Goal: Task Accomplishment & Management: Use online tool/utility

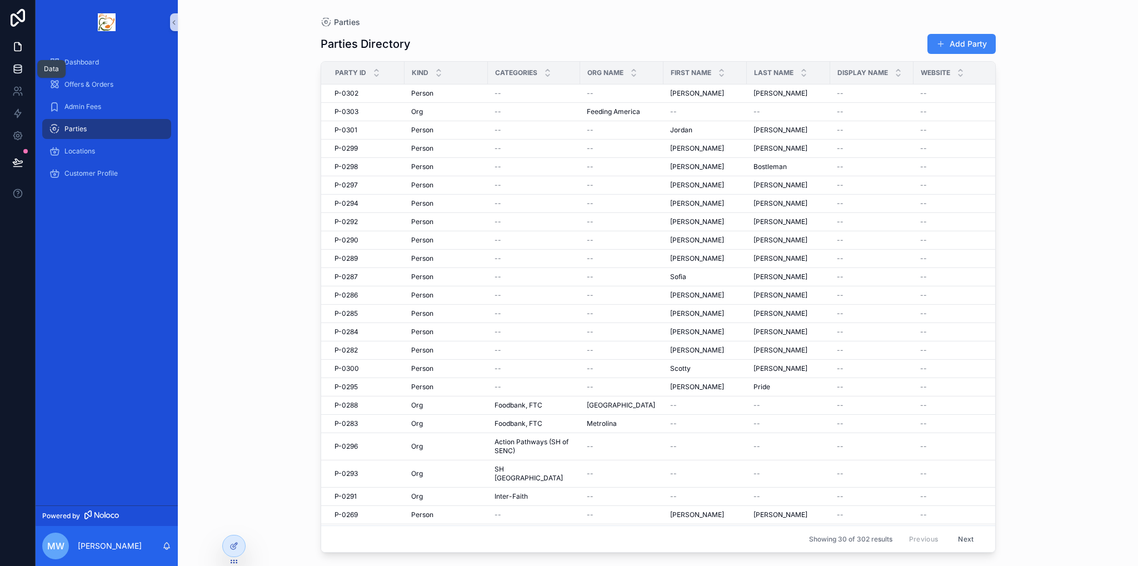
click at [23, 75] on link at bounding box center [17, 69] width 35 height 22
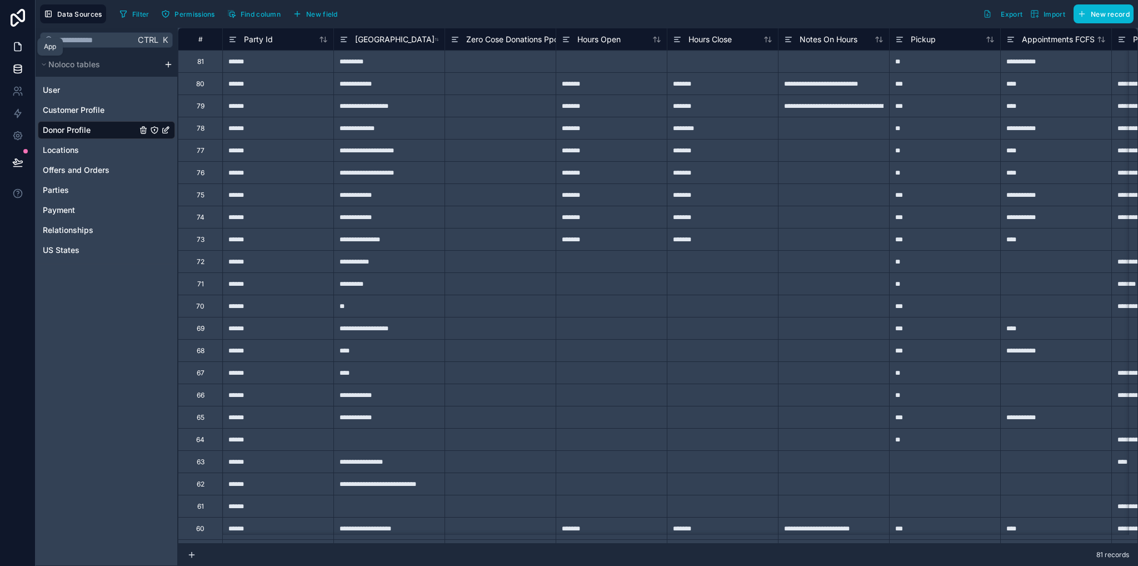
click at [18, 45] on icon at bounding box center [19, 44] width 2 height 2
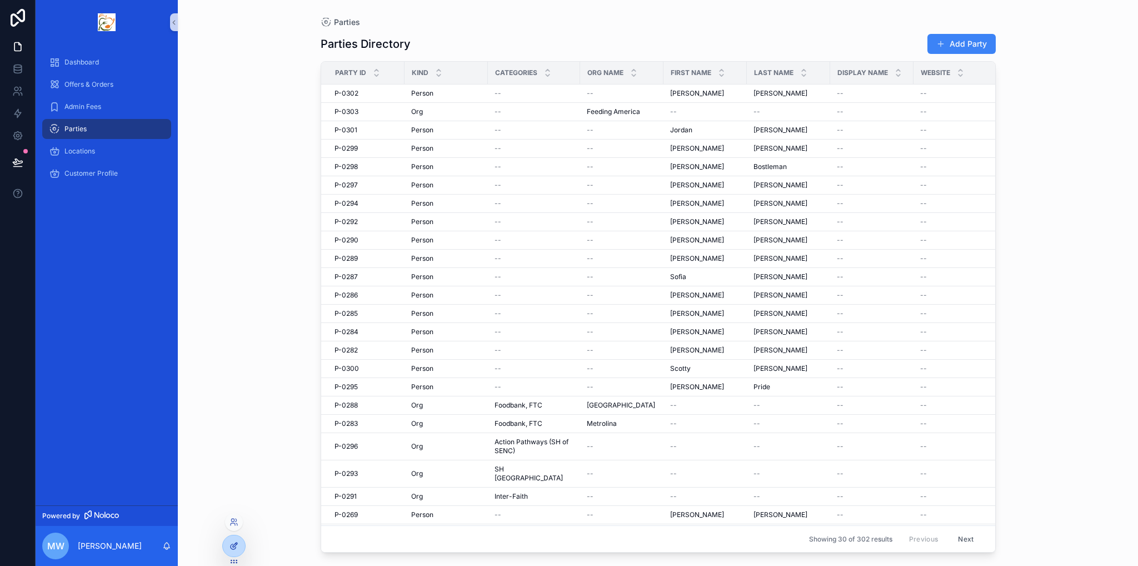
click at [231, 551] on div at bounding box center [234, 545] width 22 height 21
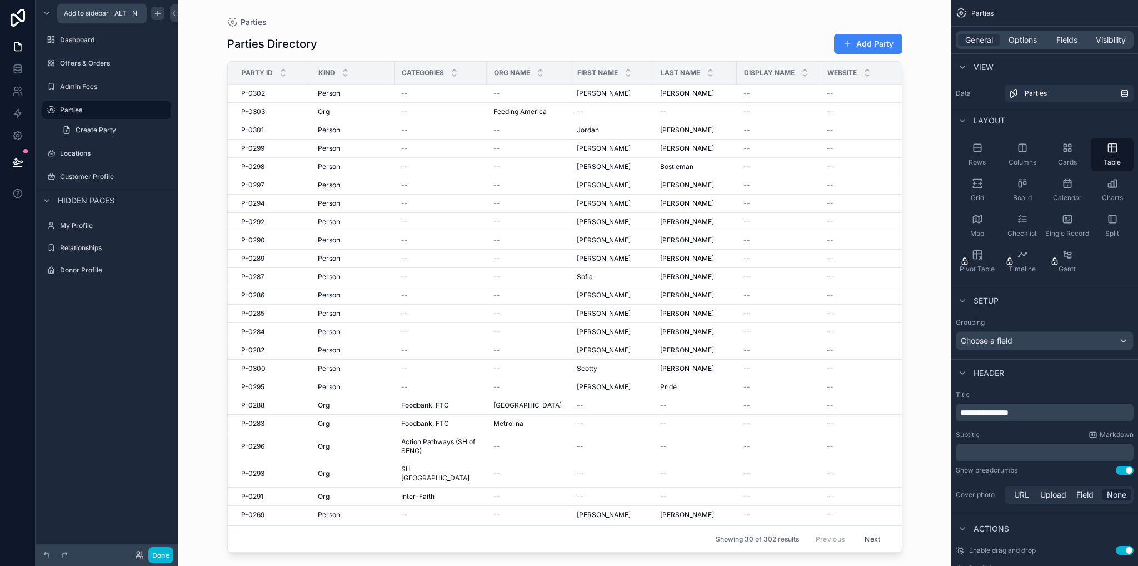
click at [158, 14] on icon "scrollable content" at bounding box center [157, 13] width 9 height 9
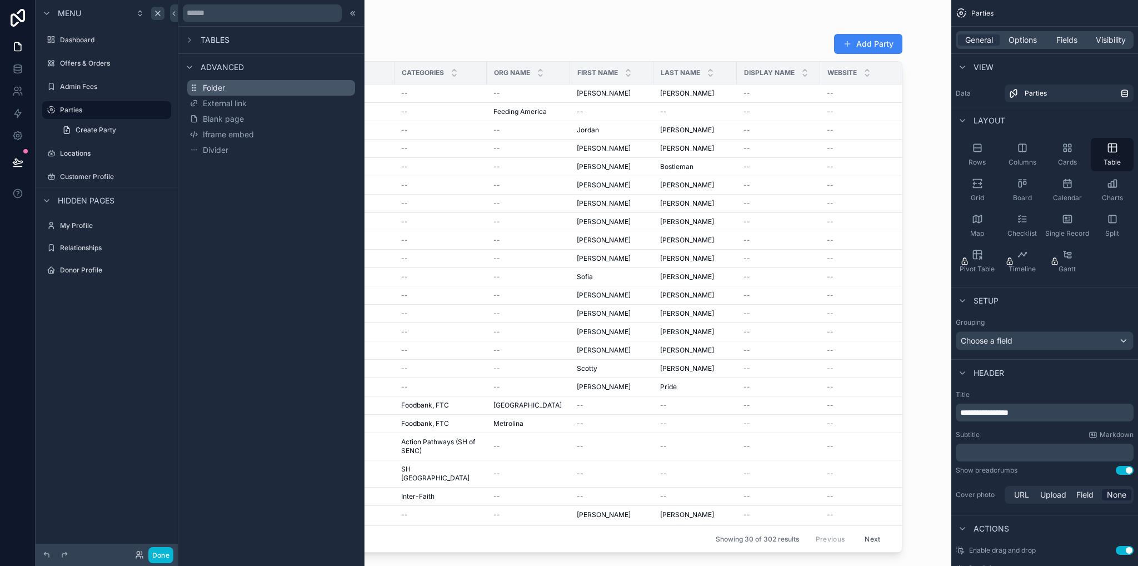
click at [218, 86] on span "Folder" at bounding box center [214, 87] width 22 height 11
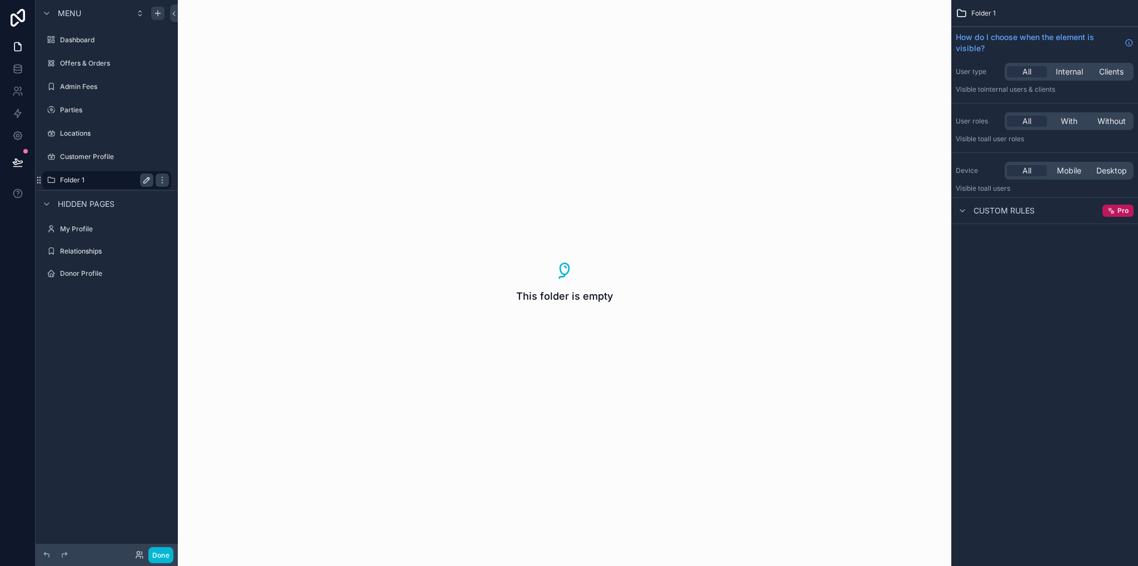
click at [148, 178] on icon "scrollable content" at bounding box center [148, 179] width 2 height 2
click at [105, 183] on input "********" at bounding box center [98, 179] width 76 height 13
type input "*"
type input "********"
click at [158, 177] on icon "scrollable content" at bounding box center [162, 180] width 9 height 9
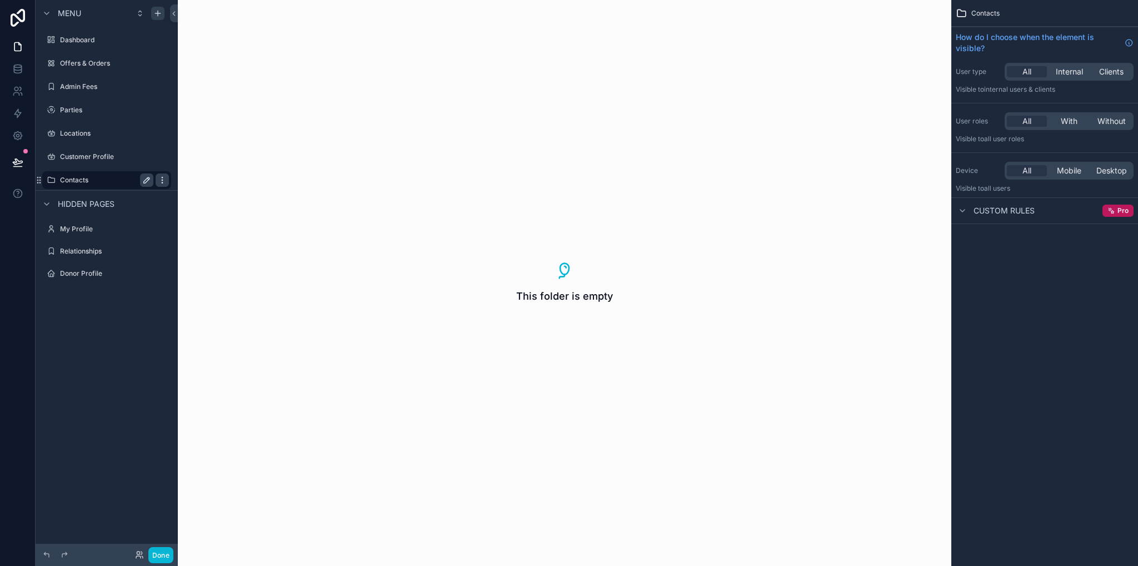
click at [164, 181] on icon "scrollable content" at bounding box center [162, 180] width 9 height 9
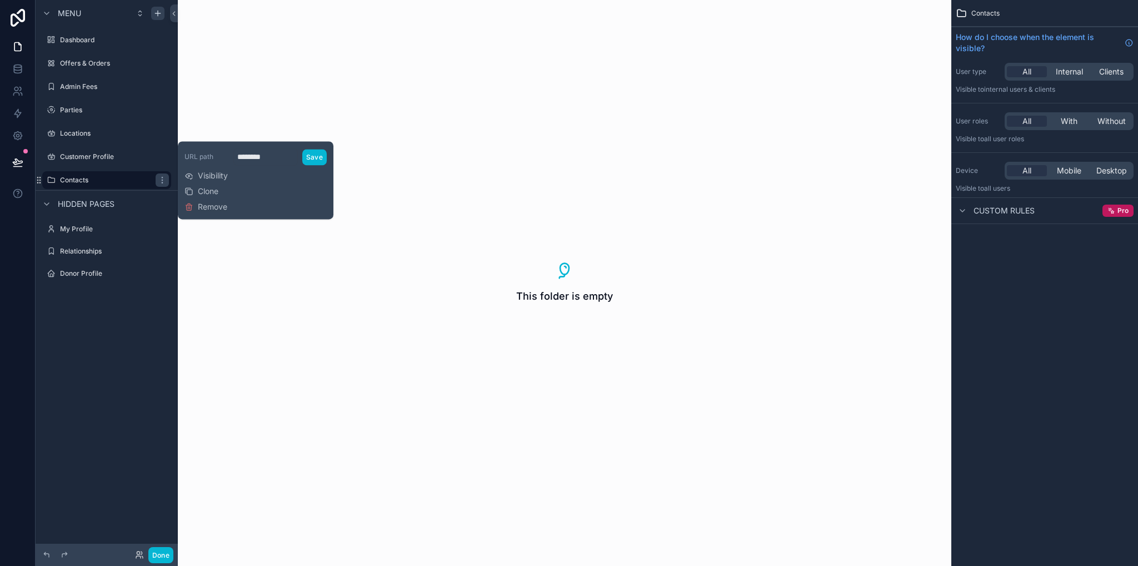
click at [214, 207] on span "Remove" at bounding box center [212, 206] width 29 height 11
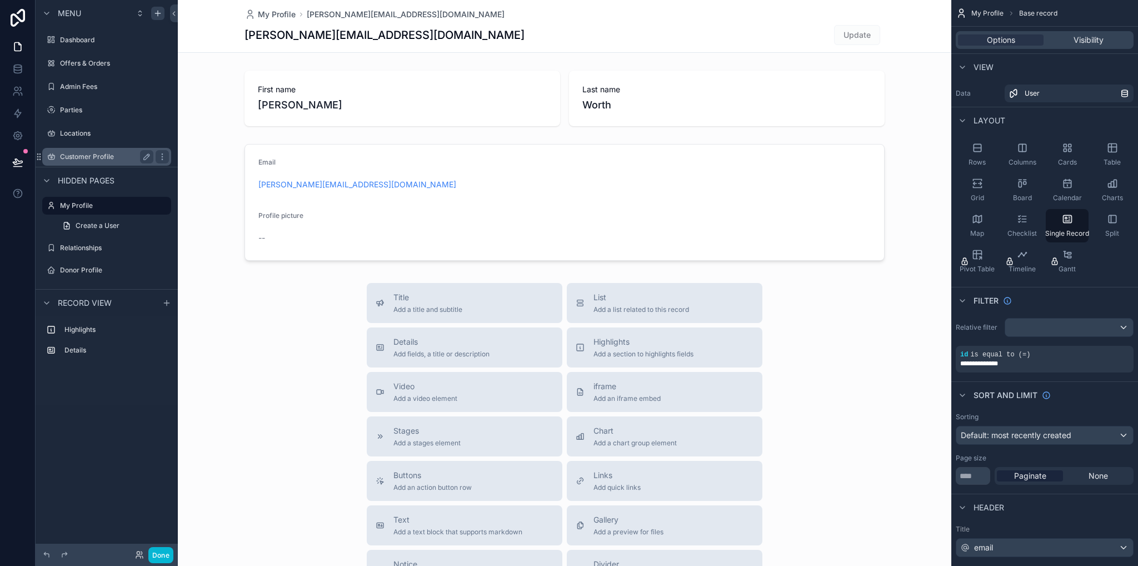
click at [96, 158] on label "Customer Profile" at bounding box center [104, 156] width 89 height 9
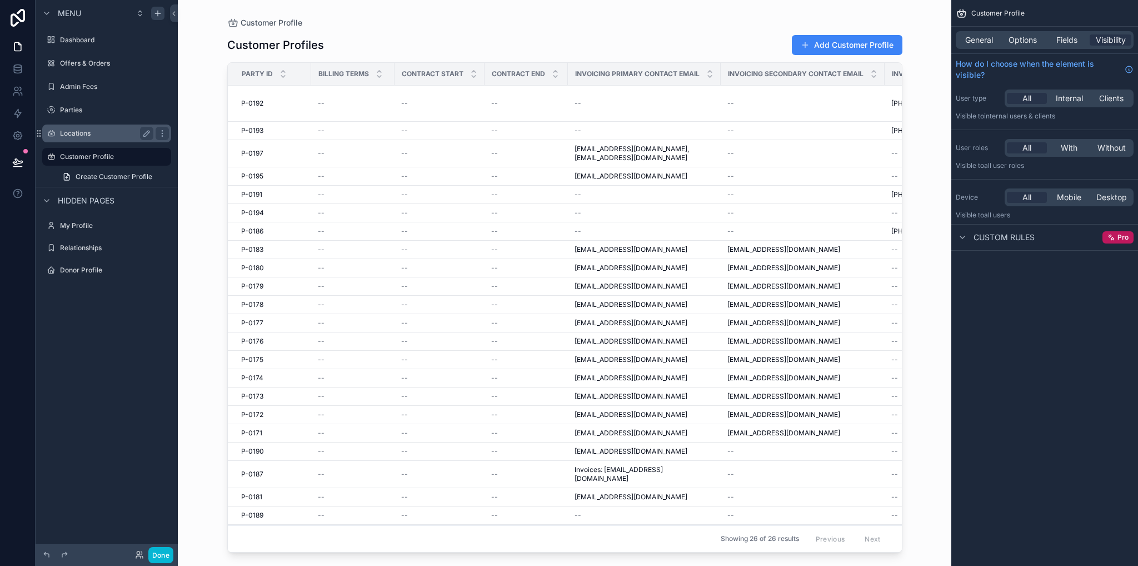
click at [74, 134] on label "Locations" at bounding box center [104, 133] width 89 height 9
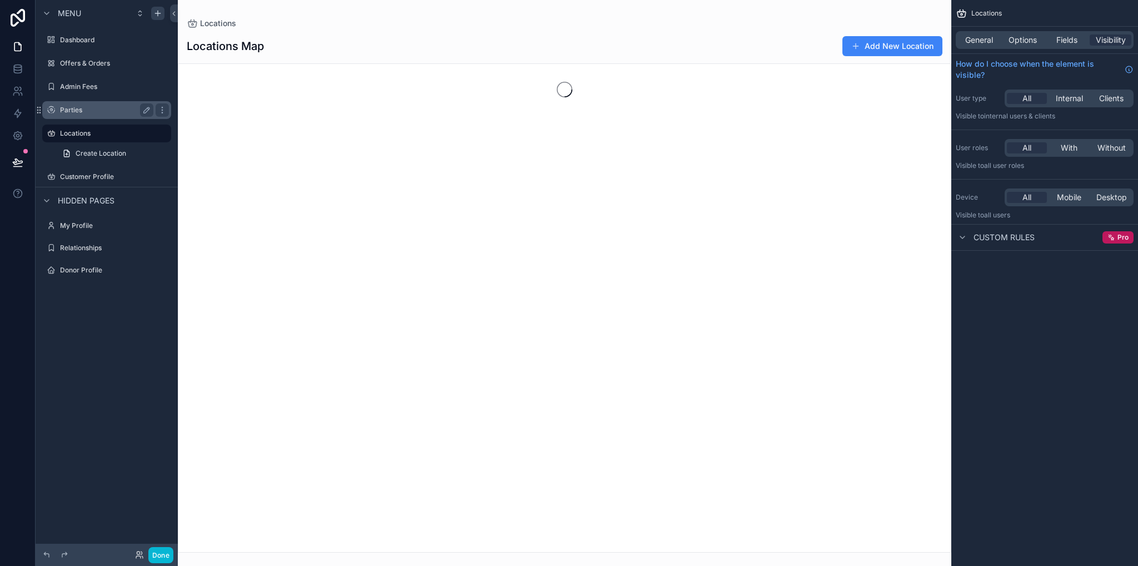
click at [64, 109] on label "Parties" at bounding box center [104, 110] width 89 height 9
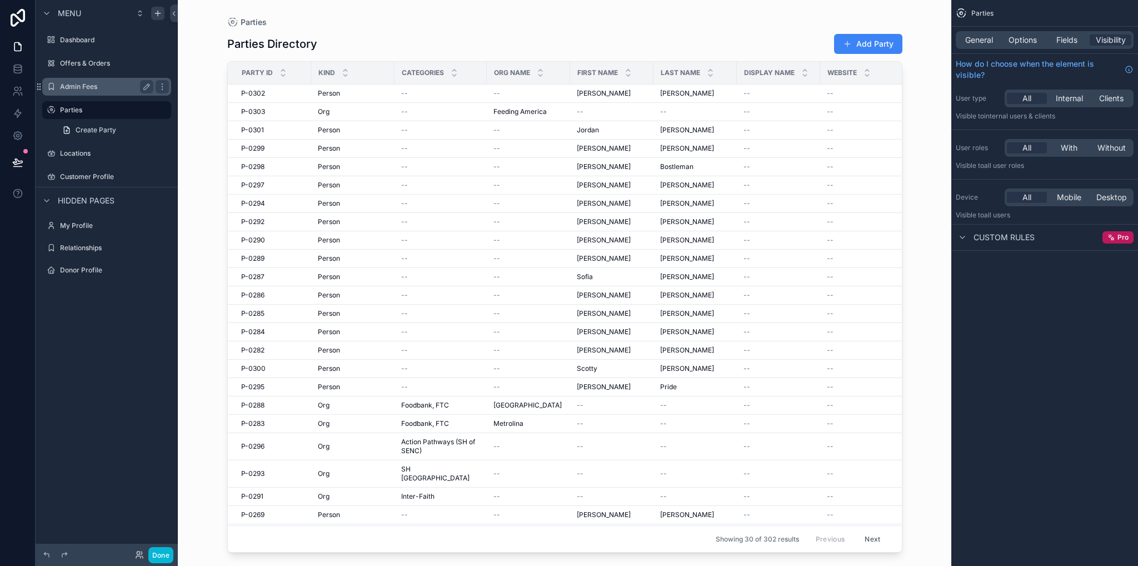
click at [71, 91] on div "Admin Fees" at bounding box center [106, 86] width 93 height 13
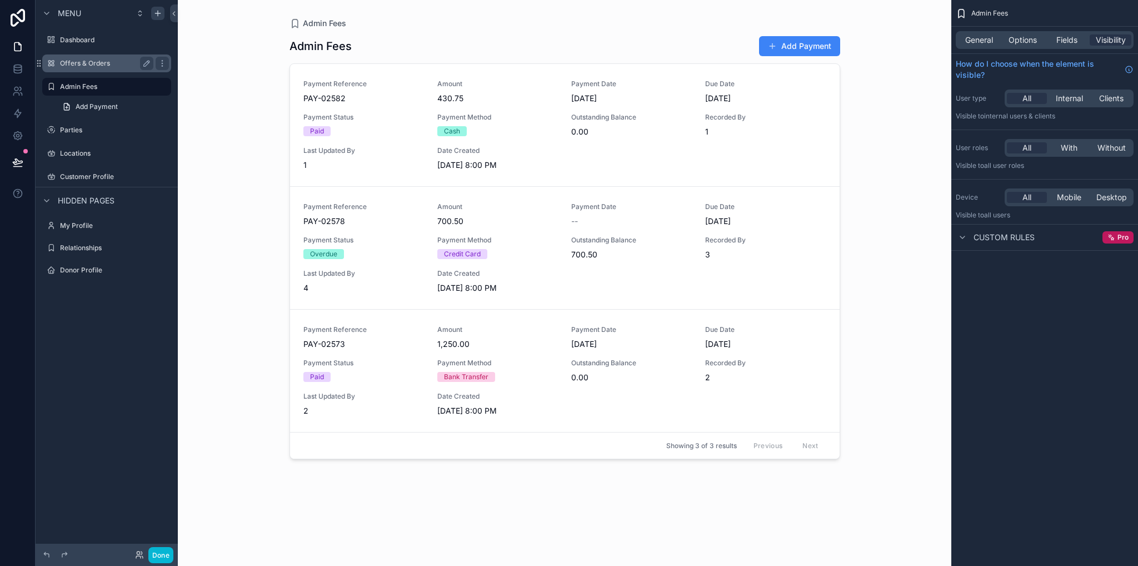
click at [85, 61] on label "Offers & Orders" at bounding box center [104, 63] width 89 height 9
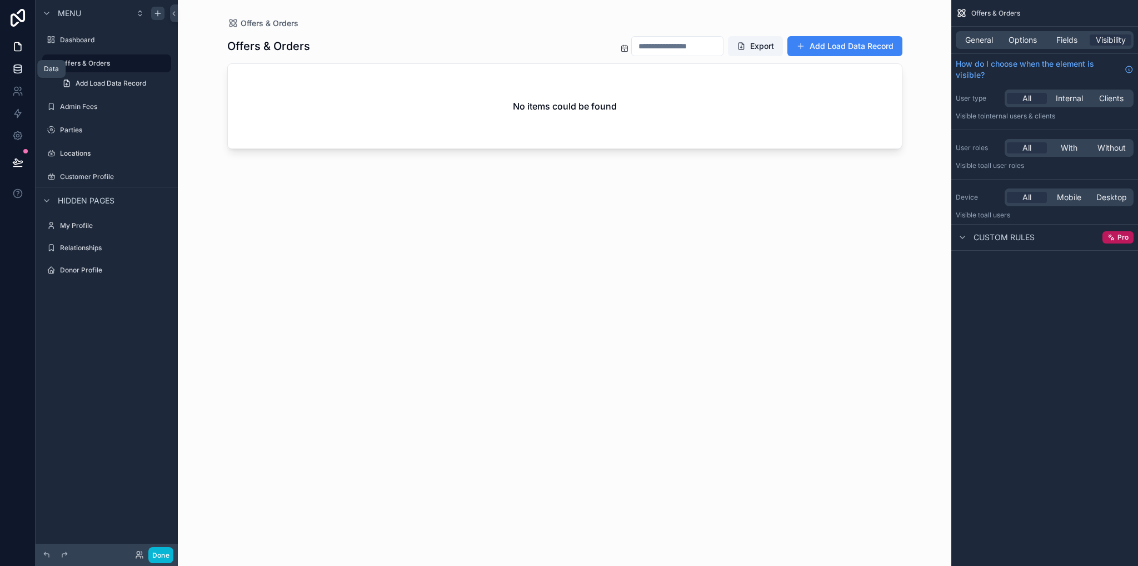
click at [24, 65] on link at bounding box center [17, 69] width 35 height 22
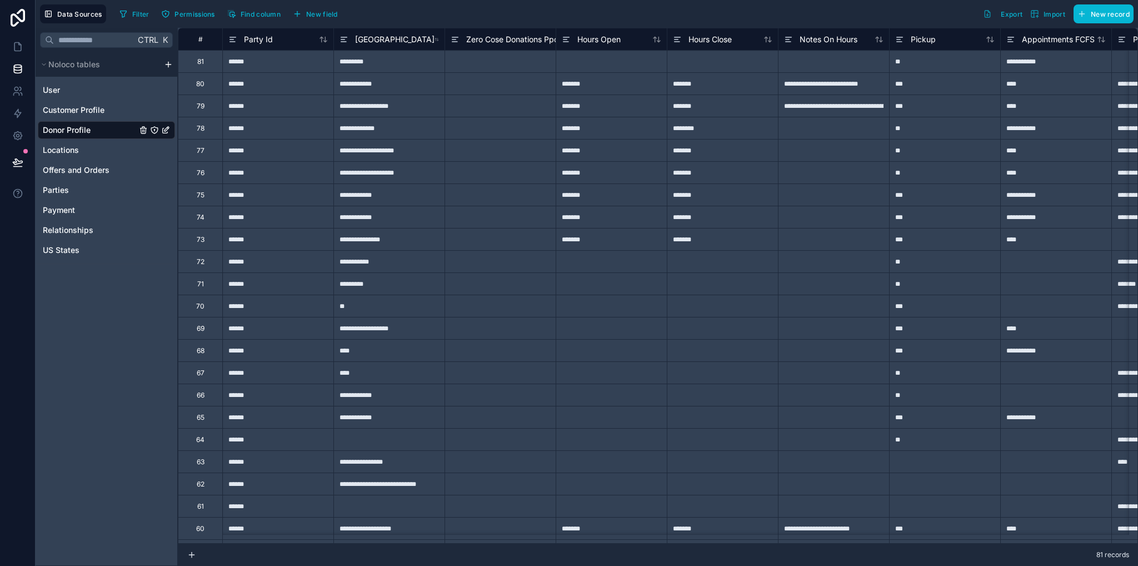
click at [164, 71] on div "Noloco tables" at bounding box center [107, 64] width 142 height 24
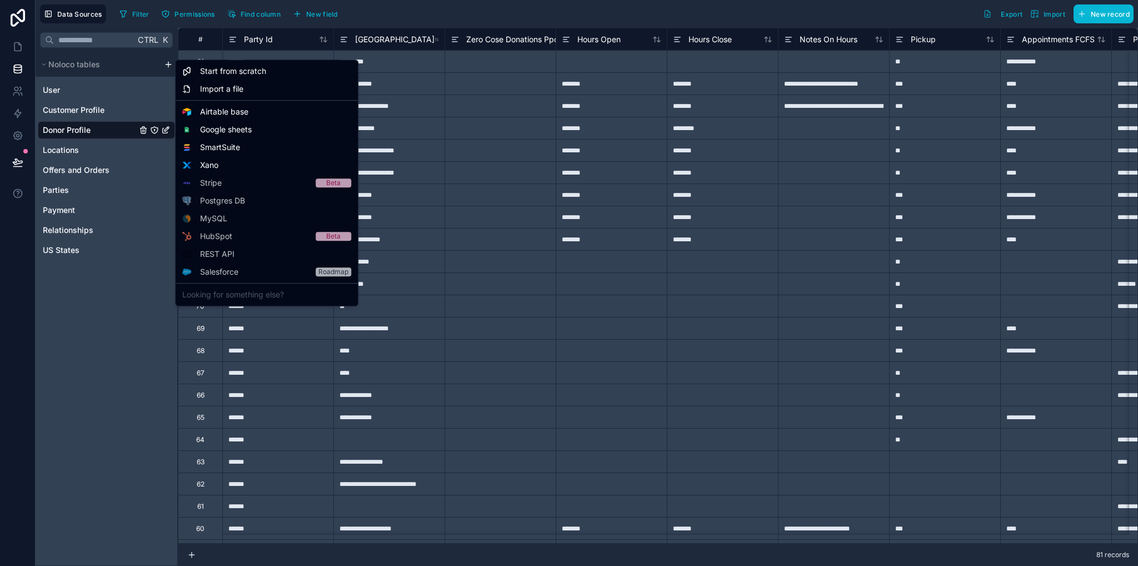
click at [167, 66] on html "**********" at bounding box center [569, 283] width 1138 height 566
click at [162, 64] on html "**********" at bounding box center [569, 283] width 1138 height 566
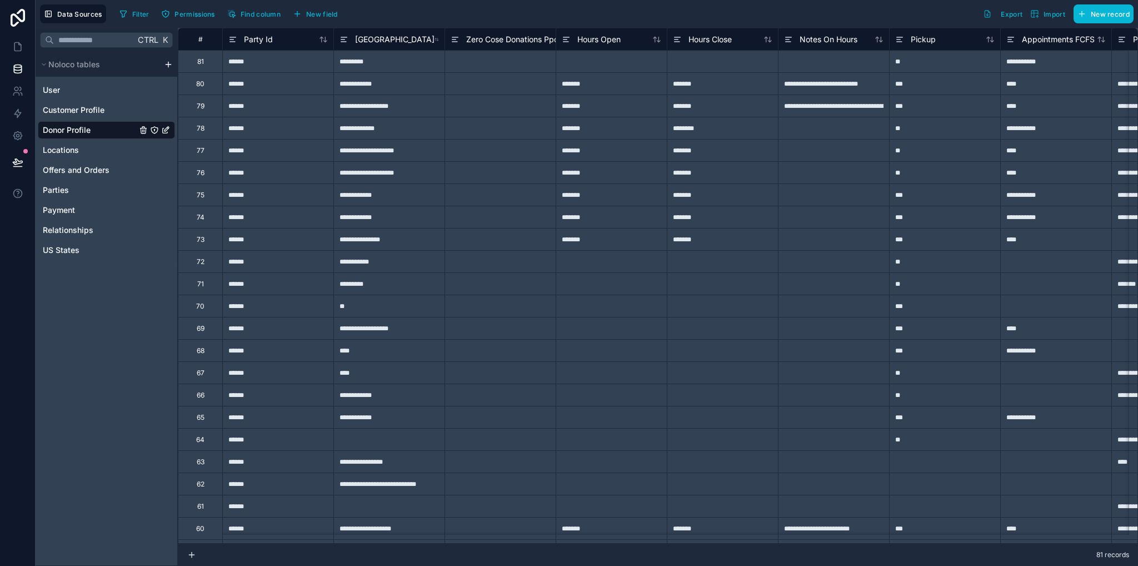
click at [166, 64] on html "**********" at bounding box center [569, 283] width 1138 height 566
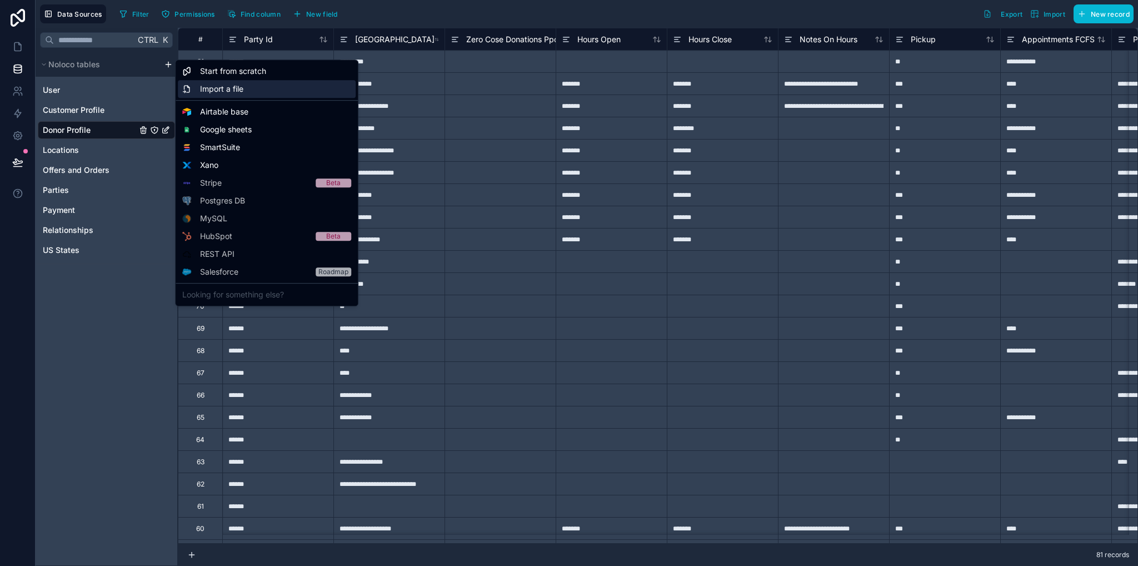
click at [218, 94] on span "Import a file" at bounding box center [221, 88] width 43 height 11
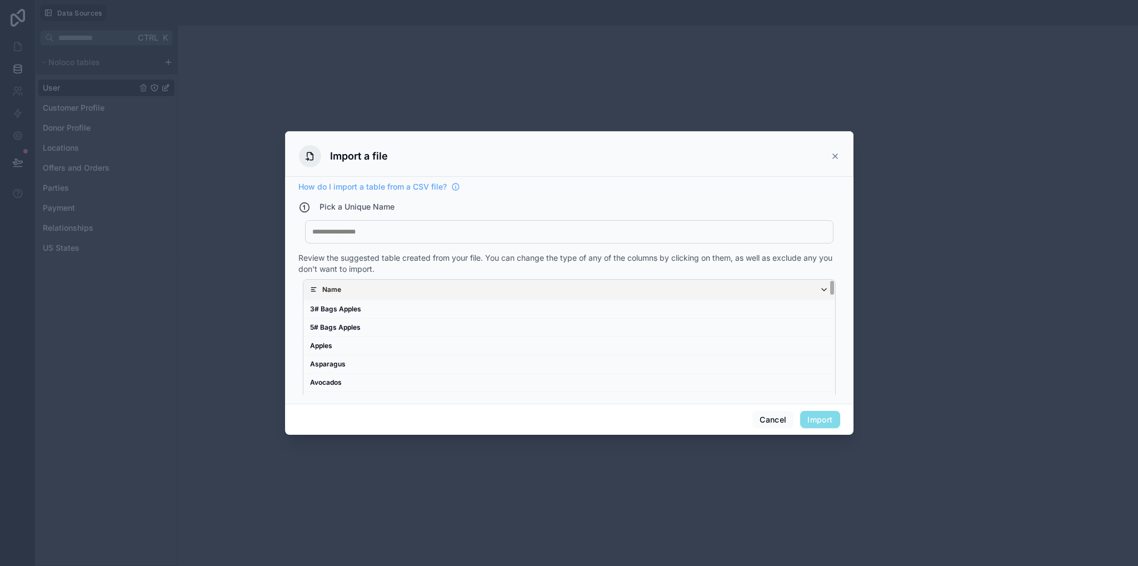
click at [440, 232] on div at bounding box center [569, 231] width 514 height 9
click at [813, 417] on button "Import" at bounding box center [819, 420] width 39 height 18
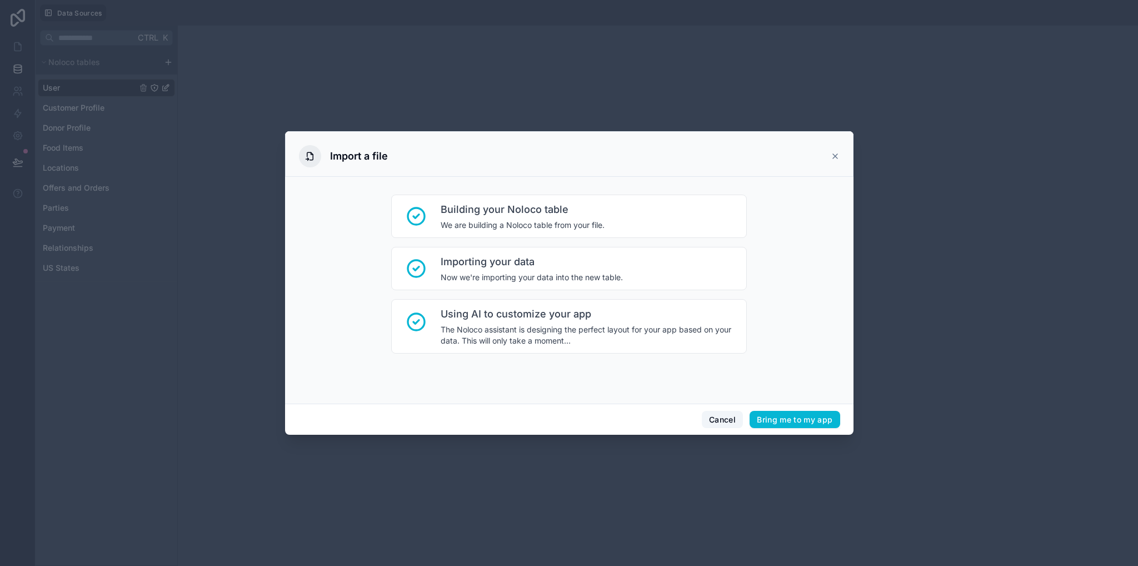
click at [725, 421] on button "Cancel" at bounding box center [722, 420] width 41 height 18
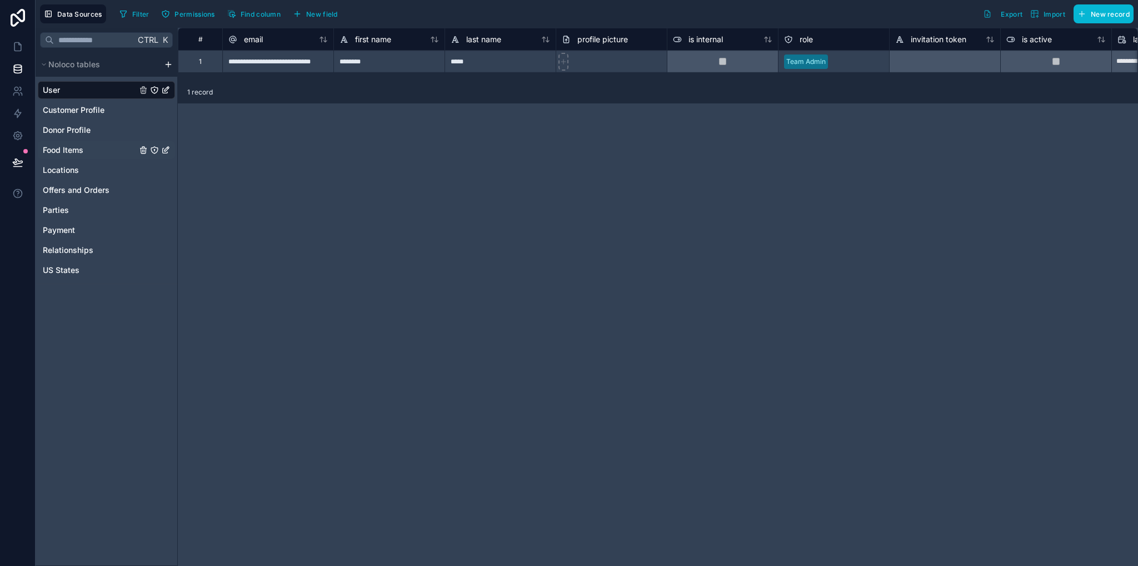
click at [60, 148] on span "Food Items" at bounding box center [63, 149] width 41 height 11
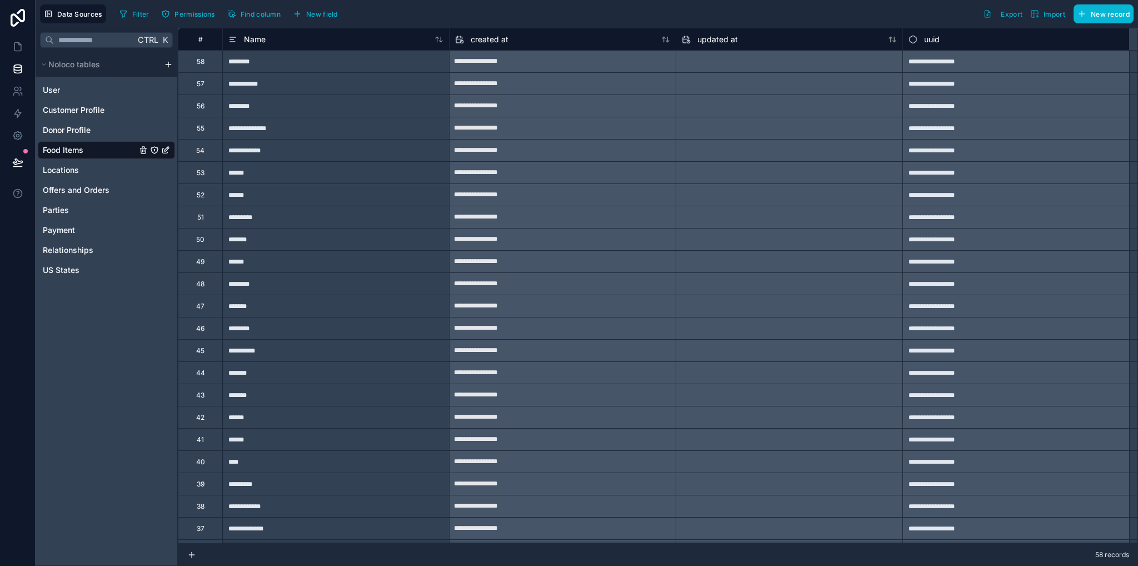
click at [171, 65] on html "**********" at bounding box center [569, 283] width 1138 height 566
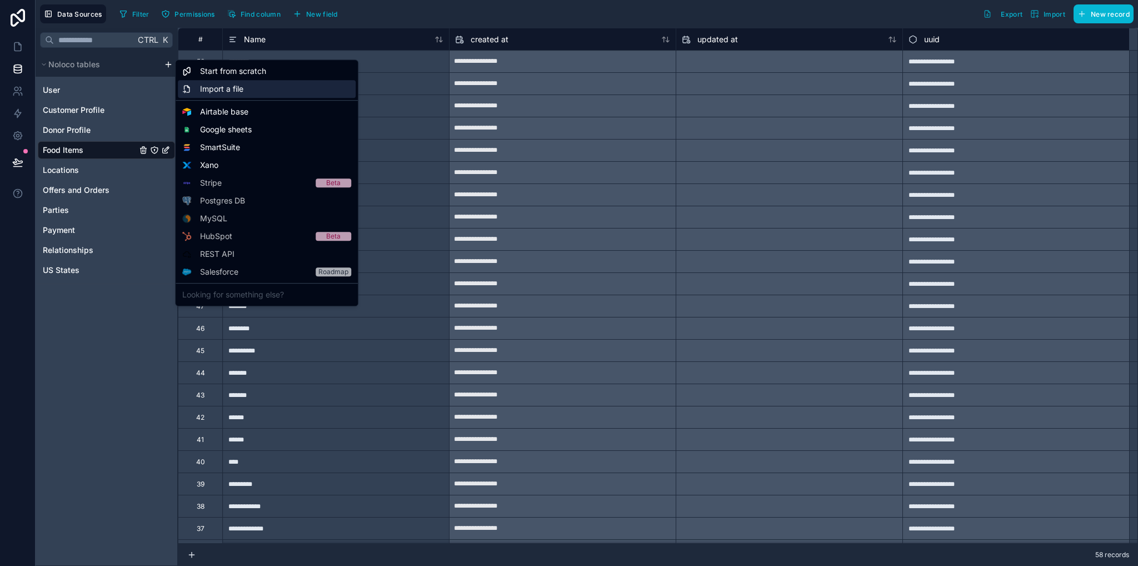
click at [216, 92] on span "Import a file" at bounding box center [221, 88] width 43 height 11
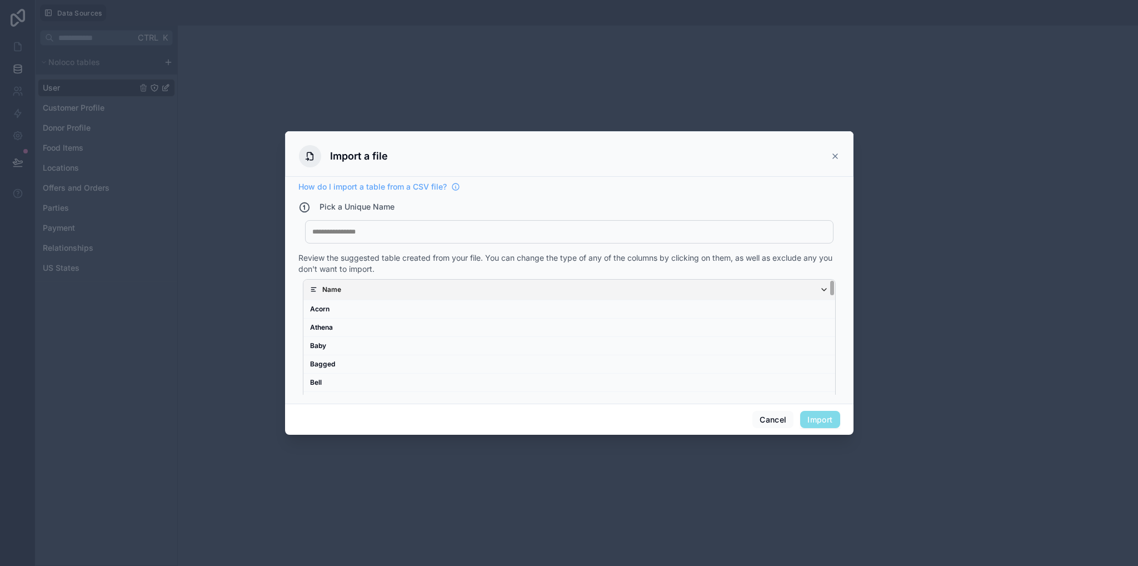
click at [350, 236] on div "My Imported File" at bounding box center [569, 231] width 528 height 23
click at [819, 421] on button "Import" at bounding box center [819, 420] width 39 height 18
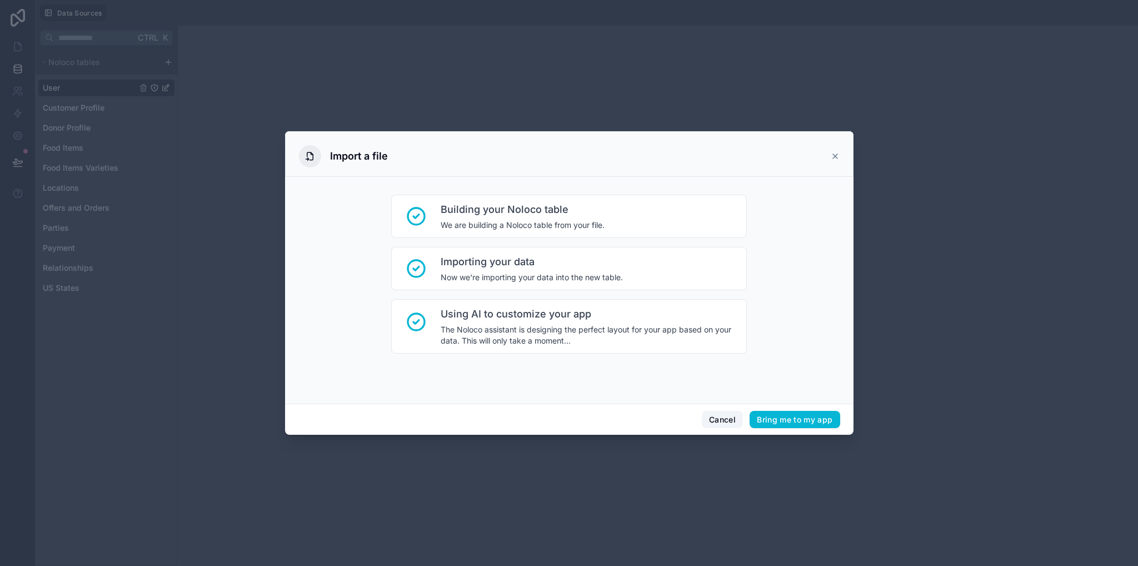
click at [732, 419] on button "Cancel" at bounding box center [722, 420] width 41 height 18
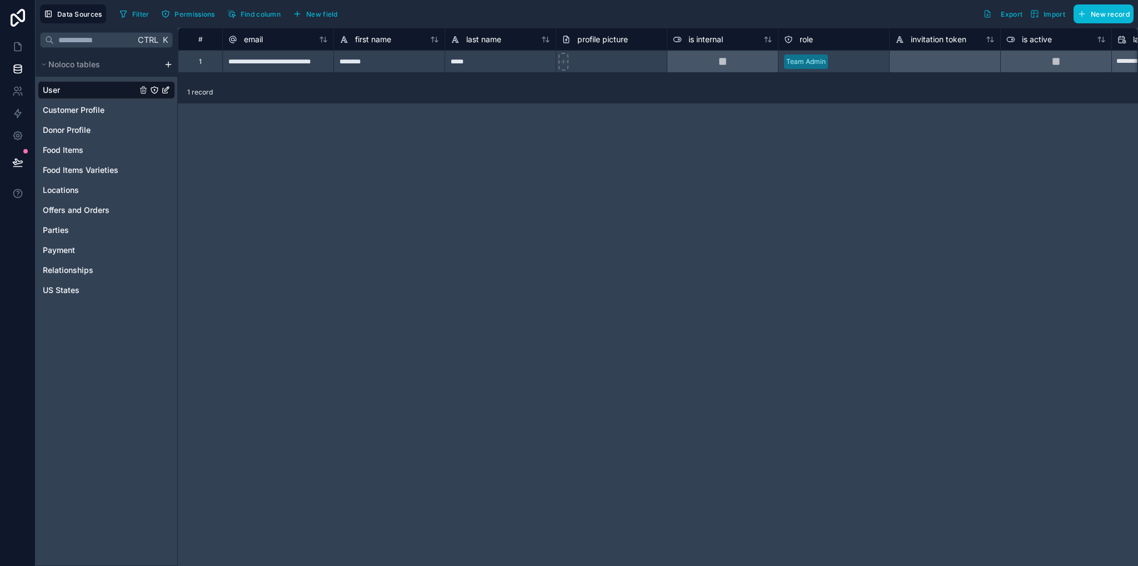
click at [167, 68] on html "**********" at bounding box center [569, 283] width 1138 height 566
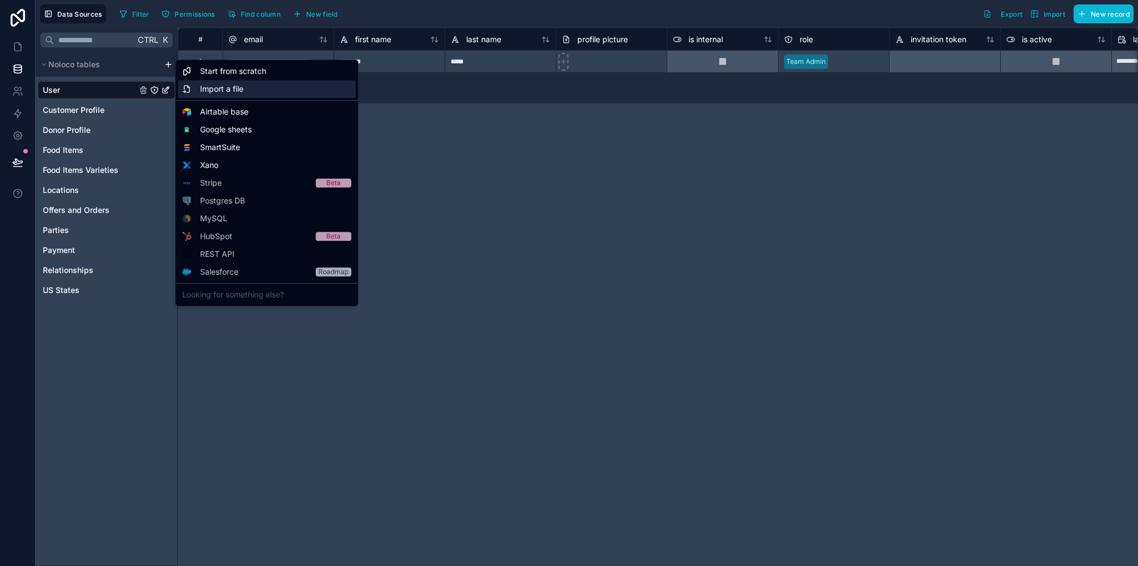
click at [264, 87] on div "Import a file" at bounding box center [267, 89] width 178 height 18
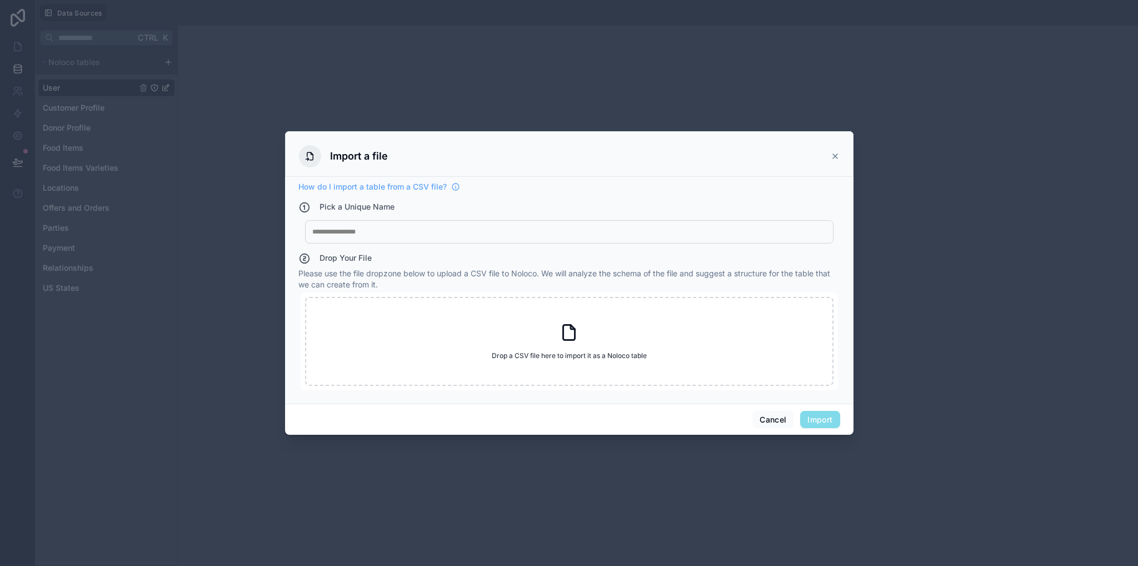
click at [396, 236] on div at bounding box center [569, 231] width 514 height 9
copy div "**********"
click at [773, 414] on button "Cancel" at bounding box center [772, 420] width 41 height 18
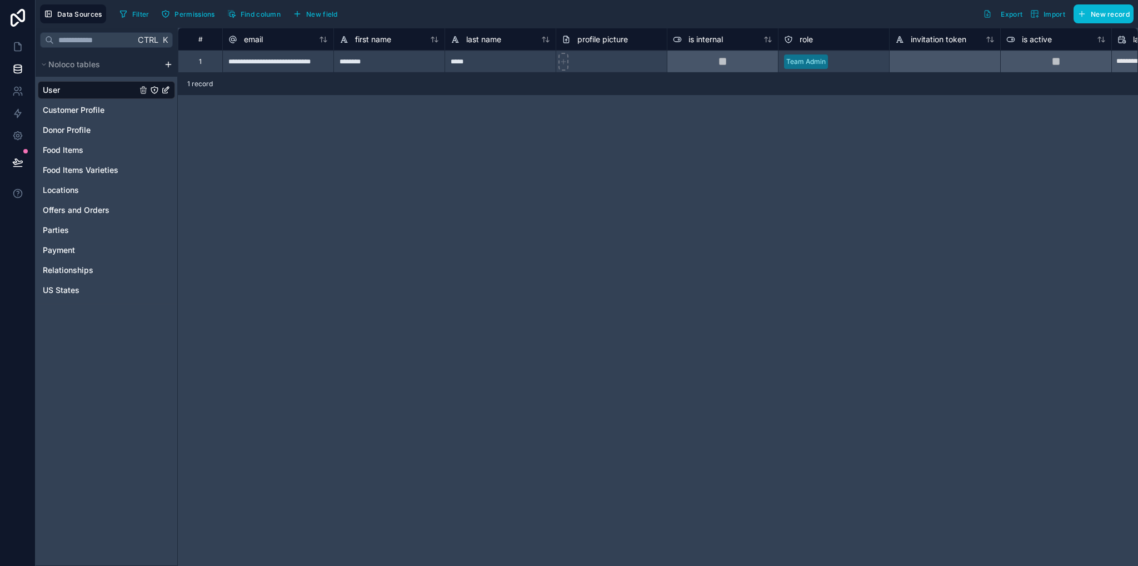
click at [170, 61] on html "**********" at bounding box center [569, 283] width 1138 height 566
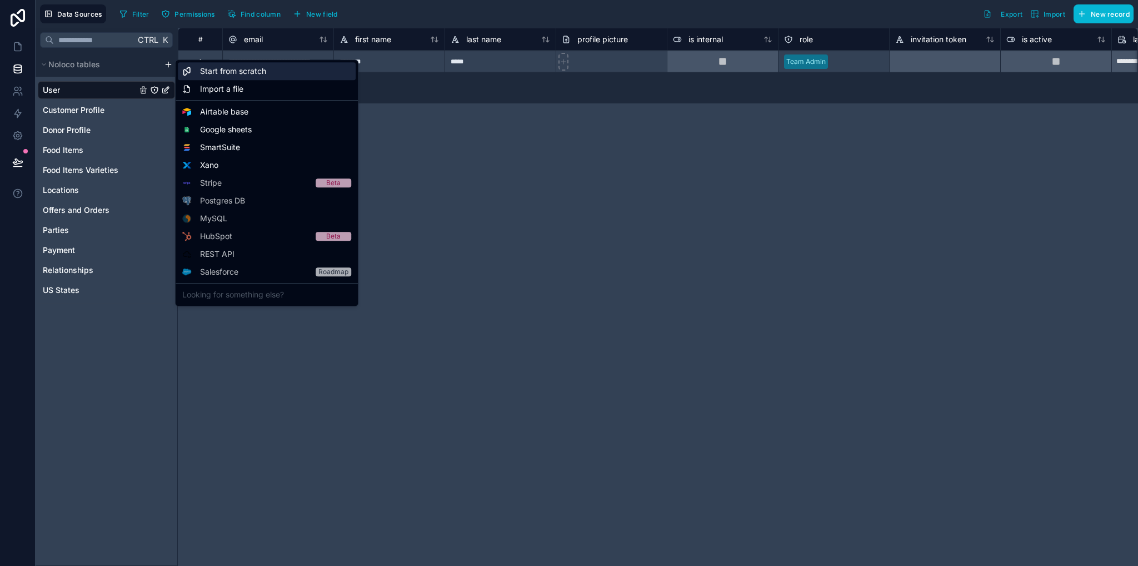
click at [223, 74] on span "Start from scratch" at bounding box center [233, 71] width 66 height 11
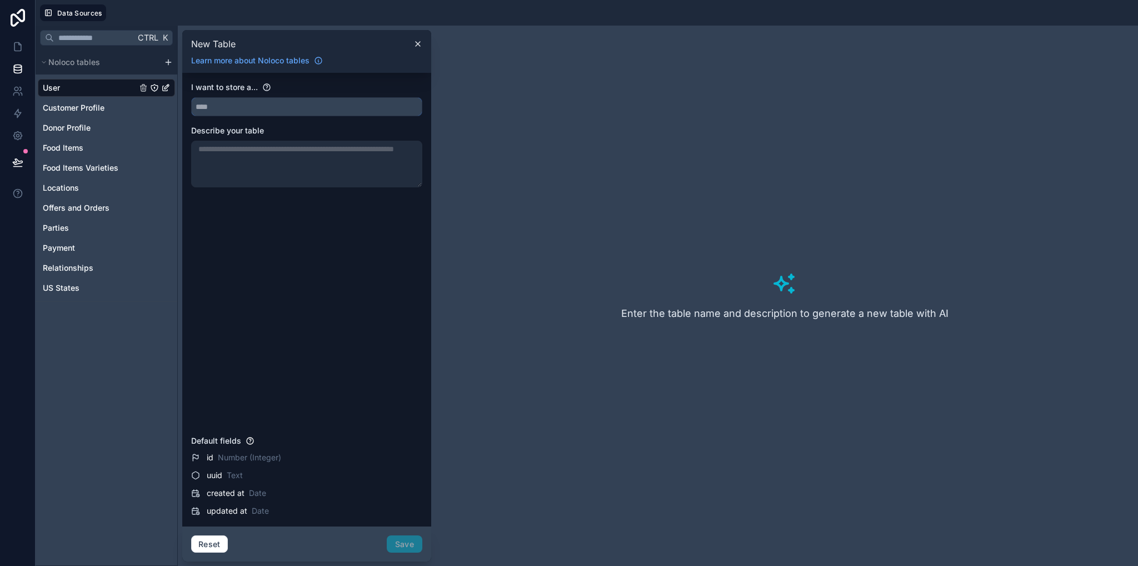
click at [304, 105] on input "text" at bounding box center [307, 107] width 230 height 18
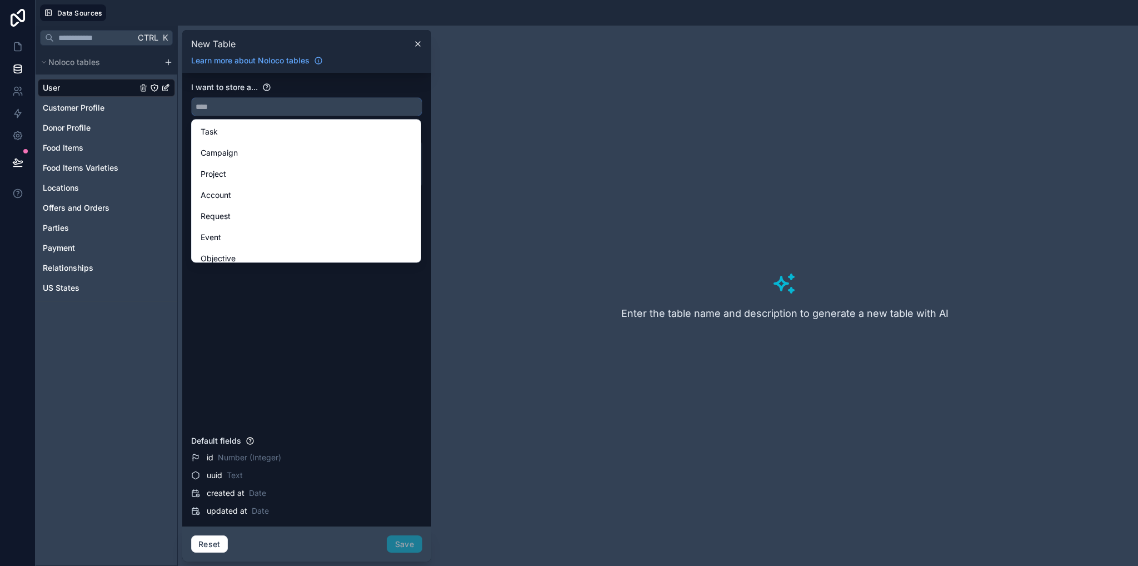
paste input "**********"
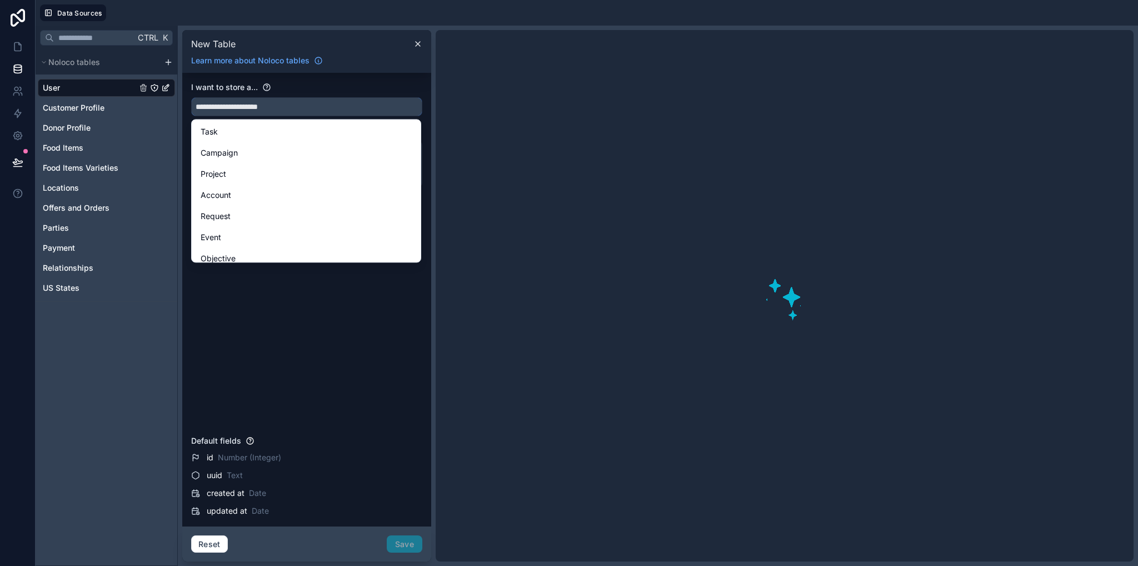
type input "**********"
click at [407, 541] on div "Reset Save" at bounding box center [306, 544] width 231 height 18
click at [349, 296] on div "**********" at bounding box center [306, 256] width 231 height 349
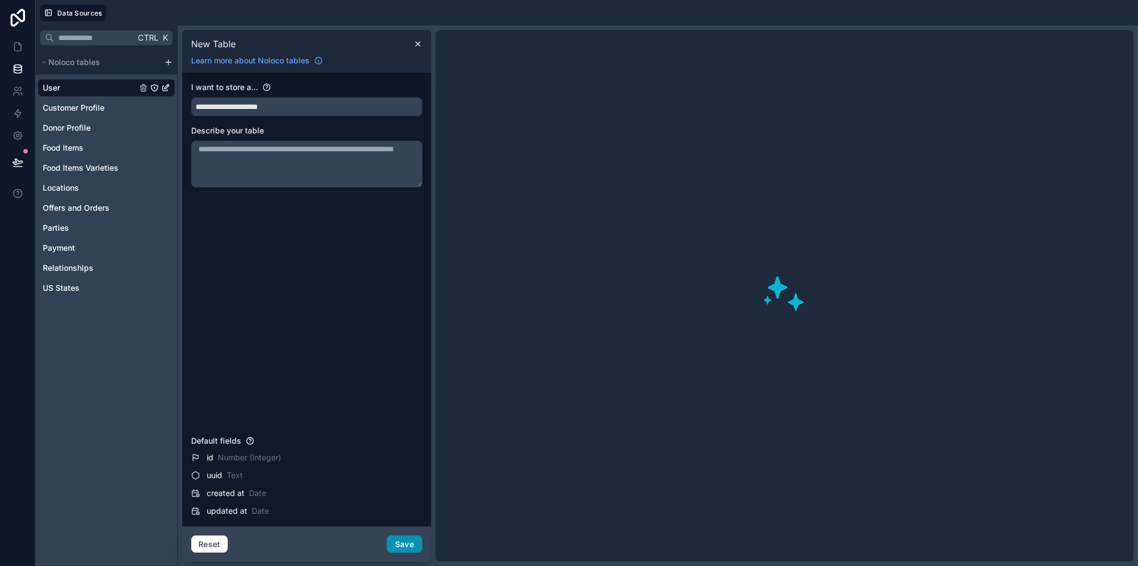
click at [398, 542] on button "Save" at bounding box center [405, 544] width 36 height 18
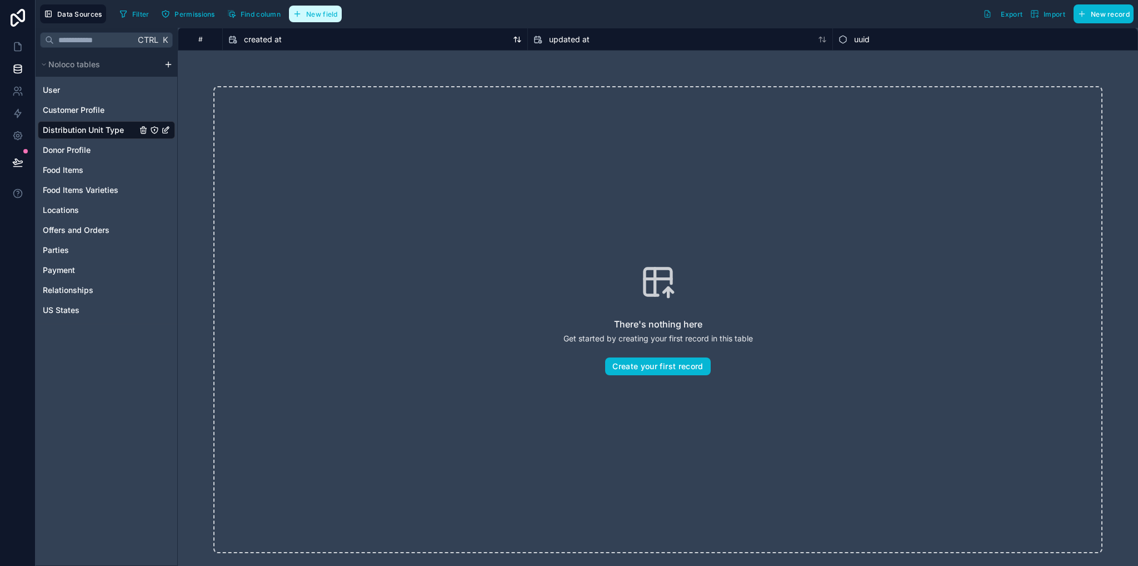
drag, startPoint x: 318, startPoint y: 21, endPoint x: 350, endPoint y: 39, distance: 36.6
click at [318, 21] on button "New field" at bounding box center [315, 14] width 53 height 17
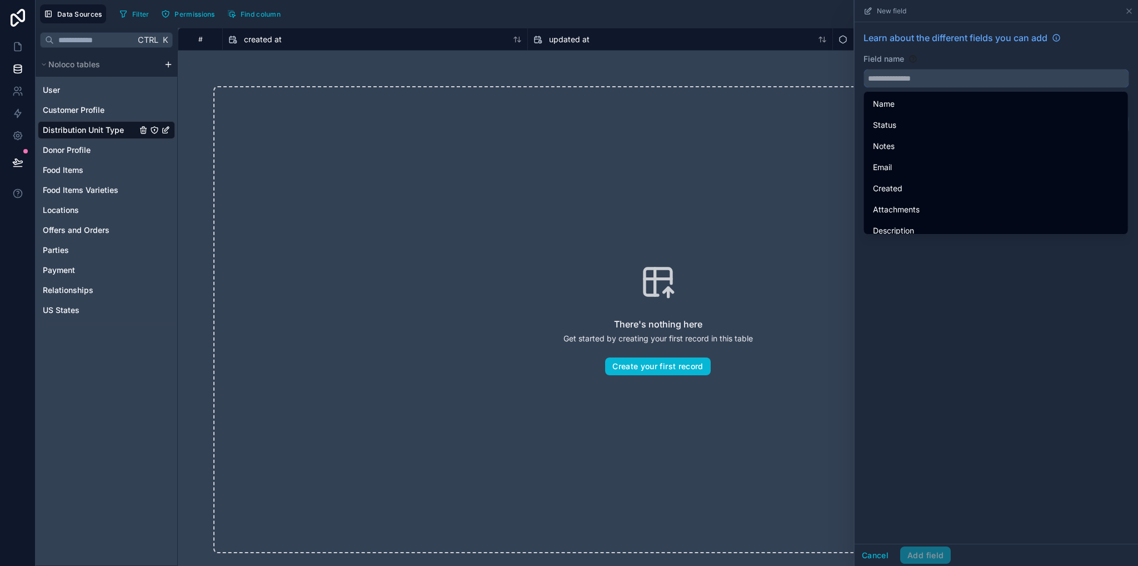
click at [921, 79] on input "text" at bounding box center [996, 78] width 264 height 18
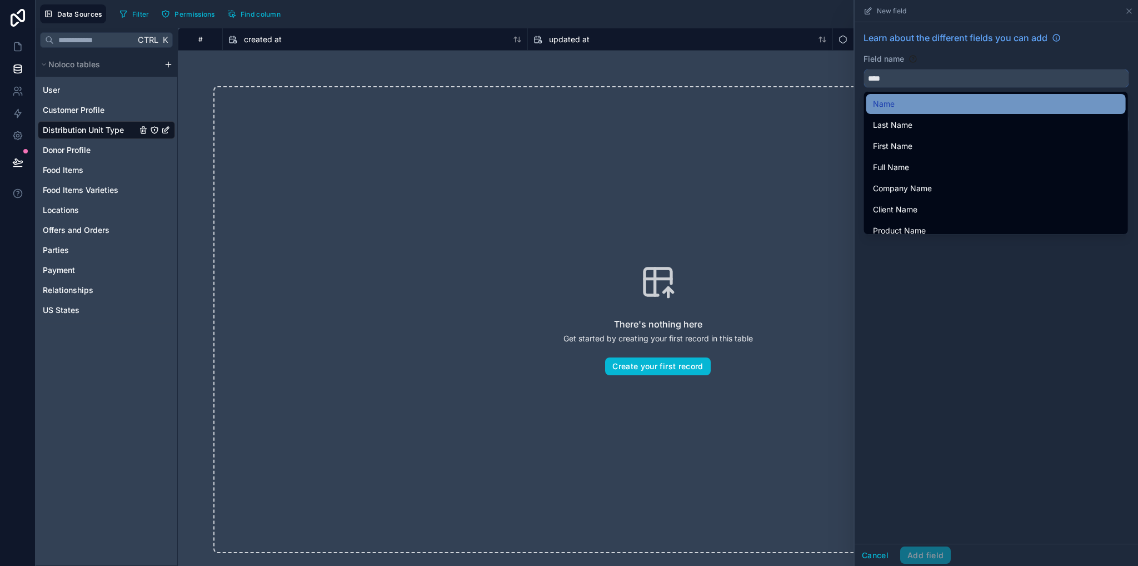
type input "****"
click at [876, 107] on span "Name" at bounding box center [884, 103] width 22 height 13
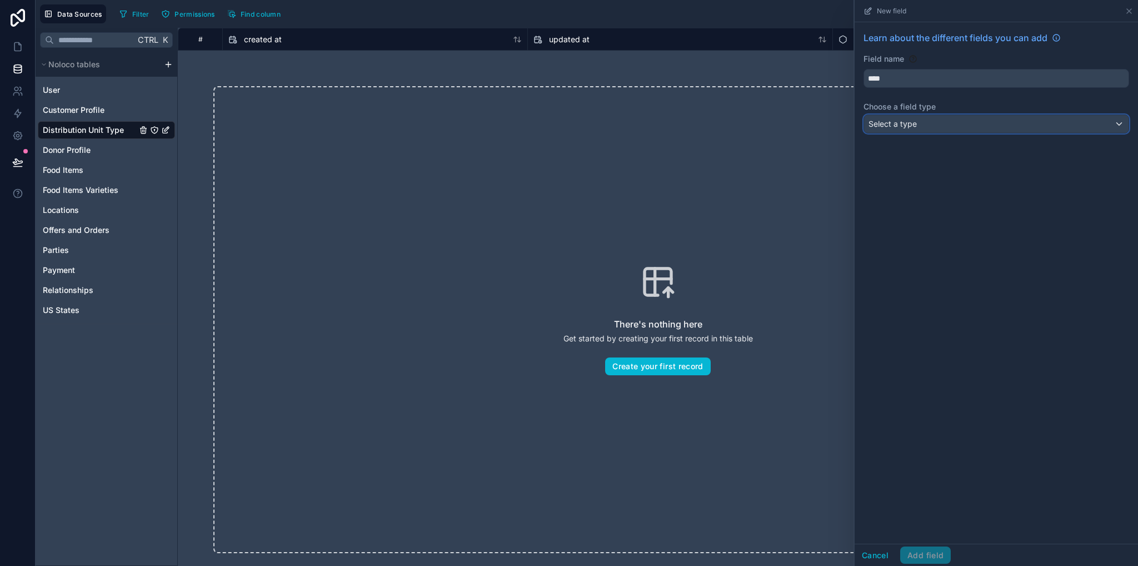
click at [900, 127] on span "Select a type" at bounding box center [892, 123] width 48 height 9
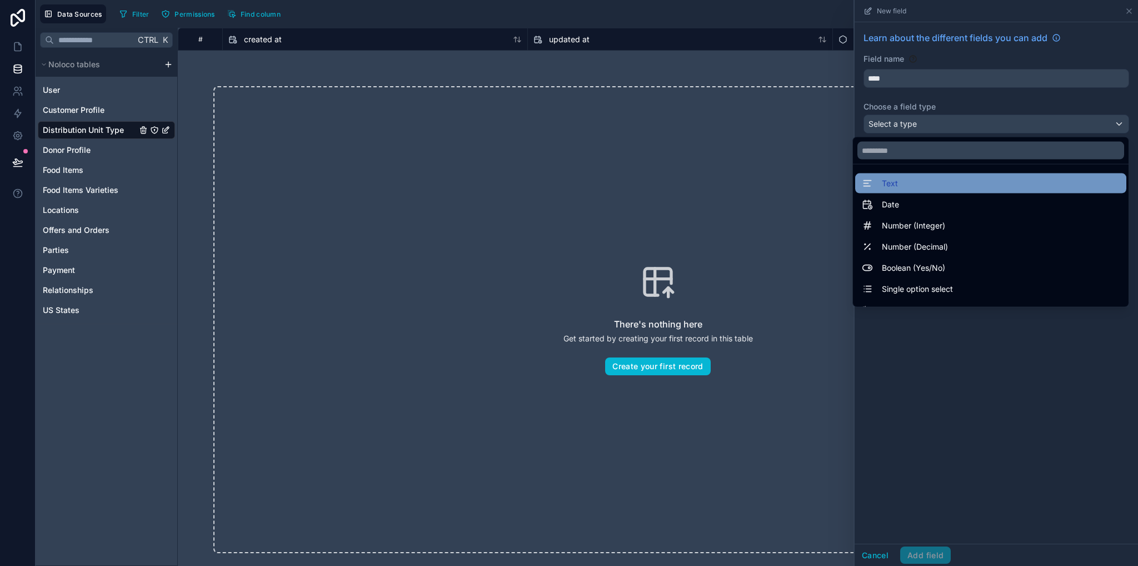
click at [882, 184] on span "Text" at bounding box center [890, 183] width 16 height 13
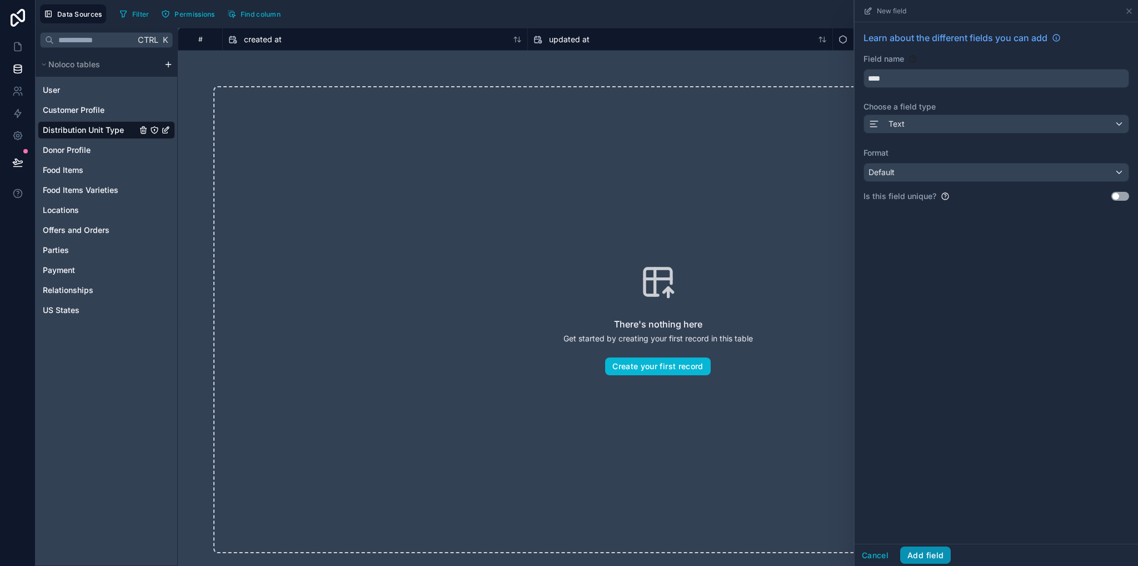
click at [925, 550] on button "Add field" at bounding box center [925, 555] width 51 height 18
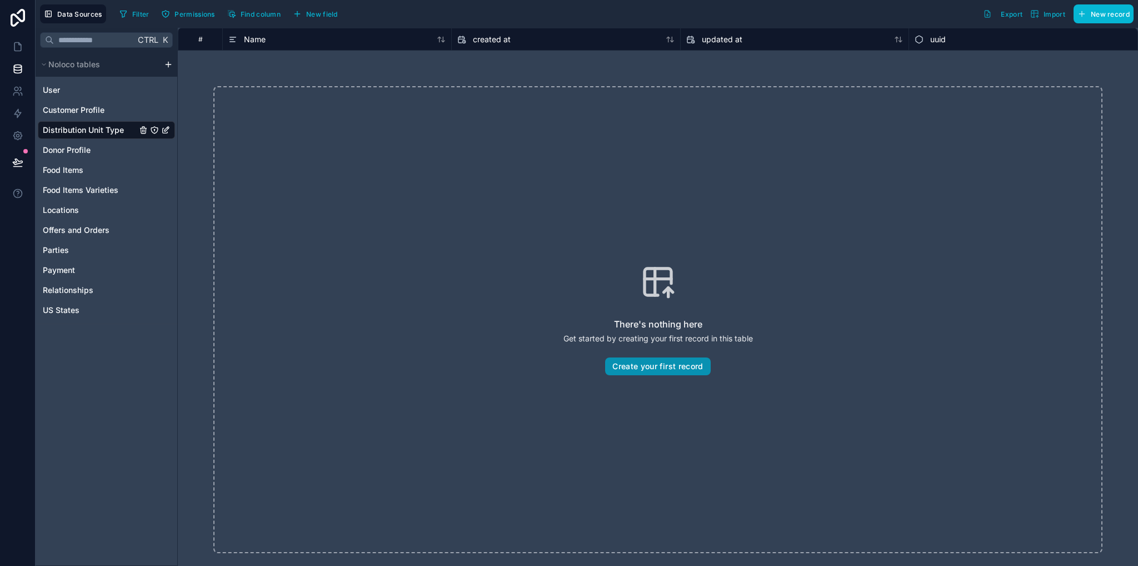
click at [646, 368] on button "Create your first record" at bounding box center [657, 366] width 105 height 18
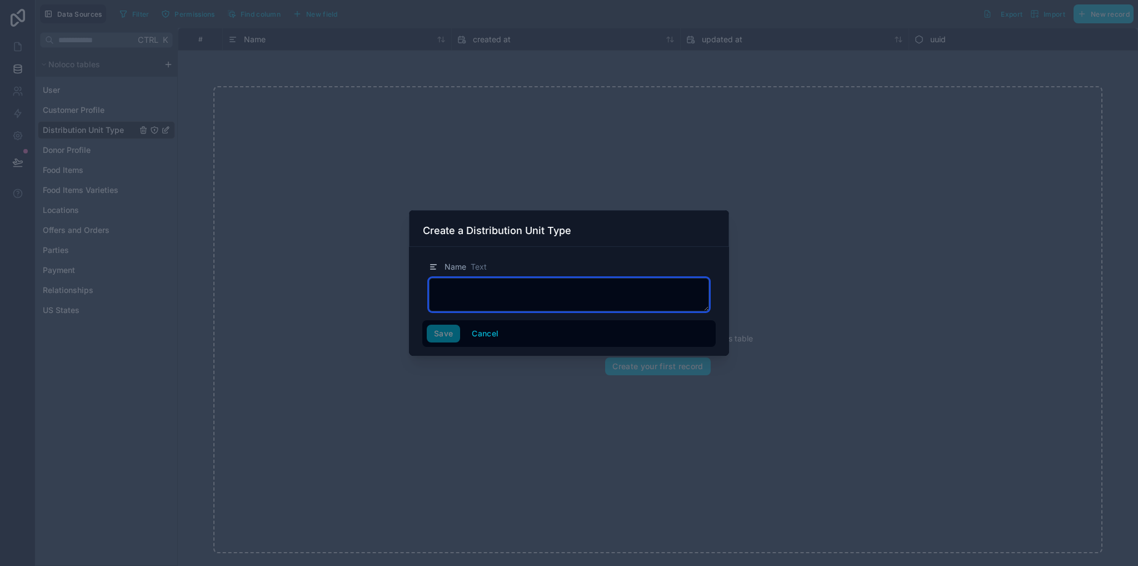
click at [462, 289] on textarea at bounding box center [569, 294] width 280 height 33
type textarea "***"
click at [451, 329] on button "Save" at bounding box center [443, 333] width 33 height 18
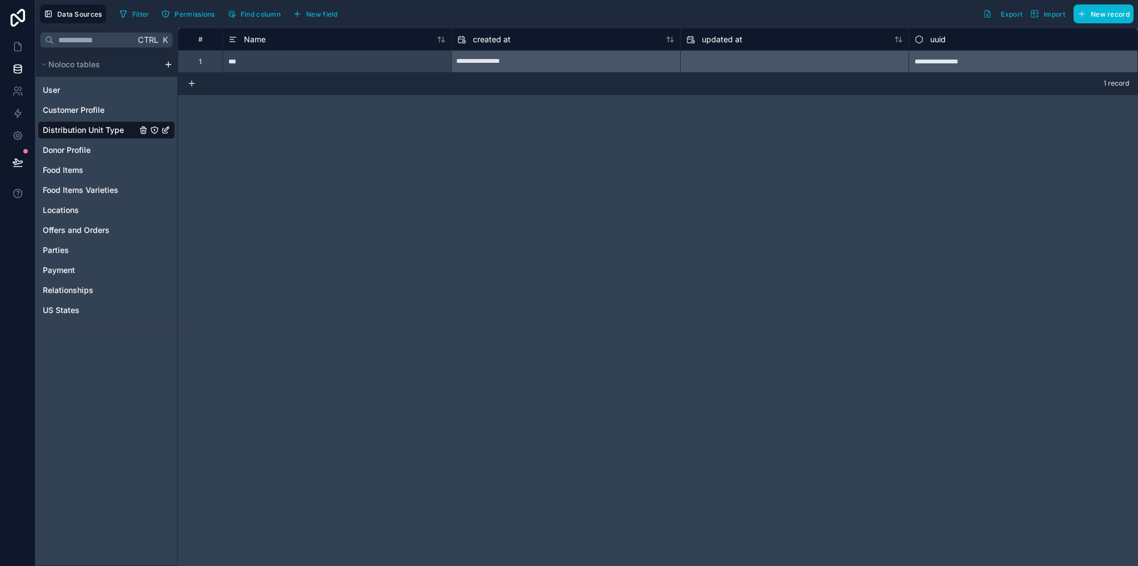
click at [235, 58] on div "***" at bounding box center [336, 61] width 229 height 22
click at [237, 63] on div "***" at bounding box center [336, 61] width 229 height 22
click at [237, 63] on input "***" at bounding box center [337, 62] width 228 height 22
type input "***"
click at [282, 123] on div "**********" at bounding box center [658, 297] width 960 height 538
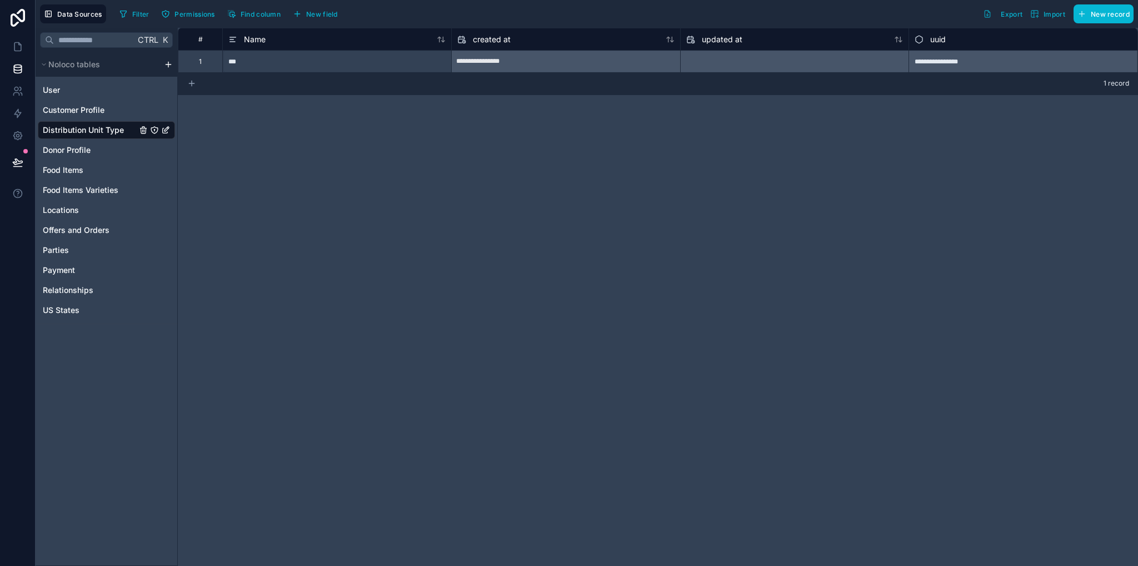
click at [194, 83] on icon at bounding box center [191, 83] width 9 height 9
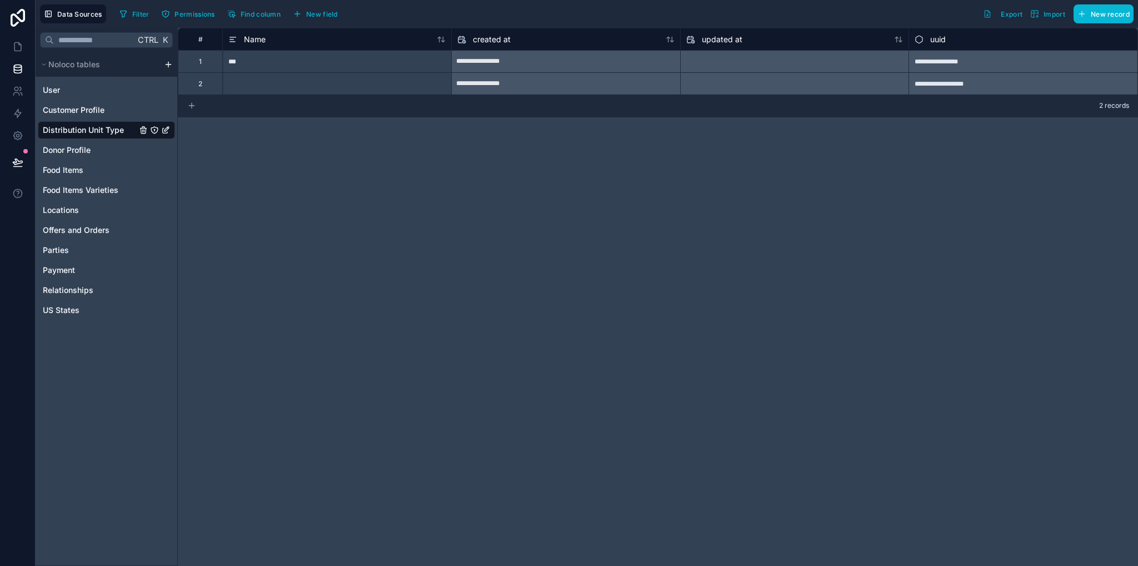
click at [192, 105] on icon at bounding box center [191, 105] width 9 height 9
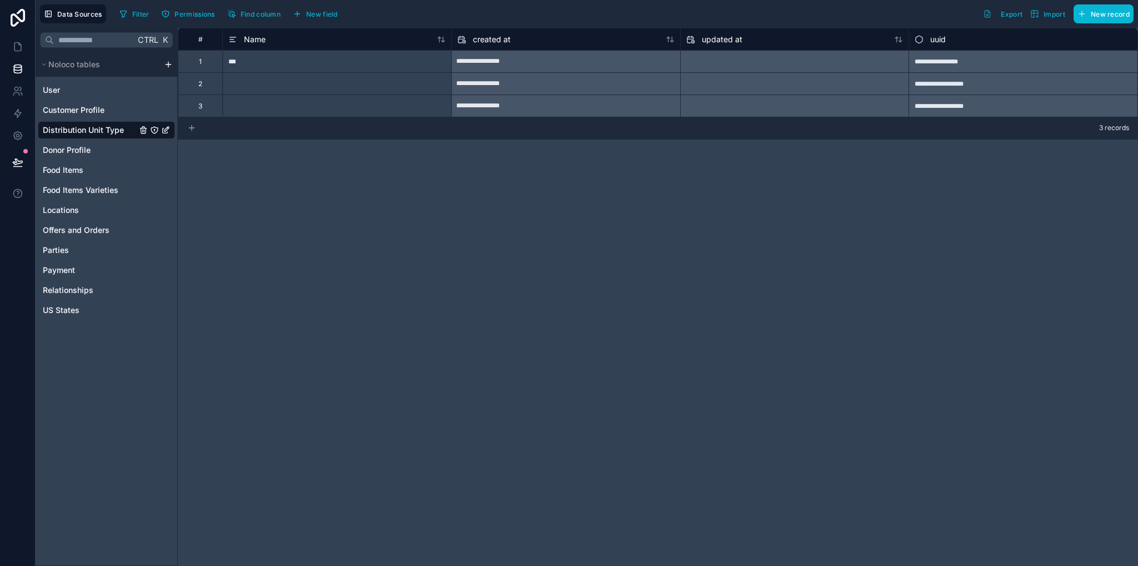
click at [194, 129] on icon at bounding box center [191, 127] width 9 height 9
click at [190, 140] on div "**********" at bounding box center [658, 297] width 960 height 538
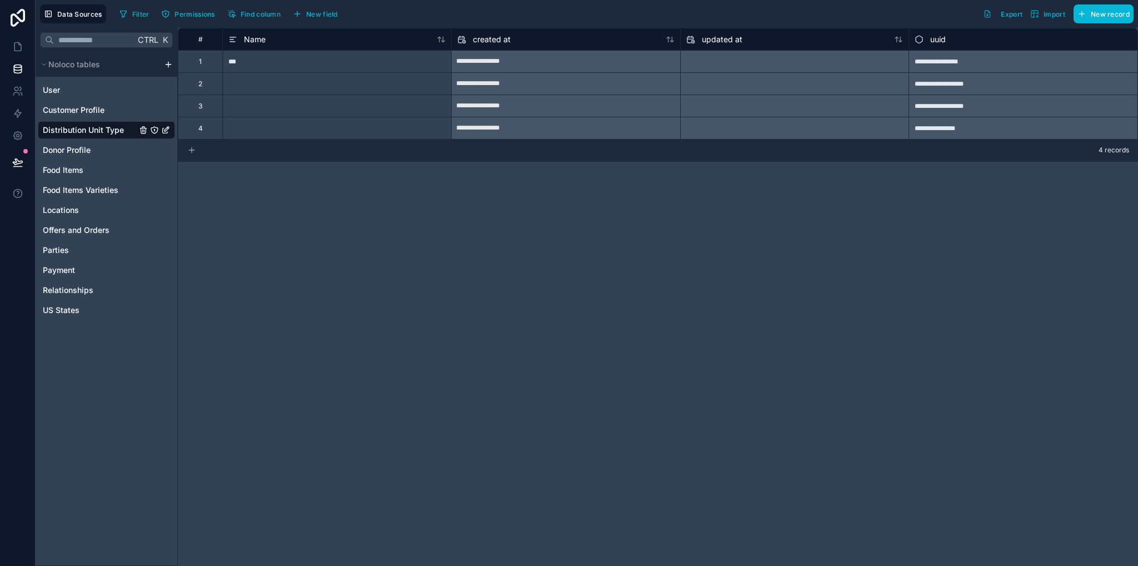
click at [194, 151] on icon at bounding box center [191, 150] width 9 height 9
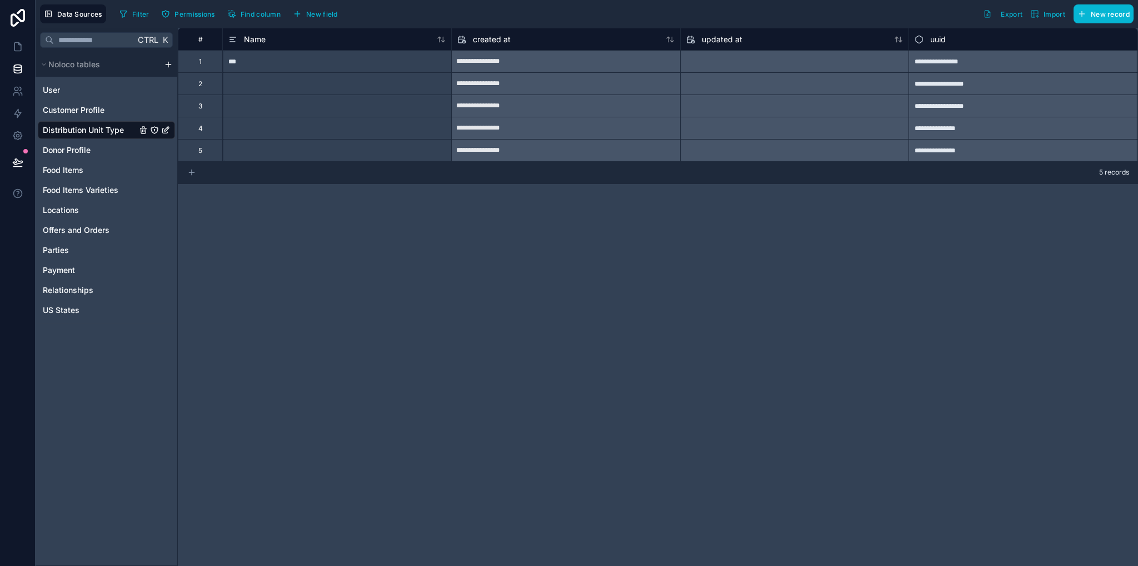
drag, startPoint x: 197, startPoint y: 175, endPoint x: 194, endPoint y: 169, distance: 6.2
click at [195, 172] on div "5 records" at bounding box center [658, 173] width 960 height 22
click at [196, 178] on div "5 records" at bounding box center [658, 173] width 960 height 22
click at [192, 174] on icon at bounding box center [191, 172] width 9 height 9
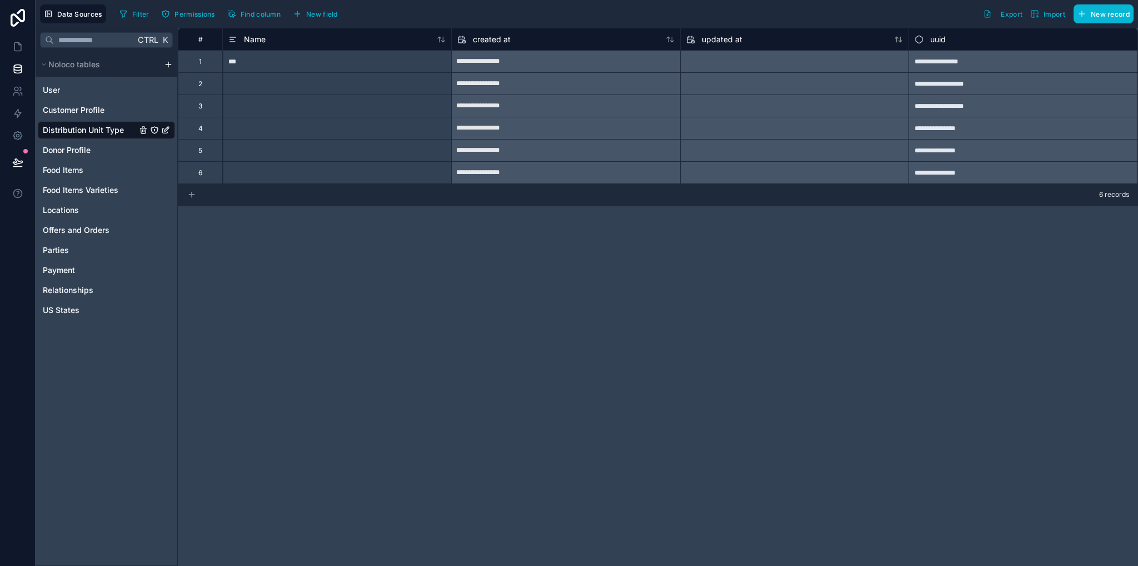
click at [193, 195] on icon at bounding box center [191, 194] width 9 height 9
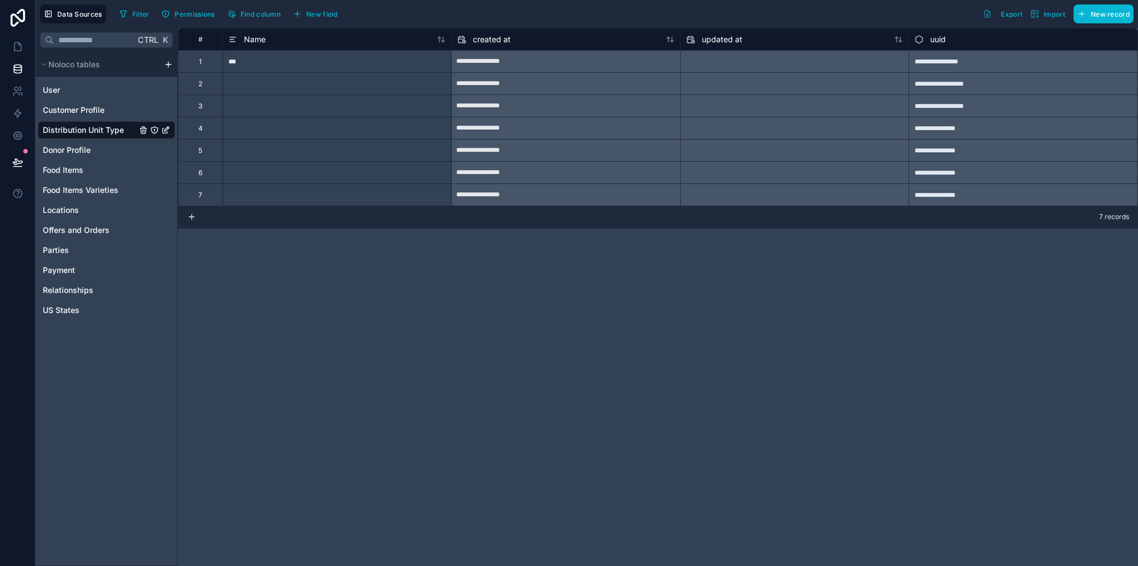
click at [270, 83] on div at bounding box center [336, 83] width 229 height 22
type input "***"
type input "**"
click at [266, 109] on div at bounding box center [336, 105] width 229 height 22
type input "***"
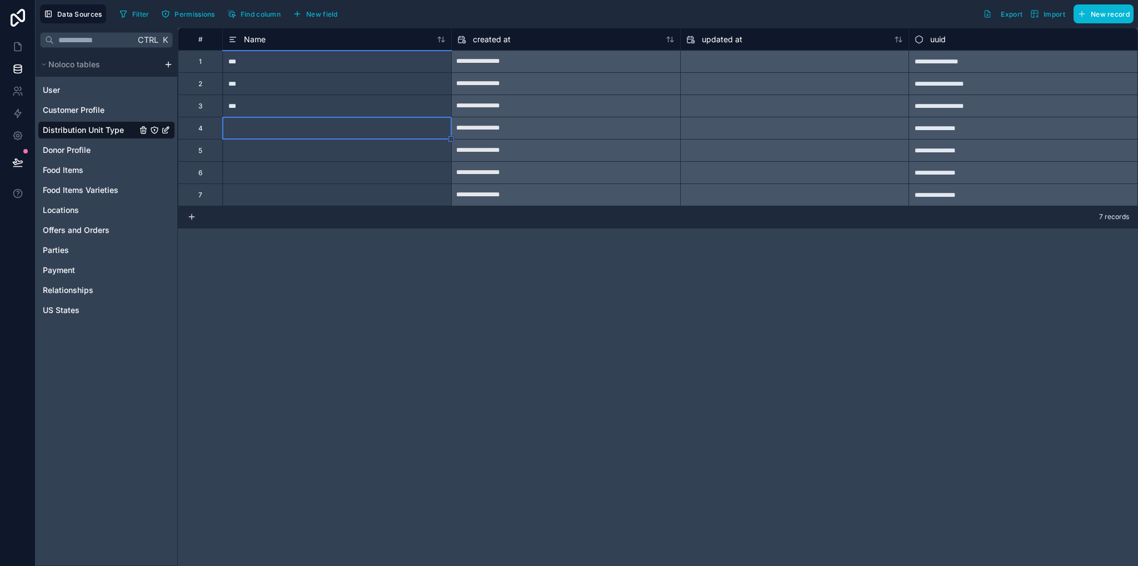
click at [282, 139] on div at bounding box center [336, 150] width 229 height 22
click at [264, 128] on div at bounding box center [336, 128] width 229 height 22
type input "****"
type input "*****"
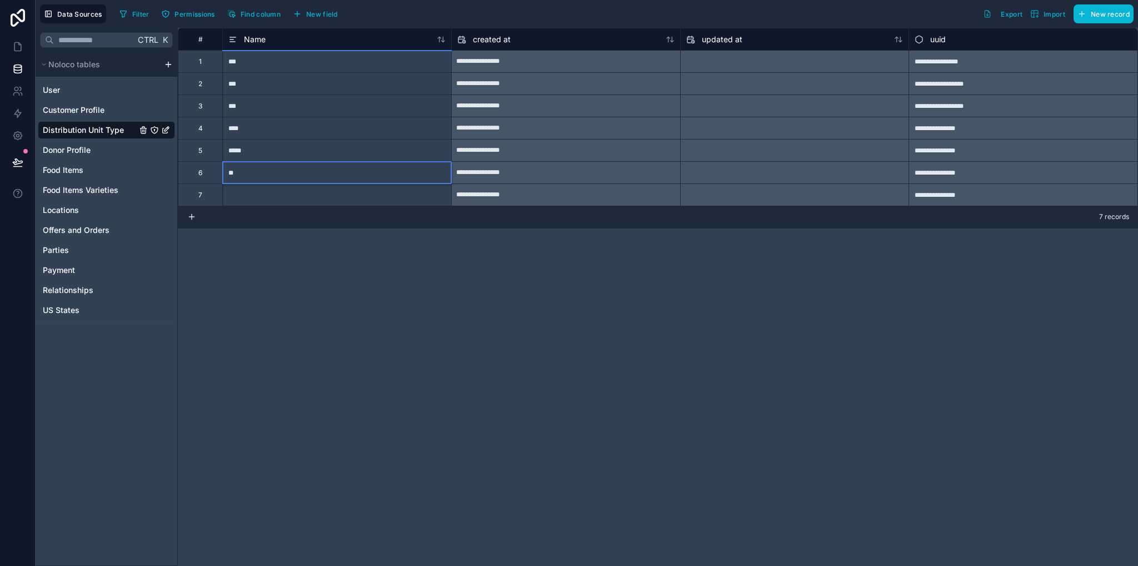
type input "***"
drag, startPoint x: 304, startPoint y: 167, endPoint x: 262, endPoint y: 190, distance: 48.2
click at [304, 167] on div "***" at bounding box center [336, 172] width 229 height 22
click at [263, 190] on div at bounding box center [336, 194] width 229 height 22
type input "***"
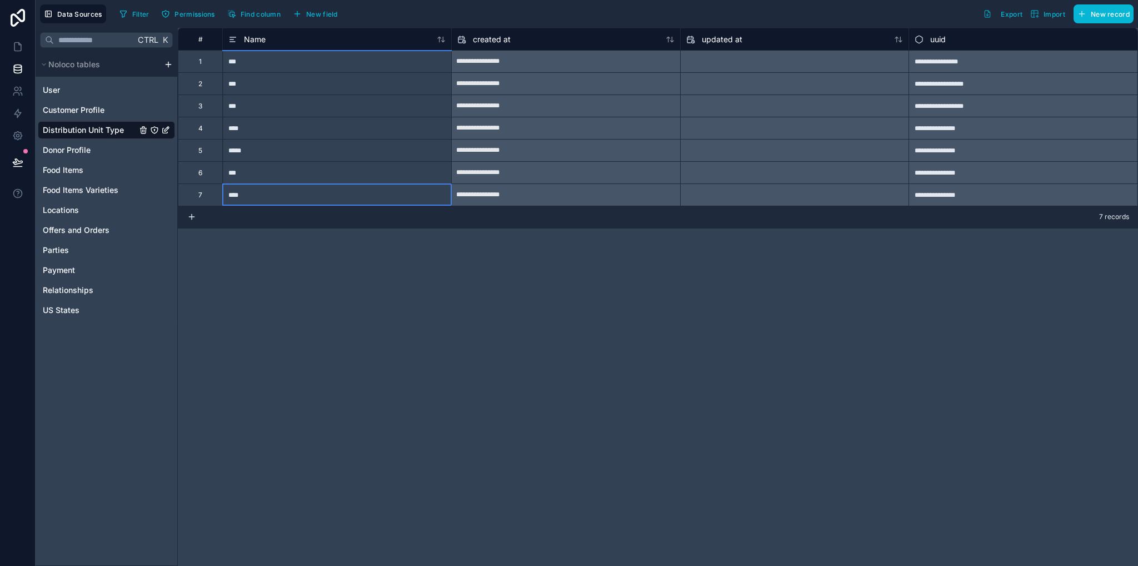
click at [314, 266] on div "**********" at bounding box center [658, 297] width 960 height 538
click at [71, 229] on span "Offers and Orders" at bounding box center [76, 229] width 67 height 11
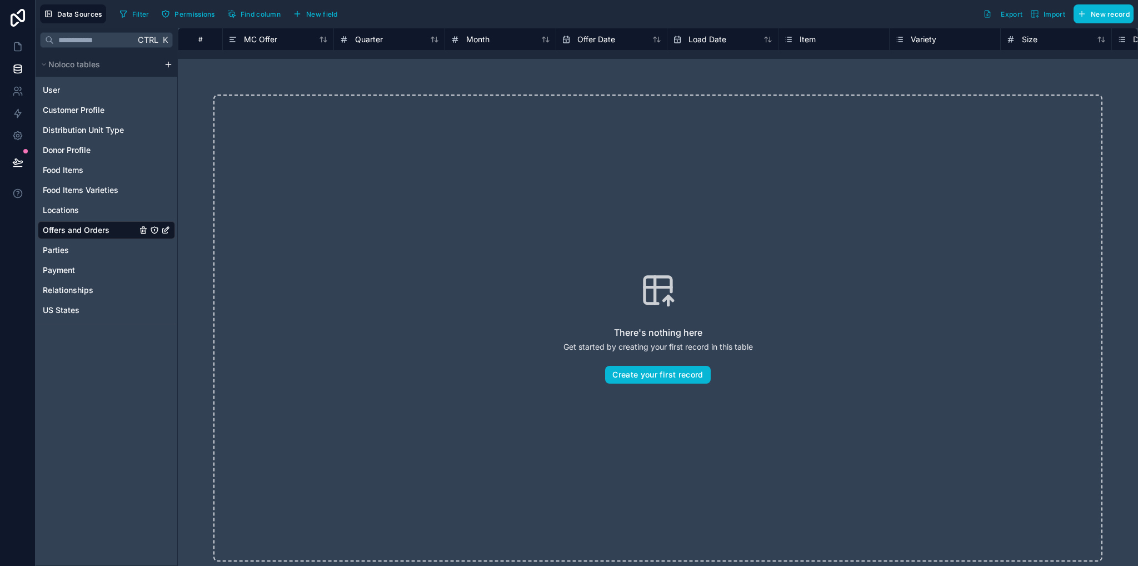
click at [144, 232] on icon "Offers and Orders" at bounding box center [144, 230] width 0 height 2
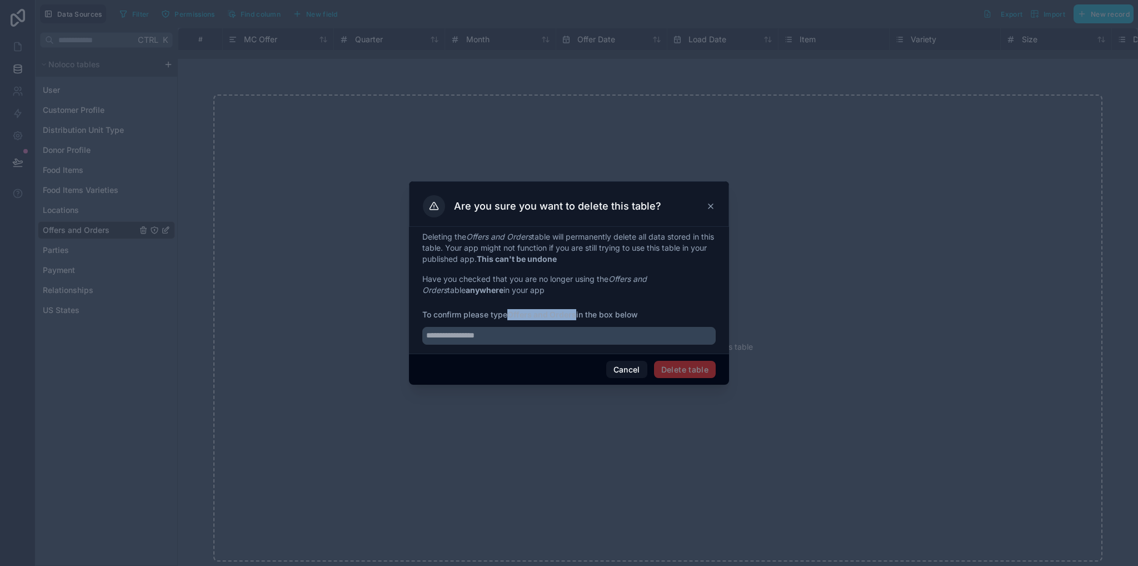
drag, startPoint x: 511, startPoint y: 315, endPoint x: 576, endPoint y: 321, distance: 64.7
click at [577, 319] on div "Deleting the Offers and Orders table will permanently delete all data stored in…" at bounding box center [568, 287] width 293 height 113
copy span "Offers and Orders in the box below"
drag, startPoint x: 575, startPoint y: 329, endPoint x: 575, endPoint y: 336, distance: 6.7
click at [574, 329] on input "text" at bounding box center [568, 336] width 293 height 18
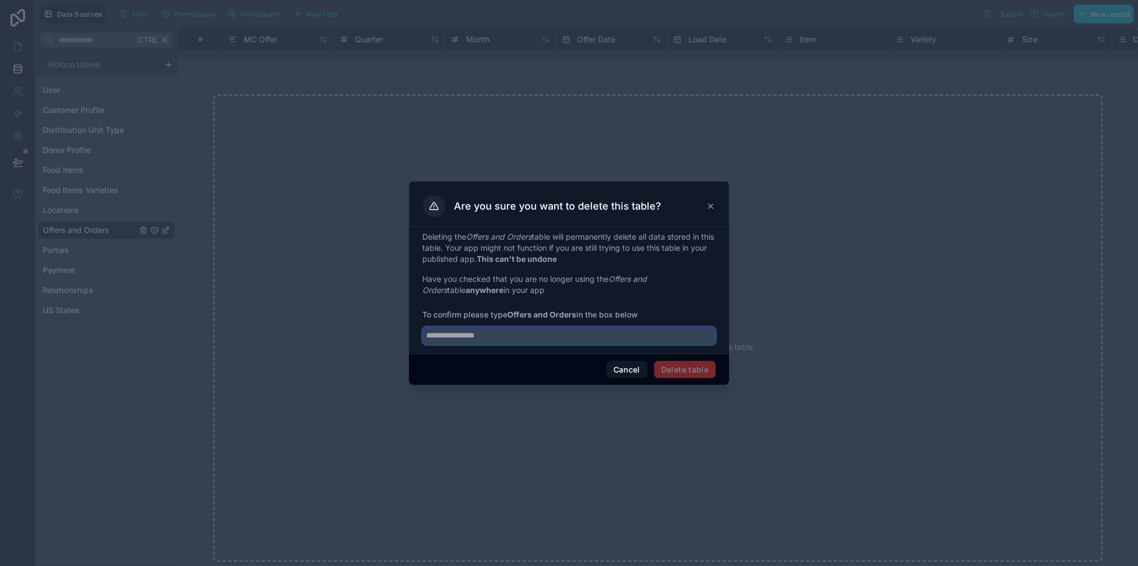
paste input "**********"
type input "**********"
click at [687, 363] on button "Delete table" at bounding box center [685, 370] width 62 height 18
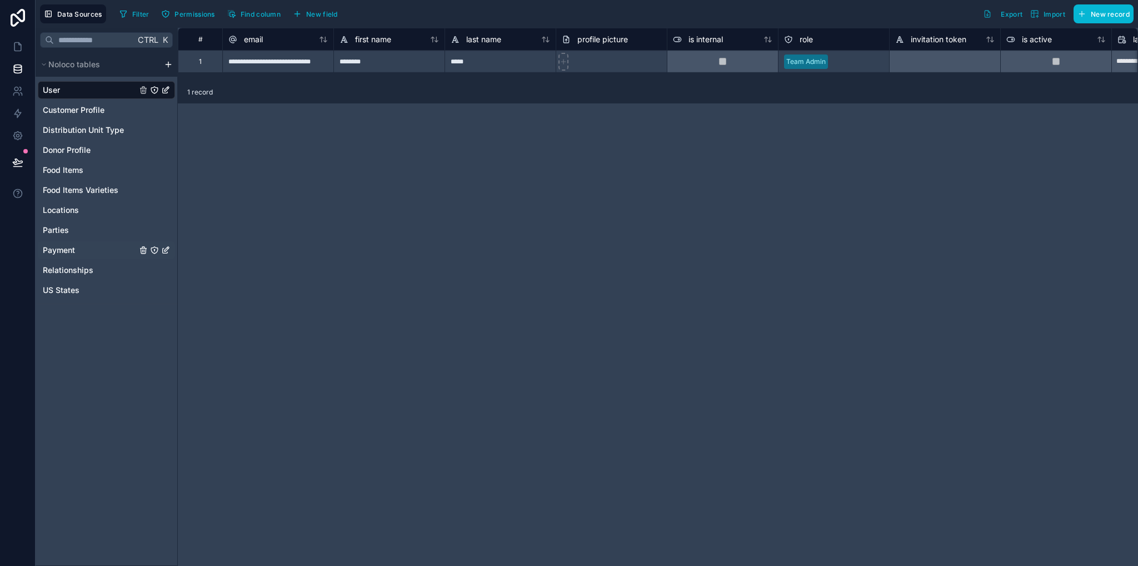
click at [67, 249] on span "Payment" at bounding box center [59, 249] width 32 height 11
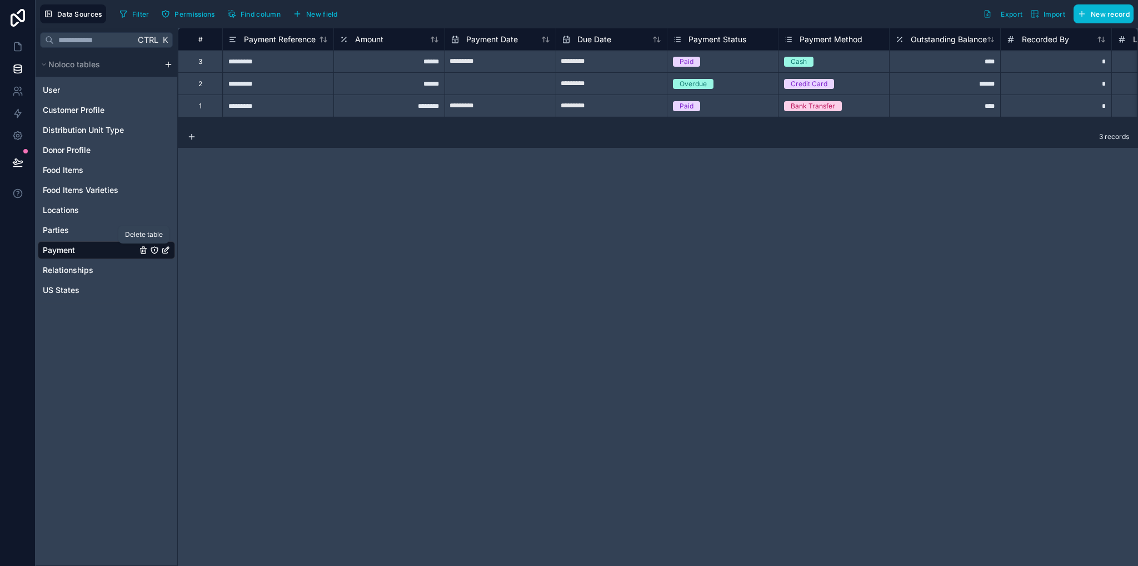
click at [144, 249] on icon "Payment" at bounding box center [143, 250] width 9 height 9
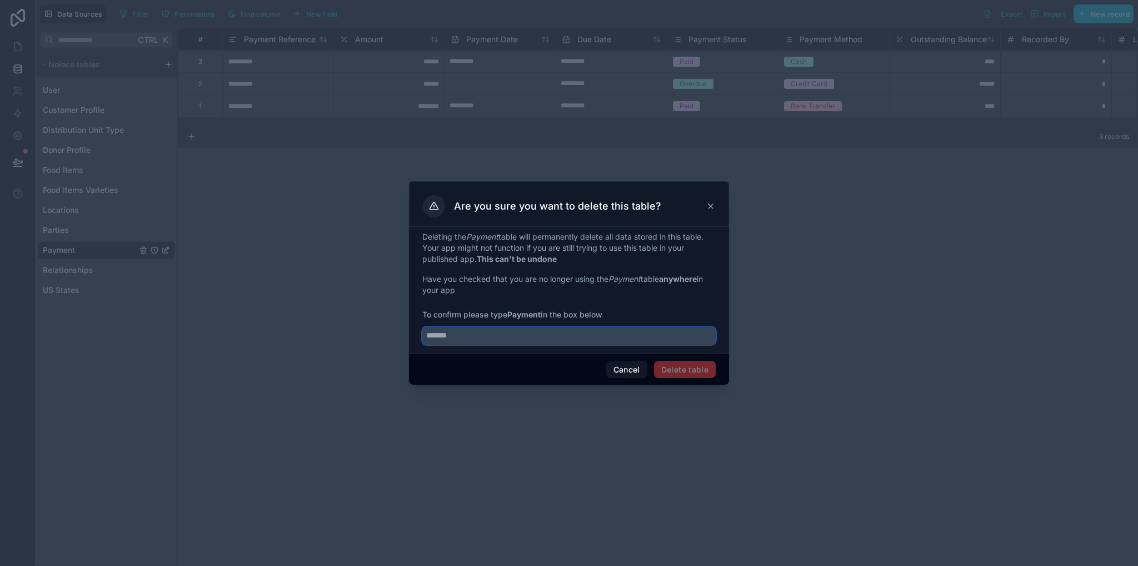
click at [518, 332] on input "text" at bounding box center [568, 336] width 293 height 18
type input "*******"
click at [685, 367] on button "Delete table" at bounding box center [685, 370] width 62 height 18
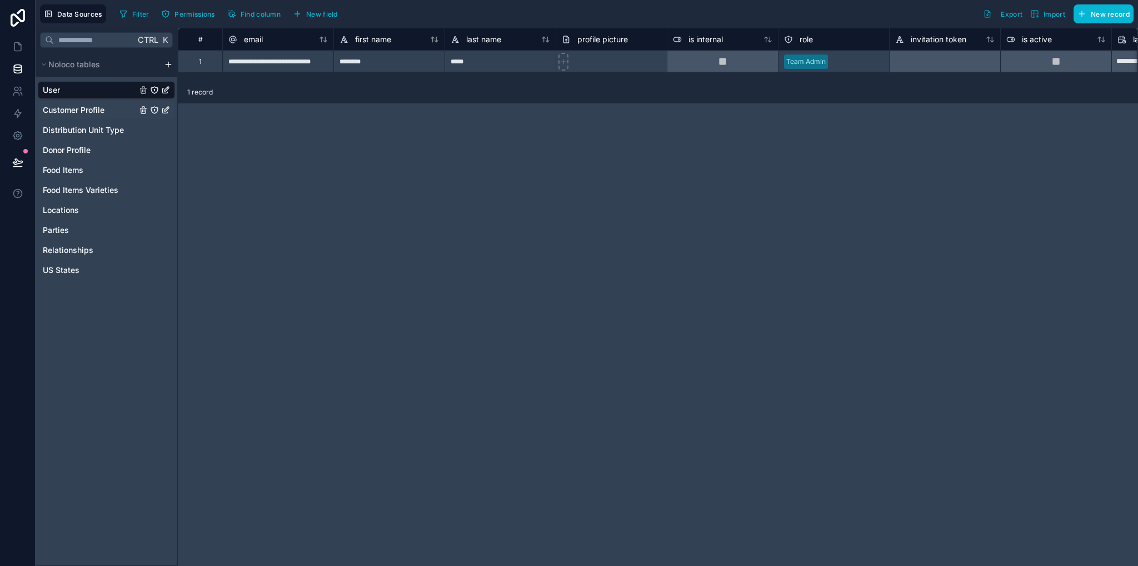
click at [80, 111] on span "Customer Profile" at bounding box center [74, 109] width 62 height 11
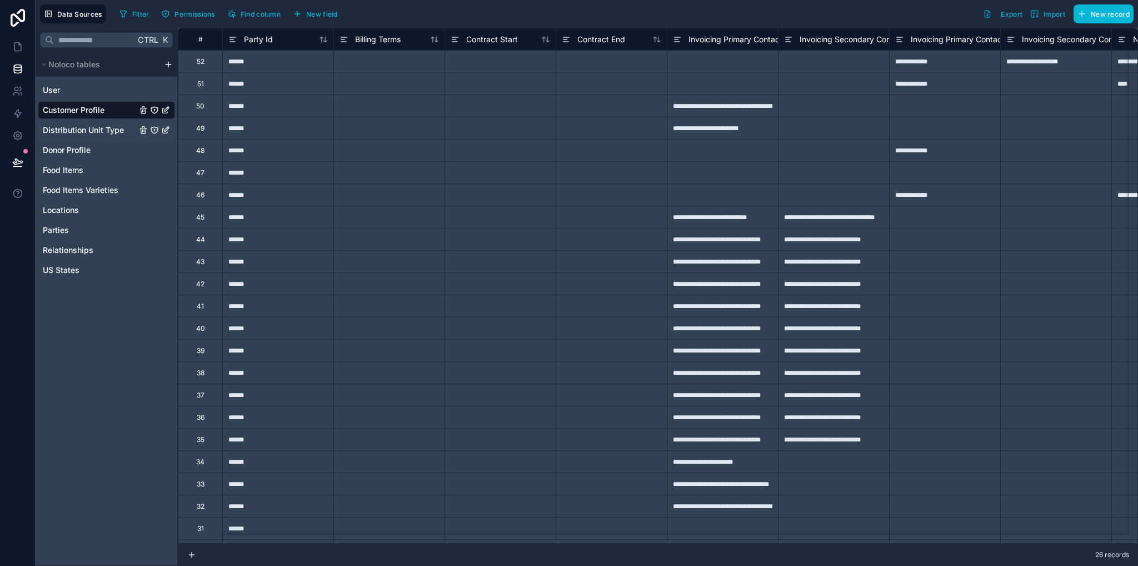
click at [87, 130] on span "Distribution Unit Type" at bounding box center [83, 129] width 81 height 11
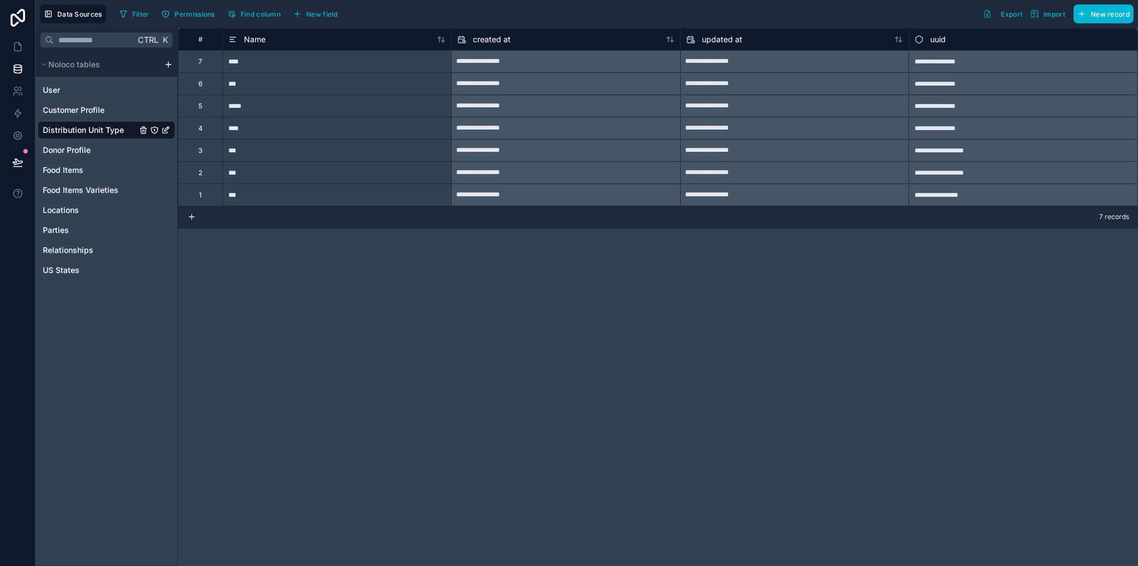
click at [163, 65] on div "scrollable content" at bounding box center [168, 64] width 13 height 9
click at [170, 63] on html "**********" at bounding box center [569, 283] width 1138 height 566
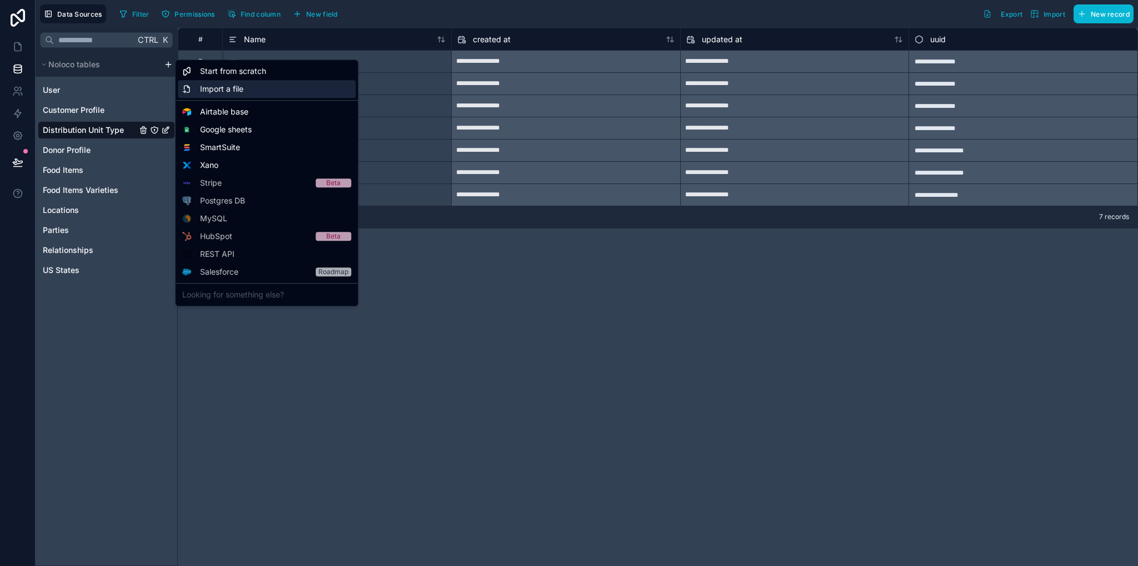
click at [231, 91] on span "Import a file" at bounding box center [221, 88] width 43 height 11
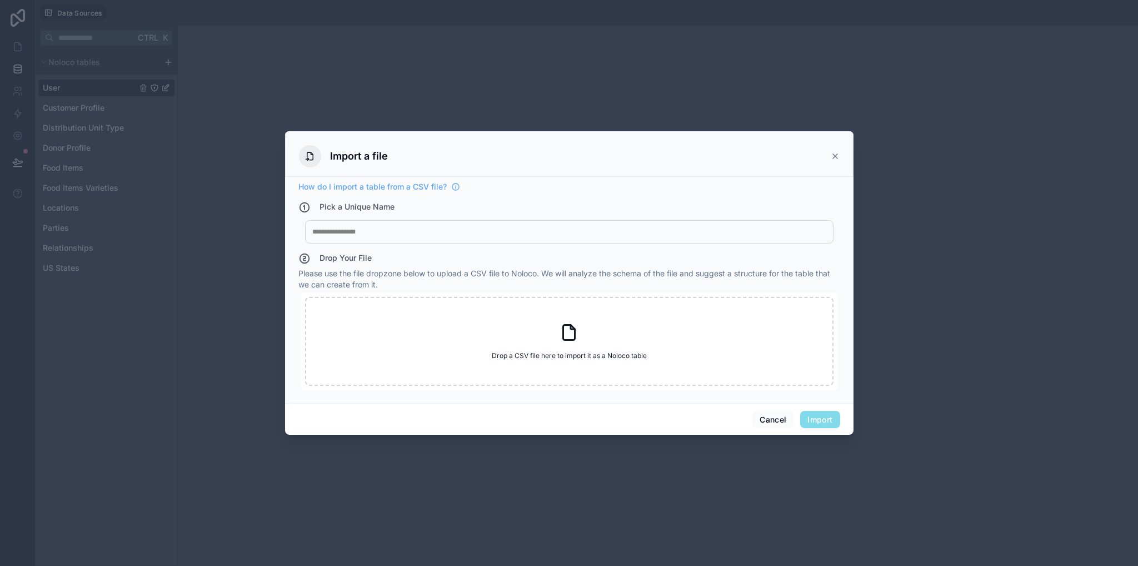
click at [460, 227] on div "My Imported File" at bounding box center [569, 231] width 528 height 23
click at [427, 235] on div at bounding box center [569, 231] width 514 height 9
click at [428, 298] on div "Drop a CSV file here to import it as a Noloco table Drop a CSV file here to imp…" at bounding box center [569, 341] width 528 height 89
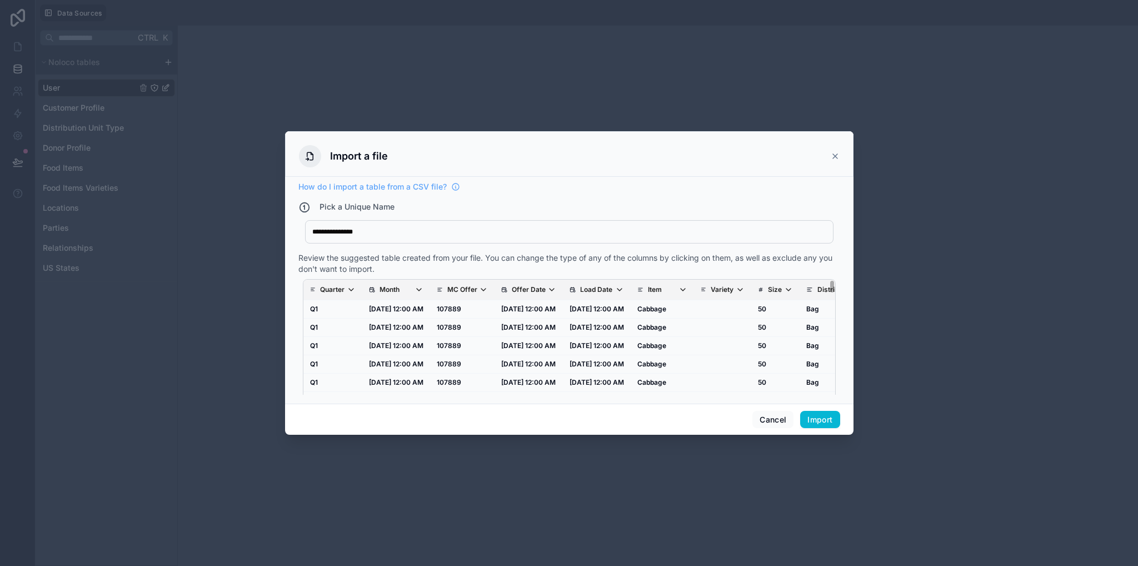
click at [397, 289] on p "Month" at bounding box center [389, 289] width 20 height 9
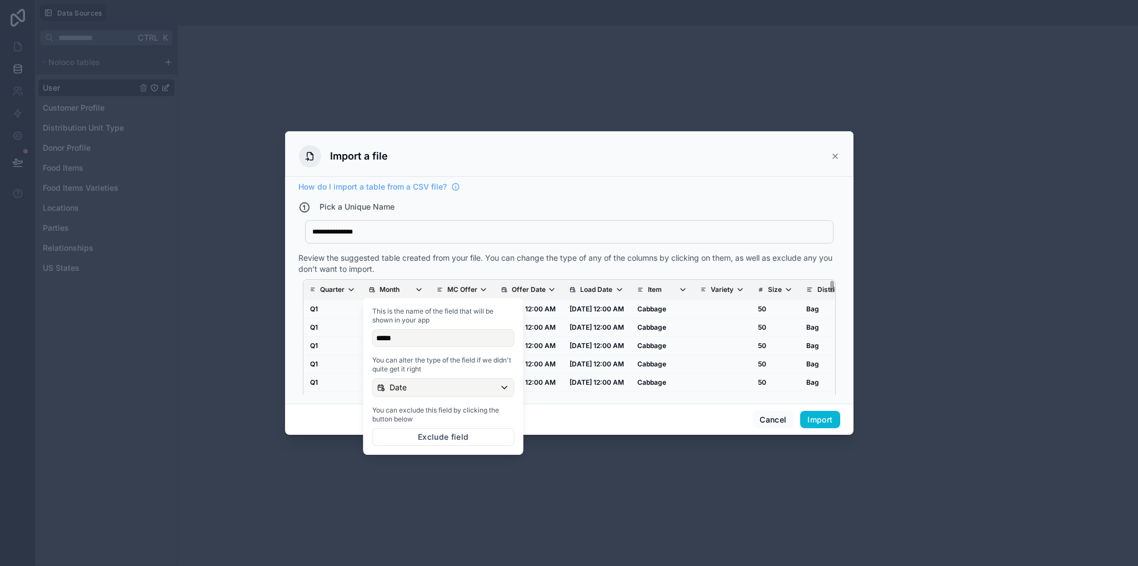
click at [547, 256] on div "Review the suggested table created from your file. You can change the type of a…" at bounding box center [569, 263] width 542 height 22
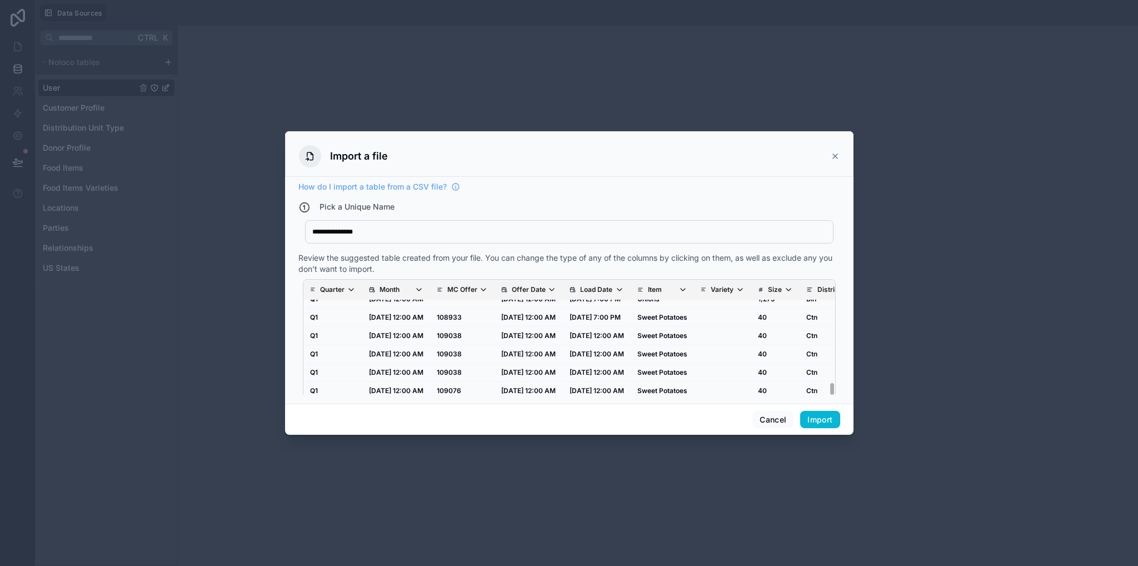
scroll to position [520, 0]
drag, startPoint x: 822, startPoint y: 284, endPoint x: 822, endPoint y: 321, distance: 36.1
click at [822, 321] on div "Quarter Month MC Offer Offer Date Load Date Item Variety Size Distribution Unit…" at bounding box center [569, 345] width 533 height 133
drag, startPoint x: 662, startPoint y: 278, endPoint x: 764, endPoint y: 338, distance: 118.1
click at [860, 299] on div "**********" at bounding box center [569, 283] width 1138 height 566
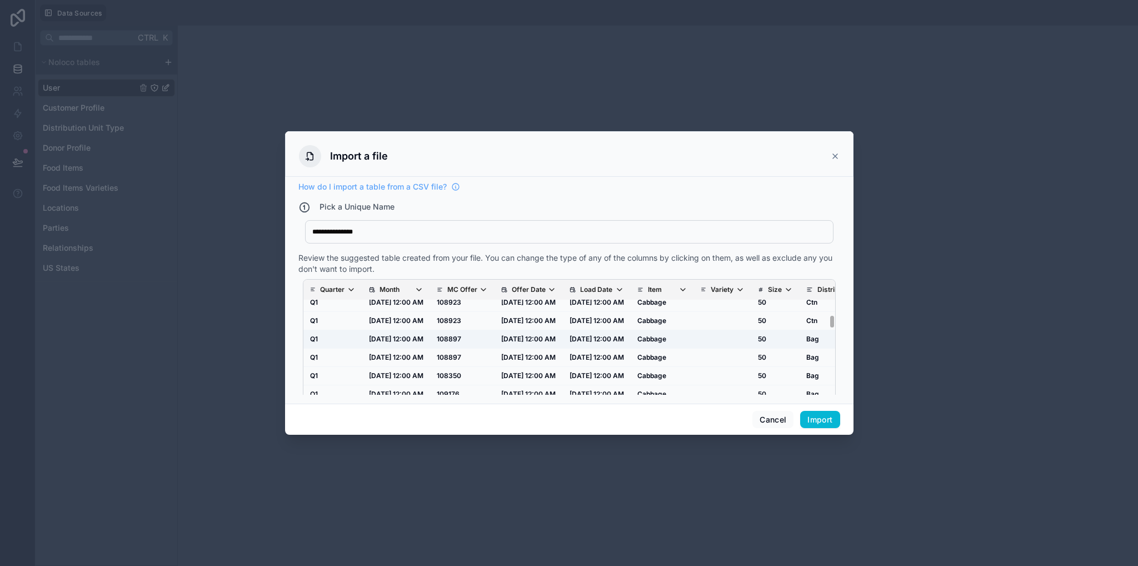
scroll to position [511, 0]
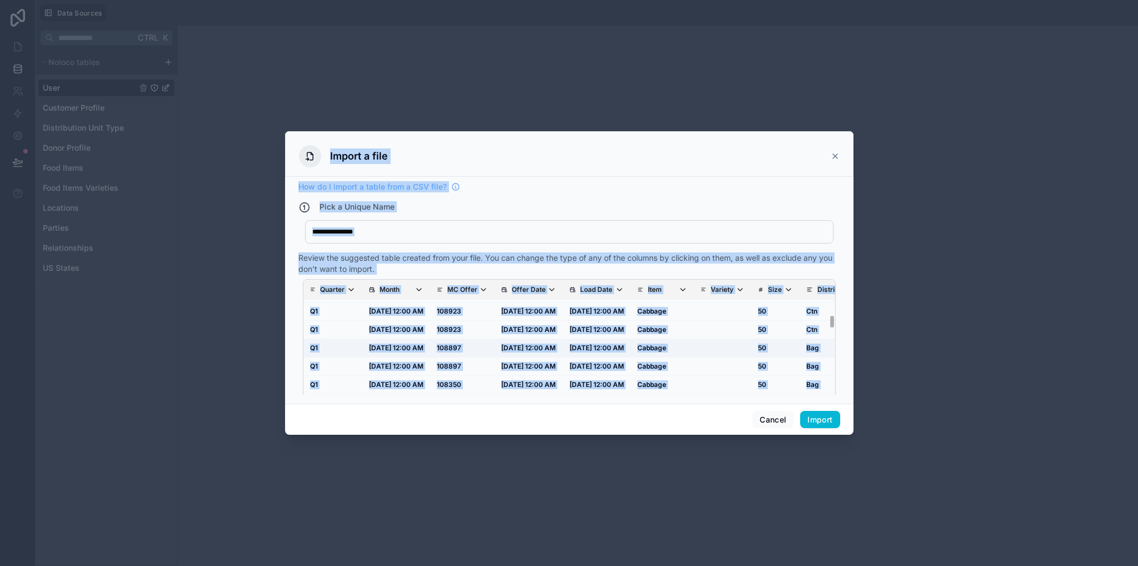
click at [751, 352] on td "scrollable content" at bounding box center [722, 347] width 57 height 18
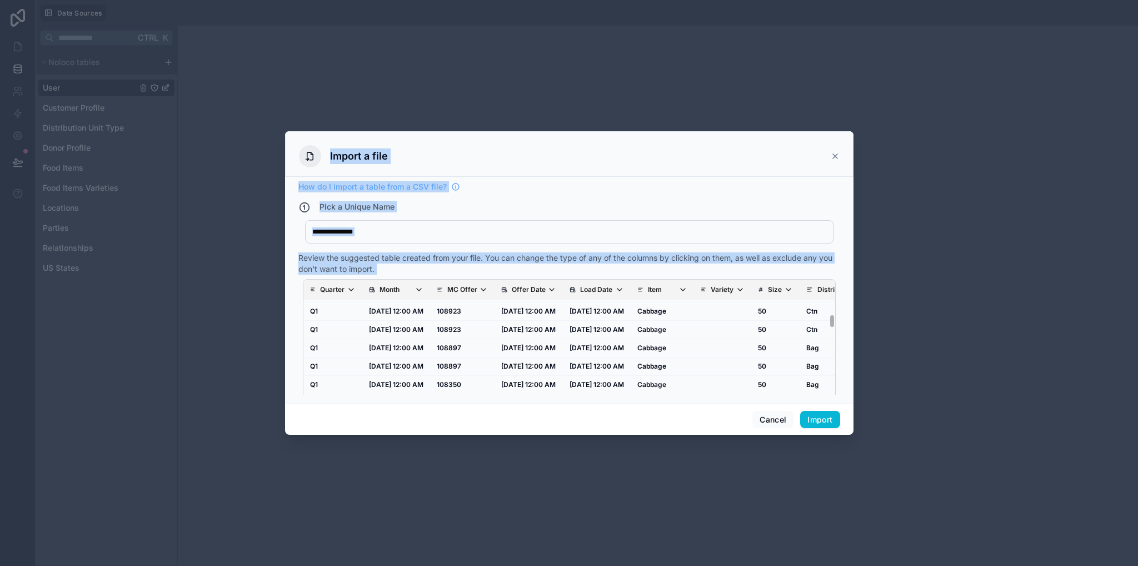
click at [823, 321] on div "Quarter Month MC Offer Offer Date Load Date Item Variety Size Distribution Unit…" at bounding box center [569, 345] width 533 height 133
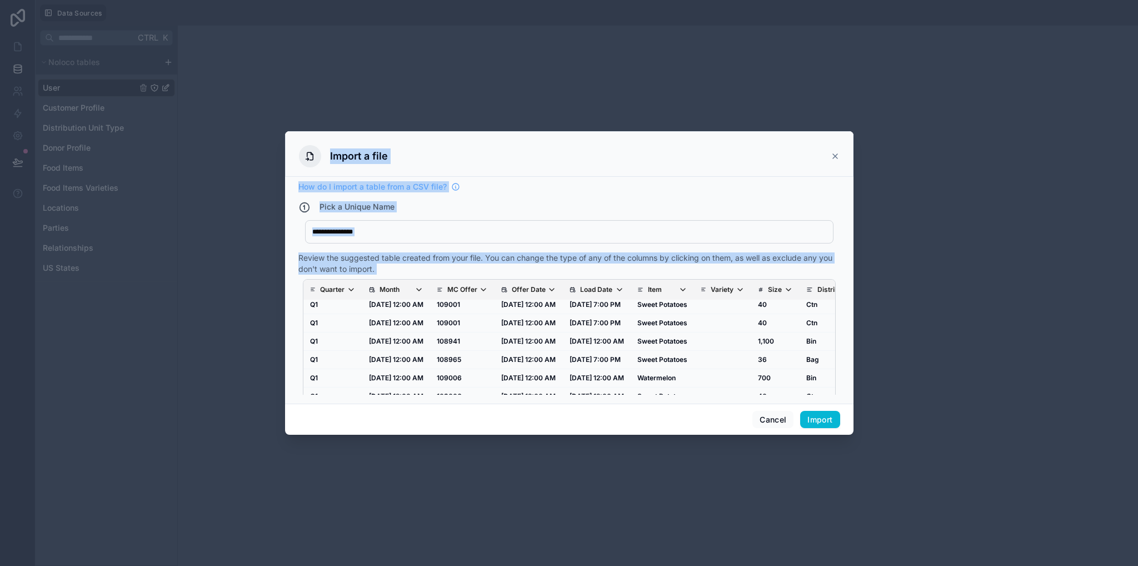
drag, startPoint x: 822, startPoint y: 327, endPoint x: 793, endPoint y: 403, distance: 81.6
click at [802, 442] on div "**********" at bounding box center [569, 283] width 1138 height 566
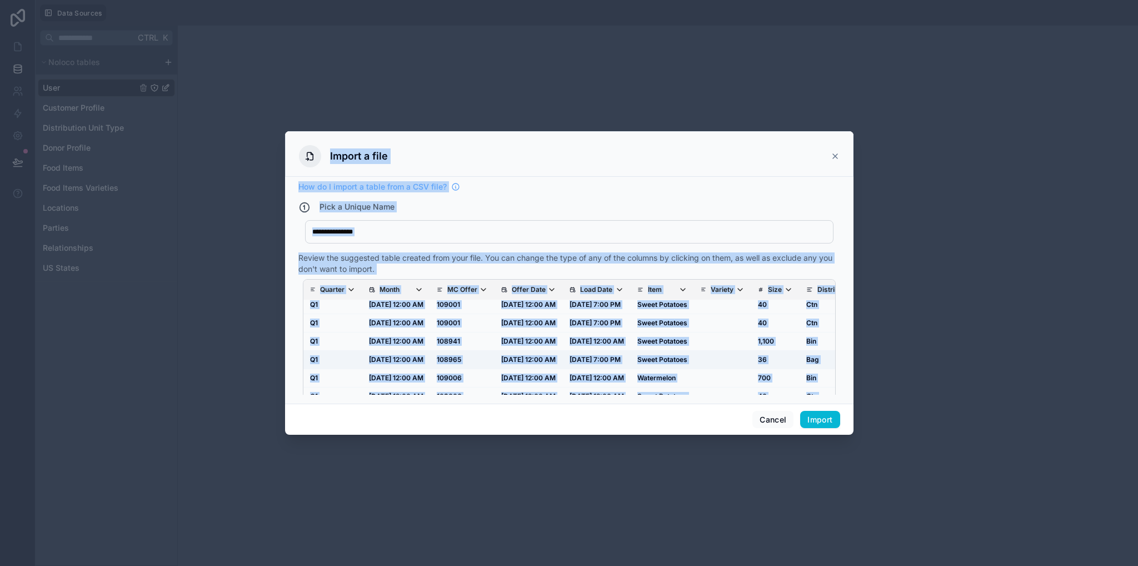
scroll to position [22, 0]
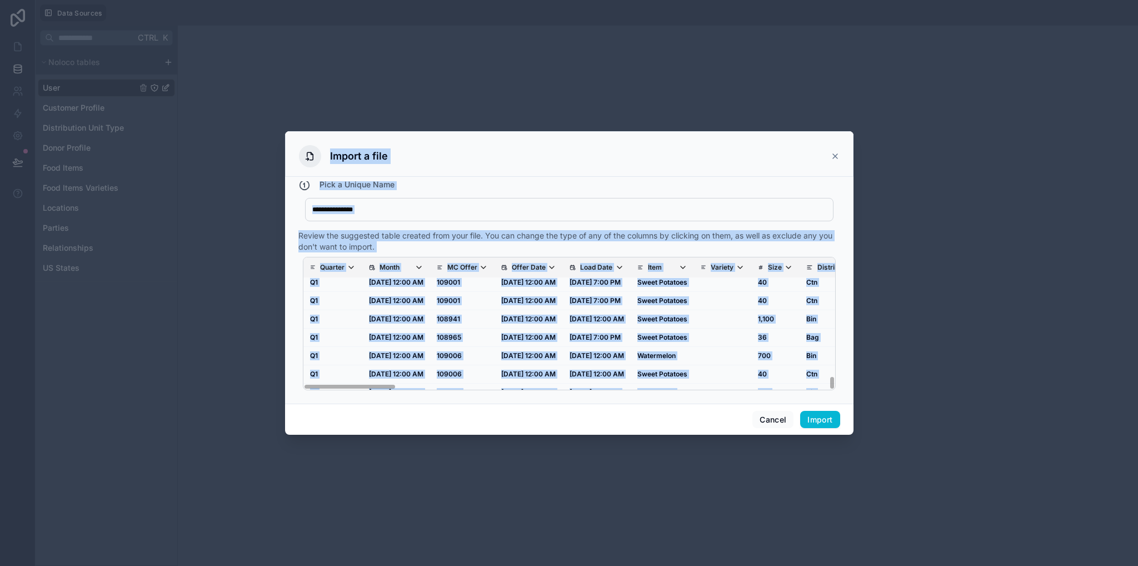
click at [508, 228] on div "**********" at bounding box center [569, 287] width 542 height 213
click at [502, 237] on div "Review the suggested table created from your file. You can change the type of a…" at bounding box center [569, 241] width 542 height 22
drag, startPoint x: 502, startPoint y: 237, endPoint x: 408, endPoint y: 263, distance: 97.1
click at [501, 237] on div "Review the suggested table created from your file. You can change the type of a…" at bounding box center [569, 241] width 542 height 22
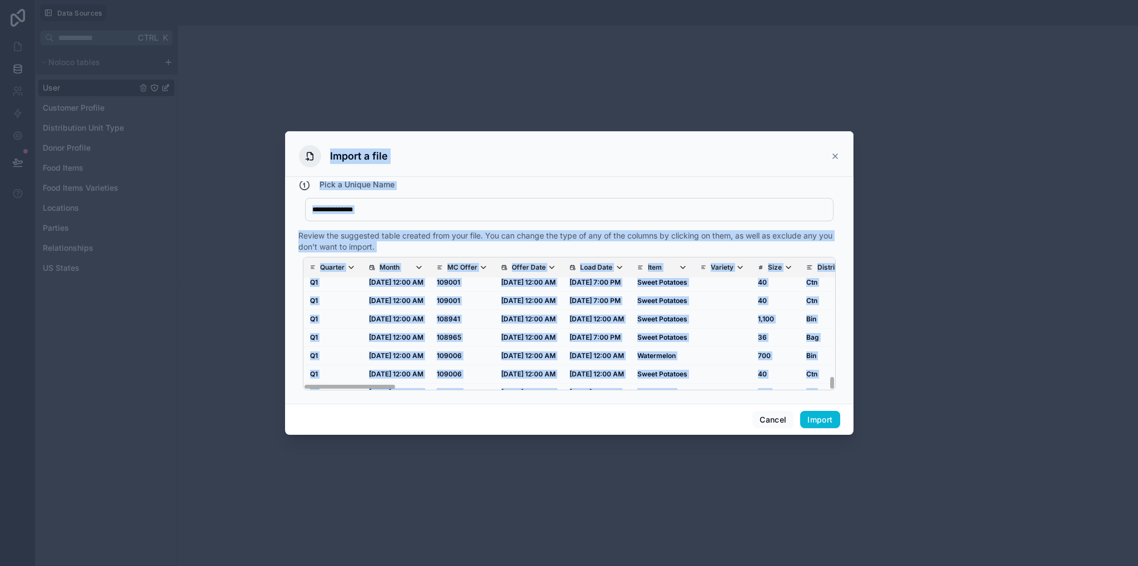
click at [368, 258] on th "Month" at bounding box center [396, 267] width 68 height 21
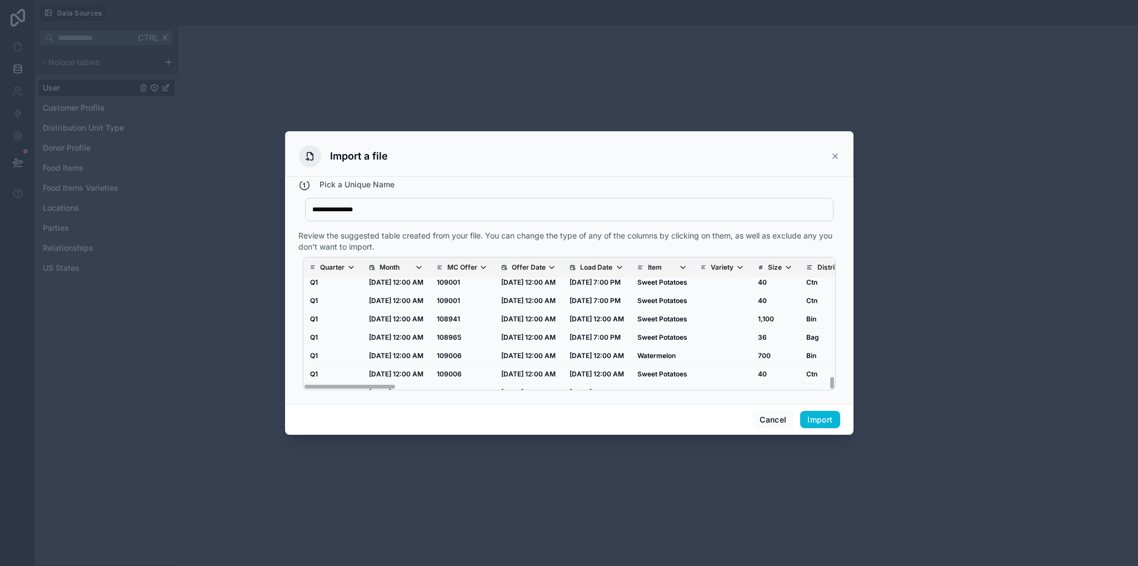
click at [409, 264] on span "Month" at bounding box center [401, 267] width 44 height 9
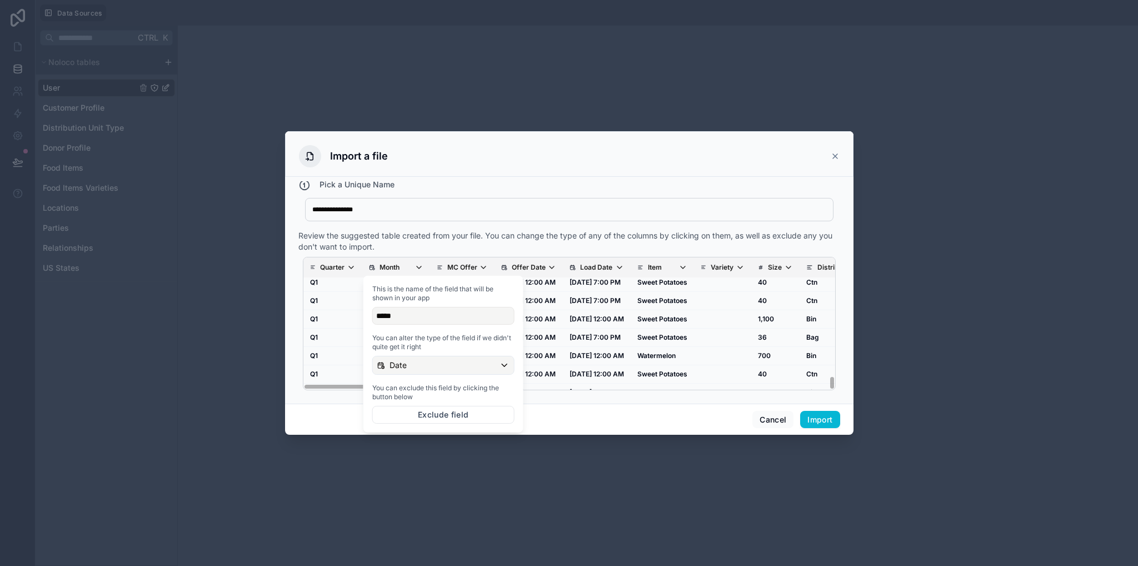
click at [408, 242] on div "Review the suggested table created from your file. You can change the type of a…" at bounding box center [569, 241] width 542 height 22
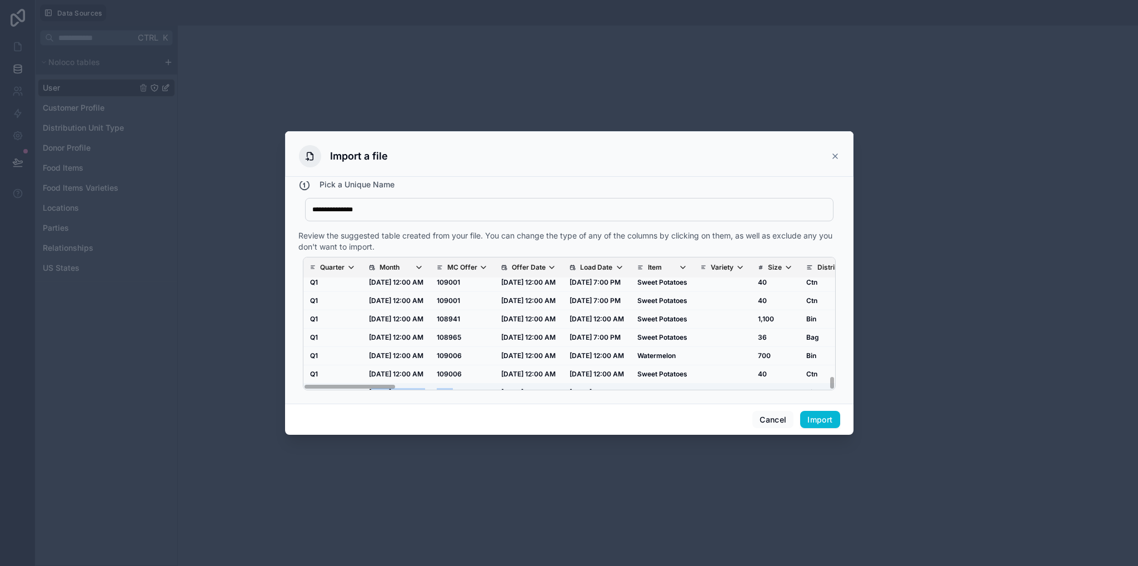
drag, startPoint x: 373, startPoint y: 382, endPoint x: 463, endPoint y: 383, distance: 90.6
click at [376, 386] on div "Quarter Month MC Offer Offer Date Load Date Item Variety Size Distribution Unit…" at bounding box center [569, 323] width 533 height 133
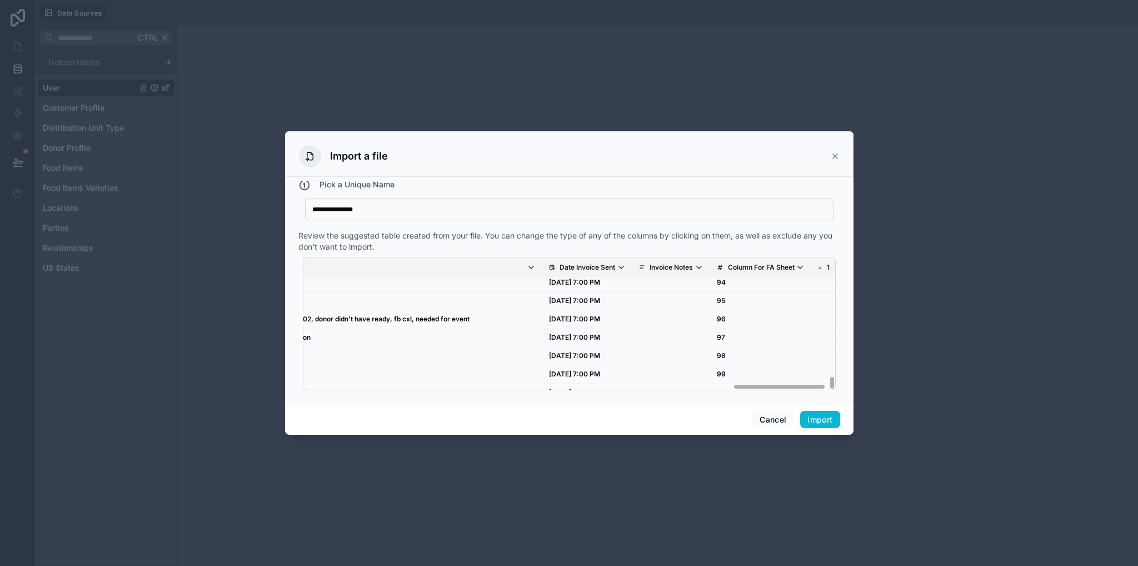
scroll to position [1710, 2416]
drag, startPoint x: 455, startPoint y: 385, endPoint x: 796, endPoint y: 382, distance: 341.2
click at [796, 382] on div "Quarter Month MC Offer Offer Date Load Date Item Variety Size Distribution Unit…" at bounding box center [569, 323] width 532 height 132
click at [908, 267] on icon "scrollable content" at bounding box center [910, 267] width 4 height 2
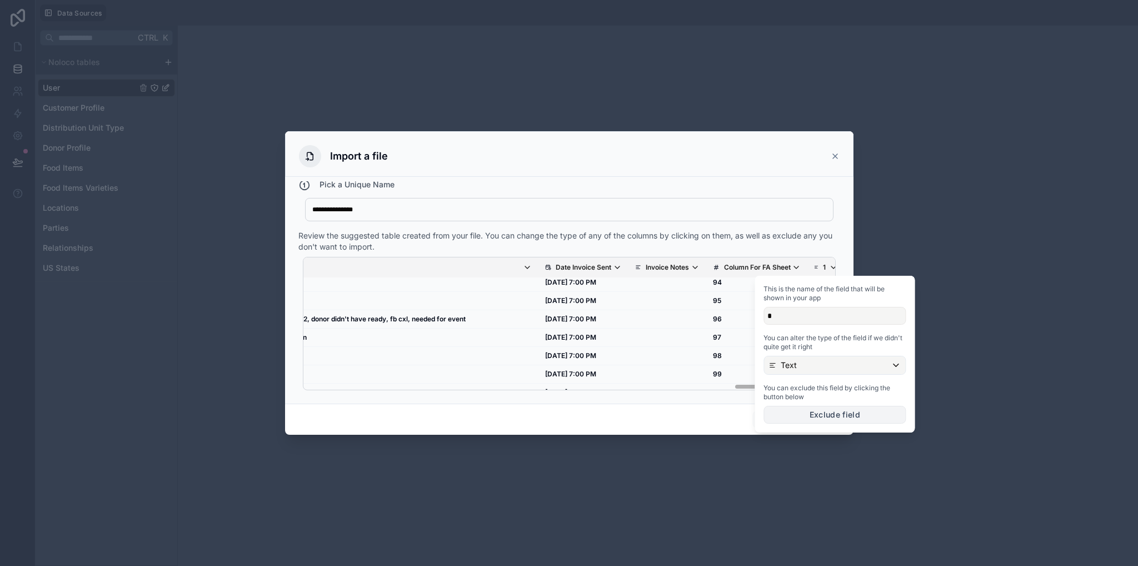
drag, startPoint x: 809, startPoint y: 414, endPoint x: 806, endPoint y: 405, distance: 9.5
click at [808, 414] on button "Exclude field" at bounding box center [834, 415] width 142 height 18
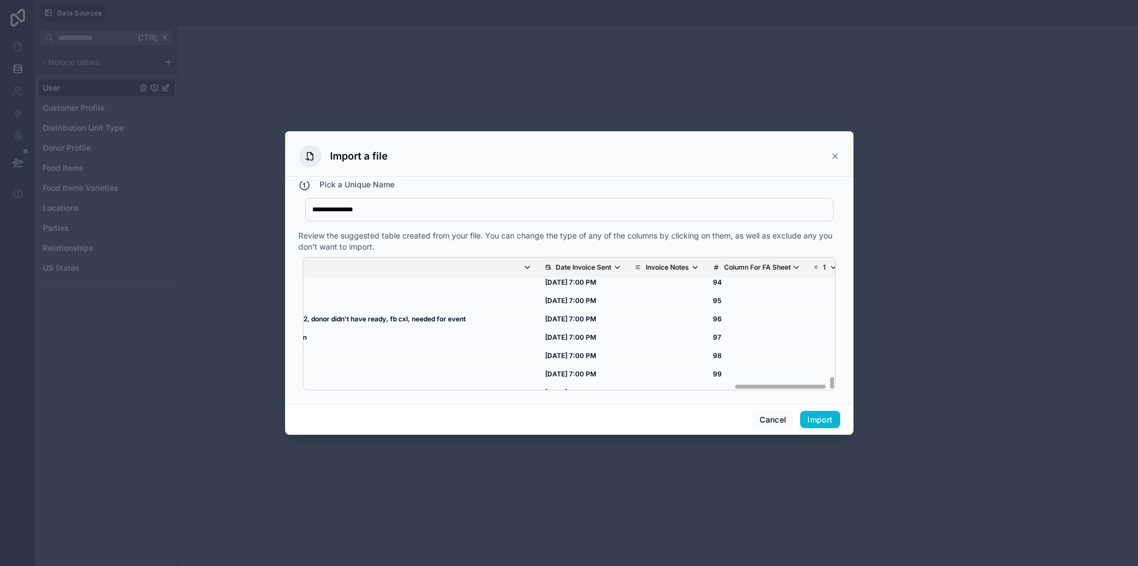
click at [867, 265] on icon "scrollable content" at bounding box center [871, 267] width 9 height 9
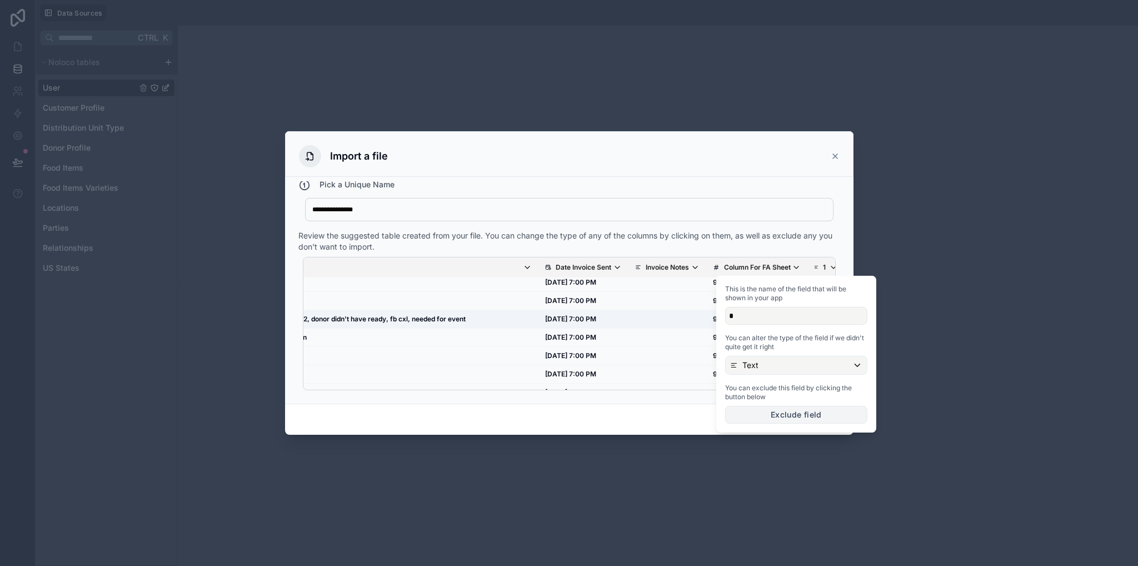
drag, startPoint x: 747, startPoint y: 416, endPoint x: 775, endPoint y: 301, distance: 118.3
click at [747, 416] on button "Exclude field" at bounding box center [796, 415] width 142 height 18
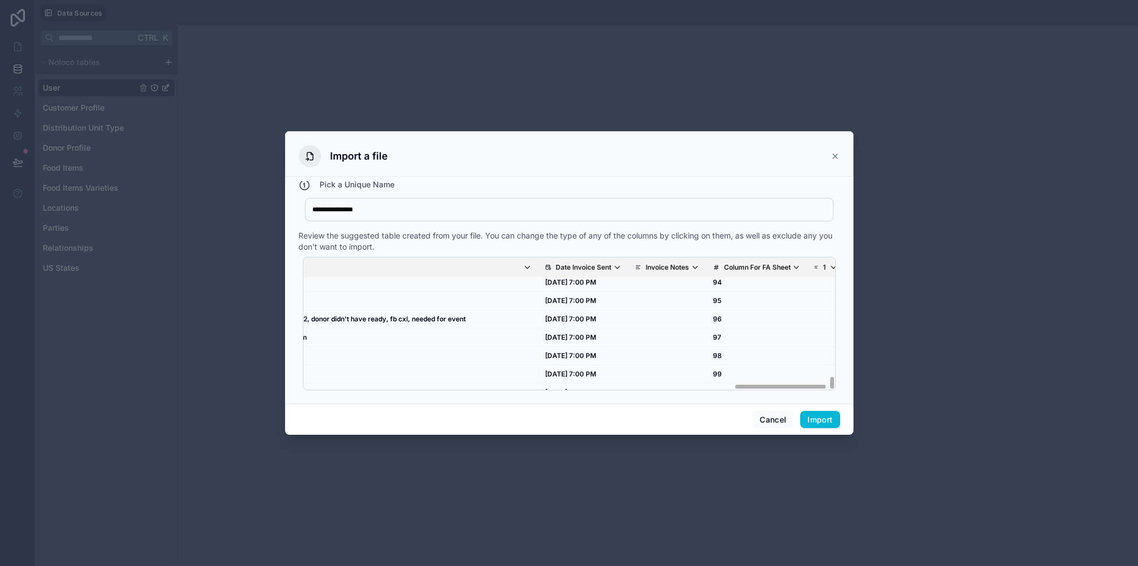
click at [902, 267] on icon "scrollable content" at bounding box center [906, 267] width 9 height 9
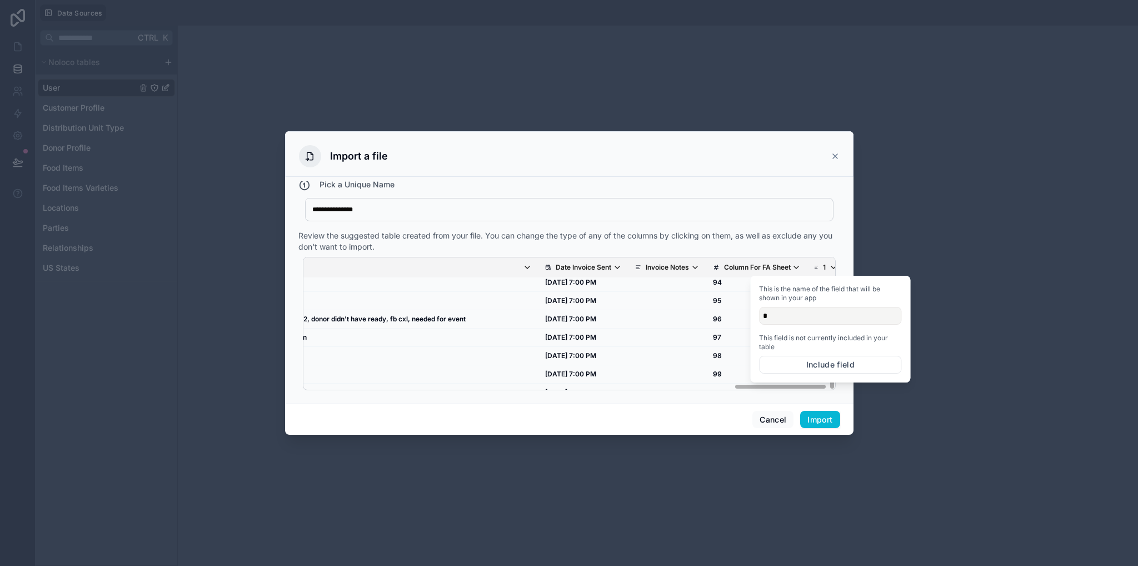
click at [863, 267] on icon "scrollable content" at bounding box center [867, 267] width 9 height 9
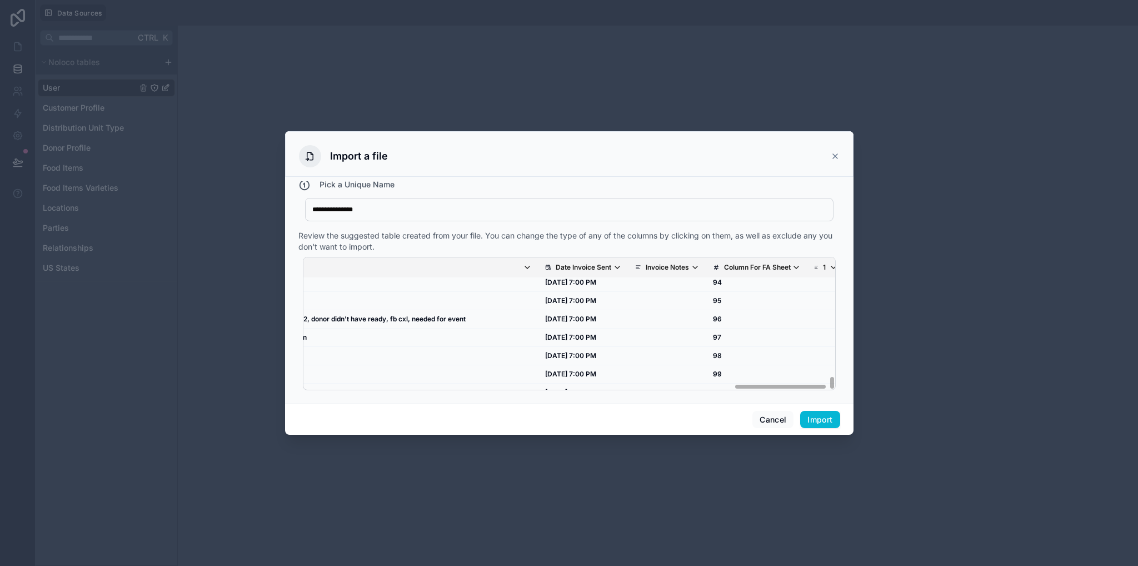
click at [829, 270] on icon "scrollable content" at bounding box center [833, 267] width 9 height 9
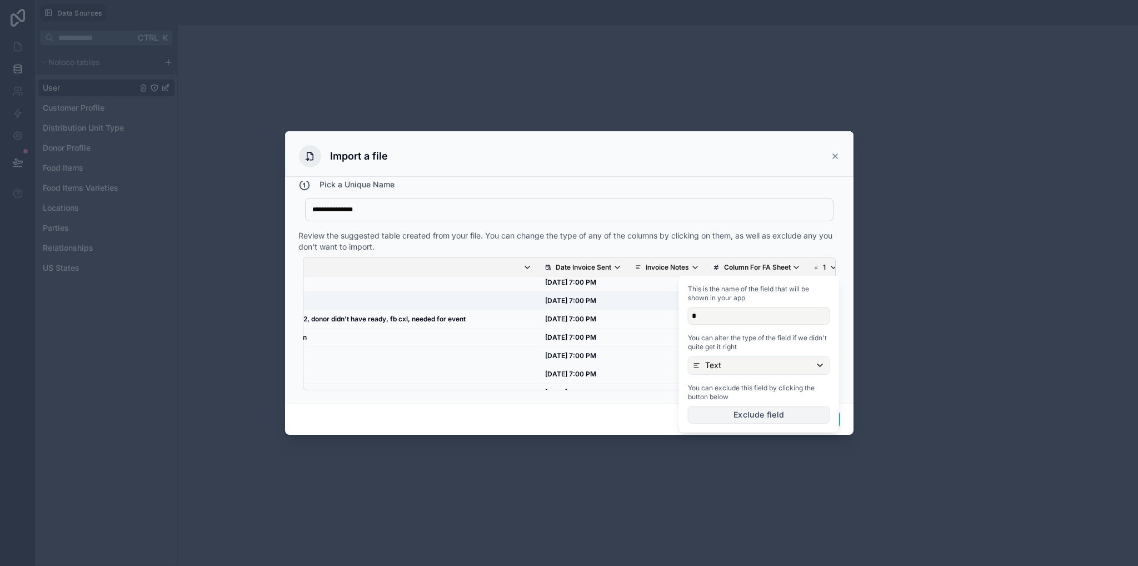
drag, startPoint x: 738, startPoint y: 417, endPoint x: 664, endPoint y: 293, distance: 143.8
click at [738, 417] on button "Exclude field" at bounding box center [759, 415] width 142 height 18
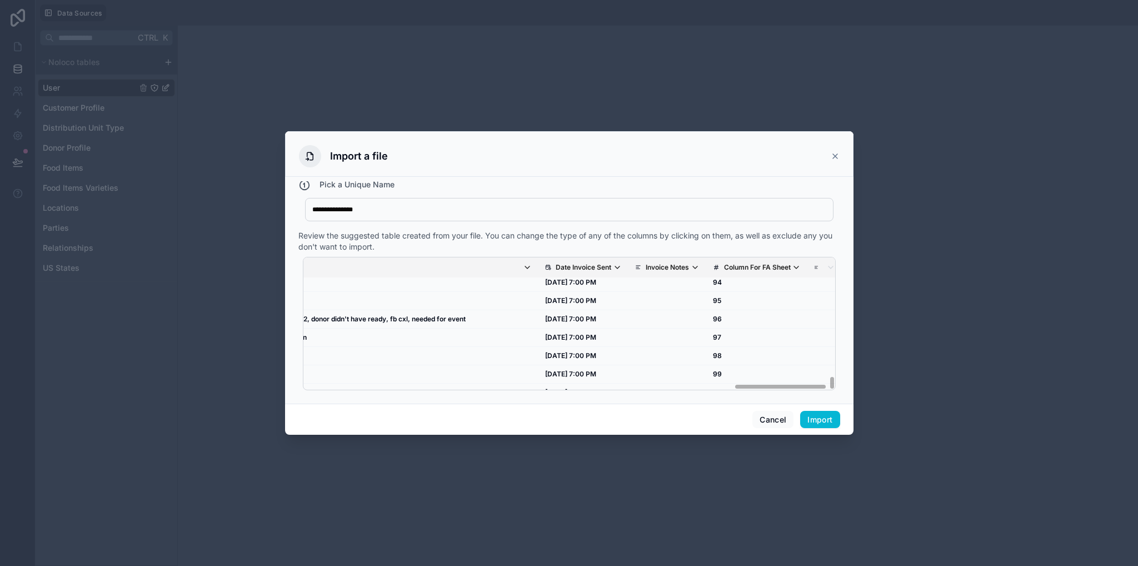
click at [792, 269] on icon "scrollable content" at bounding box center [796, 267] width 9 height 9
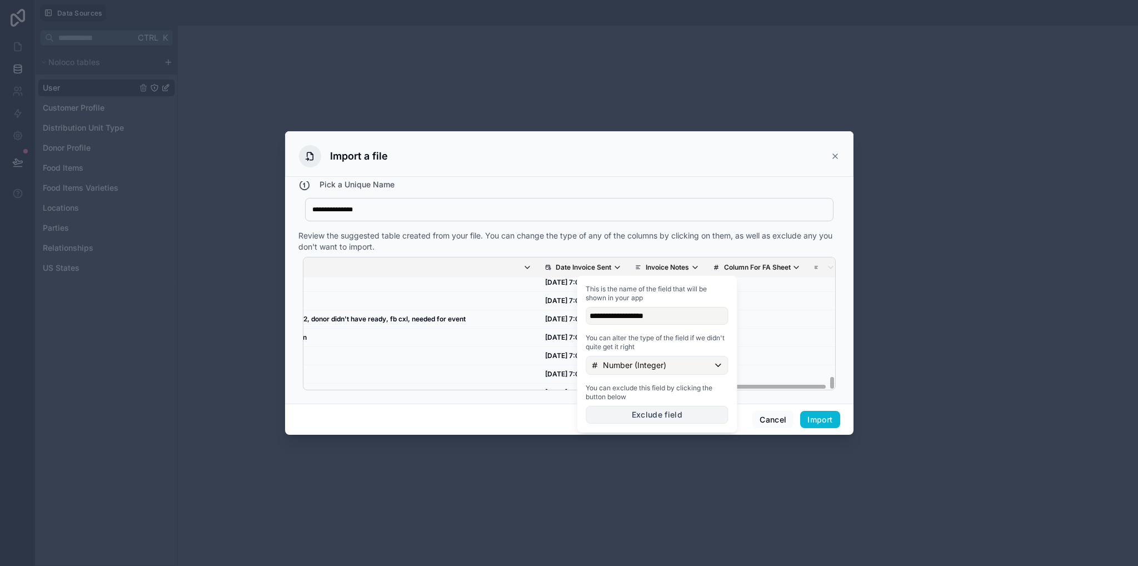
click at [649, 417] on button "Exclude field" at bounding box center [657, 415] width 142 height 18
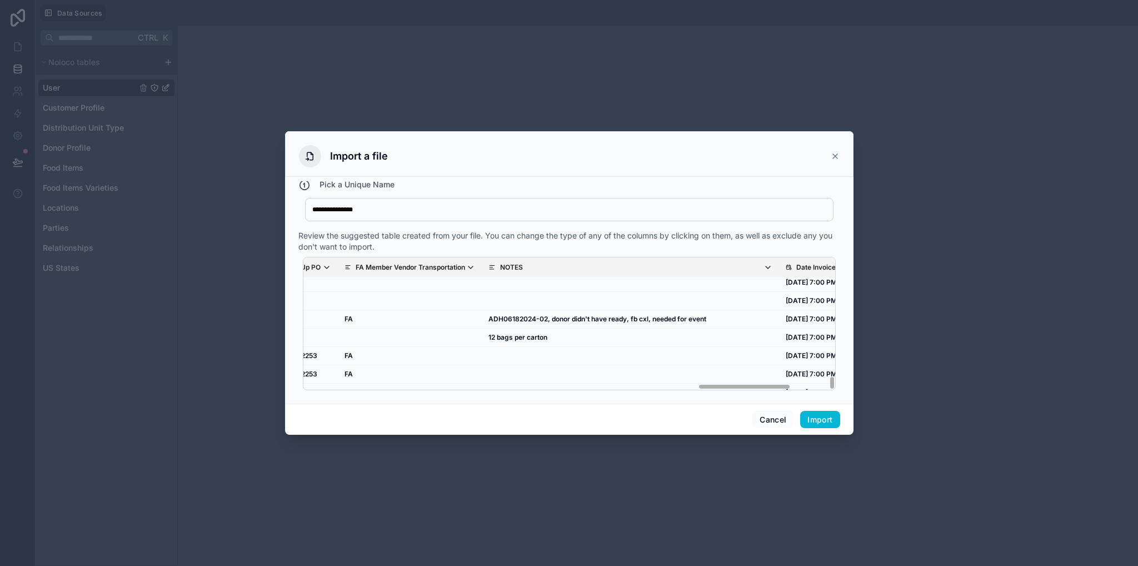
scroll to position [1710, 2216]
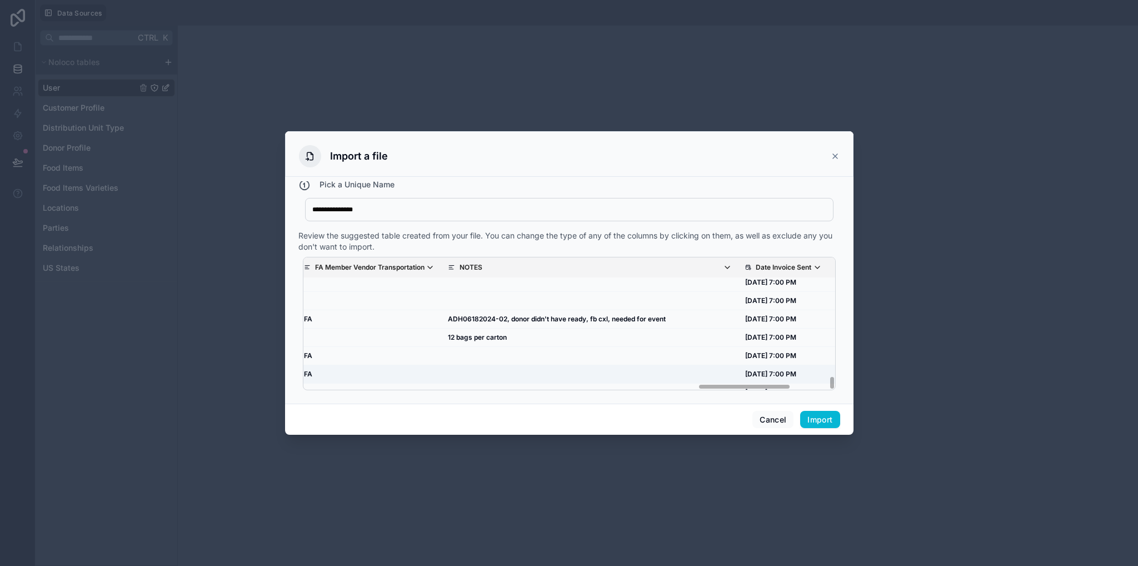
drag, startPoint x: 756, startPoint y: 387, endPoint x: 751, endPoint y: 365, distance: 22.8
click at [722, 382] on div "Quarter Month MC Offer Offer Date Load Date Item Variety Size Distribution Unit…" at bounding box center [569, 323] width 532 height 132
click at [771, 419] on button "Cancel" at bounding box center [772, 420] width 41 height 18
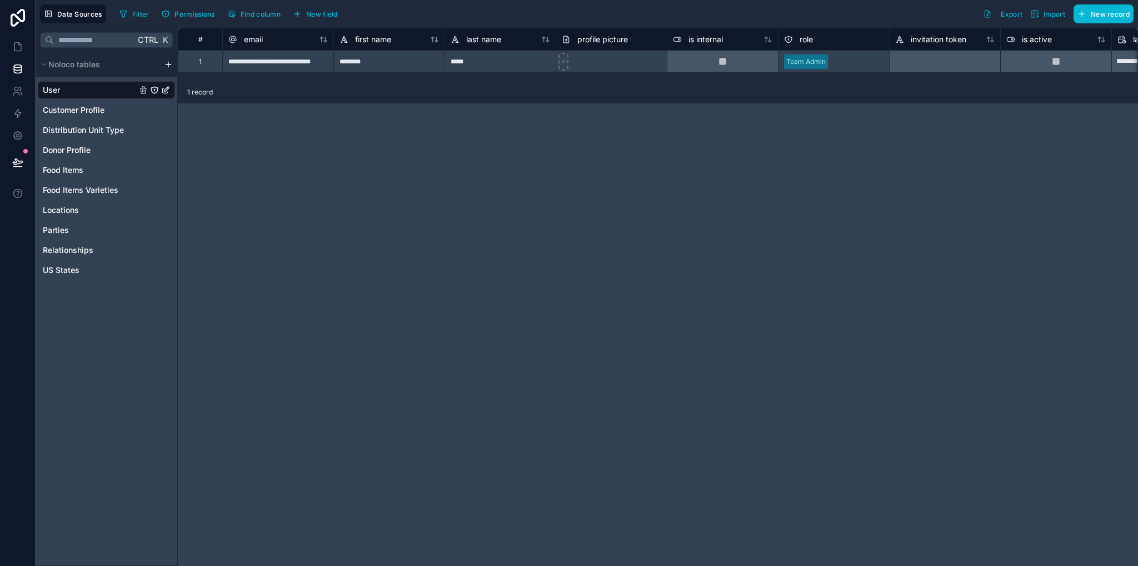
click at [167, 63] on html "**********" at bounding box center [569, 283] width 1138 height 566
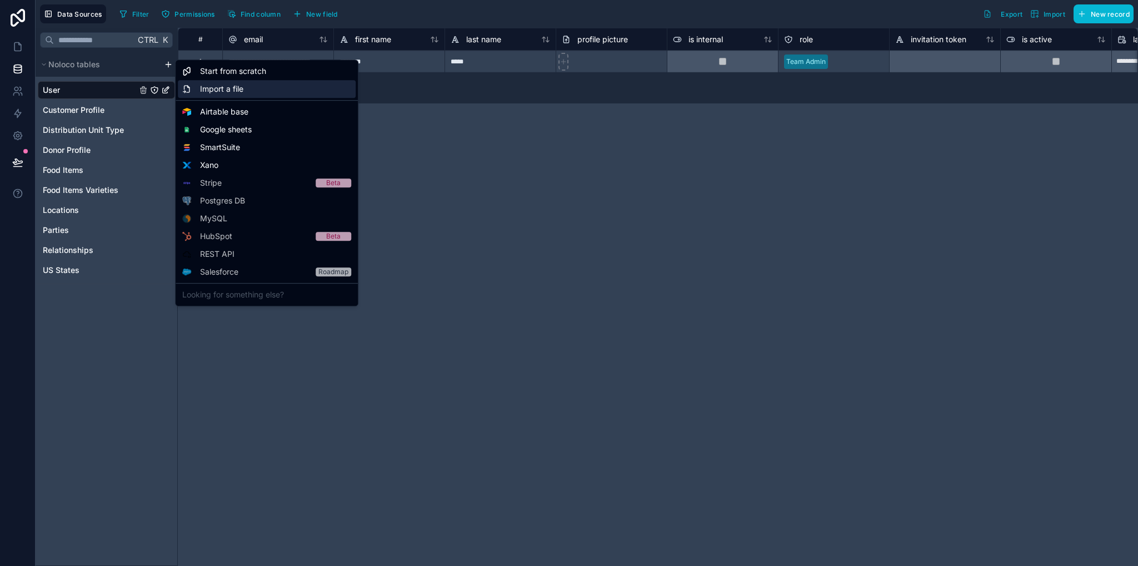
click at [231, 88] on span "Import a file" at bounding box center [221, 88] width 43 height 11
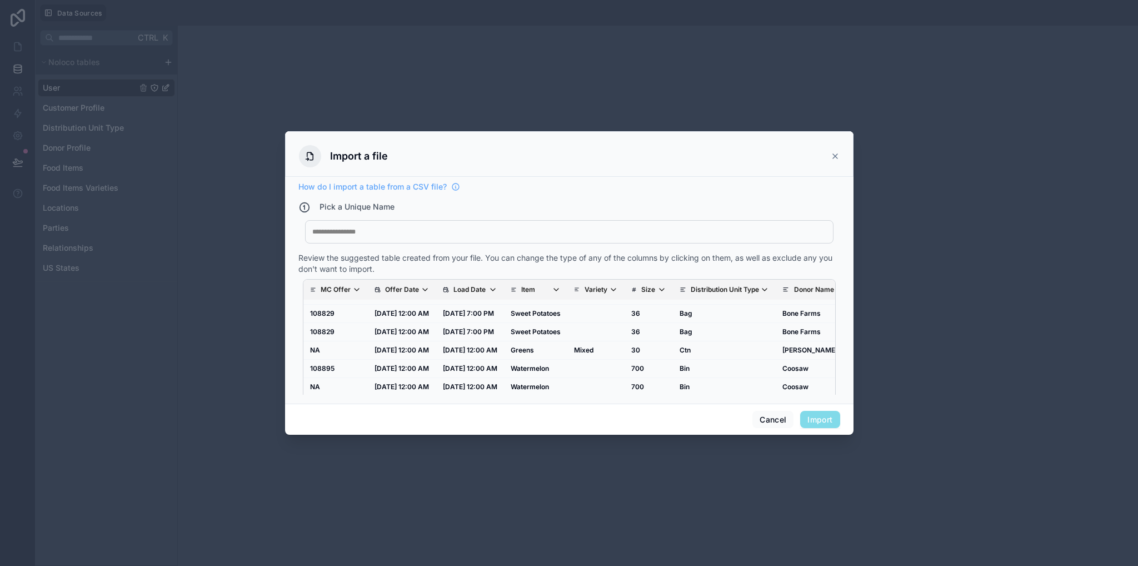
scroll to position [1710, 0]
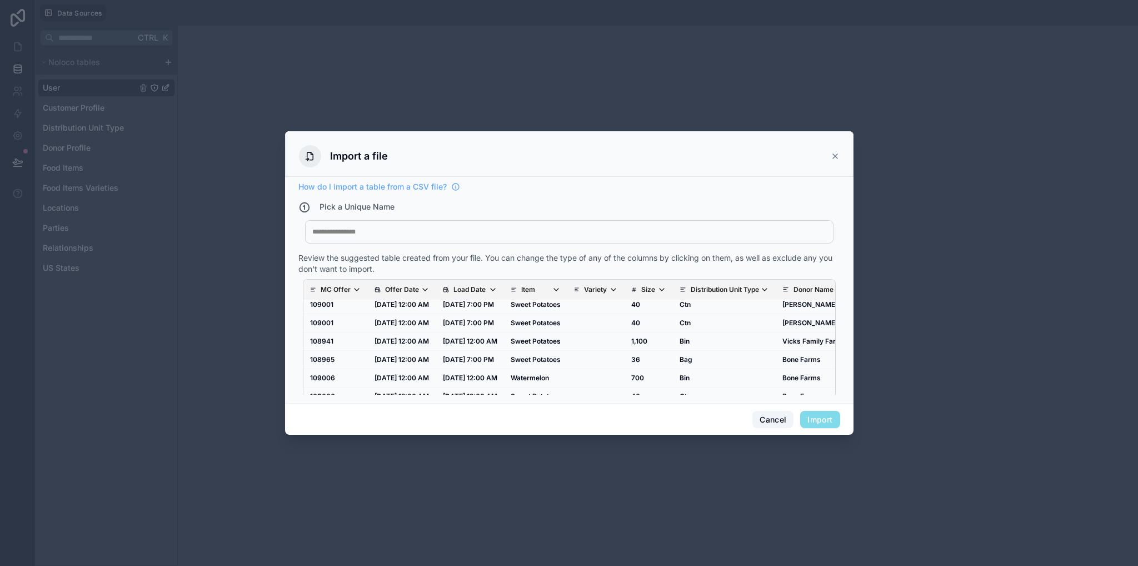
click at [776, 419] on button "Cancel" at bounding box center [772, 420] width 41 height 18
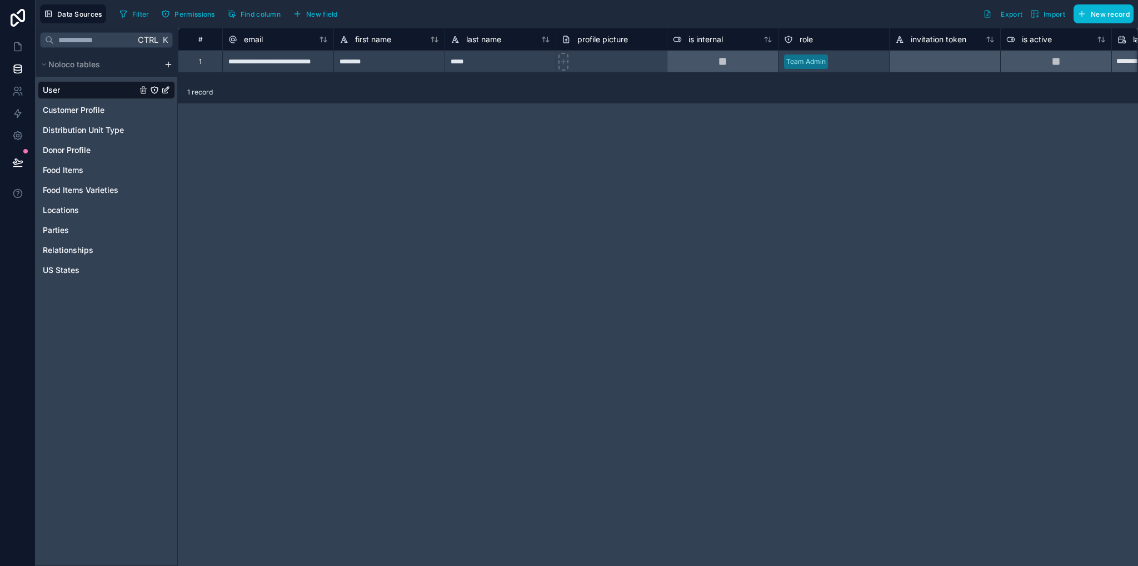
click at [164, 67] on html "**********" at bounding box center [569, 283] width 1138 height 566
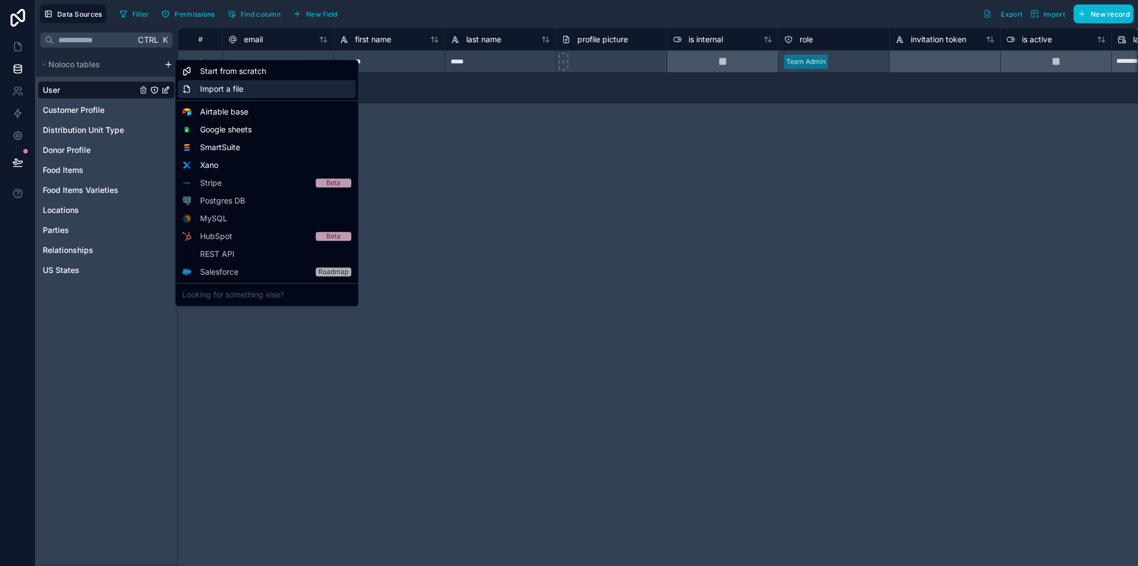
click at [203, 89] on span "Import a file" at bounding box center [221, 88] width 43 height 11
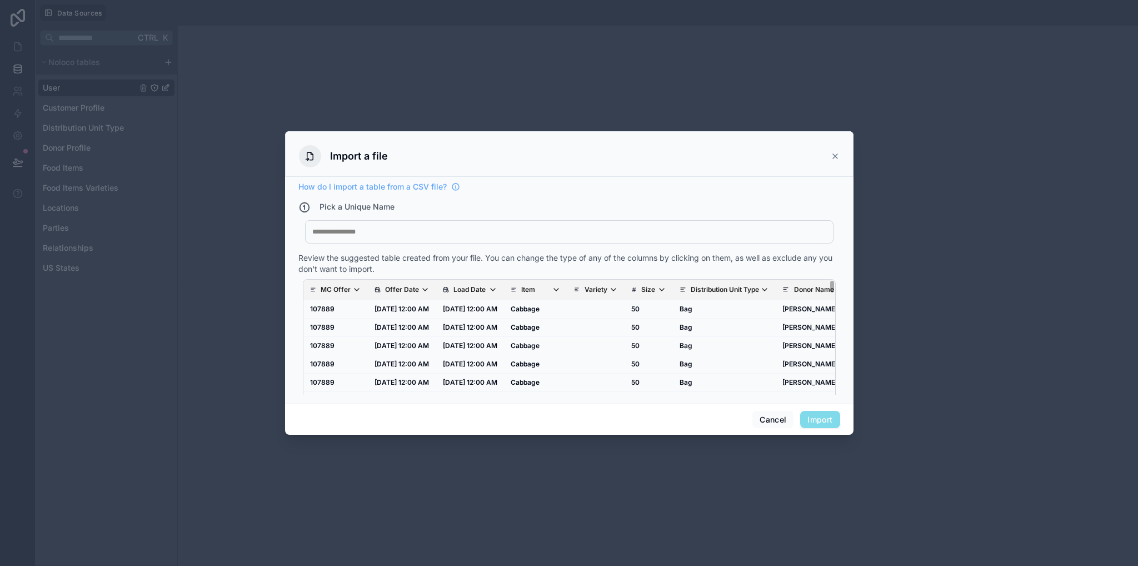
click at [437, 234] on div at bounding box center [569, 231] width 514 height 9
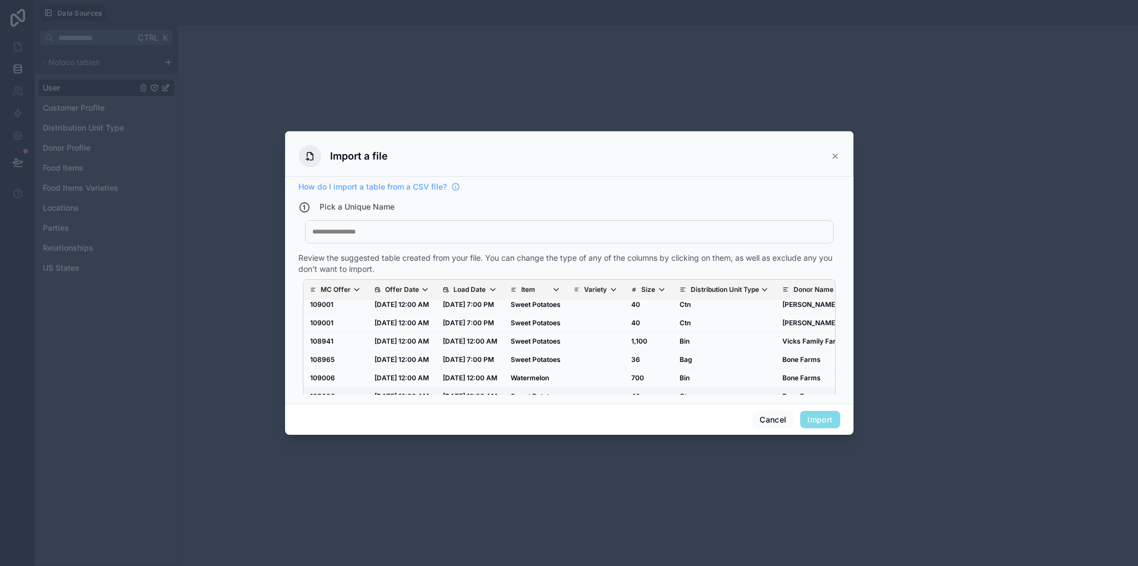
scroll to position [22, 0]
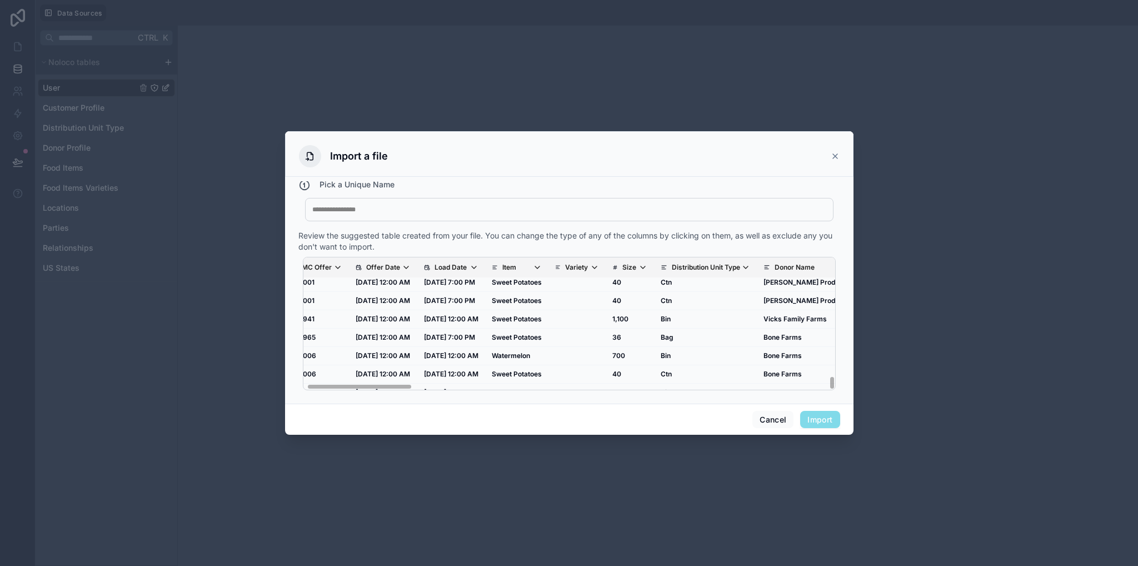
drag, startPoint x: 382, startPoint y: 387, endPoint x: 524, endPoint y: 389, distance: 141.7
click at [383, 387] on div "MC Offer Offer Date Load Date Item Variety Size Distribution Unit Type Donor Na…" at bounding box center [569, 323] width 533 height 133
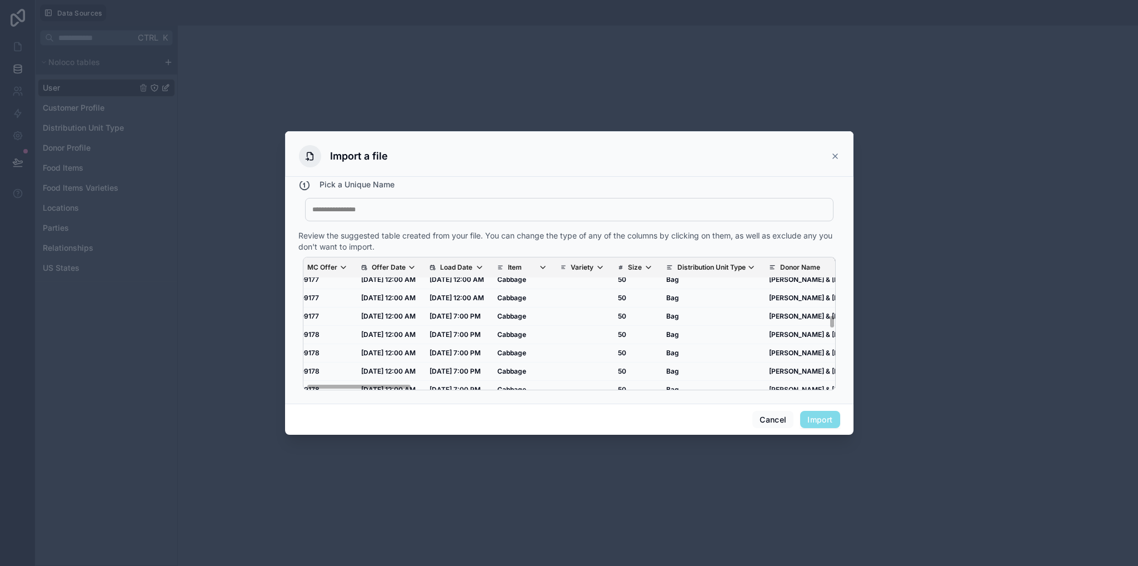
scroll to position [833, 13]
click at [484, 266] on icon "scrollable content" at bounding box center [479, 267] width 9 height 9
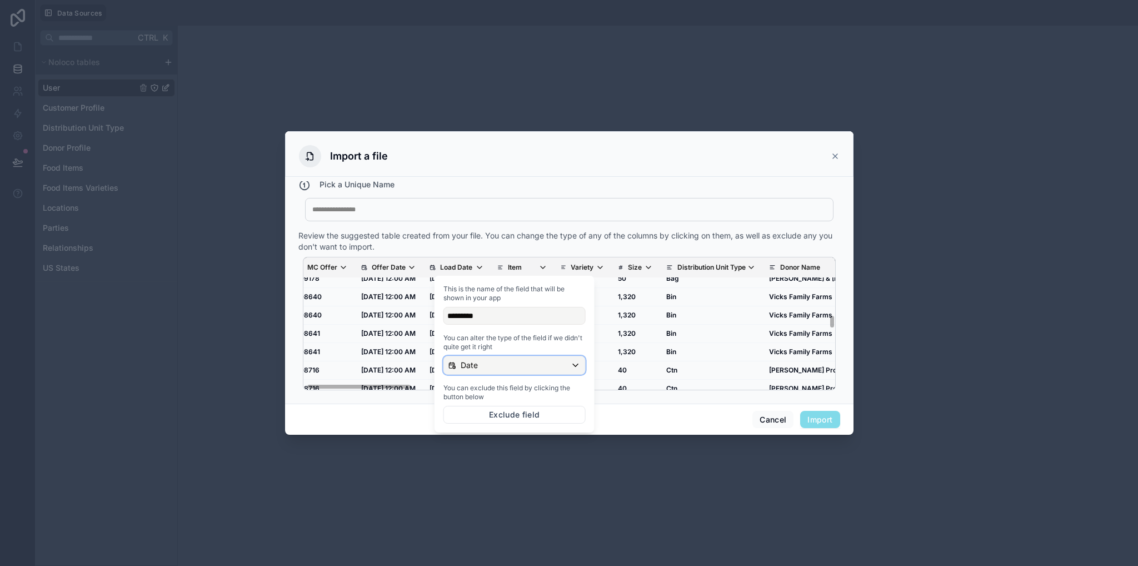
click at [497, 361] on div "Date" at bounding box center [514, 365] width 141 height 18
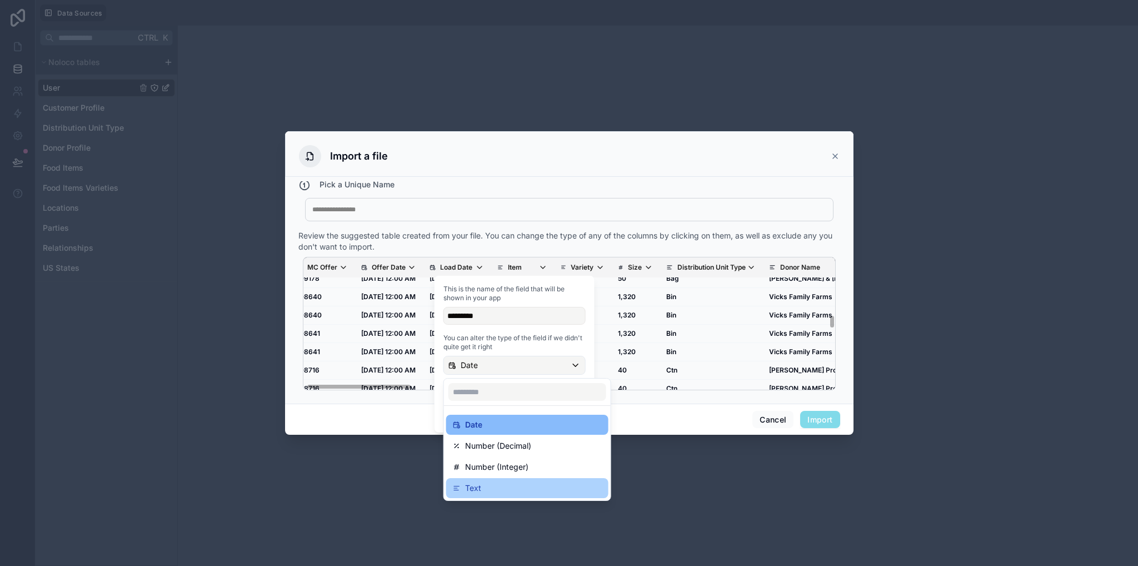
click at [487, 482] on div "Text" at bounding box center [527, 487] width 149 height 13
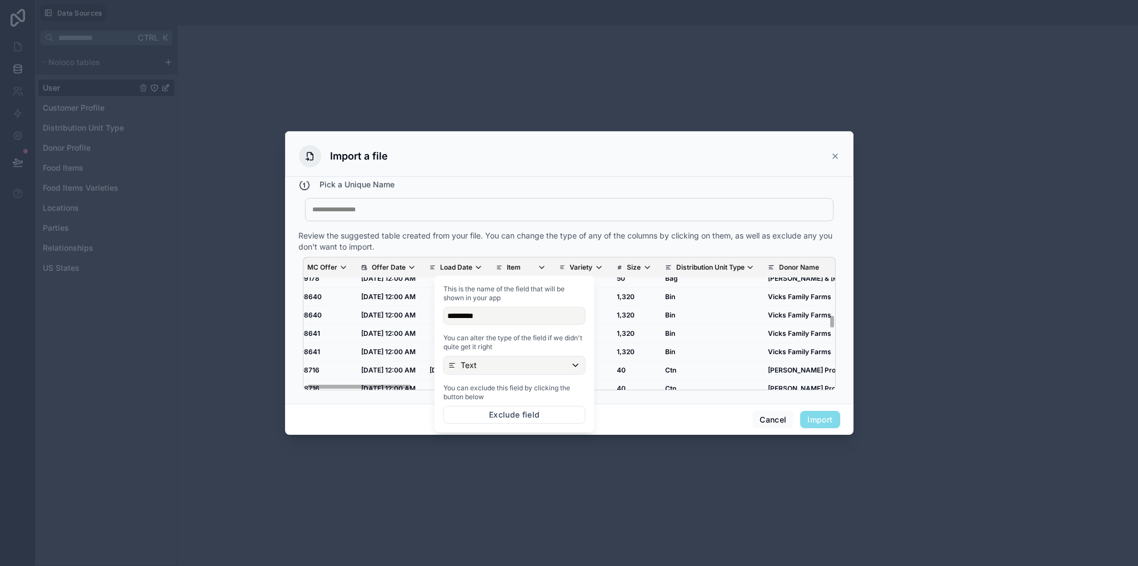
click at [543, 231] on div "Review the suggested table created from your file. You can change the type of a…" at bounding box center [569, 241] width 542 height 22
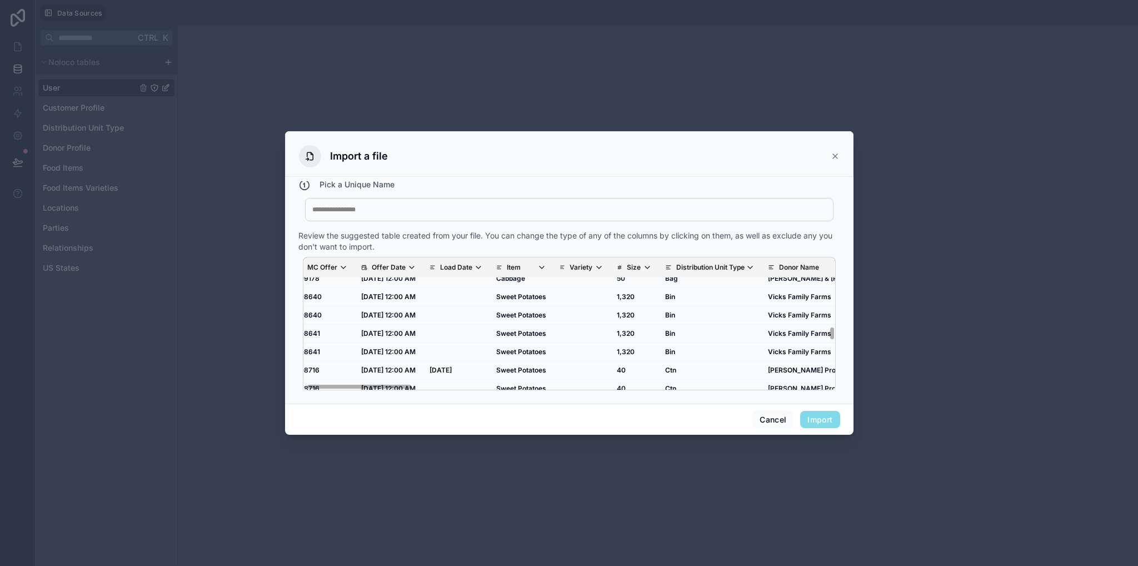
scroll to position [1000, 13]
click at [423, 266] on th "Offer Date" at bounding box center [388, 267] width 68 height 21
click at [416, 266] on icon "scrollable content" at bounding box center [411, 267] width 9 height 9
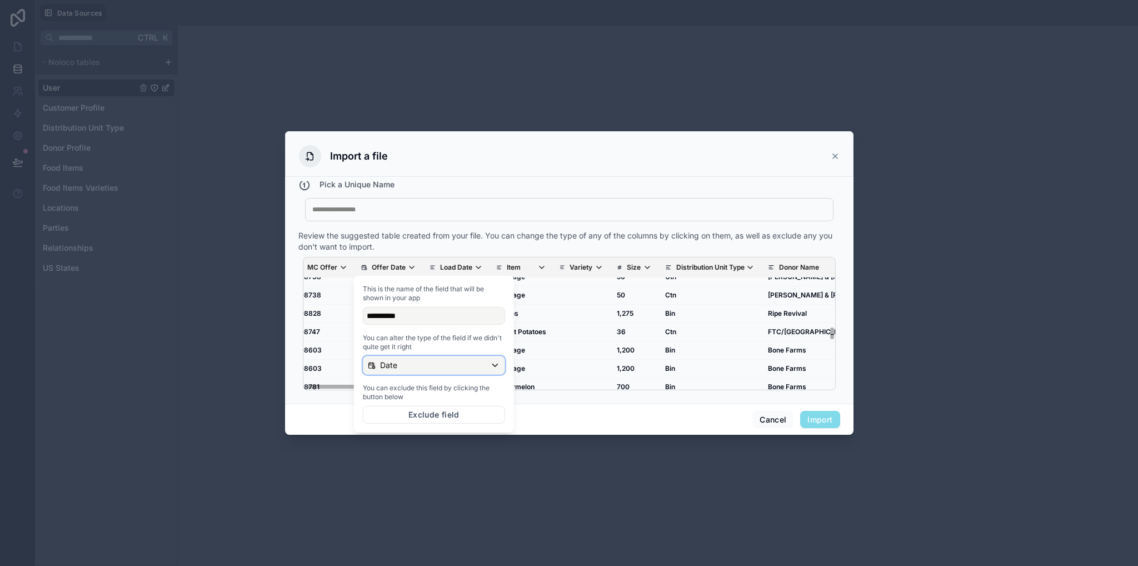
click at [396, 362] on p "Date" at bounding box center [388, 364] width 17 height 11
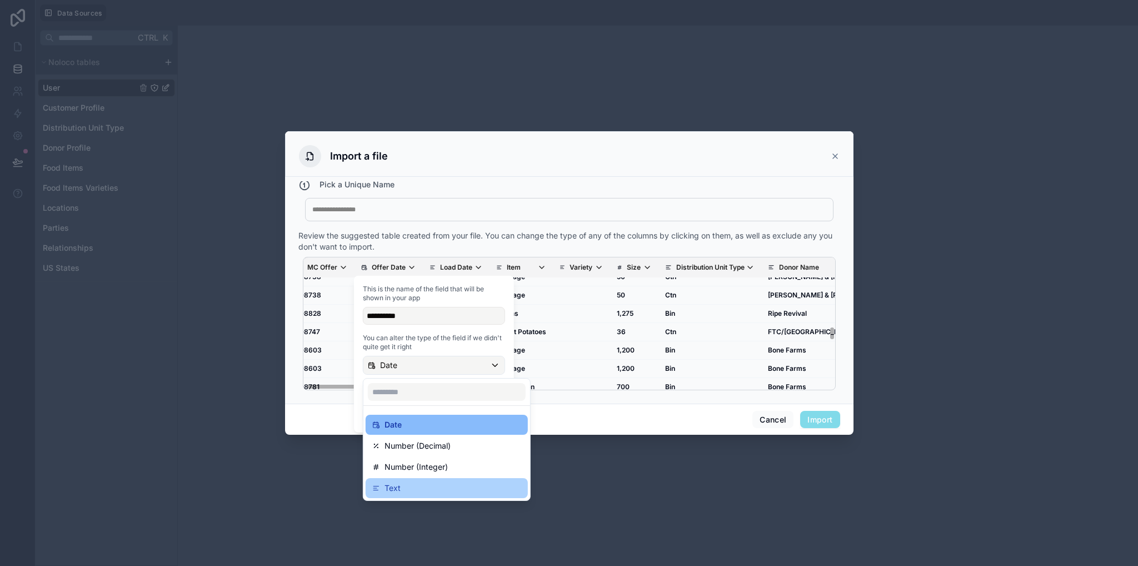
click at [395, 492] on p "Text" at bounding box center [392, 487] width 16 height 13
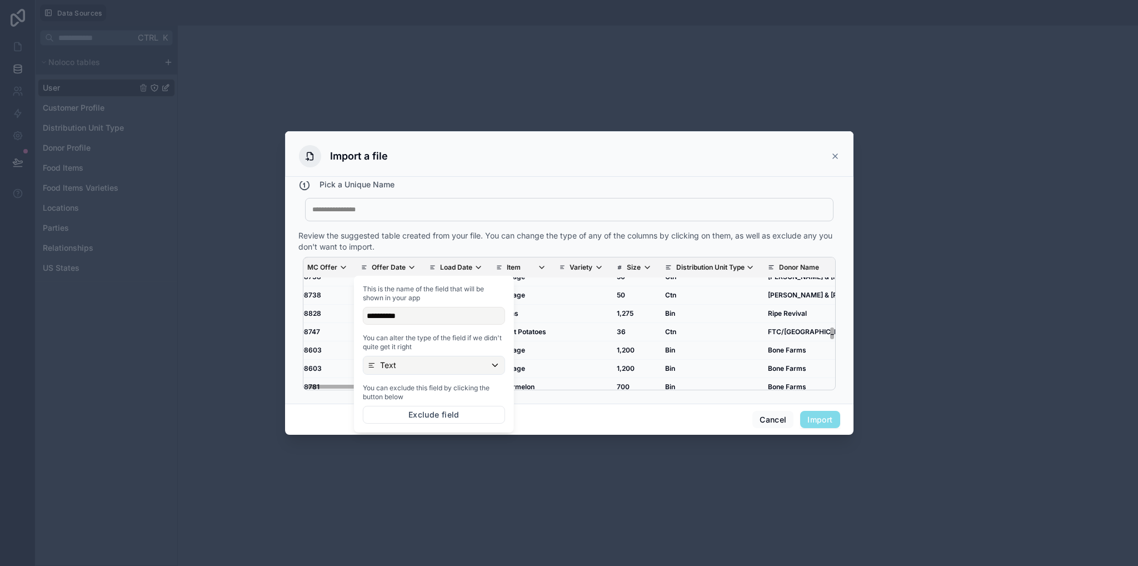
click at [336, 405] on div "Cancel Import" at bounding box center [569, 419] width 568 height 32
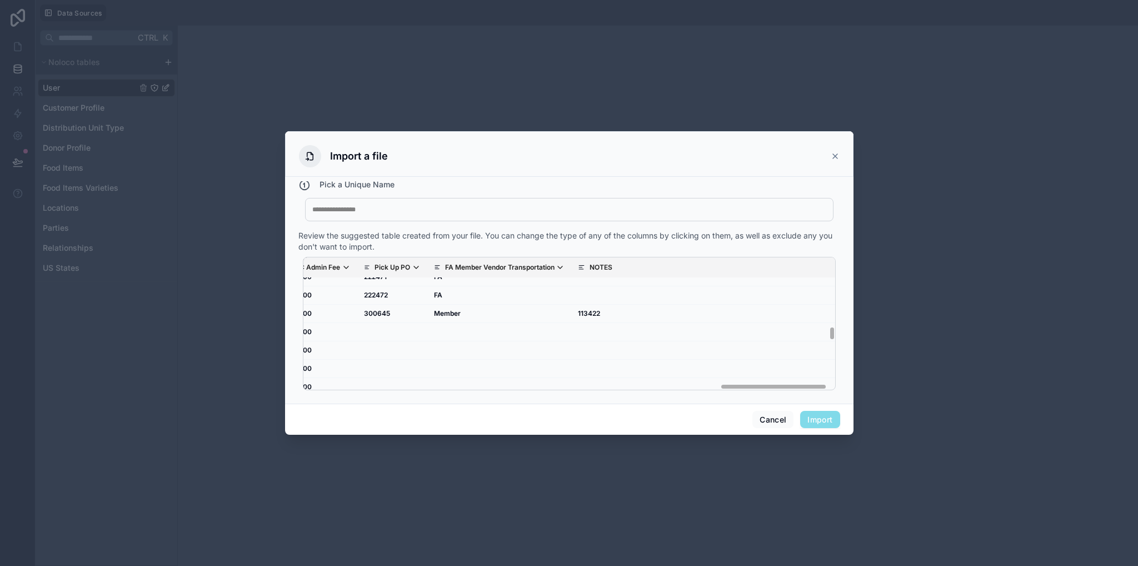
scroll to position [1000, 2037]
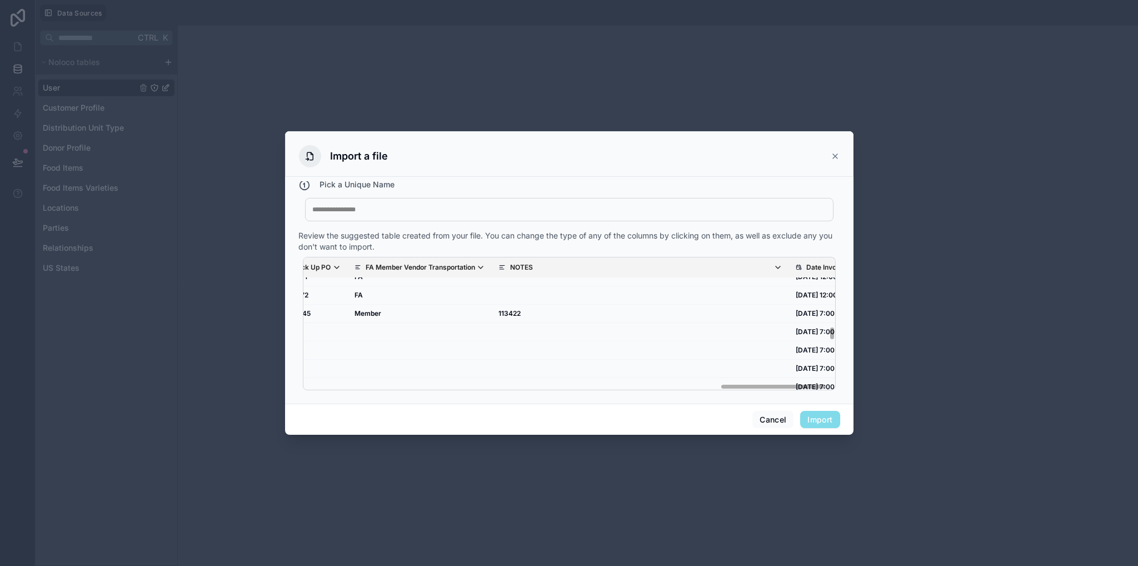
drag, startPoint x: 351, startPoint y: 387, endPoint x: 677, endPoint y: 269, distance: 346.6
click at [767, 374] on div "MC Offer Offer Date Load Date Item Variety Size Distribution Unit Type Donor Na…" at bounding box center [569, 323] width 532 height 132
click at [863, 264] on icon "scrollable content" at bounding box center [867, 267] width 9 height 9
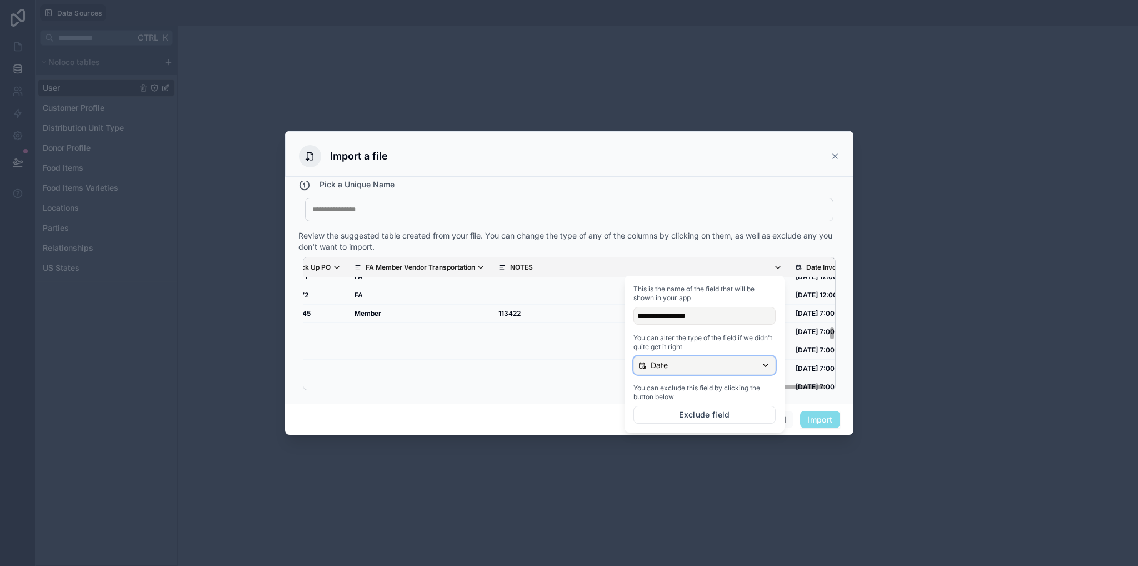
click at [671, 367] on div "Date" at bounding box center [704, 365] width 141 height 18
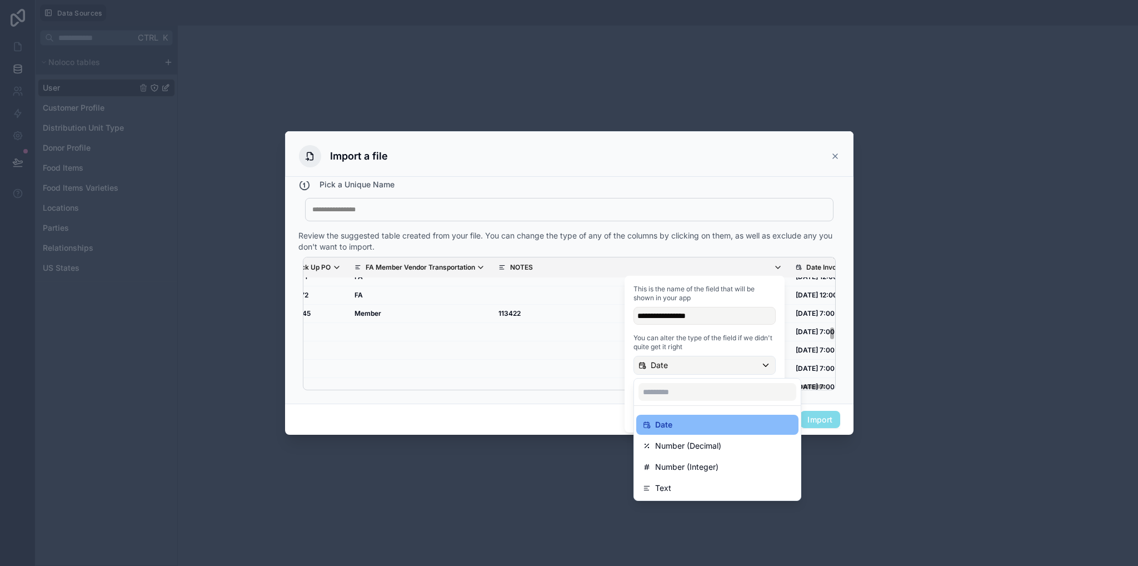
drag, startPoint x: 683, startPoint y: 491, endPoint x: 670, endPoint y: 460, distance: 33.6
click at [683, 491] on div "Text" at bounding box center [717, 487] width 149 height 13
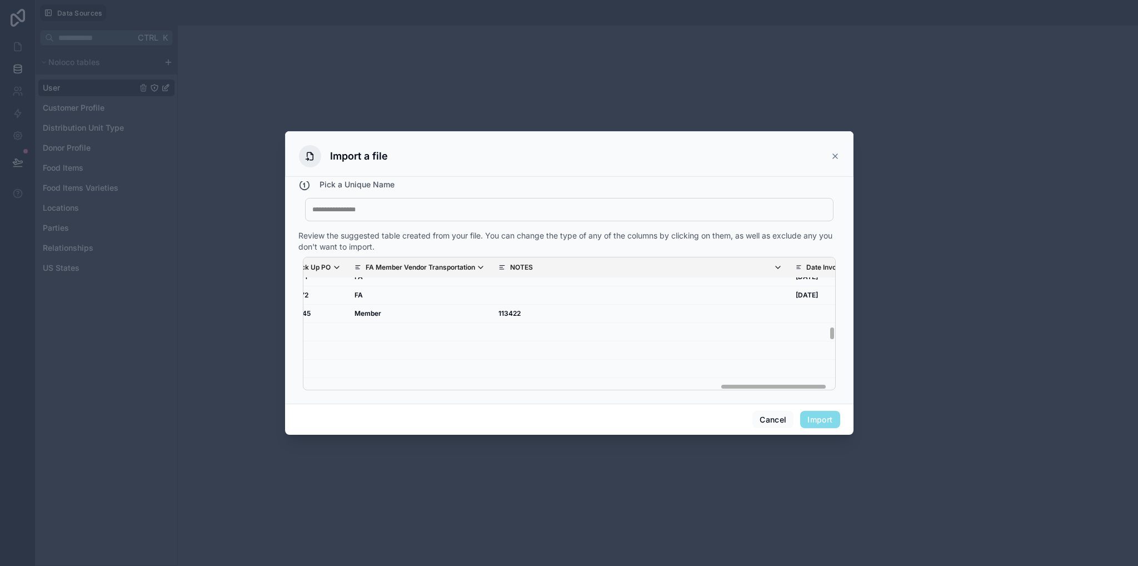
click at [573, 405] on div "Cancel Import" at bounding box center [569, 419] width 568 height 32
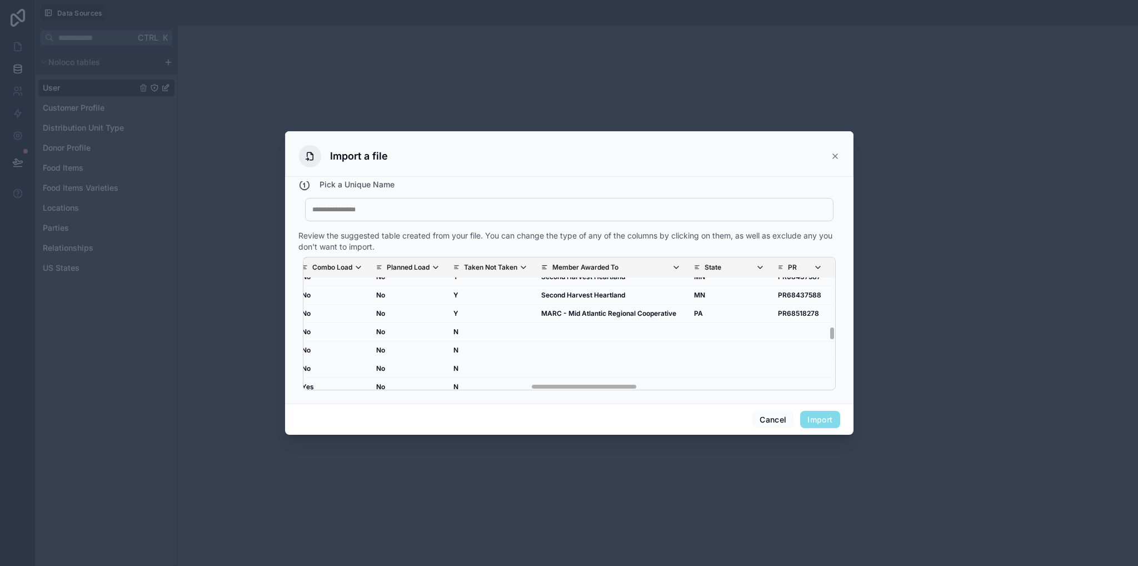
scroll to position [1000, 0]
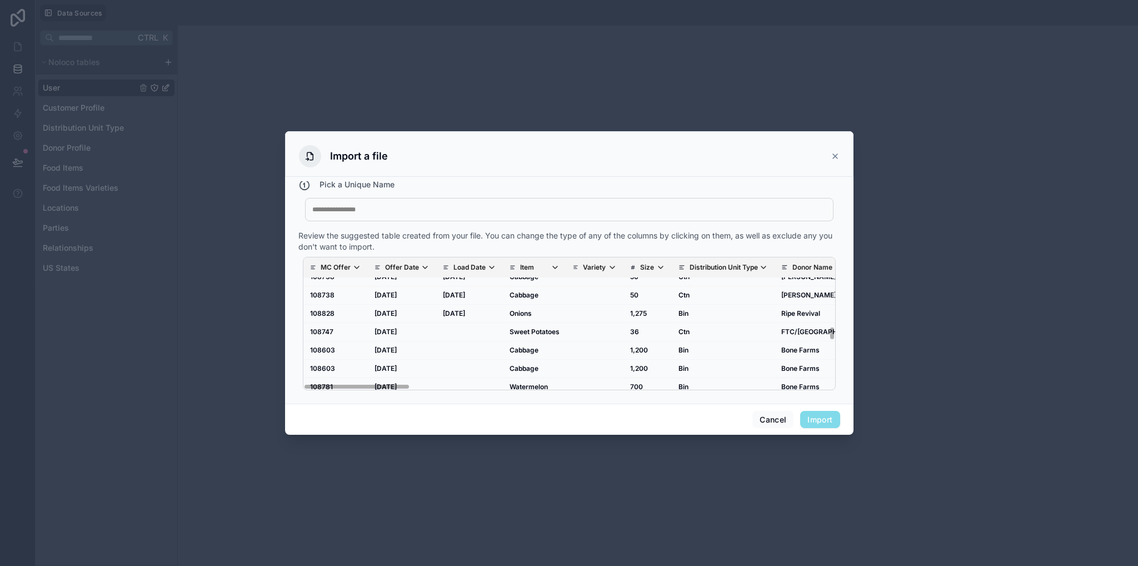
drag, startPoint x: 792, startPoint y: 386, endPoint x: 428, endPoint y: 227, distance: 396.9
click at [309, 392] on div "MC Offer Offer Date Load Date Item Variety Size Distribution Unit Type Donor Na…" at bounding box center [569, 323] width 542 height 142
click at [441, 210] on div at bounding box center [569, 209] width 514 height 9
click at [825, 423] on button "Import" at bounding box center [819, 420] width 39 height 18
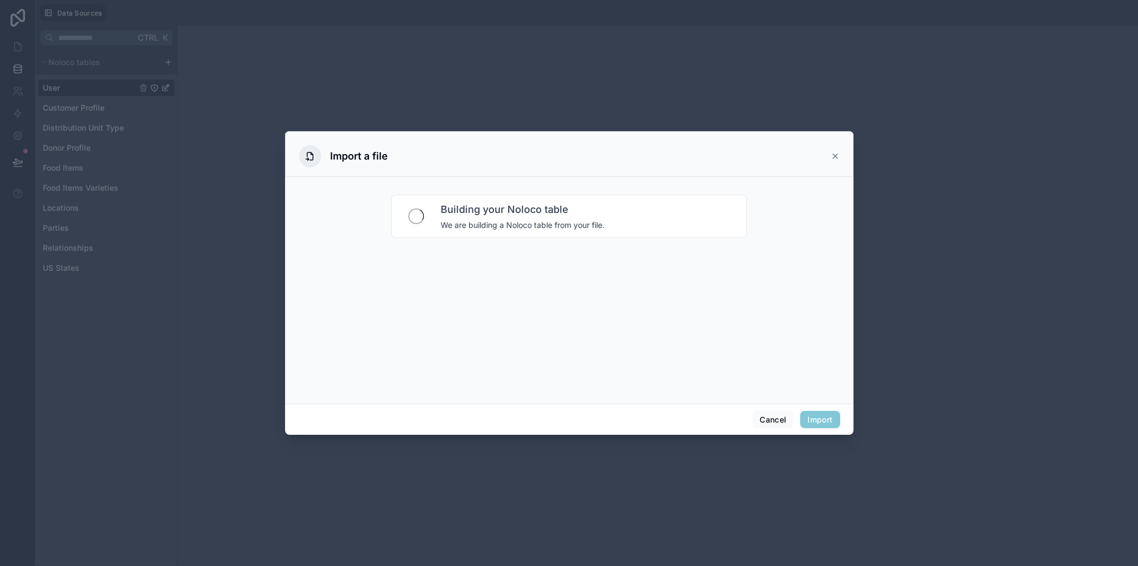
scroll to position [0, 0]
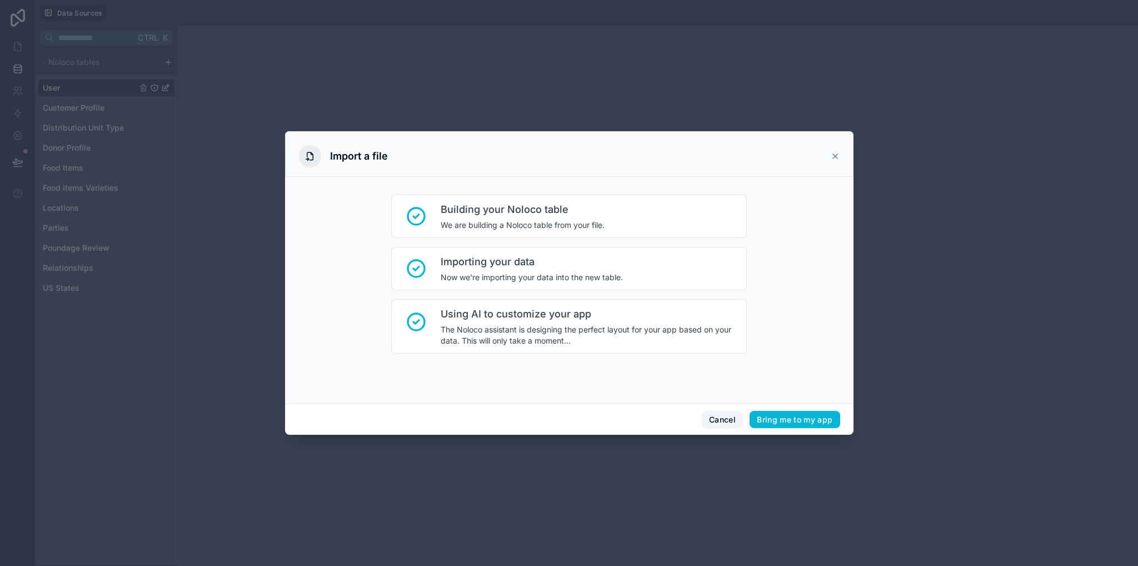
click at [722, 419] on button "Cancel" at bounding box center [722, 420] width 41 height 18
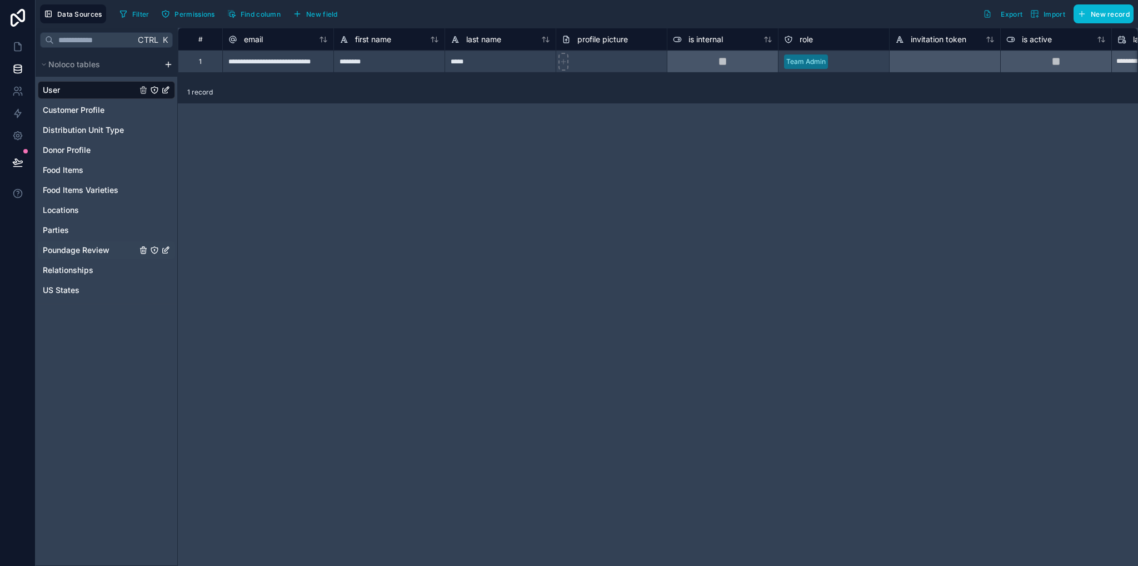
click at [74, 249] on span "Poundage Review" at bounding box center [76, 249] width 67 height 11
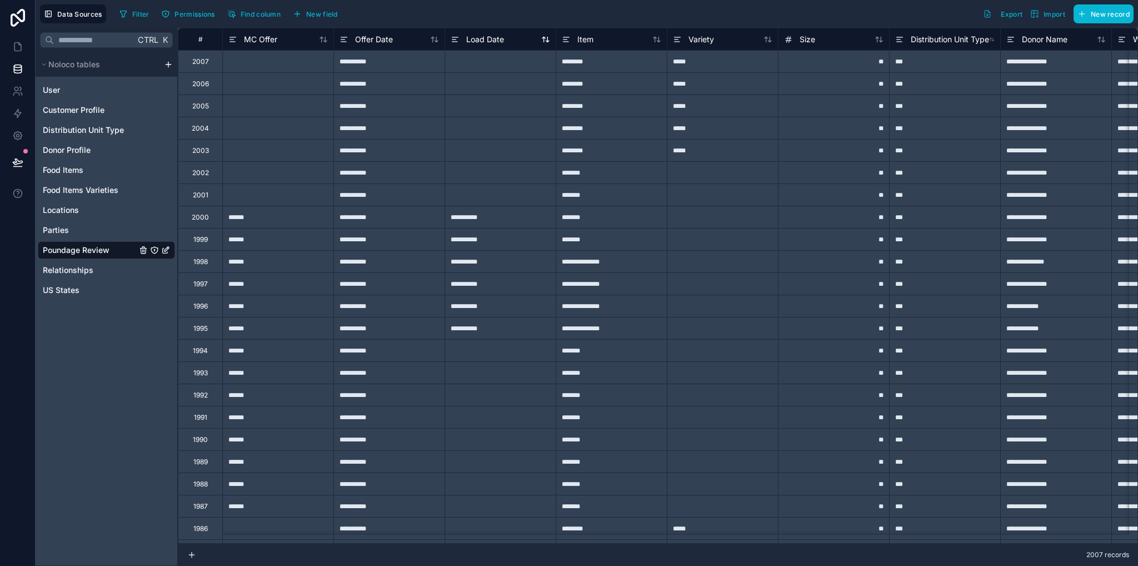
click at [489, 41] on span "Load Date" at bounding box center [485, 39] width 38 height 11
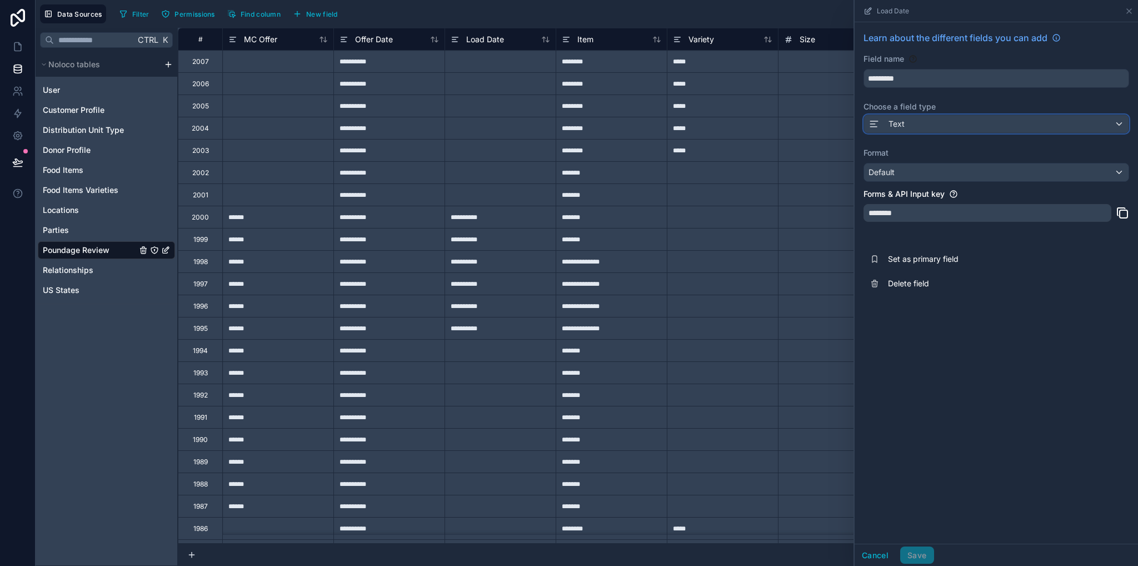
click at [904, 124] on div "Text" at bounding box center [996, 124] width 264 height 18
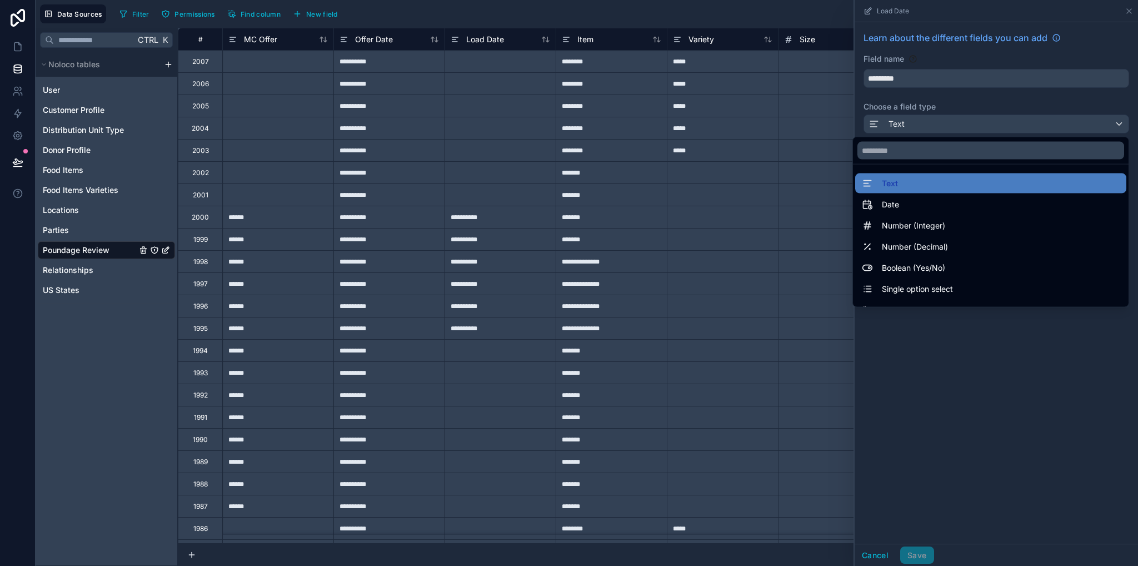
click at [908, 124] on div at bounding box center [996, 283] width 283 height 566
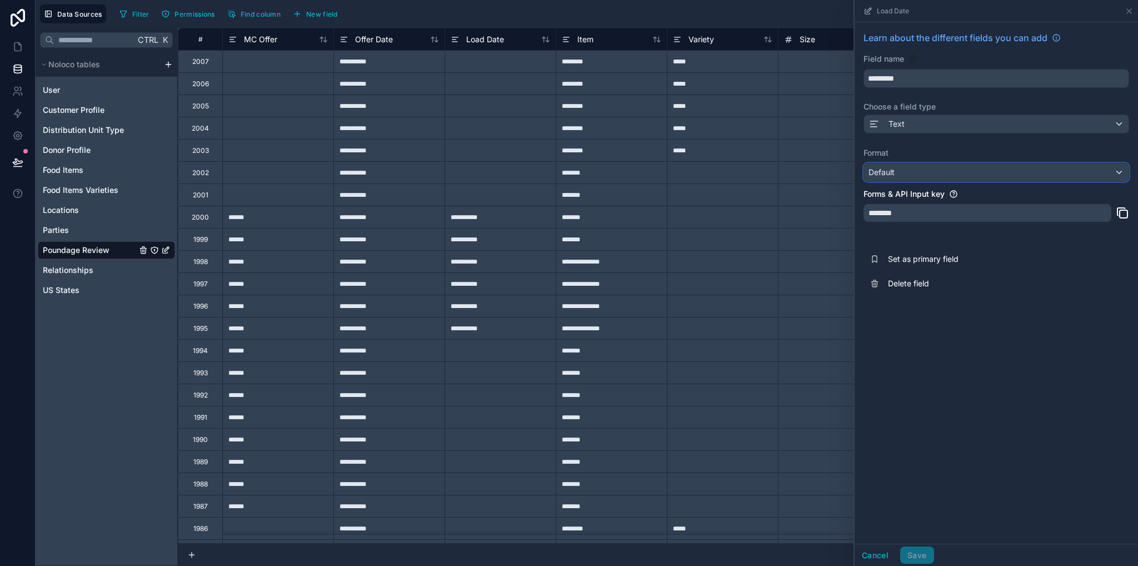
click at [898, 176] on div "Default" at bounding box center [996, 172] width 264 height 18
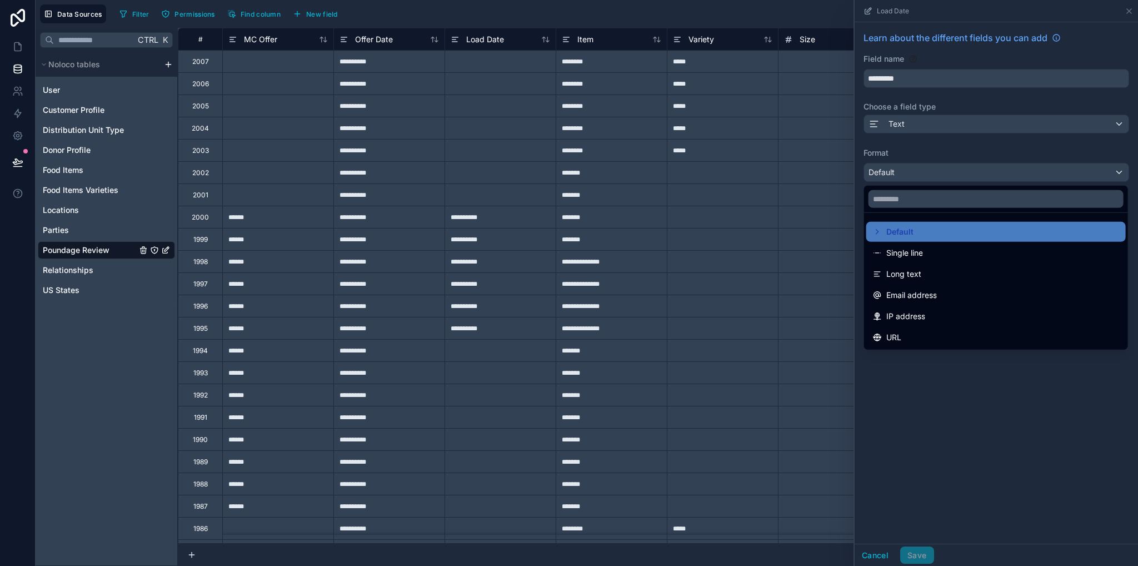
click at [909, 120] on div at bounding box center [996, 283] width 283 height 566
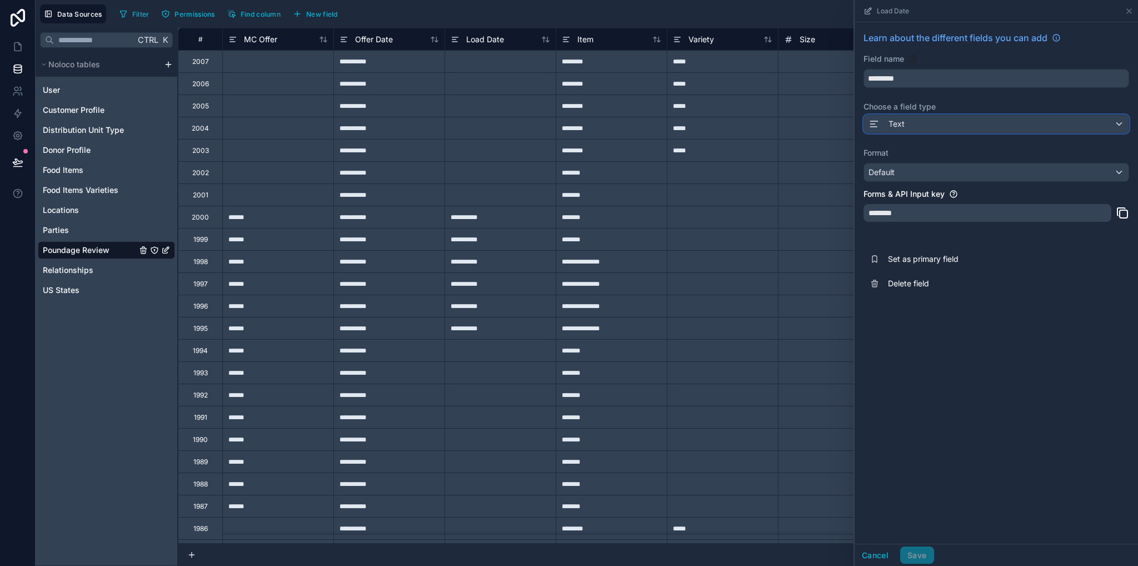
click at [898, 125] on span "Text" at bounding box center [896, 123] width 16 height 11
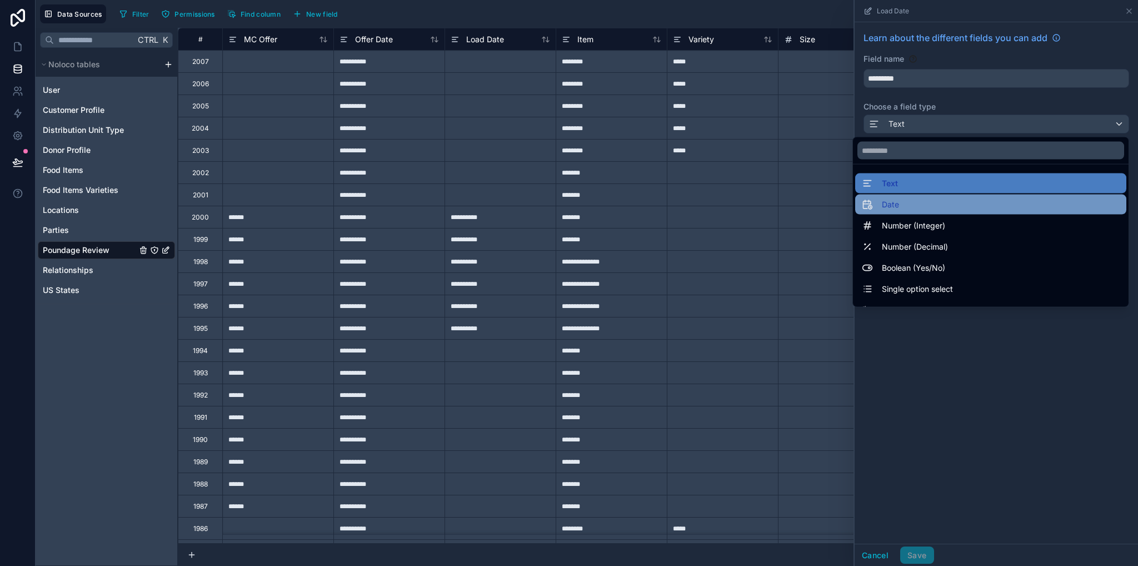
click at [905, 202] on div "Date" at bounding box center [991, 204] width 258 height 13
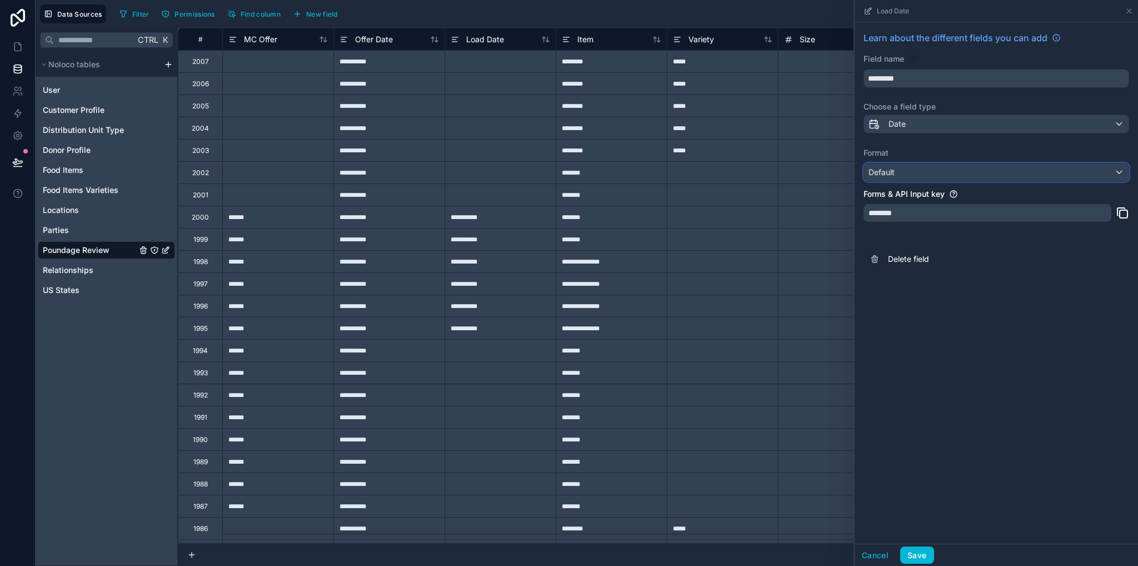
click at [896, 175] on div "Default" at bounding box center [996, 172] width 264 height 18
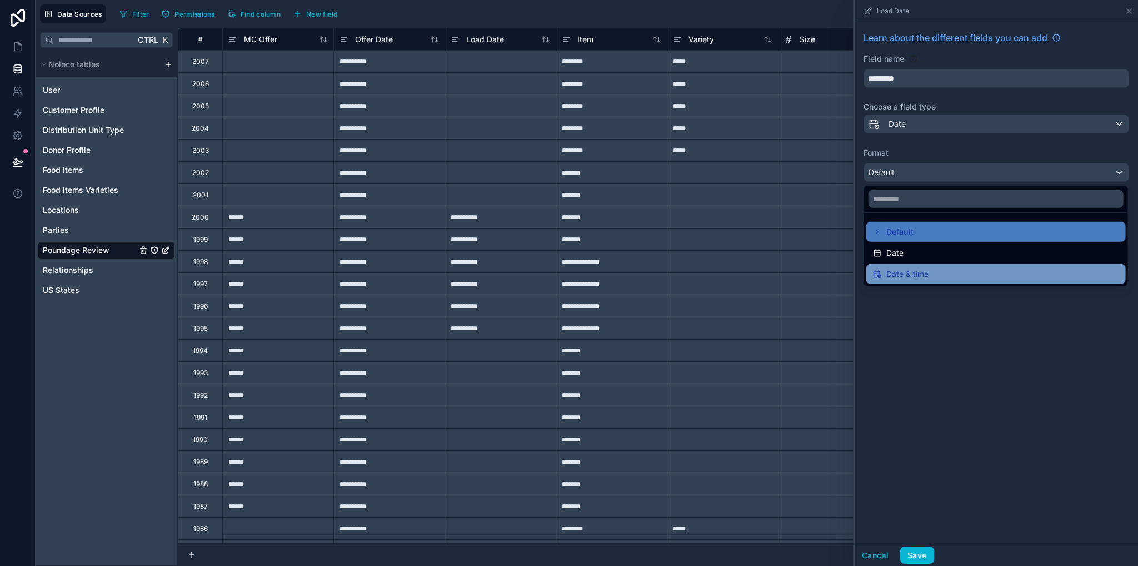
click at [920, 273] on span "Date & time" at bounding box center [907, 273] width 42 height 13
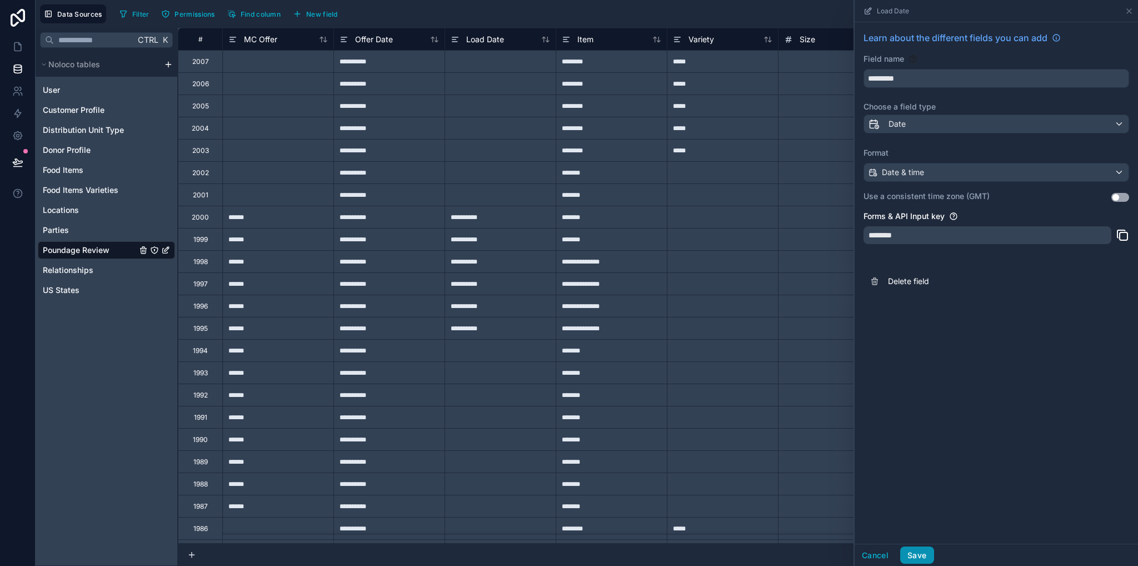
click at [916, 558] on button "Save" at bounding box center [916, 555] width 33 height 18
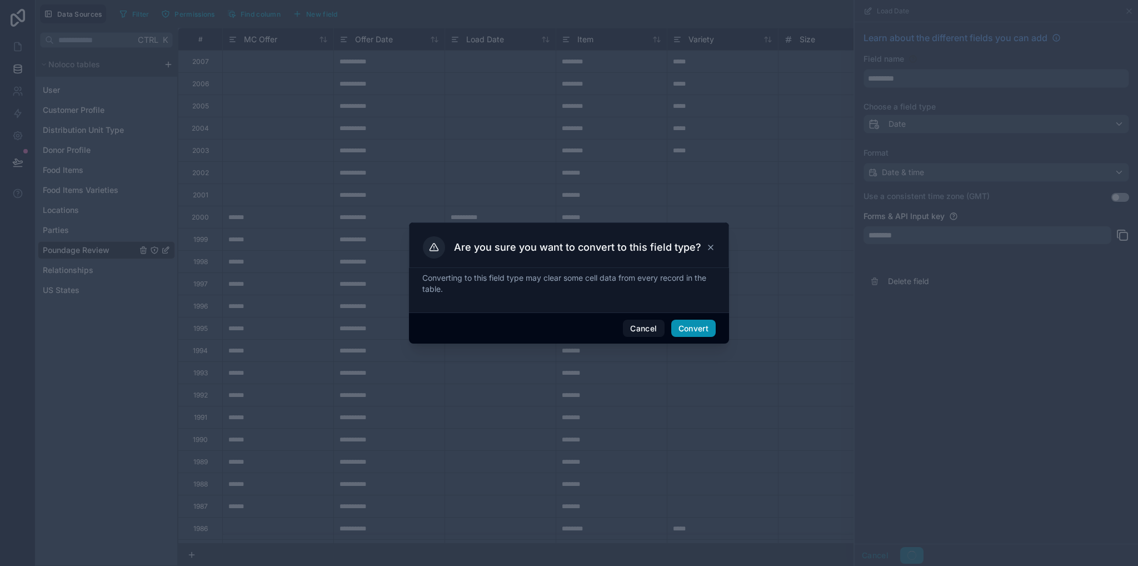
click at [701, 325] on button "Convert" at bounding box center [693, 328] width 44 height 18
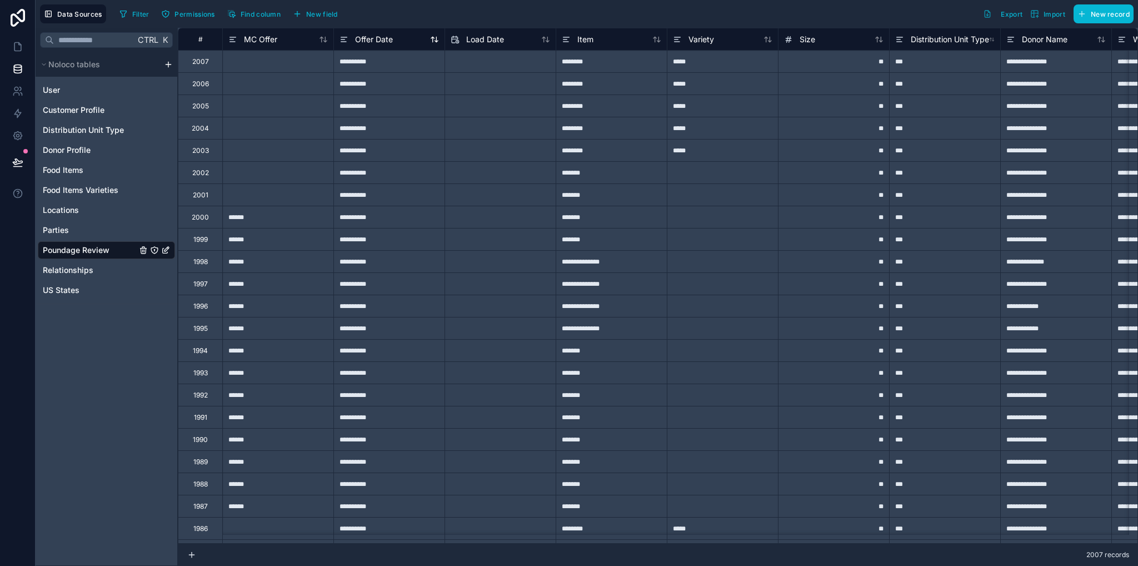
click at [386, 42] on span "Offer Date" at bounding box center [374, 39] width 38 height 11
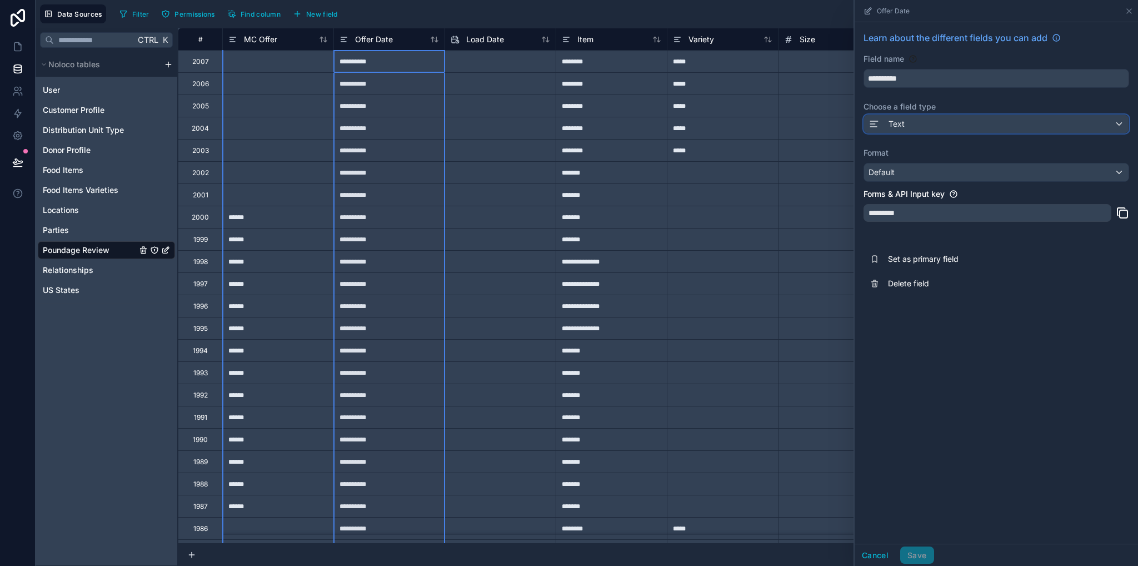
click at [896, 127] on span "Text" at bounding box center [896, 123] width 16 height 11
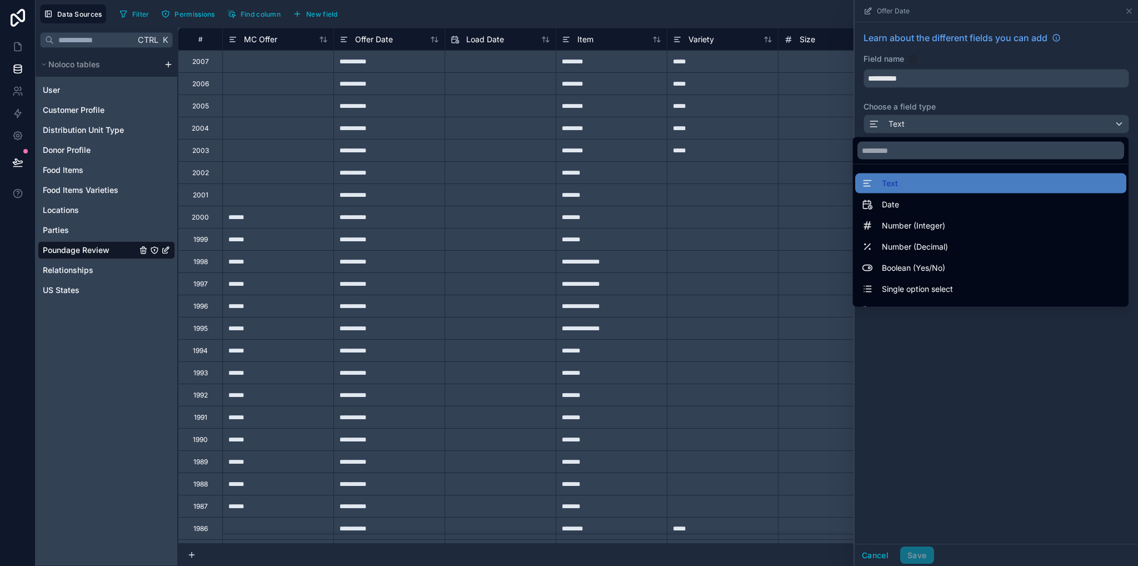
click at [888, 203] on div "Date" at bounding box center [991, 204] width 258 height 13
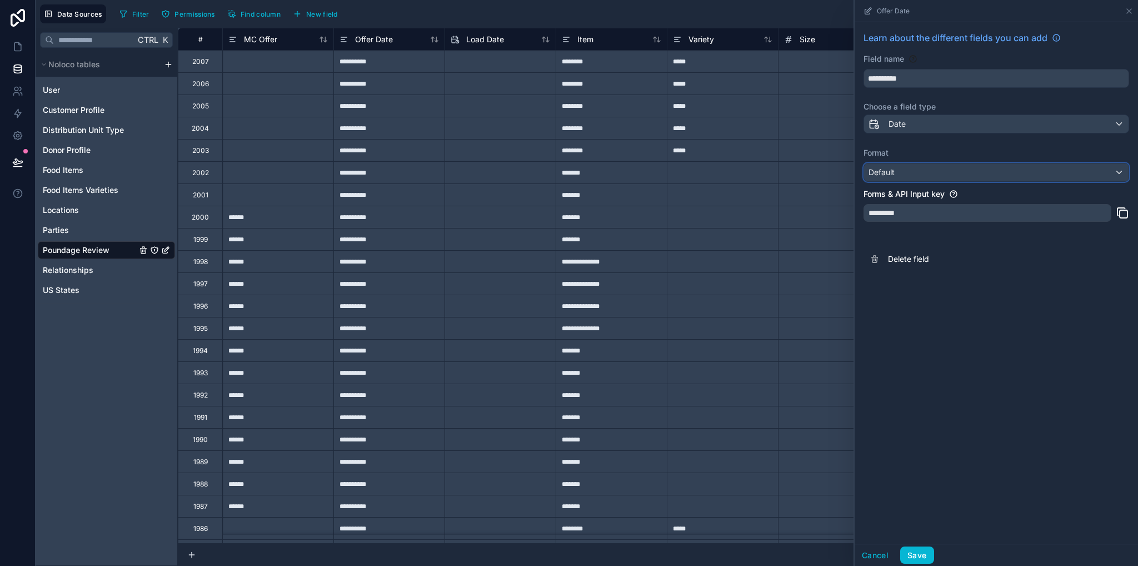
click at [897, 177] on div "Default" at bounding box center [996, 172] width 264 height 18
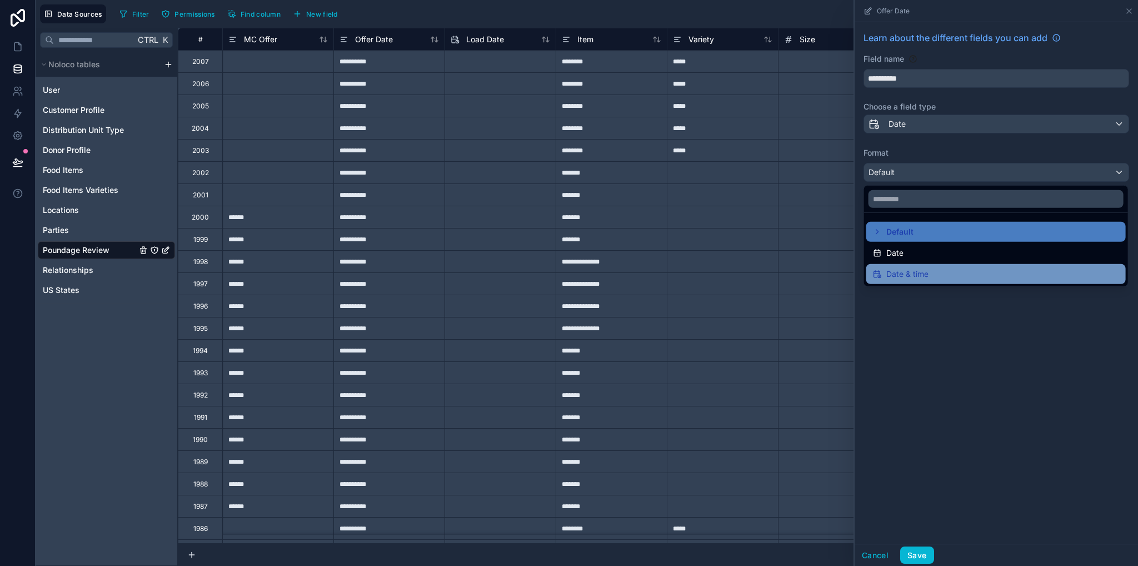
click at [918, 273] on span "Date & time" at bounding box center [907, 273] width 42 height 13
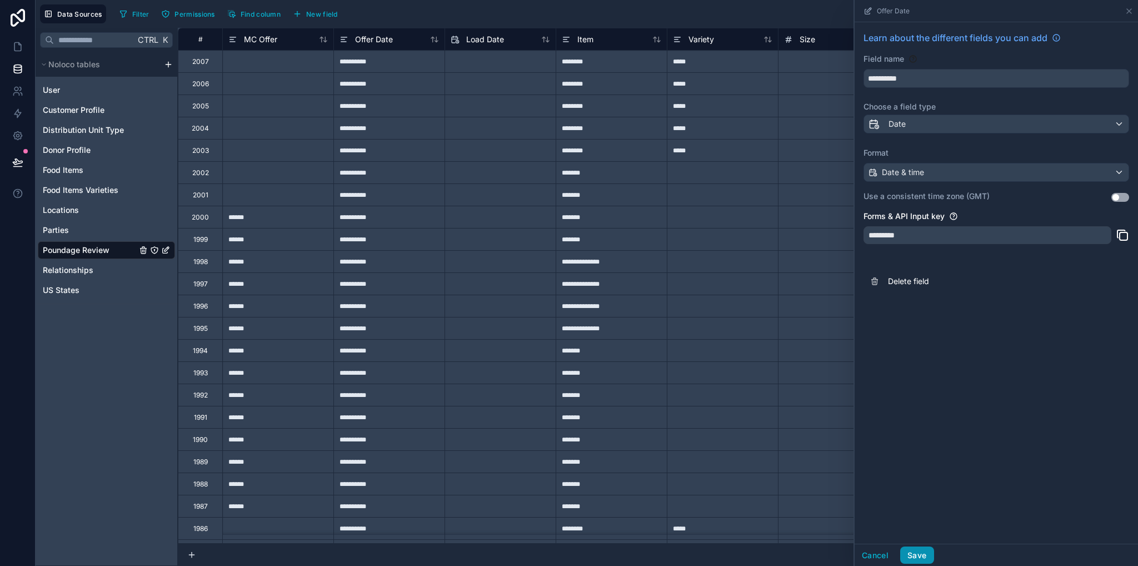
click at [921, 556] on button "Save" at bounding box center [916, 555] width 33 height 18
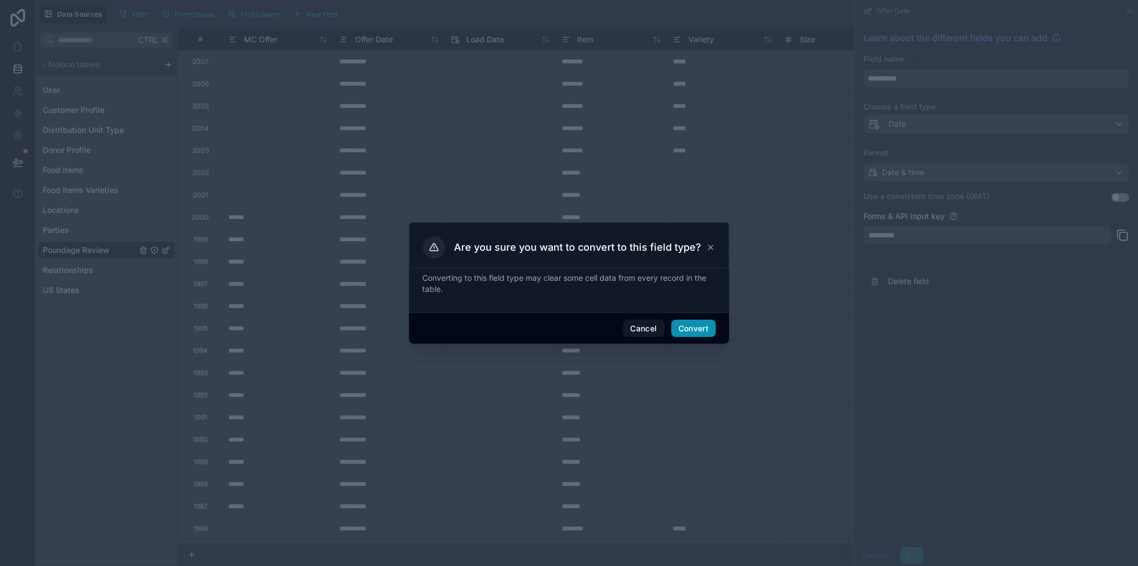
click at [687, 324] on button "Convert" at bounding box center [693, 328] width 44 height 18
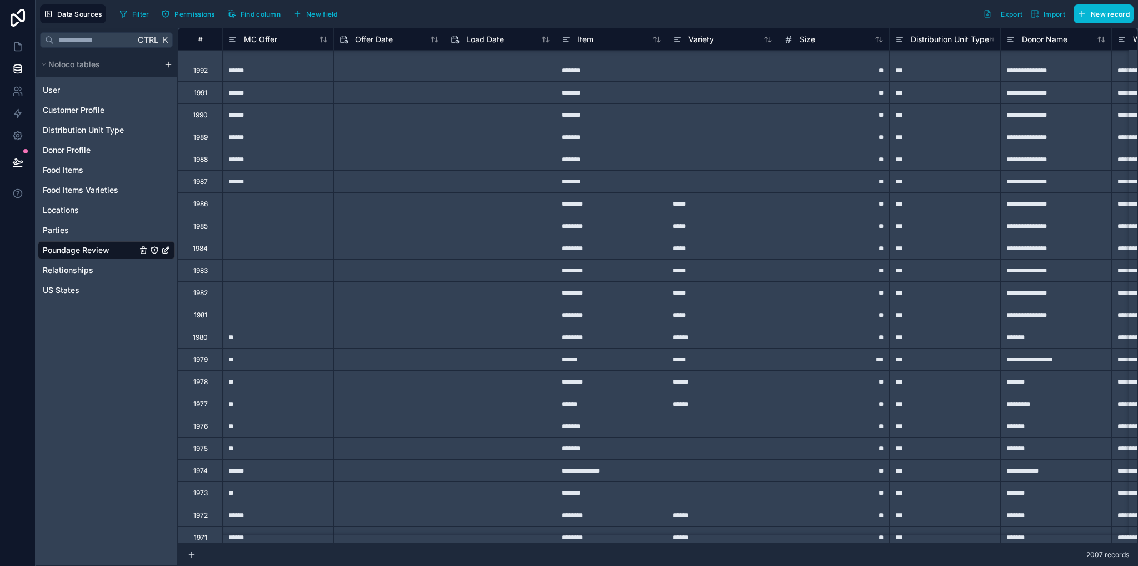
scroll to position [47, 0]
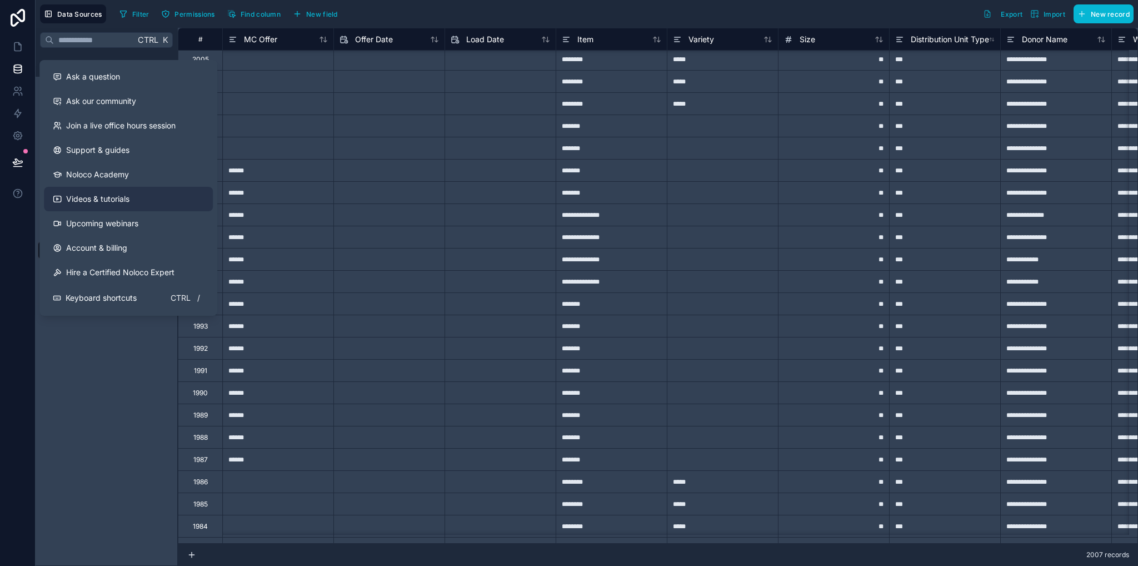
drag, startPoint x: 31, startPoint y: 192, endPoint x: 80, endPoint y: 196, distance: 49.0
click at [80, 196] on span "Videos & tutorials" at bounding box center [97, 198] width 63 height 11
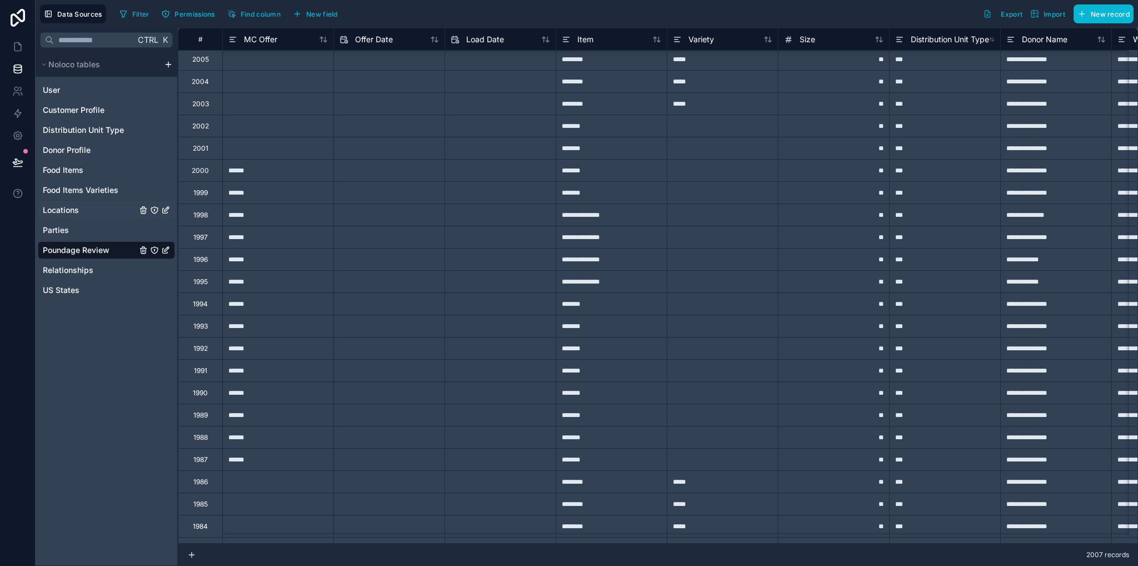
click at [71, 206] on span "Locations" at bounding box center [61, 209] width 36 height 11
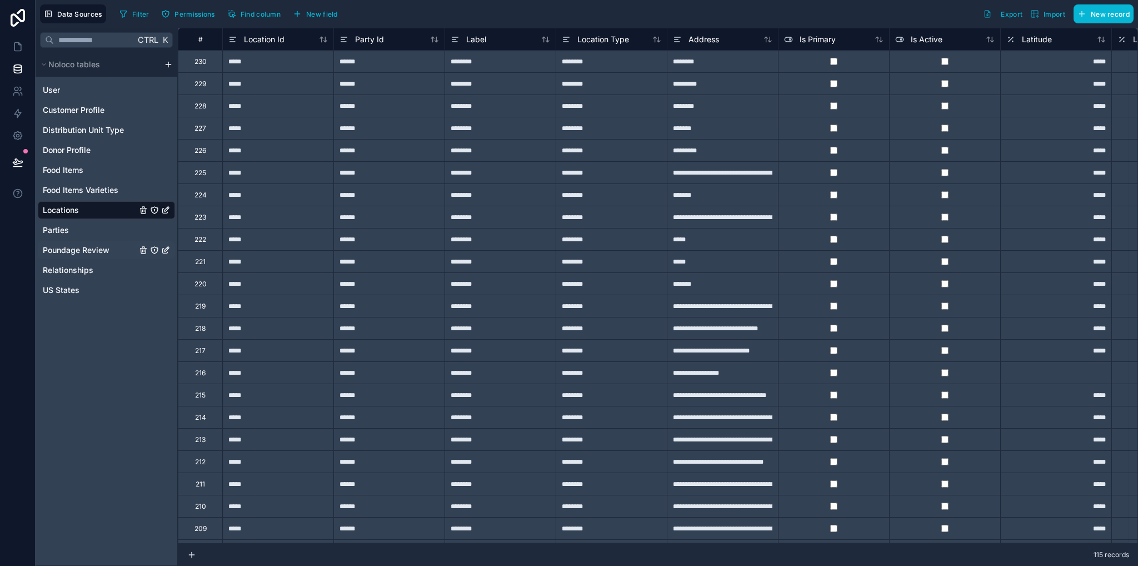
click at [88, 251] on span "Poundage Review" at bounding box center [76, 249] width 67 height 11
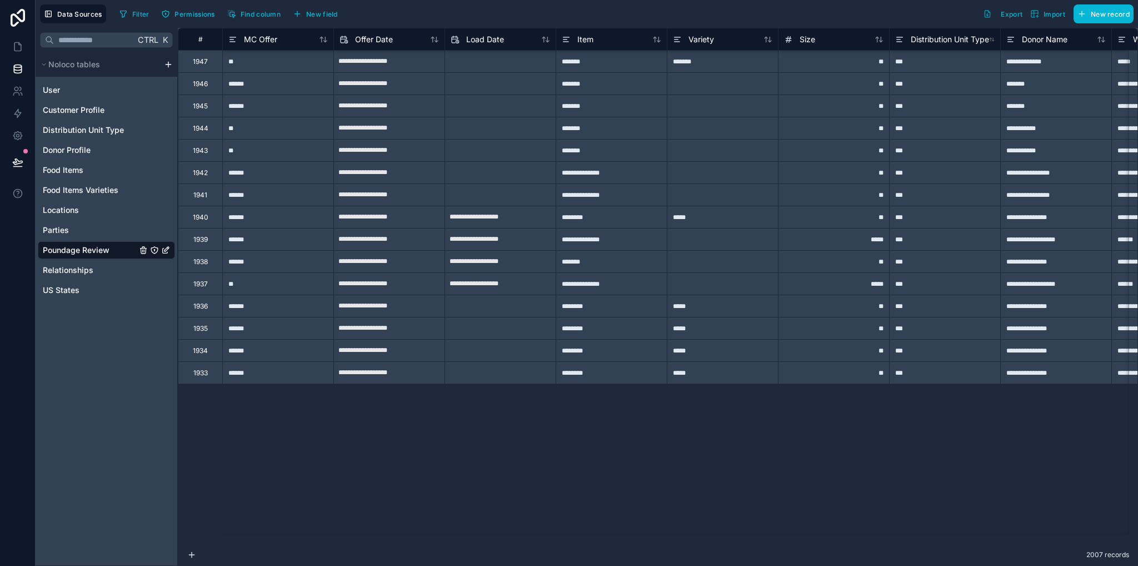
scroll to position [1056, 0]
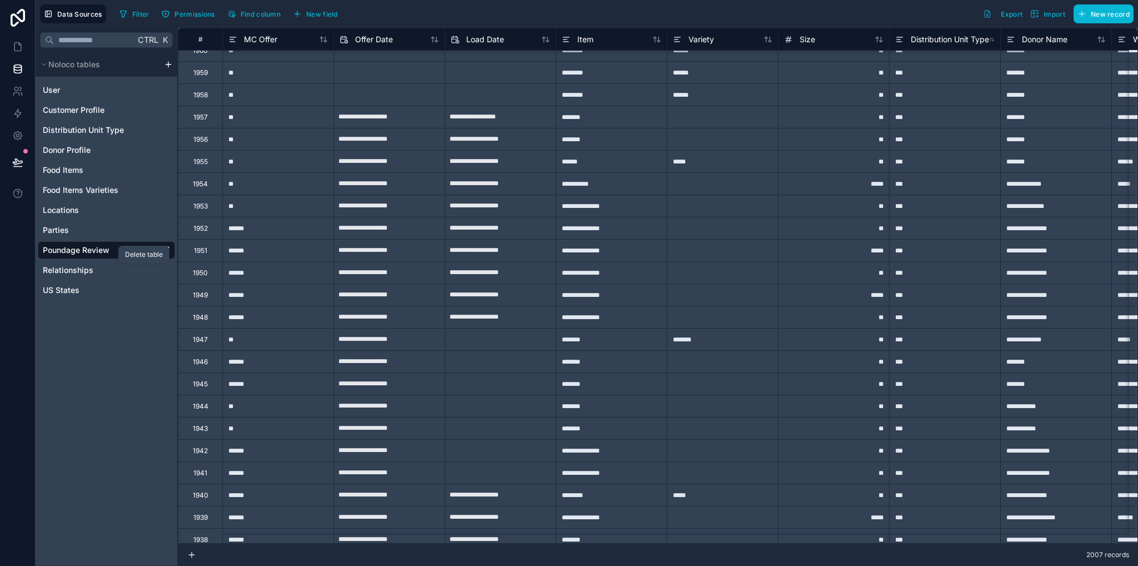
click at [144, 251] on div "Delete table" at bounding box center [144, 254] width 38 height 9
click at [143, 252] on icon "Poundage Review" at bounding box center [143, 250] width 0 height 2
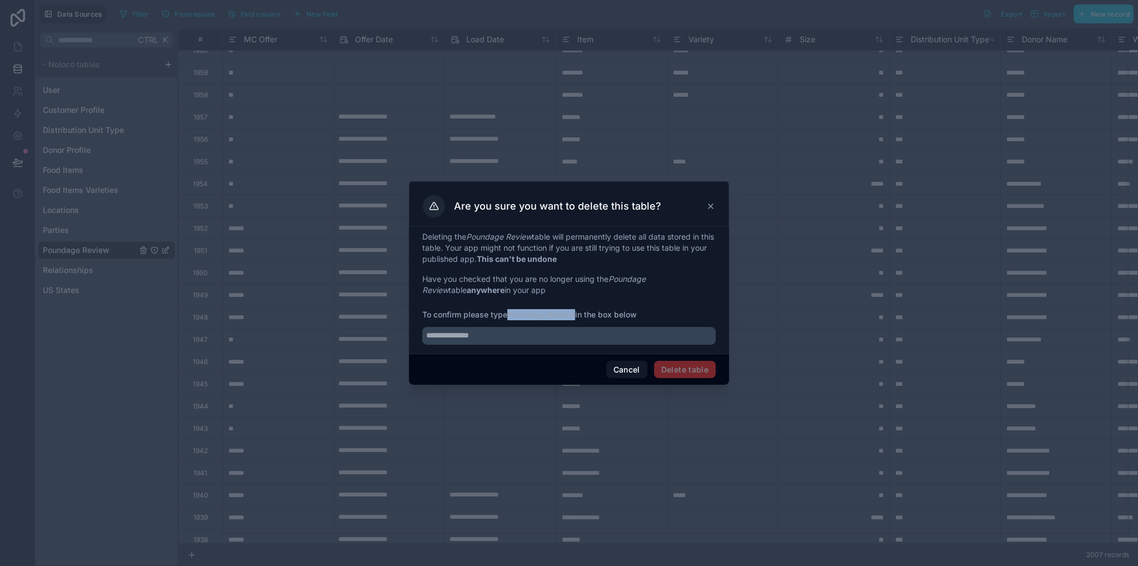
drag, startPoint x: 511, startPoint y: 316, endPoint x: 576, endPoint y: 317, distance: 64.5
click at [575, 317] on strong "Poundage Review" at bounding box center [541, 313] width 68 height 9
copy strong "Poundage Review"
click at [574, 332] on input "text" at bounding box center [568, 336] width 293 height 18
paste input "**********"
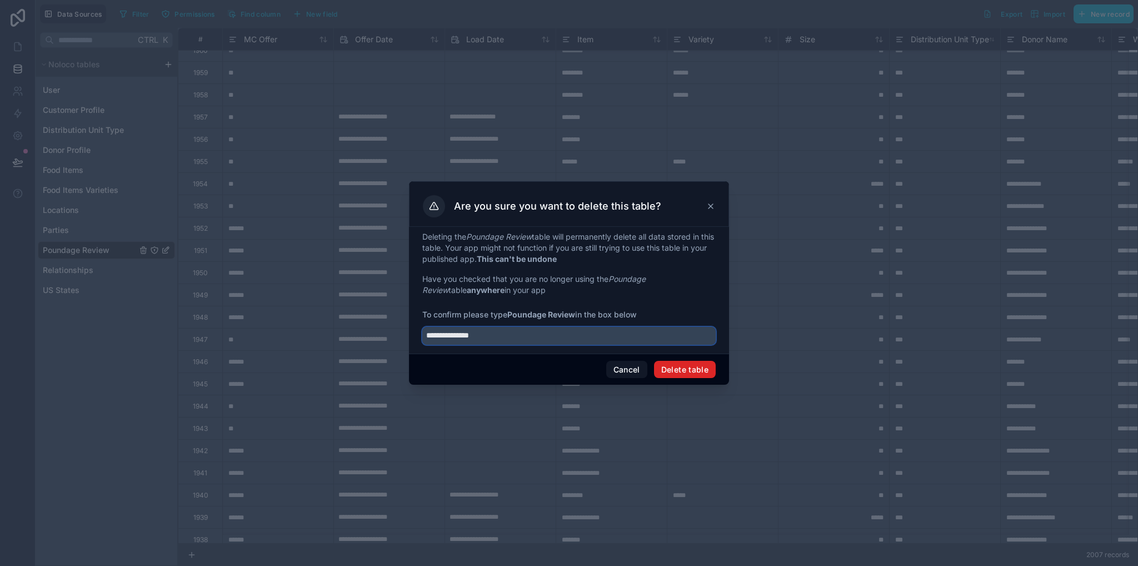
type input "**********"
click at [691, 362] on button "Delete table" at bounding box center [685, 370] width 62 height 18
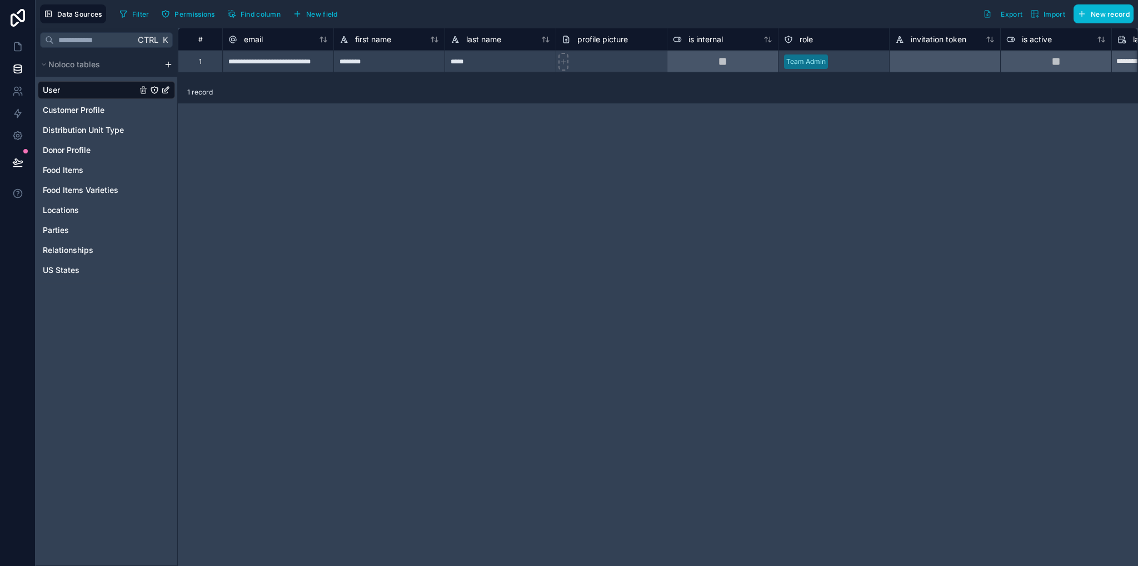
click at [167, 68] on html "**********" at bounding box center [569, 283] width 1138 height 566
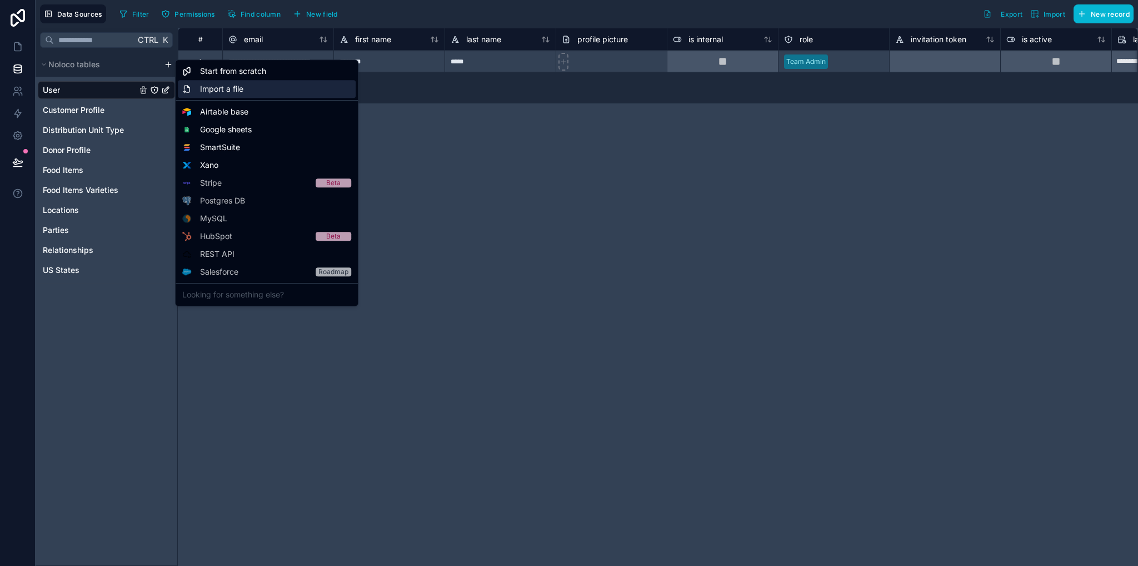
click at [212, 89] on span "Import a file" at bounding box center [221, 88] width 43 height 11
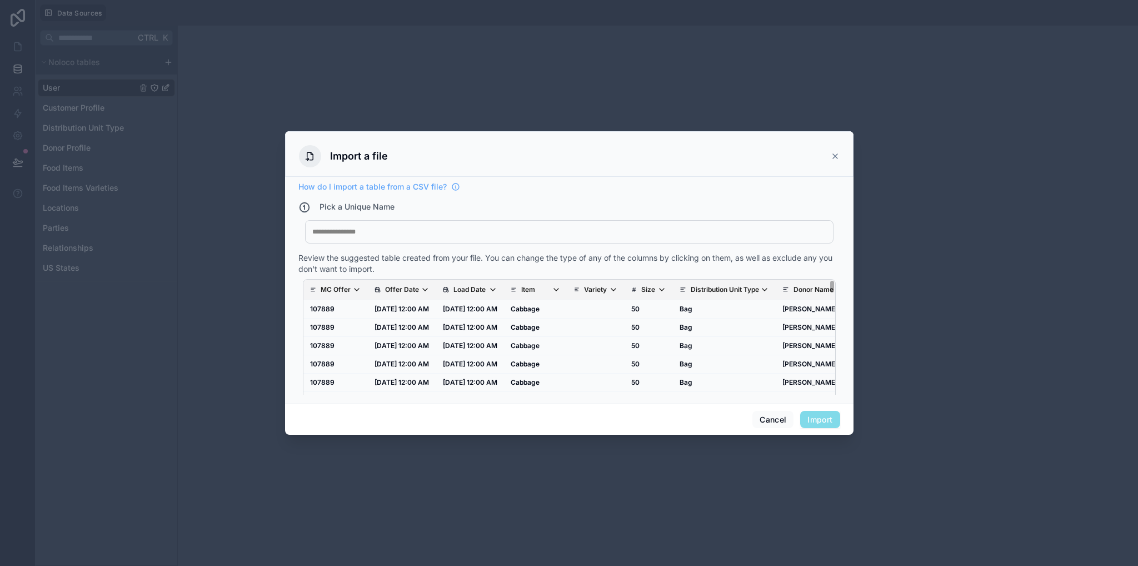
click at [405, 233] on div at bounding box center [569, 231] width 514 height 9
click at [376, 232] on div at bounding box center [569, 231] width 514 height 9
click at [422, 285] on span "Offer Date" at bounding box center [407, 289] width 44 height 9
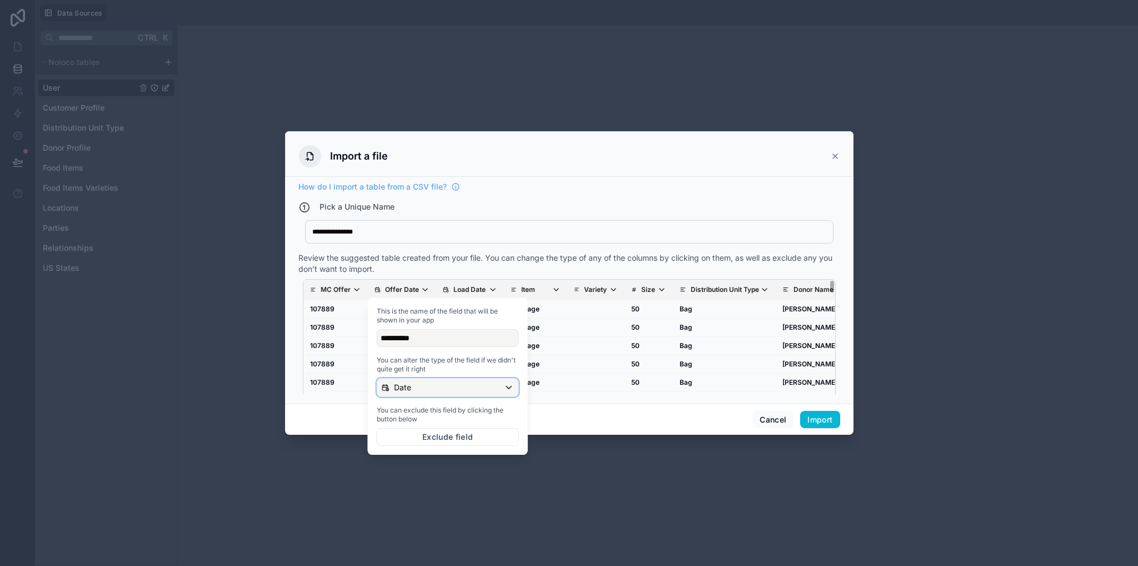
click at [411, 392] on div "Date" at bounding box center [447, 387] width 141 height 18
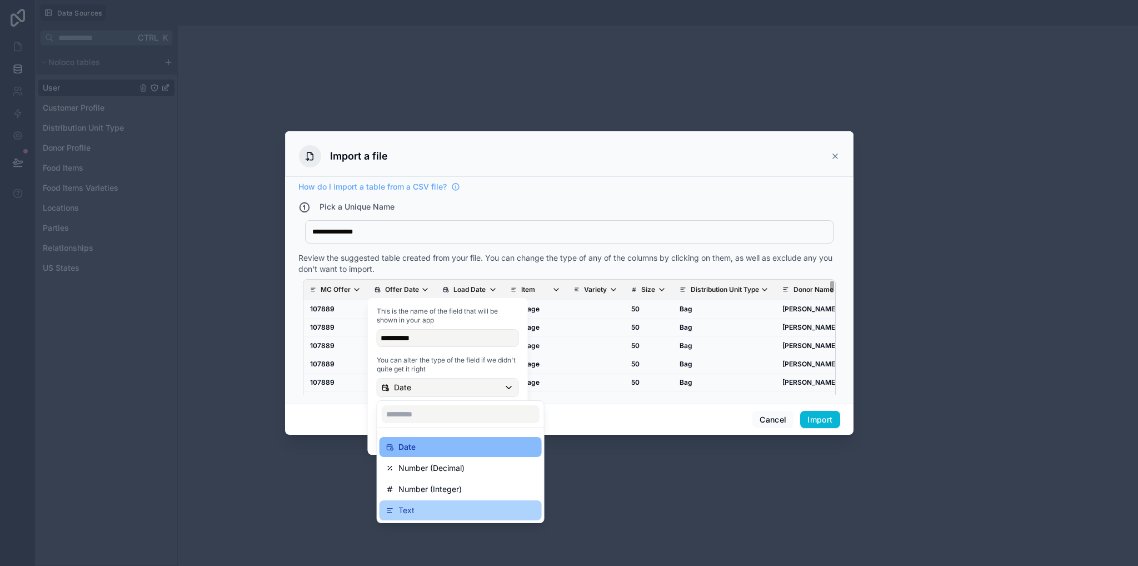
click at [416, 510] on div "Text" at bounding box center [460, 509] width 149 height 13
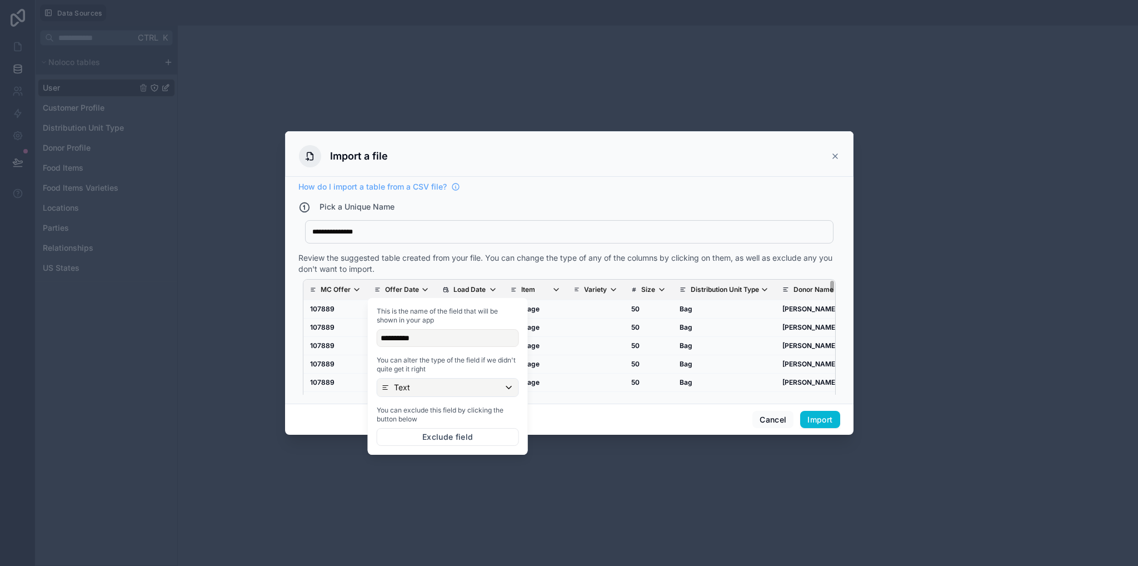
click at [467, 291] on p "Load Date" at bounding box center [469, 289] width 32 height 9
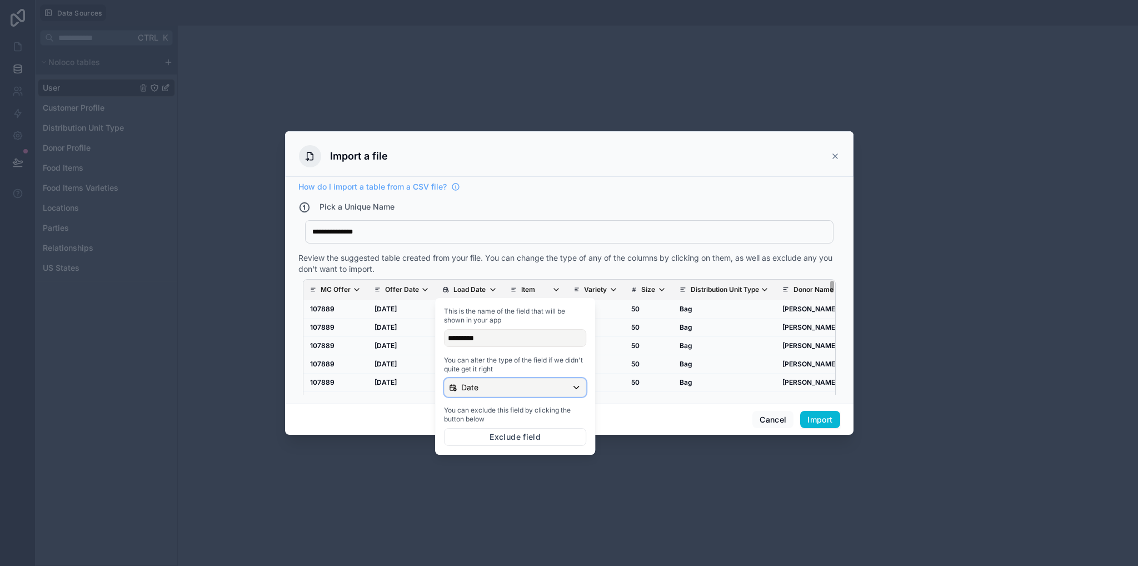
click at [491, 388] on div "Date" at bounding box center [515, 387] width 141 height 18
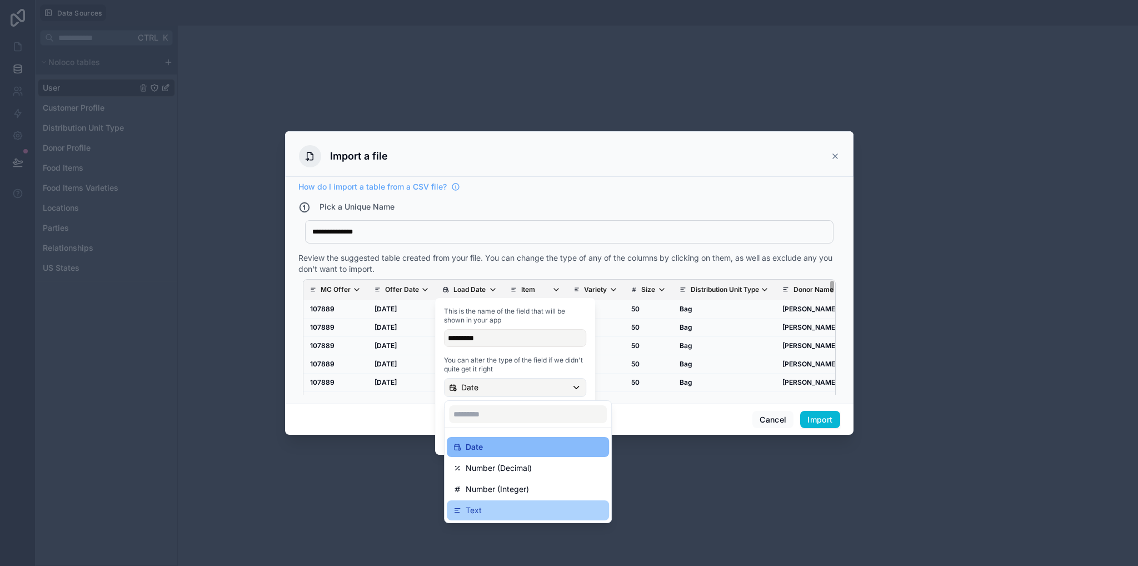
click at [473, 509] on p "Text" at bounding box center [474, 509] width 16 height 13
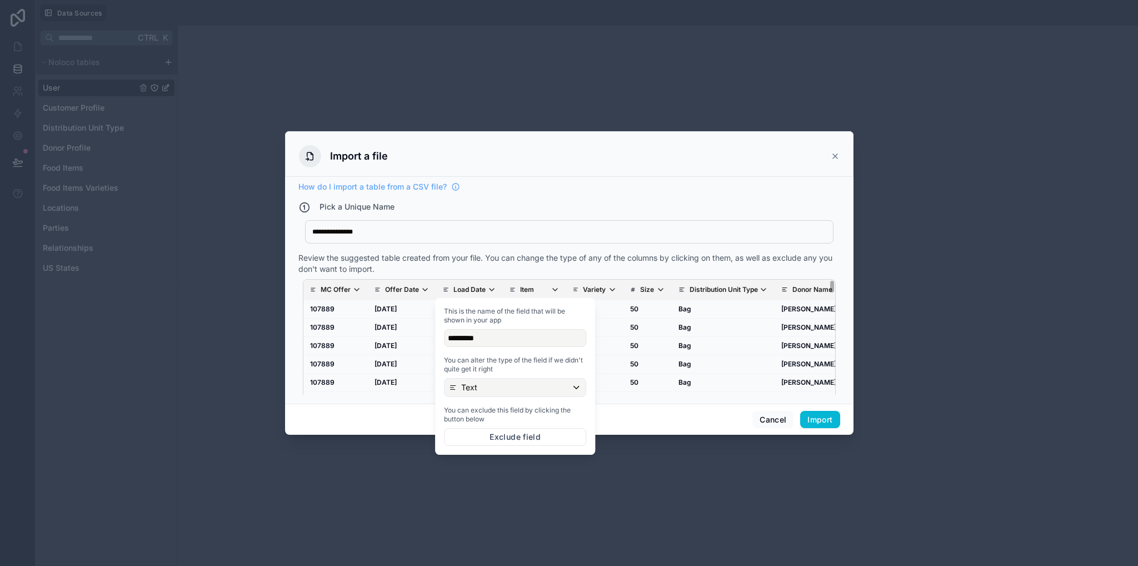
click at [718, 424] on div "Cancel Import" at bounding box center [569, 419] width 568 height 32
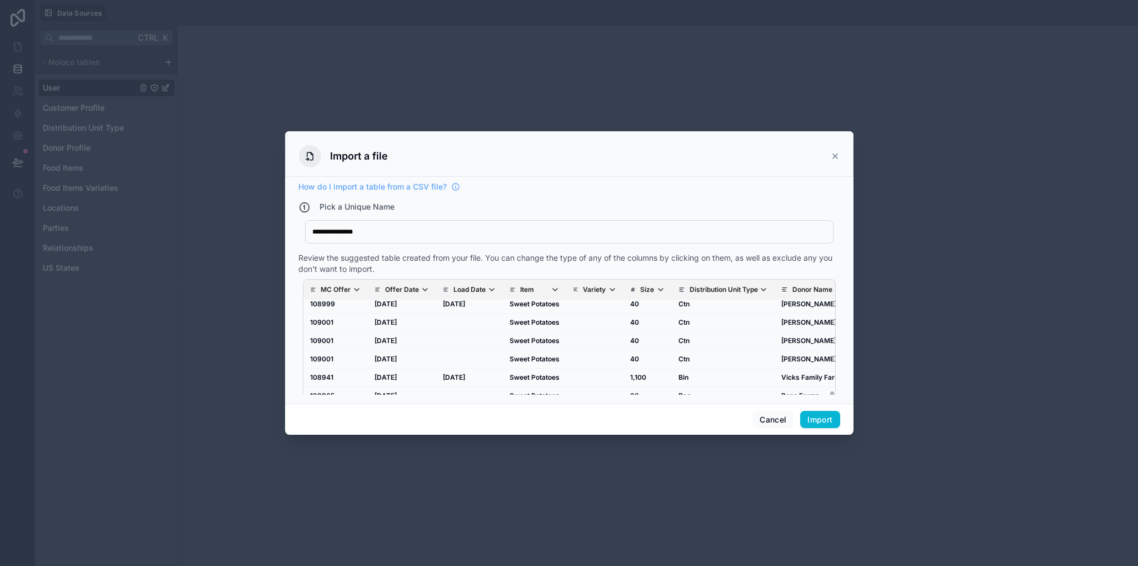
drag, startPoint x: 822, startPoint y: 287, endPoint x: 816, endPoint y: 401, distance: 113.5
click at [817, 401] on div "**********" at bounding box center [569, 290] width 568 height 227
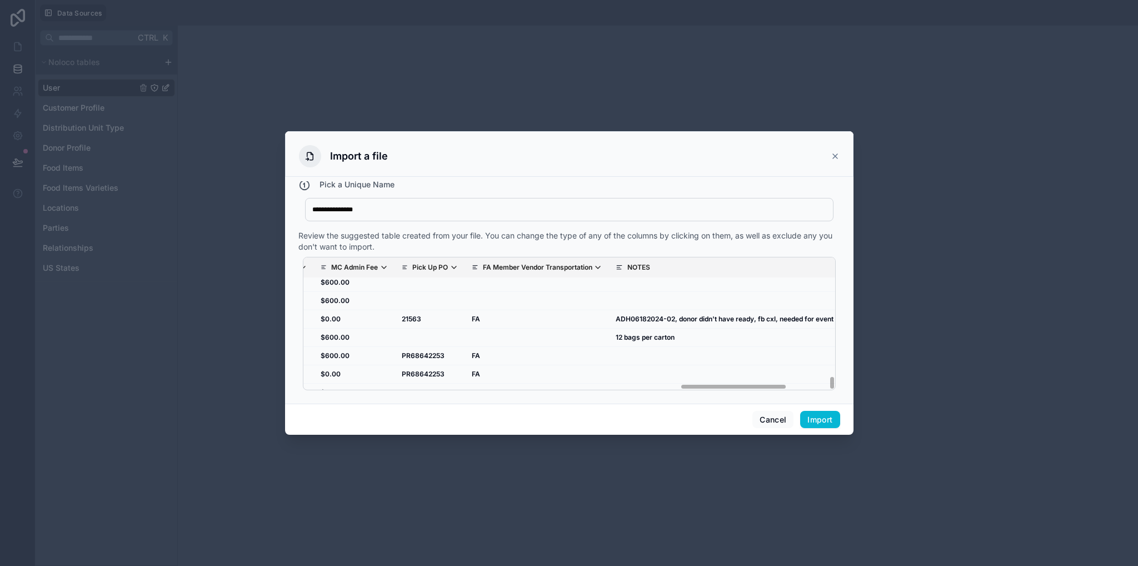
scroll to position [1710, 2037]
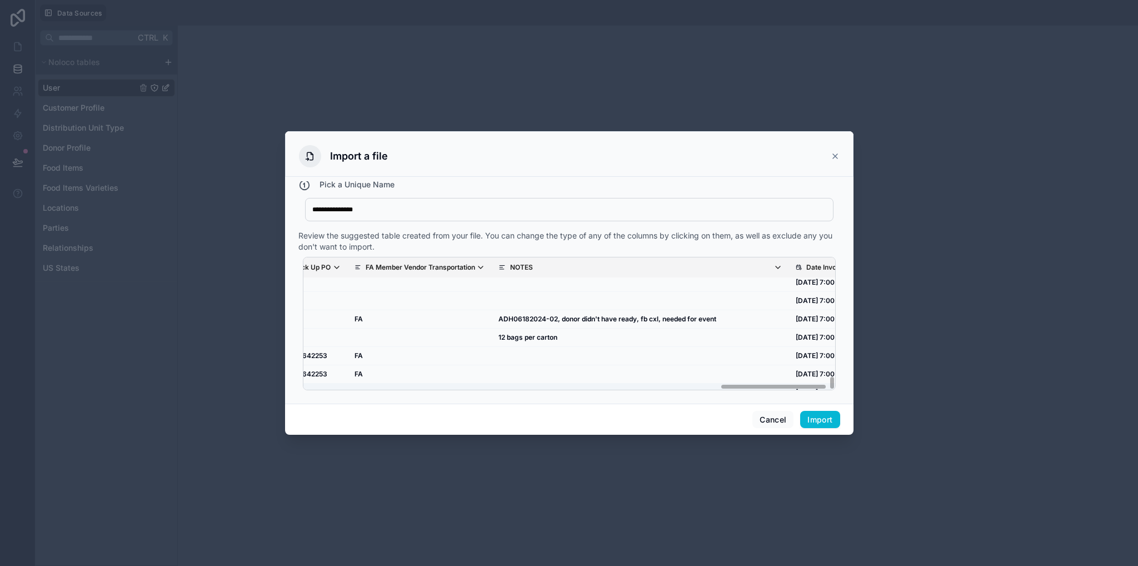
drag, startPoint x: 358, startPoint y: 385, endPoint x: 801, endPoint y: 373, distance: 443.0
click at [816, 384] on div "MC Offer Offer Date Load Date Item Variety Size Distribution Unit Type Donor Na…" at bounding box center [569, 323] width 533 height 133
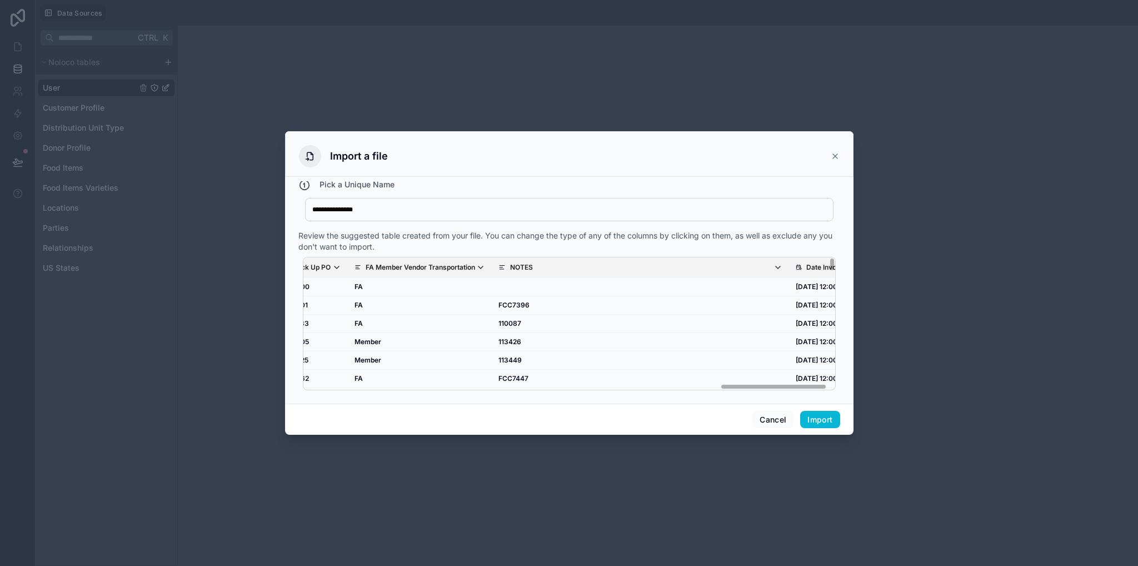
drag, startPoint x: 825, startPoint y: 381, endPoint x: 825, endPoint y: 241, distance: 139.5
click at [825, 241] on div "Review the suggested table created from your file. You can change the type of a…" at bounding box center [569, 312] width 542 height 164
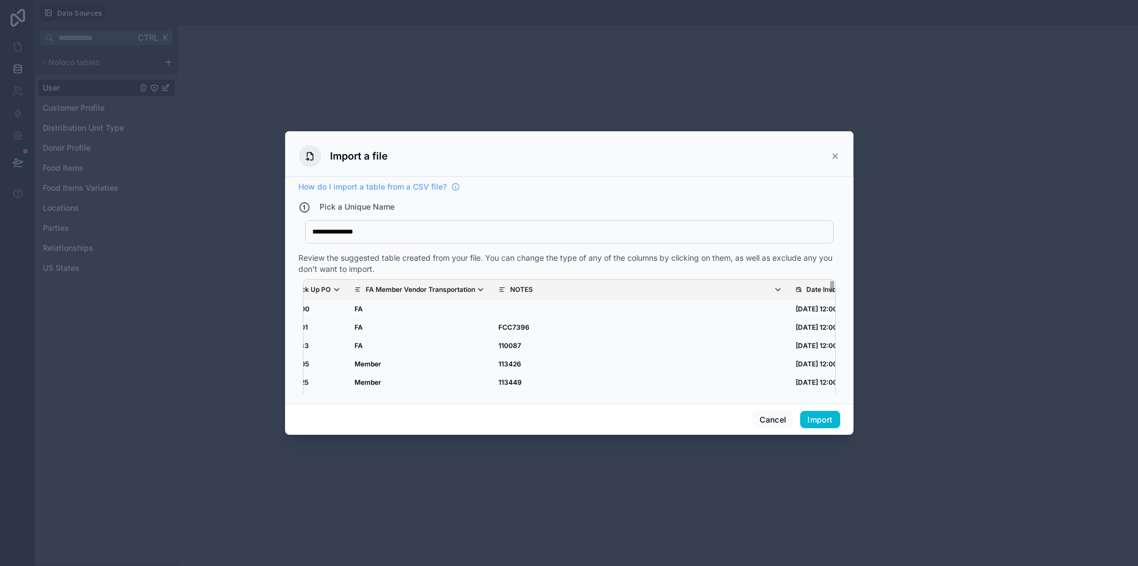
scroll to position [22, 0]
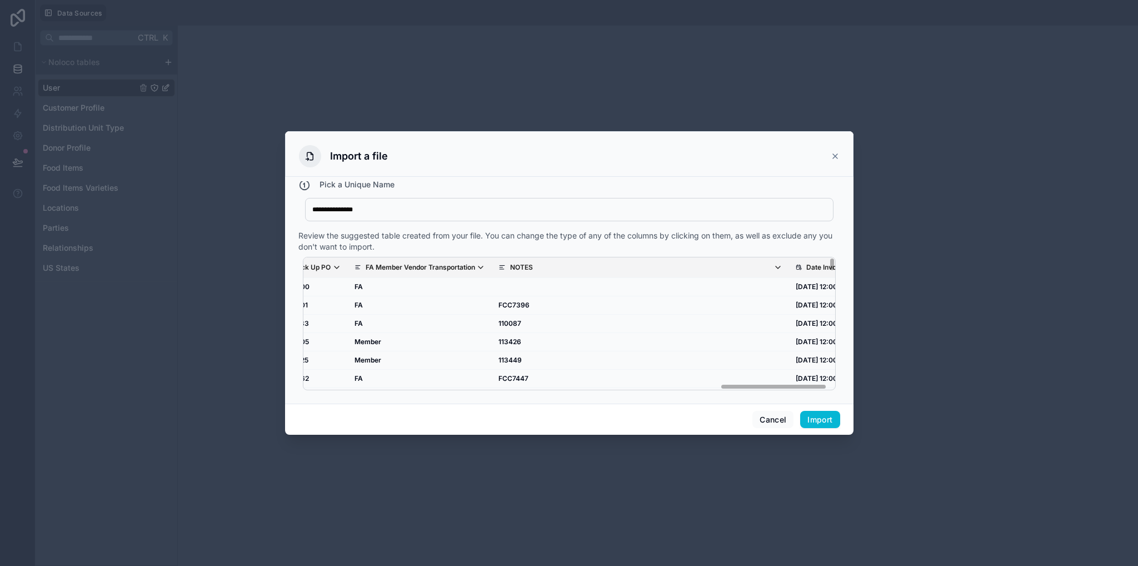
click at [806, 263] on span "Date Invoice Sent" at bounding box center [839, 267] width 66 height 9
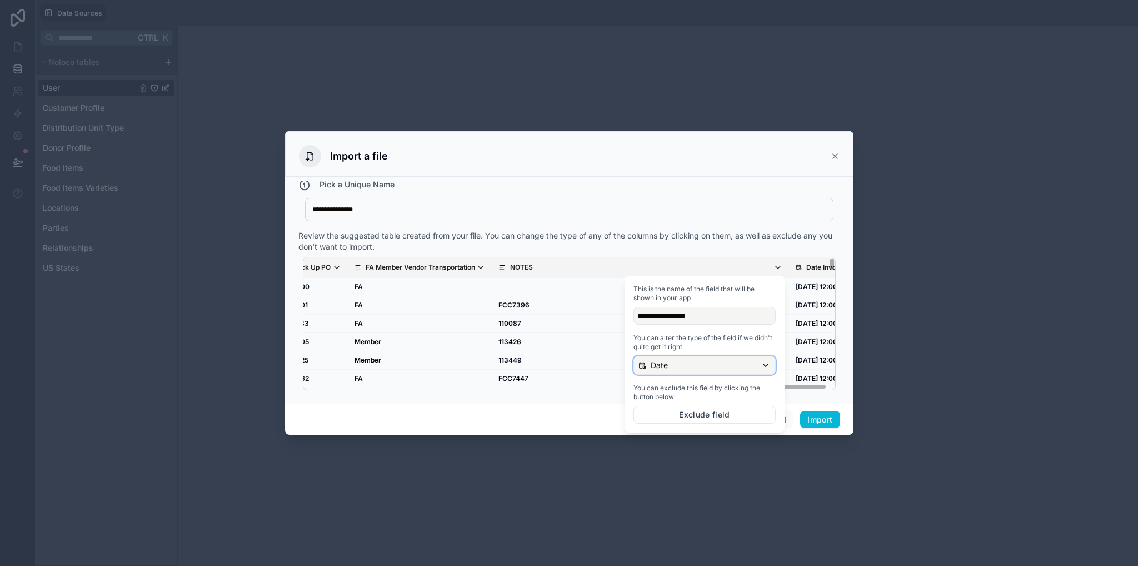
click at [671, 372] on div "Date" at bounding box center [704, 365] width 141 height 18
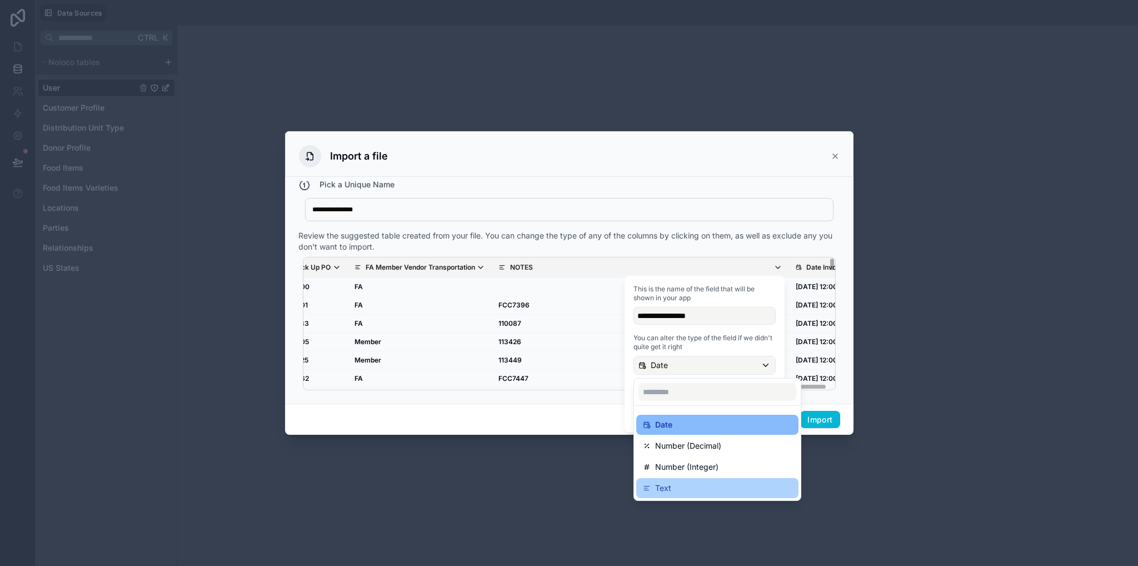
drag, startPoint x: 667, startPoint y: 482, endPoint x: 680, endPoint y: 481, distance: 13.4
click at [667, 483] on p "Text" at bounding box center [663, 487] width 16 height 13
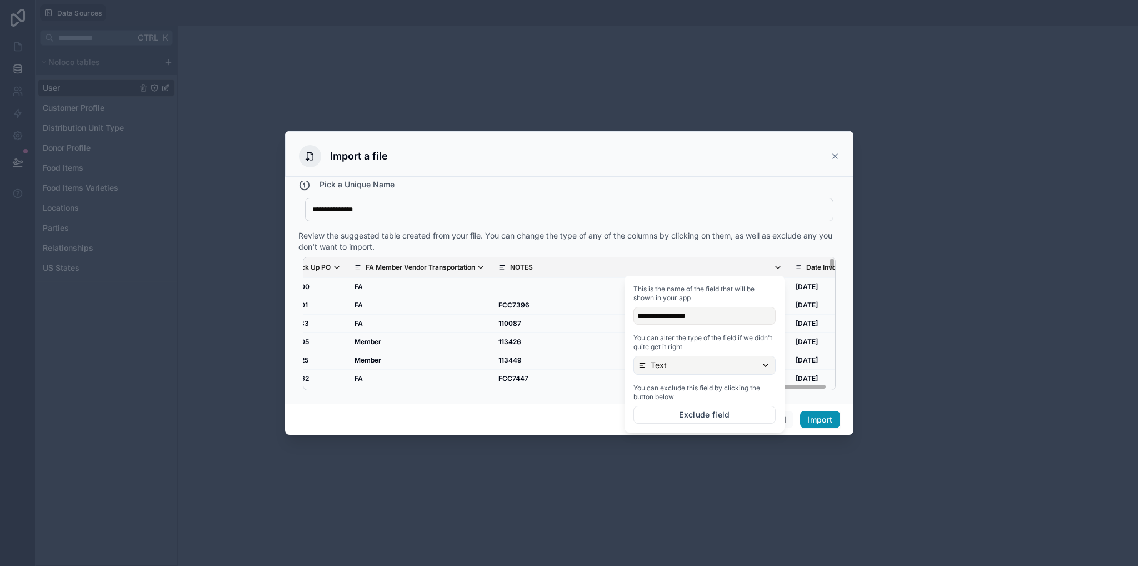
click at [822, 424] on button "Import" at bounding box center [819, 420] width 39 height 18
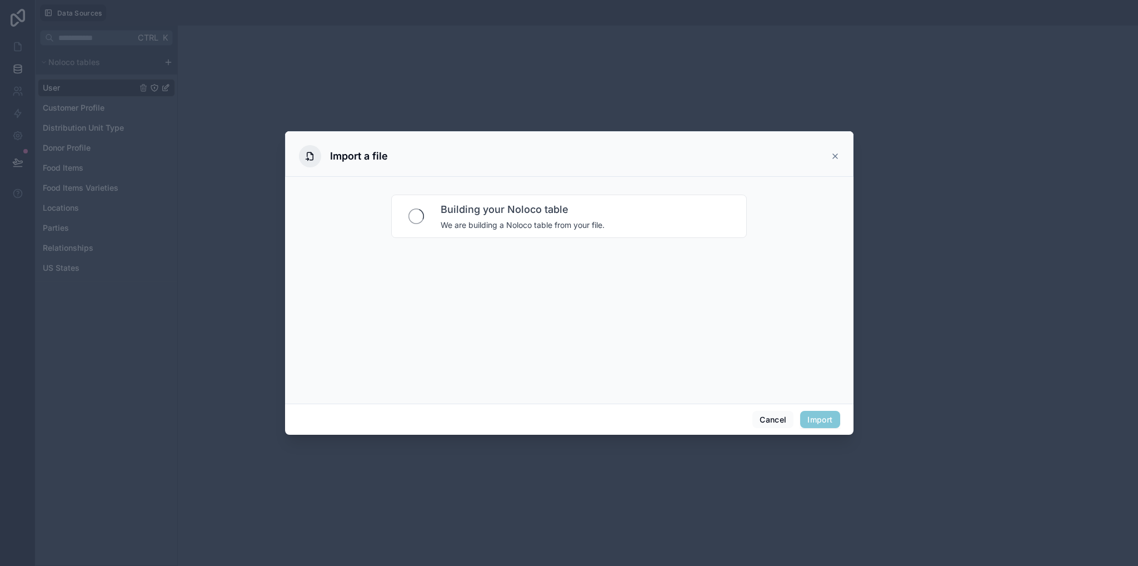
scroll to position [0, 0]
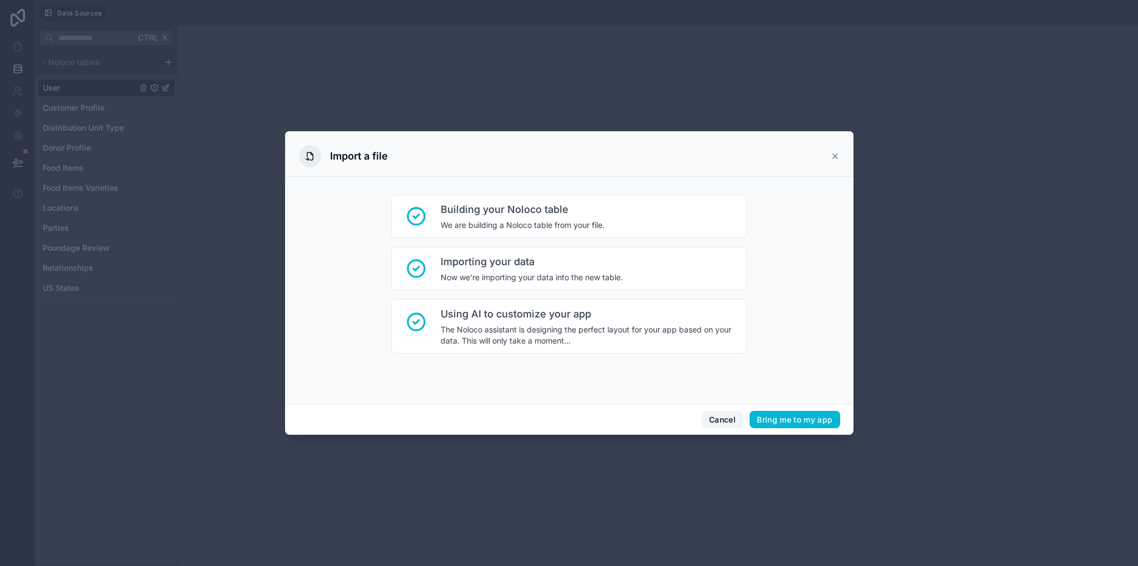
click at [716, 418] on button "Cancel" at bounding box center [722, 420] width 41 height 18
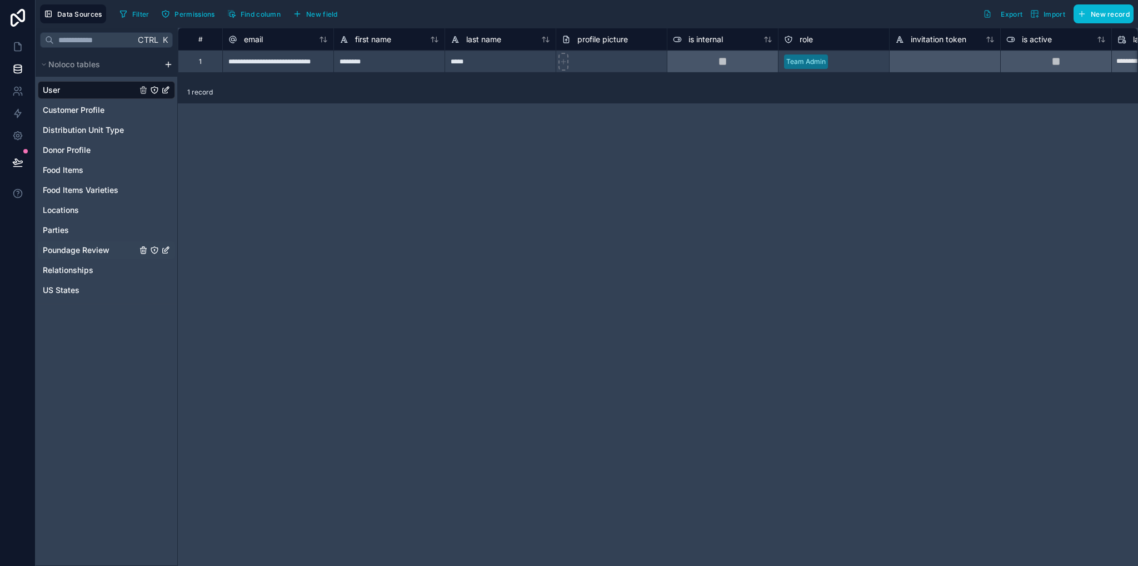
click at [84, 254] on span "Poundage Review" at bounding box center [76, 249] width 67 height 11
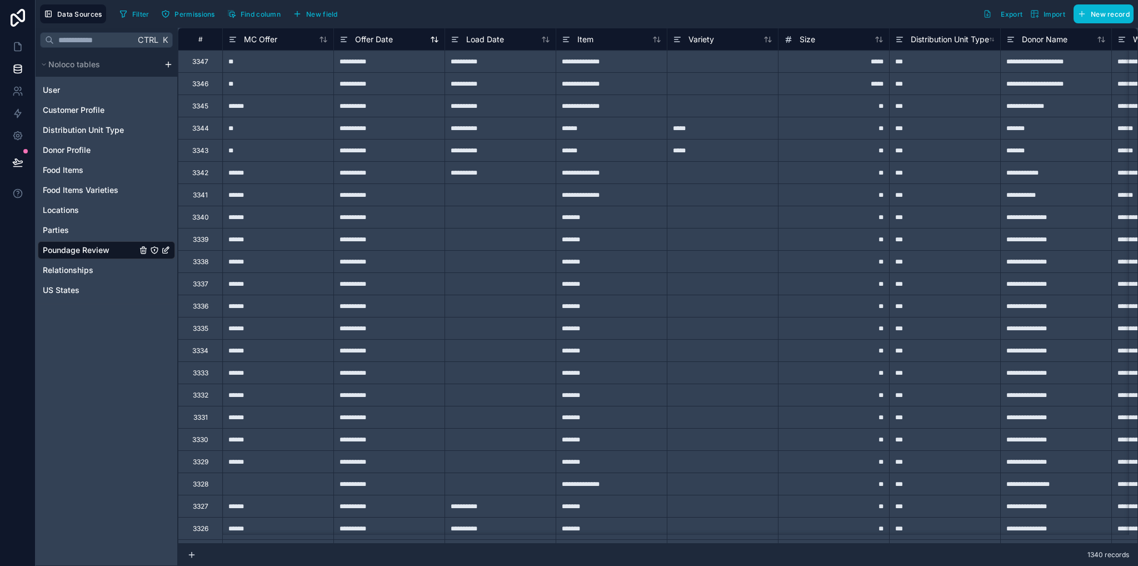
click at [389, 42] on span "Offer Date" at bounding box center [374, 39] width 38 height 11
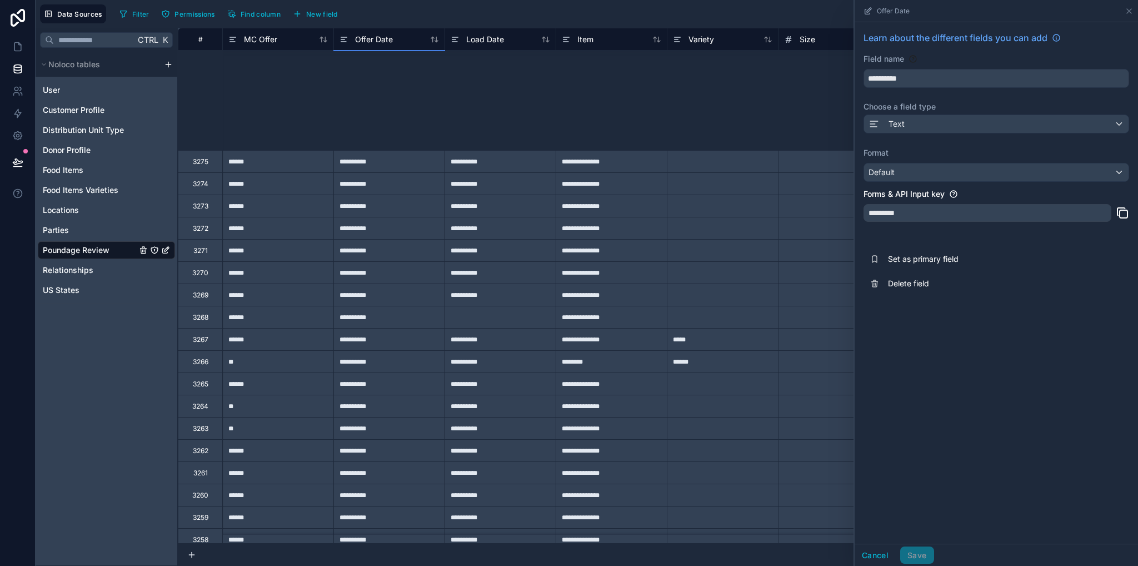
scroll to position [1738, 0]
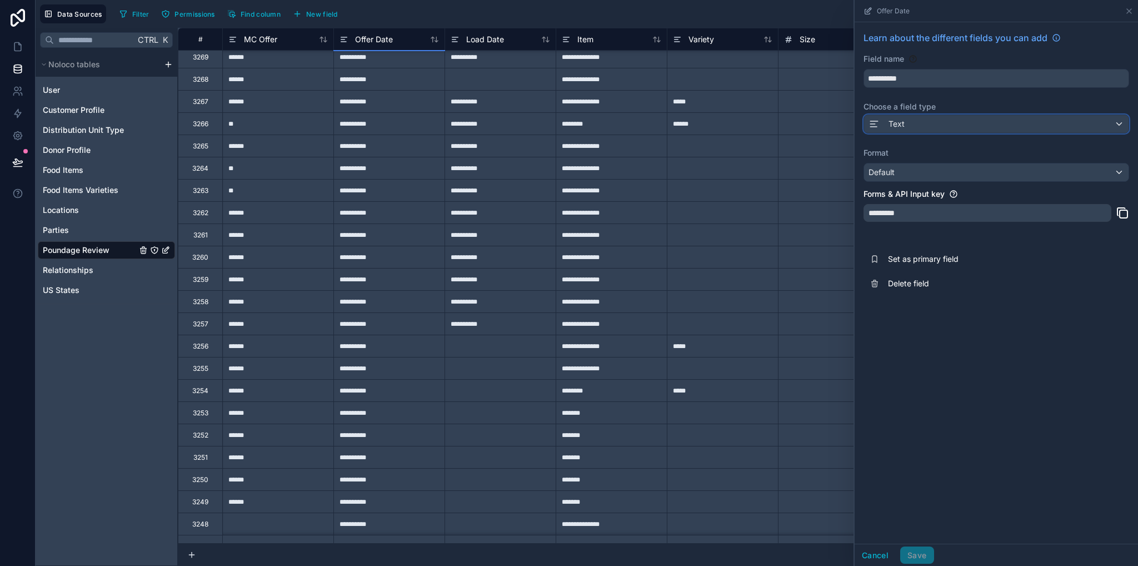
click at [893, 116] on div "Text" at bounding box center [996, 124] width 264 height 18
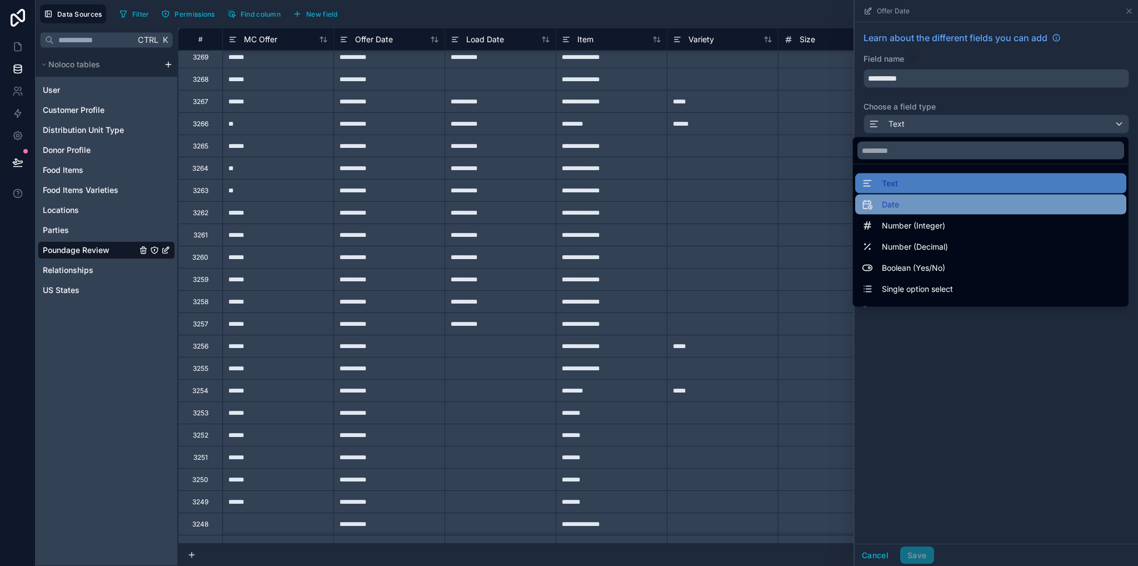
click at [885, 199] on span "Date" at bounding box center [890, 204] width 17 height 13
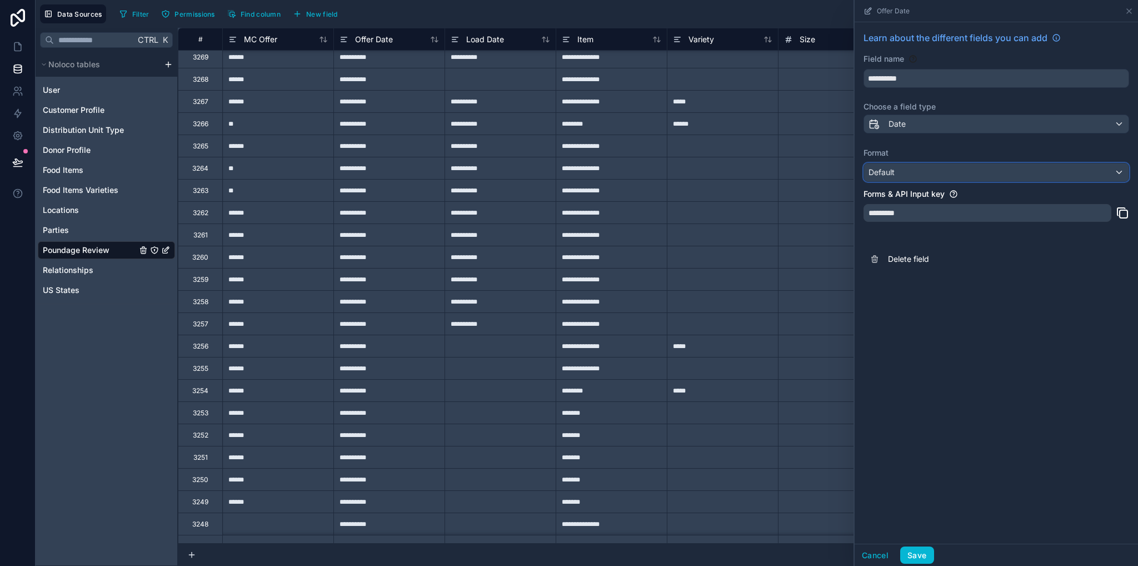
click at [881, 174] on span "Default" at bounding box center [881, 171] width 26 height 9
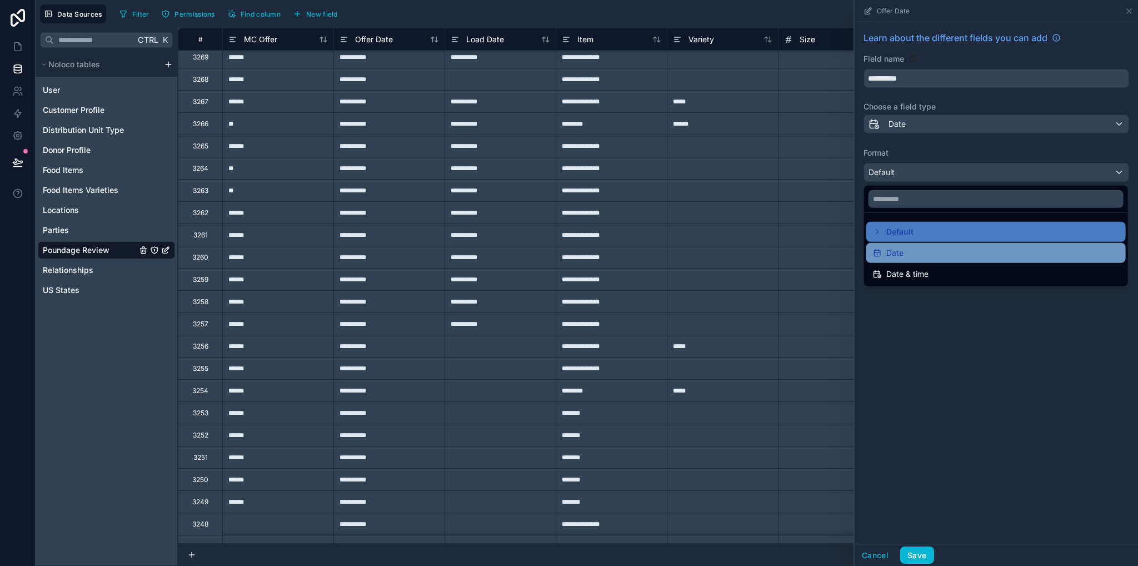
click at [898, 256] on span "Date" at bounding box center [894, 252] width 17 height 13
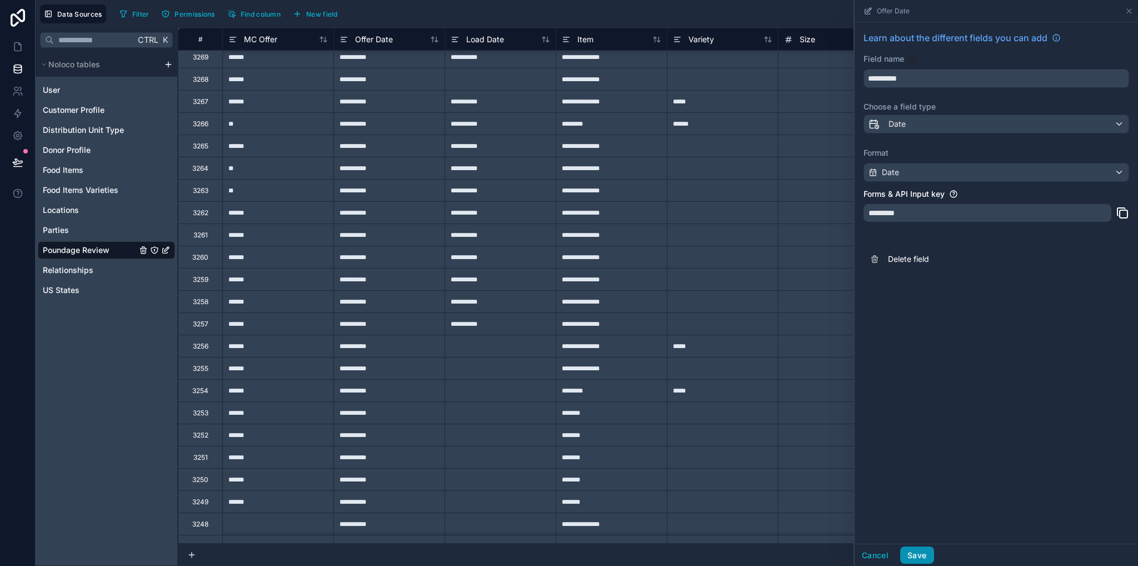
click at [917, 557] on button "Save" at bounding box center [916, 555] width 33 height 18
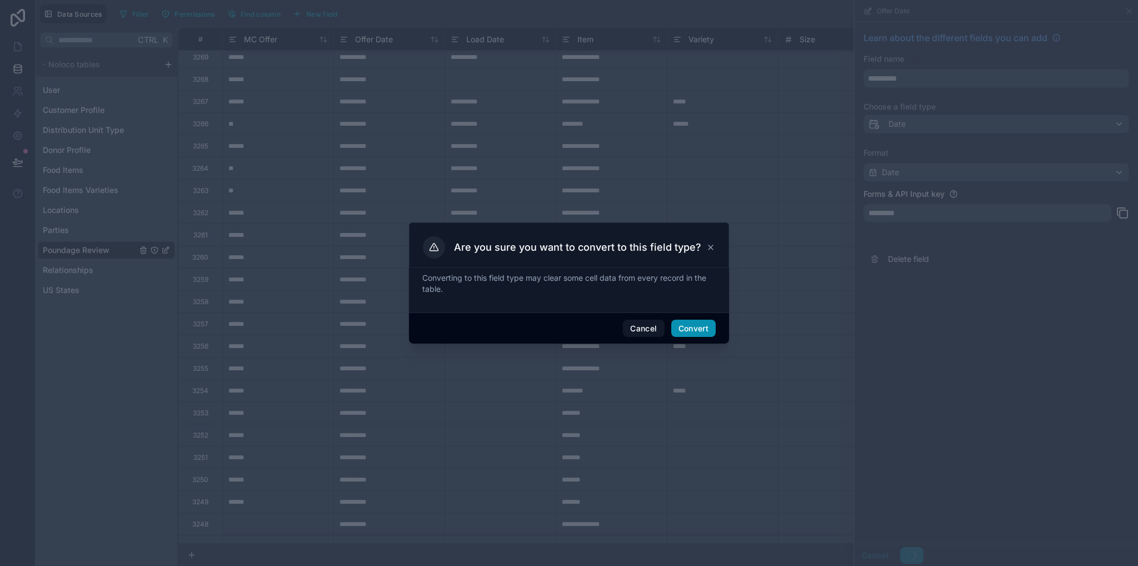
click at [693, 330] on button "Convert" at bounding box center [693, 328] width 44 height 18
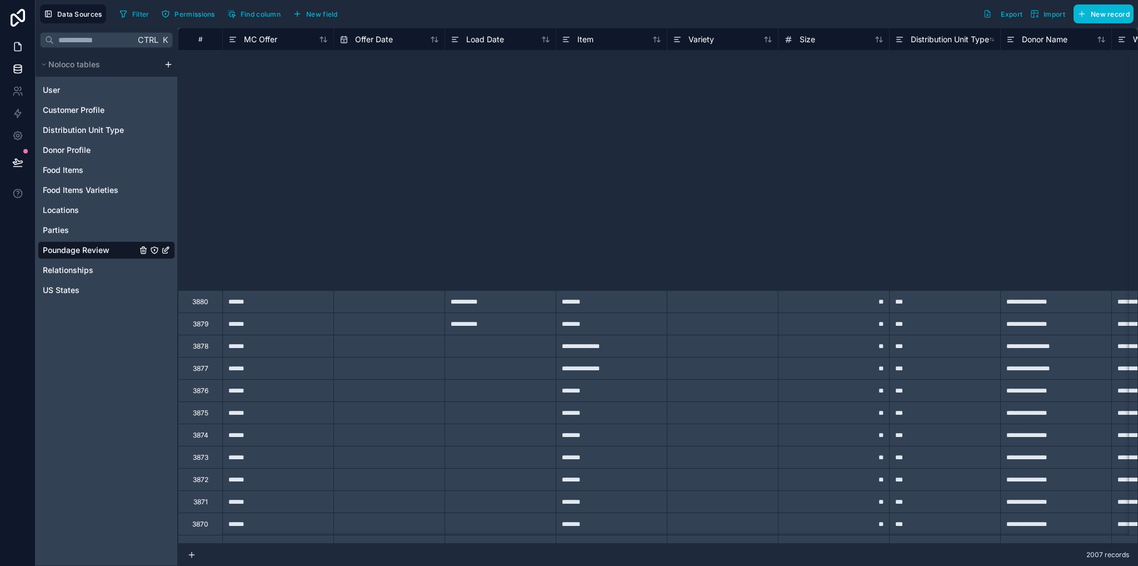
scroll to position [3127, 0]
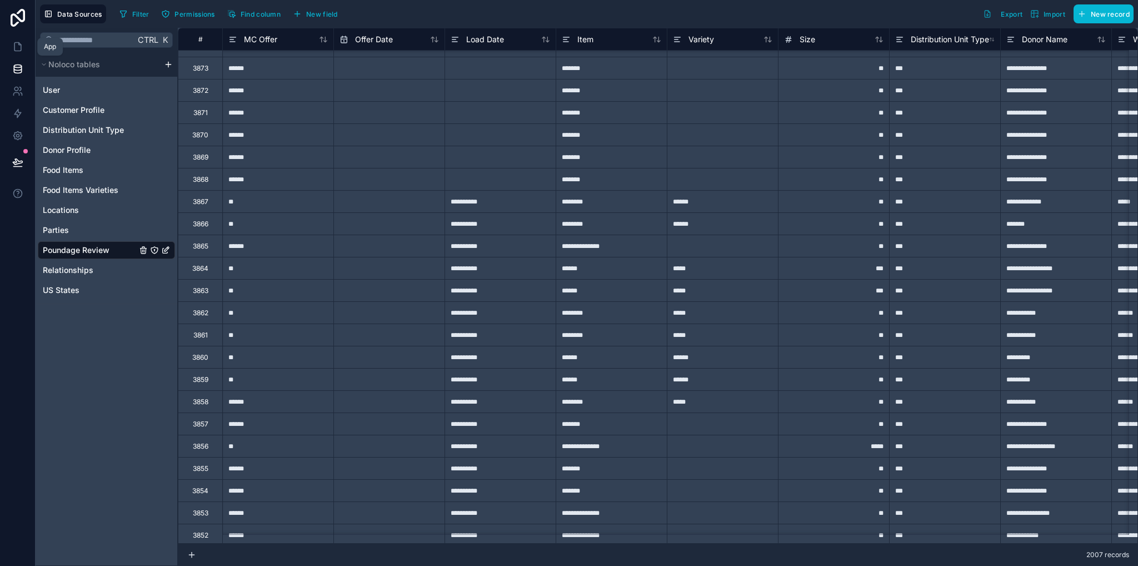
click at [17, 51] on icon at bounding box center [17, 47] width 7 height 8
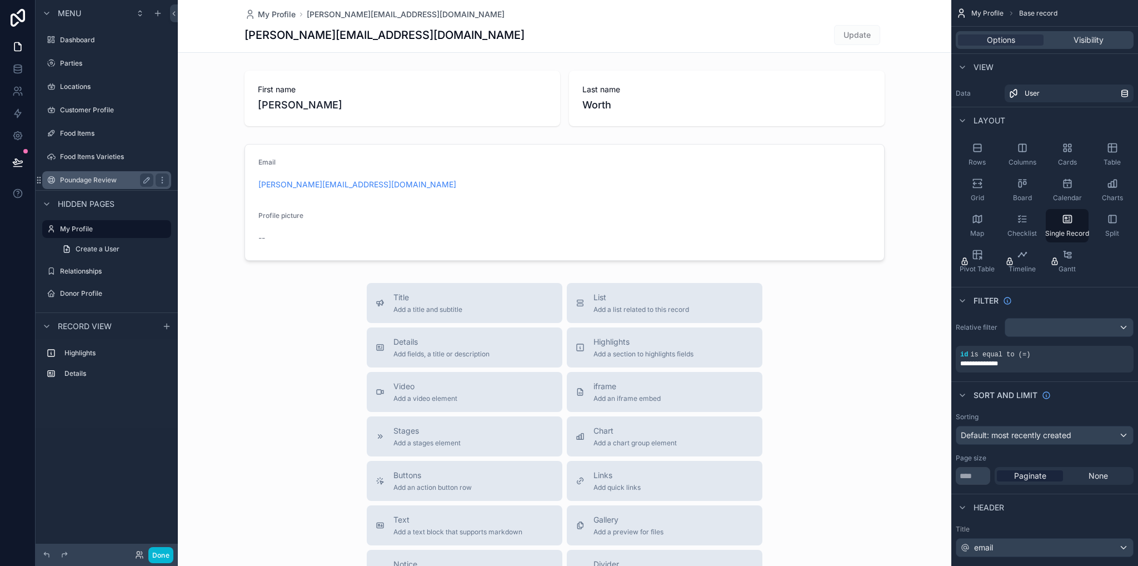
click at [98, 174] on div "Poundage Review" at bounding box center [106, 179] width 93 height 13
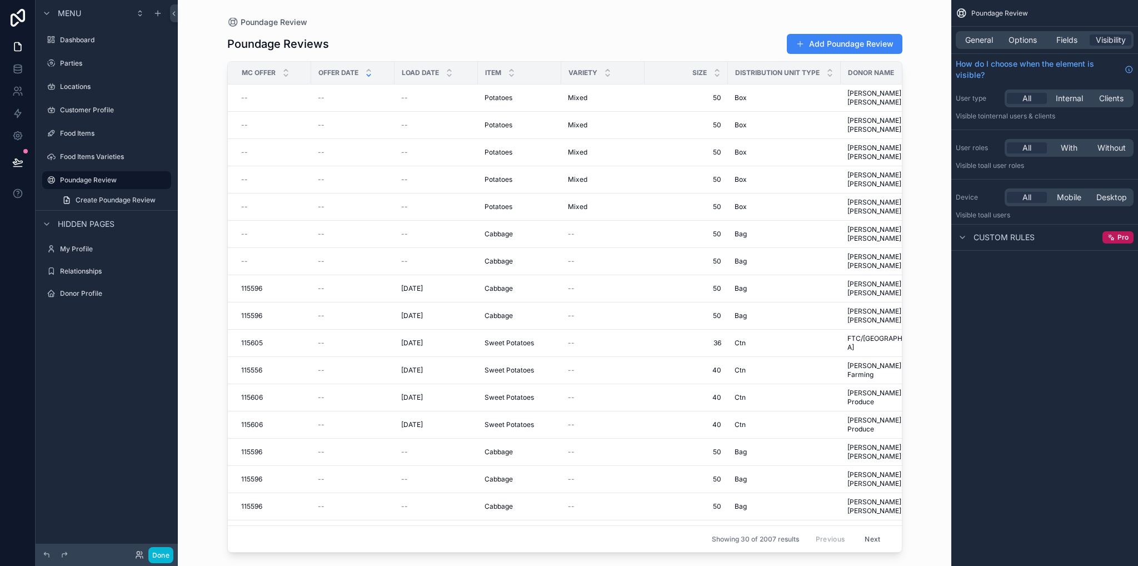
click at [369, 78] on icon at bounding box center [368, 75] width 7 height 7
click at [369, 70] on icon at bounding box center [369, 70] width 4 height 2
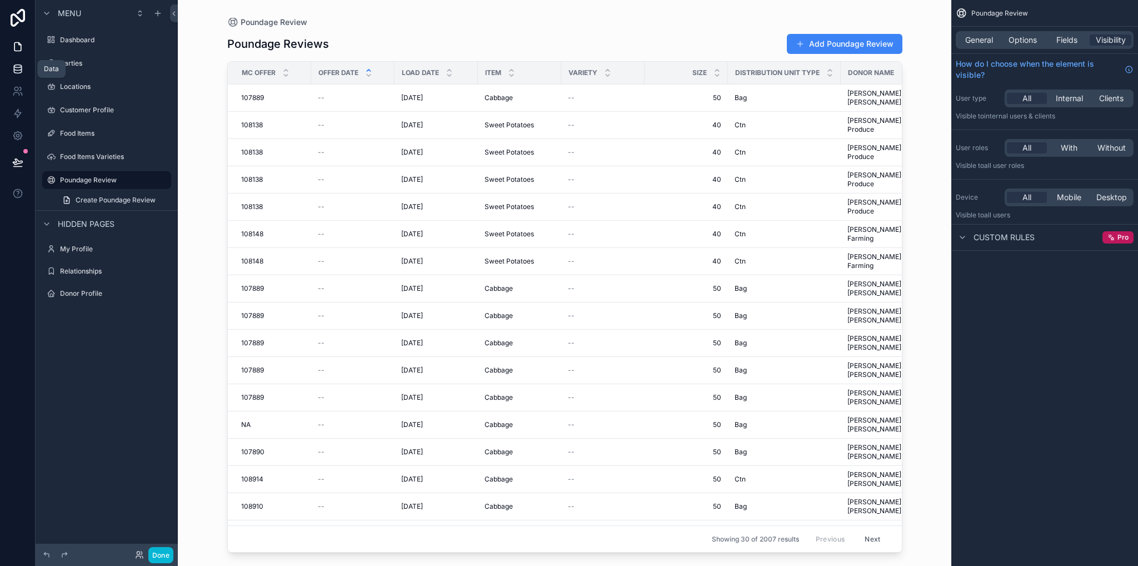
click at [23, 67] on link at bounding box center [17, 69] width 35 height 22
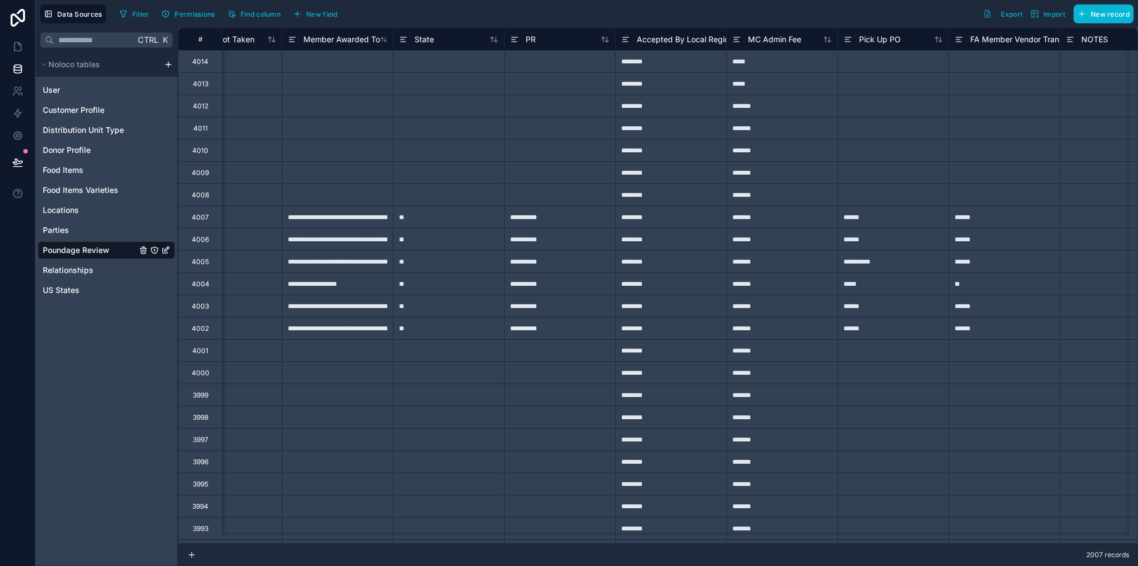
scroll to position [0, 2427]
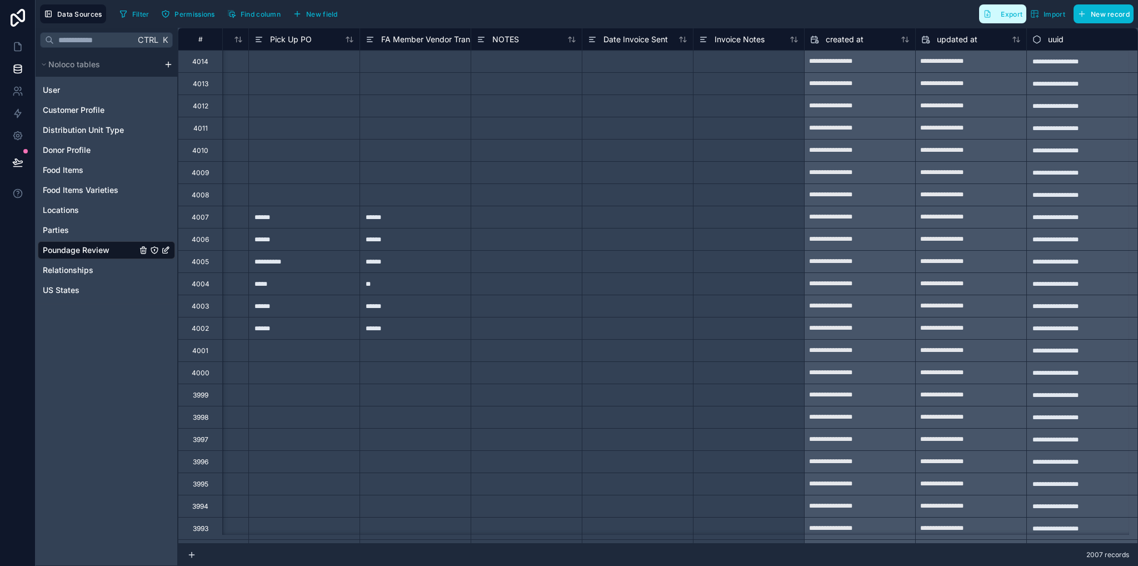
click at [1011, 15] on span "Export" at bounding box center [1012, 14] width 22 height 8
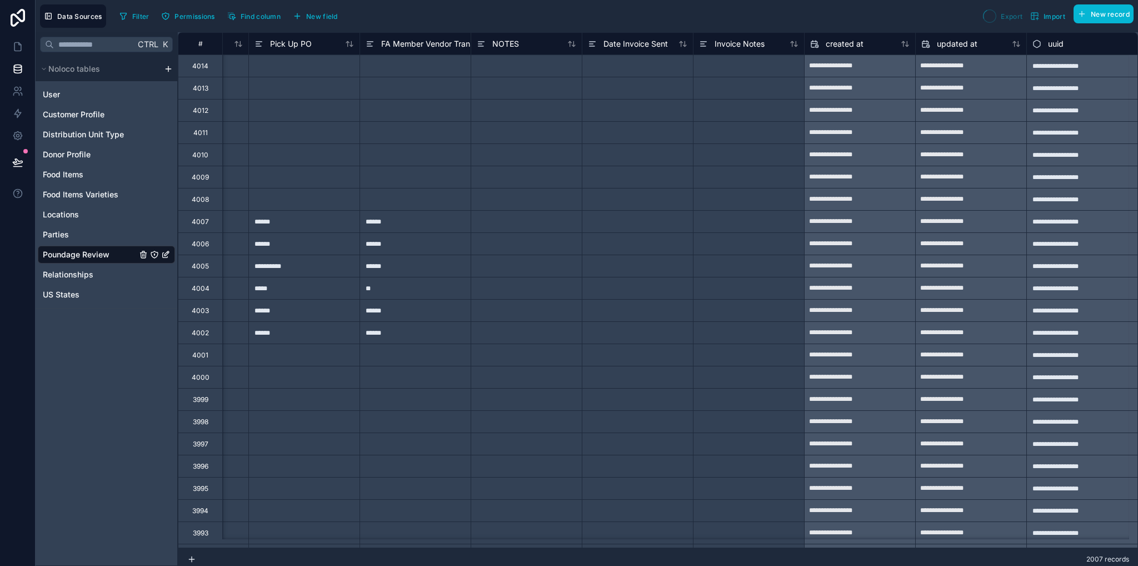
click at [974, 26] on div "Filter Permissions Find column New field Export Import New record" at bounding box center [624, 15] width 1018 height 23
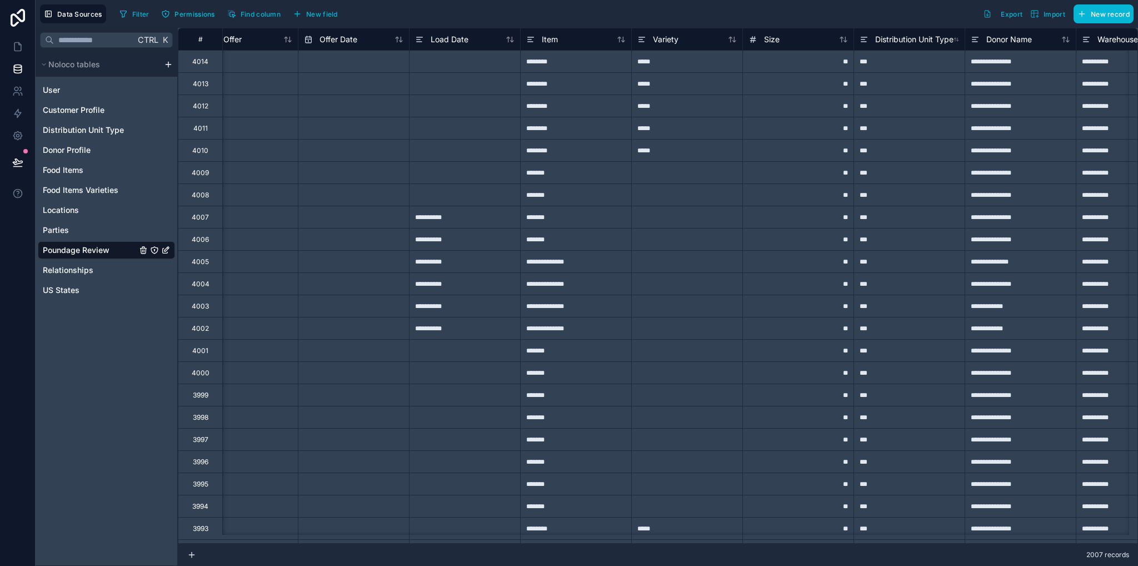
scroll to position [0, 0]
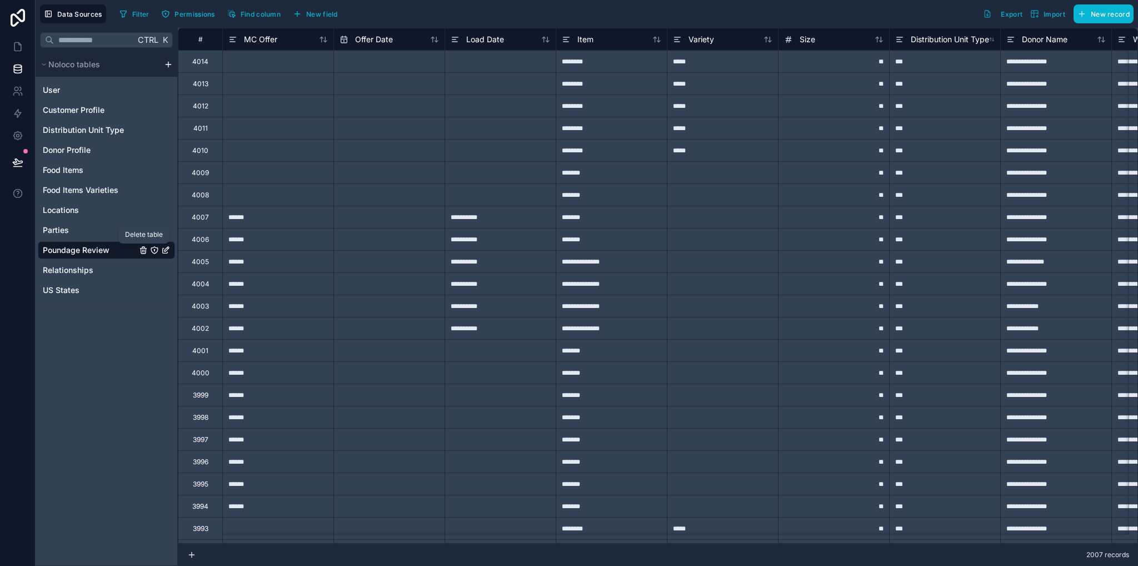
click at [142, 250] on icon "Poundage Review" at bounding box center [143, 250] width 9 height 9
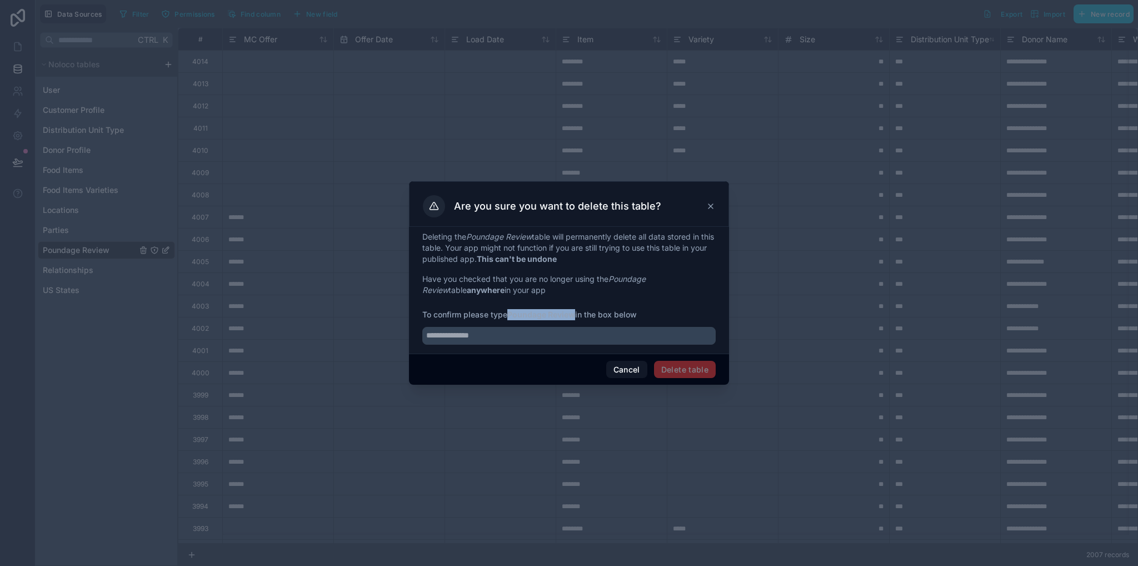
drag, startPoint x: 510, startPoint y: 316, endPoint x: 577, endPoint y: 316, distance: 67.8
click at [577, 316] on span "To confirm please type Poundage Review in the box below" at bounding box center [568, 314] width 293 height 11
copy strong "Poundage Review"
click at [576, 332] on input "text" at bounding box center [568, 336] width 293 height 18
paste input "**********"
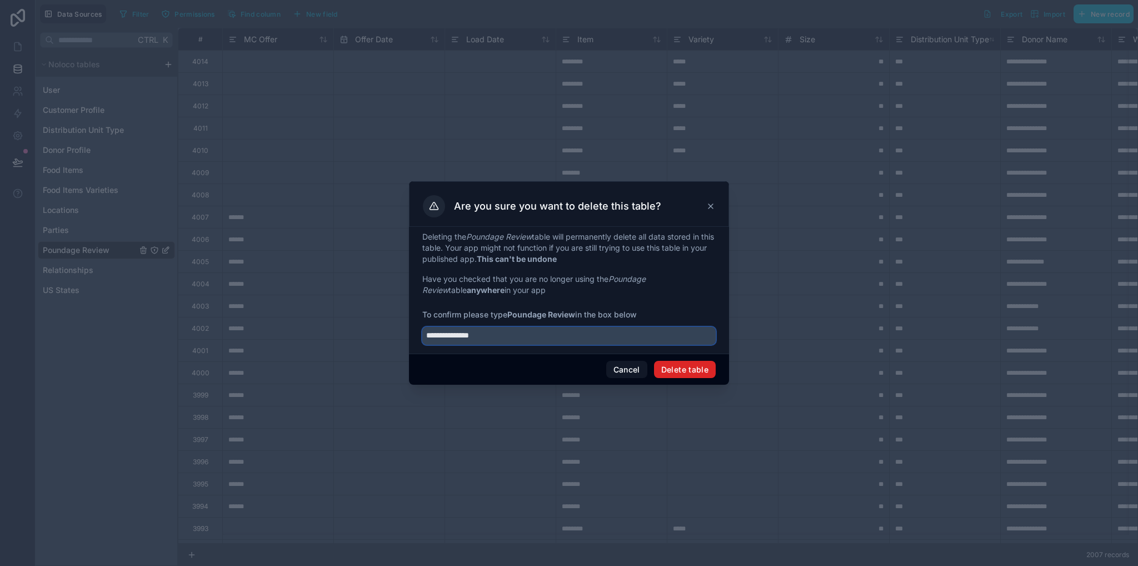
type input "**********"
click at [678, 365] on button "Delete table" at bounding box center [685, 370] width 62 height 18
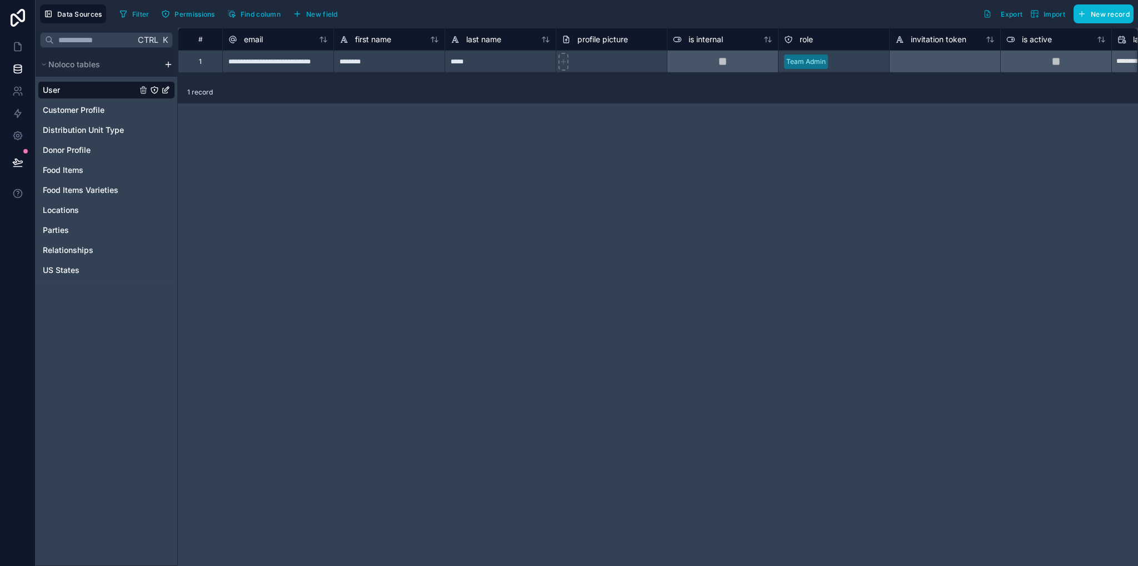
click at [165, 66] on html "**********" at bounding box center [569, 283] width 1138 height 566
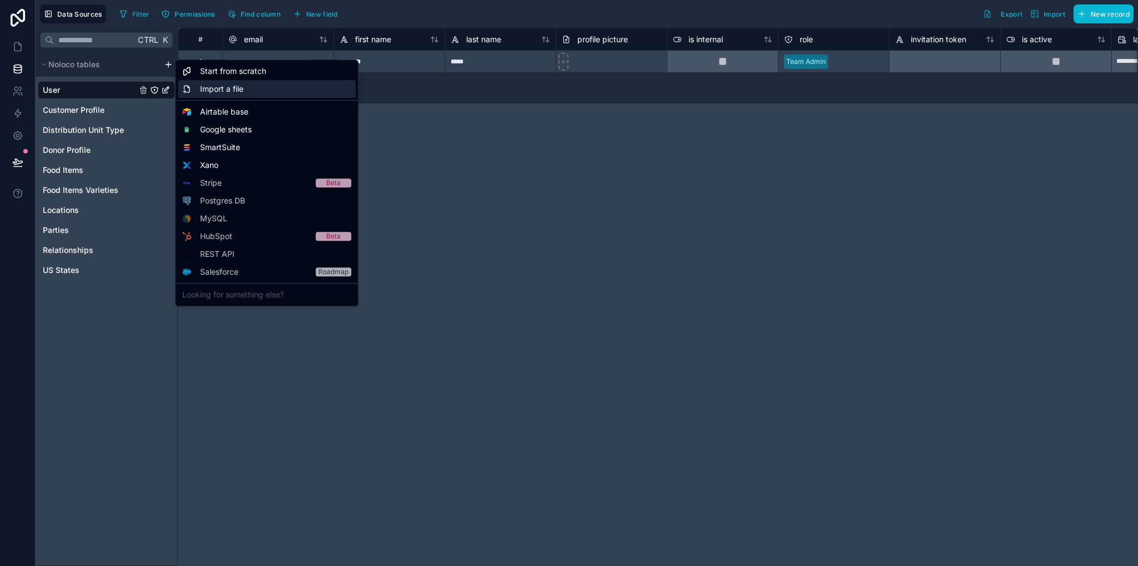
click at [237, 89] on span "Import a file" at bounding box center [221, 88] width 43 height 11
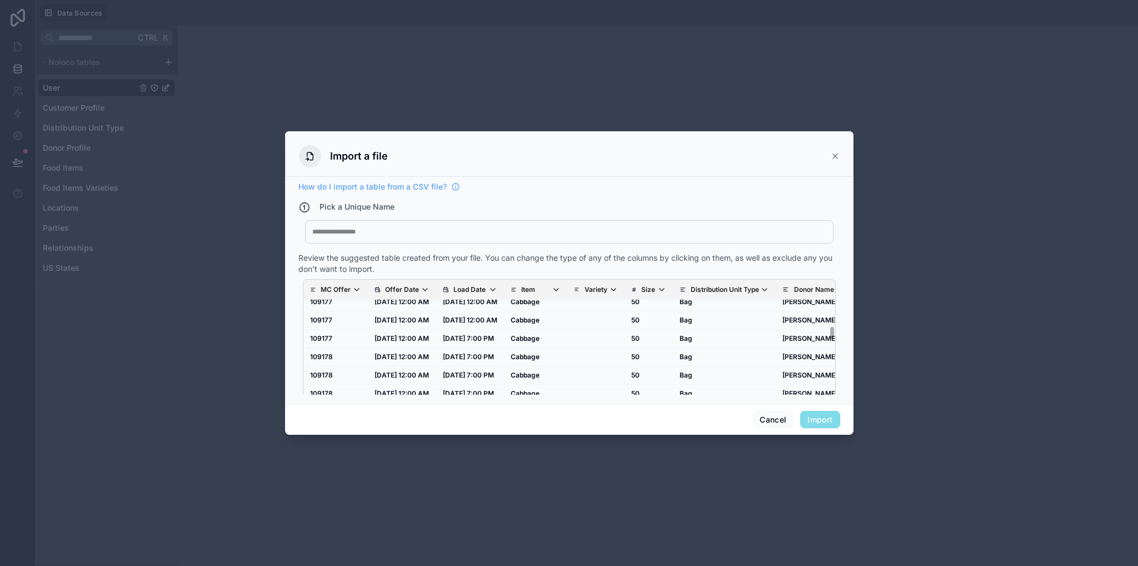
scroll to position [778, 0]
click at [429, 287] on icon "scrollable content" at bounding box center [425, 289] width 9 height 9
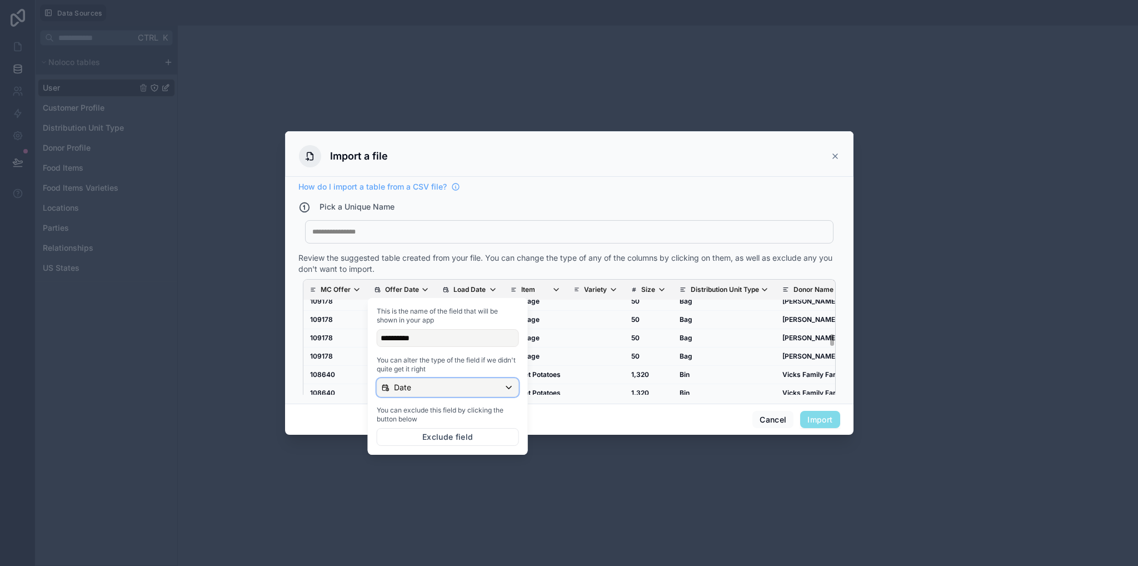
click at [448, 387] on div "Date" at bounding box center [447, 387] width 141 height 18
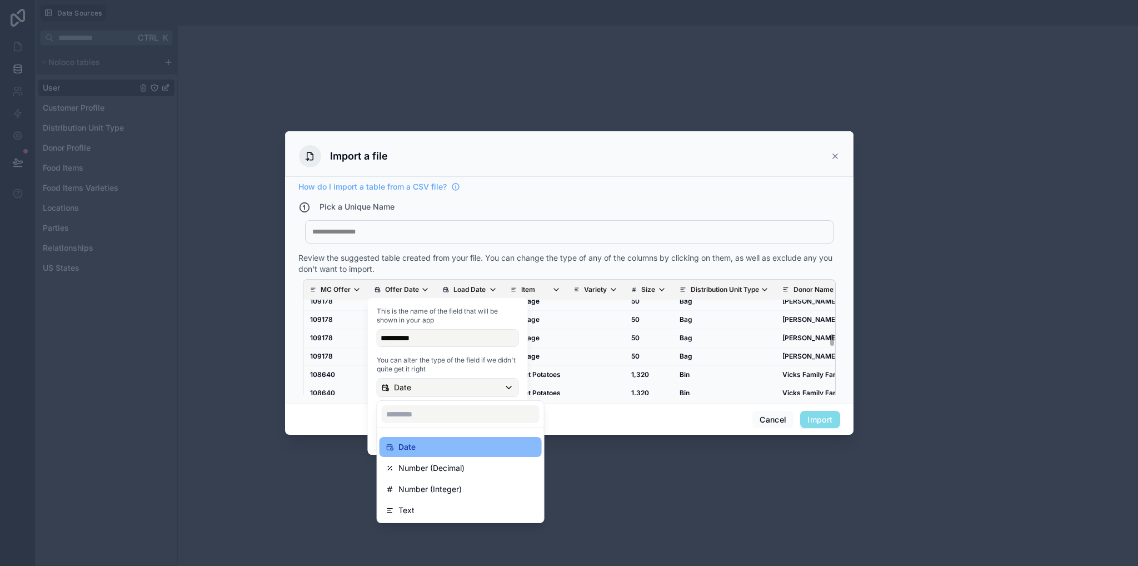
drag, startPoint x: 422, startPoint y: 517, endPoint x: 421, endPoint y: 507, distance: 10.7
click at [422, 518] on div "Text" at bounding box center [460, 510] width 162 height 20
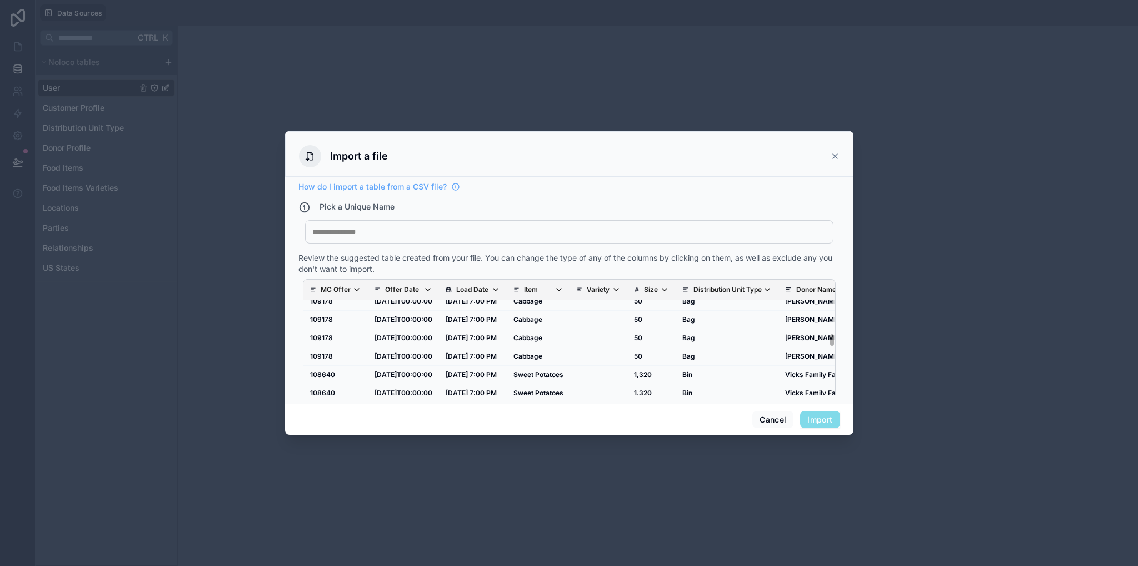
drag, startPoint x: 489, startPoint y: 296, endPoint x: 491, endPoint y: 289, distance: 6.5
click at [491, 293] on th "Load Date" at bounding box center [473, 289] width 68 height 21
click at [488, 289] on p "Load Date" at bounding box center [472, 289] width 32 height 9
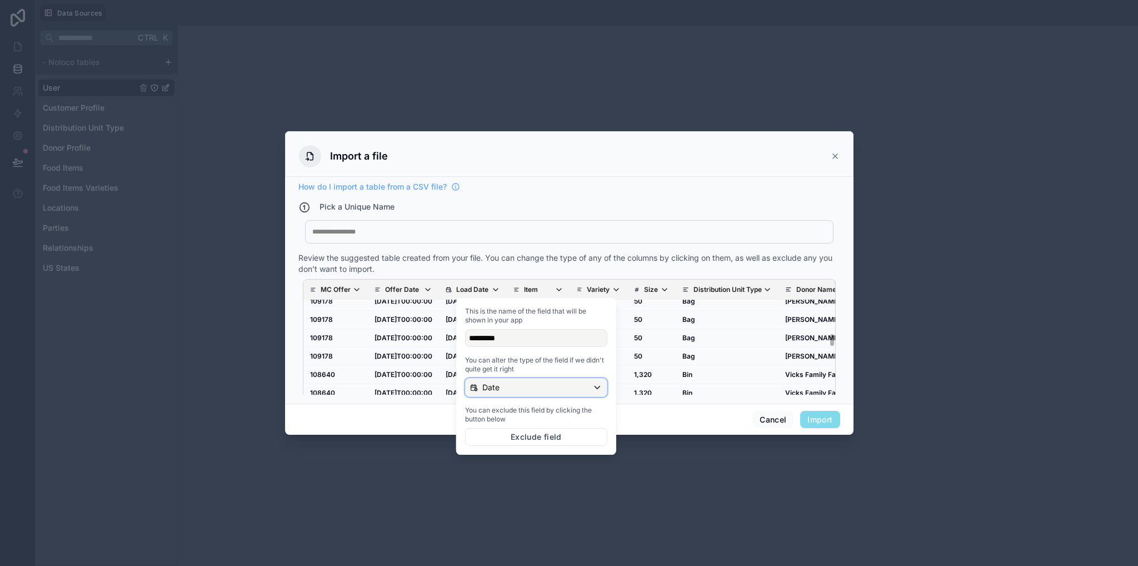
click at [504, 391] on div "Date" at bounding box center [536, 387] width 141 height 18
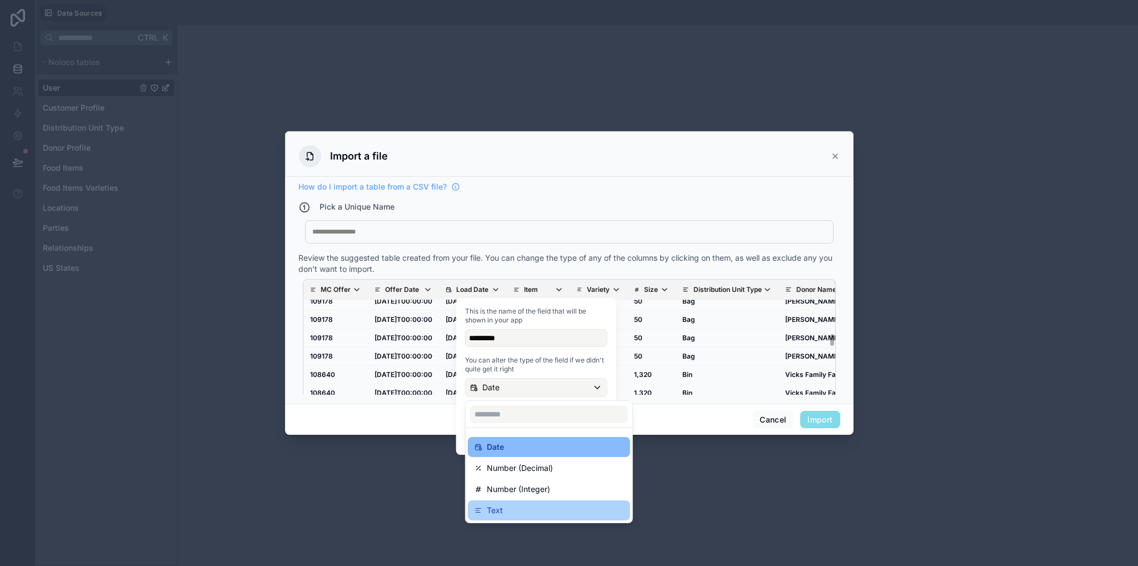
click at [507, 510] on div "Text" at bounding box center [549, 509] width 149 height 13
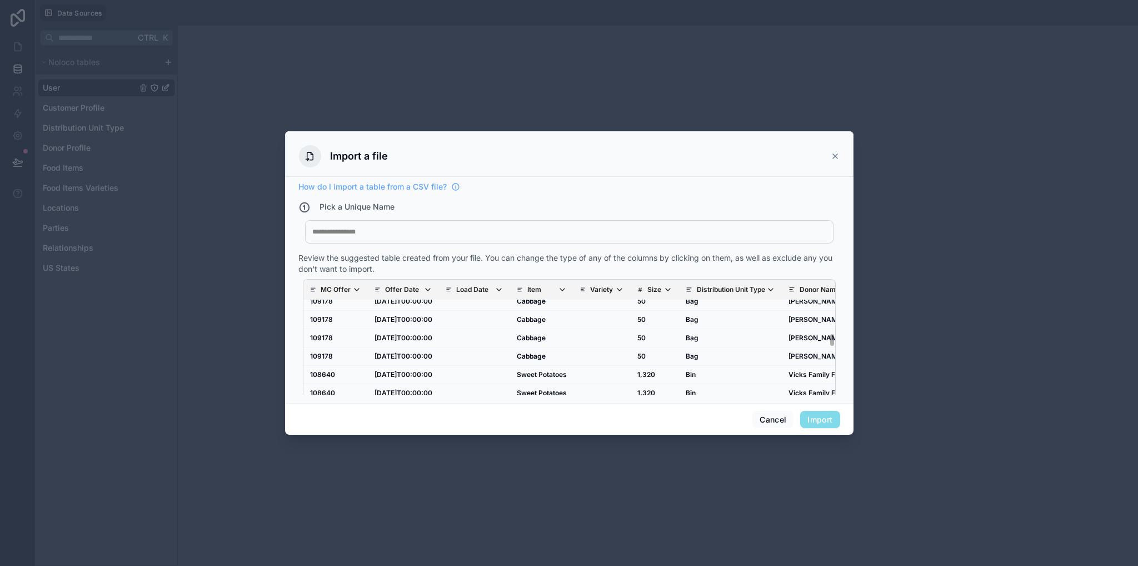
scroll to position [22, 0]
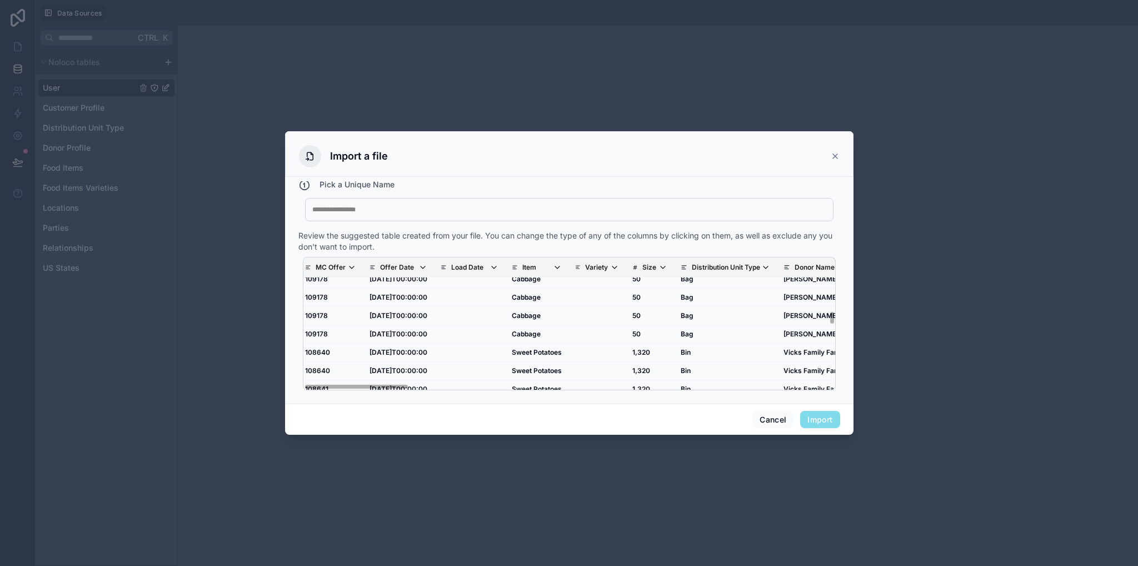
click at [390, 384] on div "MC Offer Offer Date Load Date Item Variety Size Distribution Unit Type Donor Na…" at bounding box center [569, 323] width 533 height 133
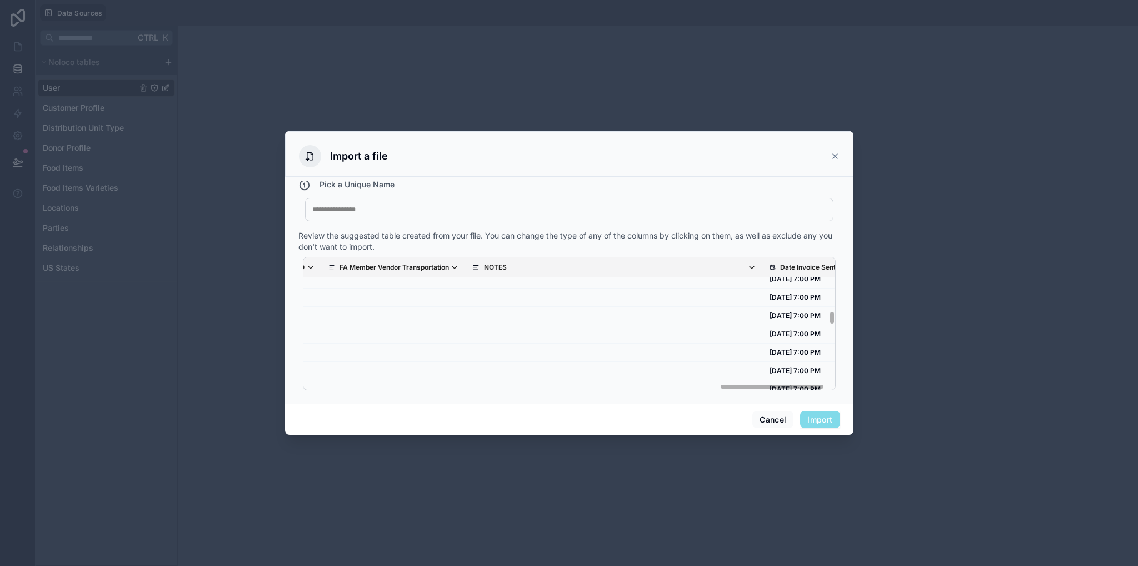
scroll to position [778, 2080]
drag, startPoint x: 399, startPoint y: 386, endPoint x: 840, endPoint y: 385, distance: 440.6
click at [843, 390] on div "How do I import a table from a CSV file? Pick a Unique Name My Imported File Re…" at bounding box center [569, 290] width 568 height 227
click at [771, 270] on p "Date Invoice Sent" at bounding box center [799, 267] width 56 height 9
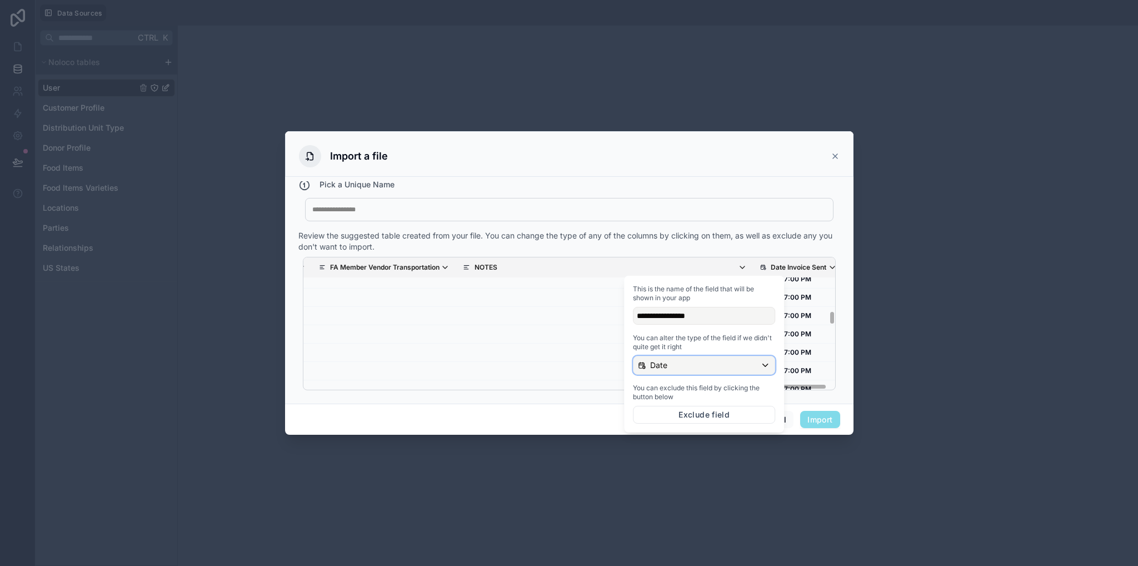
click at [673, 364] on div "Date" at bounding box center [703, 365] width 141 height 18
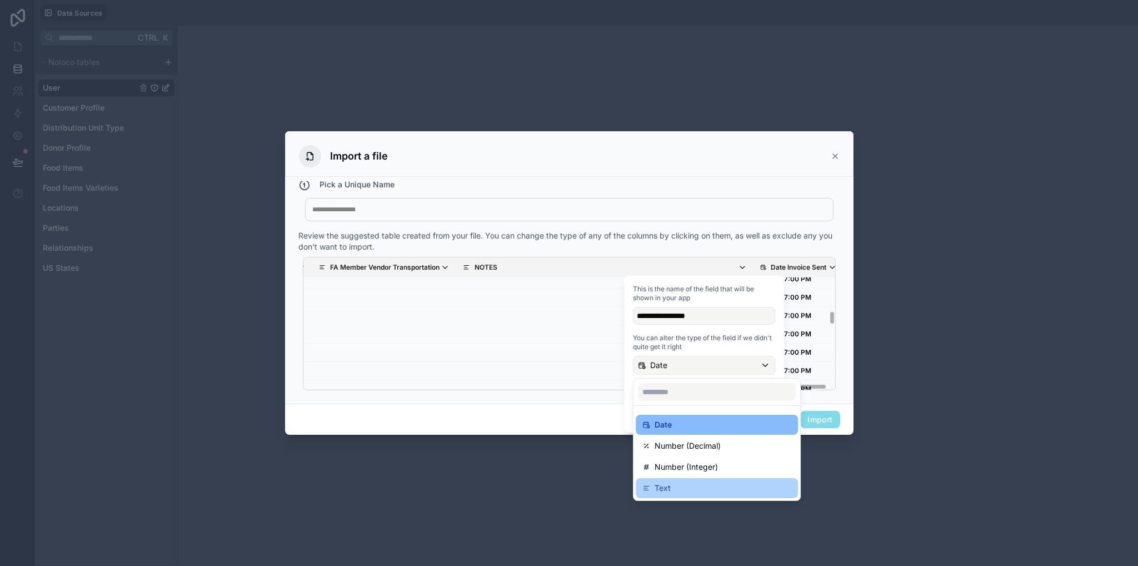
click at [660, 491] on p "Text" at bounding box center [663, 487] width 16 height 13
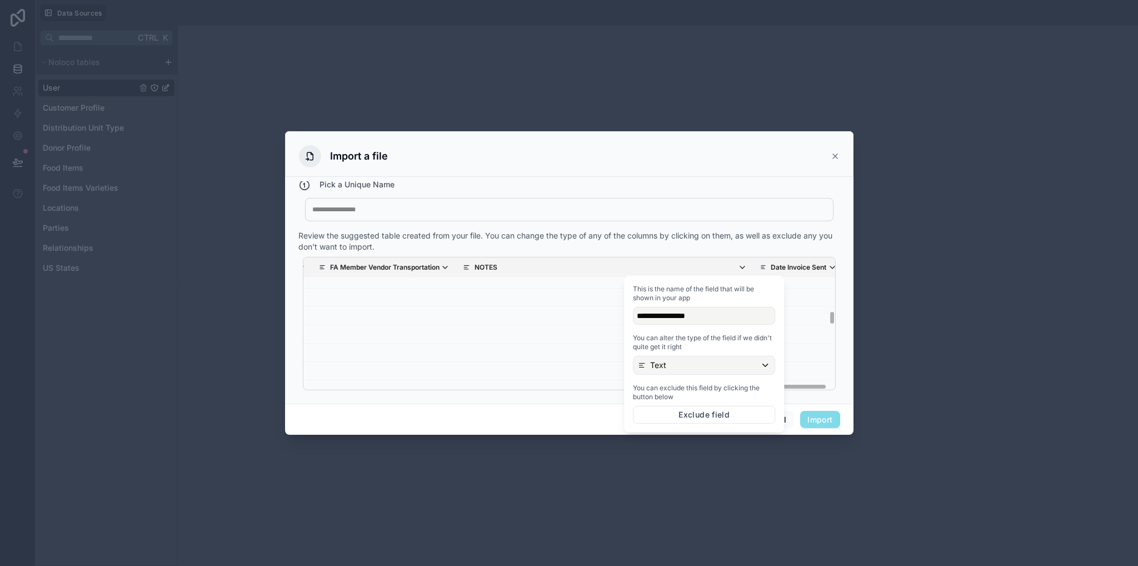
click at [817, 421] on span "Import" at bounding box center [819, 420] width 39 height 18
click at [815, 418] on span "Import" at bounding box center [819, 420] width 39 height 18
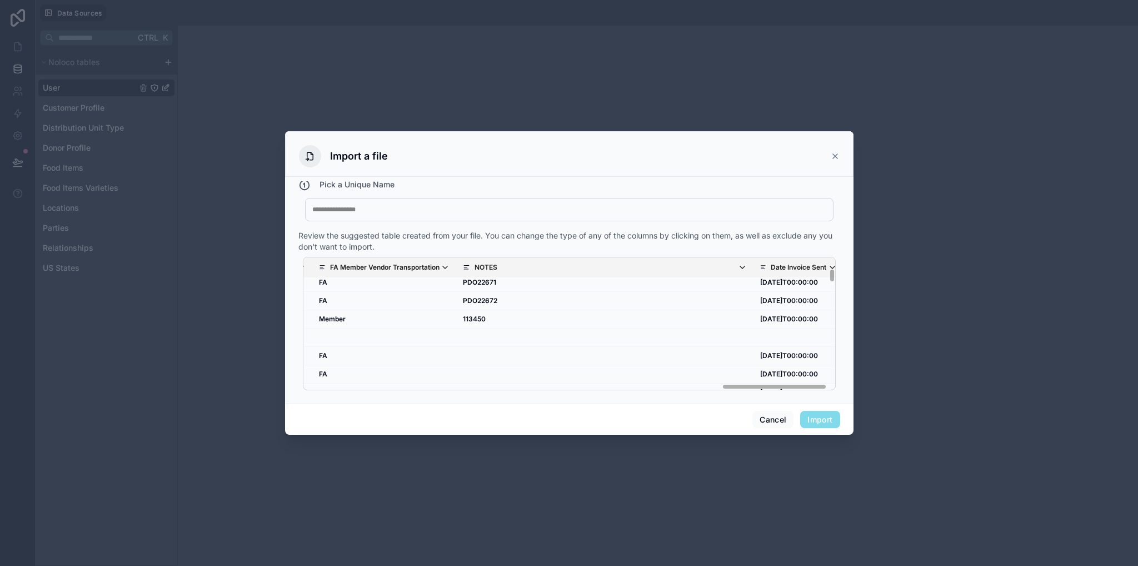
scroll to position [167, 2080]
click at [417, 211] on div at bounding box center [569, 209] width 514 height 9
click at [821, 428] on div "Cancel Import" at bounding box center [569, 419] width 568 height 32
click at [822, 419] on button "Import" at bounding box center [819, 420] width 39 height 18
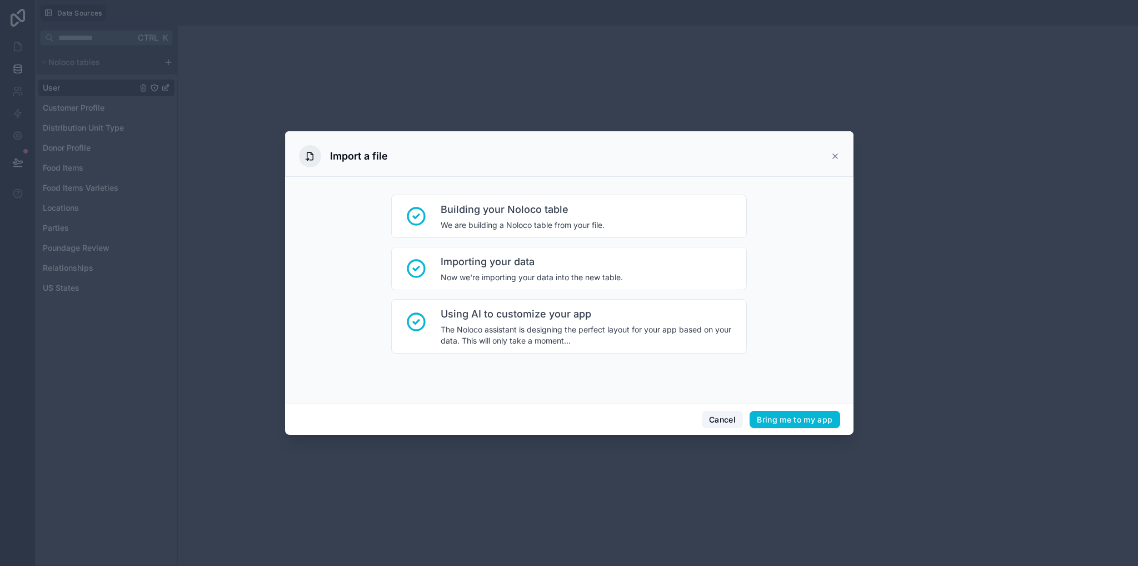
click at [736, 413] on button "Cancel" at bounding box center [722, 420] width 41 height 18
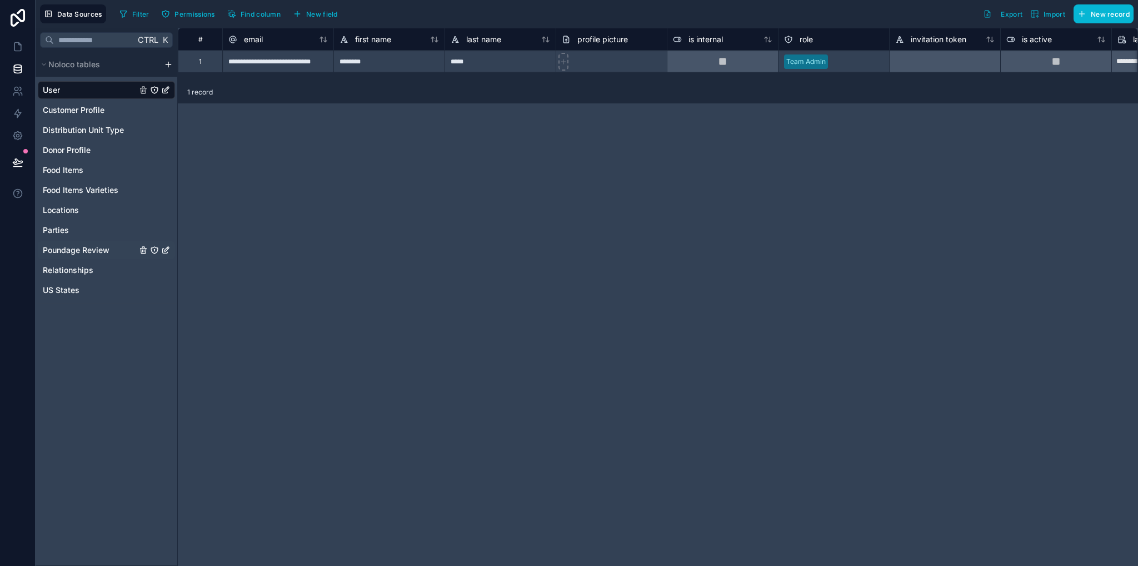
click at [98, 247] on span "Poundage Review" at bounding box center [76, 249] width 67 height 11
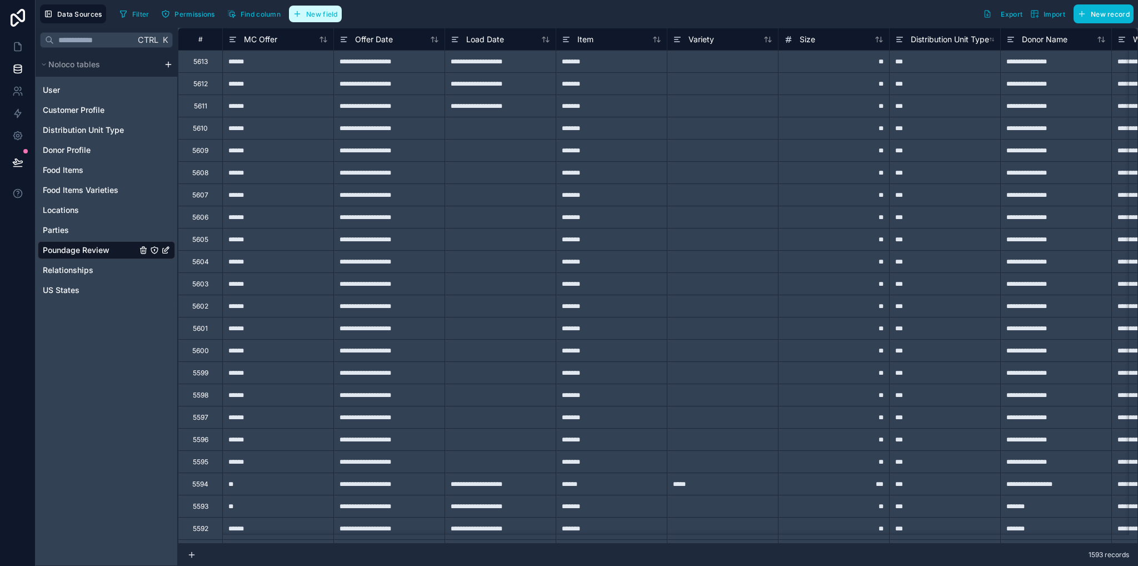
click at [323, 14] on span "New field" at bounding box center [322, 14] width 32 height 8
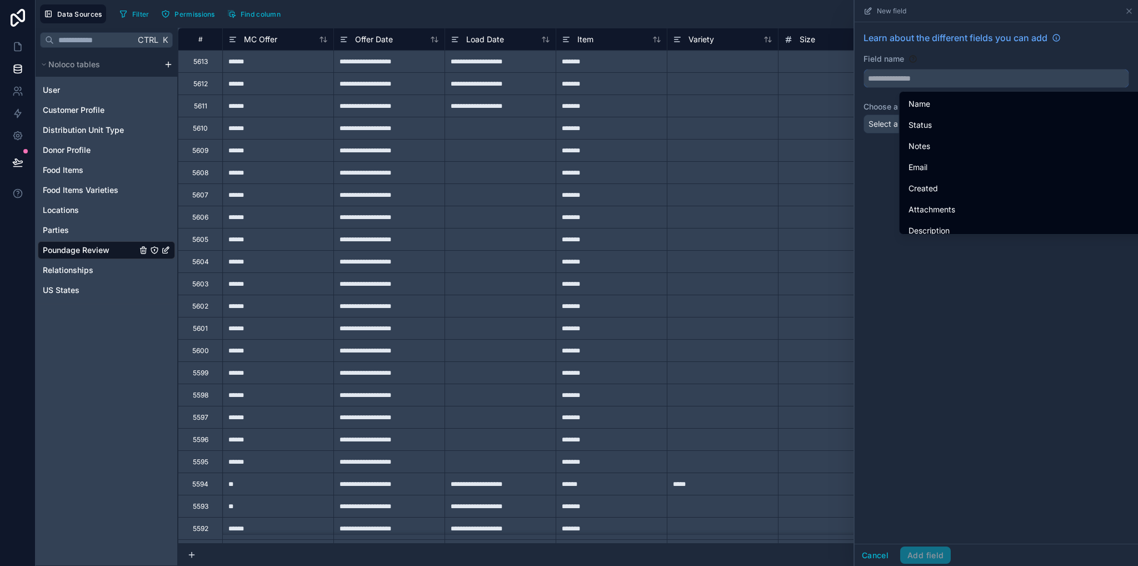
click at [900, 81] on input "text" at bounding box center [996, 78] width 264 height 18
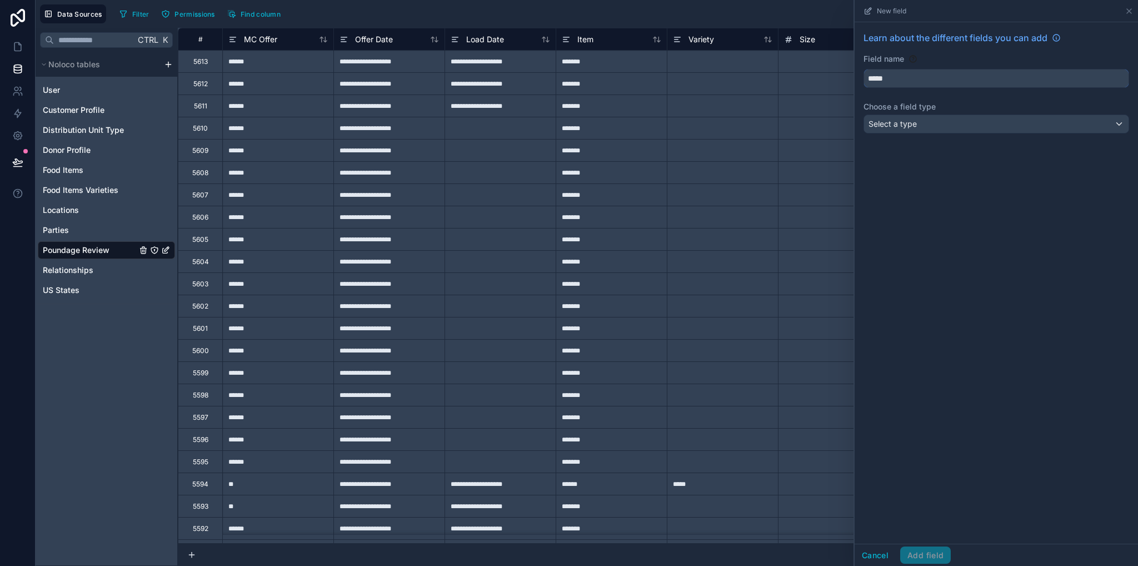
click at [863, 69] on button "****" at bounding box center [996, 78] width 266 height 19
type input "*********"
click at [910, 127] on span "Select a type" at bounding box center [892, 123] width 48 height 9
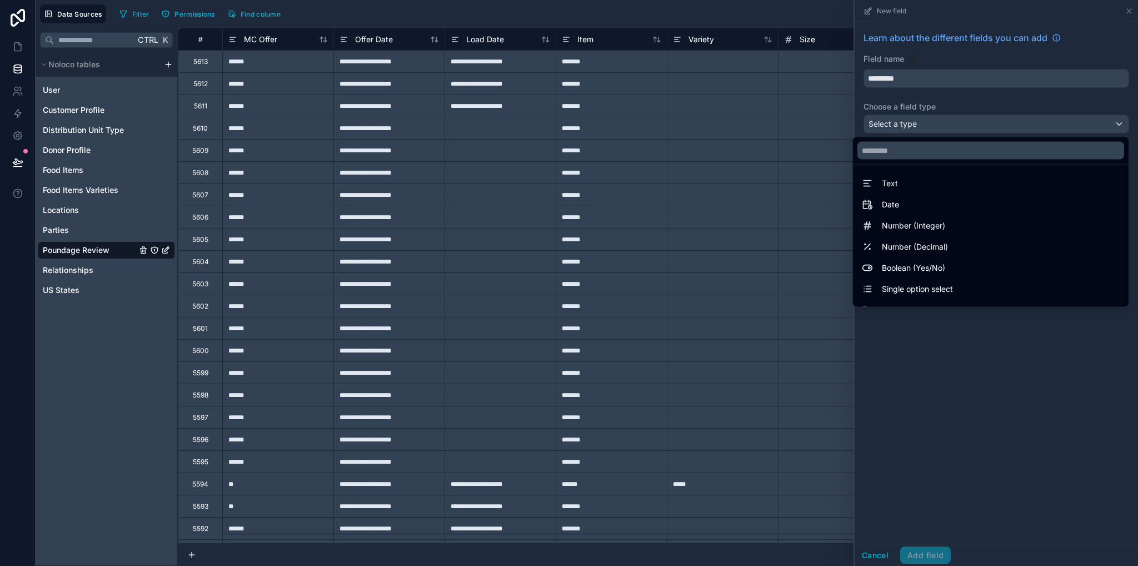
click at [882, 182] on span "Text" at bounding box center [890, 183] width 16 height 13
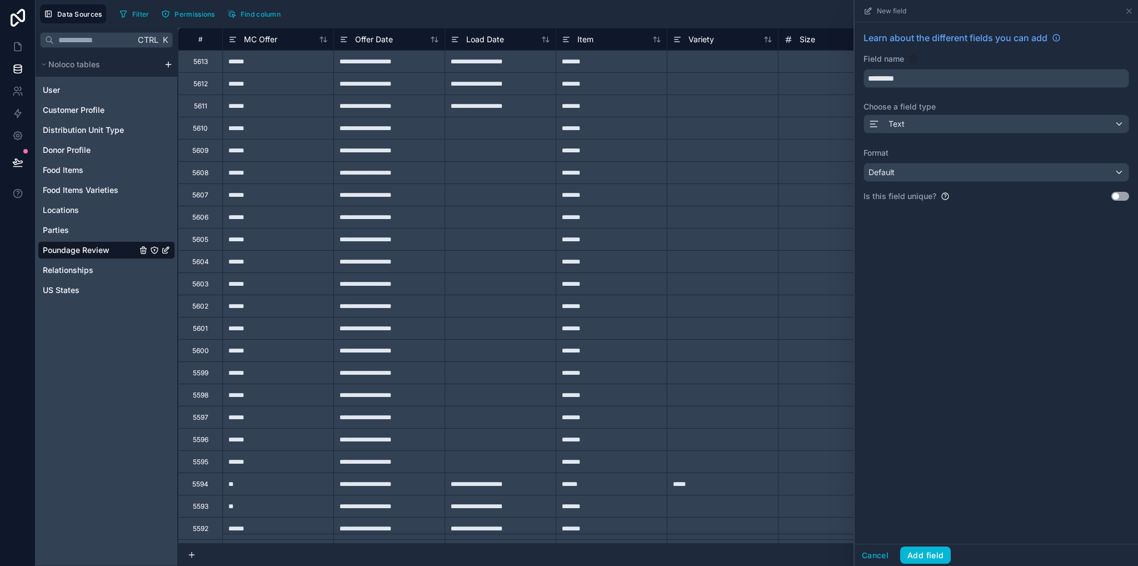
click at [922, 545] on div "Cancel Add field" at bounding box center [996, 554] width 283 height 22
click at [923, 551] on button "Add field" at bounding box center [925, 555] width 51 height 18
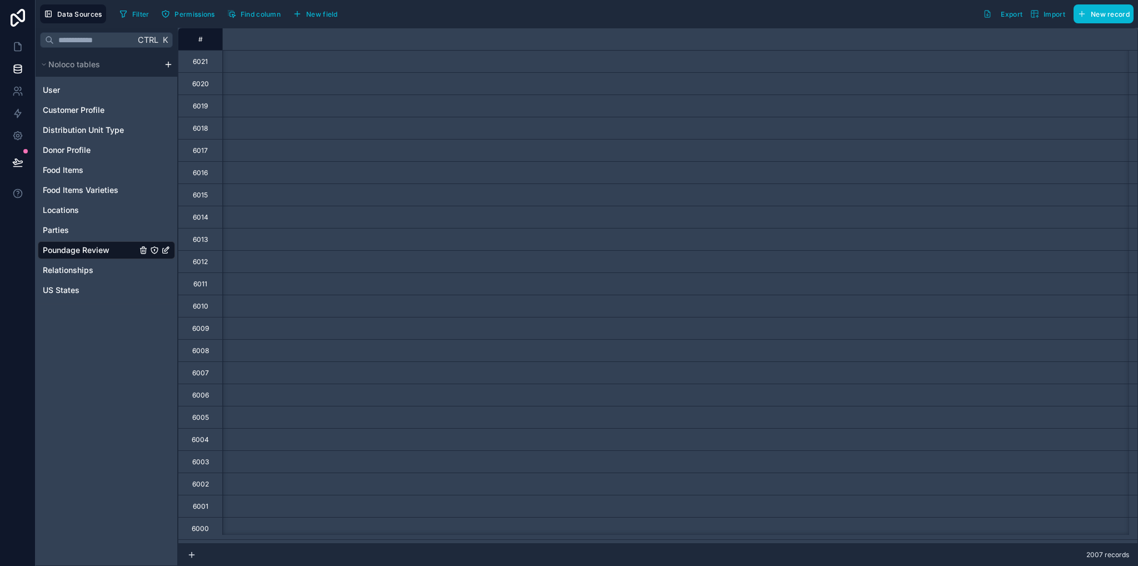
scroll to position [0, 2538]
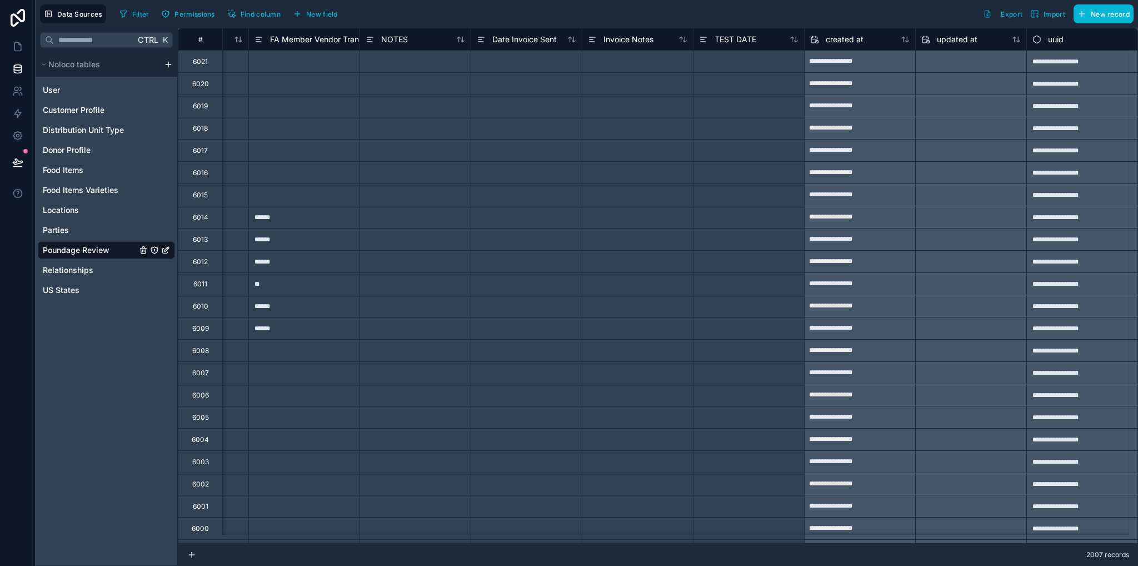
drag, startPoint x: 898, startPoint y: 543, endPoint x: 685, endPoint y: 383, distance: 266.3
click at [865, 545] on div "**********" at bounding box center [658, 297] width 960 height 538
click at [247, 17] on span "Find column" at bounding box center [261, 14] width 40 height 8
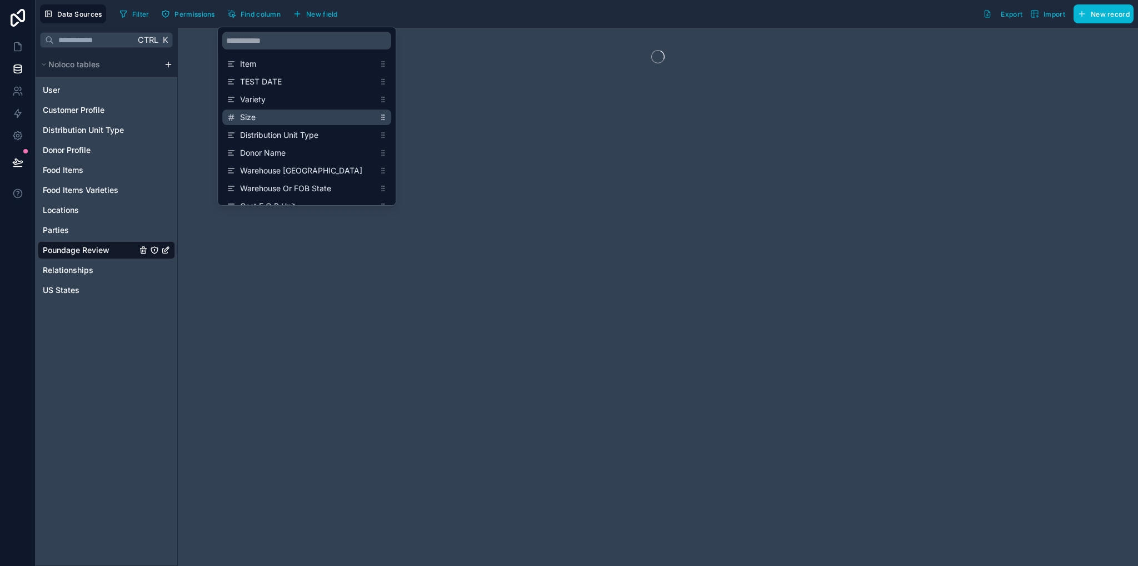
scroll to position [0, 0]
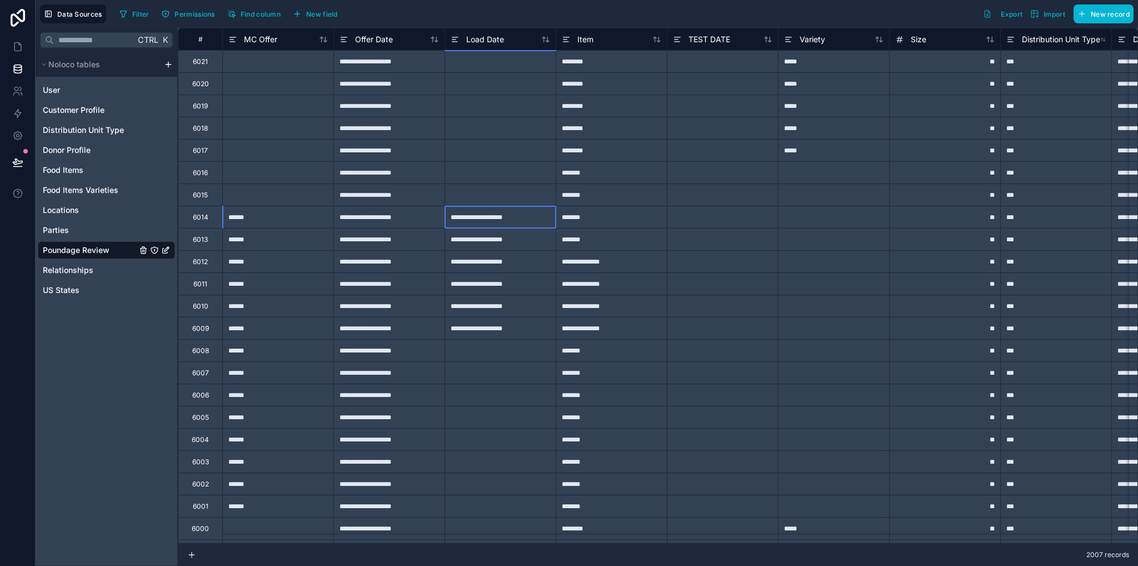
click at [495, 218] on div "**********" at bounding box center [500, 217] width 111 height 22
click at [503, 316] on div "**********" at bounding box center [500, 305] width 111 height 22
click at [505, 329] on div "**********" at bounding box center [500, 328] width 111 height 22
click at [701, 214] on div at bounding box center [722, 217] width 111 height 22
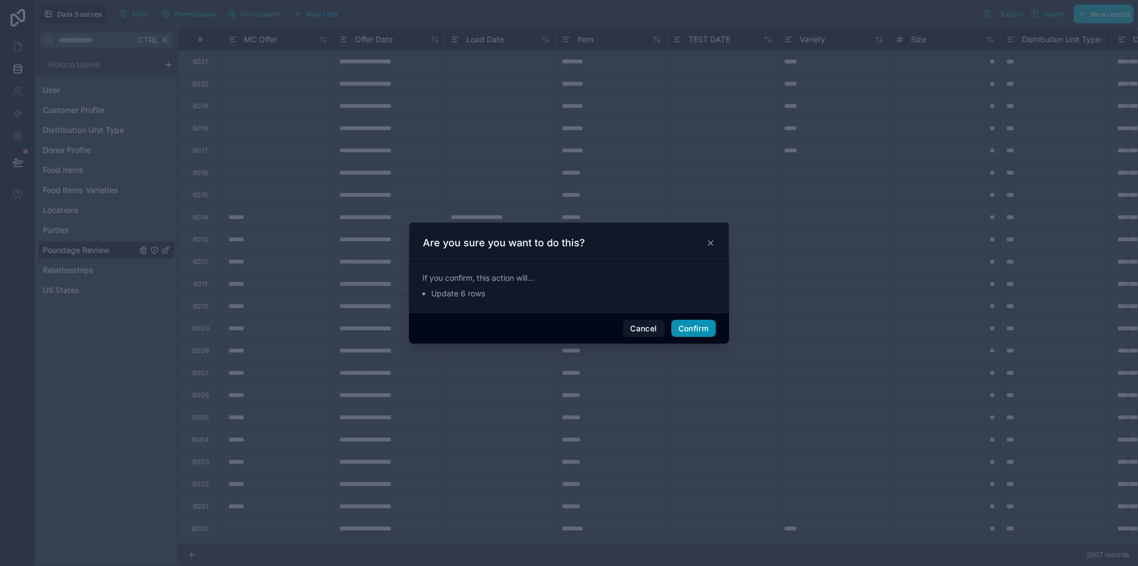
click at [690, 326] on button "Confirm" at bounding box center [693, 328] width 44 height 18
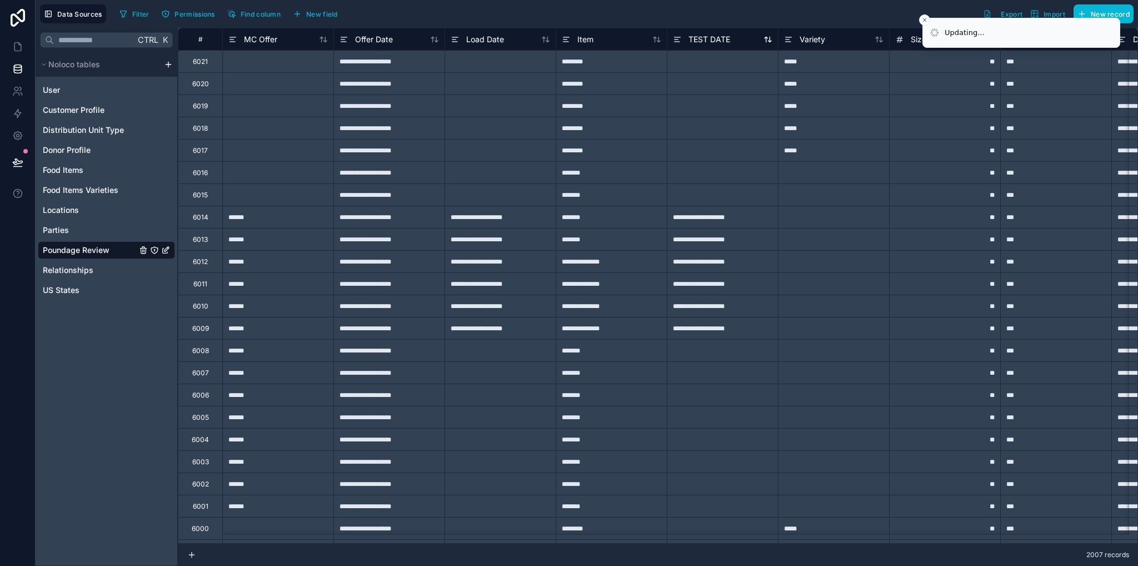
click at [712, 41] on span "TEST DATE" at bounding box center [709, 39] width 42 height 11
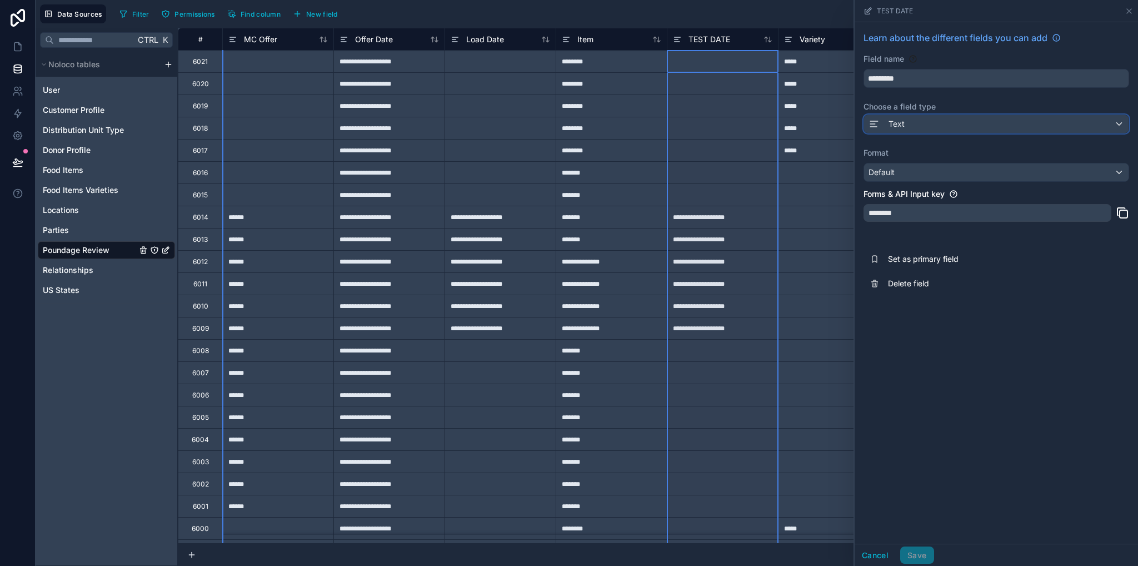
click at [883, 122] on span at bounding box center [876, 123] width 16 height 13
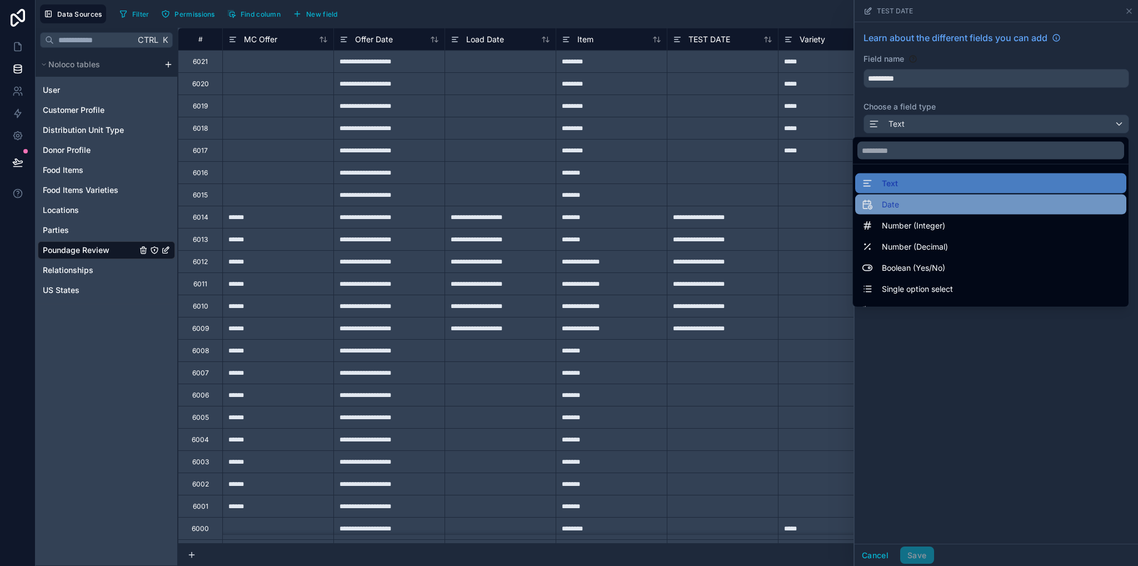
click at [898, 207] on div "Date" at bounding box center [991, 204] width 258 height 13
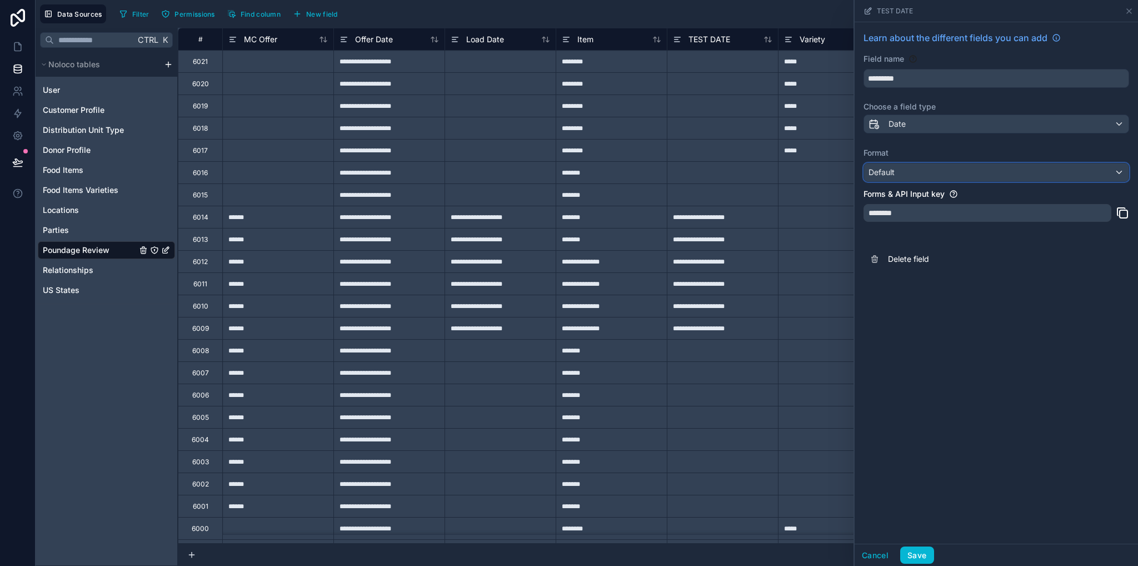
click at [892, 174] on span "Default" at bounding box center [881, 171] width 26 height 9
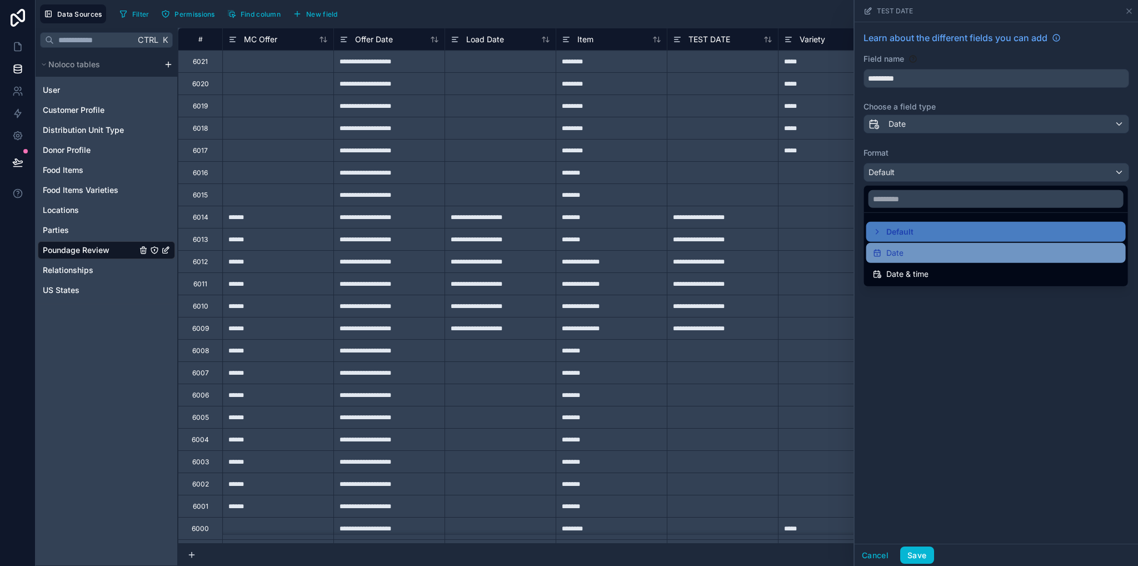
click at [902, 254] on span "Date" at bounding box center [894, 252] width 17 height 13
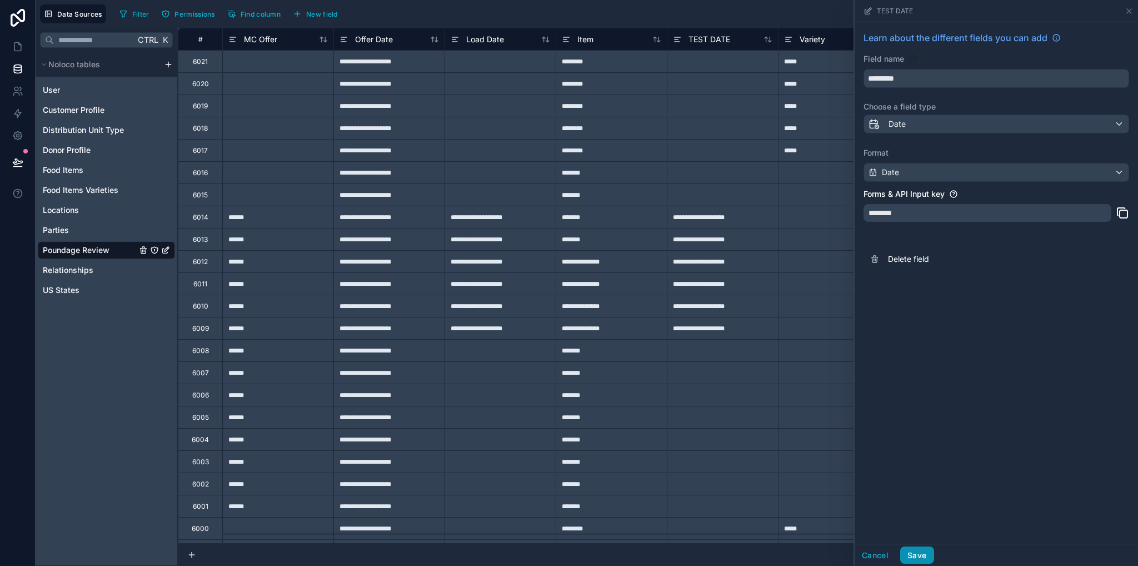
click at [918, 552] on button "Save" at bounding box center [916, 555] width 33 height 18
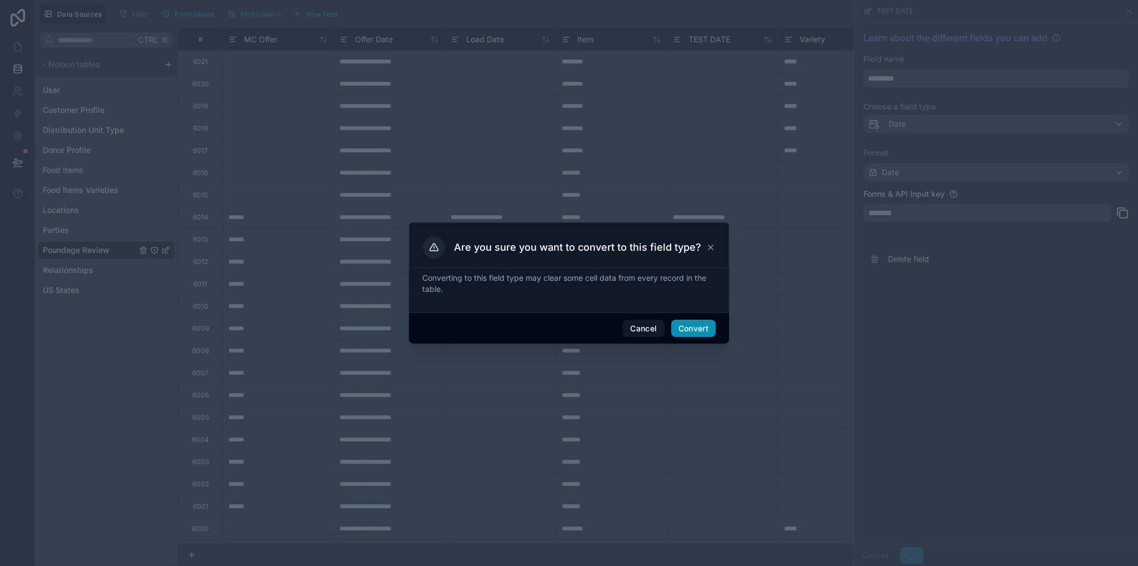
click at [696, 332] on button "Convert" at bounding box center [693, 328] width 44 height 18
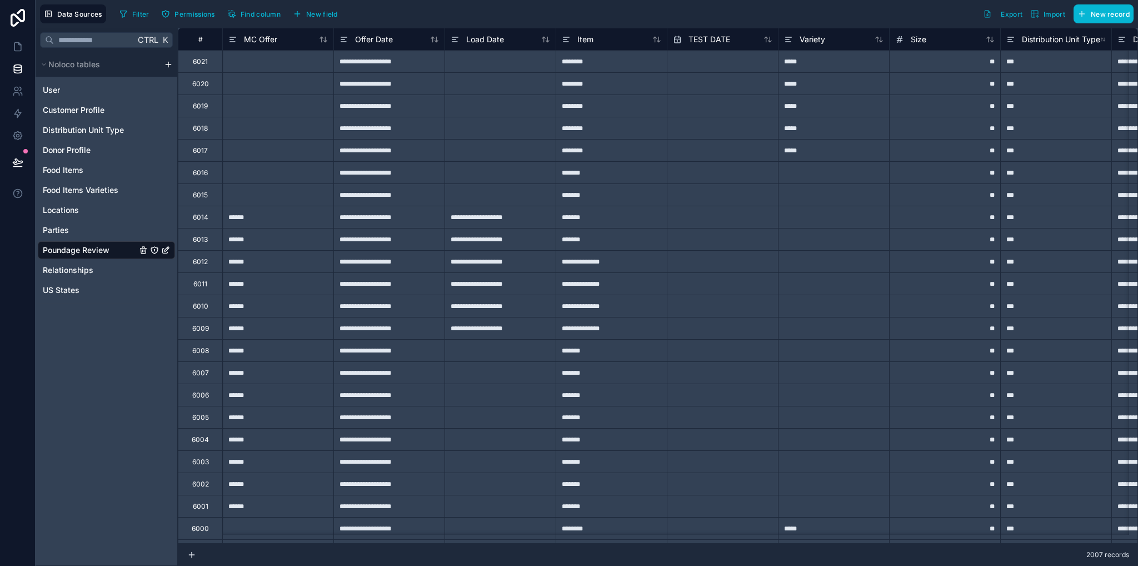
click at [493, 222] on div "**********" at bounding box center [500, 217] width 111 height 22
click at [512, 329] on div "**********" at bounding box center [500, 328] width 111 height 22
click at [724, 215] on input "text" at bounding box center [722, 217] width 111 height 18
select select "****"
select select "*"
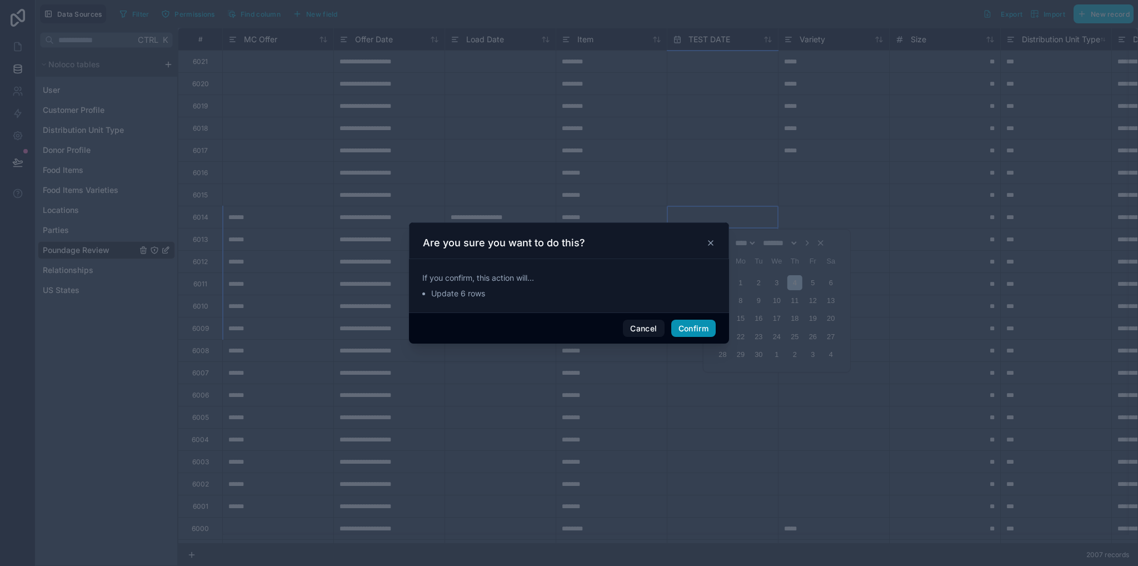
click at [681, 330] on button "Confirm" at bounding box center [693, 328] width 44 height 18
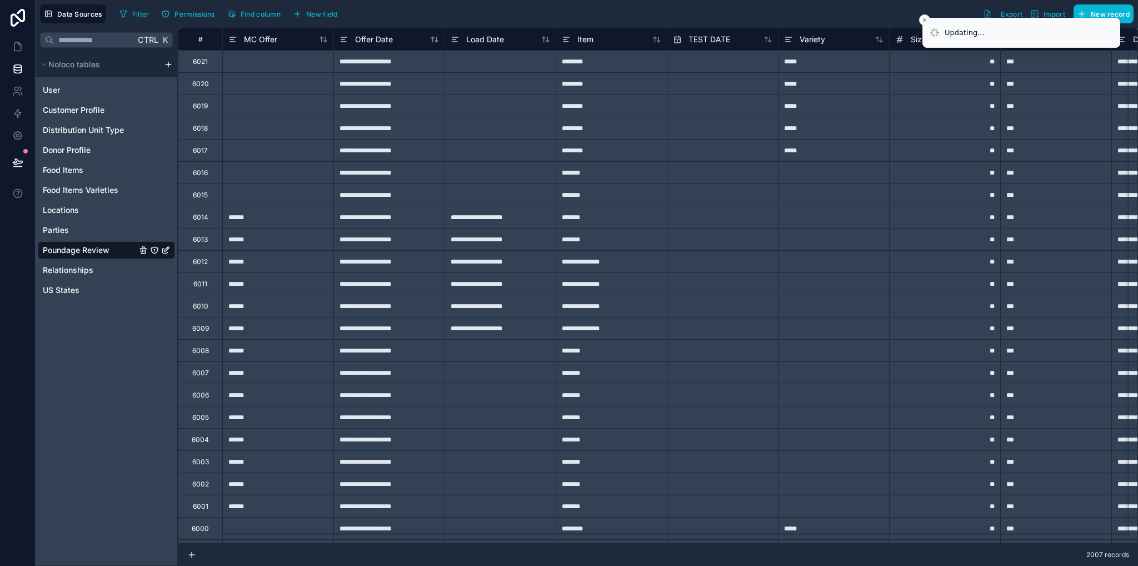
type input "*********"
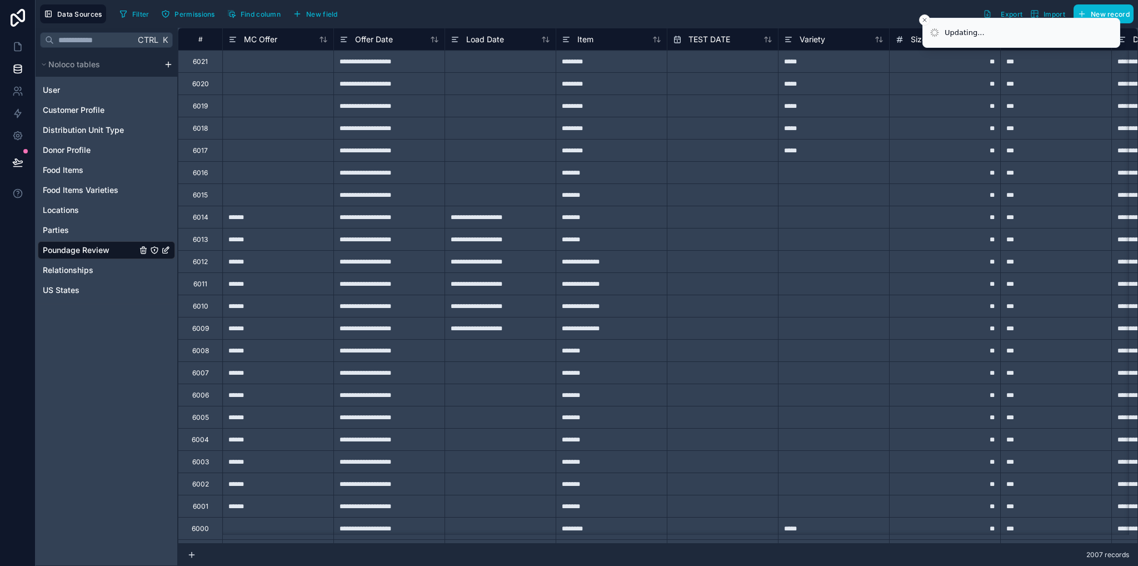
type input "*********"
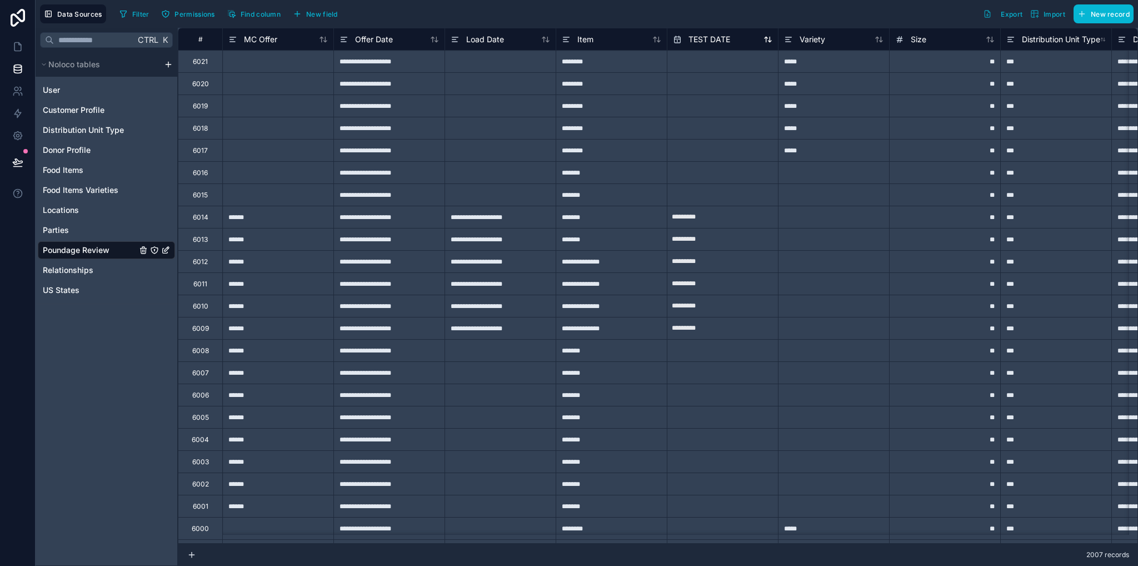
click at [708, 45] on div "TEST DATE" at bounding box center [701, 39] width 57 height 13
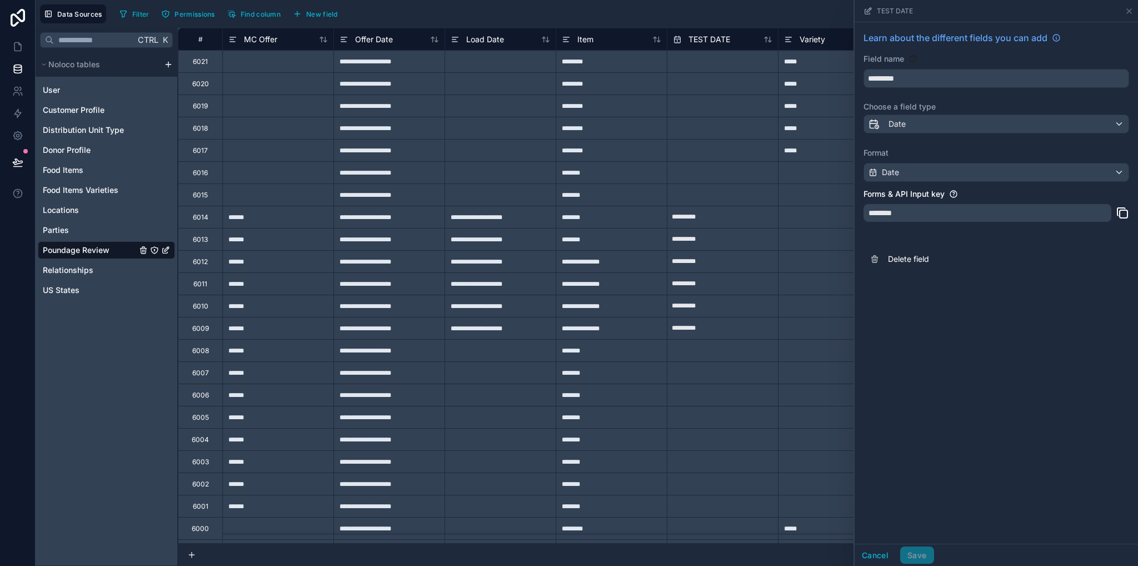
click at [908, 110] on label "Choose a field type" at bounding box center [996, 106] width 266 height 11
click at [911, 120] on div "Date" at bounding box center [996, 124] width 264 height 18
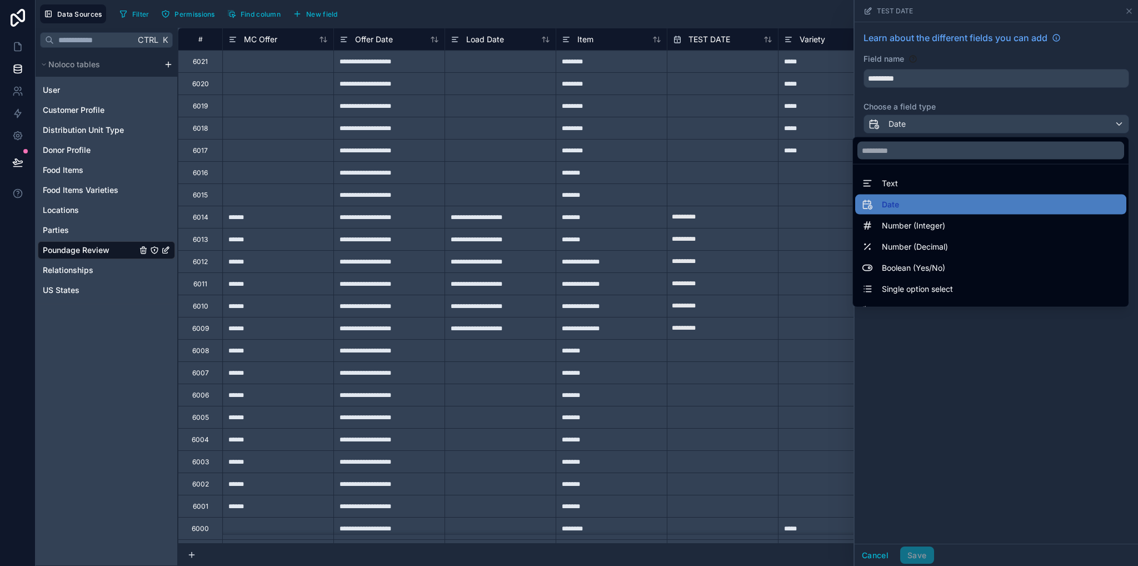
click at [885, 177] on span "Text" at bounding box center [890, 183] width 16 height 13
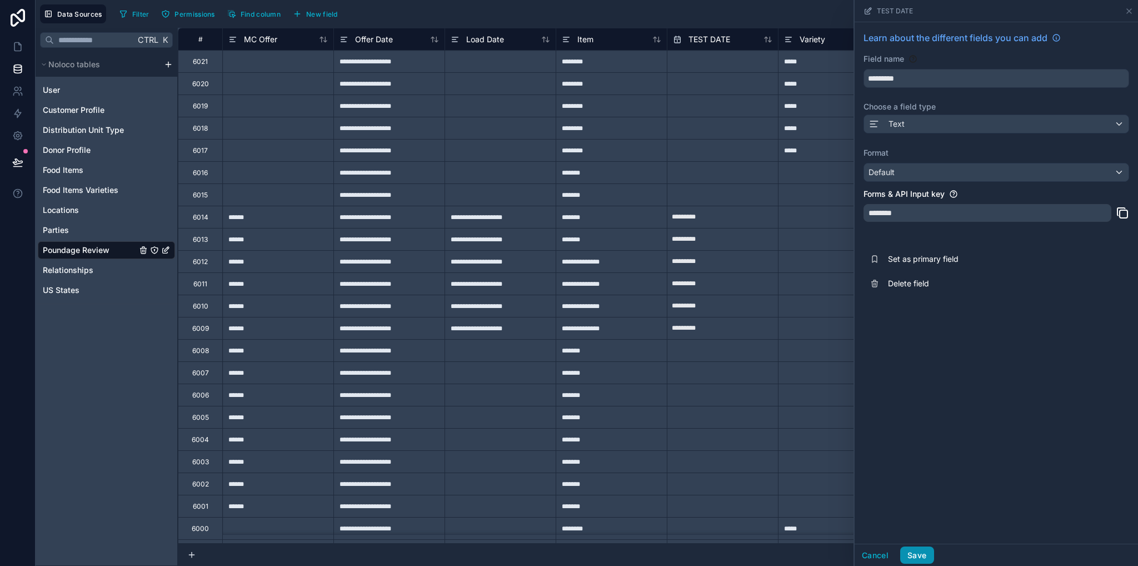
click at [923, 552] on button "Save" at bounding box center [916, 555] width 33 height 18
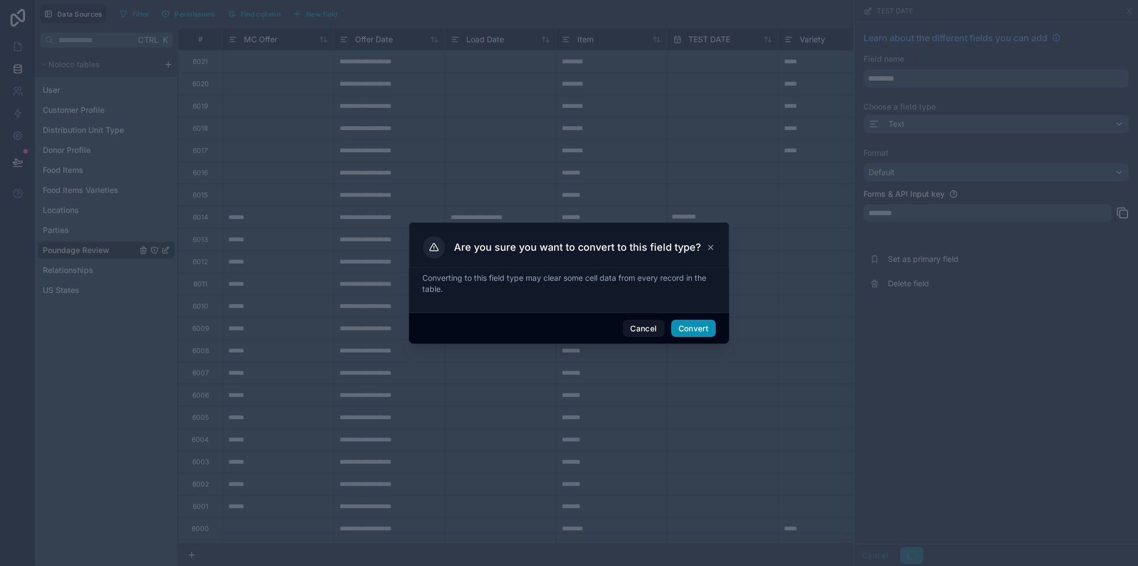
click at [692, 328] on button "Convert" at bounding box center [693, 328] width 44 height 18
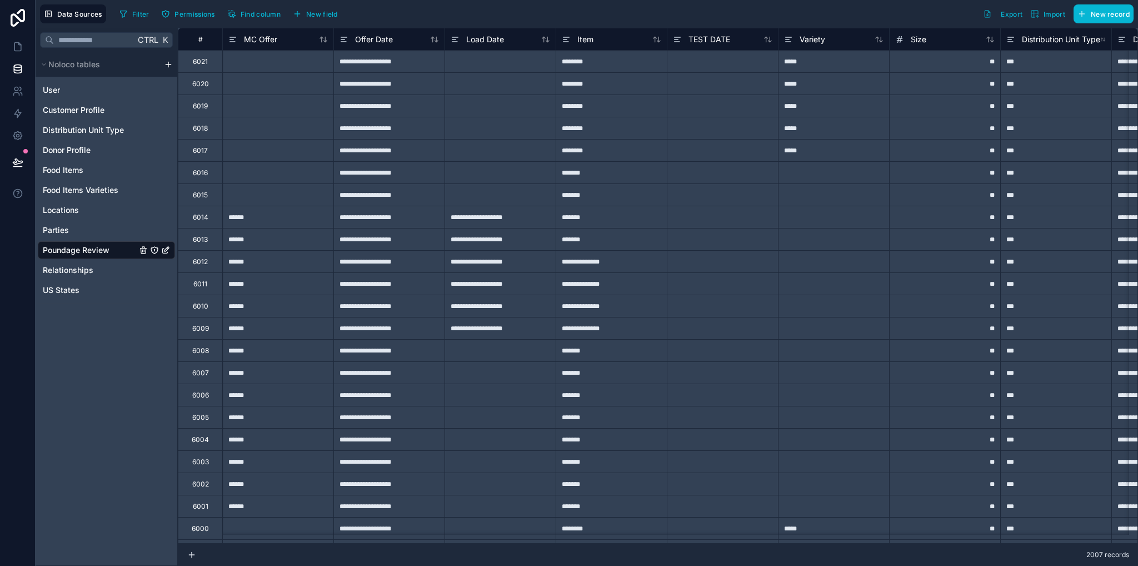
click at [677, 218] on div at bounding box center [722, 217] width 111 height 22
type input "*********"
click at [740, 228] on div at bounding box center [722, 239] width 111 height 22
click at [713, 36] on span "TEST DATE" at bounding box center [709, 39] width 42 height 11
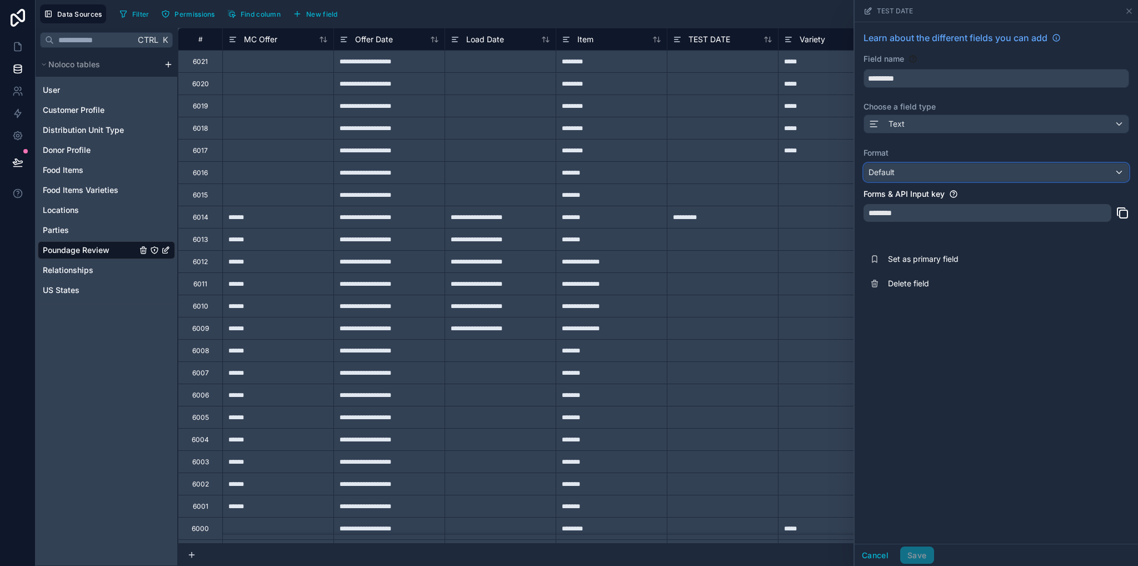
click at [903, 175] on div "Default" at bounding box center [996, 172] width 264 height 18
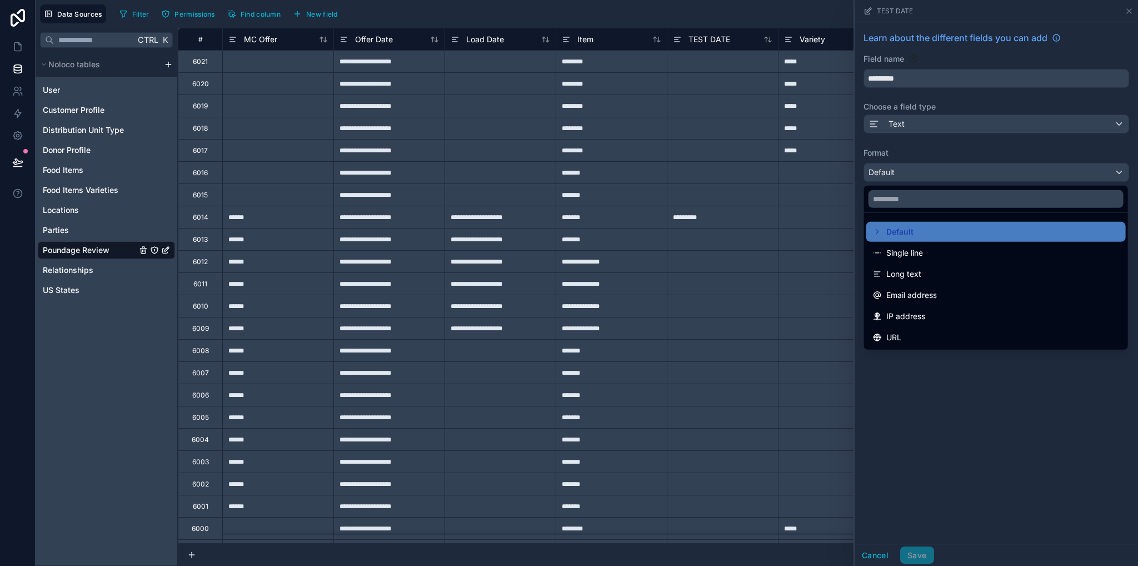
click at [893, 118] on div at bounding box center [996, 283] width 283 height 566
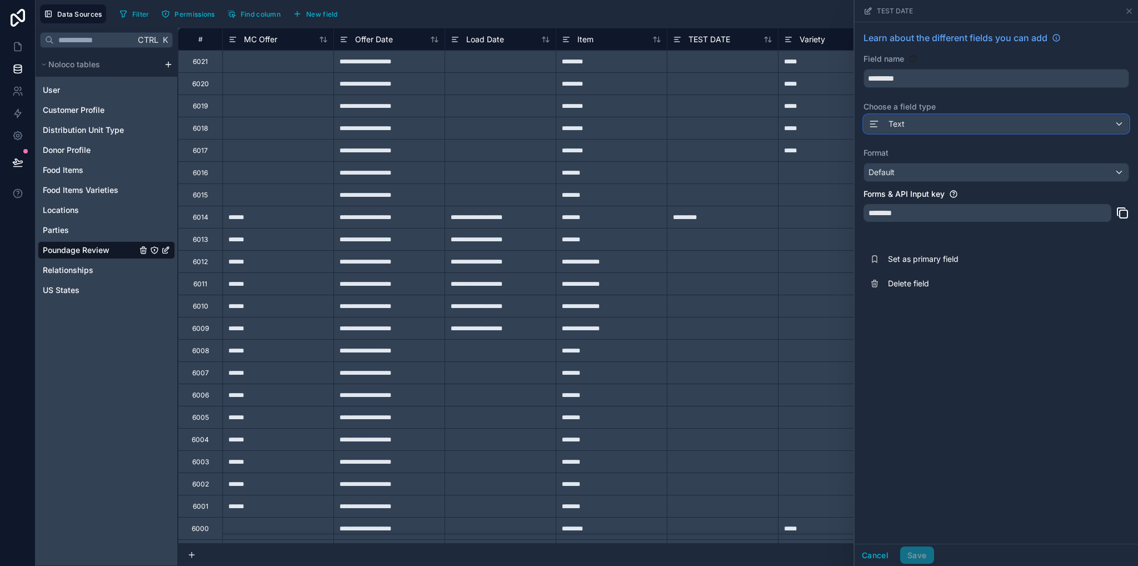
click at [892, 128] on span "Text" at bounding box center [896, 123] width 16 height 11
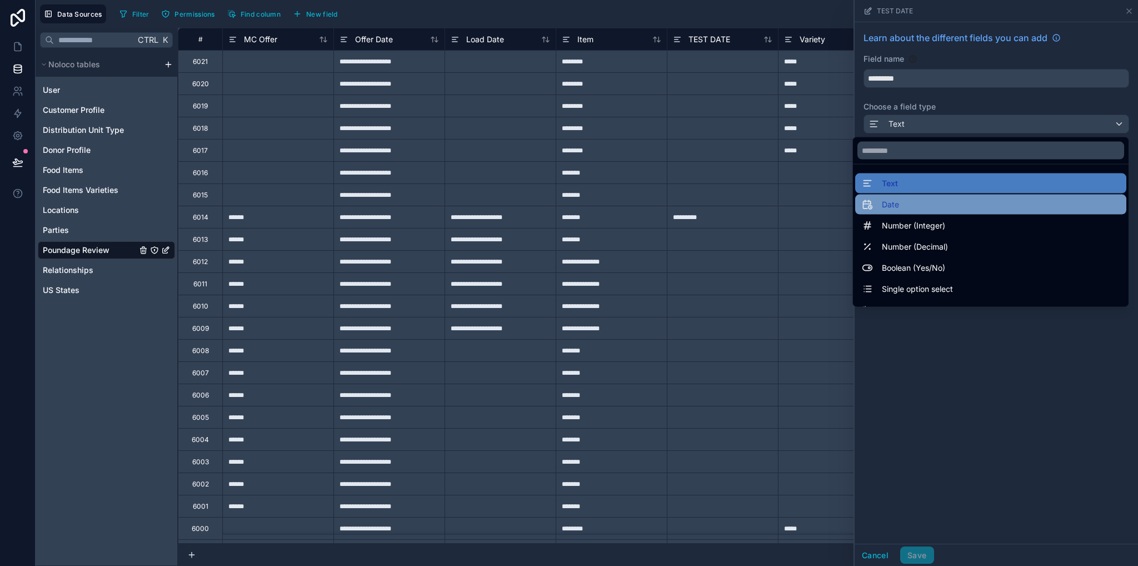
click at [896, 202] on div "Date" at bounding box center [991, 204] width 258 height 13
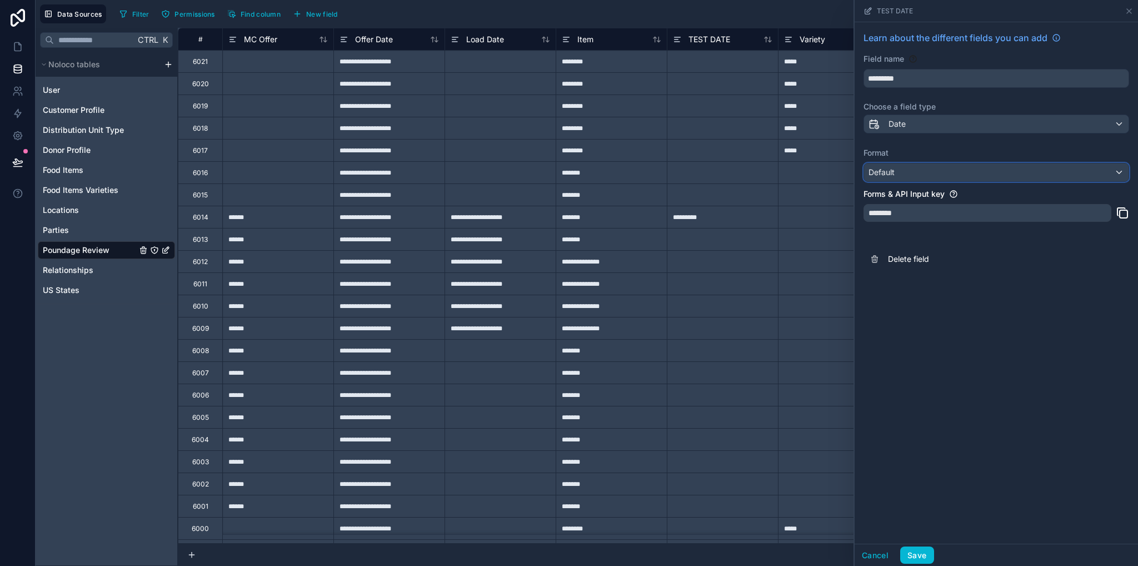
click at [896, 176] on div "Default" at bounding box center [996, 172] width 264 height 18
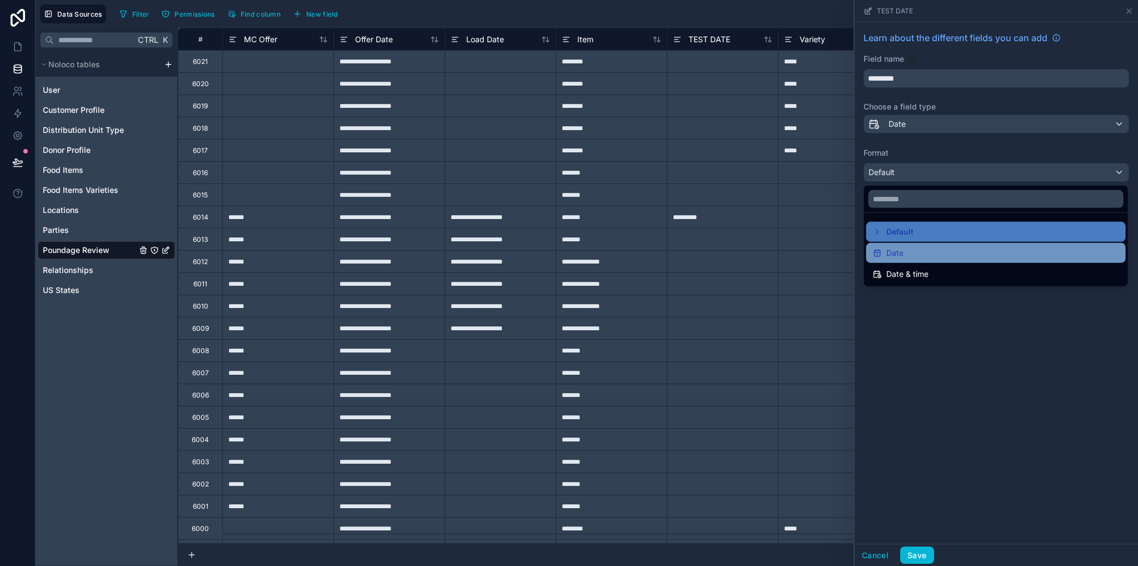
click at [905, 253] on div "Date" at bounding box center [996, 252] width 246 height 13
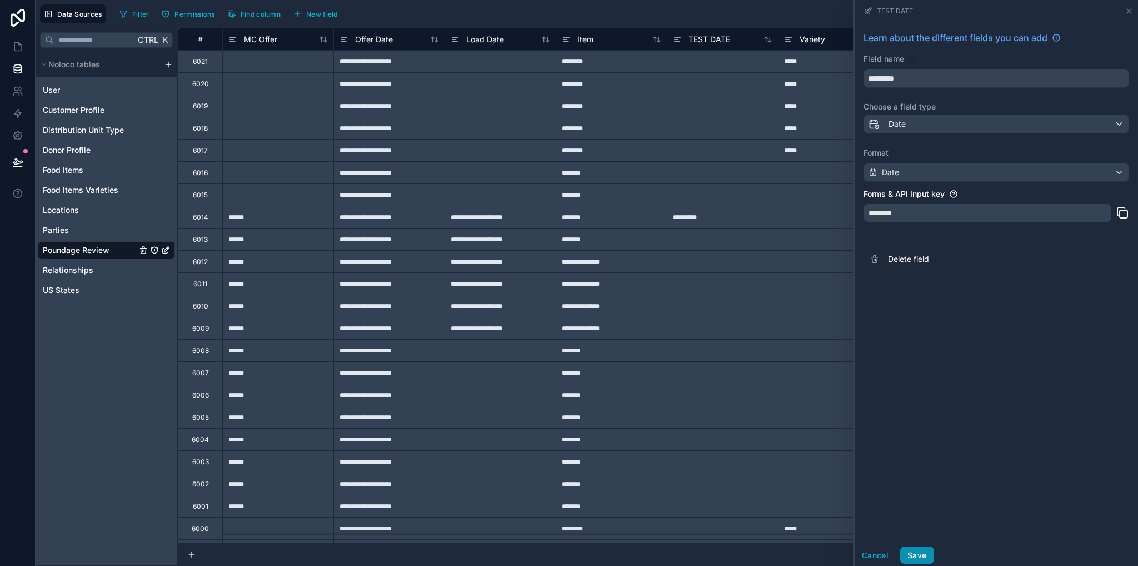
click at [916, 555] on button "Save" at bounding box center [916, 555] width 33 height 18
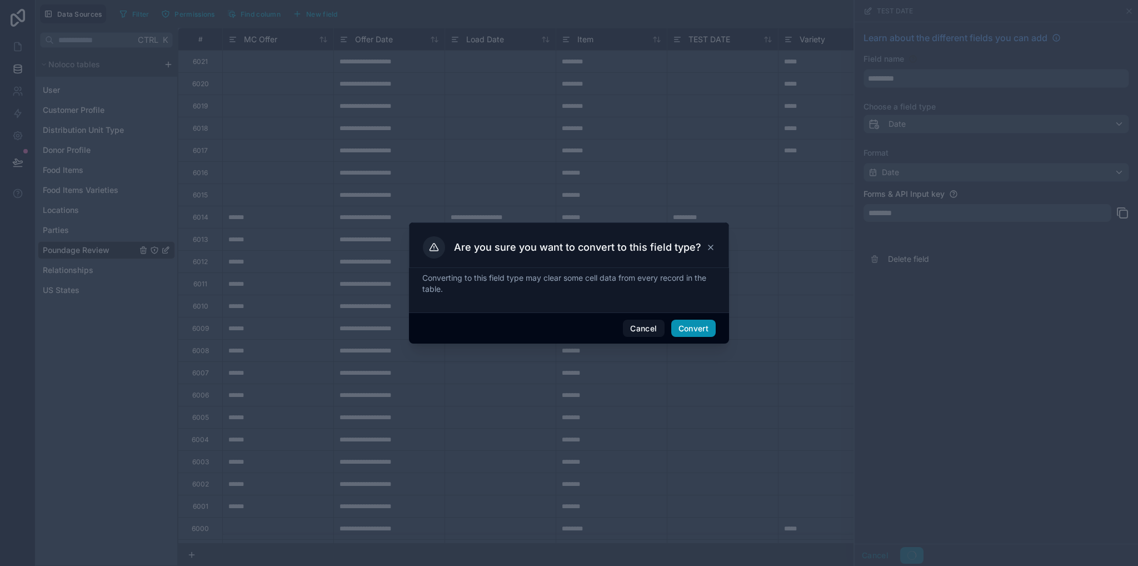
click at [682, 328] on button "Convert" at bounding box center [693, 328] width 44 height 18
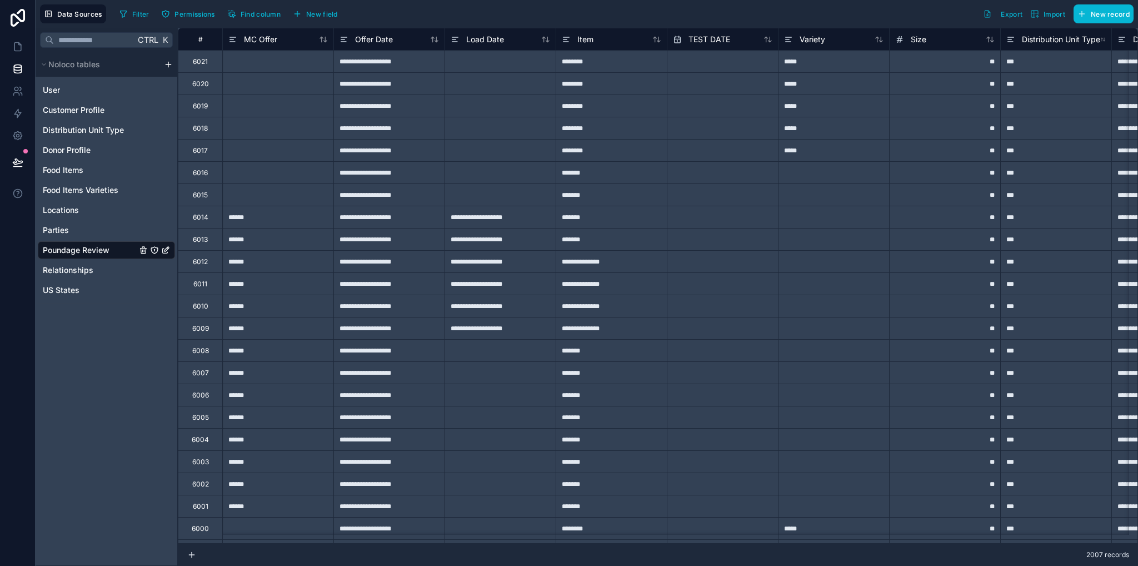
click at [480, 223] on div "**********" at bounding box center [500, 217] width 111 height 22
click at [703, 217] on input "text" at bounding box center [722, 217] width 111 height 18
select select "****"
select select "*"
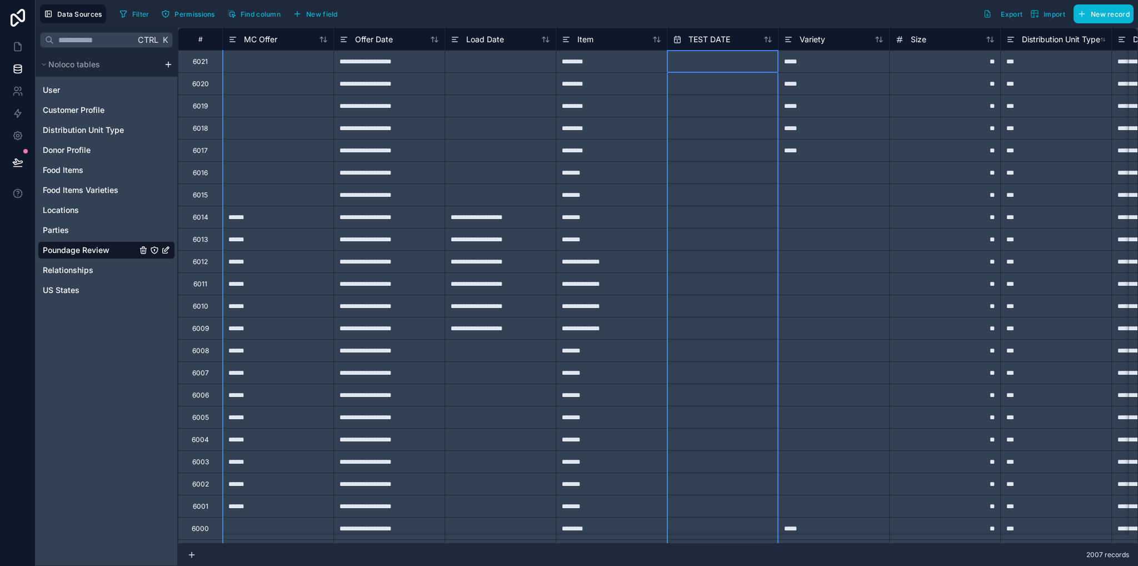
click at [707, 47] on div "TEST DATE" at bounding box center [722, 39] width 111 height 22
click at [702, 42] on span "TEST DATE" at bounding box center [709, 39] width 42 height 11
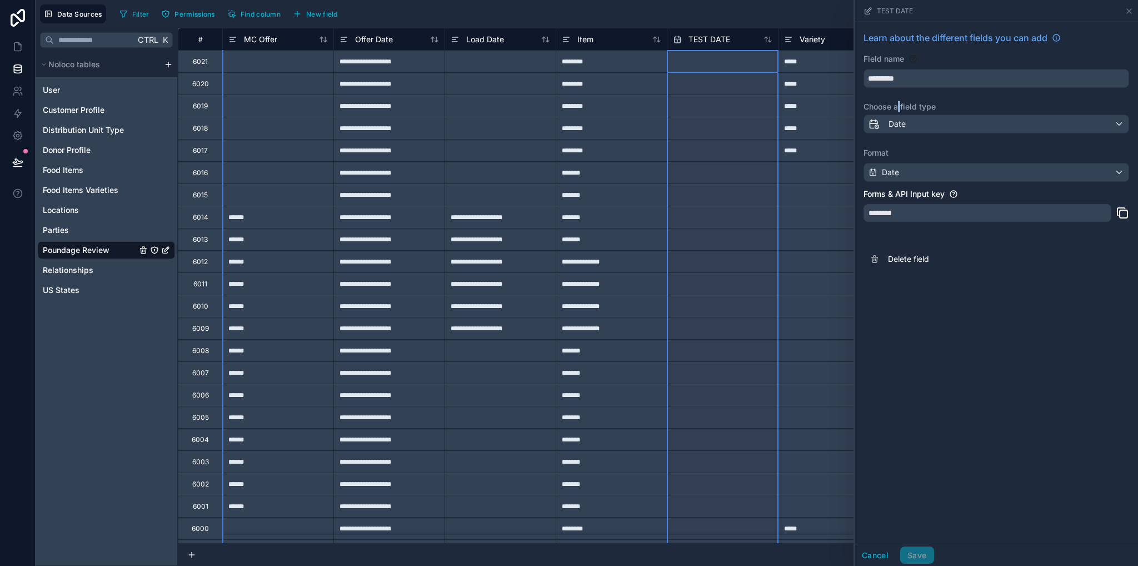
click at [900, 112] on label "Choose a field type" at bounding box center [996, 106] width 266 height 11
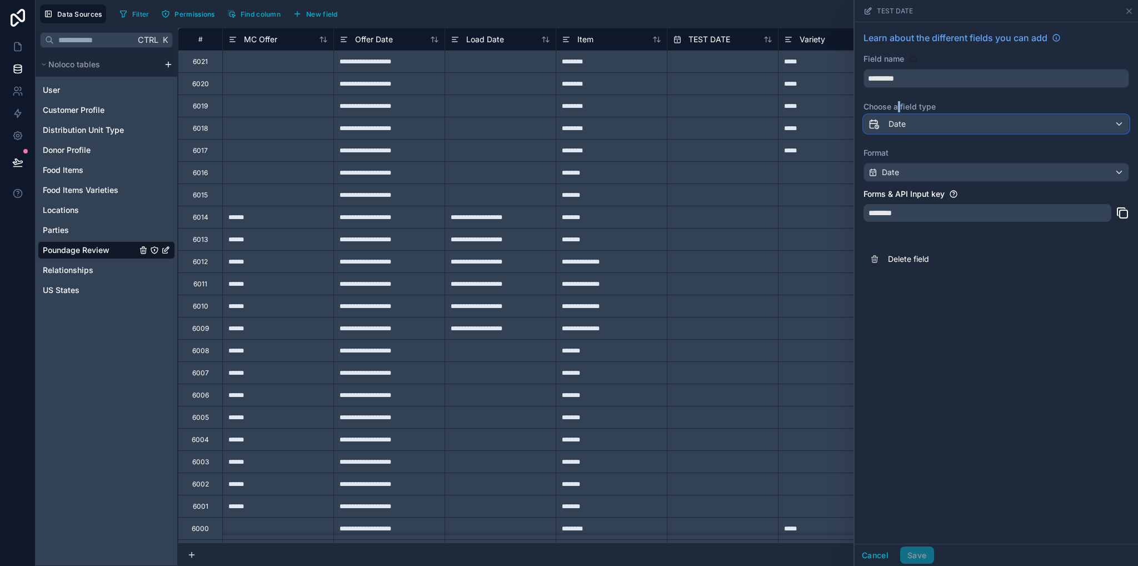
click at [900, 118] on span "Date" at bounding box center [896, 123] width 17 height 11
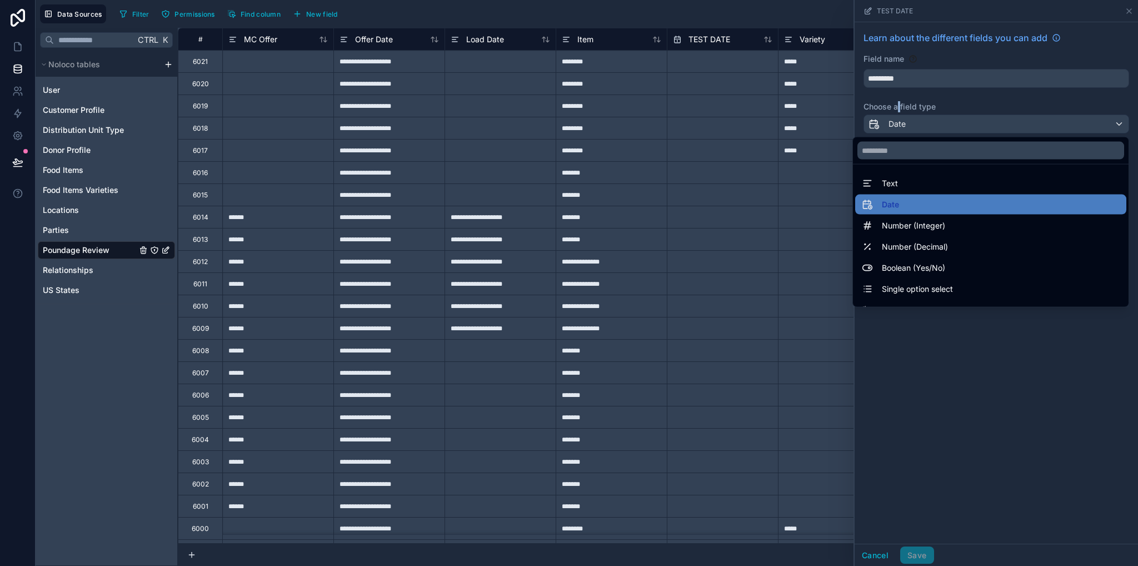
click at [882, 184] on span "Text" at bounding box center [890, 183] width 16 height 13
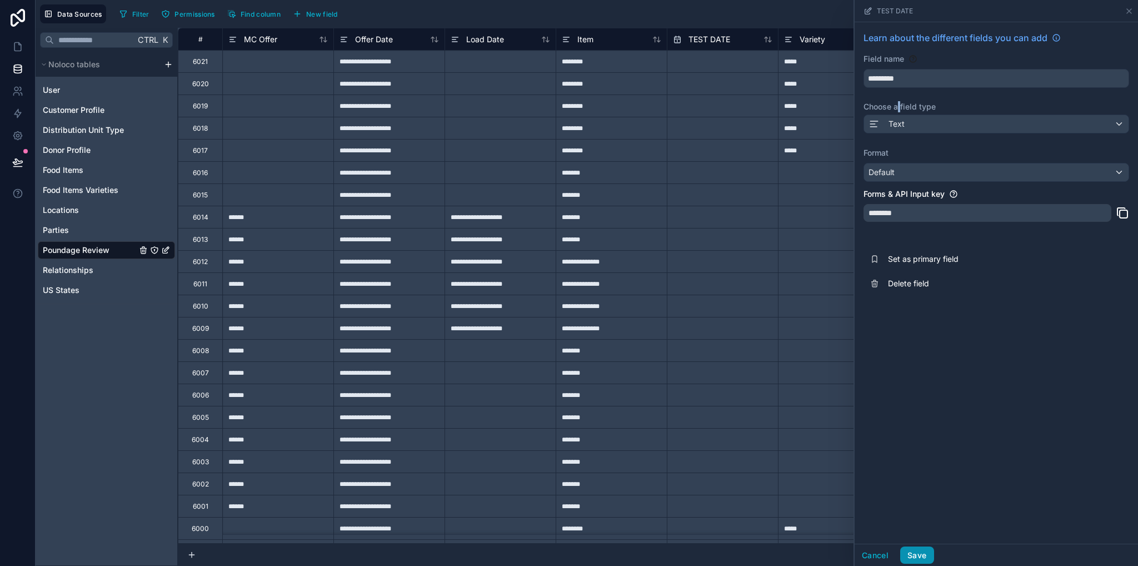
click at [924, 550] on button "Save" at bounding box center [916, 555] width 33 height 18
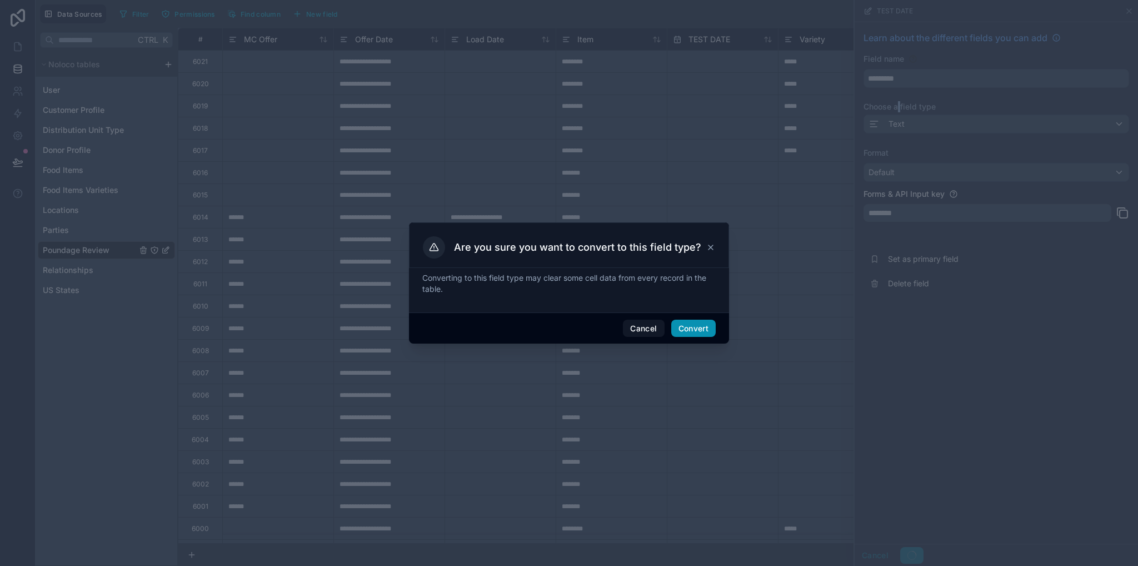
click at [696, 328] on button "Convert" at bounding box center [693, 328] width 44 height 18
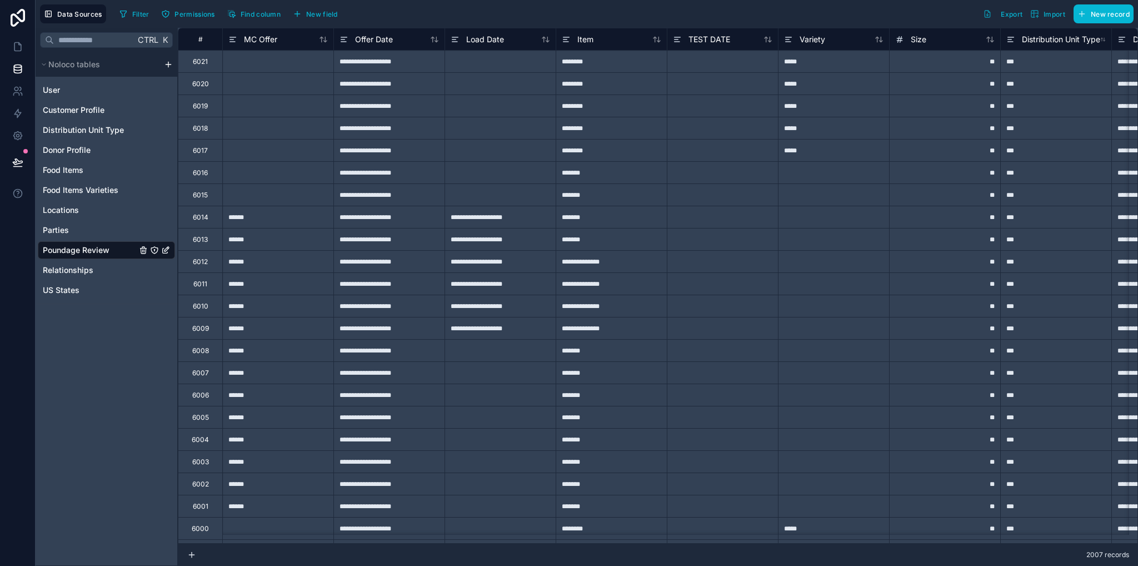
click at [718, 221] on div at bounding box center [722, 217] width 111 height 22
click at [743, 217] on div "**********" at bounding box center [722, 217] width 111 height 22
click at [743, 217] on input "**********" at bounding box center [722, 217] width 111 height 22
click at [748, 219] on input "**********" at bounding box center [722, 217] width 111 height 22
click at [749, 217] on input "**********" at bounding box center [722, 217] width 111 height 22
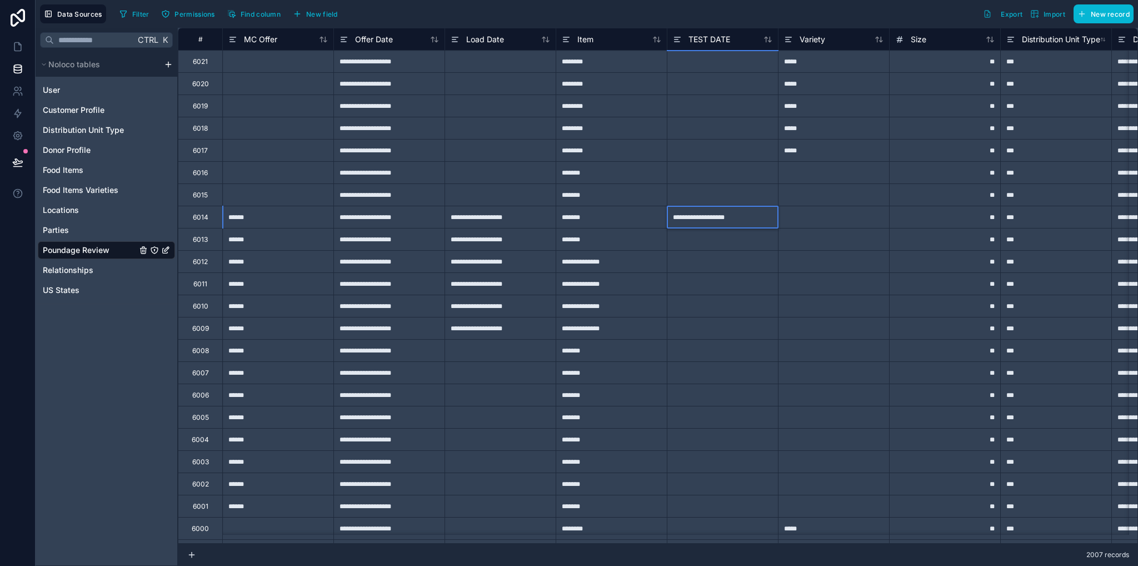
type input "**********"
click at [747, 292] on div at bounding box center [722, 283] width 111 height 22
click at [709, 40] on span "TEST DATE" at bounding box center [709, 39] width 42 height 11
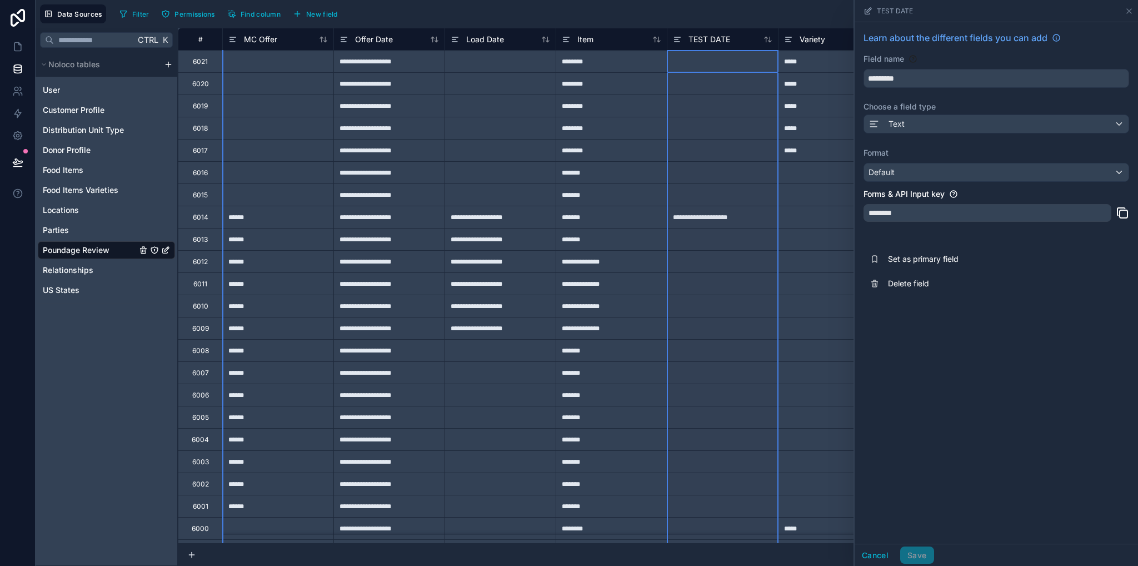
click at [898, 214] on div "********" at bounding box center [987, 213] width 248 height 18
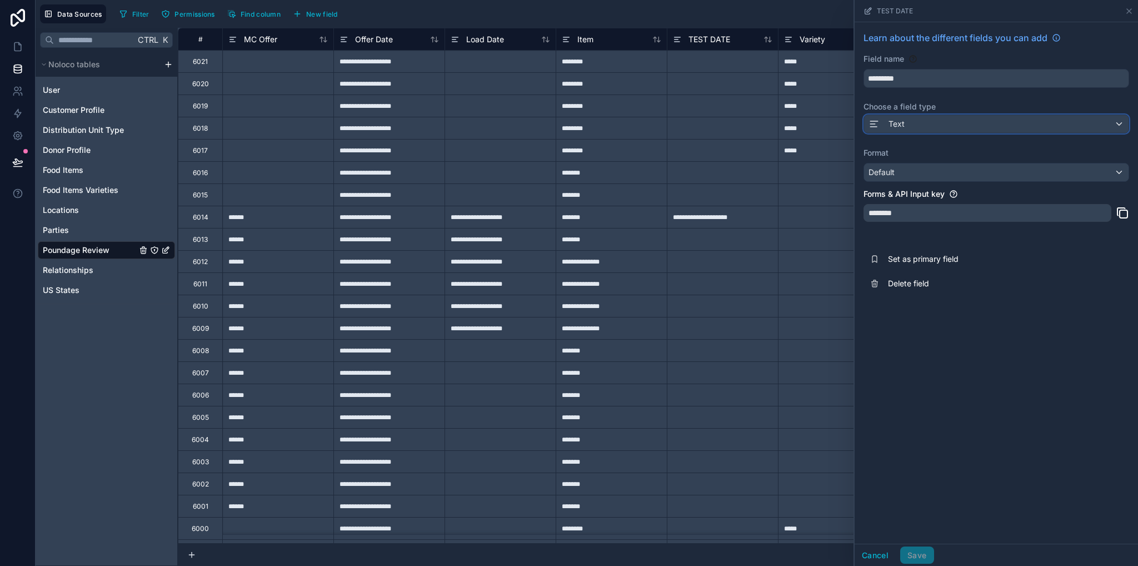
click at [882, 123] on span at bounding box center [876, 123] width 16 height 13
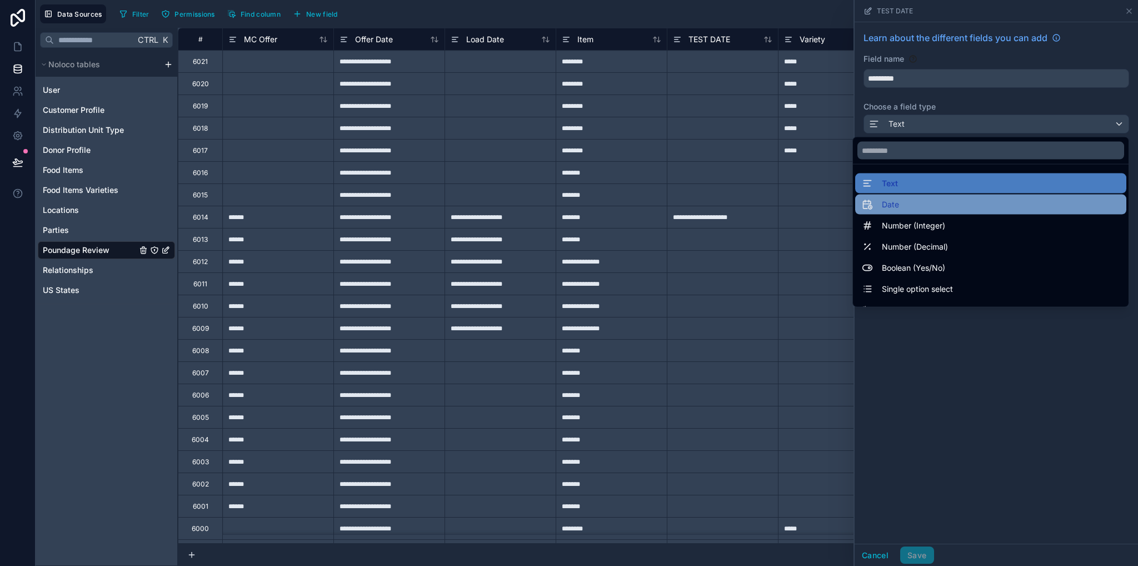
click at [882, 202] on span "Date" at bounding box center [890, 204] width 17 height 13
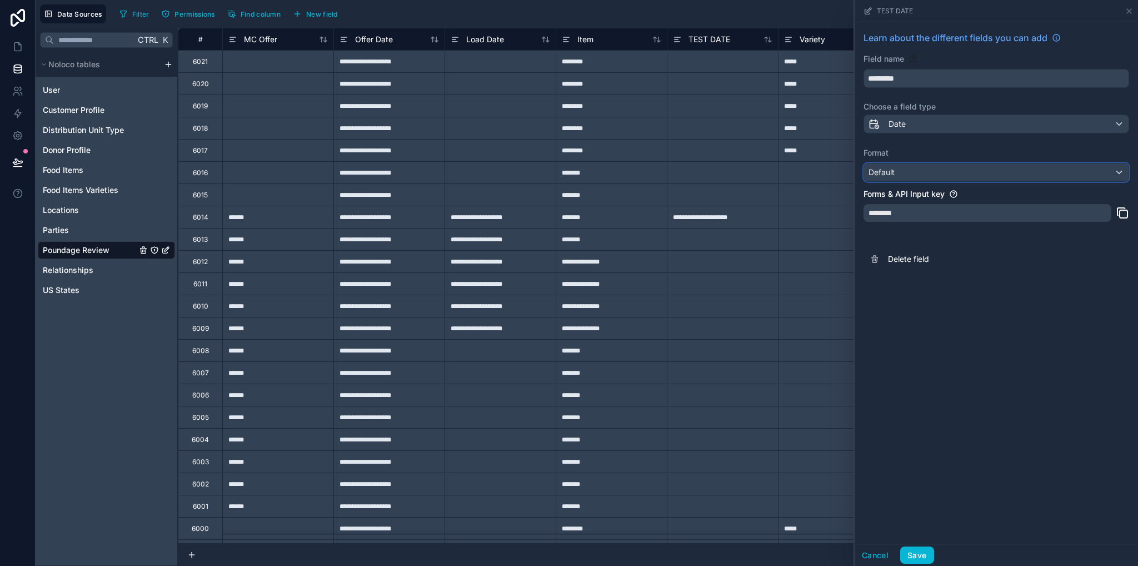
click at [886, 173] on span "Default" at bounding box center [881, 171] width 26 height 9
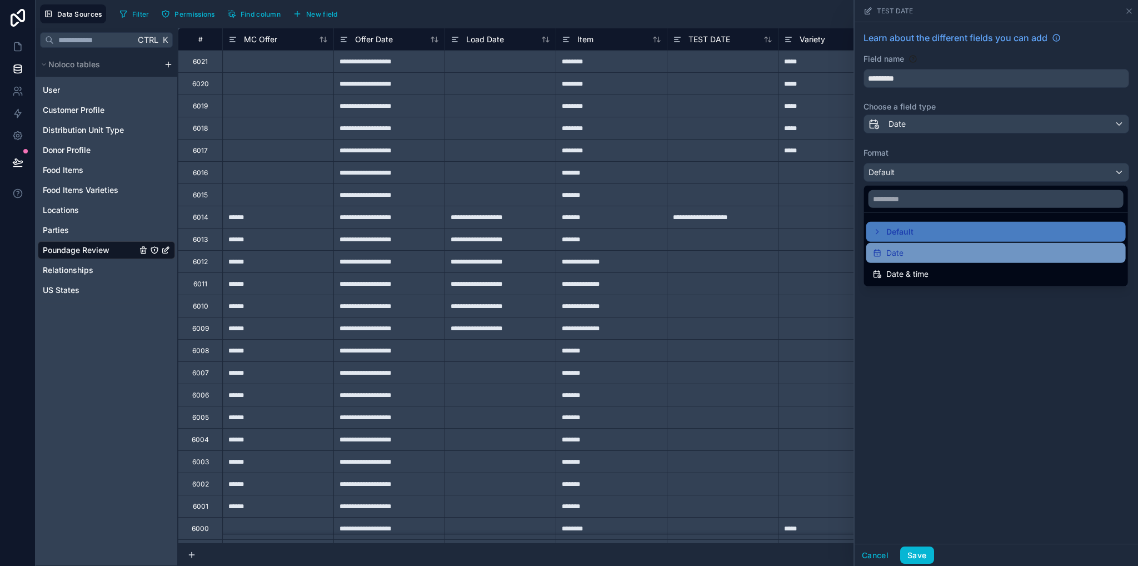
click at [896, 248] on span "Date" at bounding box center [894, 252] width 17 height 13
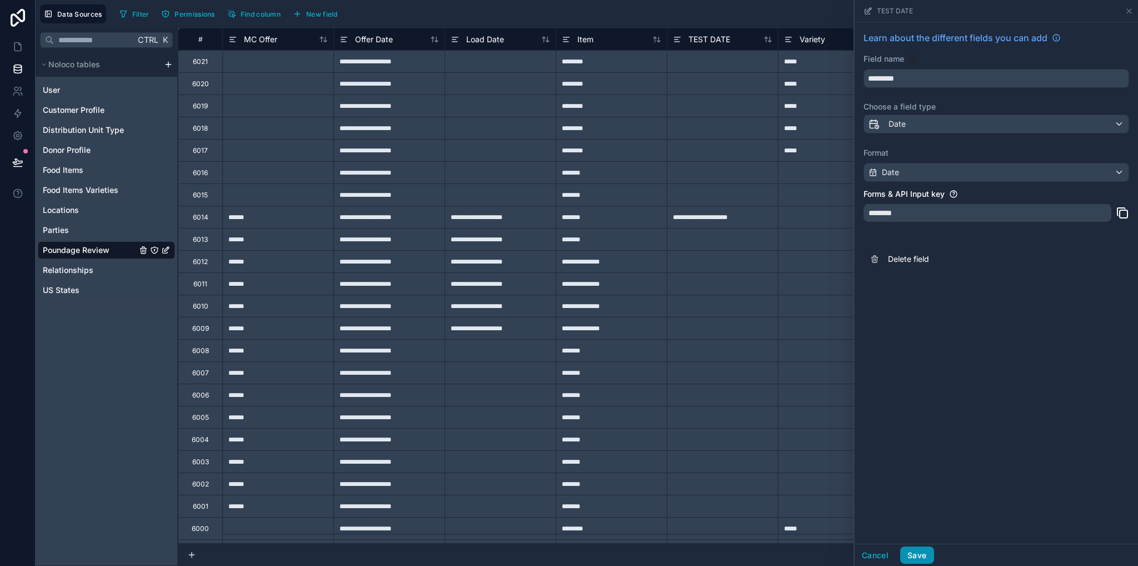
click at [923, 554] on button "Save" at bounding box center [916, 555] width 33 height 18
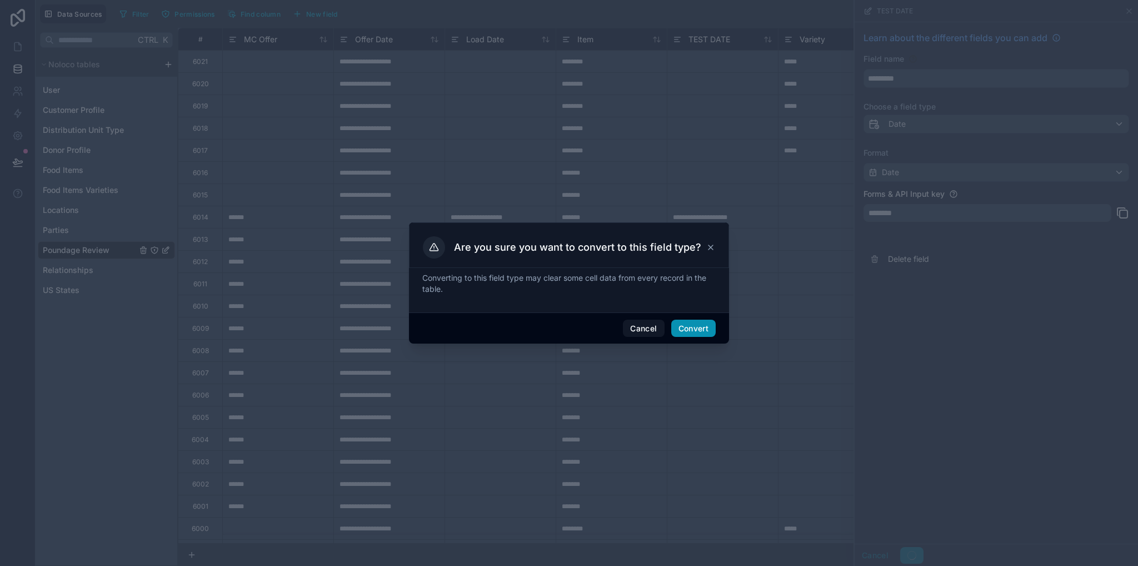
click at [693, 325] on button "Convert" at bounding box center [693, 328] width 44 height 18
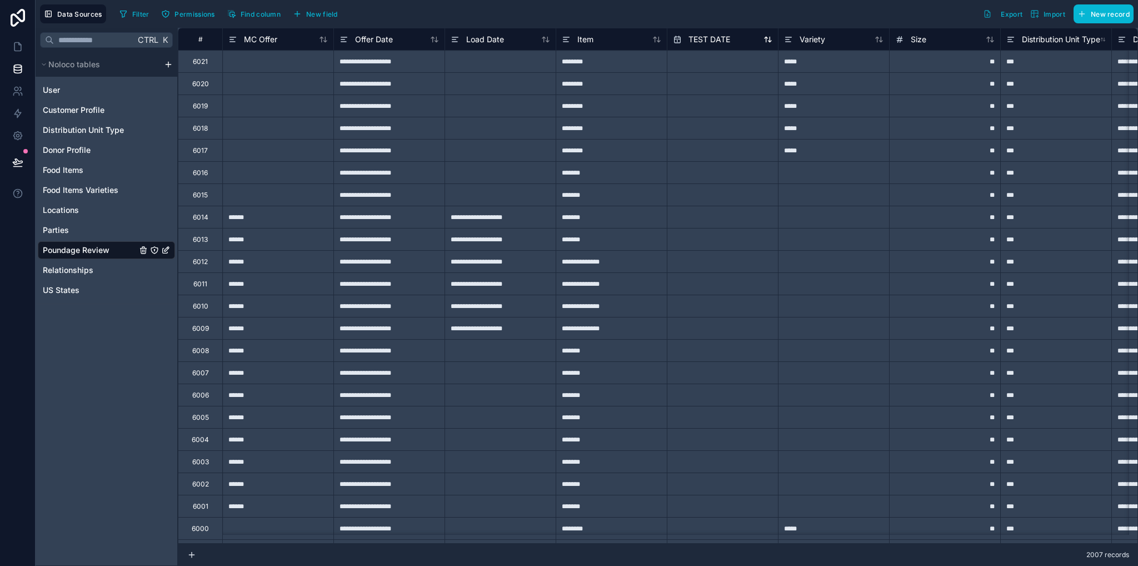
click at [713, 38] on span "TEST DATE" at bounding box center [709, 39] width 42 height 11
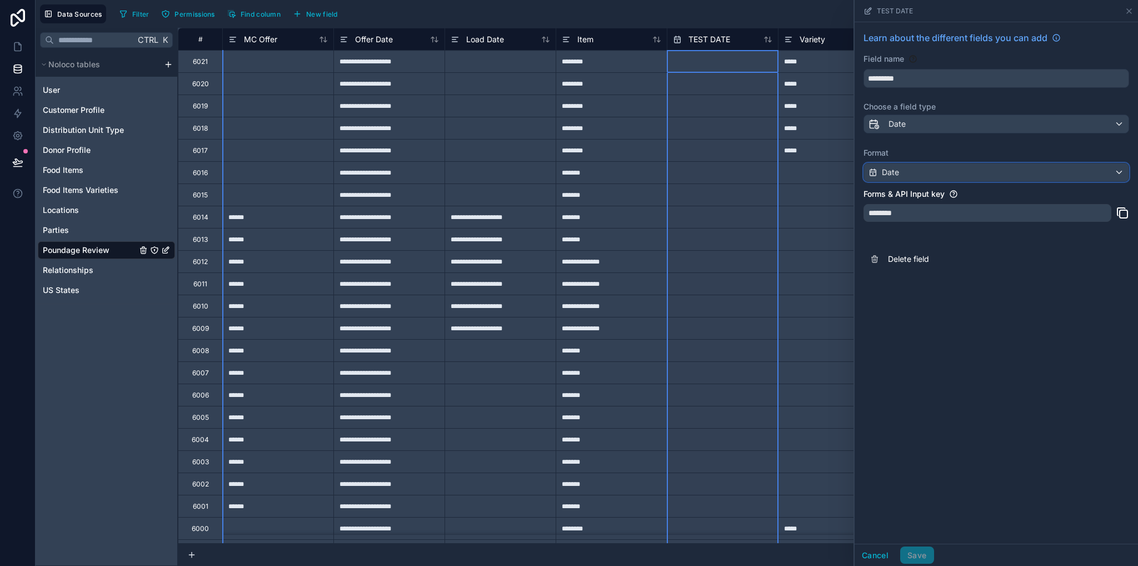
click at [886, 174] on span "Date" at bounding box center [890, 172] width 17 height 11
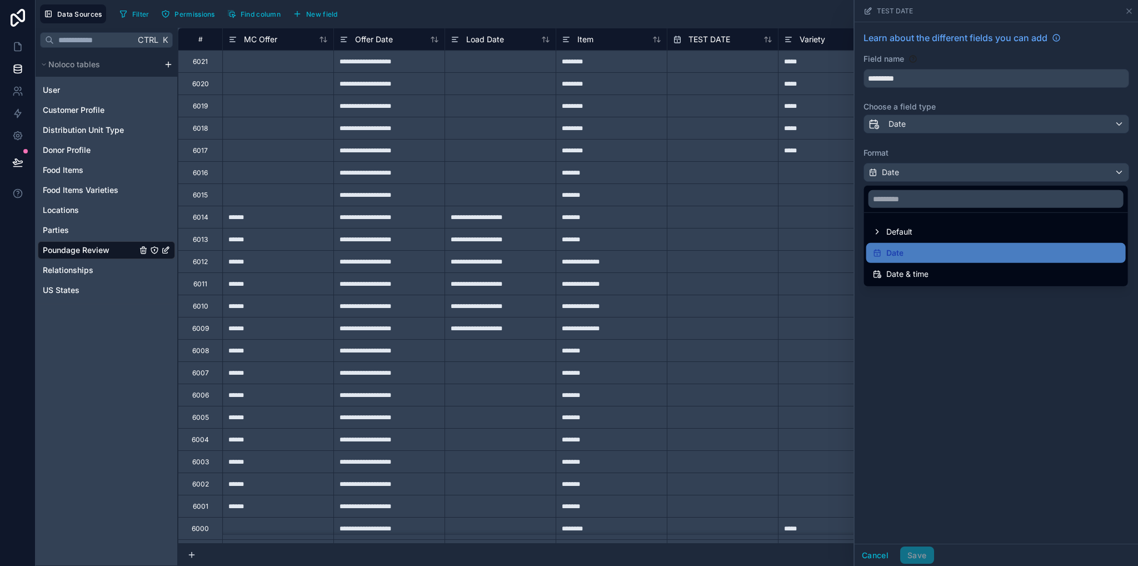
click at [900, 124] on div at bounding box center [996, 283] width 283 height 566
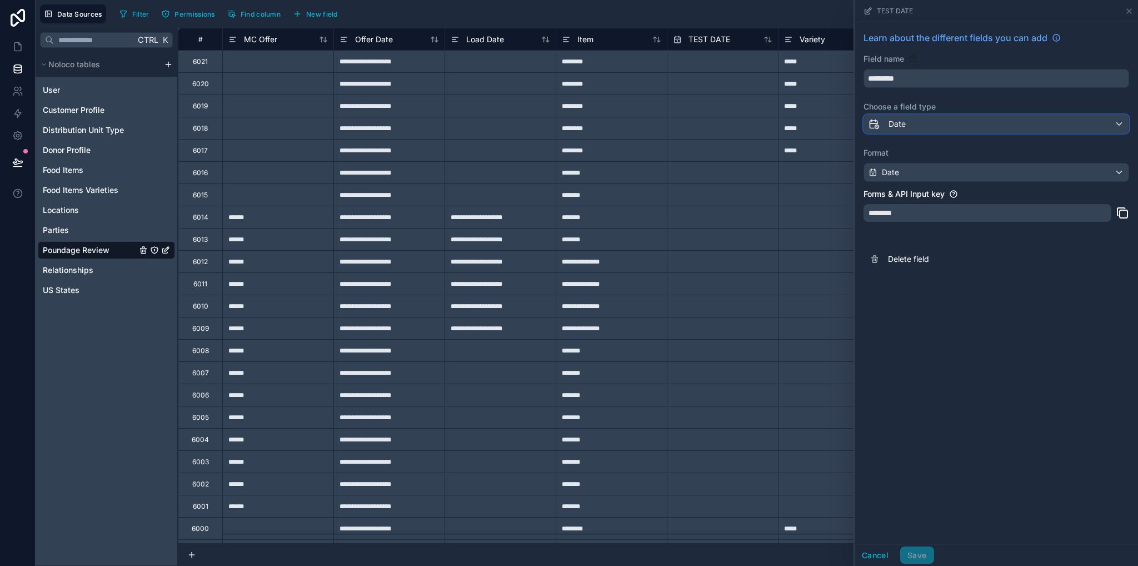
click at [900, 124] on span "Date" at bounding box center [896, 123] width 17 height 11
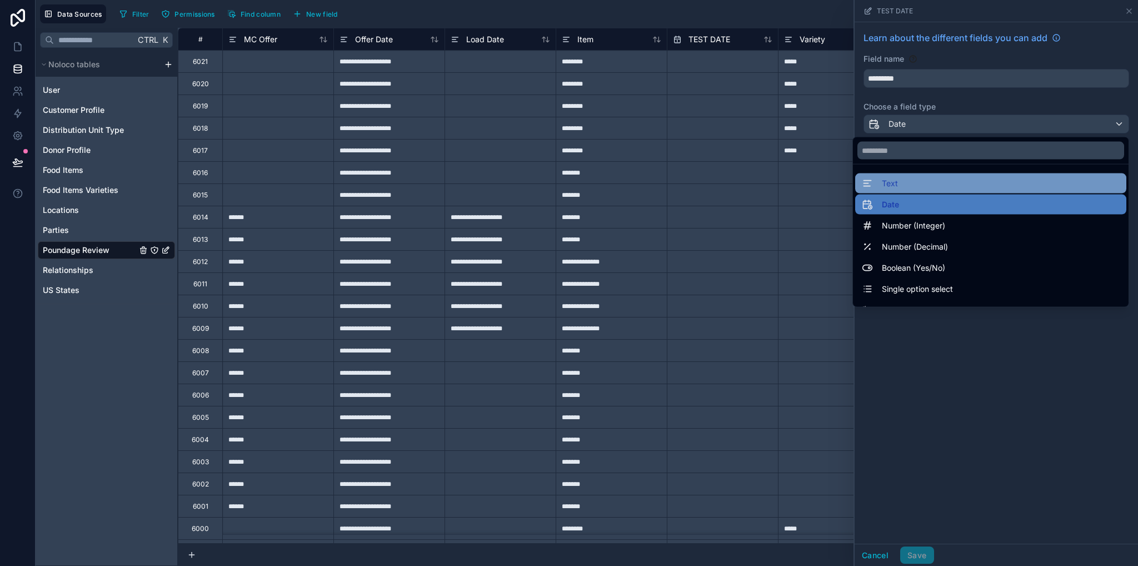
click at [885, 179] on span "Text" at bounding box center [890, 183] width 16 height 13
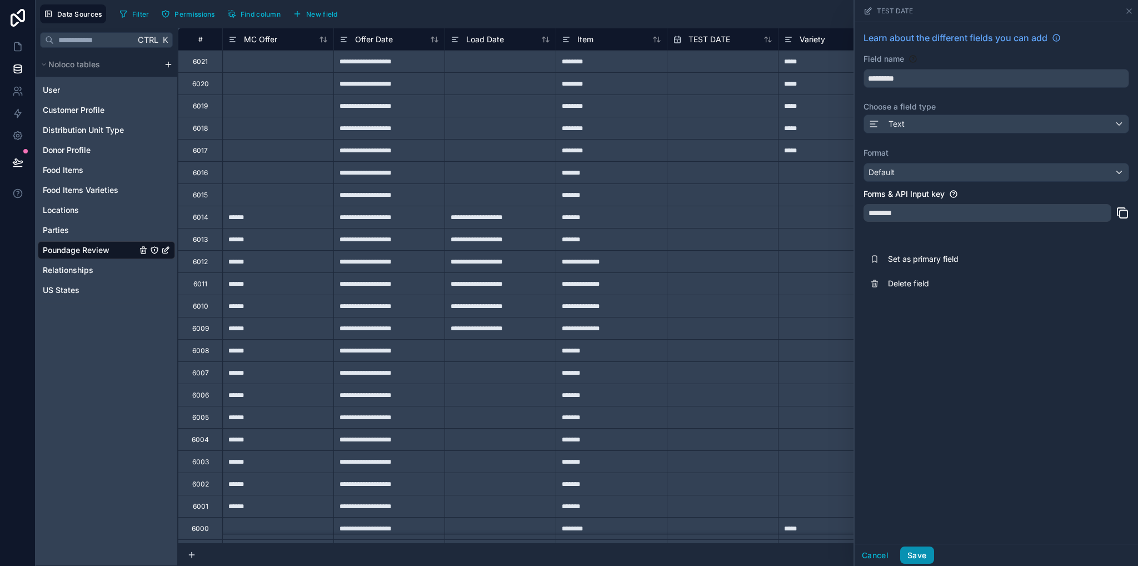
click at [922, 555] on button "Save" at bounding box center [916, 555] width 33 height 18
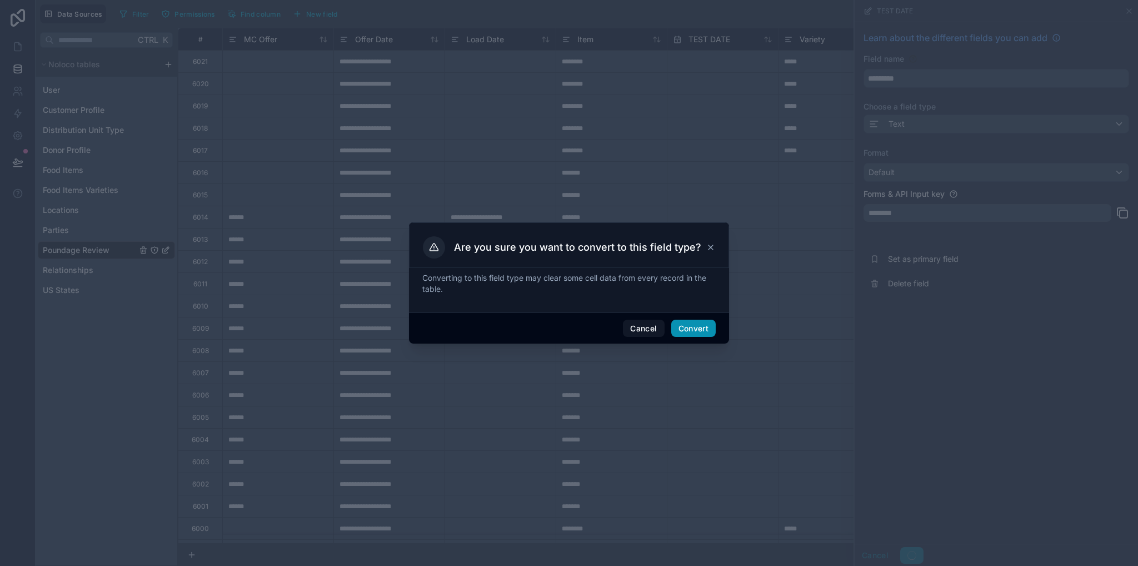
click at [692, 329] on button "Convert" at bounding box center [693, 328] width 44 height 18
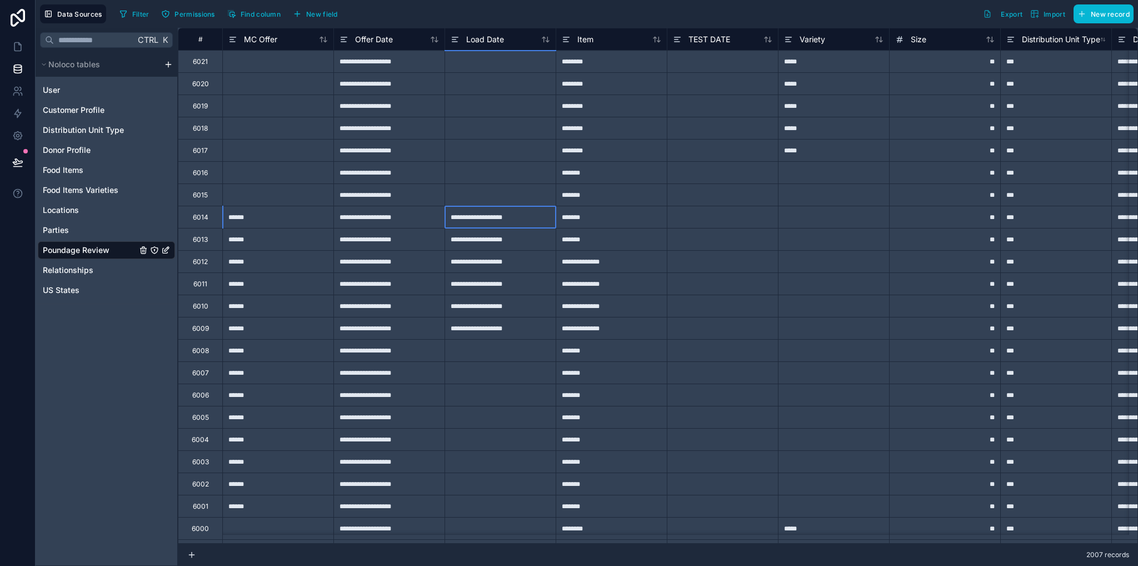
click at [467, 219] on div "**********" at bounding box center [500, 217] width 111 height 22
click at [709, 214] on div at bounding box center [722, 217] width 111 height 22
click at [758, 217] on div "**********" at bounding box center [722, 217] width 111 height 22
type input "**********"
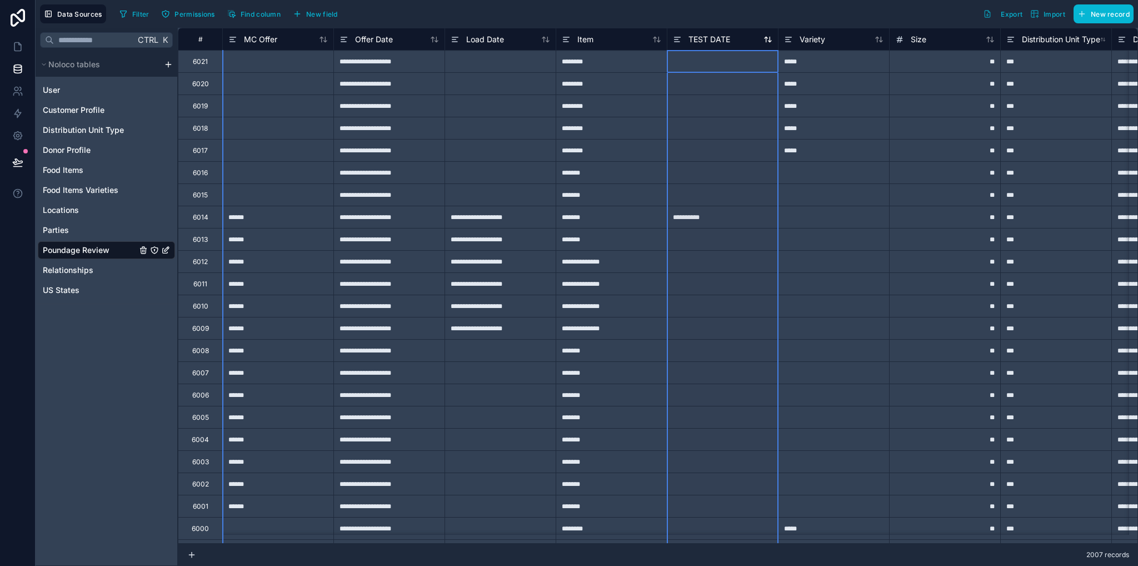
click at [702, 44] on span "TEST DATE" at bounding box center [709, 39] width 42 height 11
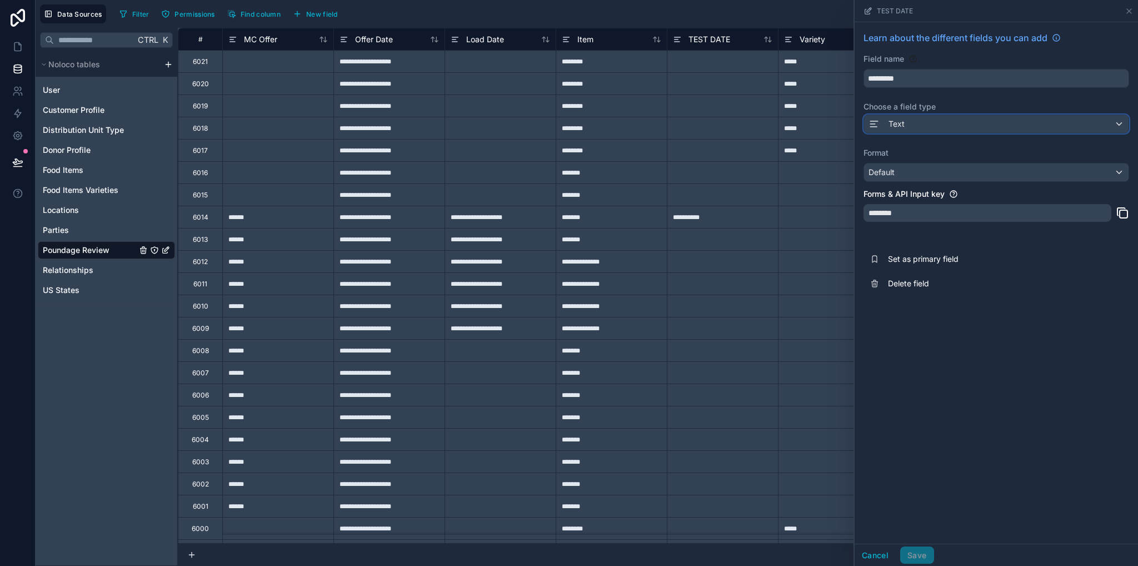
click at [905, 122] on div "Text" at bounding box center [996, 124] width 264 height 18
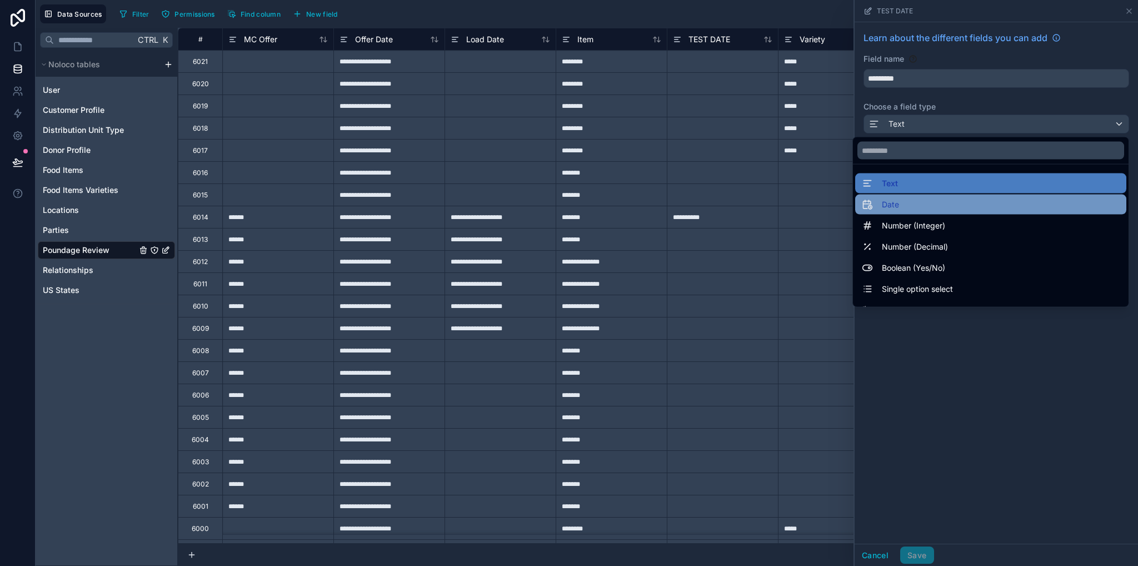
click at [882, 209] on span "Date" at bounding box center [890, 204] width 17 height 13
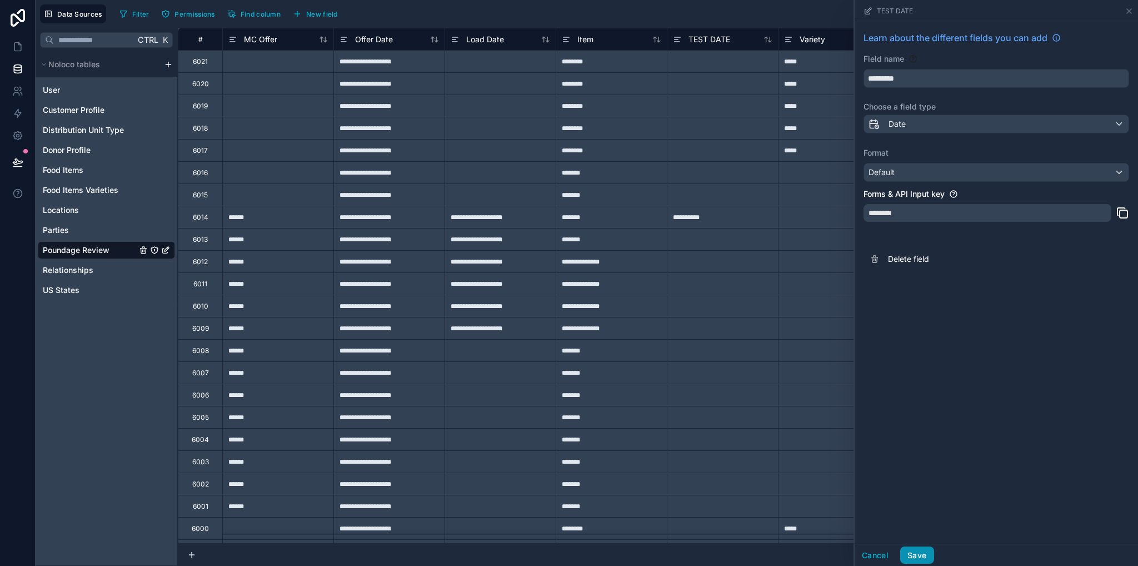
click at [921, 554] on button "Save" at bounding box center [916, 555] width 33 height 18
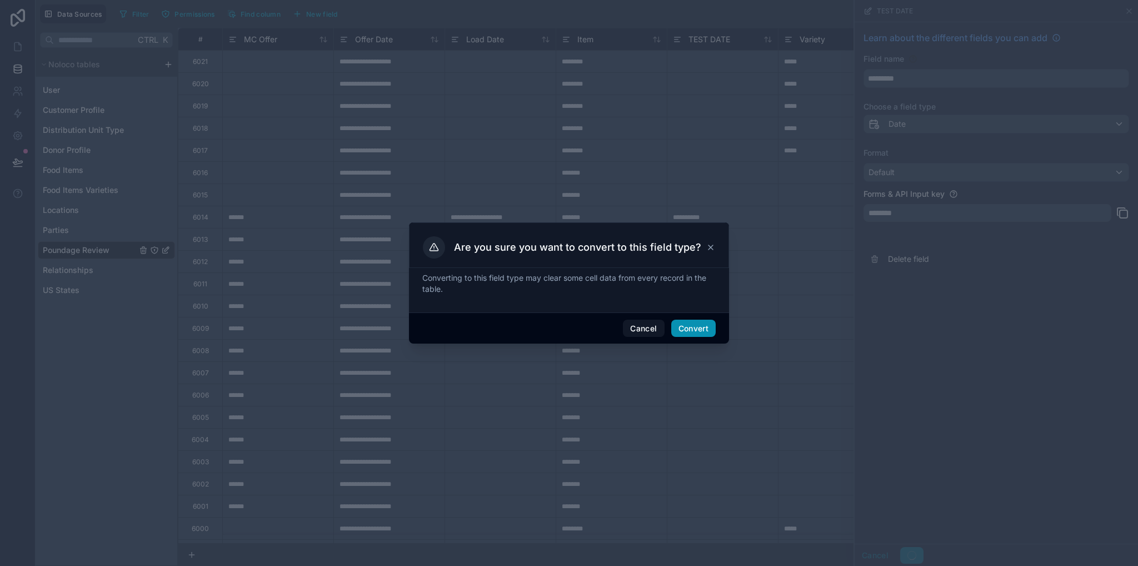
click at [689, 332] on button "Convert" at bounding box center [693, 328] width 44 height 18
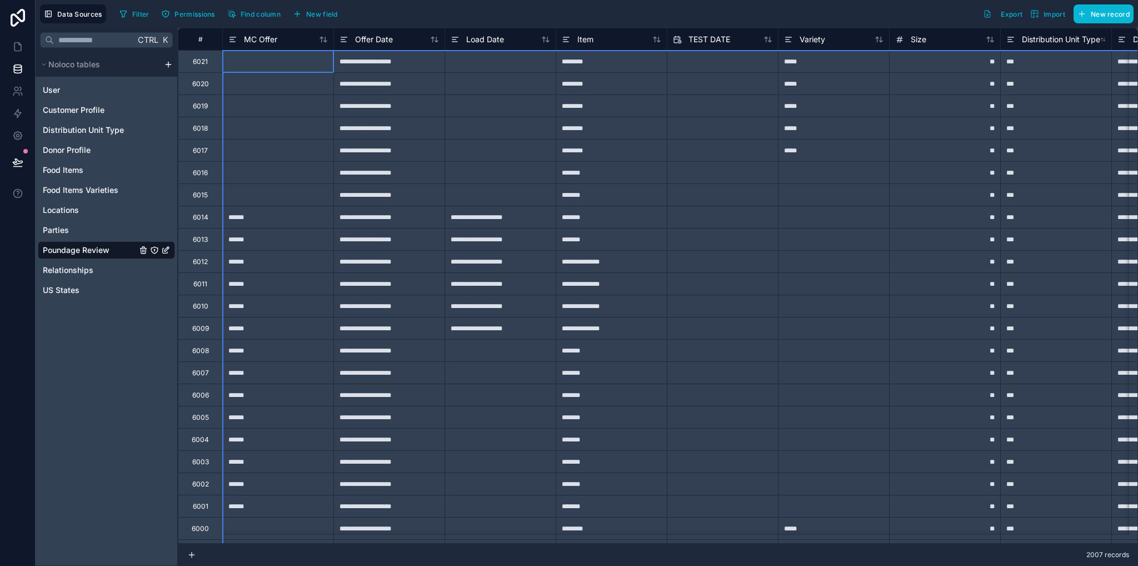
click at [214, 41] on div "#" at bounding box center [200, 39] width 38 height 8
drag, startPoint x: 209, startPoint y: 41, endPoint x: 204, endPoint y: 36, distance: 6.7
click at [204, 36] on div "#" at bounding box center [200, 39] width 27 height 8
click at [707, 43] on span "TEST DATE" at bounding box center [709, 39] width 42 height 11
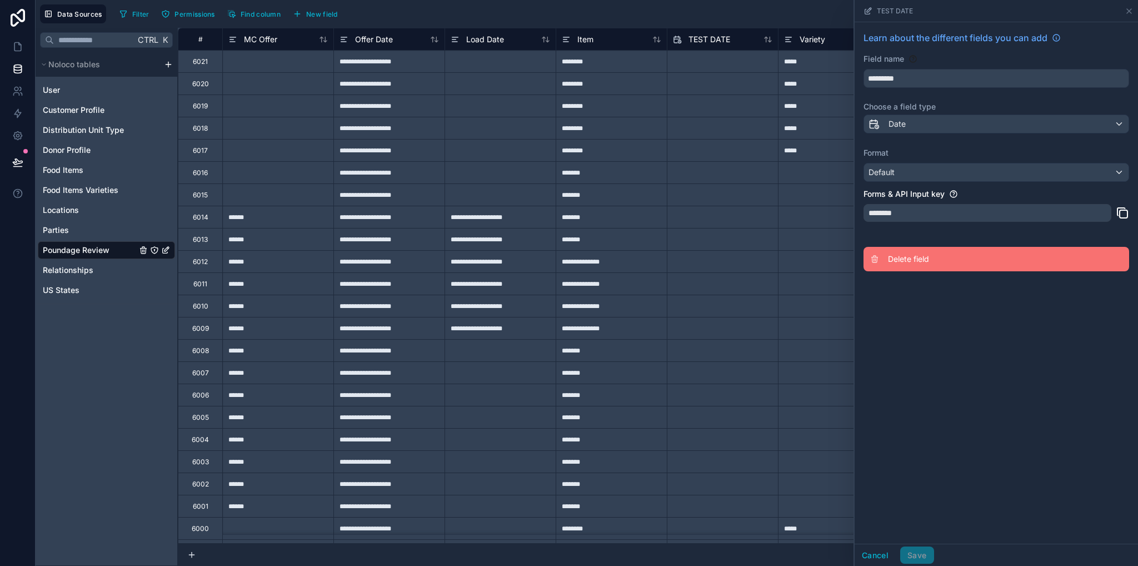
click at [896, 254] on span "Delete field" at bounding box center [968, 258] width 160 height 11
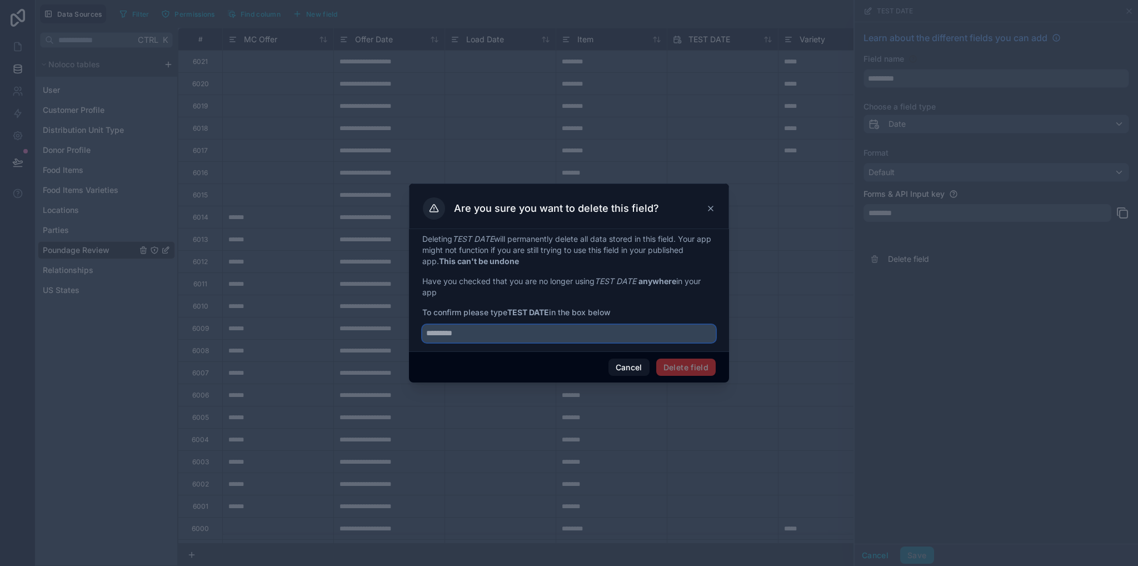
click at [502, 330] on input "text" at bounding box center [568, 333] width 293 height 18
drag, startPoint x: 511, startPoint y: 312, endPoint x: 552, endPoint y: 316, distance: 40.7
click at [552, 316] on span "To confirm please type TEST DATE in the box below" at bounding box center [568, 312] width 293 height 11
copy strong "TEST DATE"
click at [538, 331] on input "text" at bounding box center [568, 333] width 293 height 18
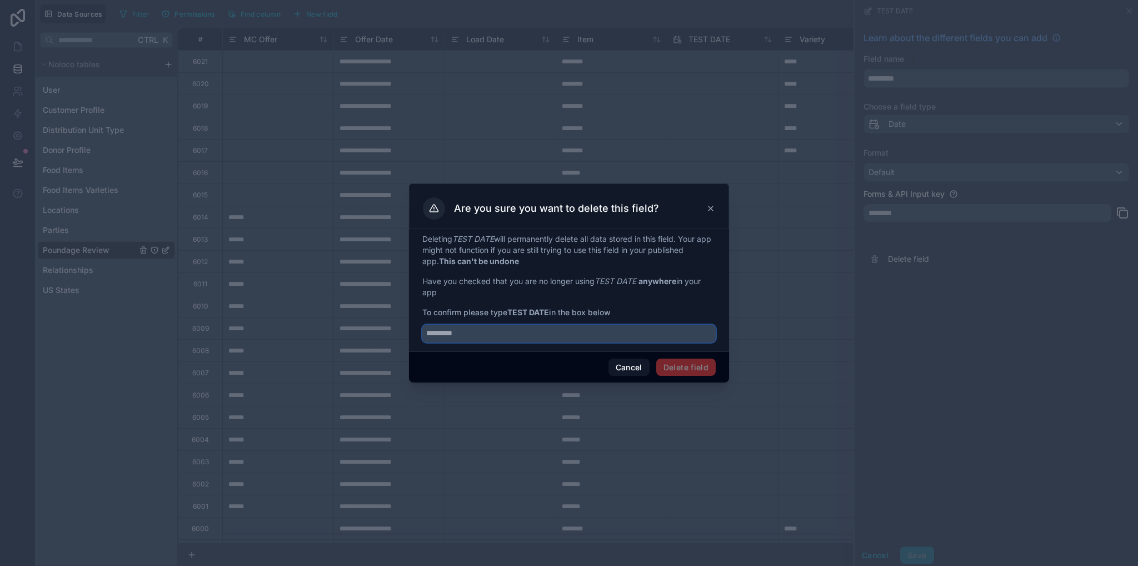
paste input "*********"
type input "*********"
click at [678, 365] on button "Delete field" at bounding box center [685, 367] width 59 height 18
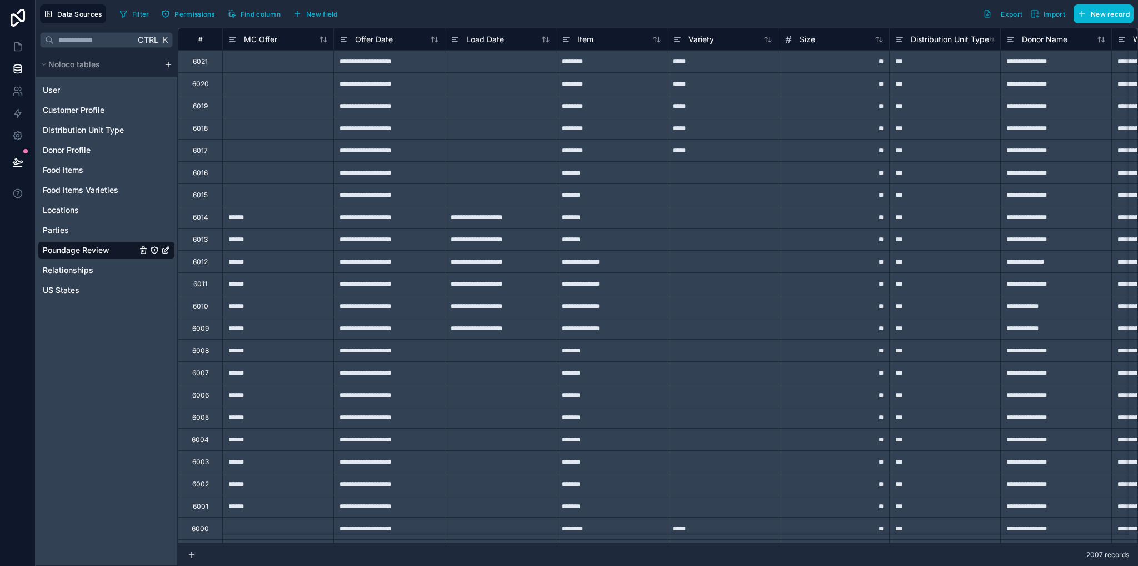
click at [411, 92] on div "**********" at bounding box center [388, 83] width 111 height 22
click at [476, 59] on div at bounding box center [500, 61] width 111 height 22
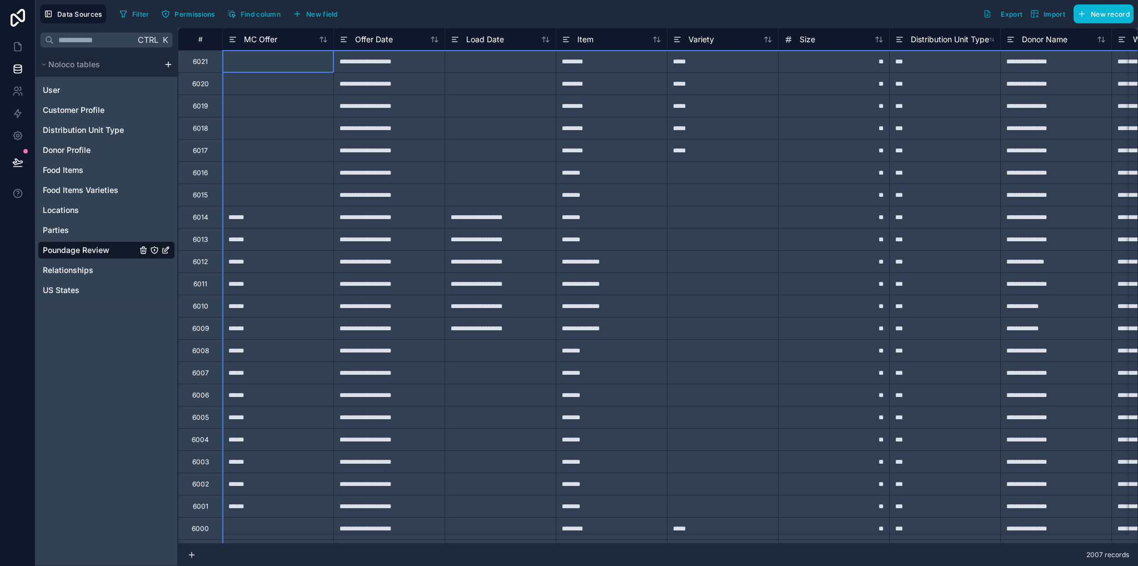
click at [207, 36] on div "#" at bounding box center [200, 39] width 27 height 8
drag, startPoint x: 482, startPoint y: 64, endPoint x: 385, endPoint y: 41, distance: 99.5
click at [478, 63] on div at bounding box center [500, 61] width 111 height 22
click at [371, 39] on span "Offer Date" at bounding box center [374, 39] width 38 height 11
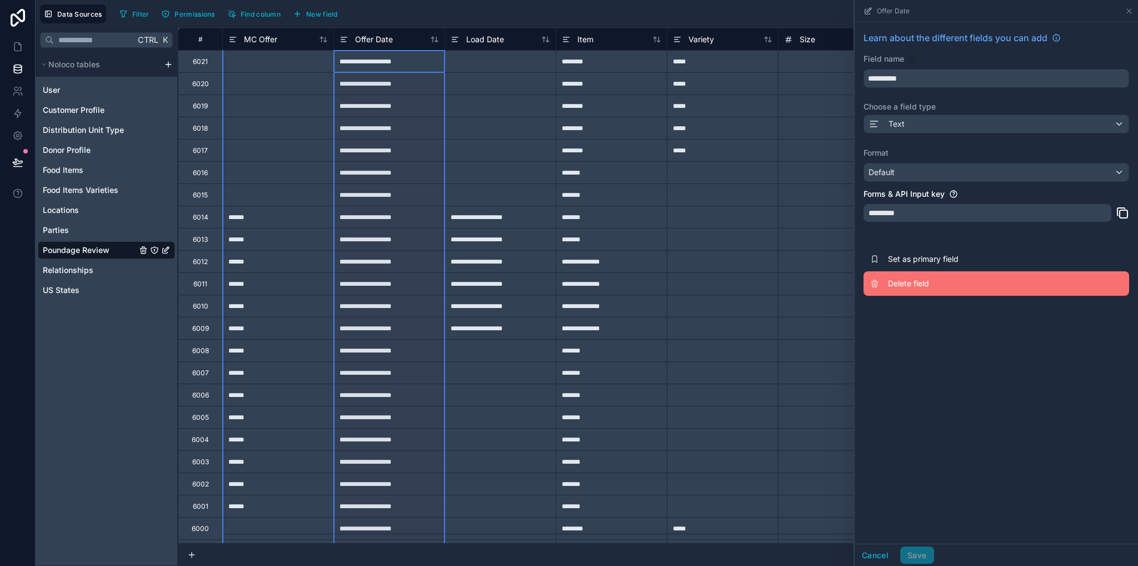
click at [907, 285] on span "Delete field" at bounding box center [968, 283] width 160 height 11
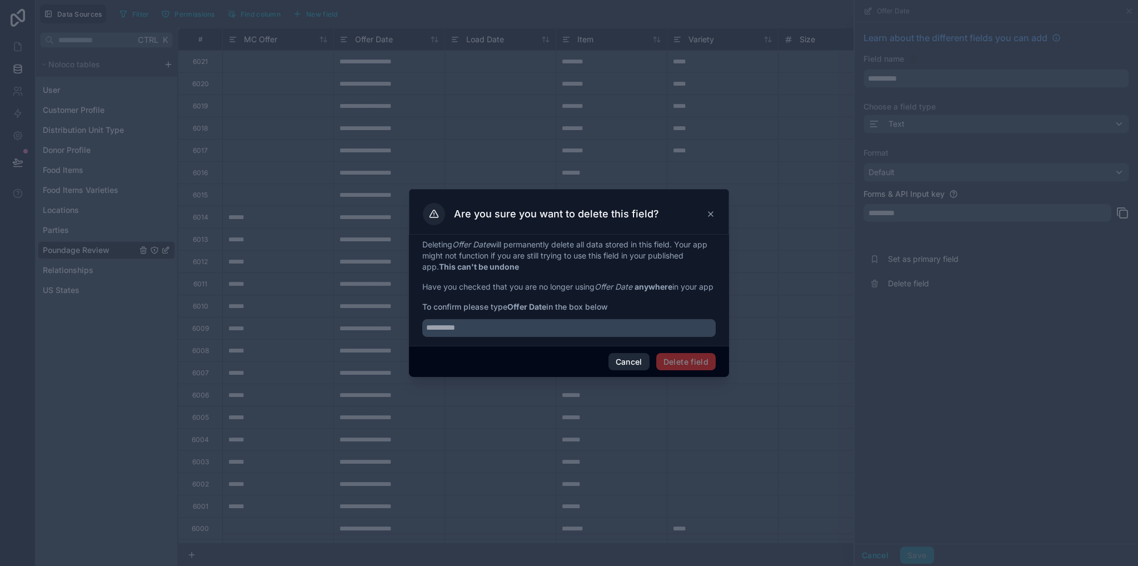
click at [625, 367] on button "Cancel" at bounding box center [628, 362] width 41 height 18
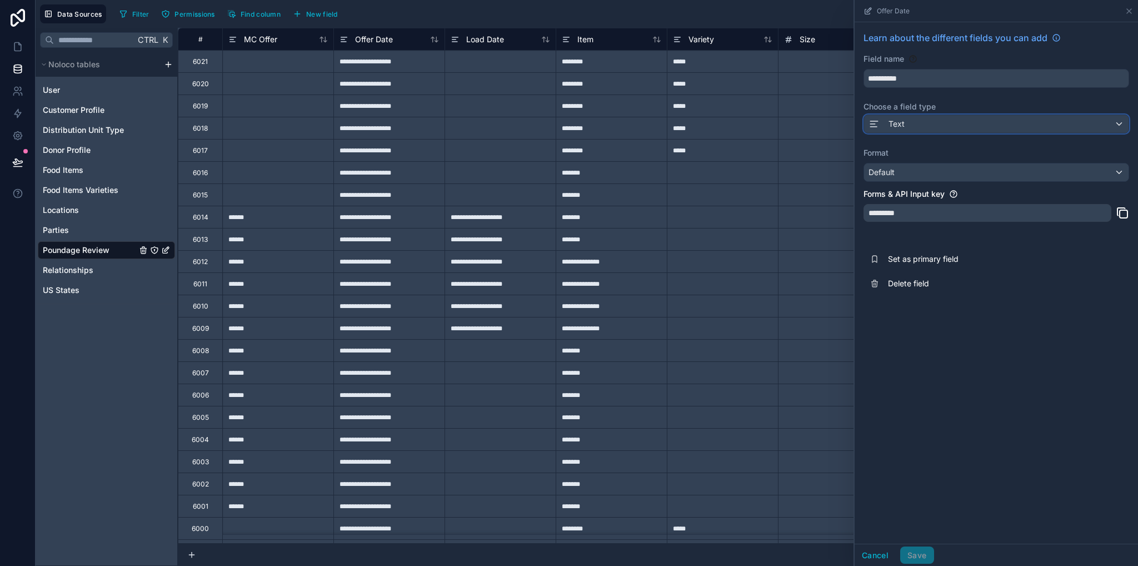
click at [907, 123] on div "Text" at bounding box center [996, 124] width 264 height 18
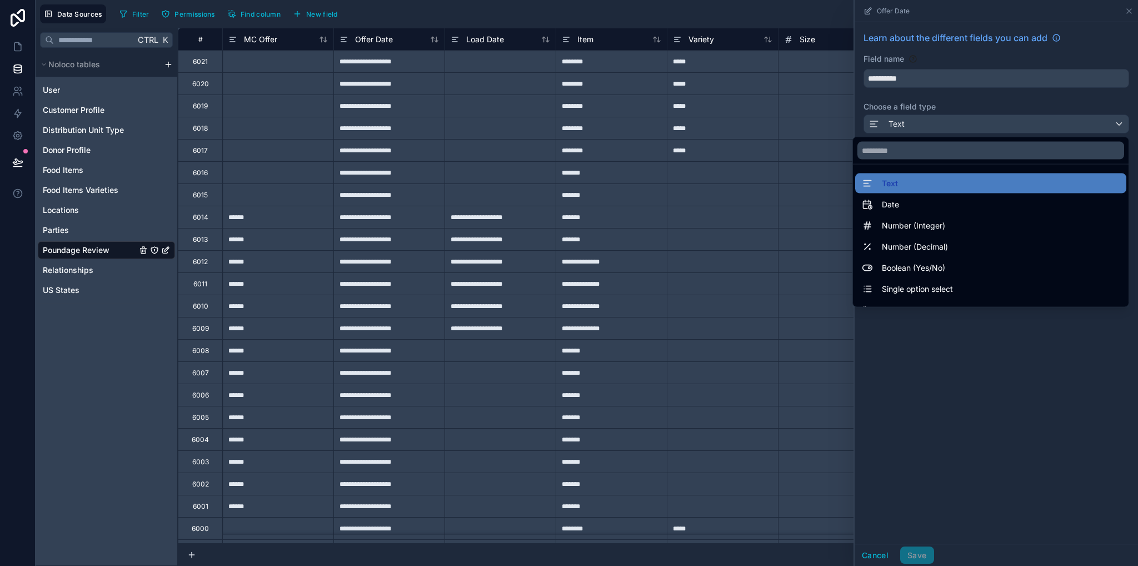
click at [900, 202] on div "Date" at bounding box center [991, 204] width 258 height 13
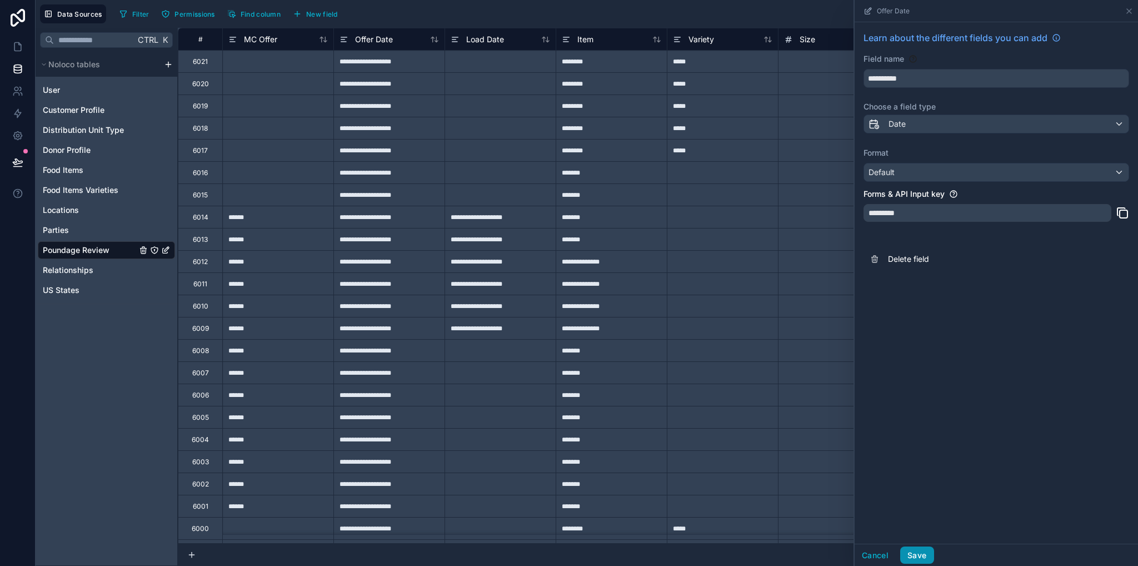
click at [914, 556] on button "Save" at bounding box center [916, 555] width 33 height 18
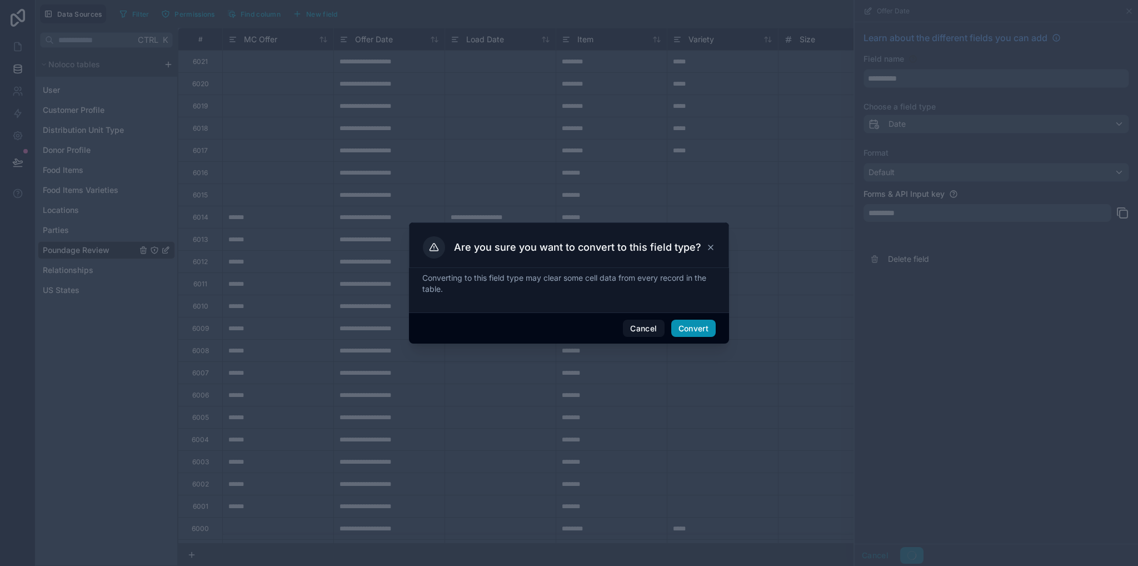
click at [703, 328] on button "Convert" at bounding box center [693, 328] width 44 height 18
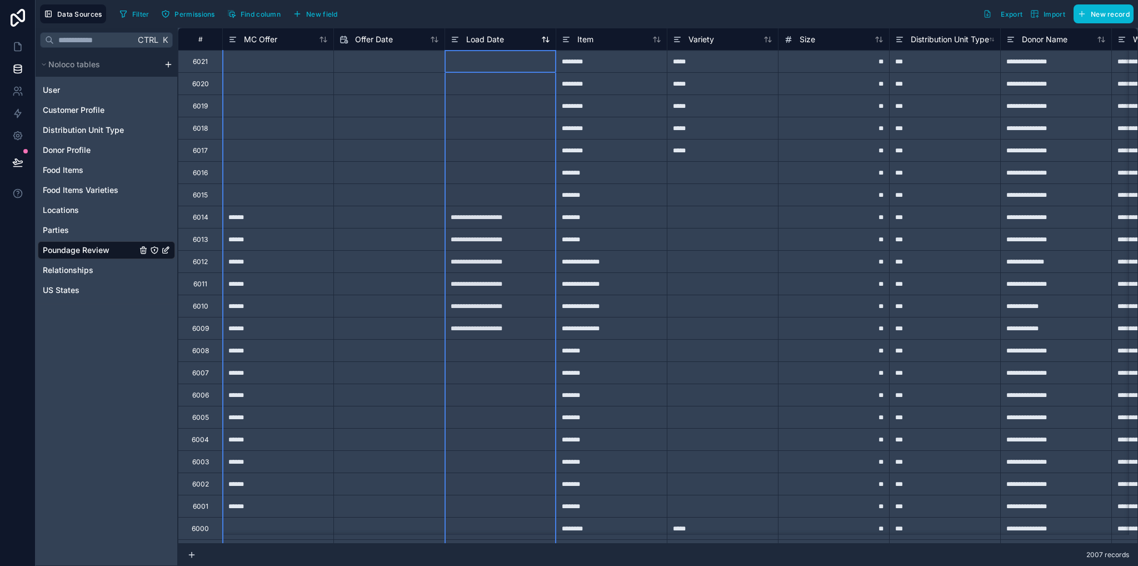
click at [476, 41] on span "Load Date" at bounding box center [485, 39] width 38 height 11
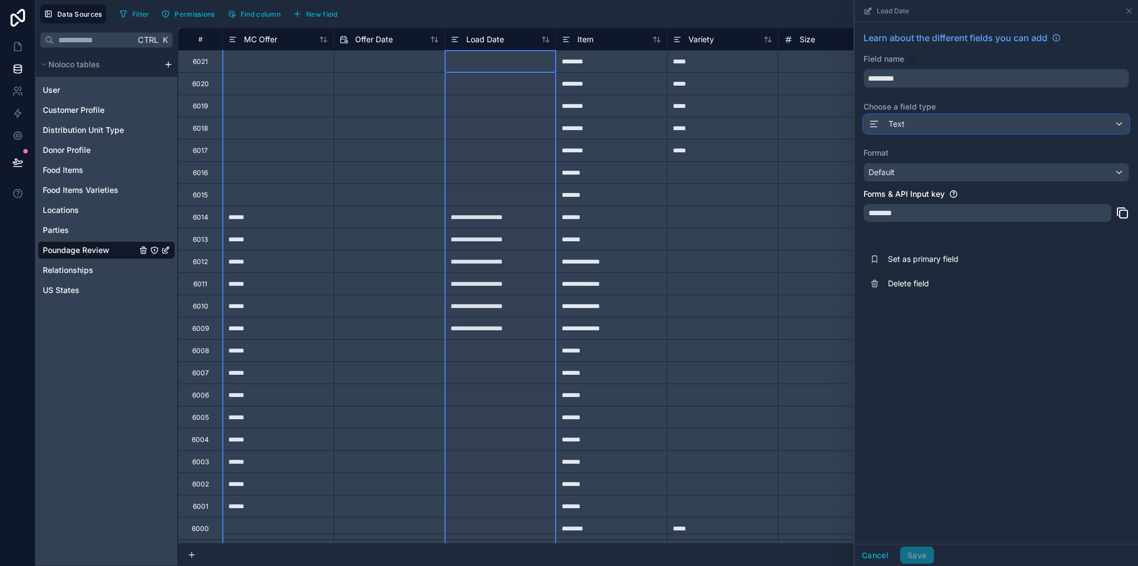
click at [905, 124] on div "Text" at bounding box center [996, 124] width 264 height 18
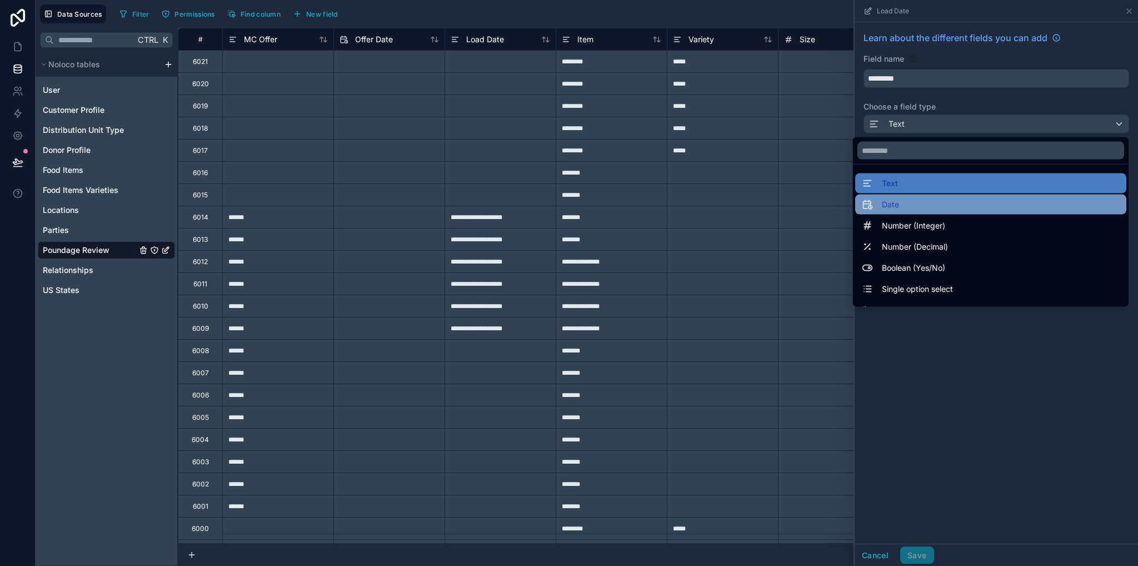
click at [877, 194] on div "Date" at bounding box center [990, 204] width 271 height 20
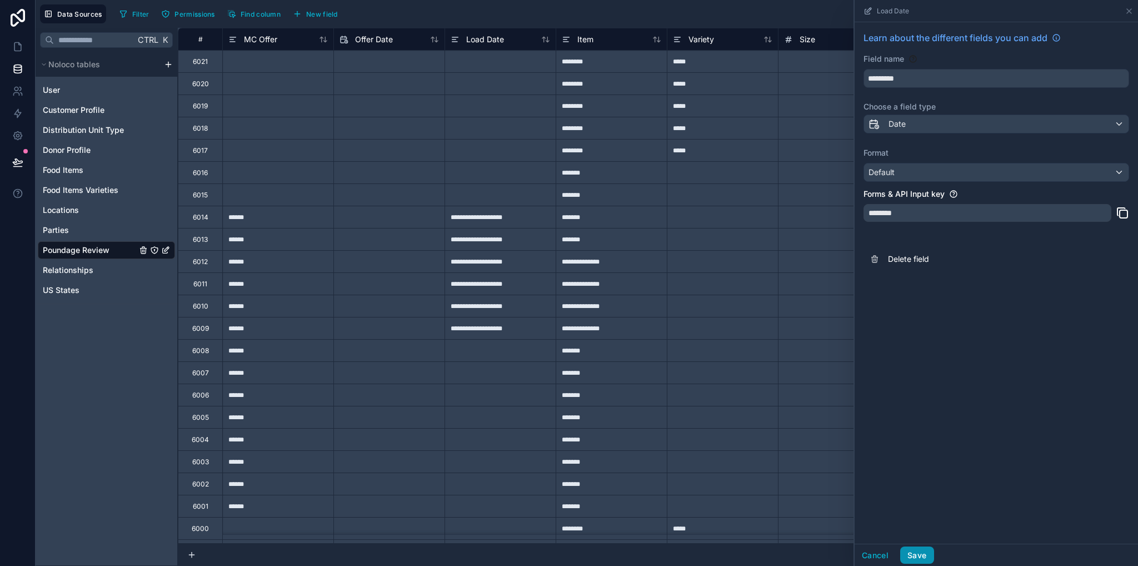
click at [915, 549] on button "Save" at bounding box center [916, 555] width 33 height 18
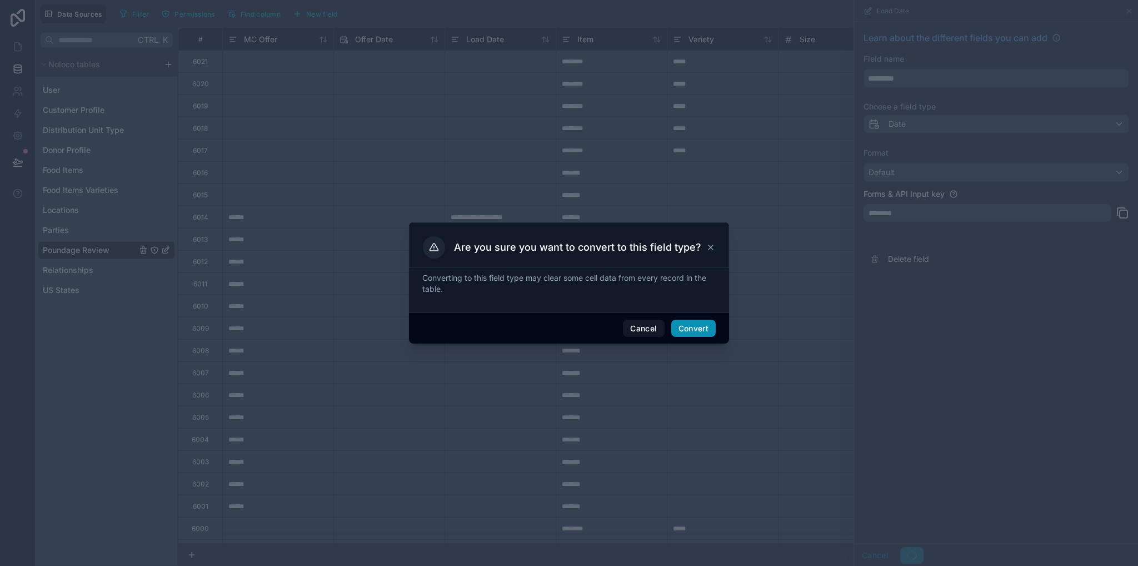
click at [703, 324] on button "Convert" at bounding box center [693, 328] width 44 height 18
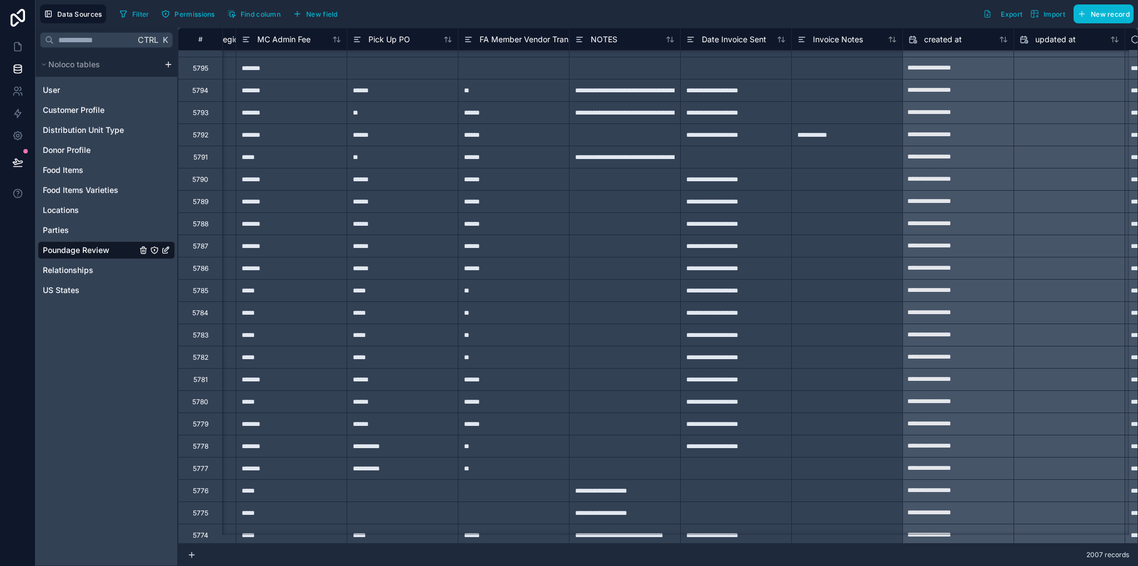
scroll to position [5016, 2427]
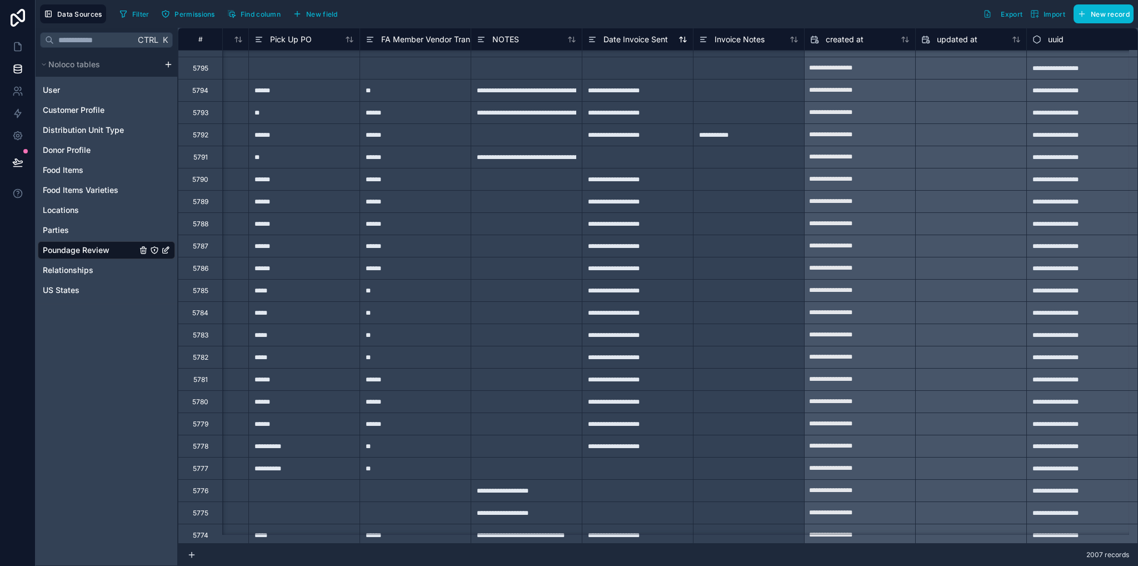
click at [626, 36] on span "Date Invoice Sent" at bounding box center [635, 39] width 64 height 11
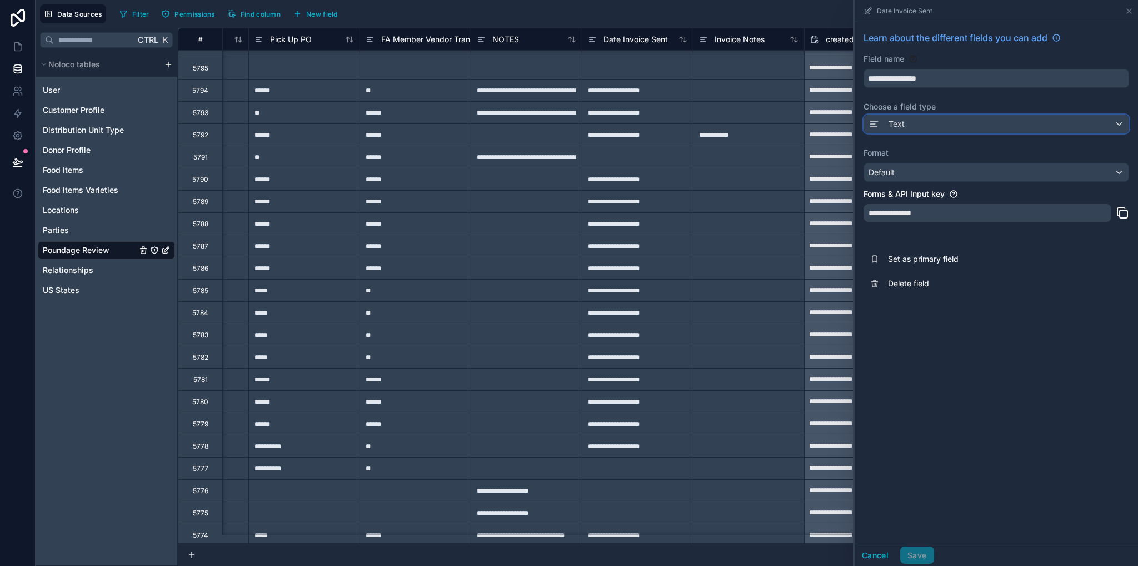
click at [885, 123] on div "Text" at bounding box center [886, 123] width 36 height 13
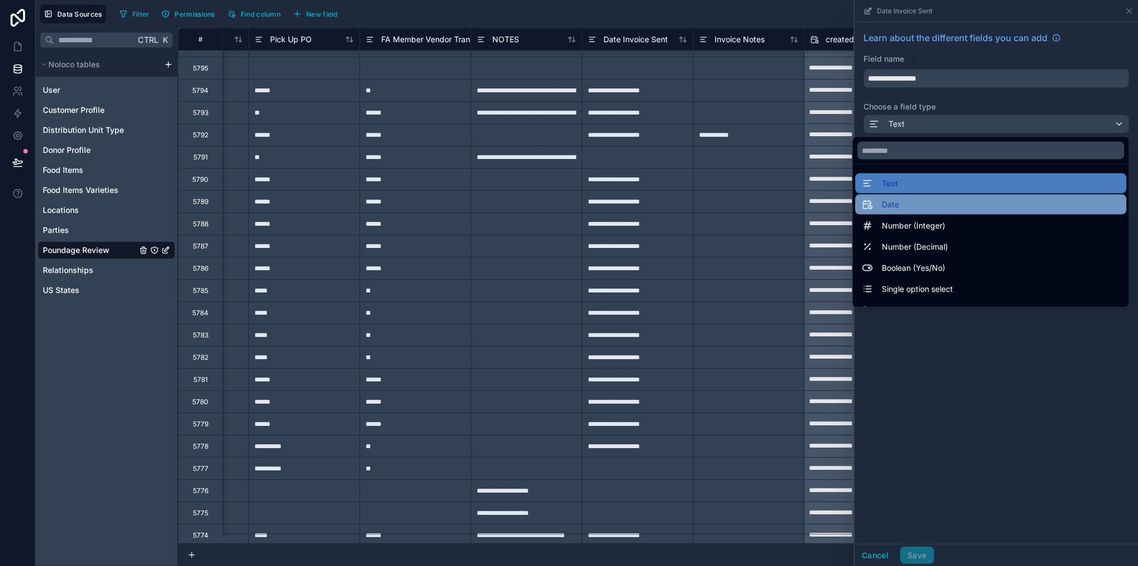
click at [887, 207] on span "Date" at bounding box center [890, 204] width 17 height 13
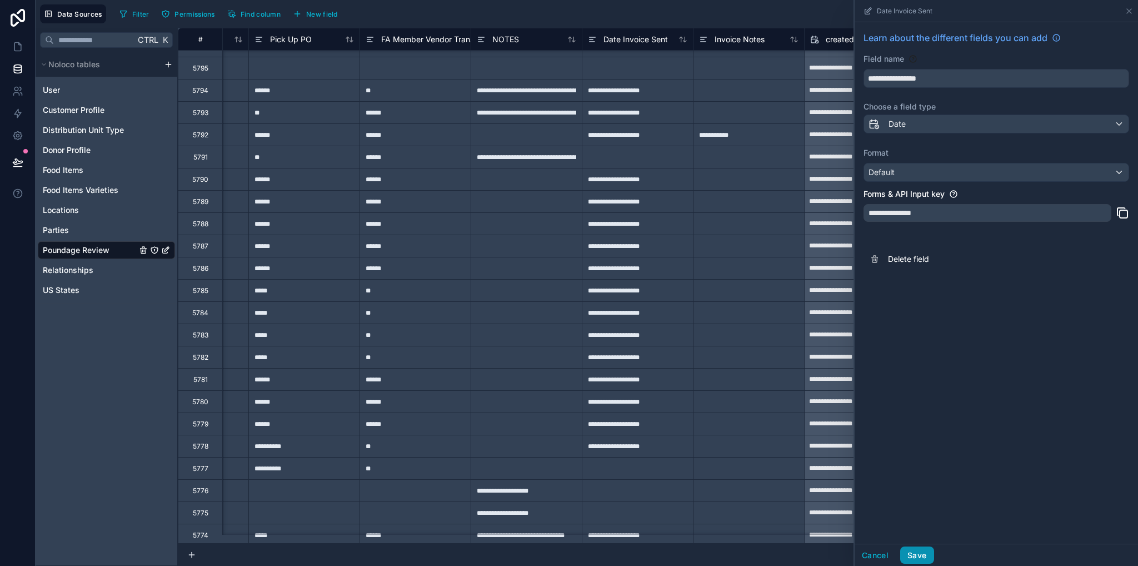
click at [910, 553] on button "Save" at bounding box center [916, 555] width 33 height 18
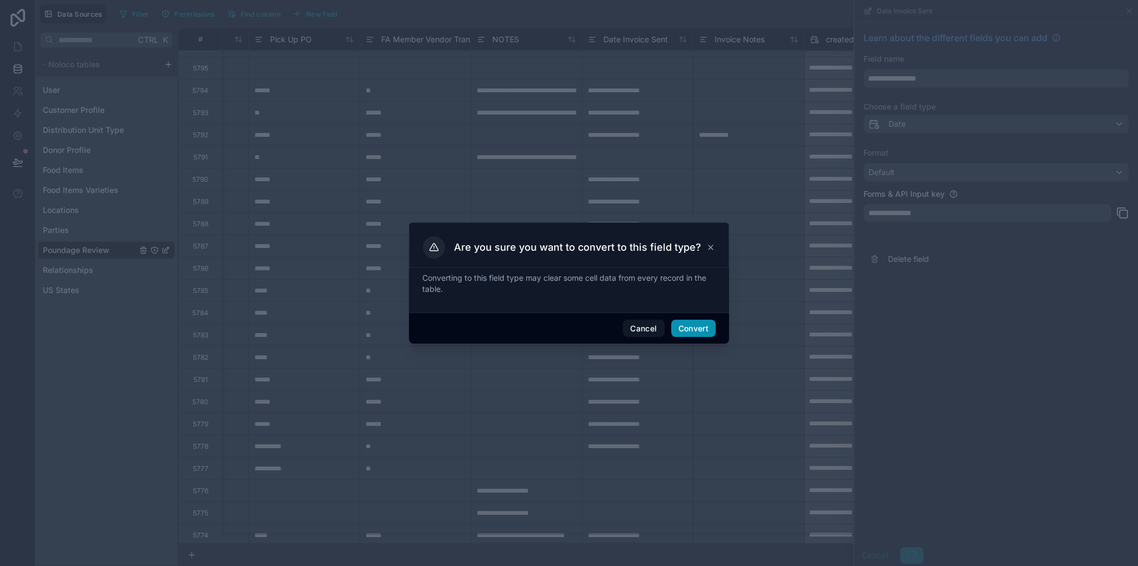
click at [709, 327] on button "Convert" at bounding box center [693, 328] width 44 height 18
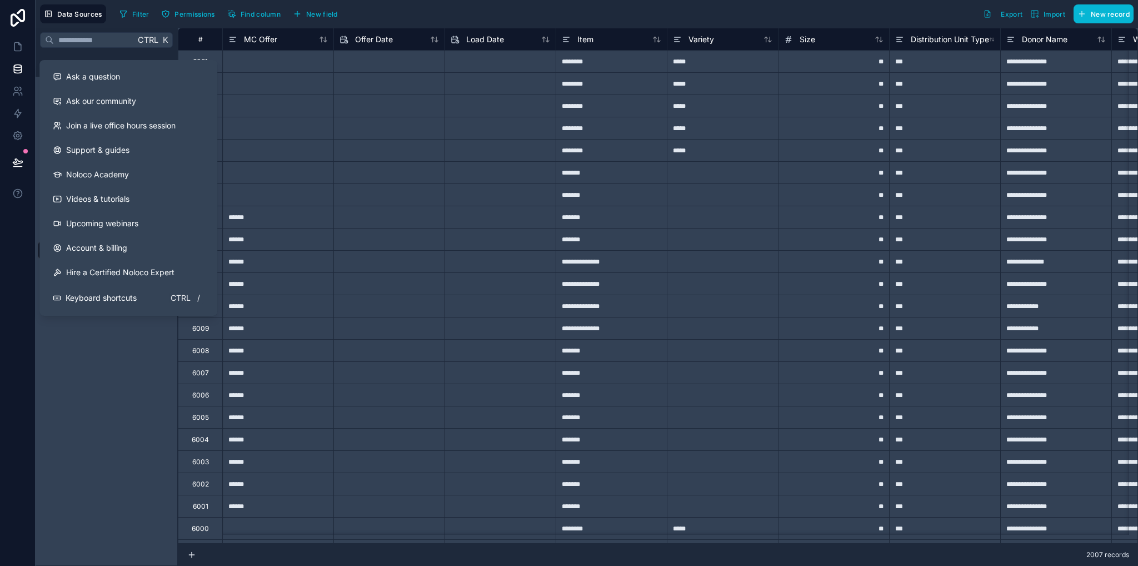
click at [205, 37] on div "#" at bounding box center [200, 39] width 27 height 8
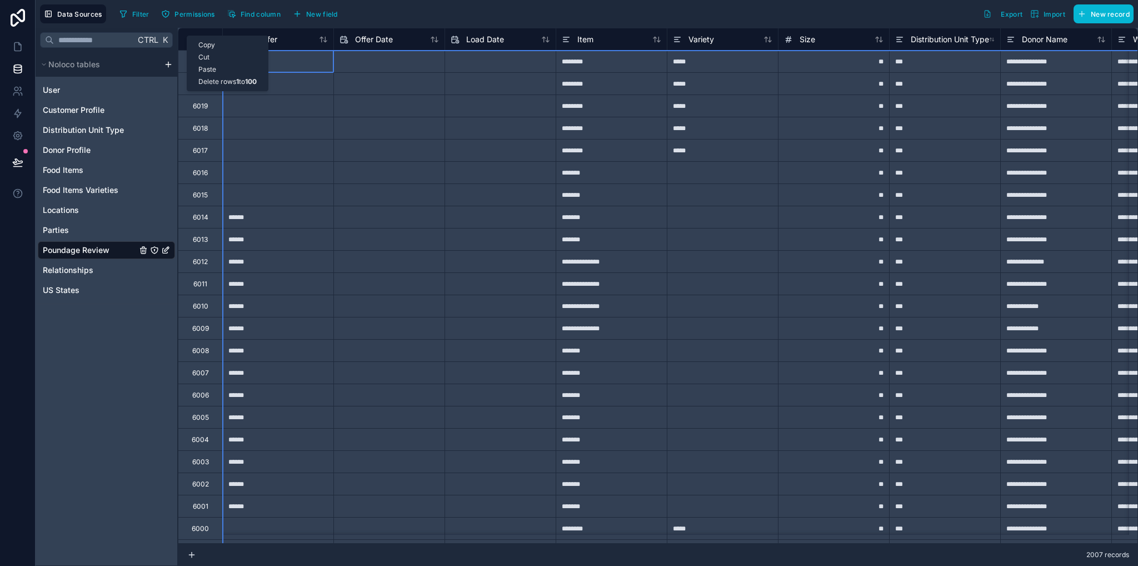
drag, startPoint x: 187, startPoint y: 36, endPoint x: 214, endPoint y: 49, distance: 30.6
drag, startPoint x: 214, startPoint y: 49, endPoint x: 206, endPoint y: 84, distance: 35.3
click at [206, 84] on div "Delete rows 1 to 100" at bounding box center [227, 82] width 81 height 12
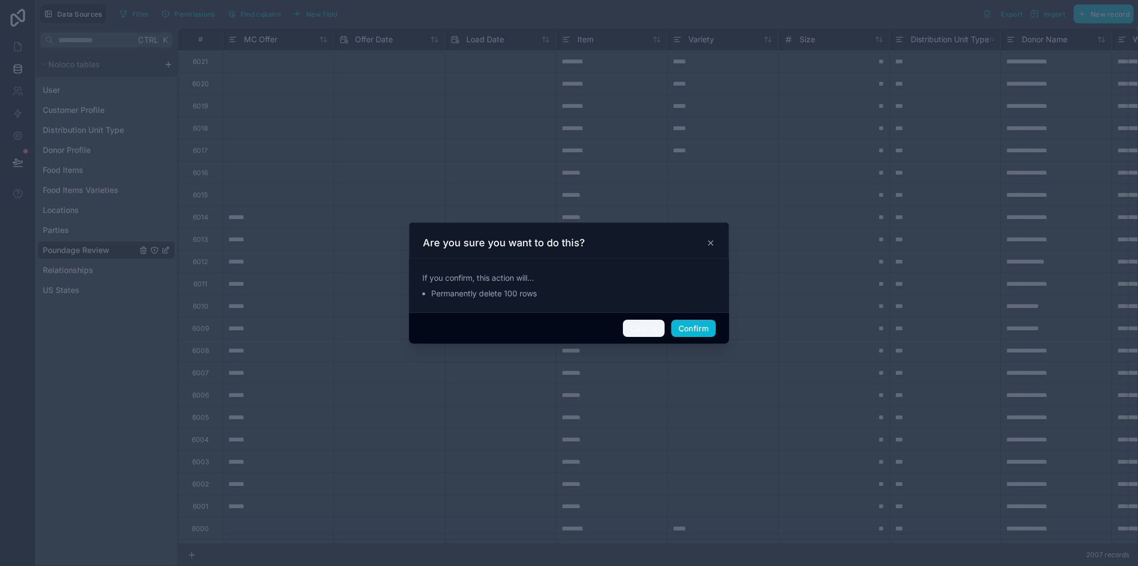
click at [648, 330] on button "Cancel" at bounding box center [643, 328] width 41 height 18
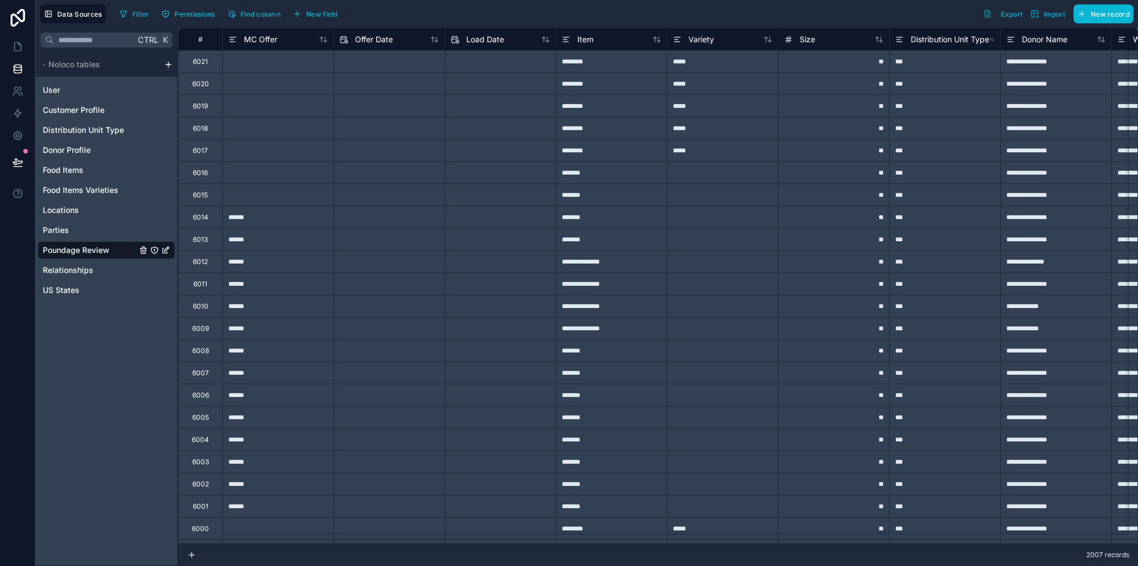
click at [210, 34] on div "#" at bounding box center [200, 39] width 44 height 22
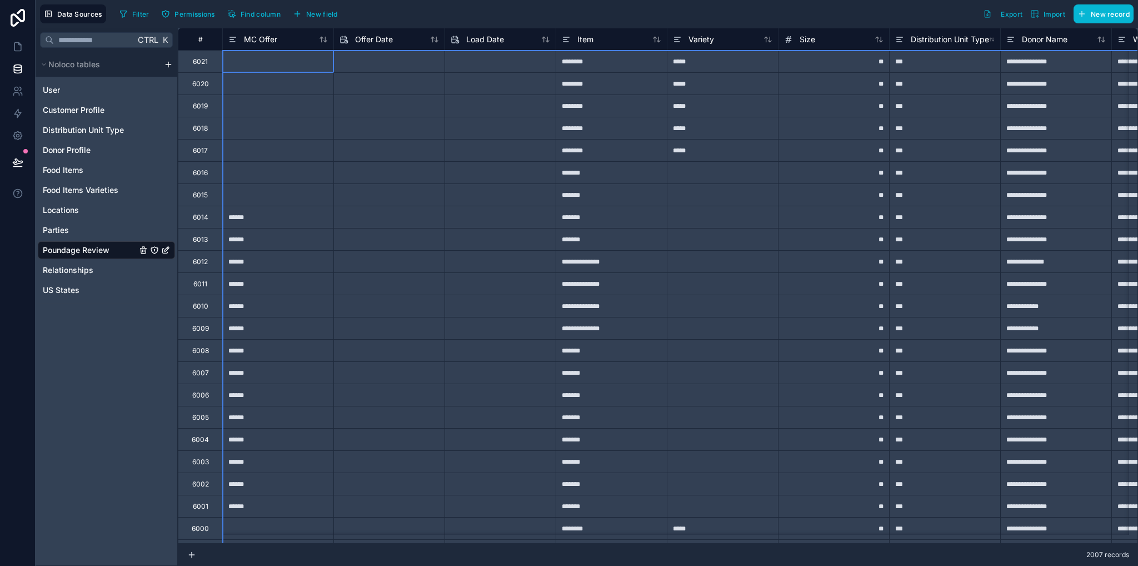
drag, startPoint x: 208, startPoint y: 35, endPoint x: 185, endPoint y: 36, distance: 23.4
drag, startPoint x: 186, startPoint y: 36, endPoint x: 202, endPoint y: 81, distance: 47.8
click at [202, 81] on div "Delete rows 1 to 250" at bounding box center [227, 82] width 82 height 12
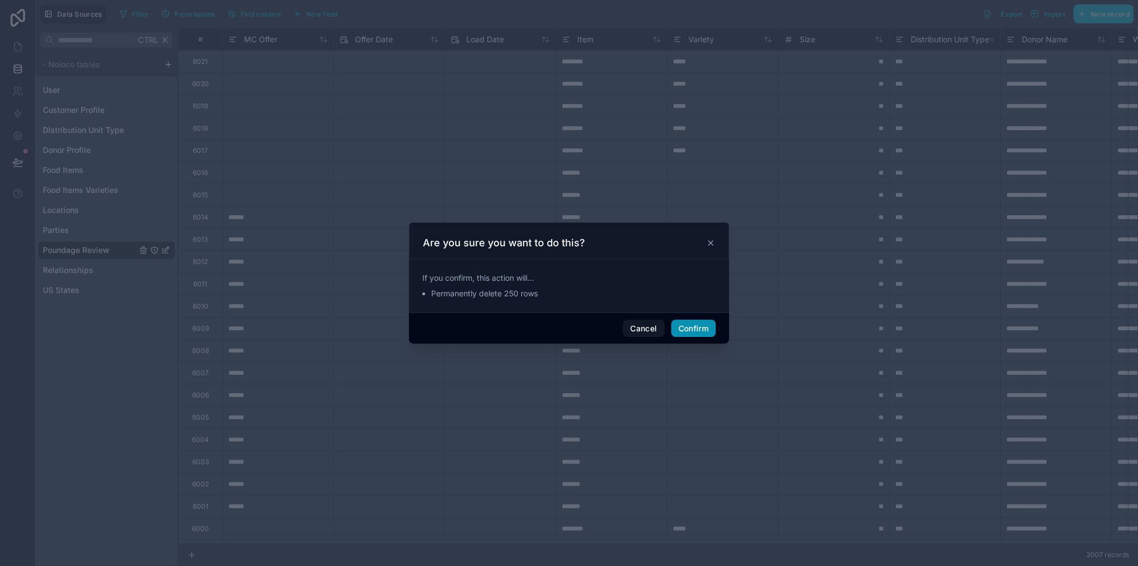
click at [680, 335] on button "Confirm" at bounding box center [693, 328] width 44 height 18
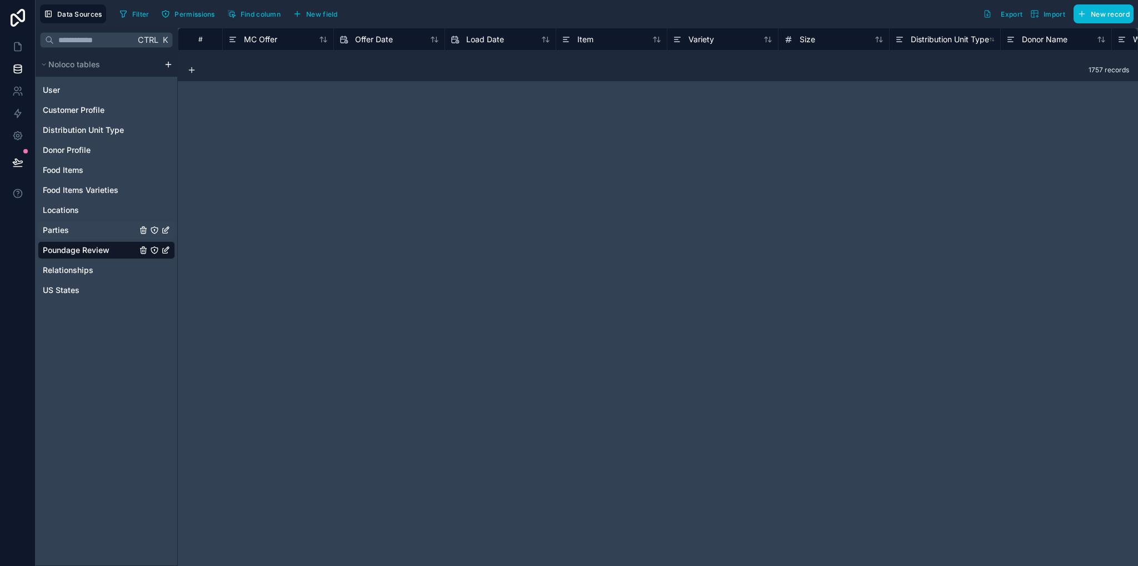
click at [83, 236] on div "Parties" at bounding box center [106, 230] width 137 height 18
click at [80, 227] on link "Parties" at bounding box center [90, 229] width 94 height 11
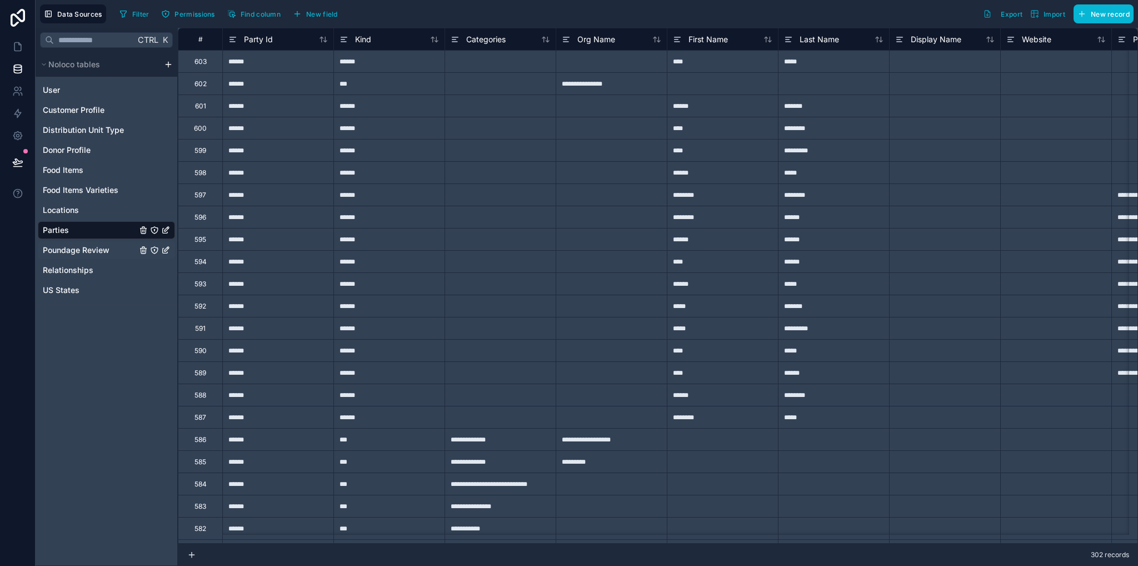
click at [87, 246] on span "Poundage Review" at bounding box center [76, 249] width 67 height 11
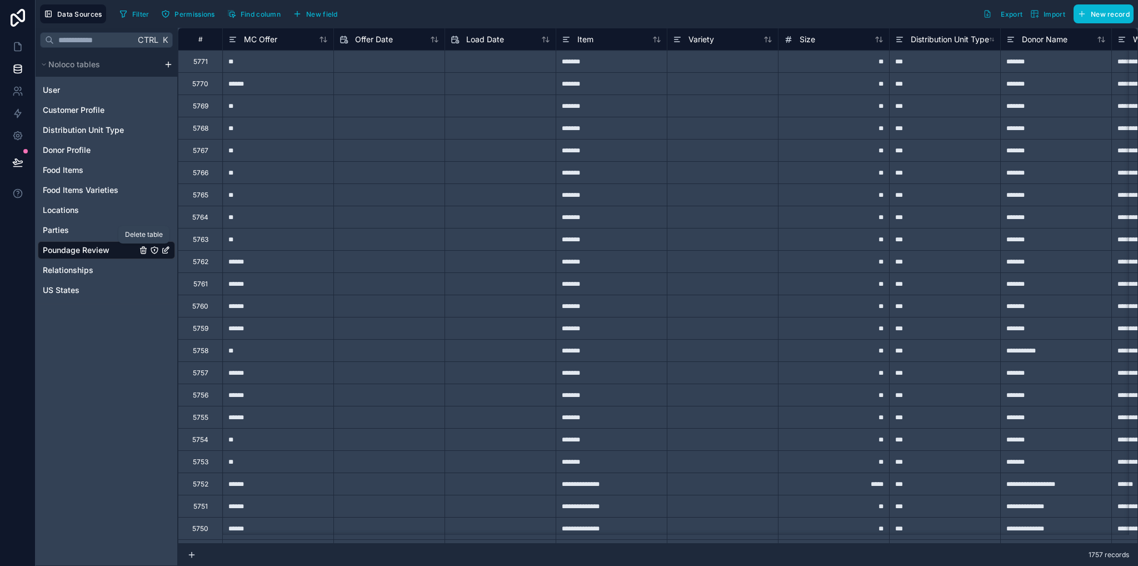
click at [143, 248] on icon "Poundage Review" at bounding box center [144, 248] width 6 height 0
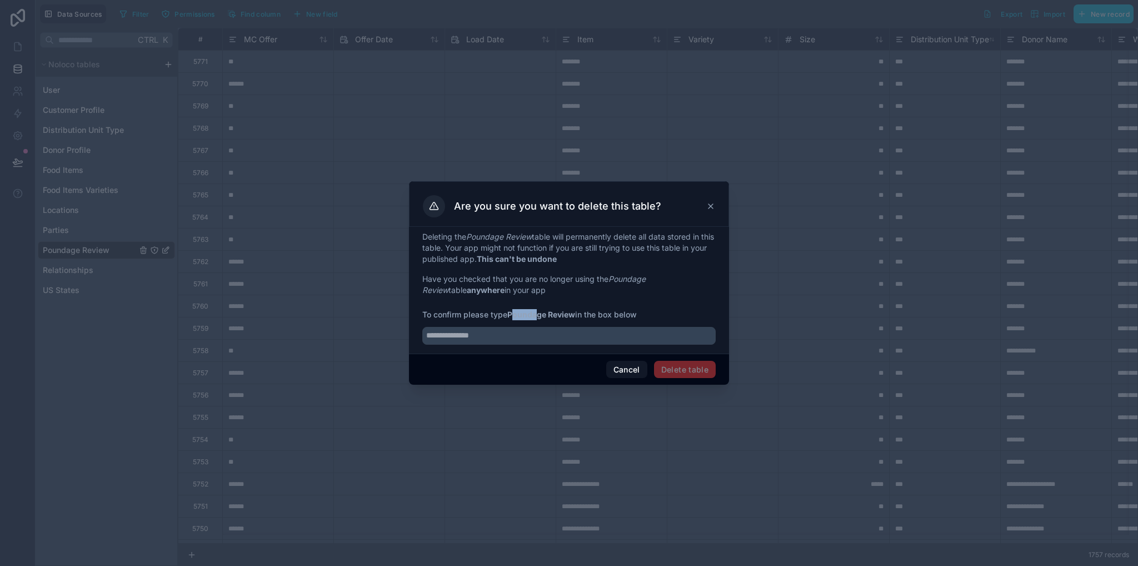
drag, startPoint x: 512, startPoint y: 316, endPoint x: 541, endPoint y: 317, distance: 28.9
click at [541, 317] on strong "Poundage Review" at bounding box center [541, 313] width 68 height 9
drag, startPoint x: 577, startPoint y: 316, endPoint x: 510, endPoint y: 314, distance: 67.8
click at [510, 314] on span "To confirm please type Poundage Review in the box below" at bounding box center [568, 314] width 293 height 11
copy strong "Poundage Review"
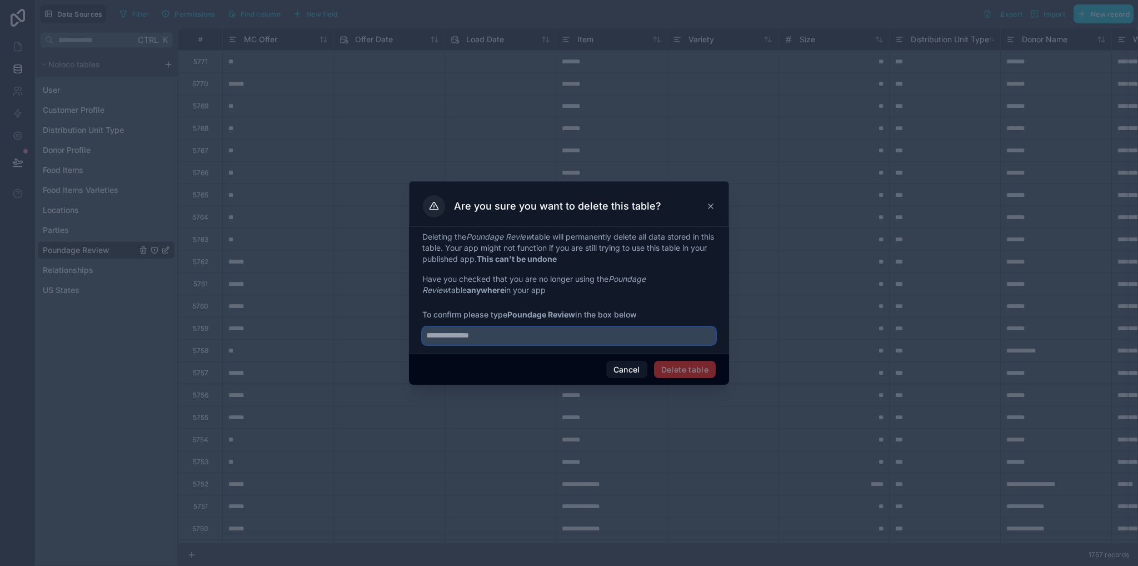
click at [516, 339] on input "text" at bounding box center [568, 336] width 293 height 18
paste input "**********"
type input "**********"
click at [665, 371] on button "Delete table" at bounding box center [685, 370] width 62 height 18
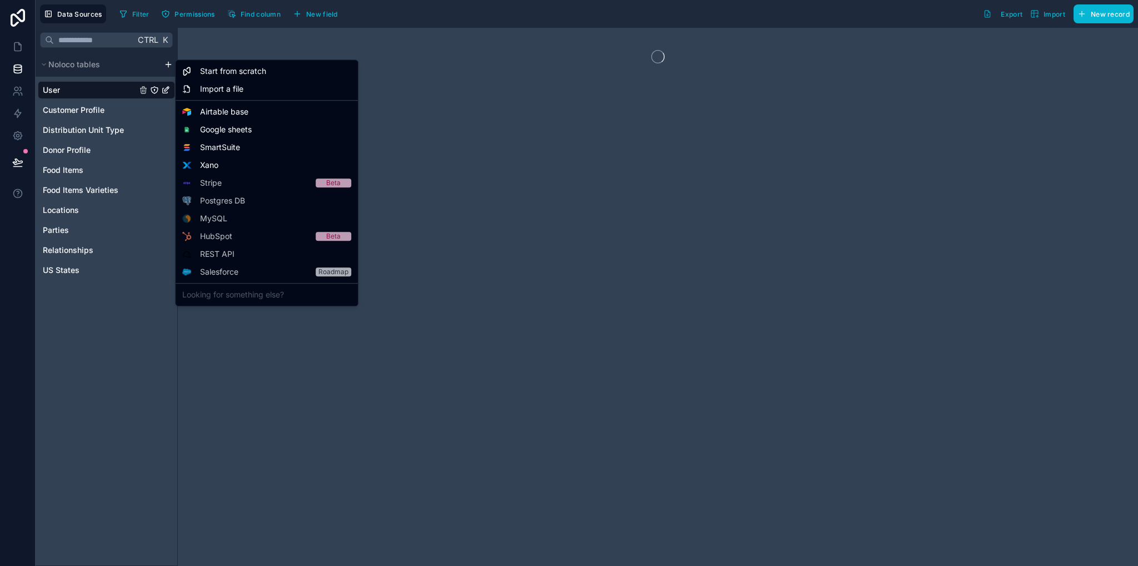
click at [167, 67] on html "Data Sources Filter Permissions Find column New field Export Import New record …" at bounding box center [569, 283] width 1138 height 566
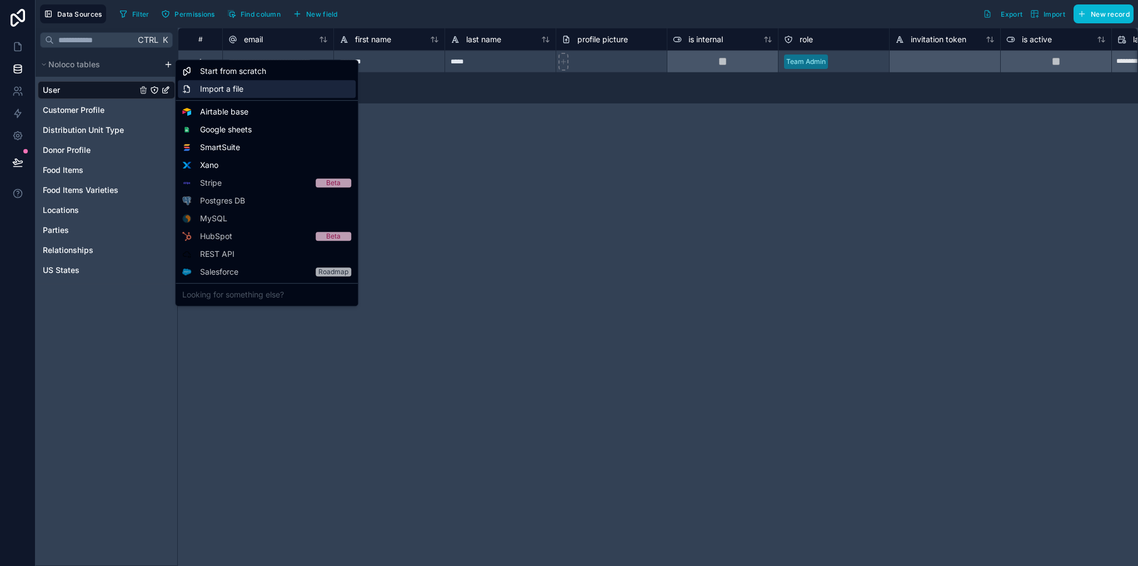
click at [232, 91] on span "Import a file" at bounding box center [221, 88] width 43 height 11
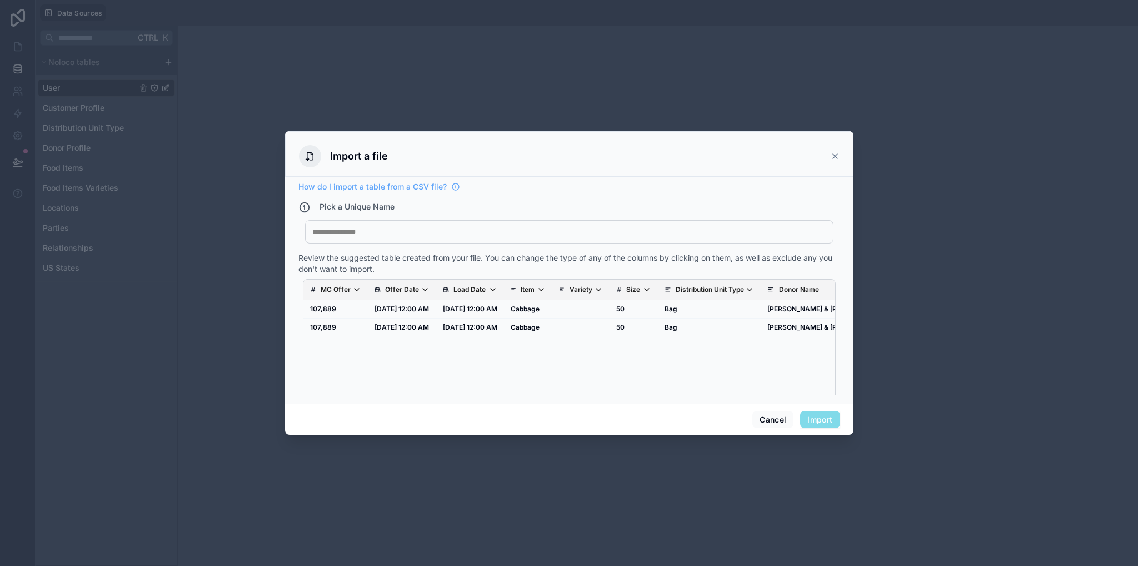
click at [508, 234] on div at bounding box center [569, 231] width 514 height 9
click at [818, 416] on button "Import" at bounding box center [819, 420] width 39 height 18
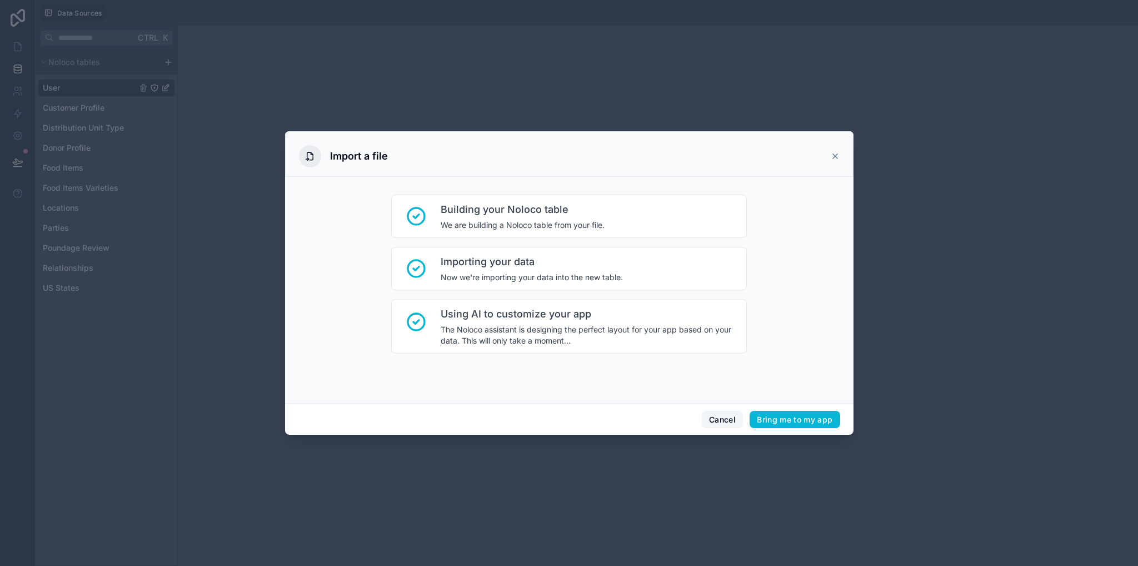
click at [723, 418] on button "Cancel" at bounding box center [722, 420] width 41 height 18
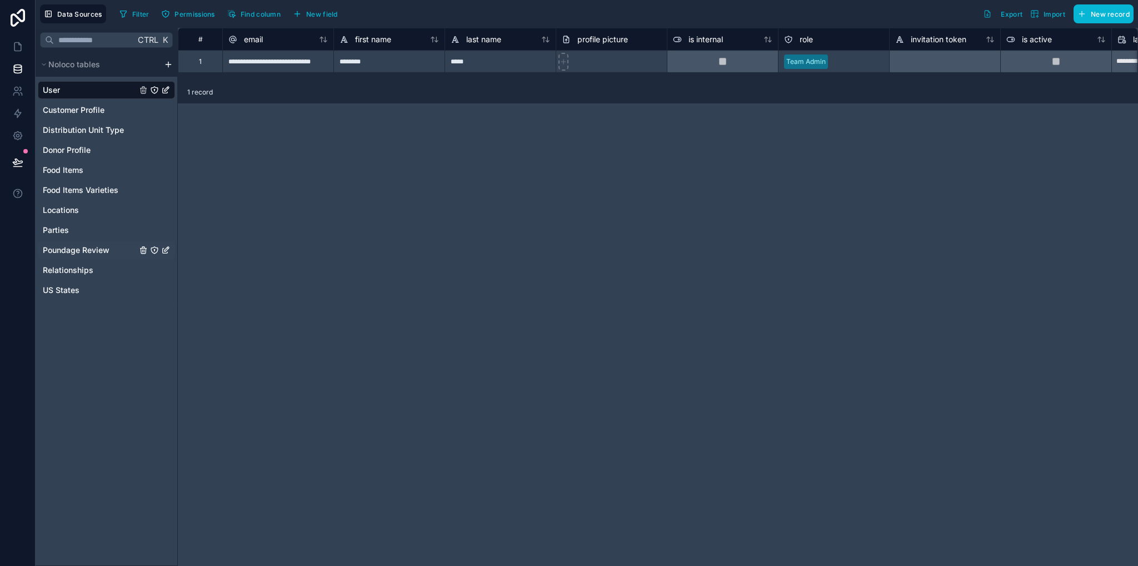
click at [76, 252] on span "Poundage Review" at bounding box center [76, 249] width 67 height 11
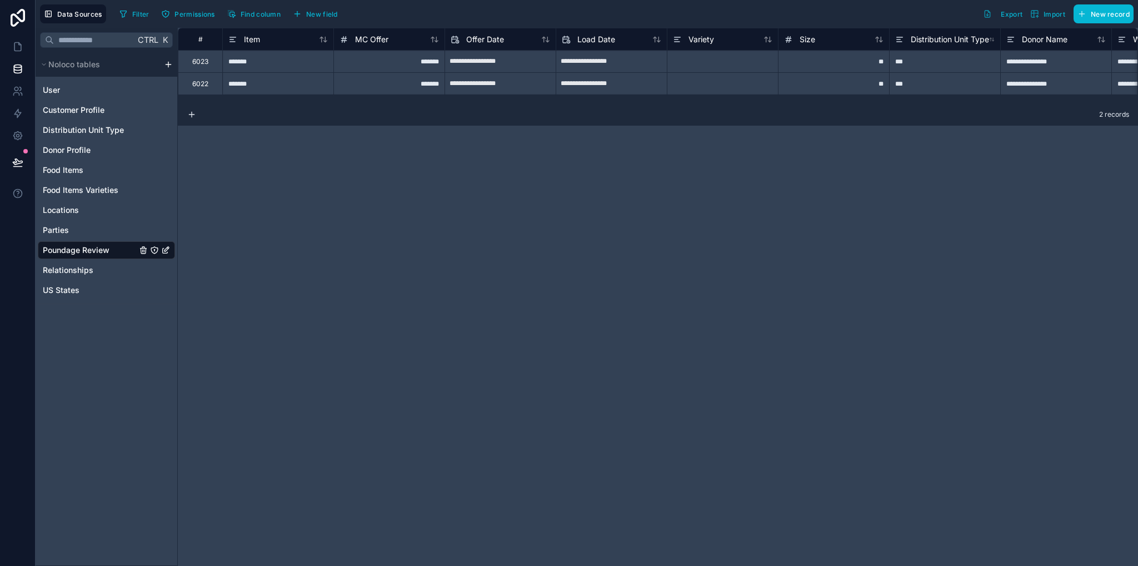
click at [211, 40] on div "#" at bounding box center [200, 39] width 27 height 8
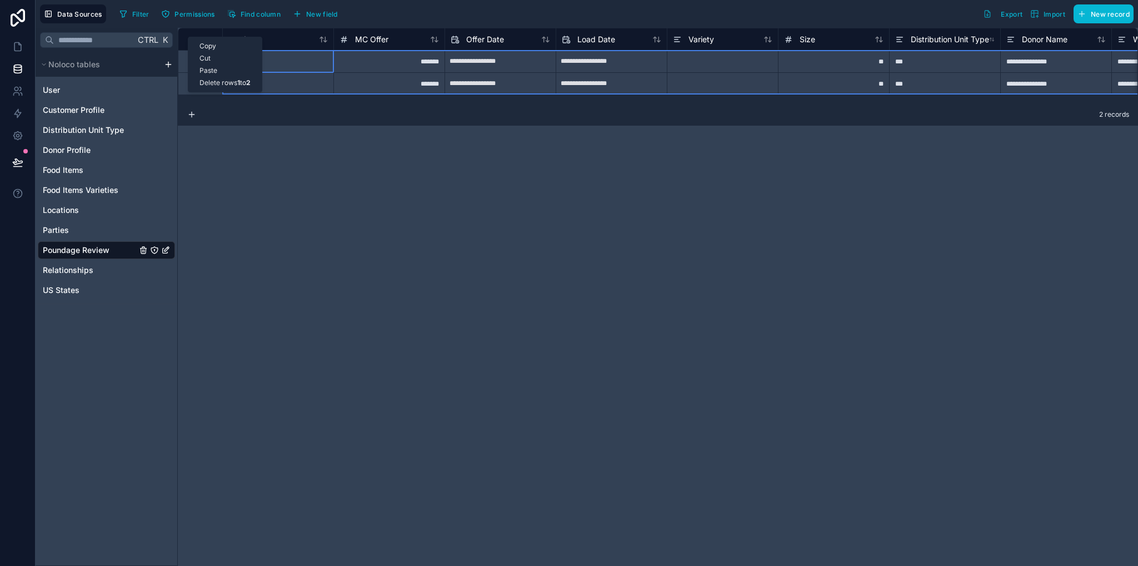
drag, startPoint x: 188, startPoint y: 37, endPoint x: 226, endPoint y: 58, distance: 43.6
drag, startPoint x: 226, startPoint y: 58, endPoint x: 208, endPoint y: 86, distance: 32.2
click at [208, 86] on div "Delete rows 1 to 2" at bounding box center [224, 83] width 73 height 12
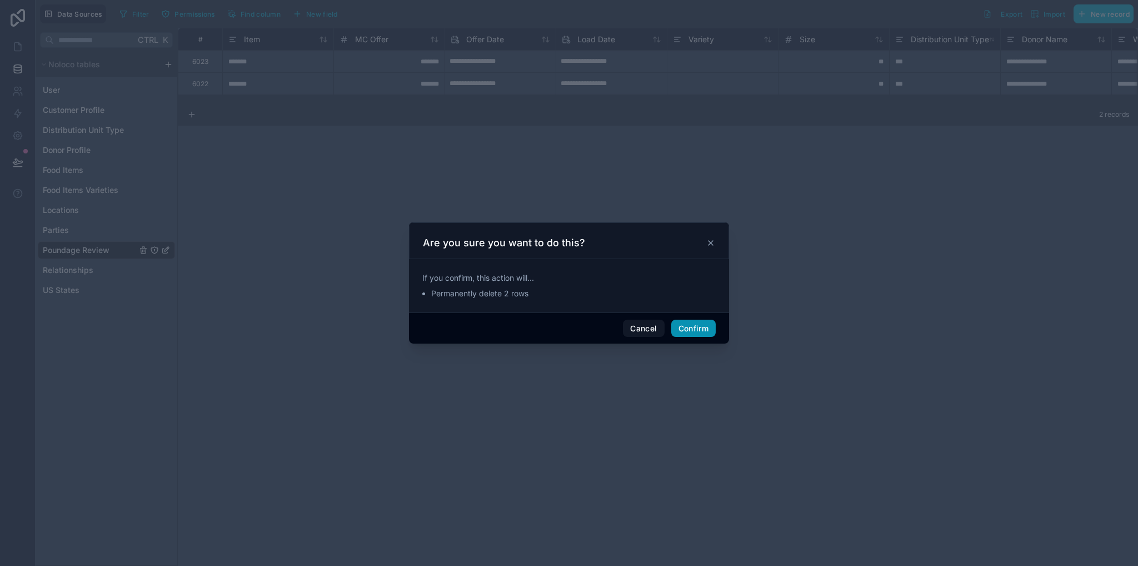
click at [691, 331] on button "Confirm" at bounding box center [693, 328] width 44 height 18
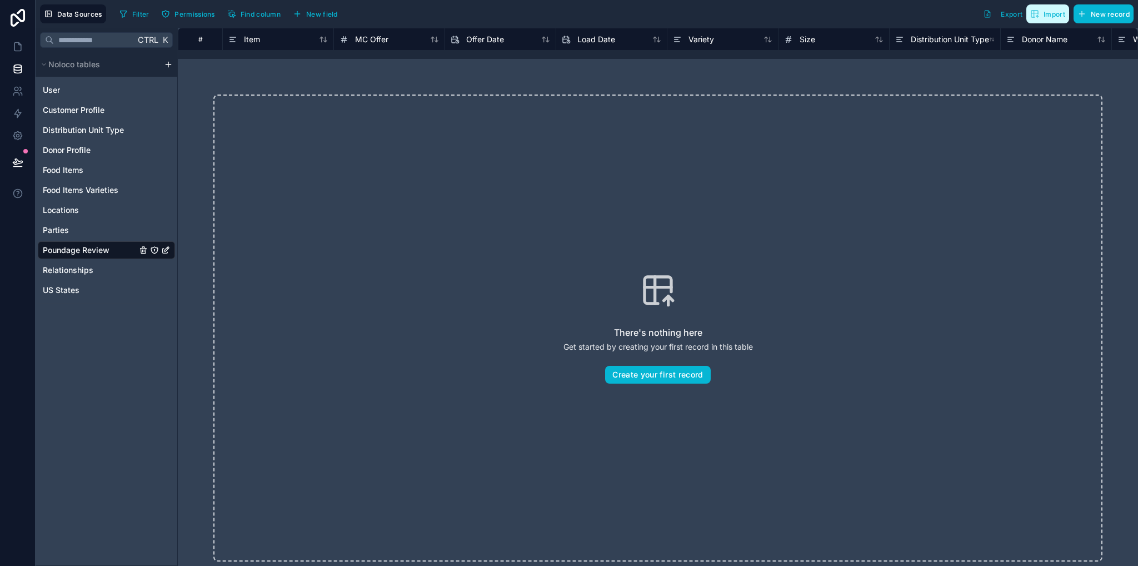
click at [1046, 16] on span "Import" at bounding box center [1054, 14] width 22 height 8
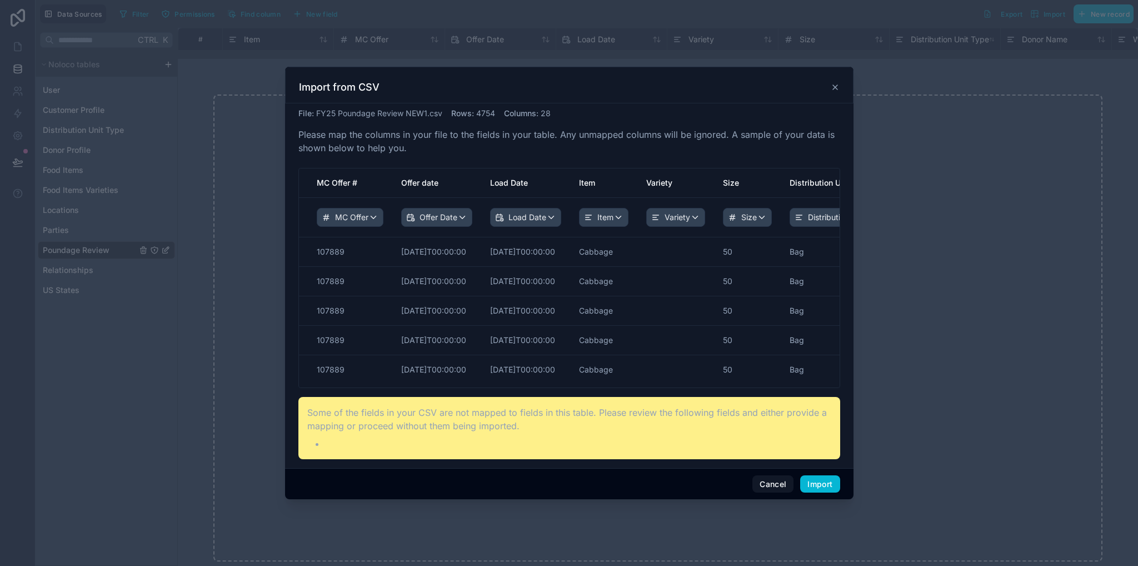
click at [325, 445] on li at bounding box center [578, 443] width 506 height 13
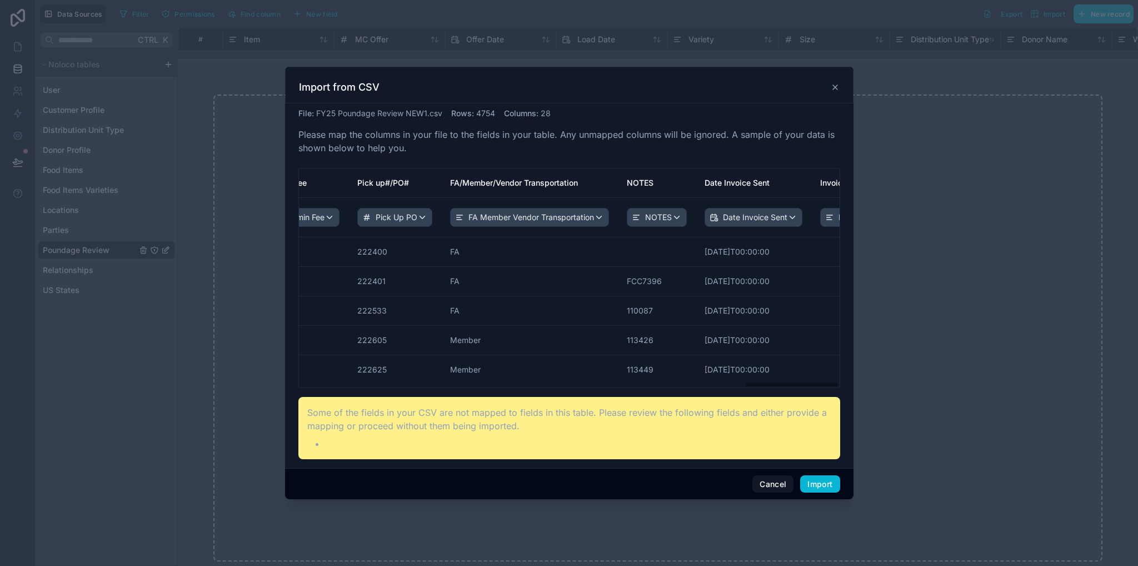
scroll to position [0, 2538]
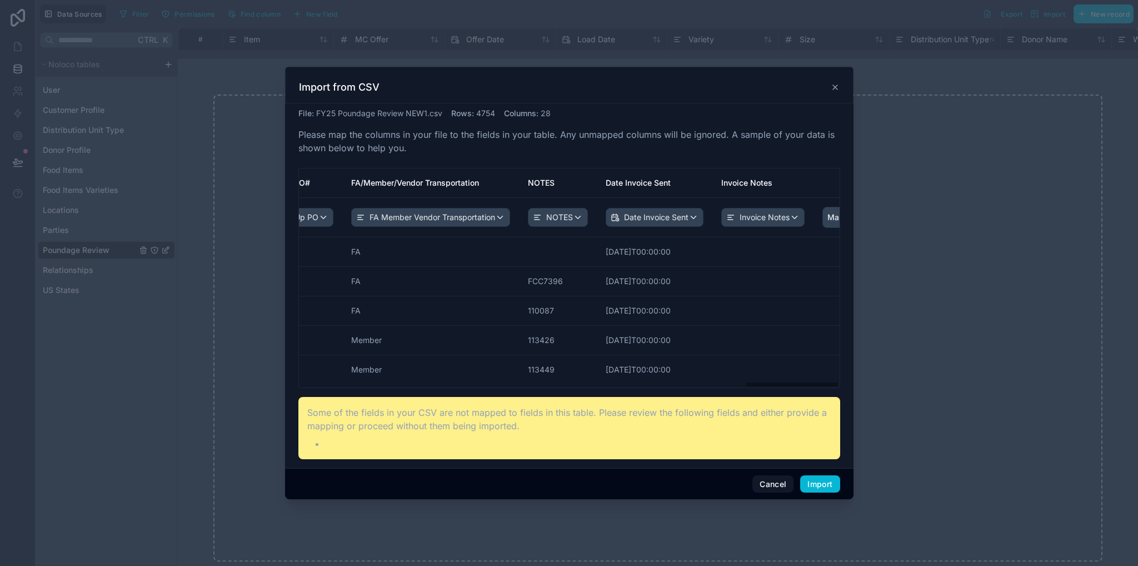
drag, startPoint x: 344, startPoint y: 383, endPoint x: 810, endPoint y: 381, distance: 465.6
click at [810, 381] on div "MC Offer # Offer date Load Date Item Variety Size Distribution Unit Type Donor …" at bounding box center [569, 277] width 541 height 219
click at [813, 187] on th "scrollable content" at bounding box center [862, 182] width 98 height 29
drag, startPoint x: 786, startPoint y: 384, endPoint x: 788, endPoint y: 376, distance: 8.8
click at [788, 376] on div "MC Offer # Offer date Load Date Item Variety Size Distribution Unit Type Donor …" at bounding box center [569, 277] width 541 height 219
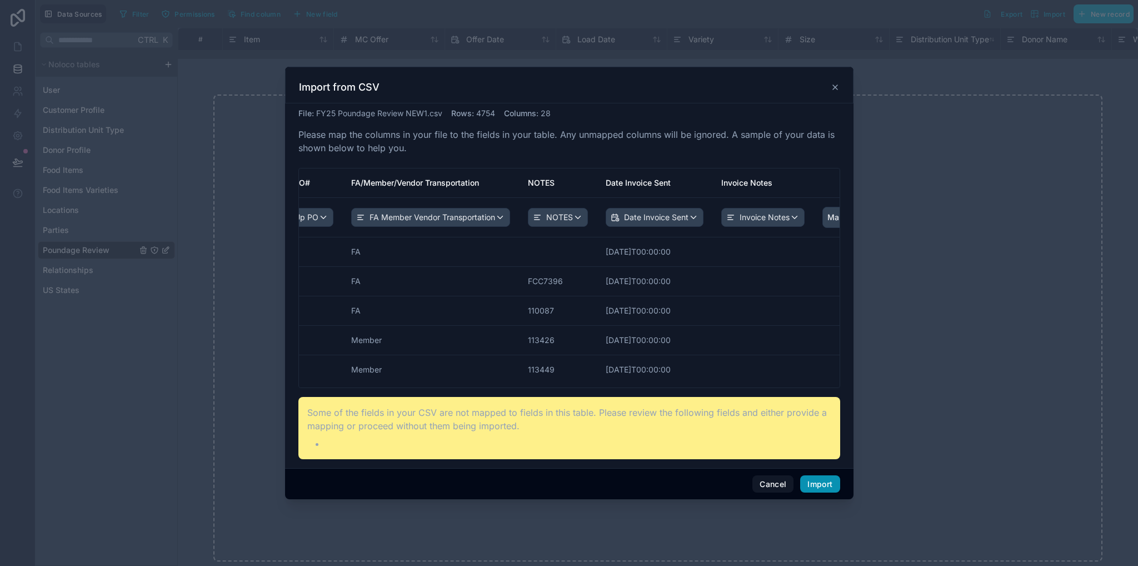
click at [814, 485] on button "Import" at bounding box center [819, 484] width 39 height 18
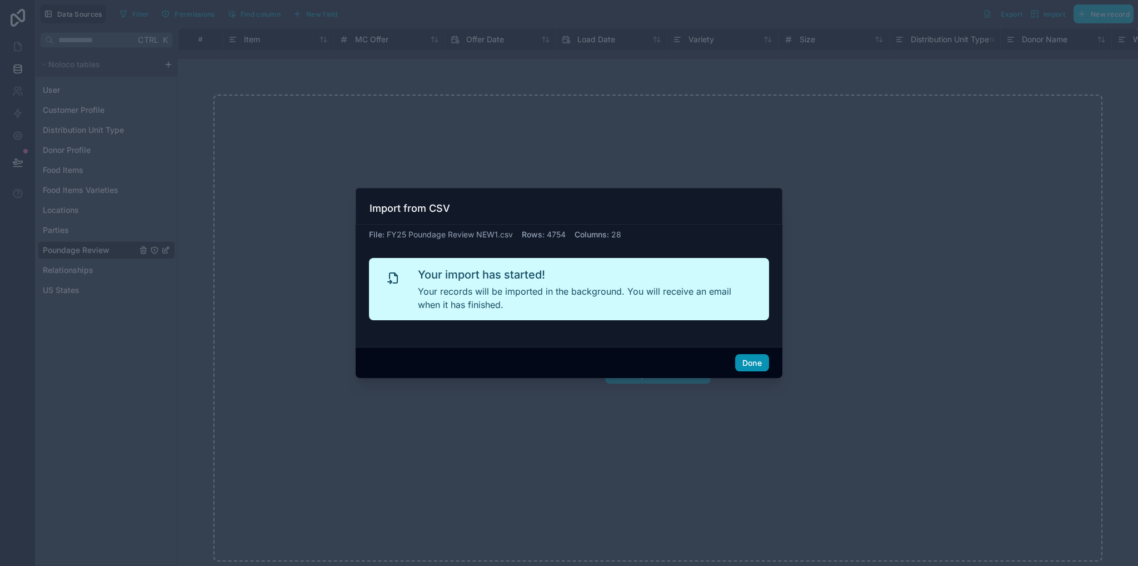
click at [753, 363] on button "Done" at bounding box center [752, 363] width 34 height 18
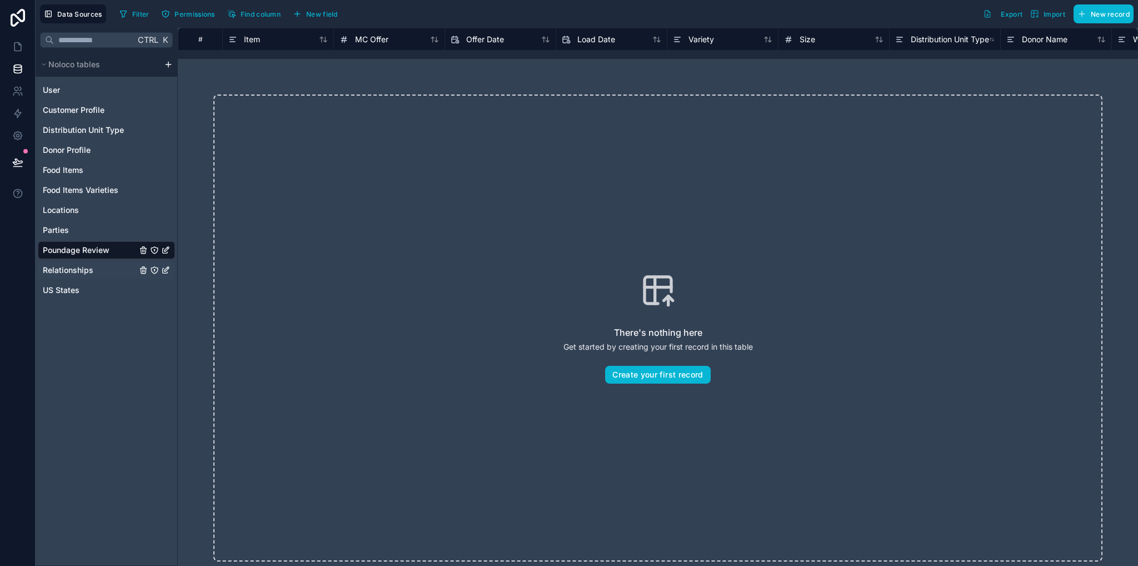
click at [94, 271] on link "Relationships" at bounding box center [90, 269] width 94 height 11
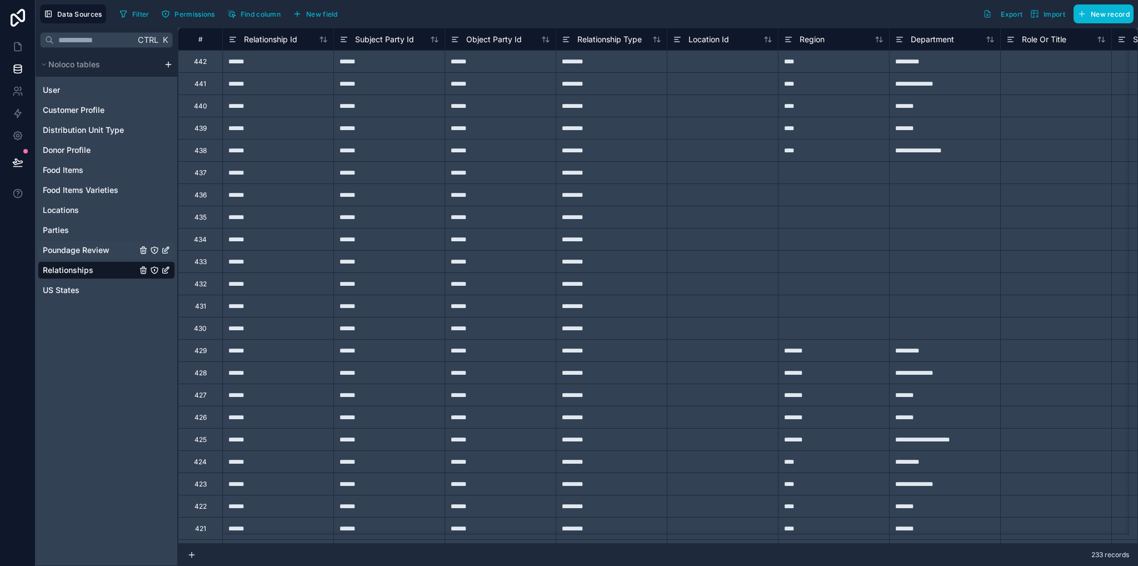
click at [90, 251] on span "Poundage Review" at bounding box center [76, 249] width 67 height 11
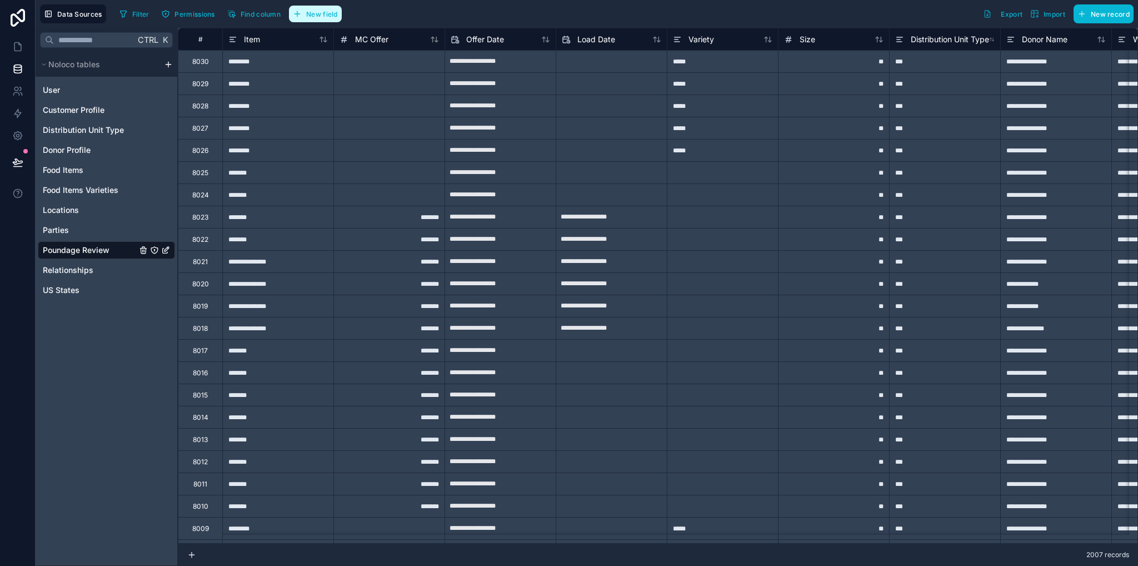
click at [330, 12] on span "New field" at bounding box center [322, 14] width 32 height 8
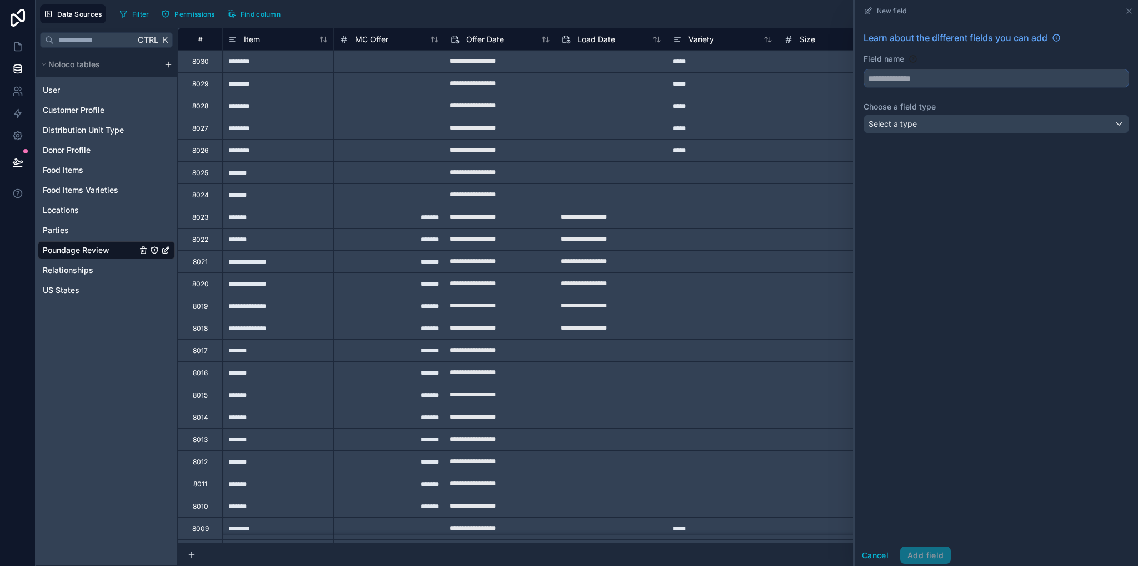
click at [905, 81] on input "text" at bounding box center [996, 78] width 264 height 18
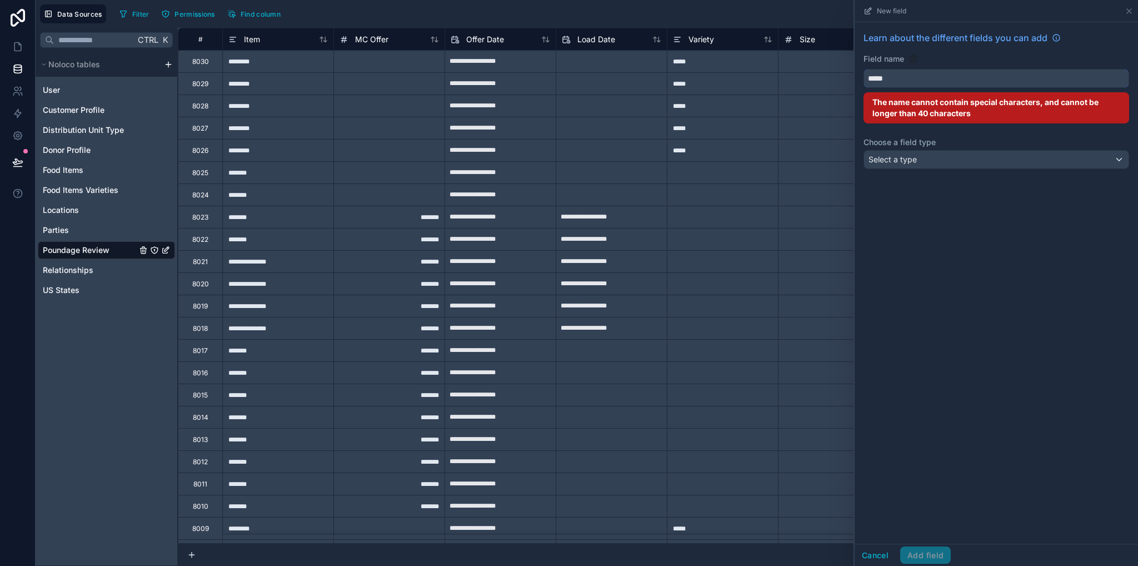
click at [863, 69] on button "****" at bounding box center [996, 78] width 266 height 19
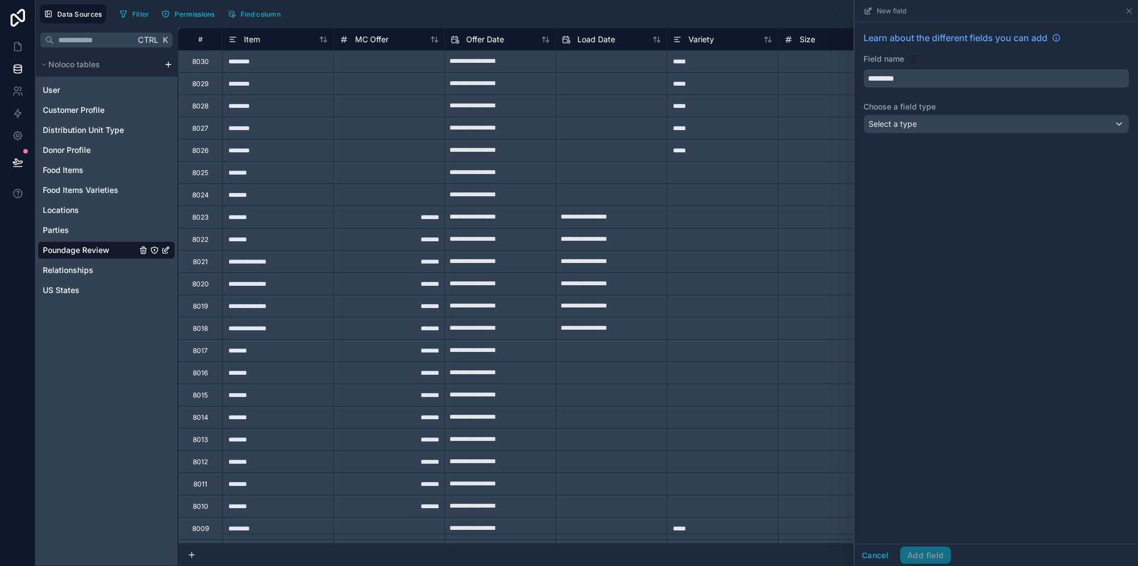
type input "*********"
click at [891, 128] on span "Select a type" at bounding box center [892, 123] width 48 height 11
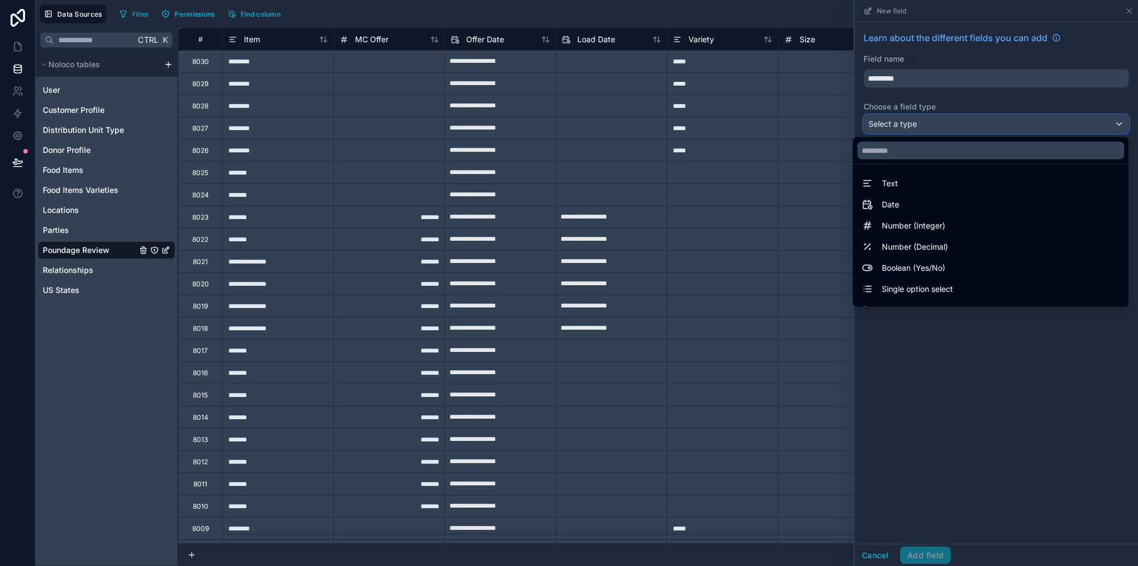
scroll to position [322, 0]
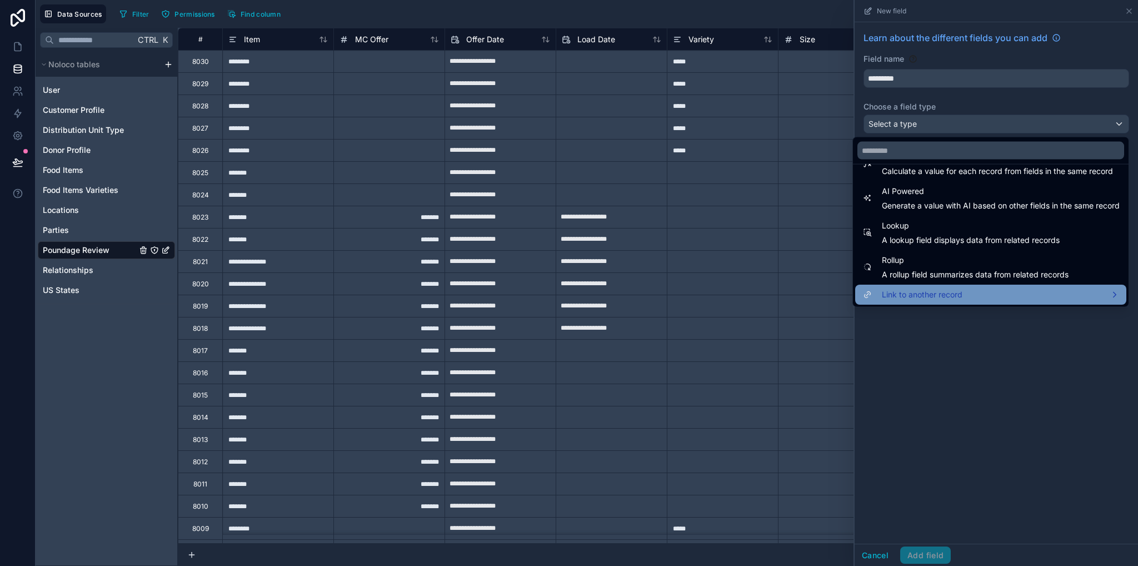
click at [902, 295] on span "Link to another record" at bounding box center [922, 294] width 81 height 13
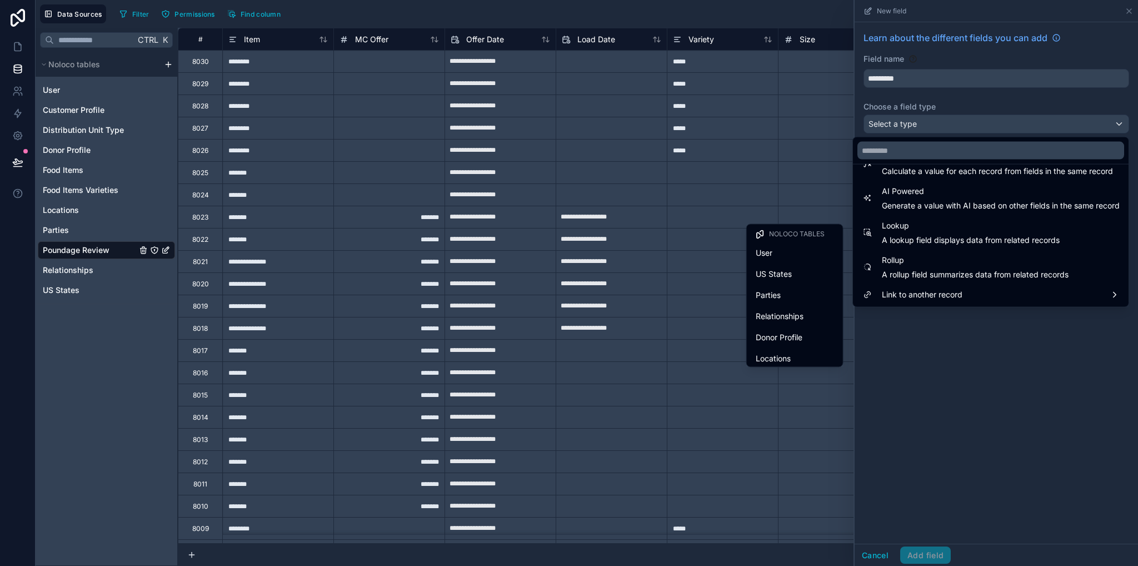
scroll to position [110, 0]
click at [767, 291] on span "Food Items" at bounding box center [776, 290] width 40 height 13
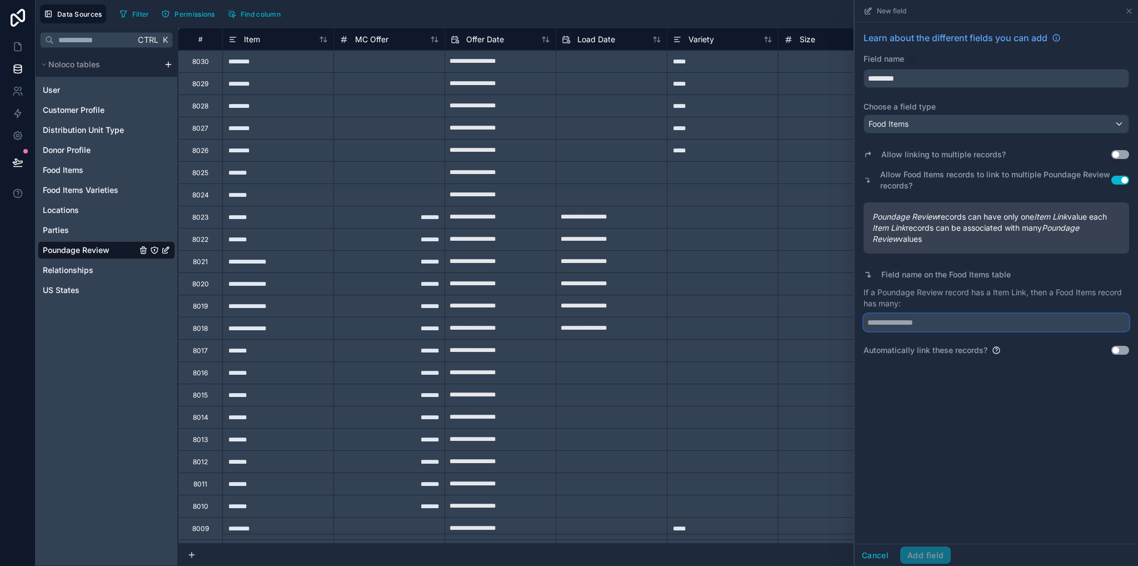
click at [947, 325] on input "text" at bounding box center [996, 322] width 266 height 18
drag, startPoint x: 878, startPoint y: 292, endPoint x: 942, endPoint y: 296, distance: 64.1
click at [942, 296] on p "If a Poundage Review record has a Item Link, then a Food Items record has many:" at bounding box center [996, 298] width 266 height 22
copy p "Poundage Review"
click at [932, 322] on input "text" at bounding box center [996, 322] width 266 height 18
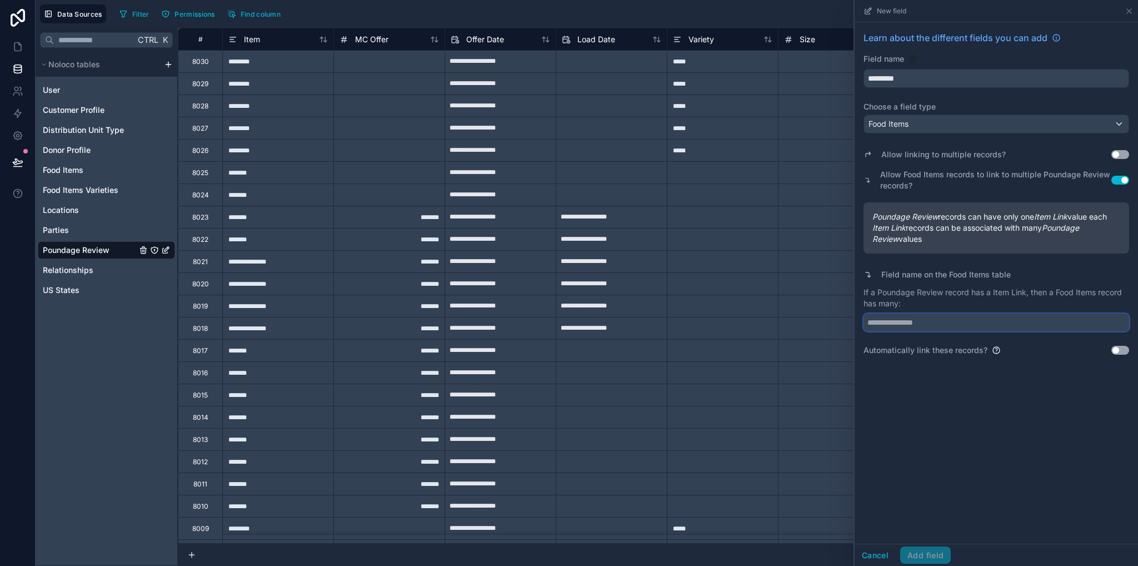
paste input "**********"
type input "**********"
click at [975, 386] on div "**********" at bounding box center [996, 282] width 283 height 521
click at [955, 323] on input "**********" at bounding box center [996, 322] width 266 height 18
click at [1112, 349] on button "Use setting" at bounding box center [1120, 350] width 18 height 9
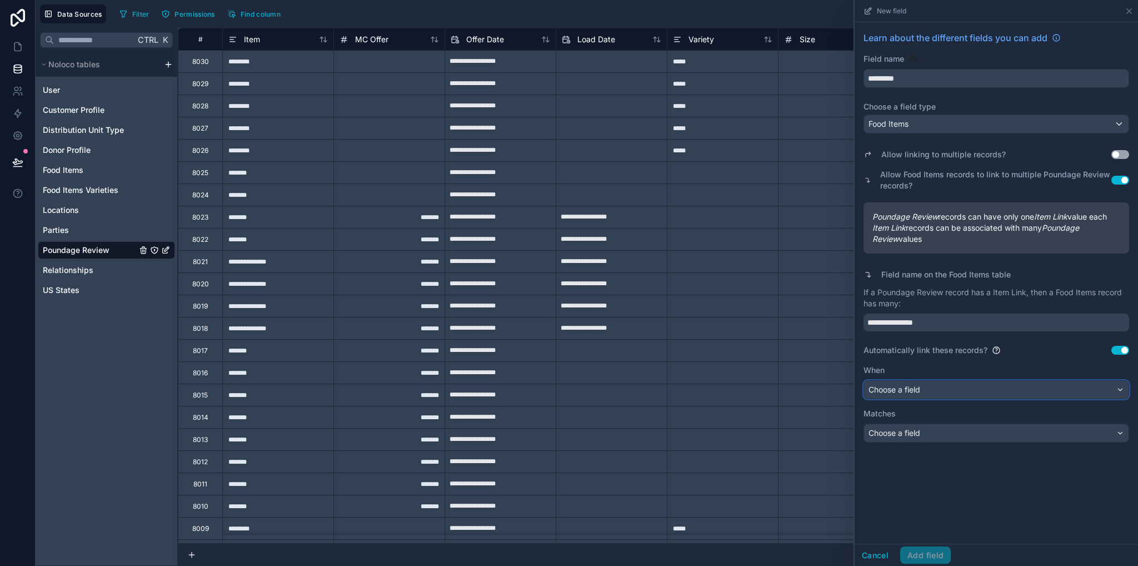
click at [945, 394] on div "Choose a field" at bounding box center [996, 390] width 264 height 18
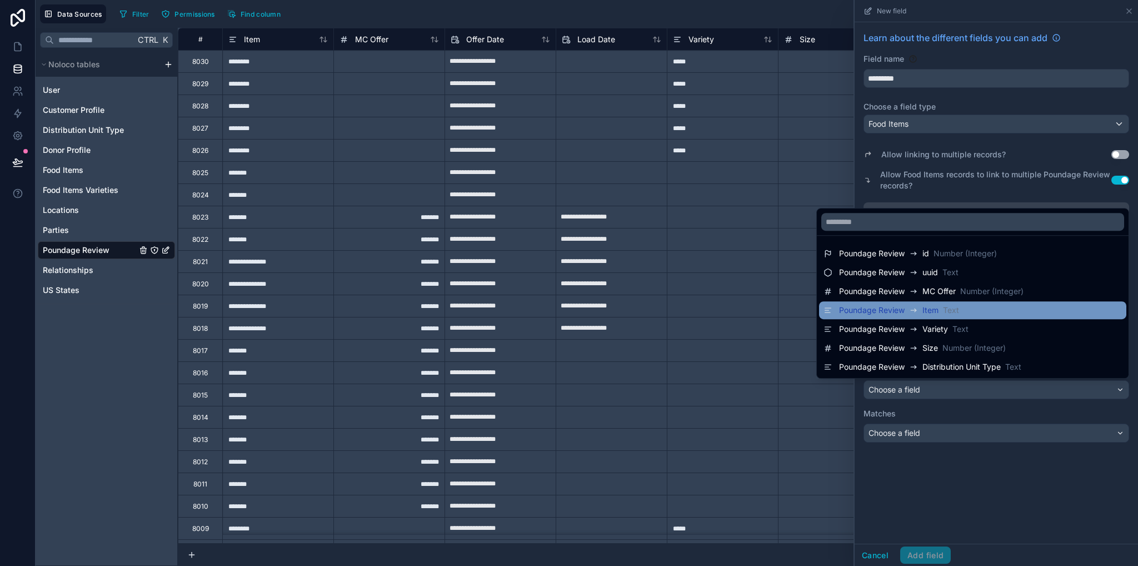
click at [888, 309] on span "Poundage Review" at bounding box center [872, 309] width 66 height 11
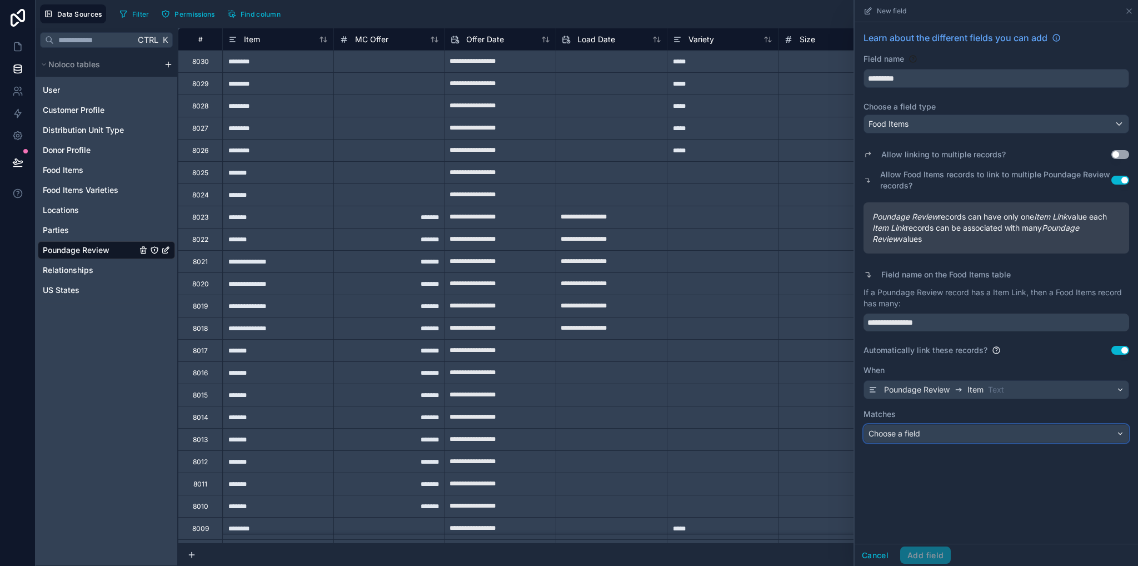
click at [923, 435] on div "Choose a field" at bounding box center [996, 433] width 264 height 18
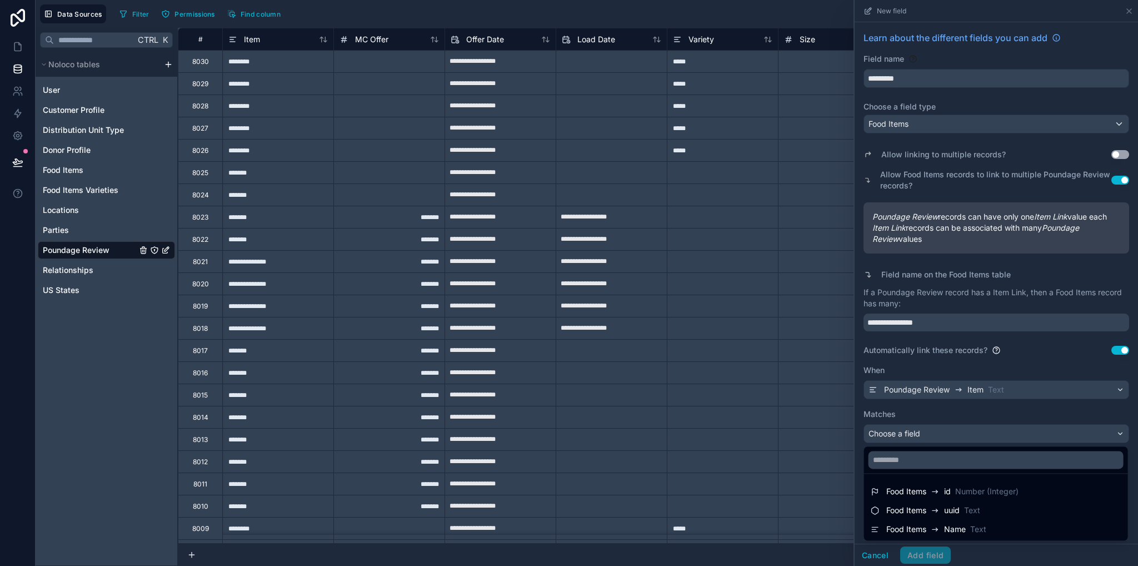
click at [915, 528] on span "Food Items" at bounding box center [906, 528] width 40 height 11
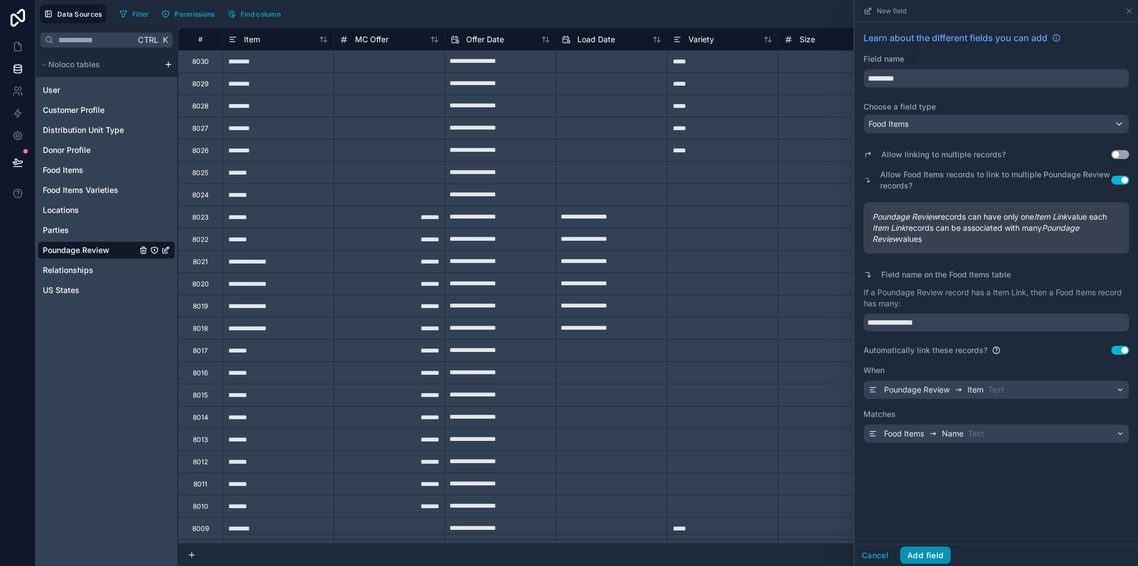
click at [928, 556] on button "Add field" at bounding box center [925, 555] width 51 height 18
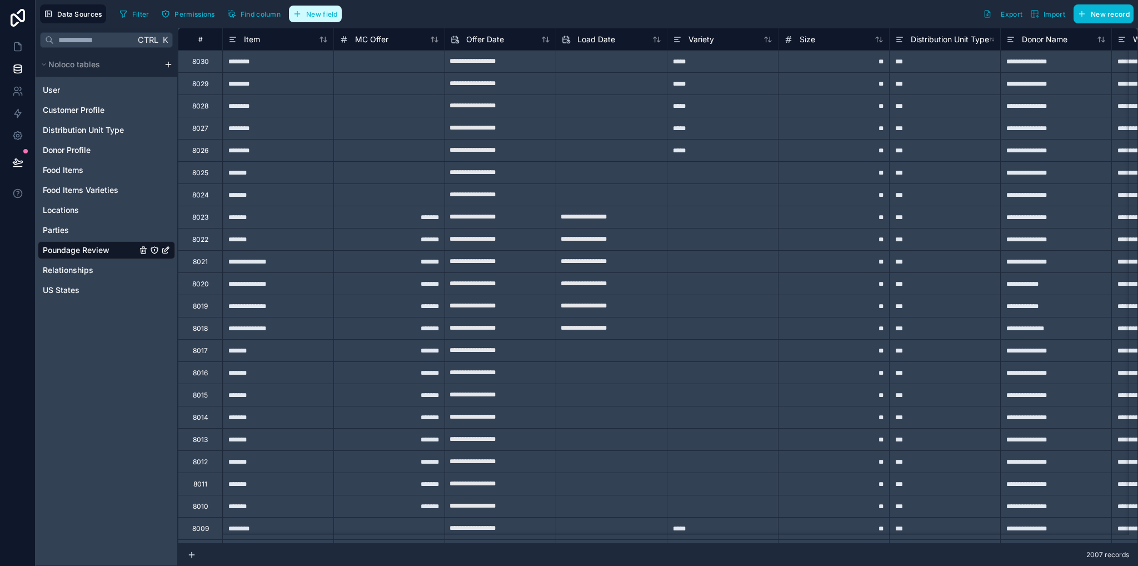
click at [329, 22] on button "New field" at bounding box center [315, 14] width 53 height 17
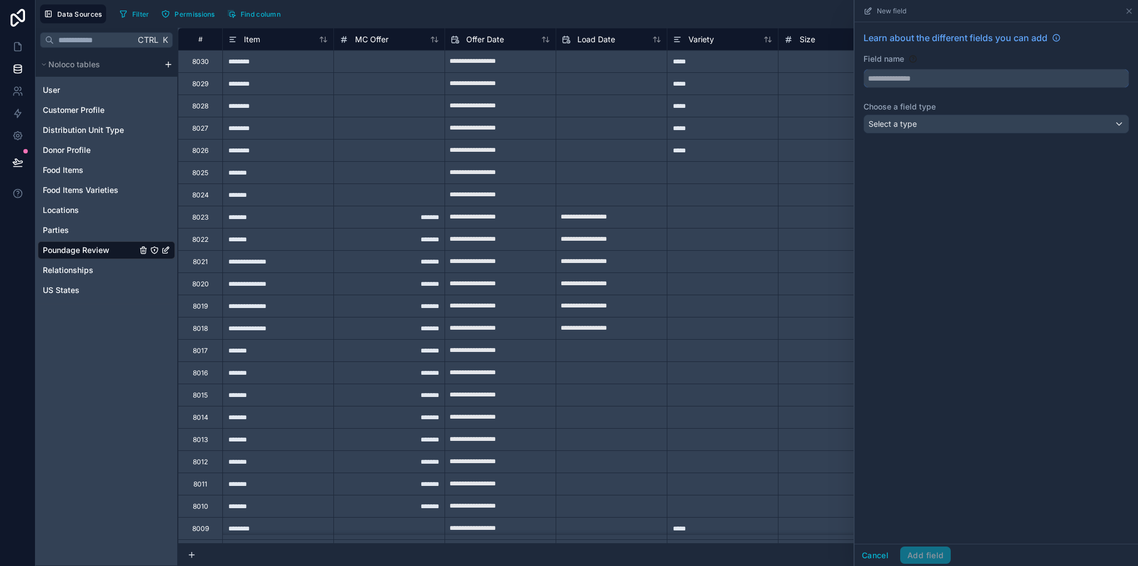
click at [897, 79] on input "text" at bounding box center [996, 78] width 264 height 18
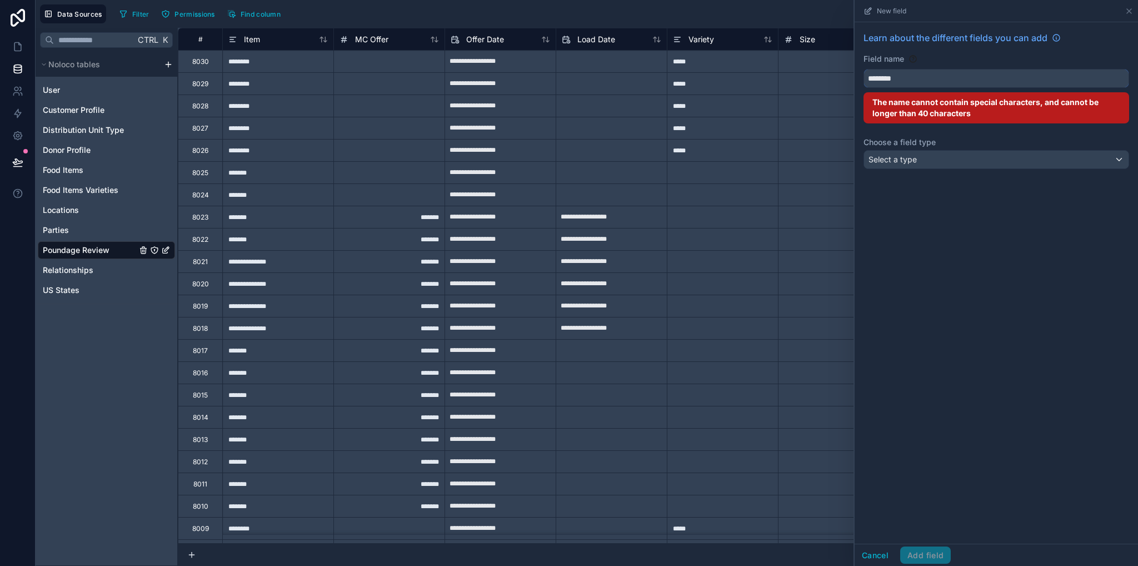
click at [863, 69] on button "*******" at bounding box center [996, 78] width 266 height 19
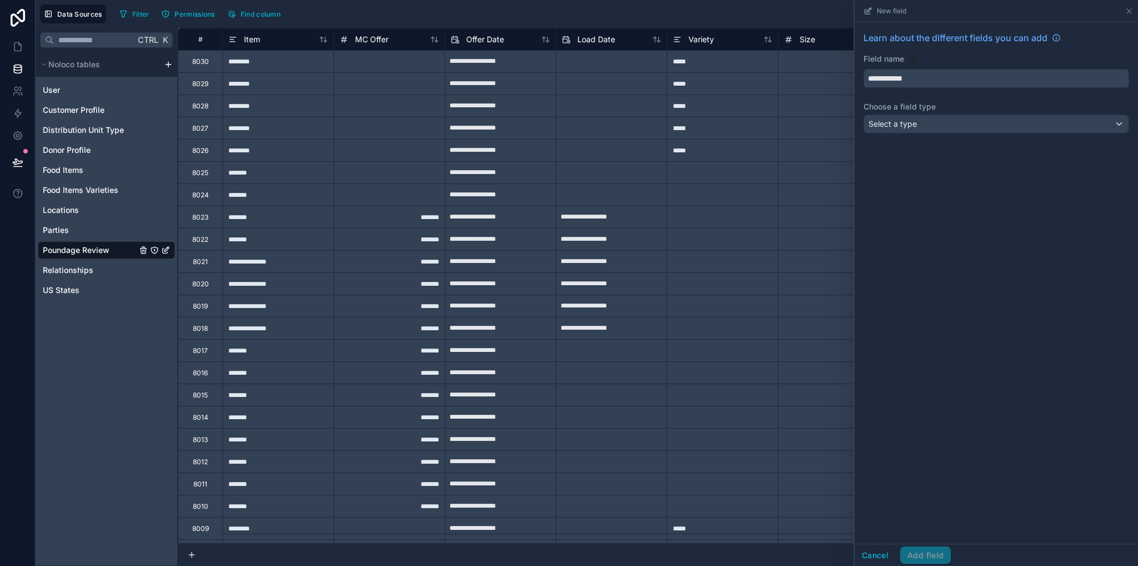
type input "**********"
click at [914, 120] on span "Select a type" at bounding box center [892, 123] width 48 height 9
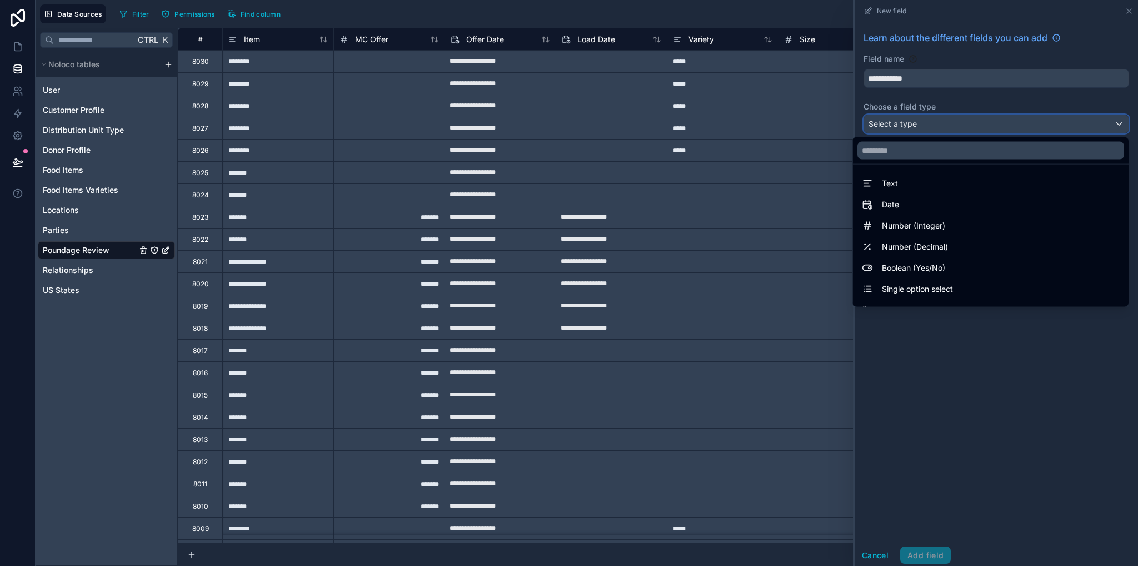
scroll to position [322, 0]
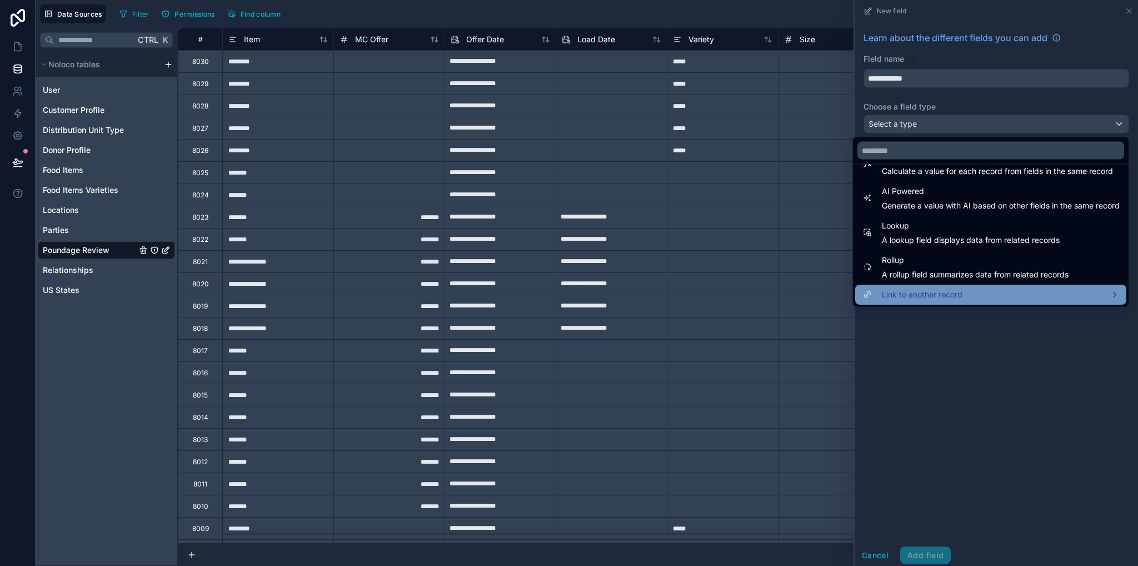
click at [893, 296] on span "Link to another record" at bounding box center [922, 294] width 81 height 13
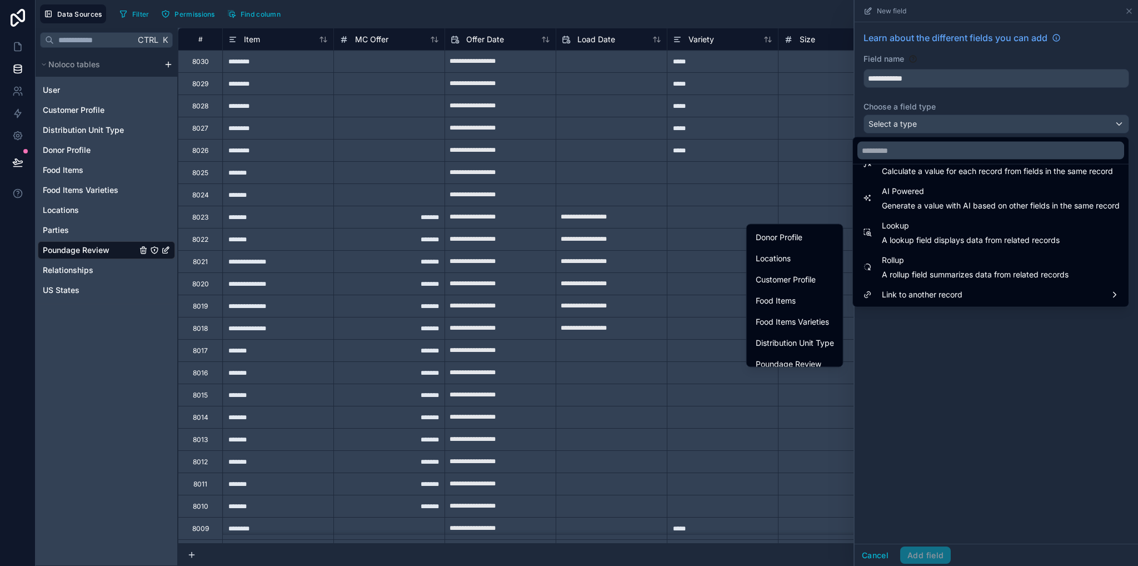
scroll to position [102, 0]
click at [792, 322] on span "Food Items Varieties" at bounding box center [792, 319] width 73 height 13
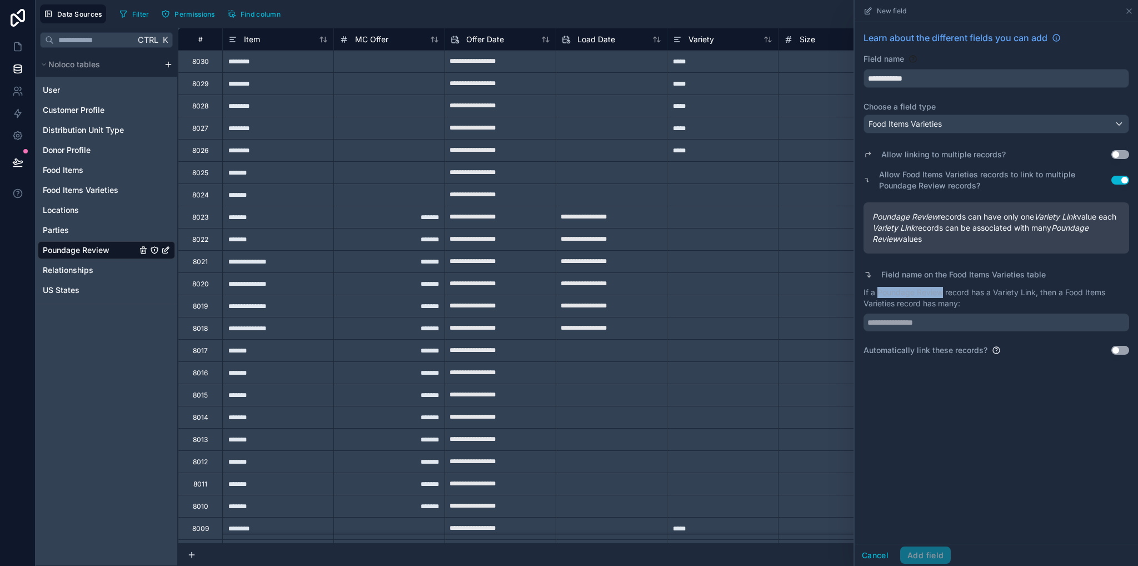
drag, startPoint x: 878, startPoint y: 303, endPoint x: 942, endPoint y: 316, distance: 65.3
click at [941, 307] on p "If a Poundage Review record has a Variety Link, then a Food Items Varieties rec…" at bounding box center [996, 298] width 266 height 22
copy p "Poundage Review"
click at [945, 331] on input "text" at bounding box center [996, 322] width 266 height 18
paste input "**********"
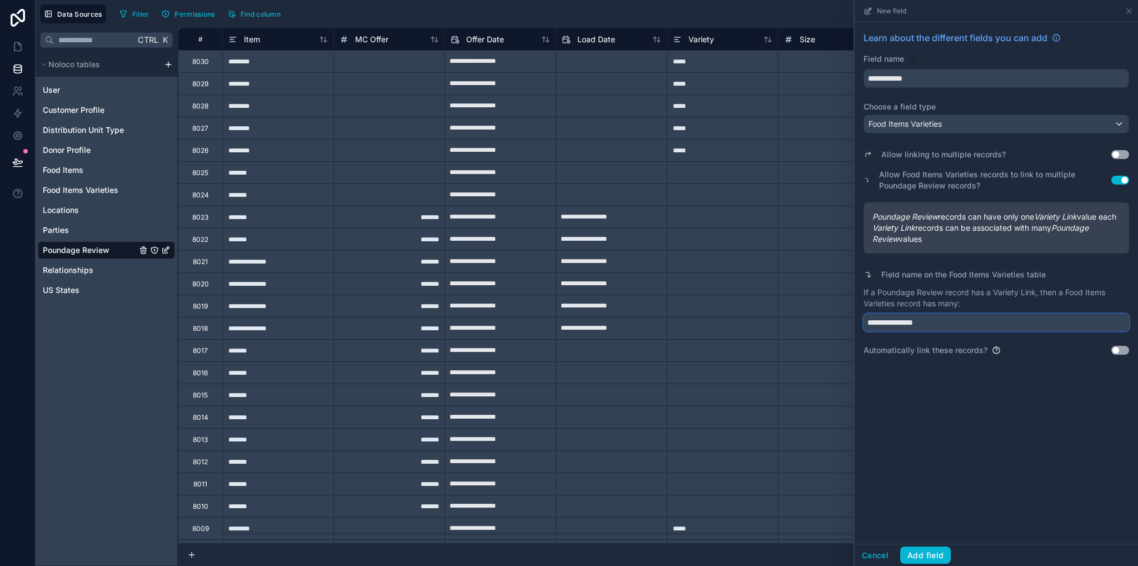
type input "**********"
click at [1119, 354] on button "Use setting" at bounding box center [1120, 350] width 18 height 9
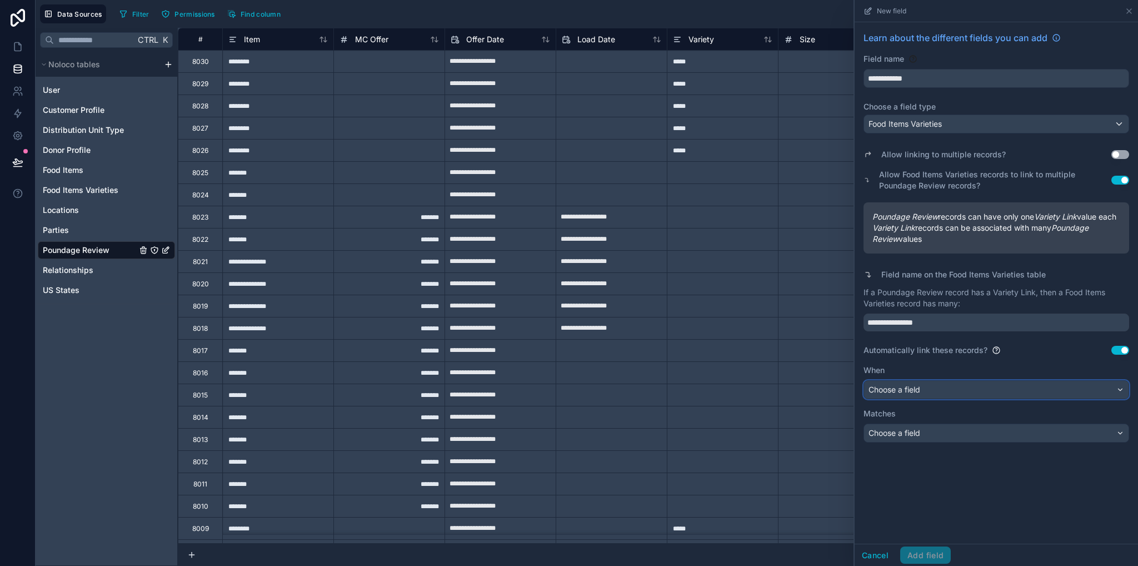
click at [930, 398] on div "Choose a field" at bounding box center [996, 390] width 264 height 18
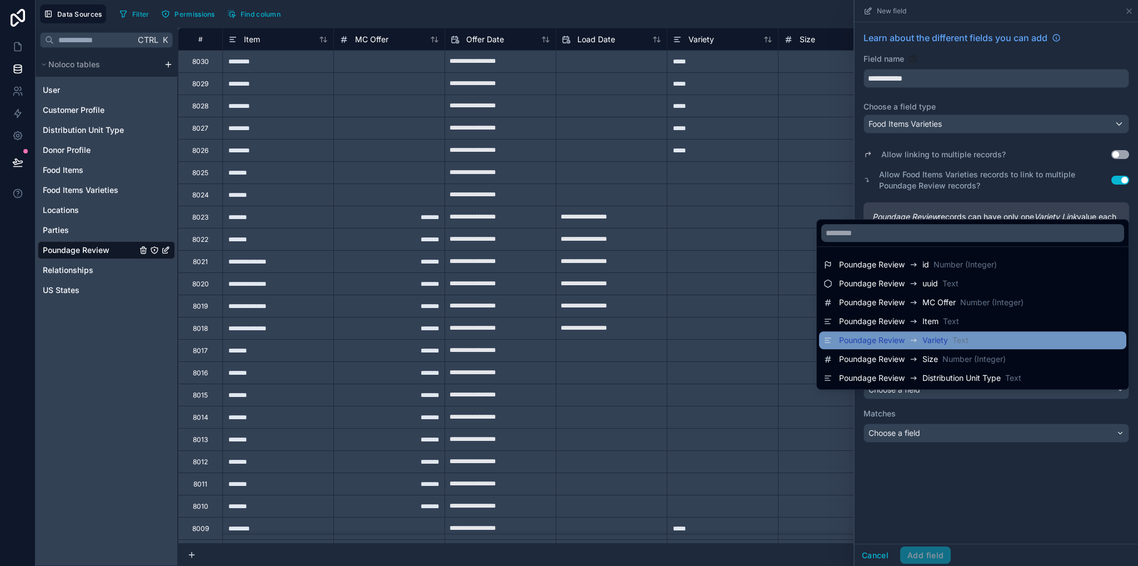
click at [868, 339] on span "Poundage Review" at bounding box center [872, 339] width 66 height 11
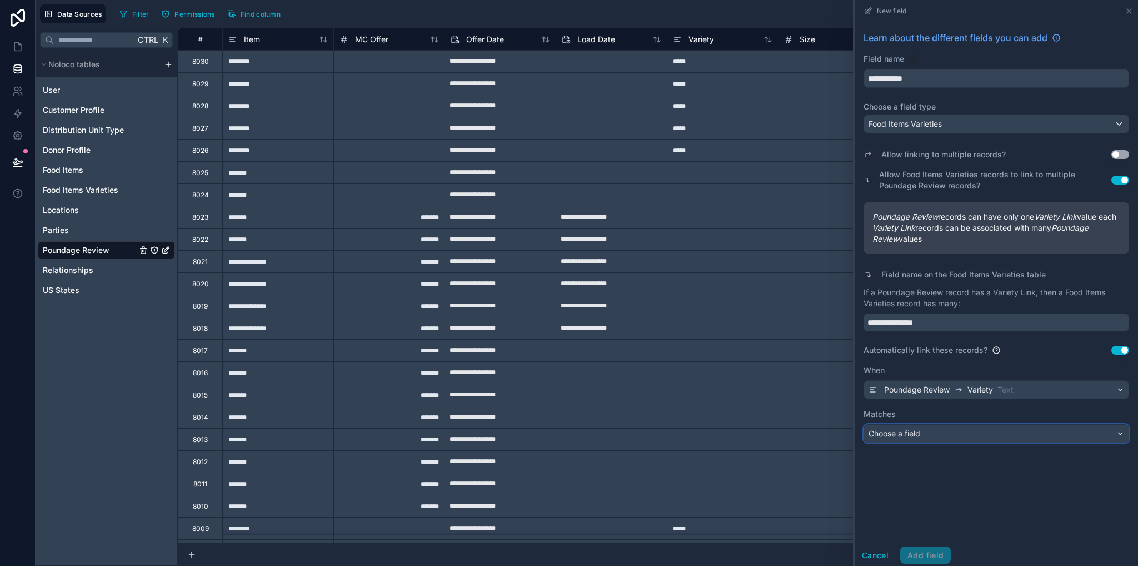
click at [920, 438] on span "Choose a field" at bounding box center [894, 432] width 52 height 9
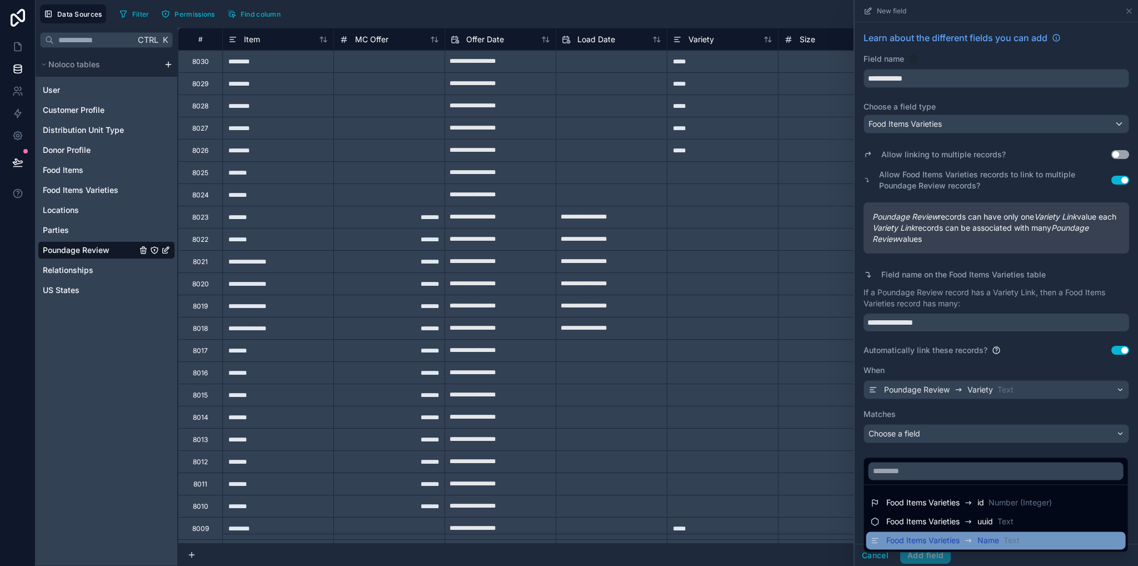
click at [940, 537] on span "Food Items Varieties" at bounding box center [922, 540] width 73 height 11
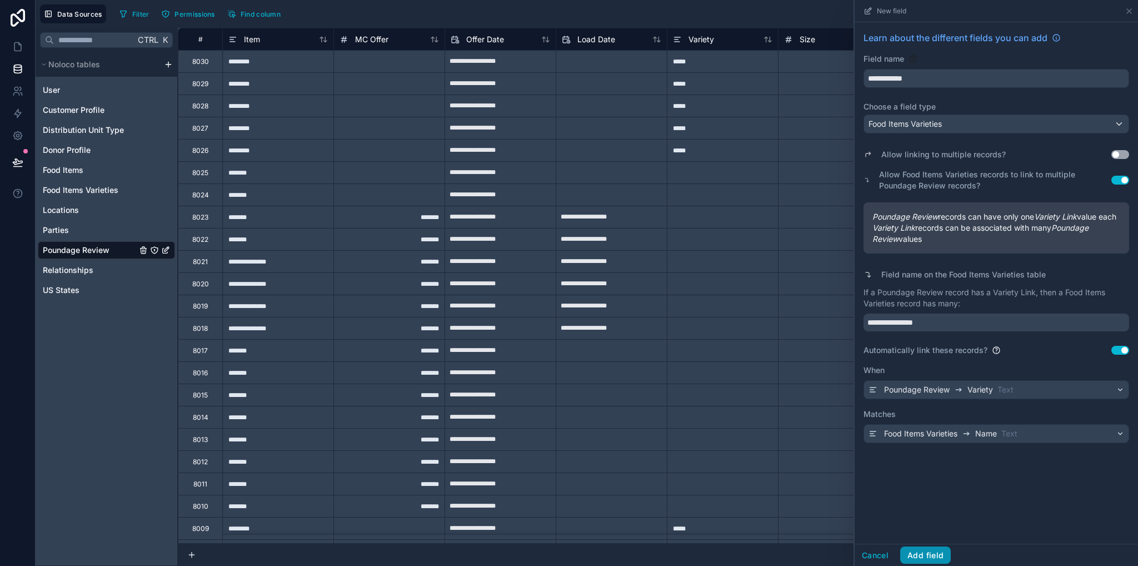
click at [926, 557] on button "Add field" at bounding box center [925, 555] width 51 height 18
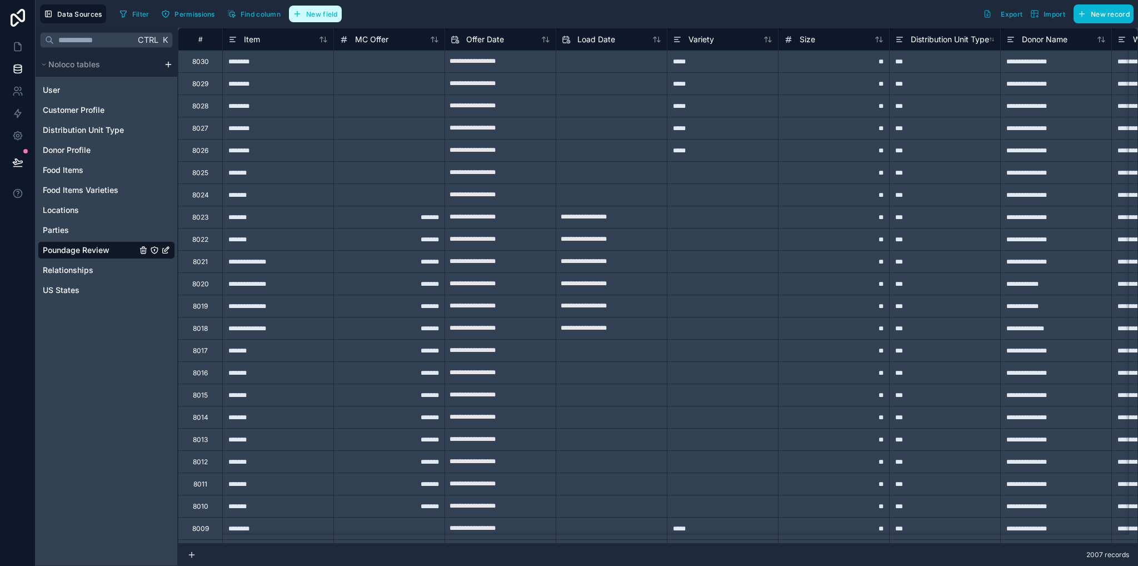
click at [306, 12] on span "New field" at bounding box center [322, 14] width 32 height 8
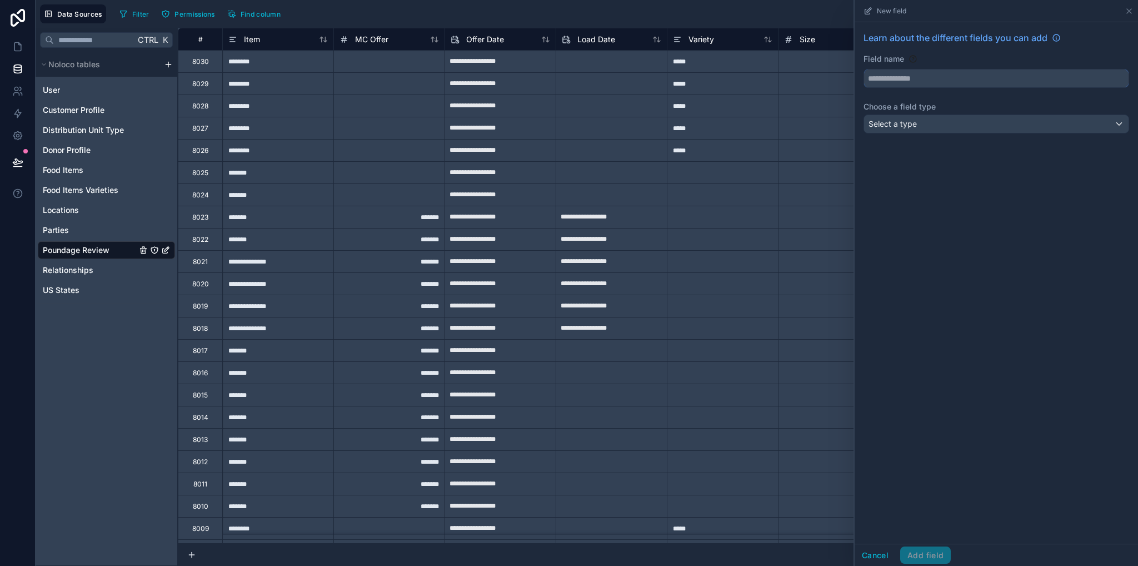
click at [887, 80] on input "text" at bounding box center [996, 78] width 264 height 18
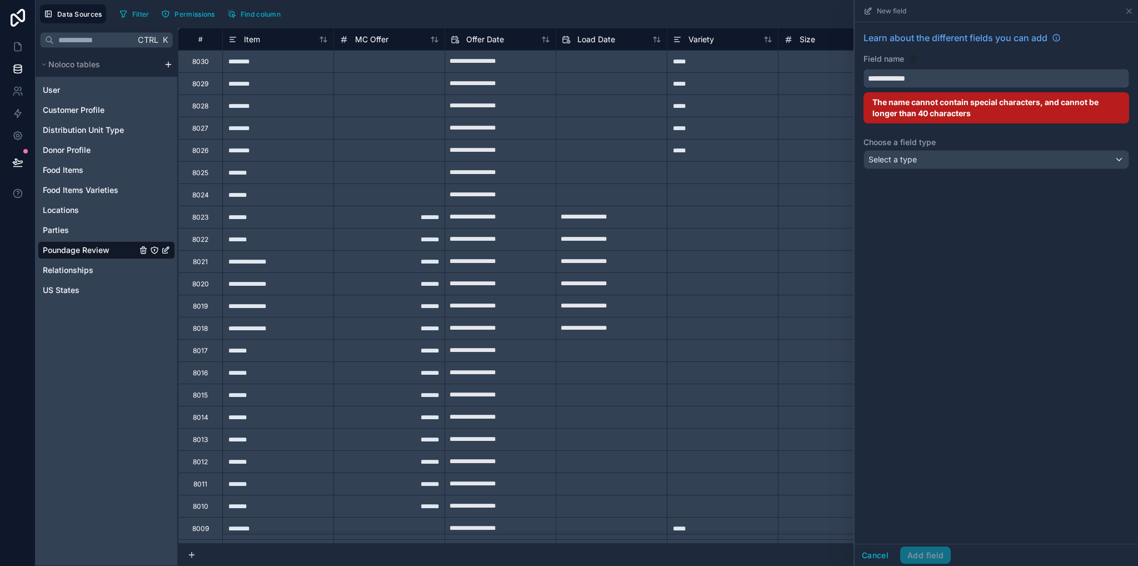
click at [863, 69] on button "**********" at bounding box center [996, 78] width 266 height 19
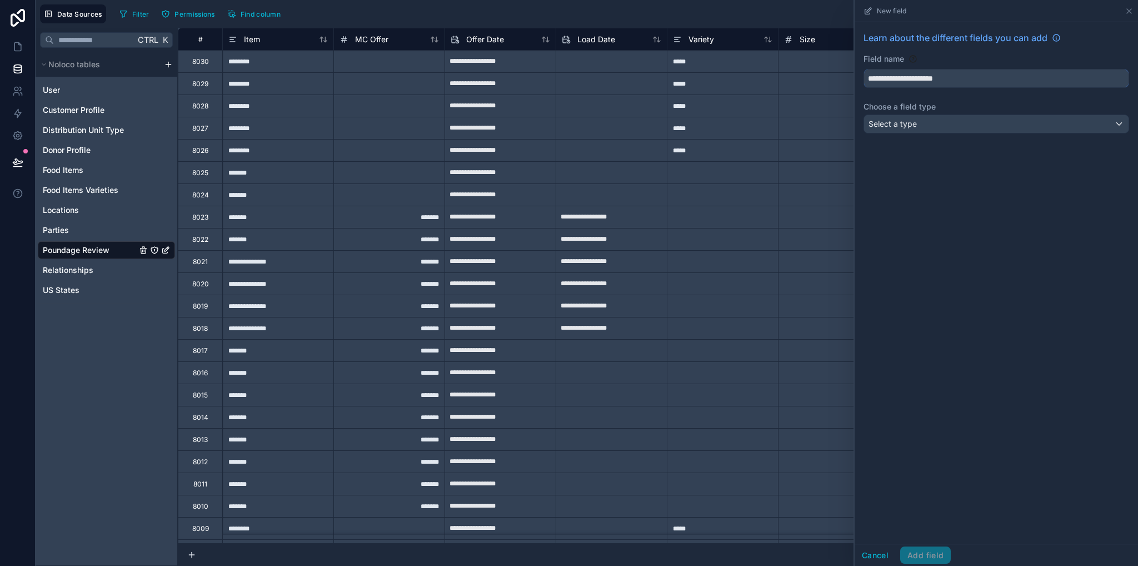
click at [863, 69] on button "**********" at bounding box center [996, 78] width 266 height 19
type input "**********"
click at [935, 127] on div "Select a type" at bounding box center [996, 124] width 264 height 18
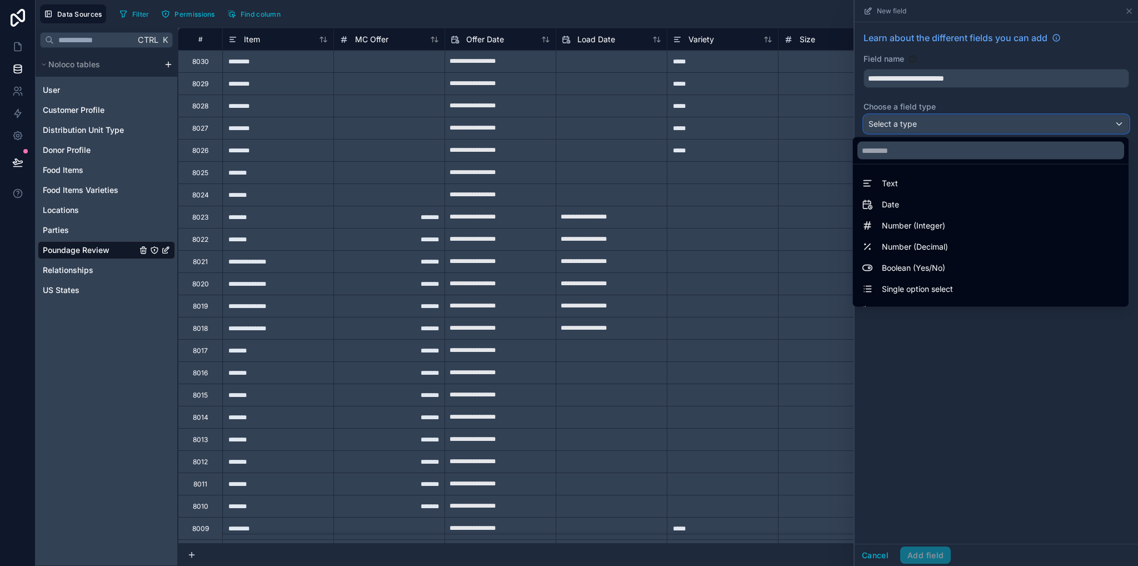
scroll to position [322, 0]
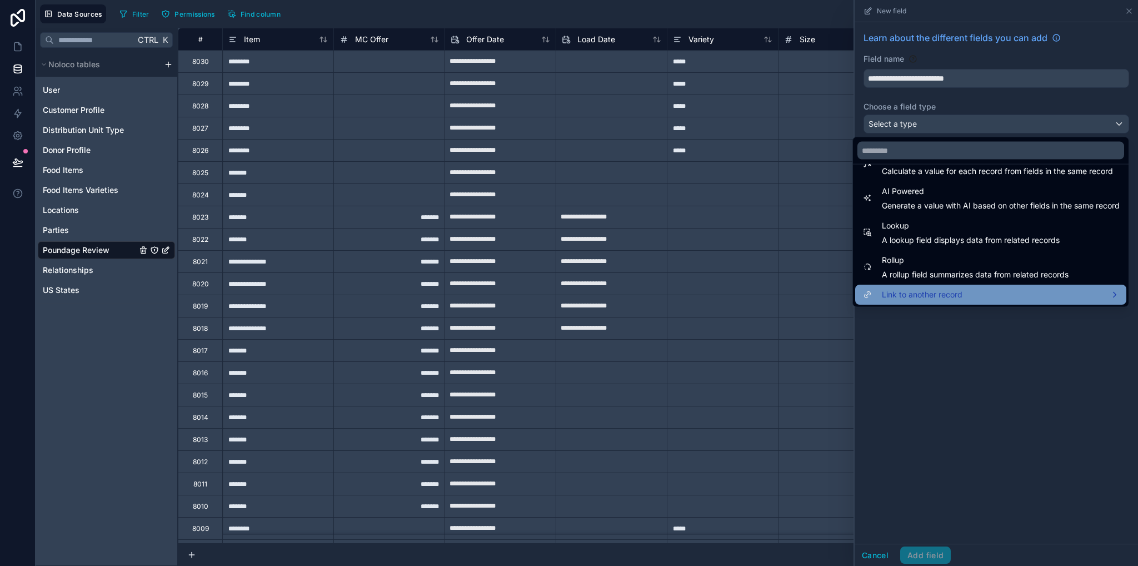
click at [919, 286] on div "Link to another record" at bounding box center [990, 294] width 271 height 20
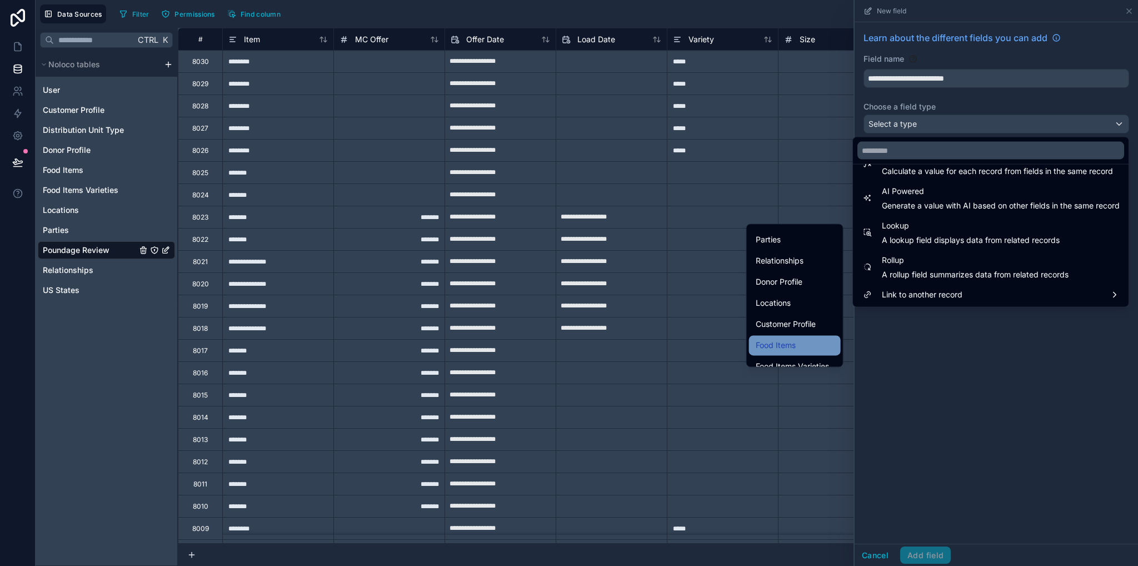
scroll to position [110, 0]
click at [796, 336] on span "Distribution Unit Type" at bounding box center [795, 332] width 78 height 13
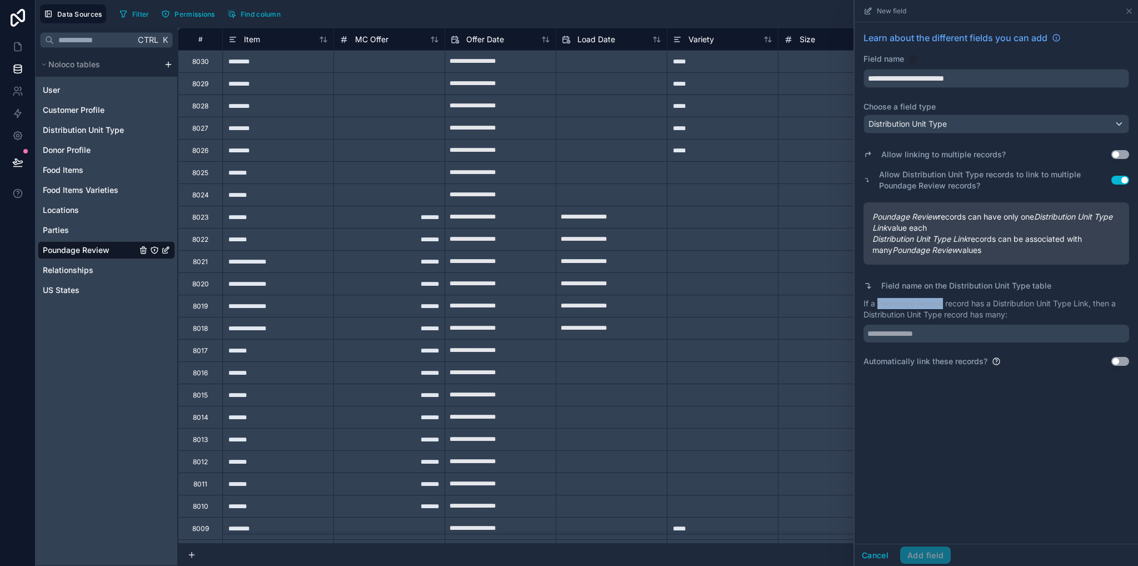
drag, startPoint x: 878, startPoint y: 305, endPoint x: 942, endPoint y: 307, distance: 64.5
click at [942, 307] on p "If a Poundage Review record has a Distribution Unit Type Link, then a Distribut…" at bounding box center [996, 309] width 266 height 22
copy p "Poundage Review"
click at [936, 333] on input "text" at bounding box center [996, 333] width 266 height 18
paste input "**********"
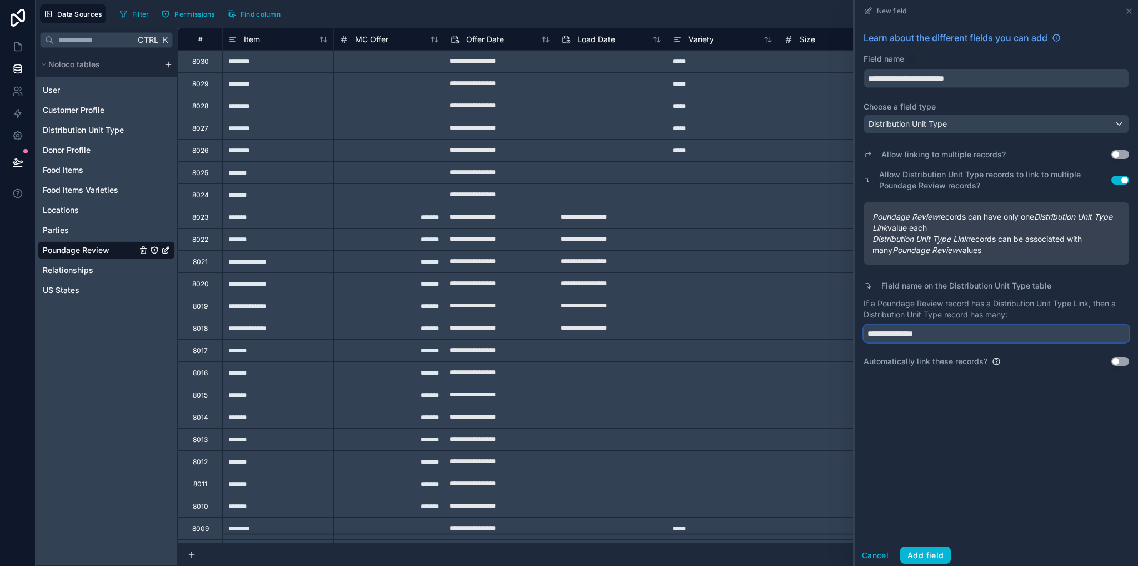
type input "**********"
click at [1120, 358] on button "Use setting" at bounding box center [1120, 361] width 18 height 9
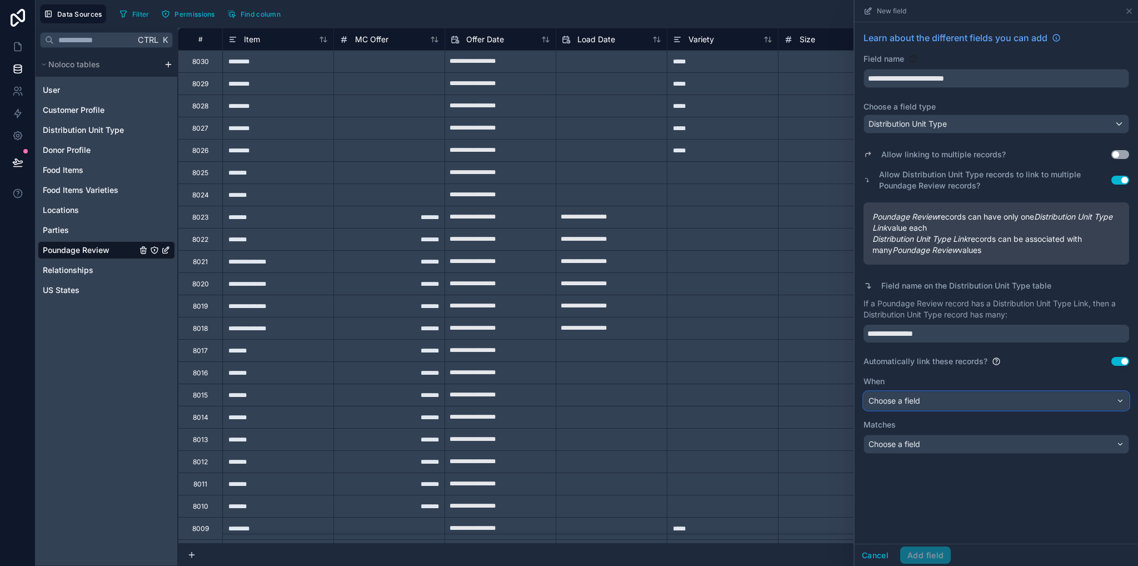
click at [942, 397] on div "Choose a field" at bounding box center [996, 401] width 264 height 18
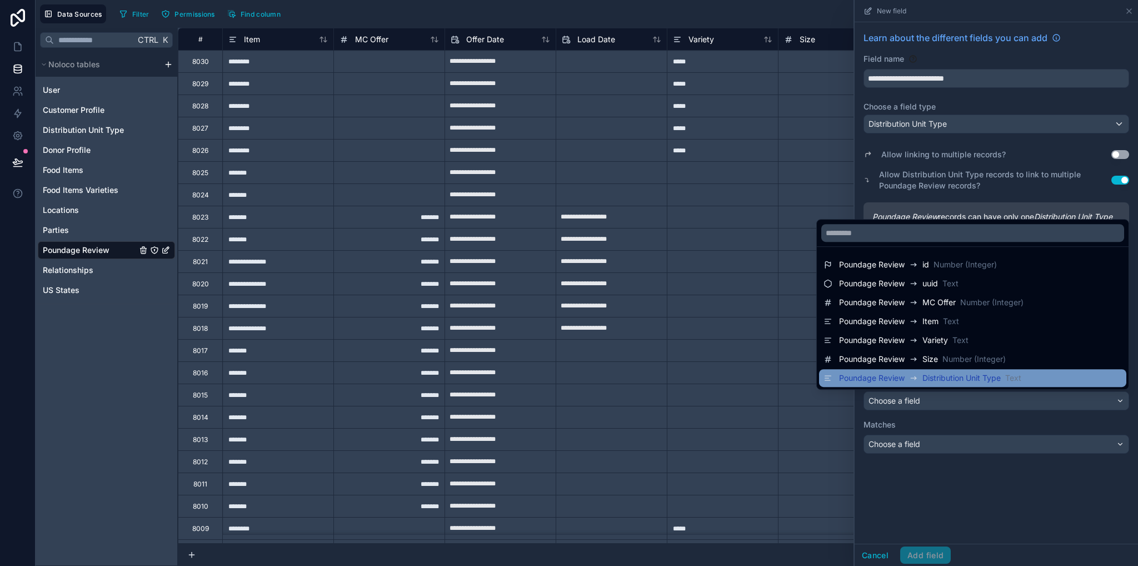
click at [913, 373] on div "Poundage Review" at bounding box center [880, 377] width 83 height 13
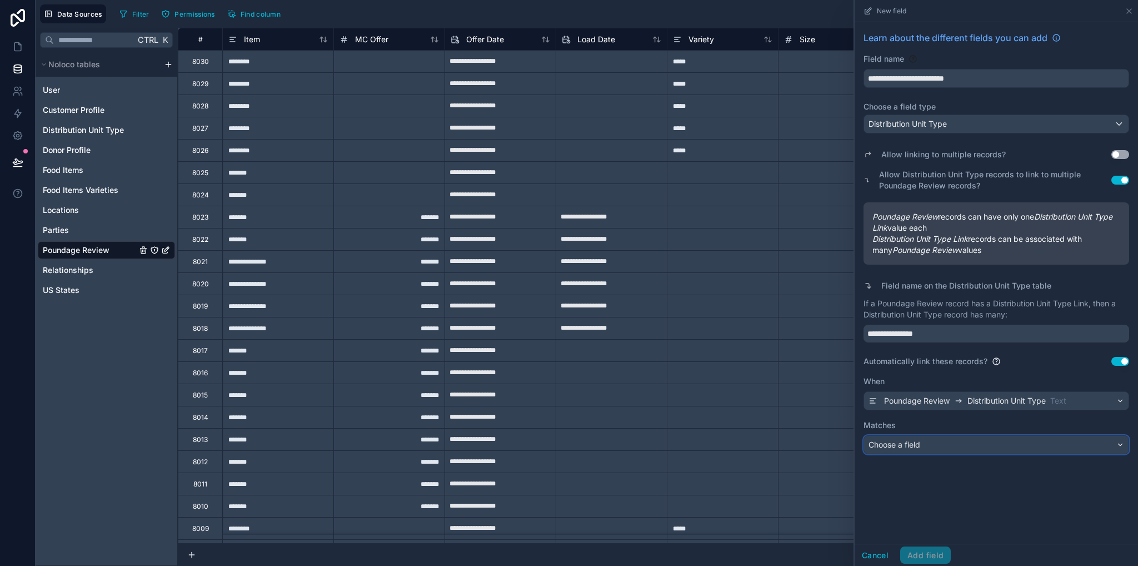
click at [927, 447] on div "Choose a field" at bounding box center [996, 445] width 264 height 18
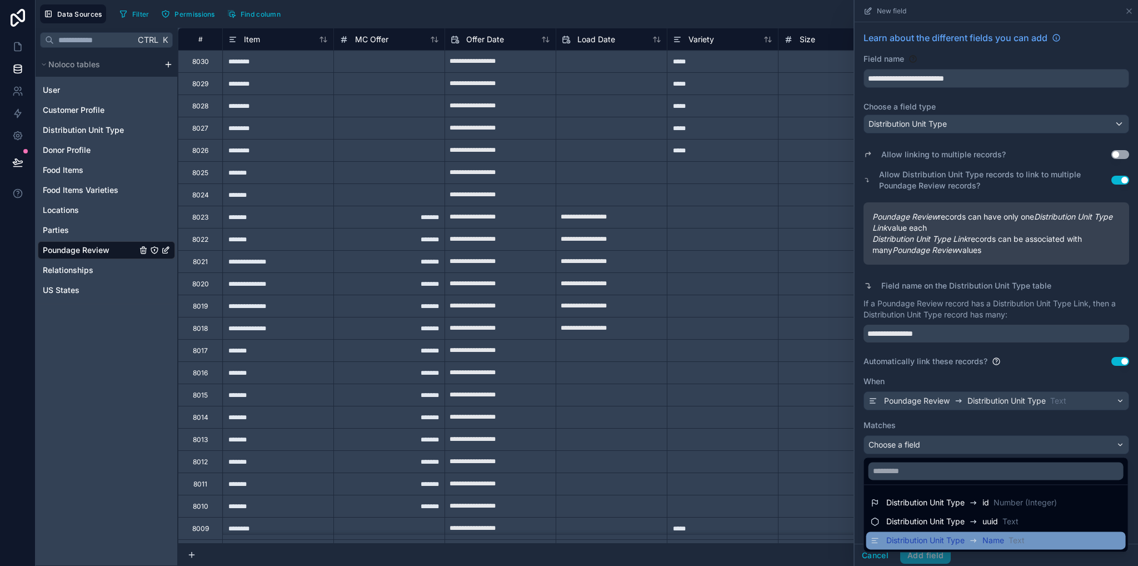
click at [960, 542] on span "Distribution Unit Type" at bounding box center [925, 540] width 78 height 11
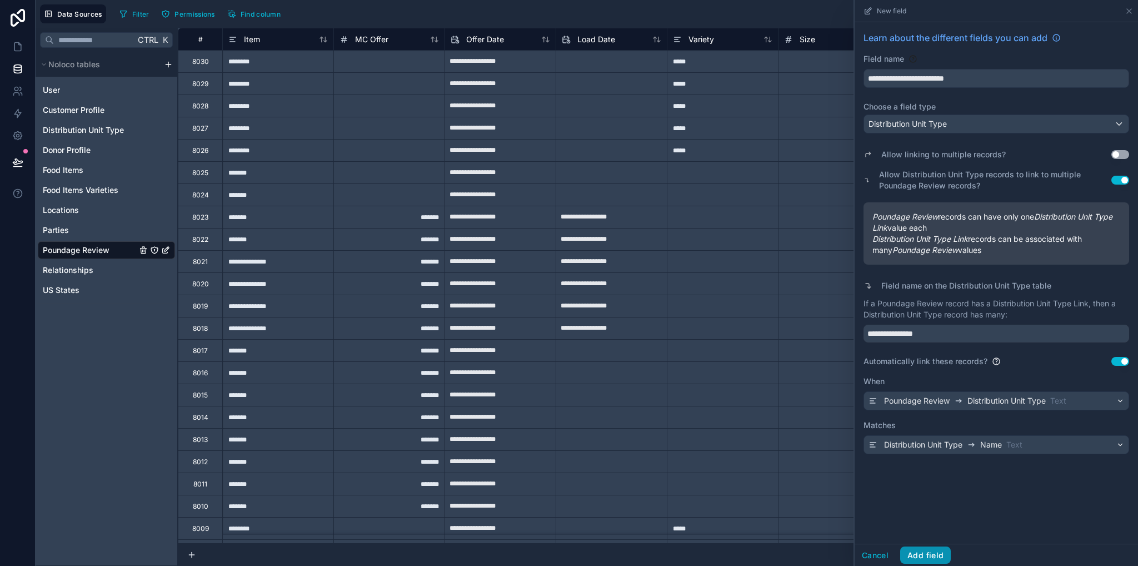
click at [917, 554] on button "Add field" at bounding box center [925, 555] width 51 height 18
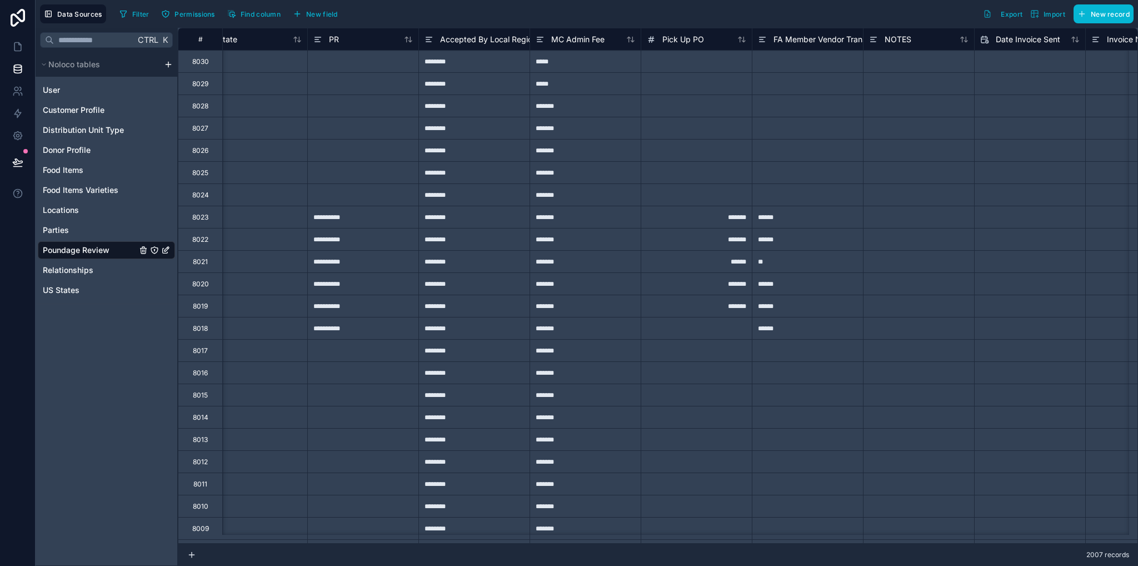
scroll to position [0, 2025]
click at [801, 41] on span "FA Member Vendor Transportation" at bounding box center [838, 39] width 126 height 11
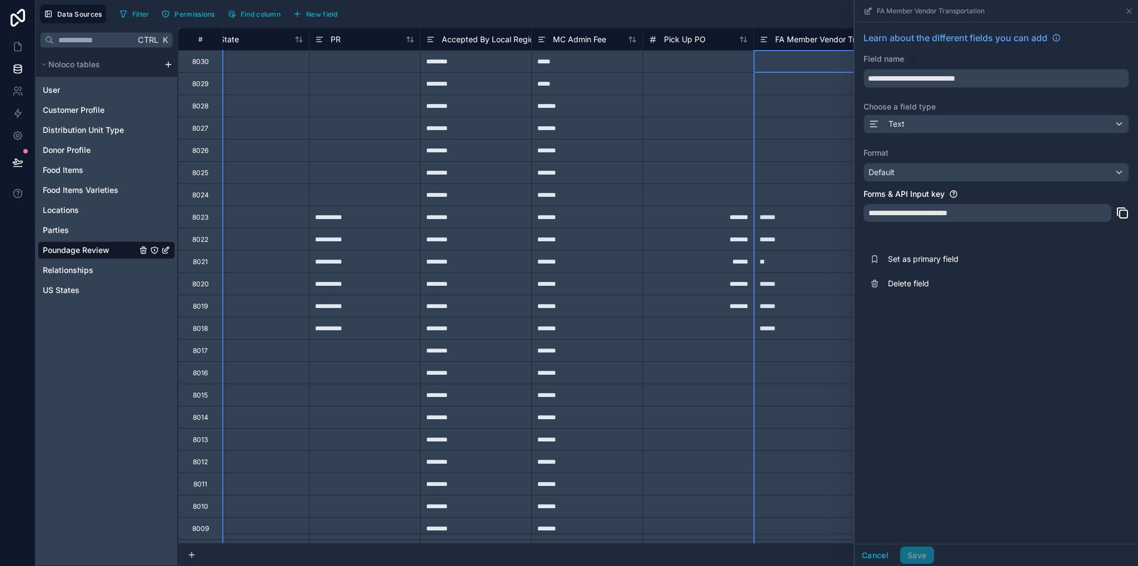
click at [731, 383] on div at bounding box center [697, 394] width 111 height 22
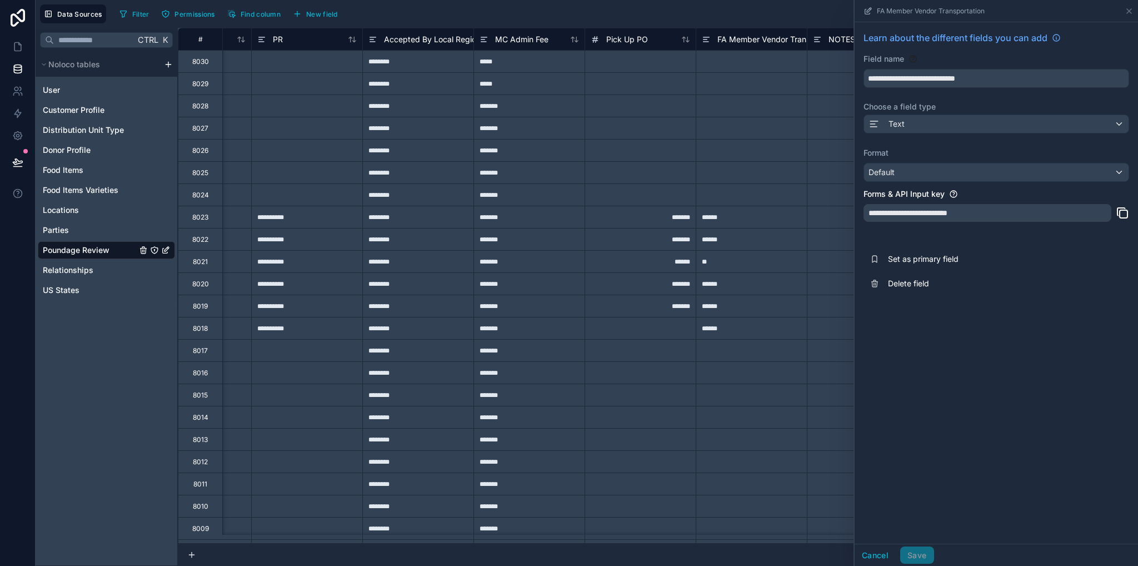
scroll to position [0, 2089]
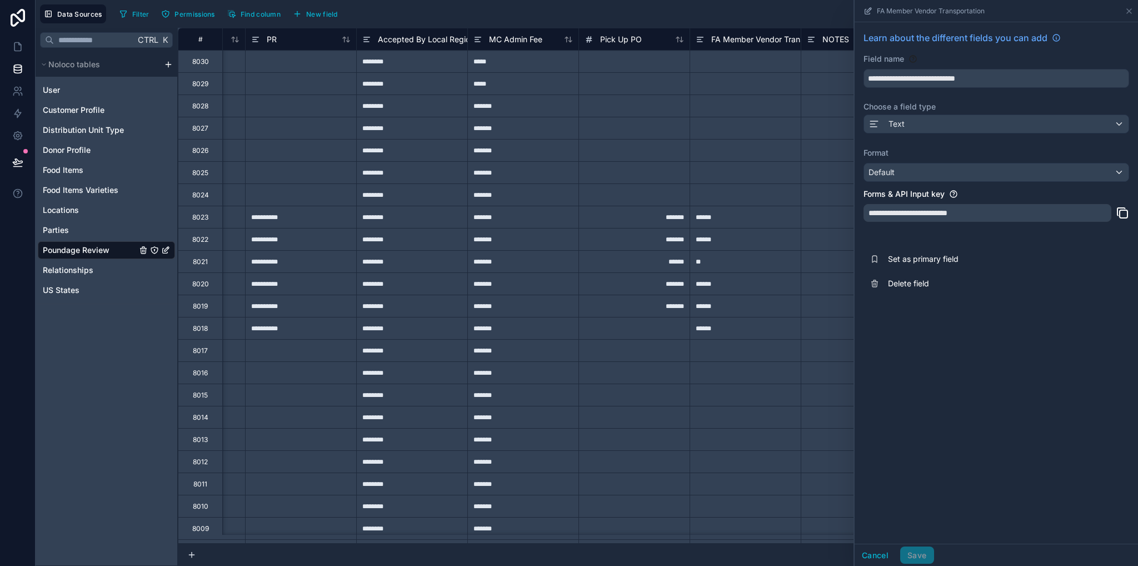
click at [424, 39] on span "Accepted By Local Regional Or National Member" at bounding box center [467, 39] width 179 height 11
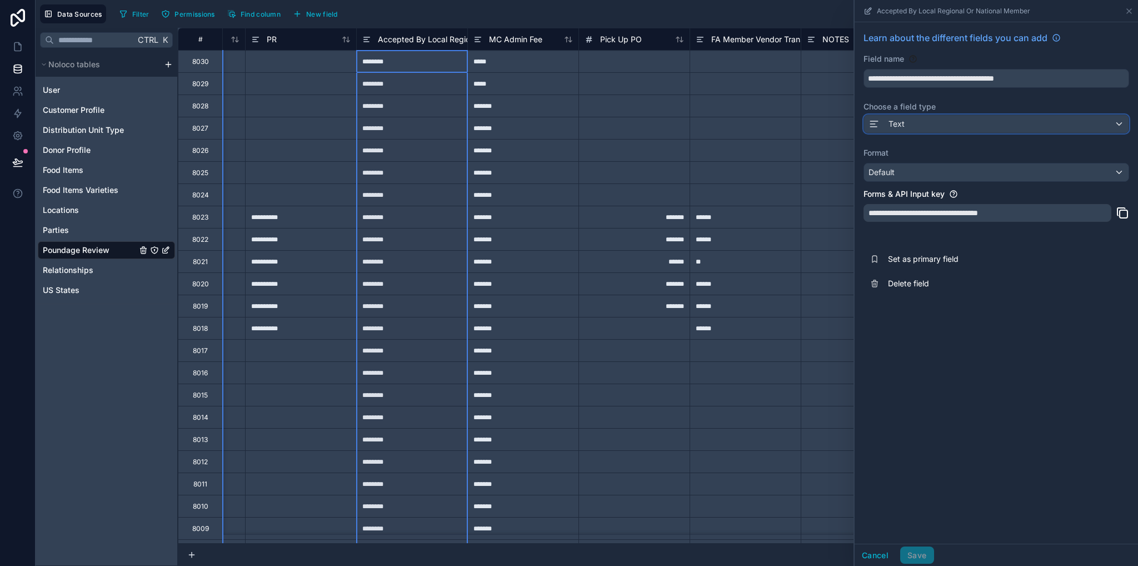
click at [915, 121] on div "Text" at bounding box center [996, 124] width 264 height 18
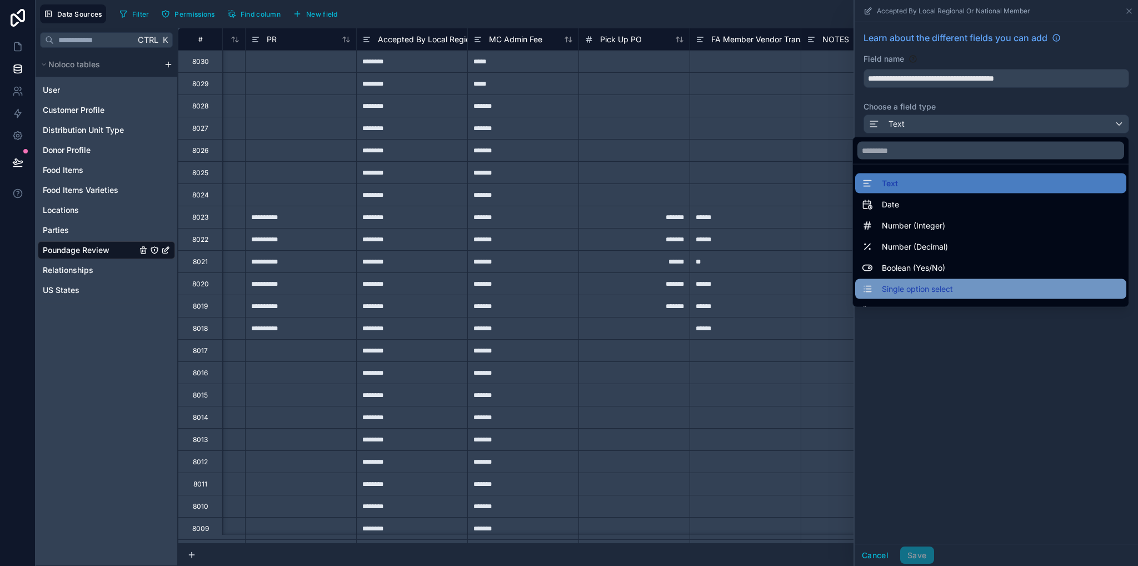
click at [922, 289] on span "Single option select" at bounding box center [917, 288] width 71 height 13
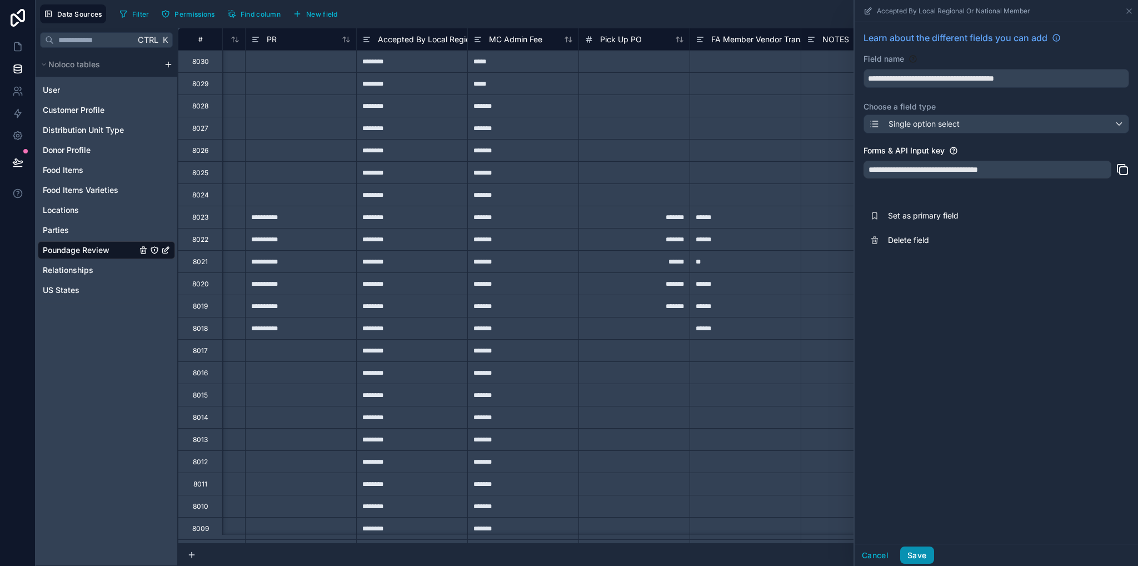
click at [922, 550] on button "Save" at bounding box center [916, 555] width 33 height 18
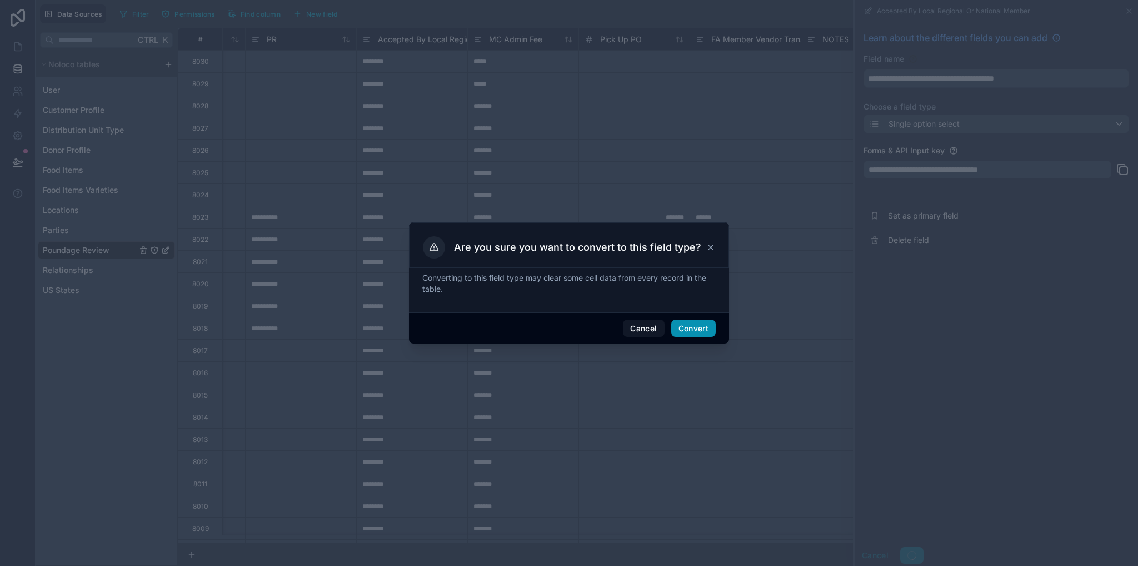
click at [708, 330] on button "Convert" at bounding box center [693, 328] width 44 height 18
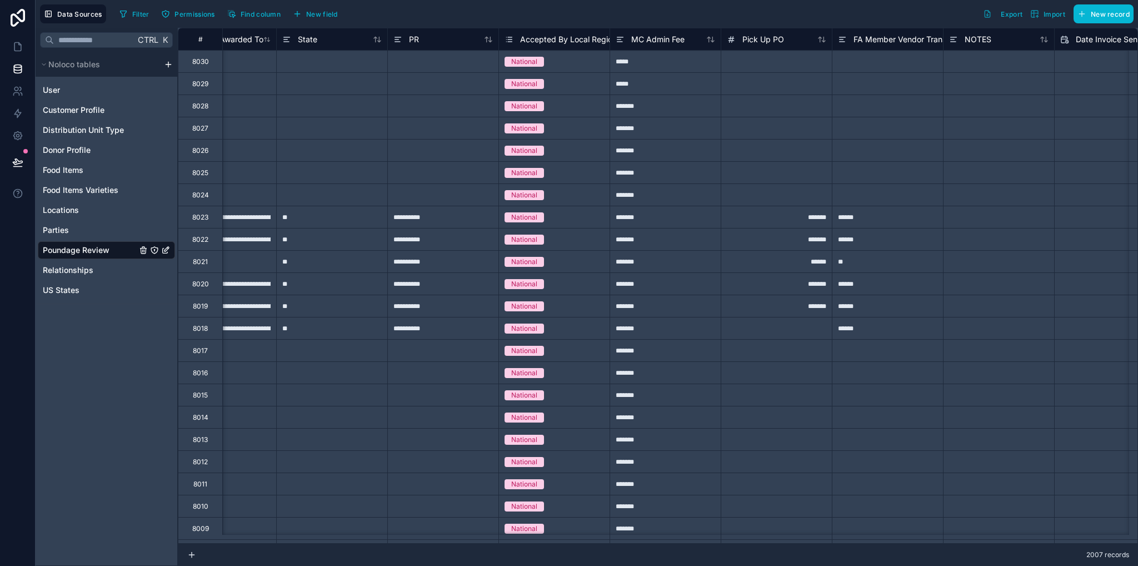
scroll to position [0, 1942]
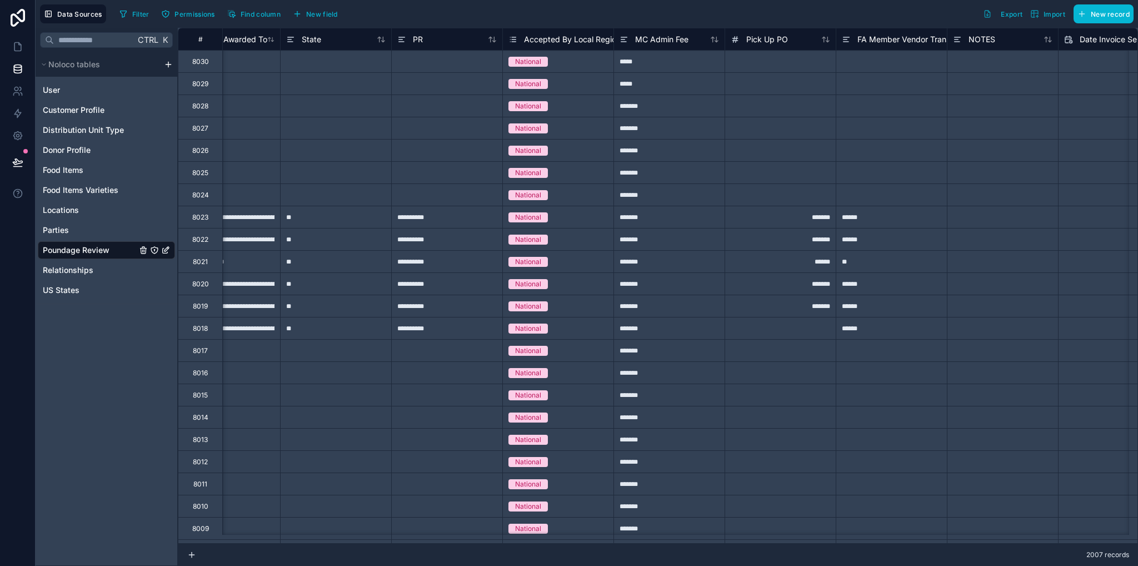
click at [890, 43] on span "FA Member Vendor Transportation" at bounding box center [920, 39] width 126 height 11
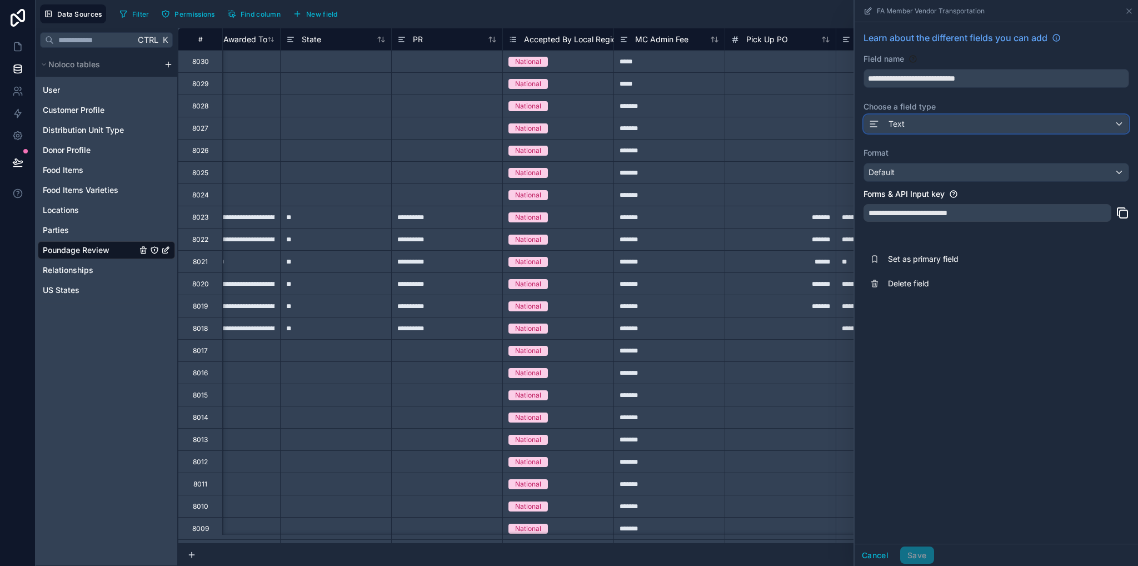
click at [905, 118] on div "Text" at bounding box center [996, 124] width 264 height 18
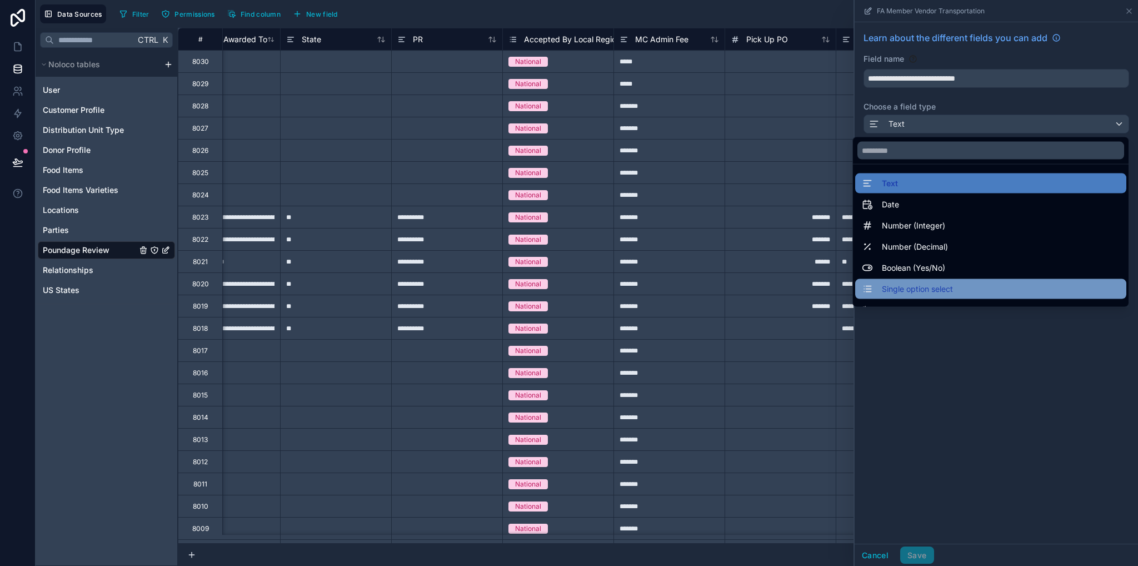
click at [909, 281] on div "Single option select" at bounding box center [990, 289] width 271 height 20
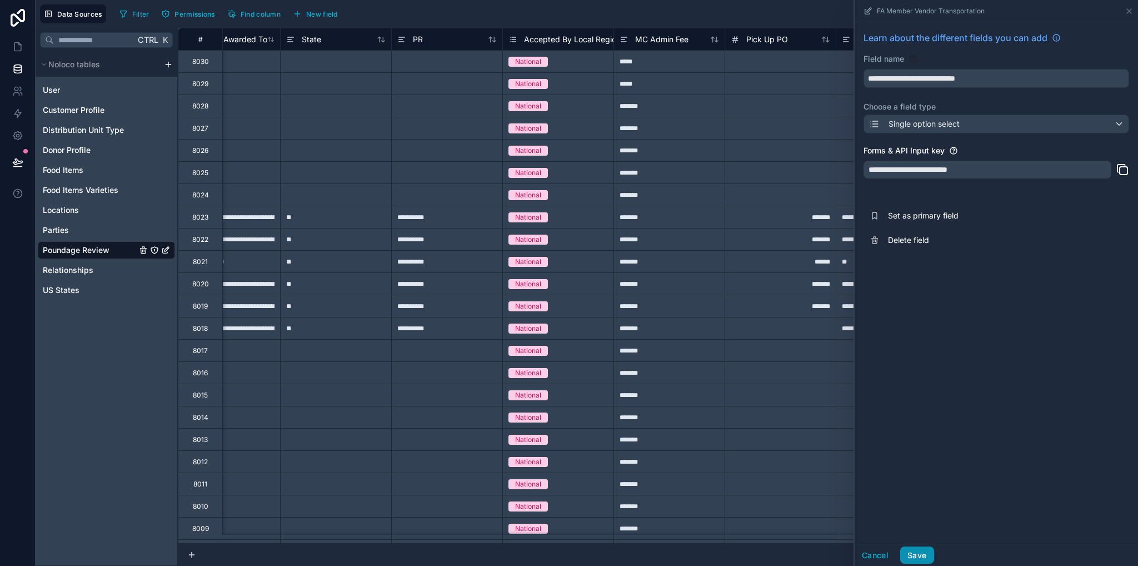
click at [922, 551] on button "Save" at bounding box center [916, 555] width 33 height 18
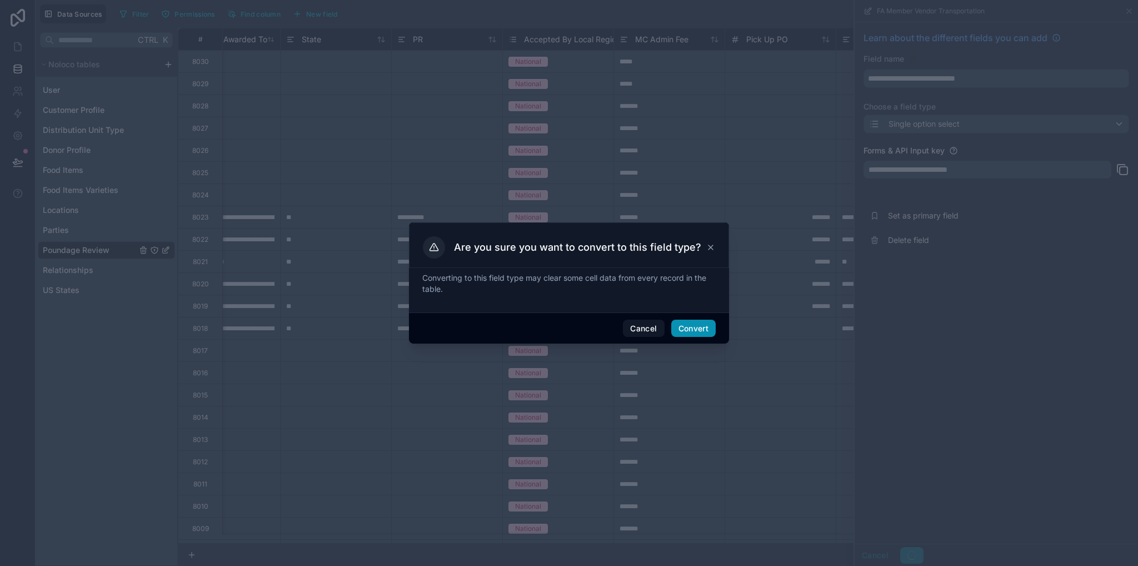
click at [695, 333] on button "Convert" at bounding box center [693, 328] width 44 height 18
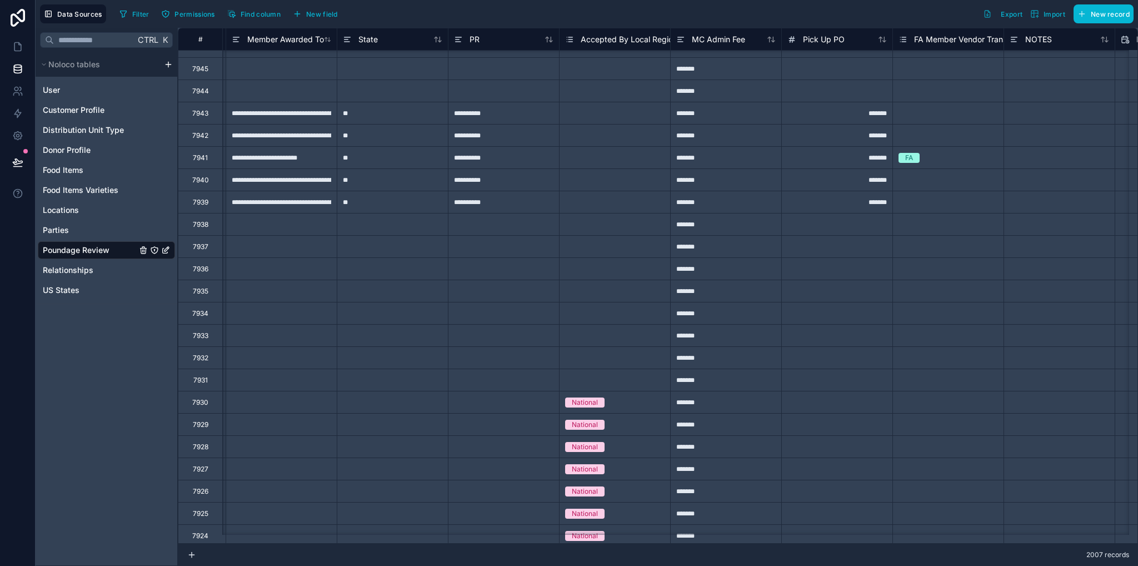
scroll to position [265, 1886]
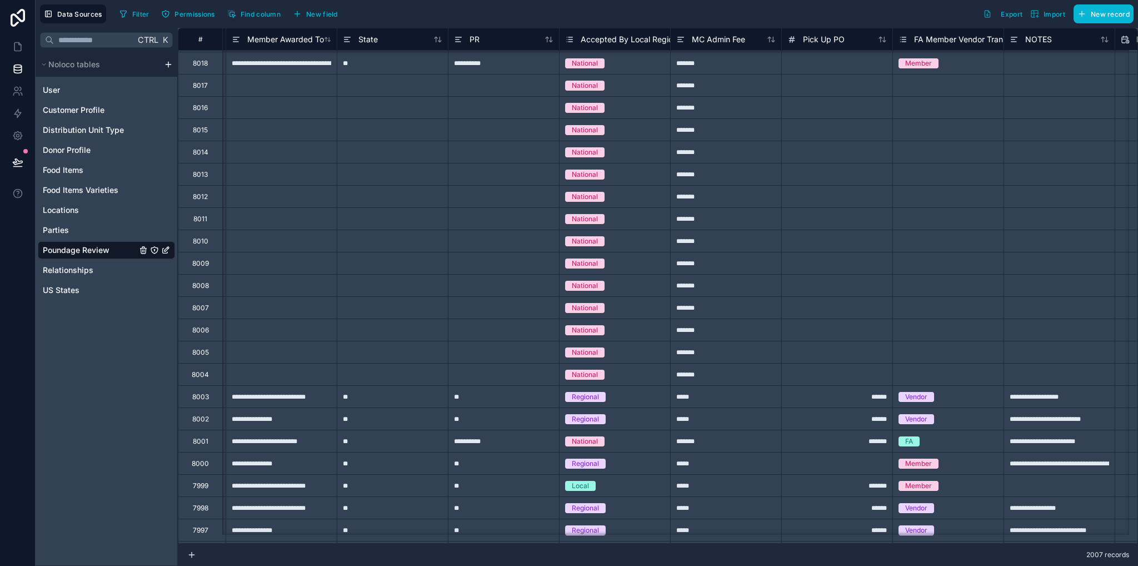
drag, startPoint x: 911, startPoint y: 238, endPoint x: 865, endPoint y: 187, distance: 68.8
click at [911, 238] on div "Select a FA Member Vendor Transportation" at bounding box center [947, 241] width 99 height 18
click at [726, 37] on span "MC Admin Fee" at bounding box center [718, 39] width 53 height 11
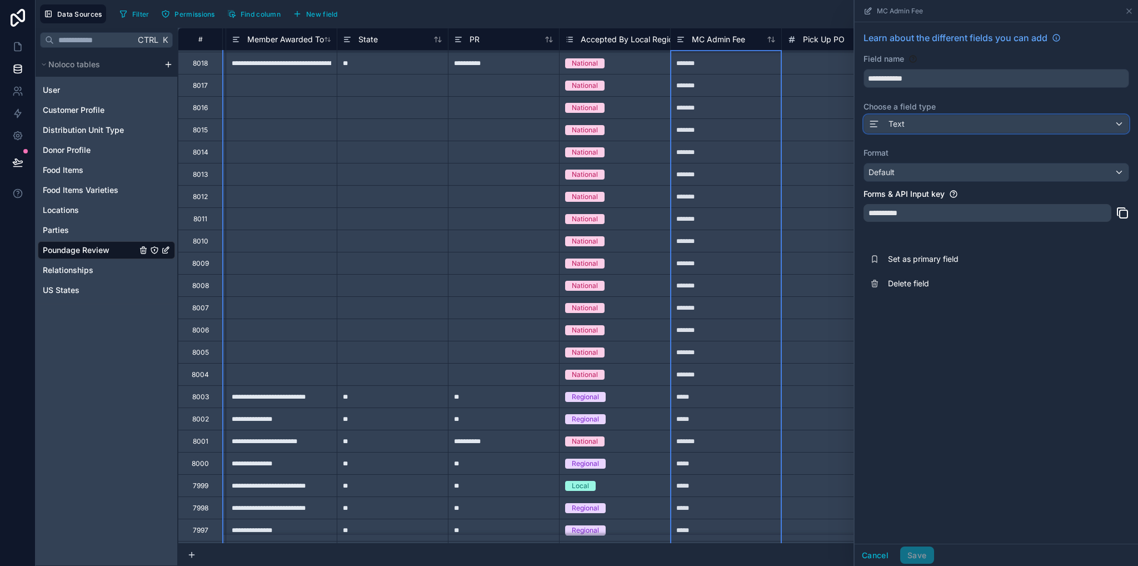
click at [920, 121] on div "Text" at bounding box center [996, 124] width 264 height 18
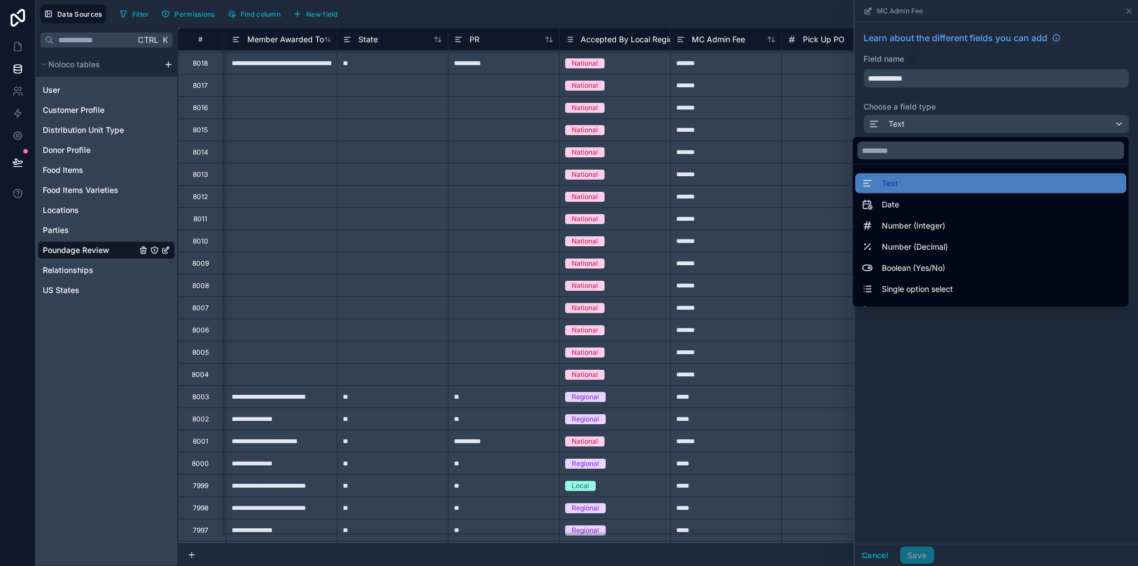
click at [925, 292] on span "Single option select" at bounding box center [917, 288] width 71 height 13
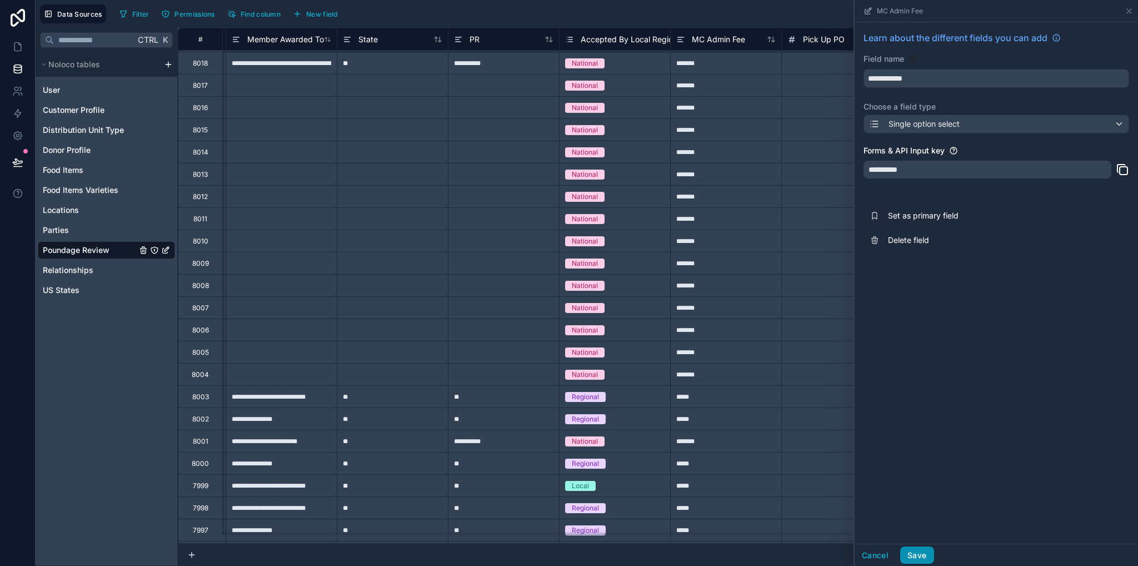
click at [918, 554] on button "Save" at bounding box center [916, 555] width 33 height 18
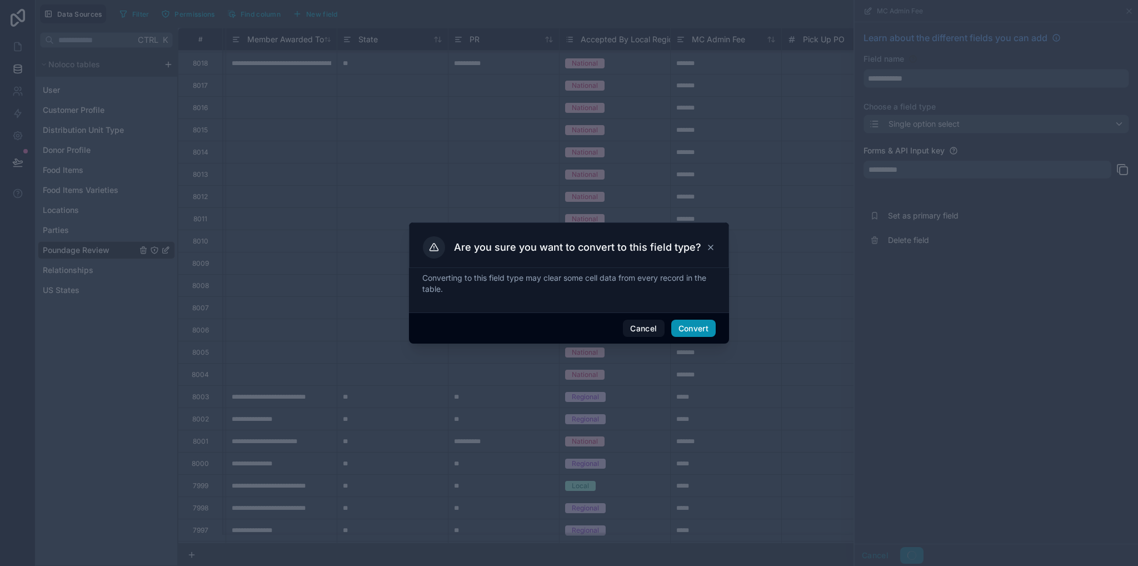
click at [705, 327] on button "Convert" at bounding box center [693, 328] width 44 height 18
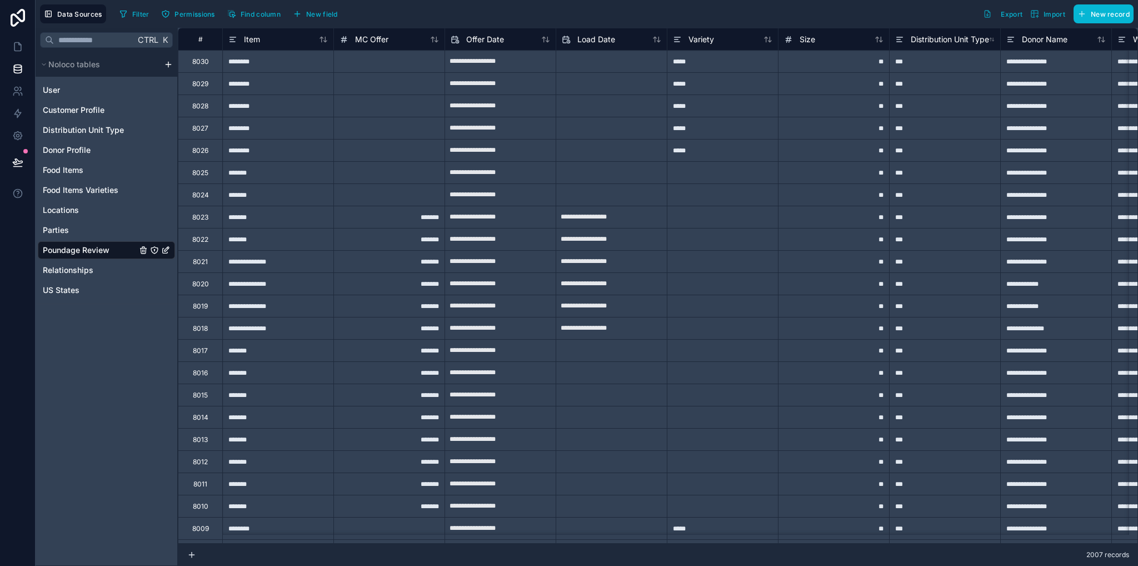
drag, startPoint x: 369, startPoint y: 543, endPoint x: 390, endPoint y: 543, distance: 21.1
click at [390, 543] on div "2007 records" at bounding box center [658, 554] width 960 height 22
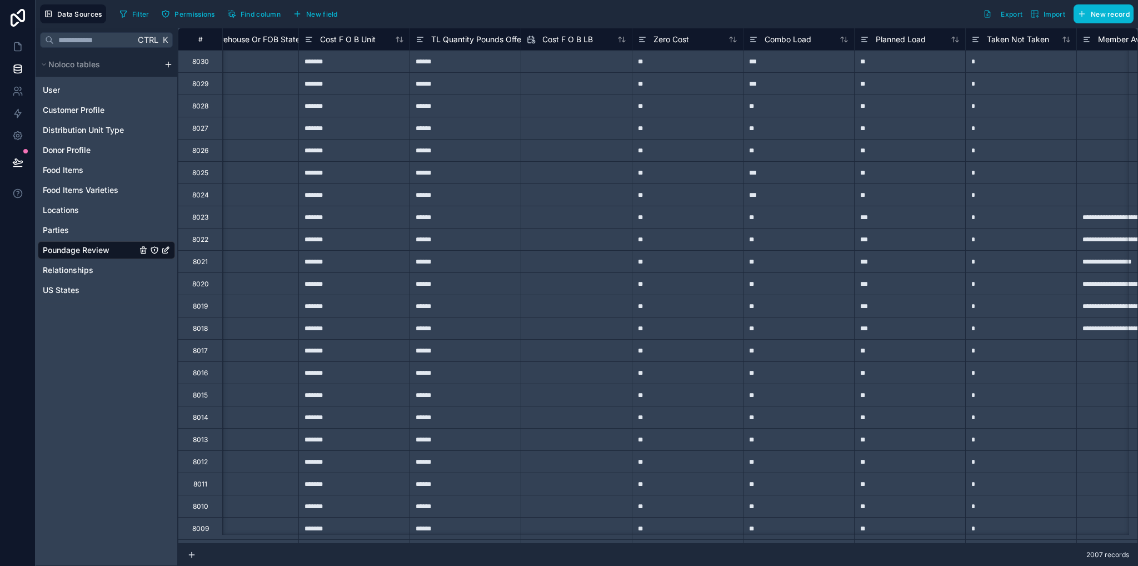
scroll to position [0, 1031]
click at [678, 38] on span "Zero Cost" at bounding box center [675, 39] width 36 height 11
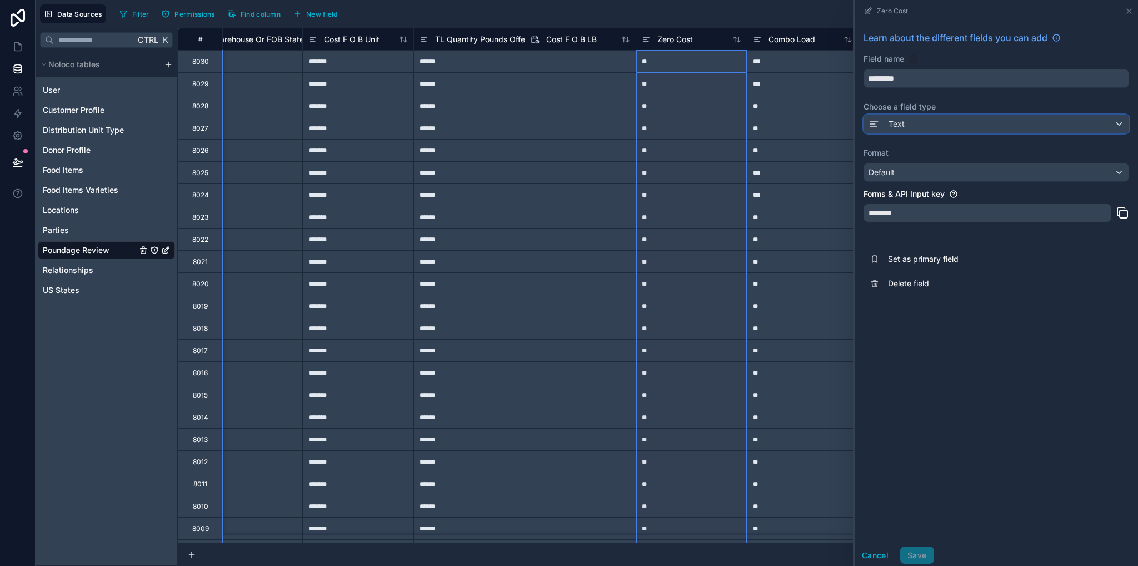
click at [893, 128] on span "Text" at bounding box center [896, 123] width 16 height 11
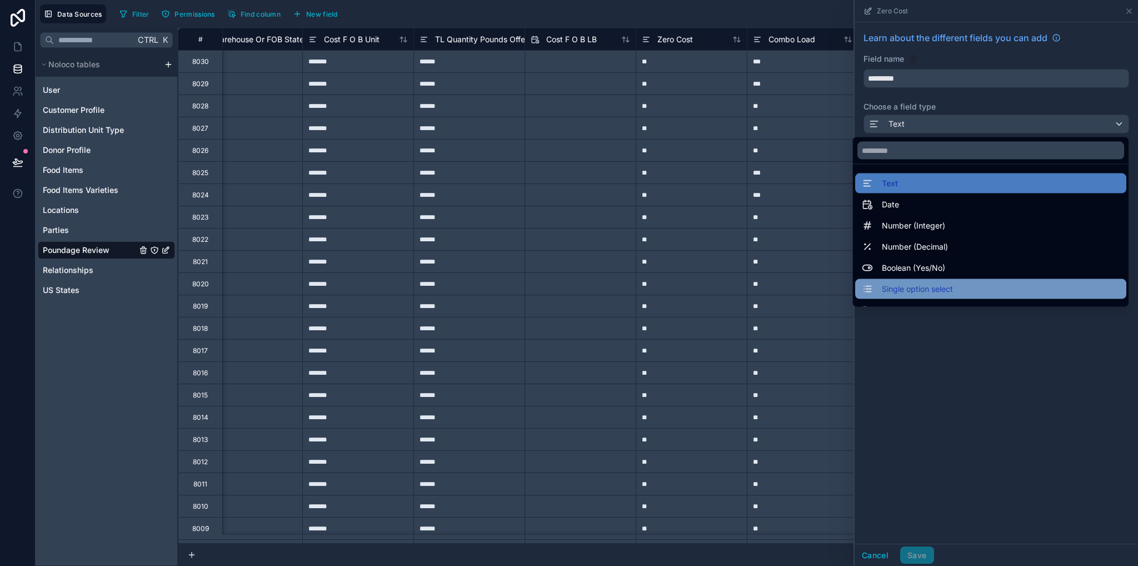
click at [918, 287] on span "Single option select" at bounding box center [917, 288] width 71 height 13
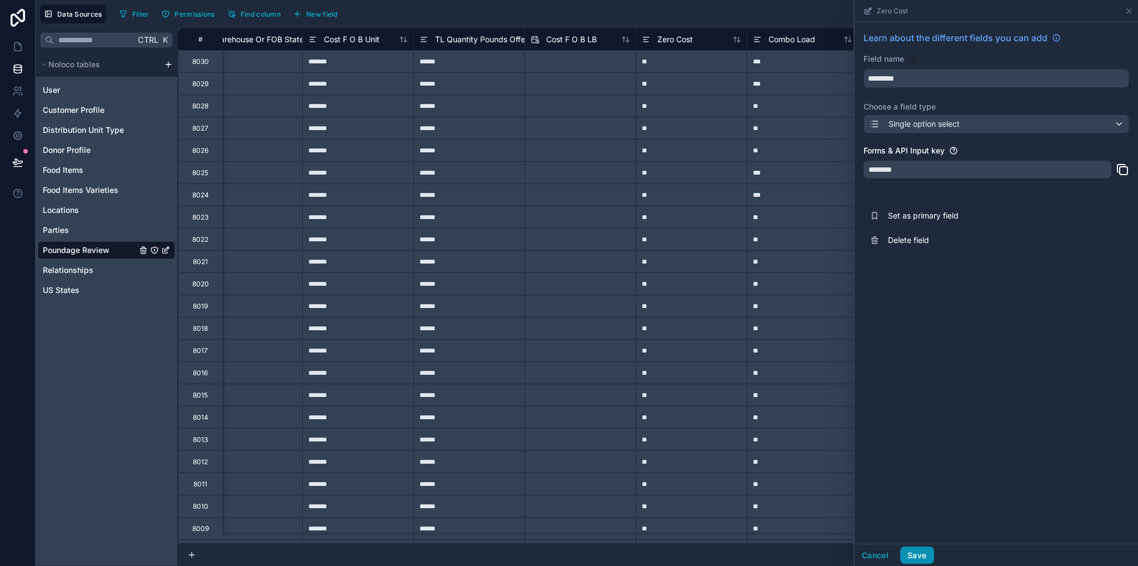
click at [916, 552] on button "Save" at bounding box center [916, 555] width 33 height 18
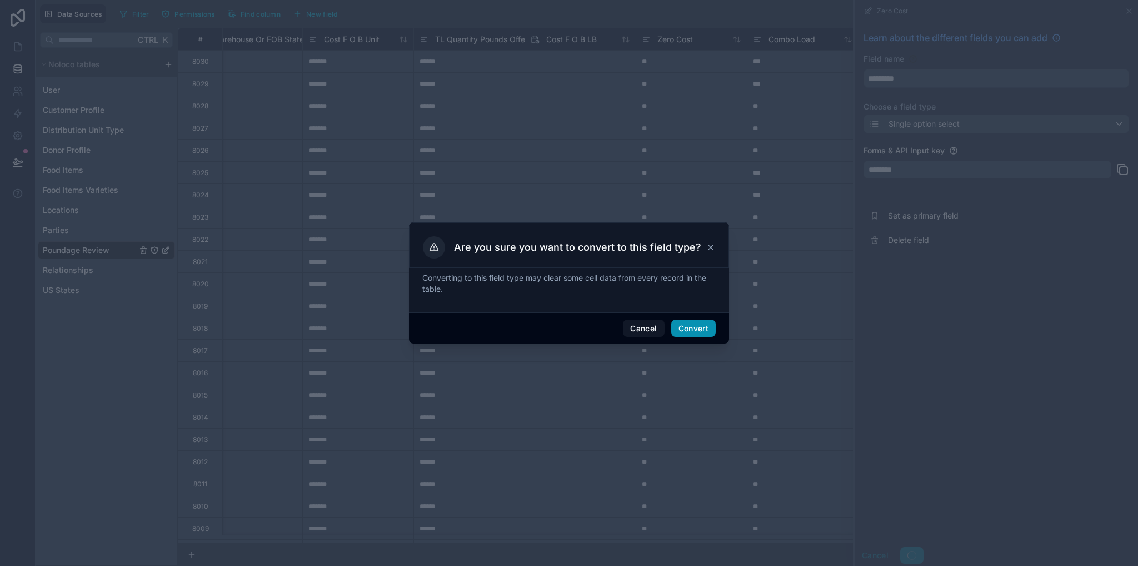
click at [688, 327] on button "Convert" at bounding box center [693, 328] width 44 height 18
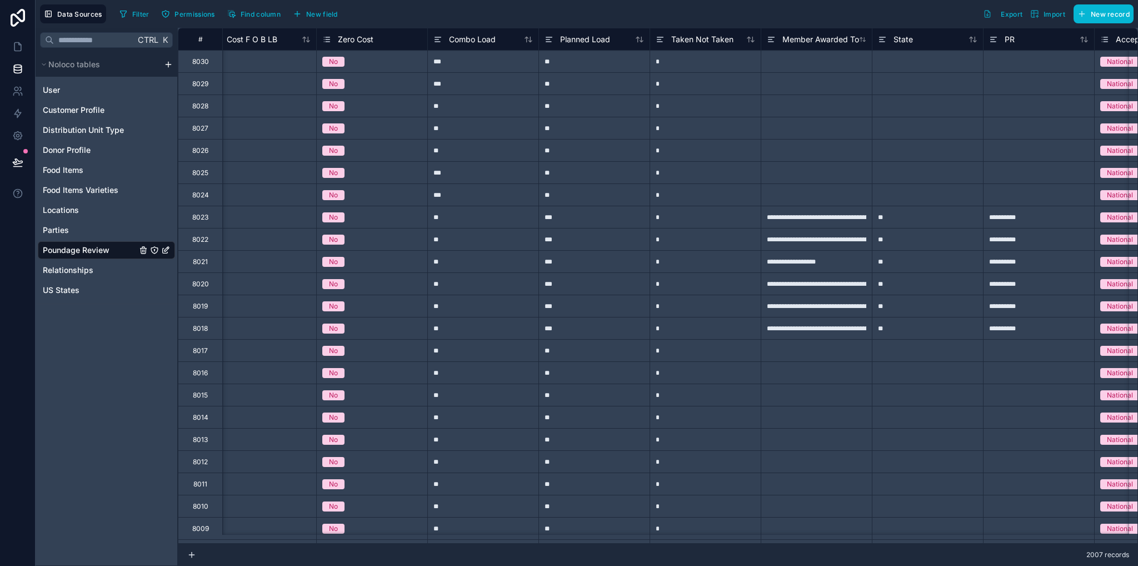
scroll to position [0, 1345]
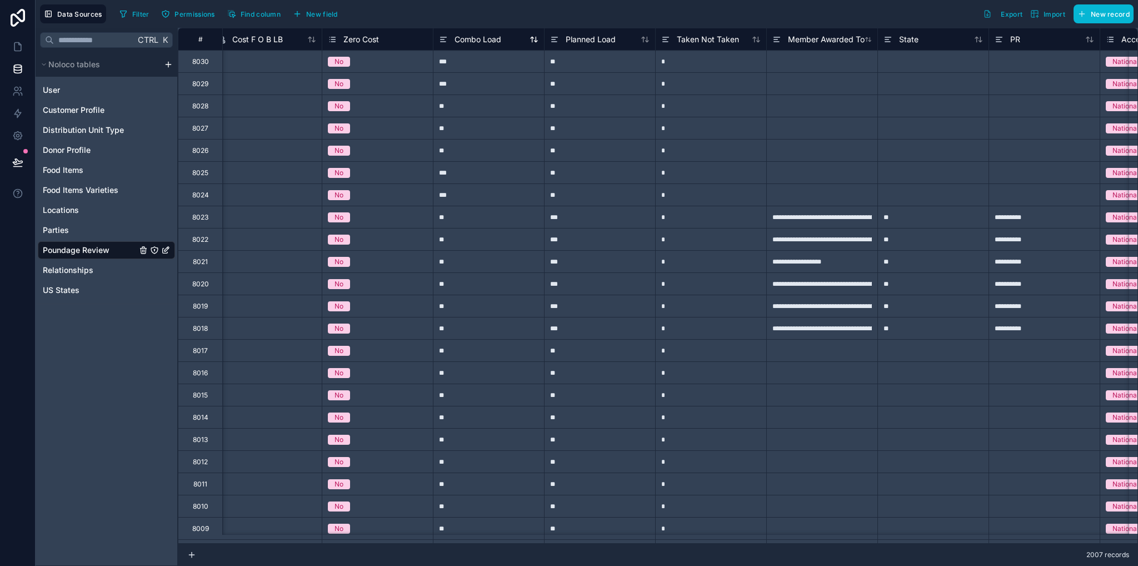
click at [475, 43] on span "Combo Load" at bounding box center [478, 39] width 47 height 11
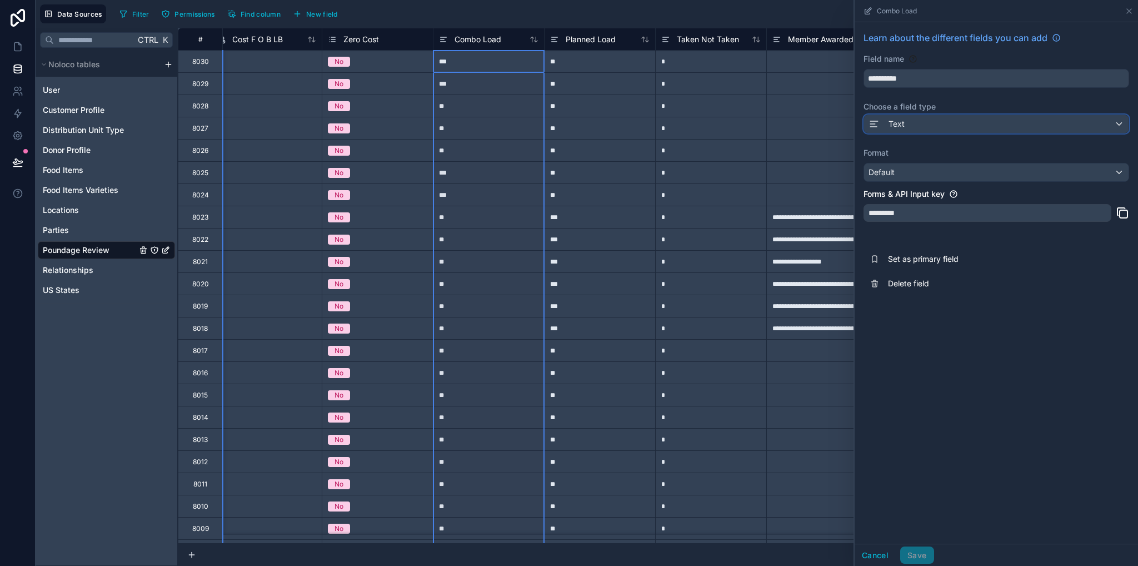
click at [898, 127] on span "Text" at bounding box center [896, 123] width 16 height 11
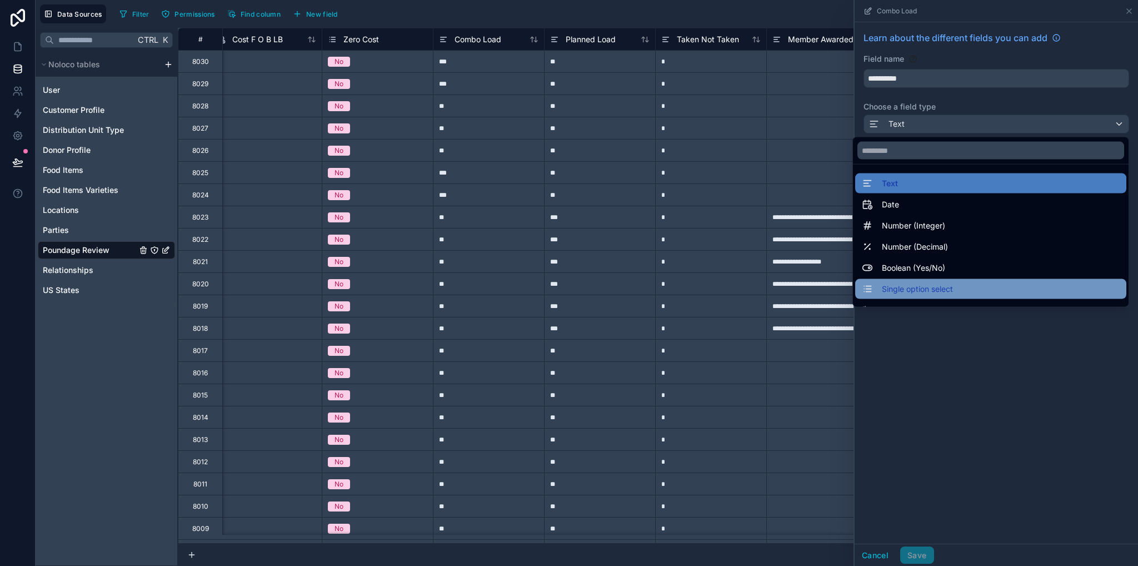
click at [918, 286] on span "Single option select" at bounding box center [917, 288] width 71 height 13
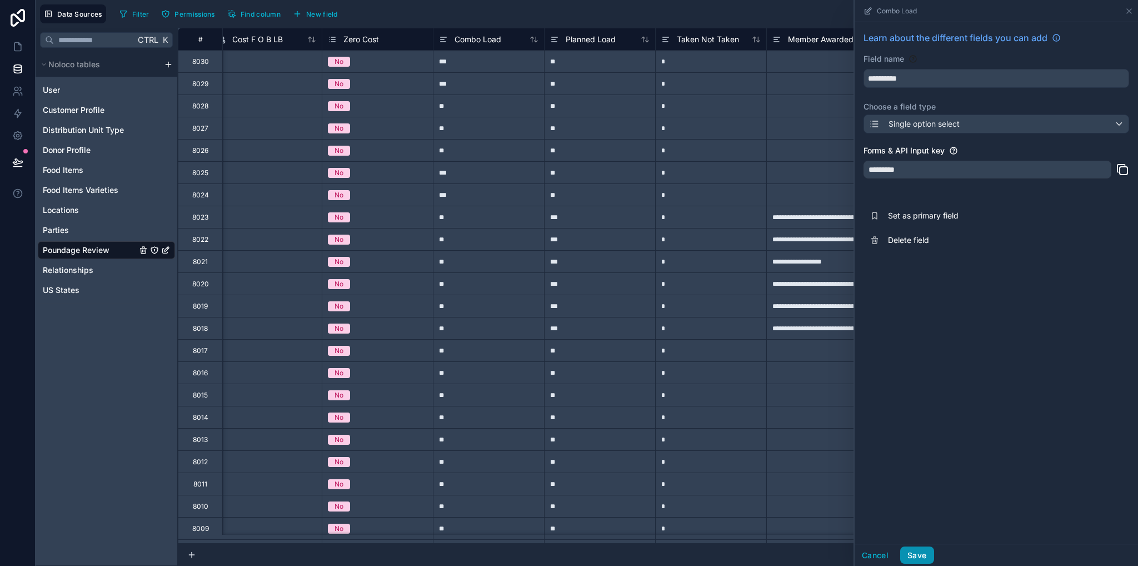
click at [918, 558] on button "Save" at bounding box center [916, 555] width 33 height 18
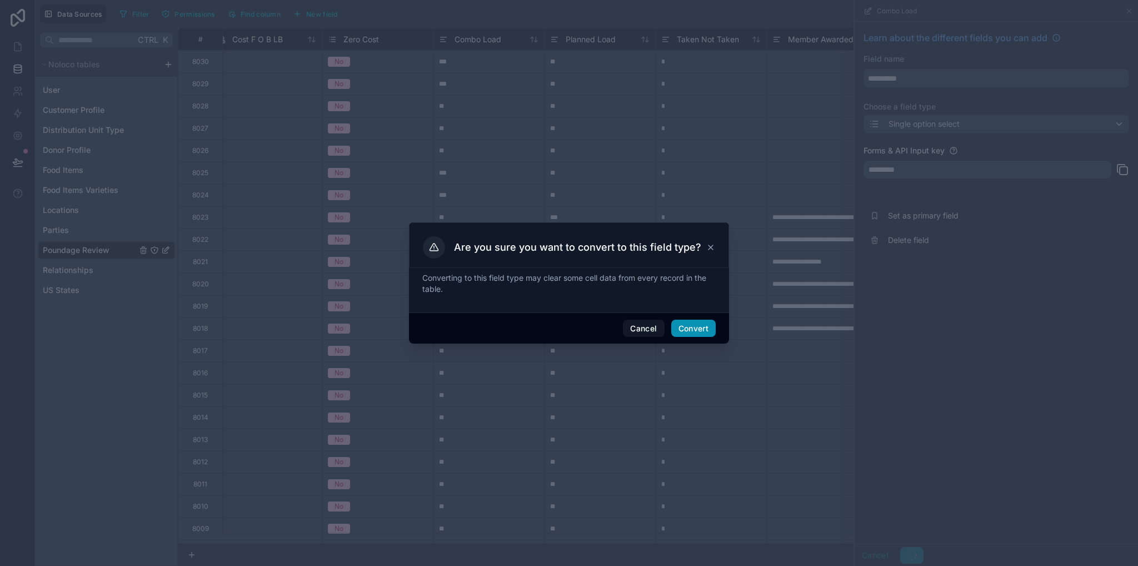
click at [693, 322] on button "Convert" at bounding box center [693, 328] width 44 height 18
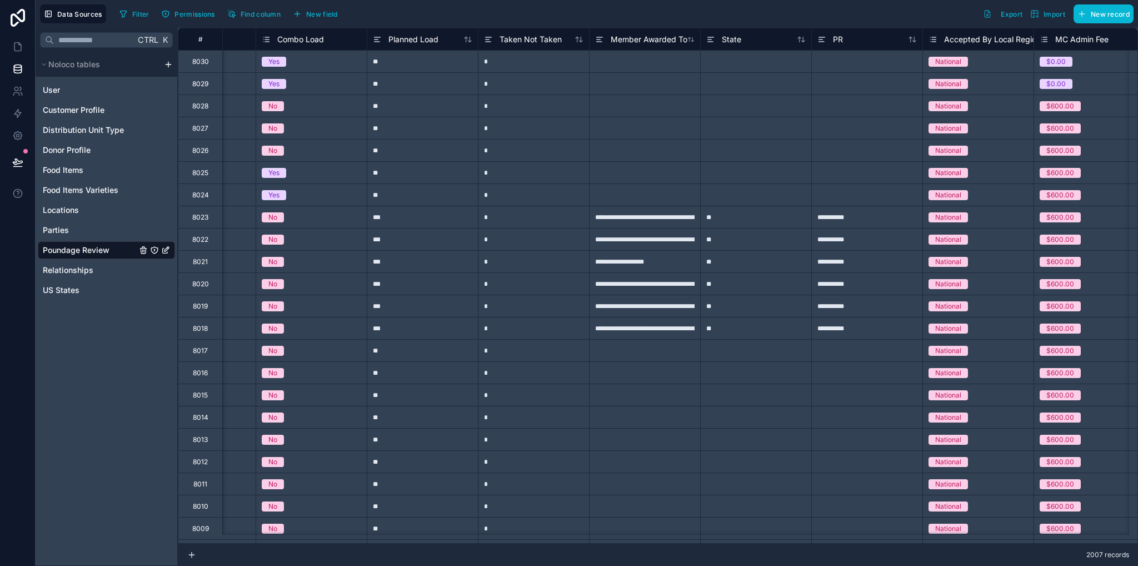
scroll to position [0, 1496]
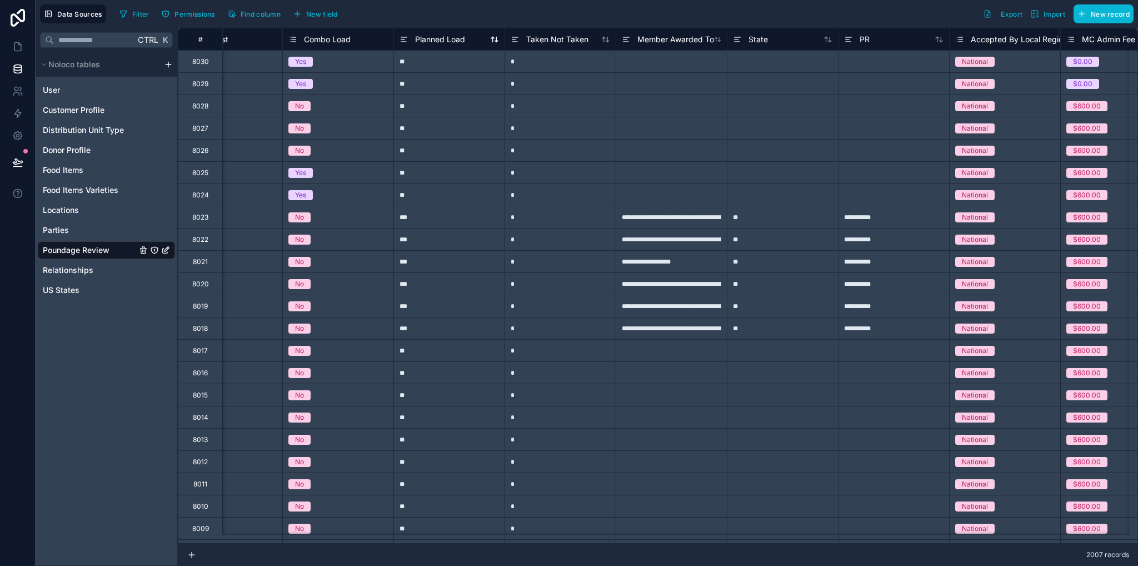
click at [445, 39] on span "Planned Load" at bounding box center [440, 39] width 50 height 11
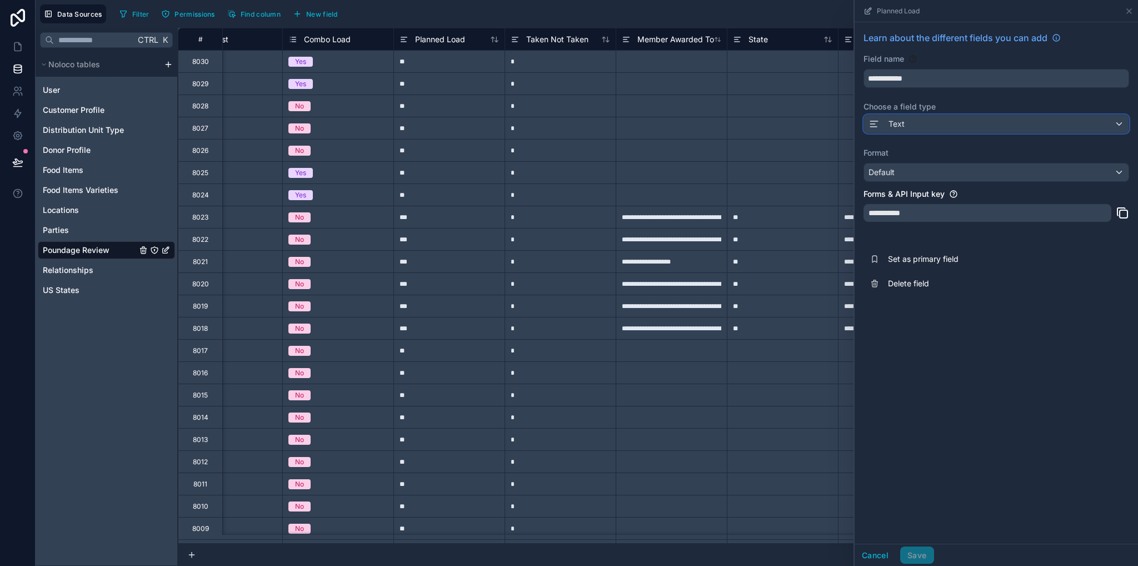
click at [904, 129] on div "Text" at bounding box center [996, 124] width 264 height 18
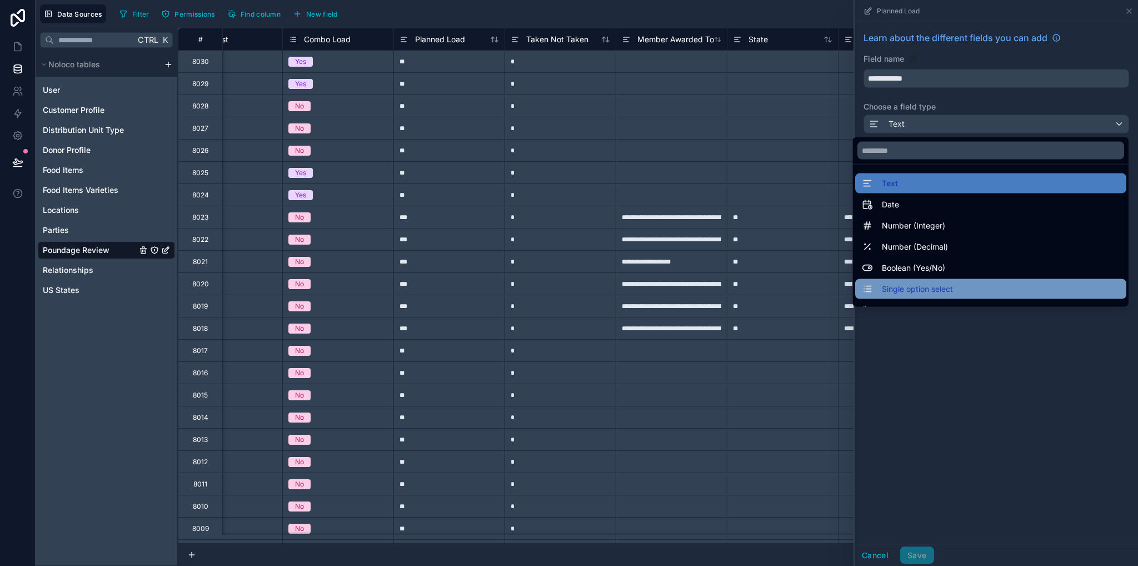
click at [924, 288] on span "Single option select" at bounding box center [917, 288] width 71 height 13
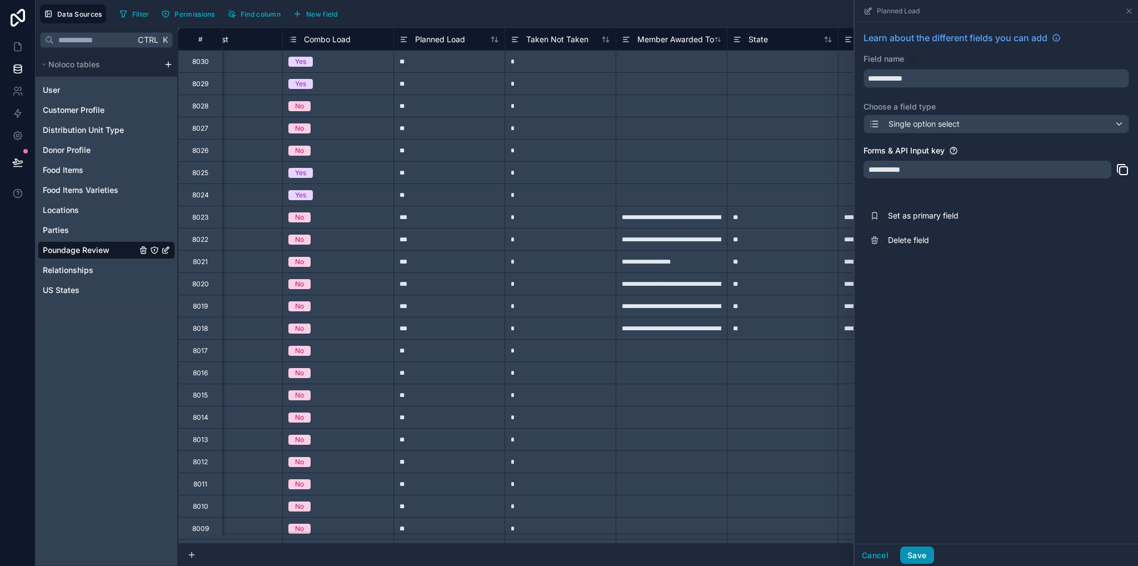
click at [920, 561] on button "Save" at bounding box center [916, 555] width 33 height 18
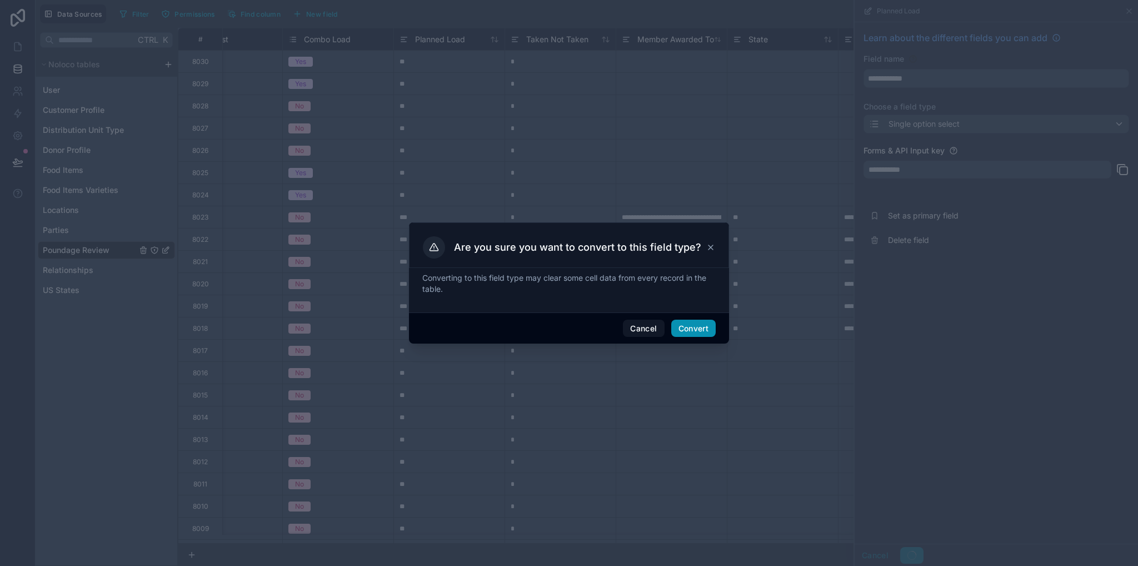
click at [711, 322] on button "Convert" at bounding box center [693, 328] width 44 height 18
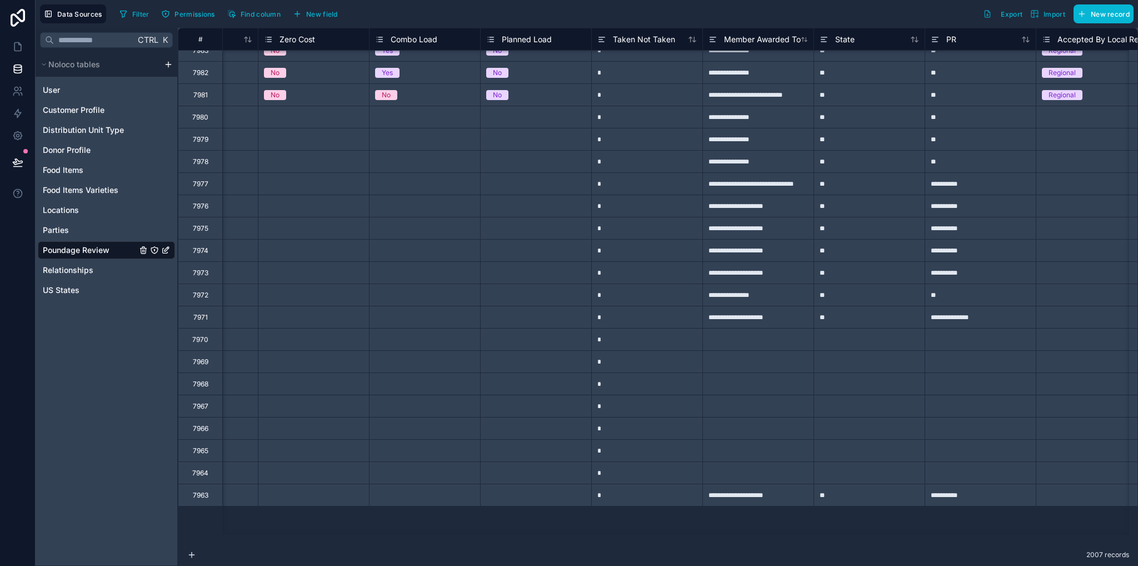
scroll to position [889, 1409]
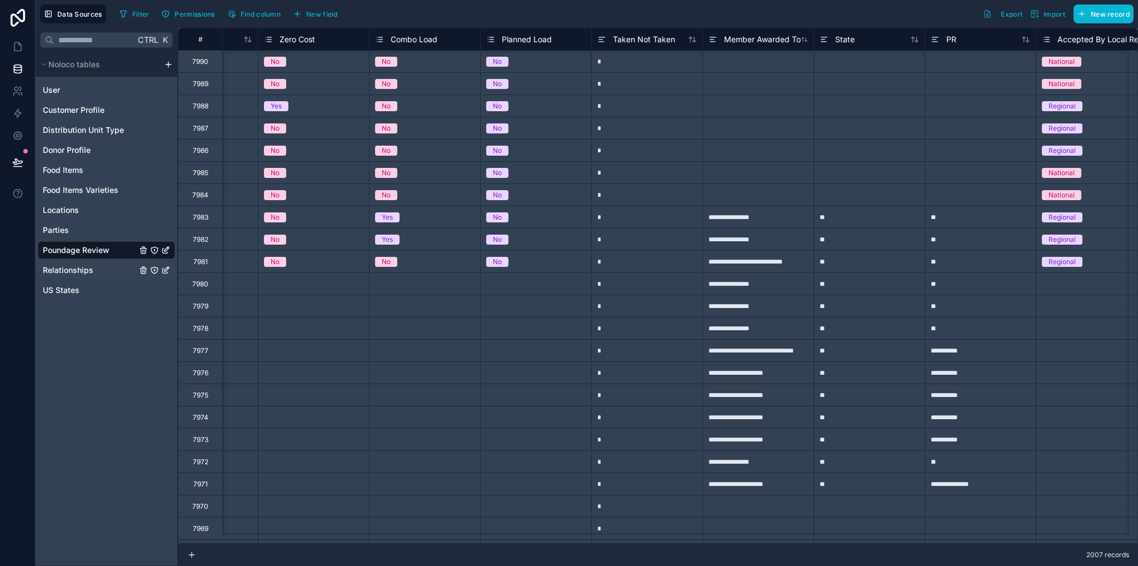
click at [98, 272] on link "Relationships" at bounding box center [90, 269] width 94 height 11
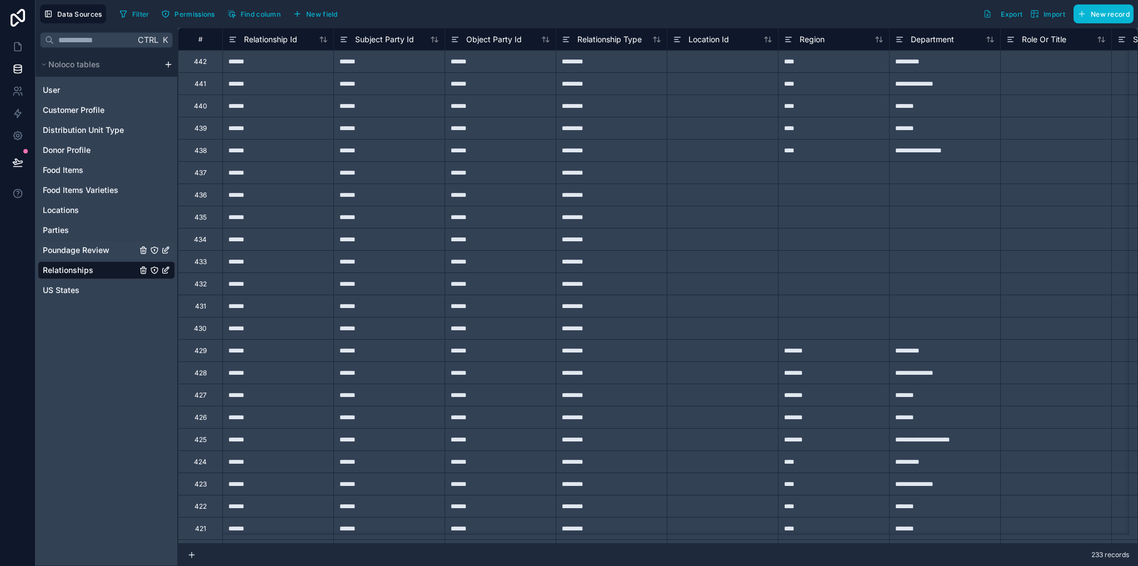
click at [96, 251] on span "Poundage Review" at bounding box center [76, 249] width 67 height 11
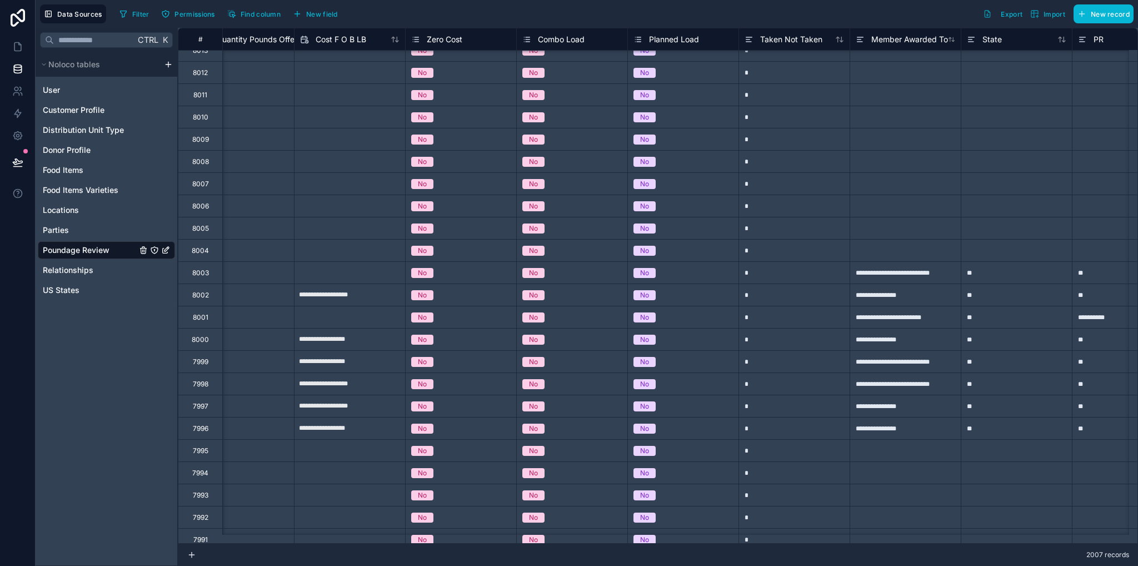
scroll to position [167, 1262]
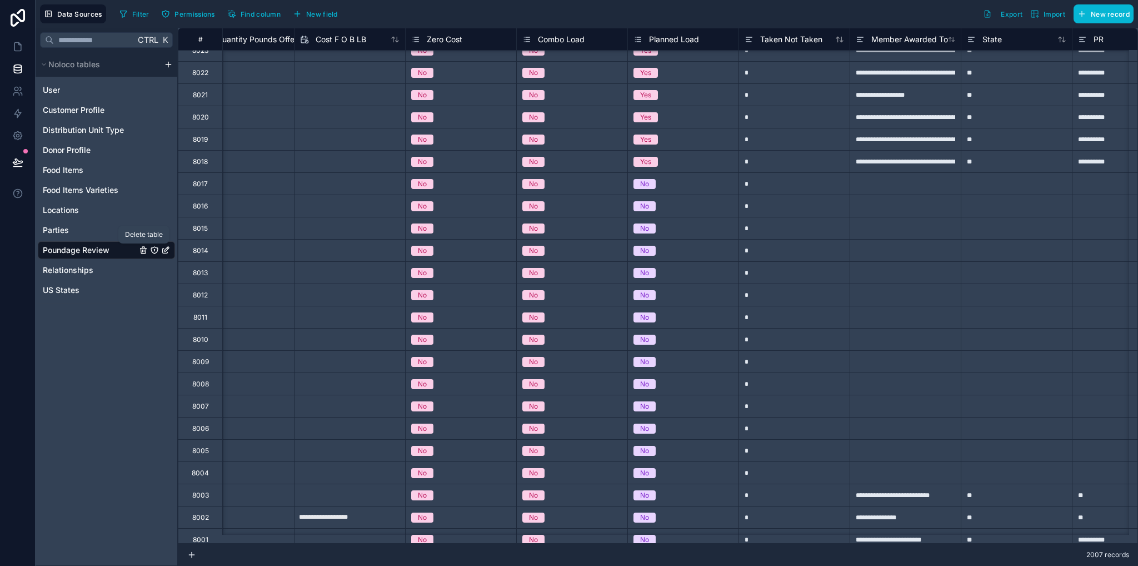
click at [141, 251] on icon "Poundage Review" at bounding box center [143, 250] width 5 height 5
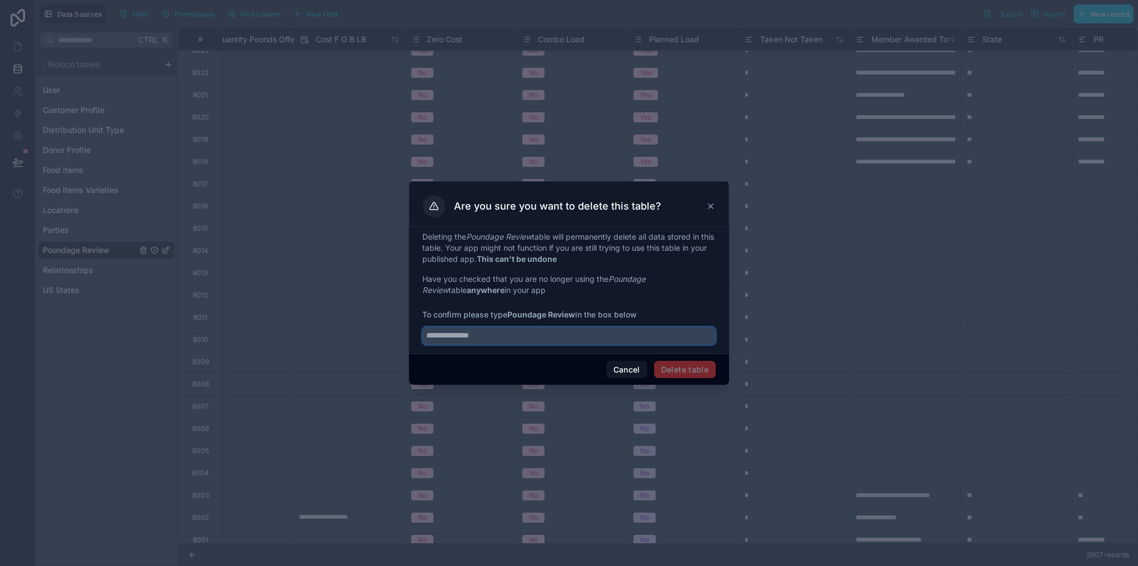
drag, startPoint x: 558, startPoint y: 343, endPoint x: 540, endPoint y: 331, distance: 21.7
click at [558, 343] on input "text" at bounding box center [568, 336] width 293 height 18
drag, startPoint x: 509, startPoint y: 314, endPoint x: 578, endPoint y: 314, distance: 68.9
click at [578, 314] on span "To confirm please type Poundage Review in the box below" at bounding box center [568, 314] width 293 height 11
copy strong "Poundage Review"
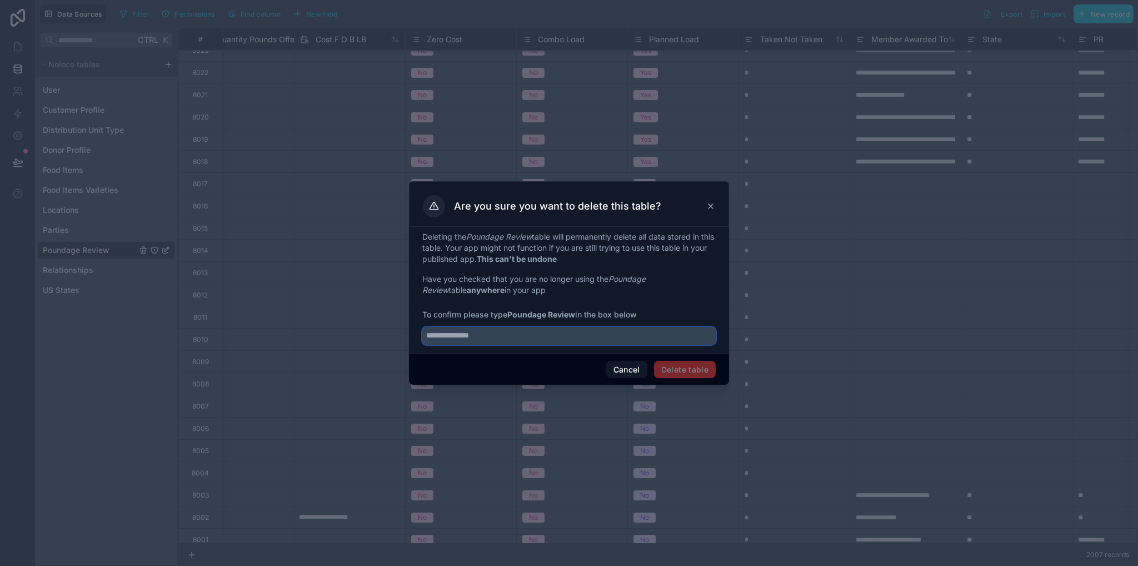
click at [562, 334] on input "text" at bounding box center [568, 336] width 293 height 18
paste input "**********"
type input "**********"
click at [686, 373] on button "Delete table" at bounding box center [685, 370] width 62 height 18
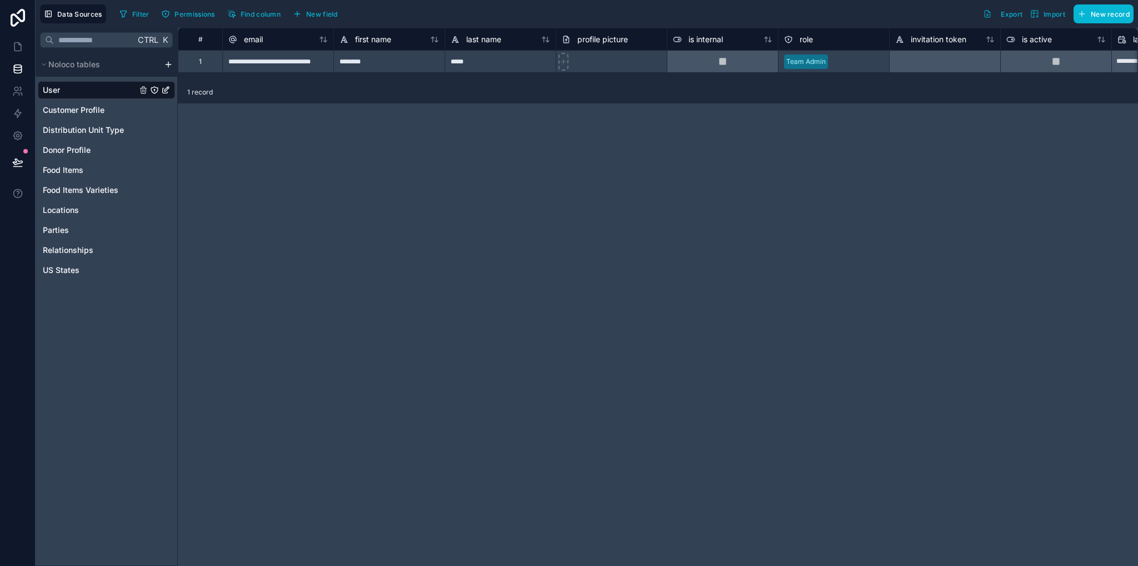
click at [167, 66] on html "**********" at bounding box center [569, 283] width 1138 height 566
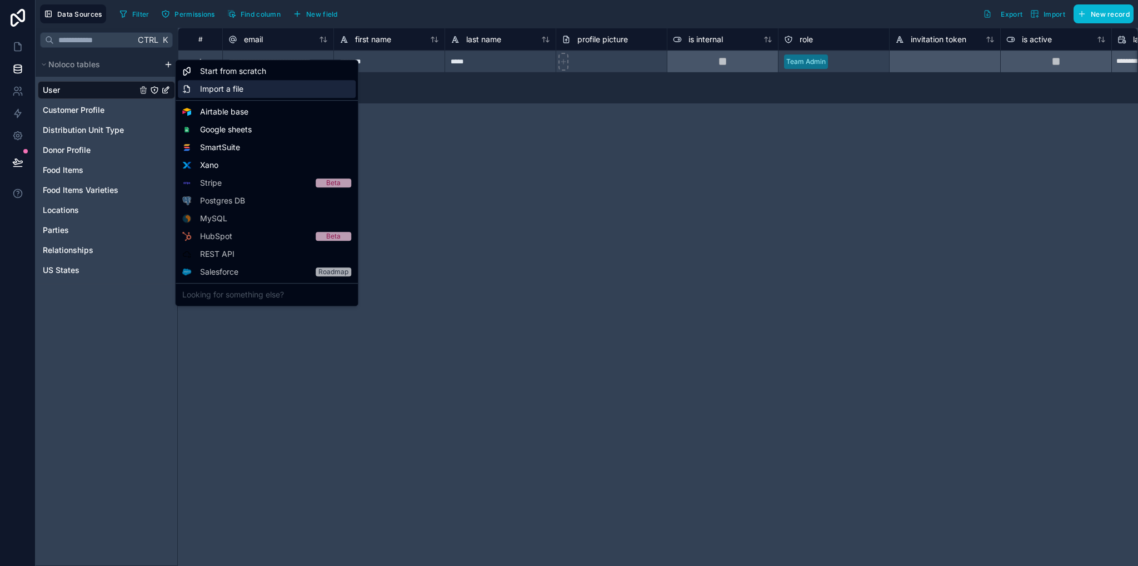
click at [218, 92] on span "Import a file" at bounding box center [221, 88] width 43 height 11
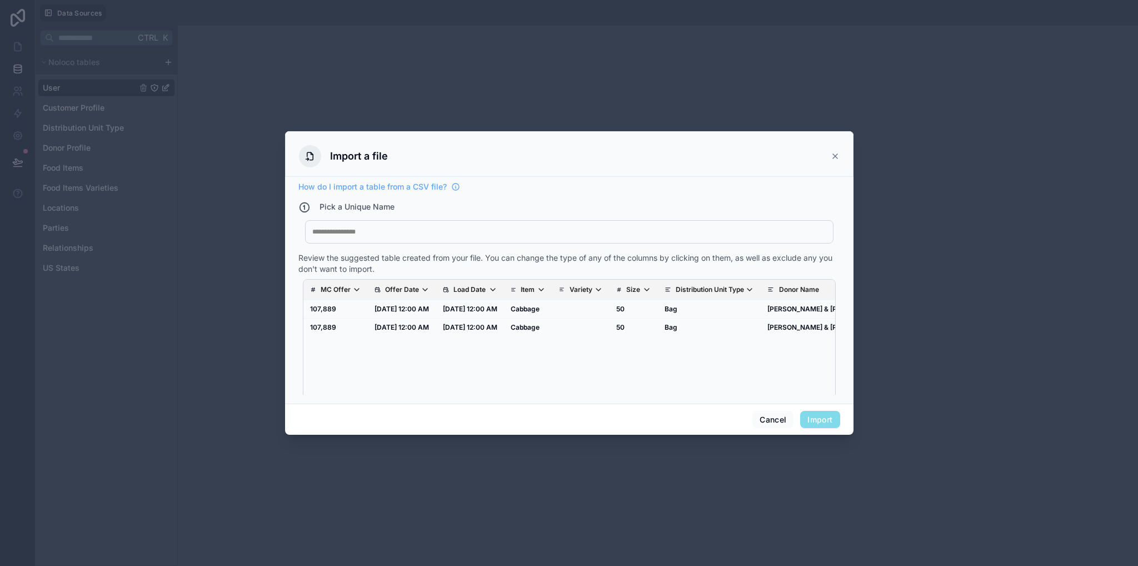
click at [514, 230] on div at bounding box center [569, 231] width 514 height 9
click at [826, 422] on button "Import" at bounding box center [819, 420] width 39 height 18
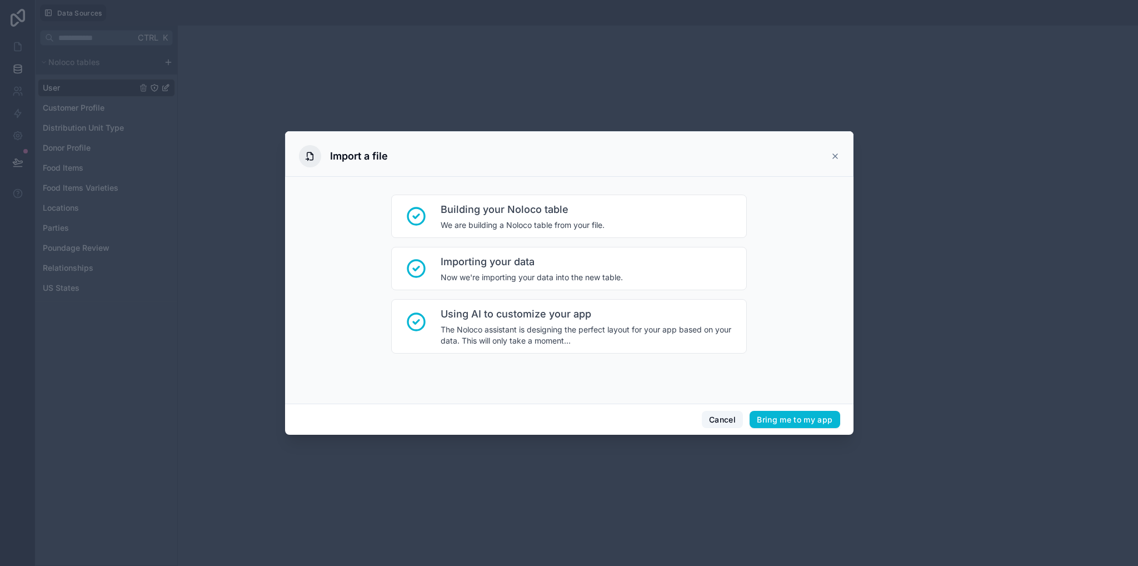
click at [716, 415] on button "Cancel" at bounding box center [722, 420] width 41 height 18
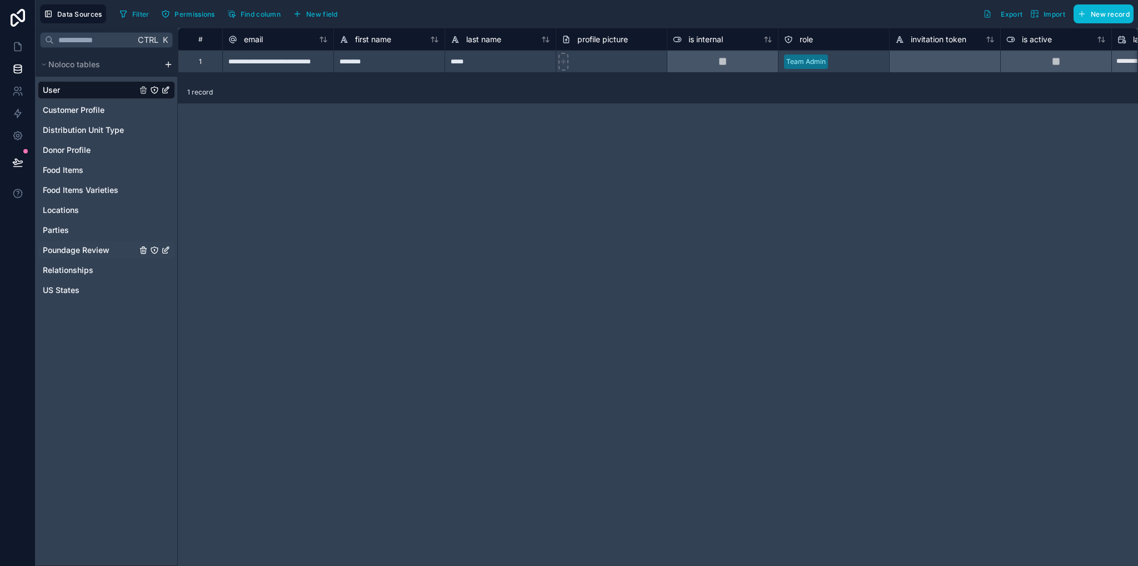
click at [76, 252] on span "Poundage Review" at bounding box center [76, 249] width 67 height 11
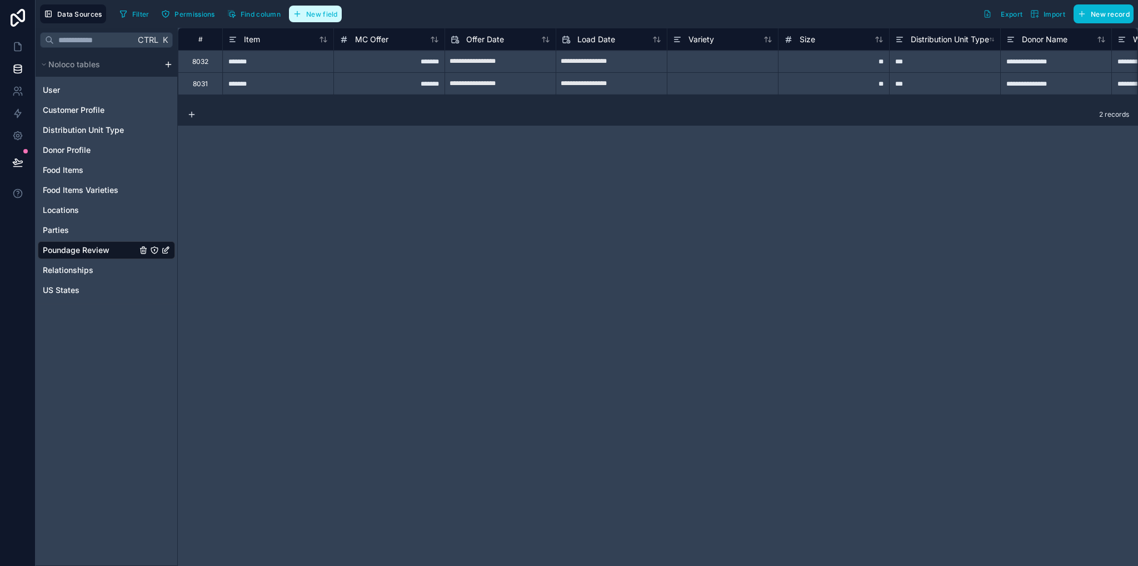
click at [319, 11] on span "New field" at bounding box center [322, 14] width 32 height 8
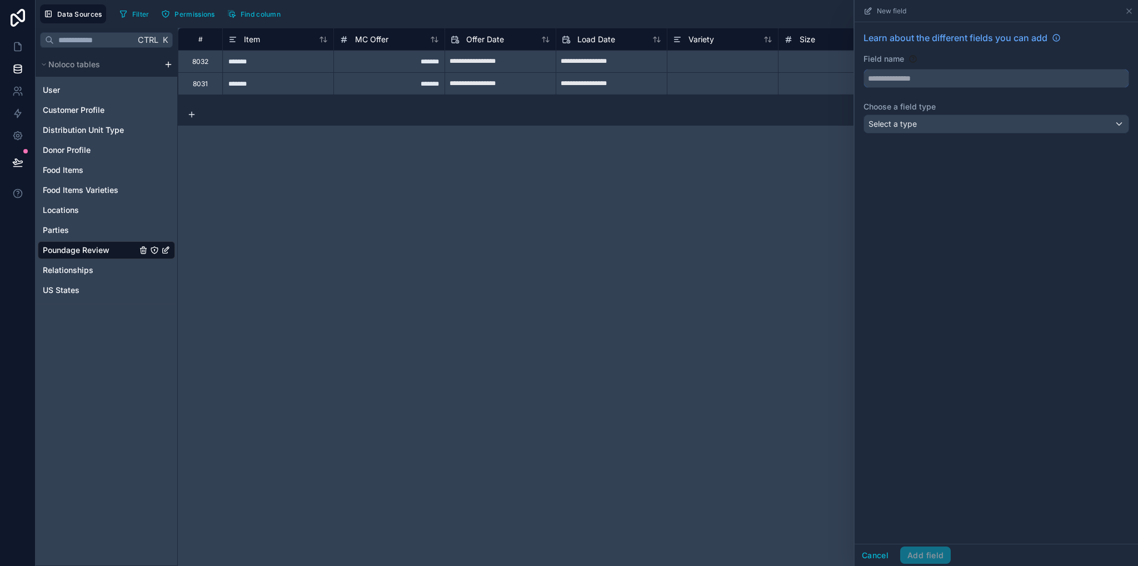
click at [898, 83] on input "text" at bounding box center [996, 78] width 264 height 18
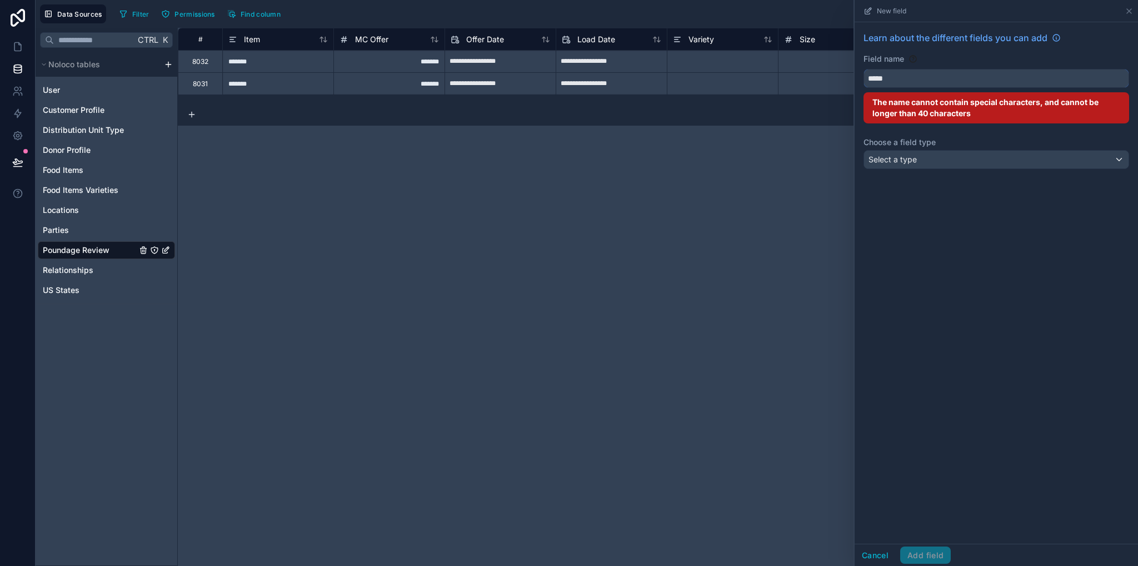
click at [863, 69] on button "****" at bounding box center [996, 78] width 266 height 19
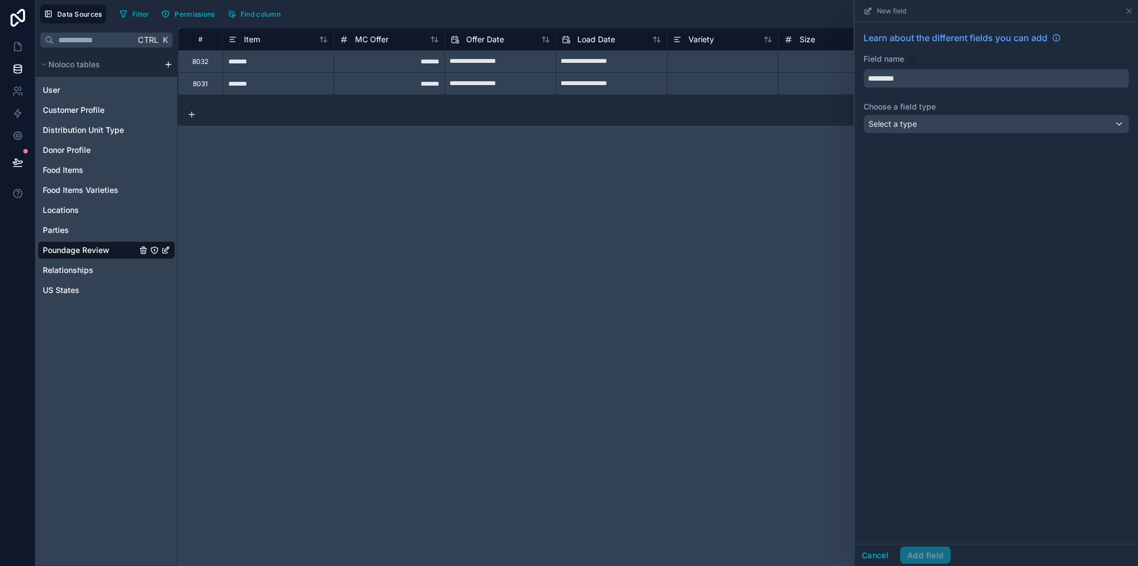
type input "*********"
click at [920, 125] on div "Select a type" at bounding box center [996, 124] width 264 height 18
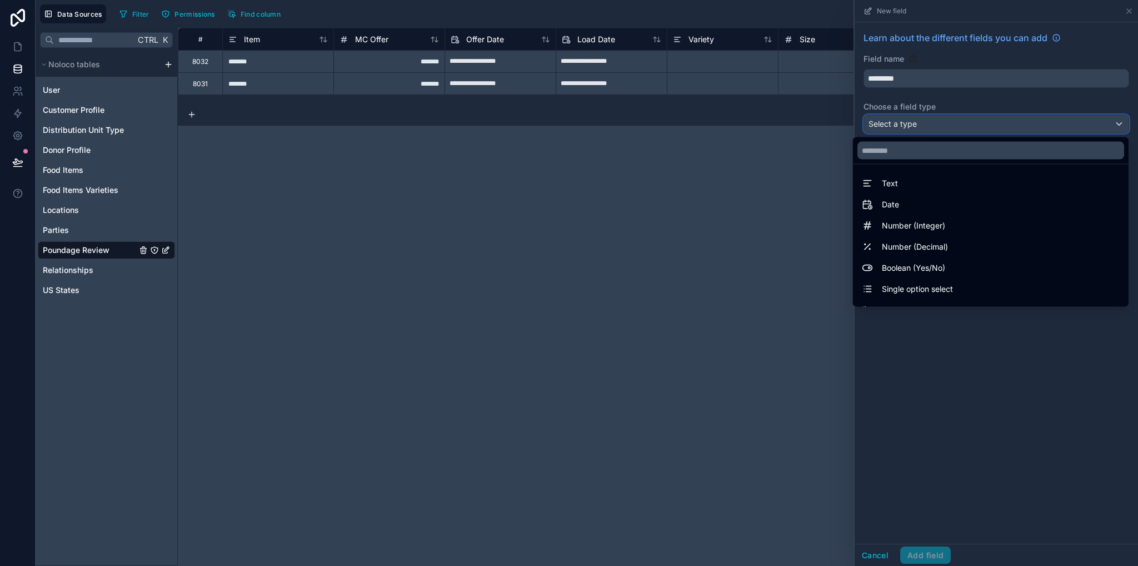
scroll to position [322, 0]
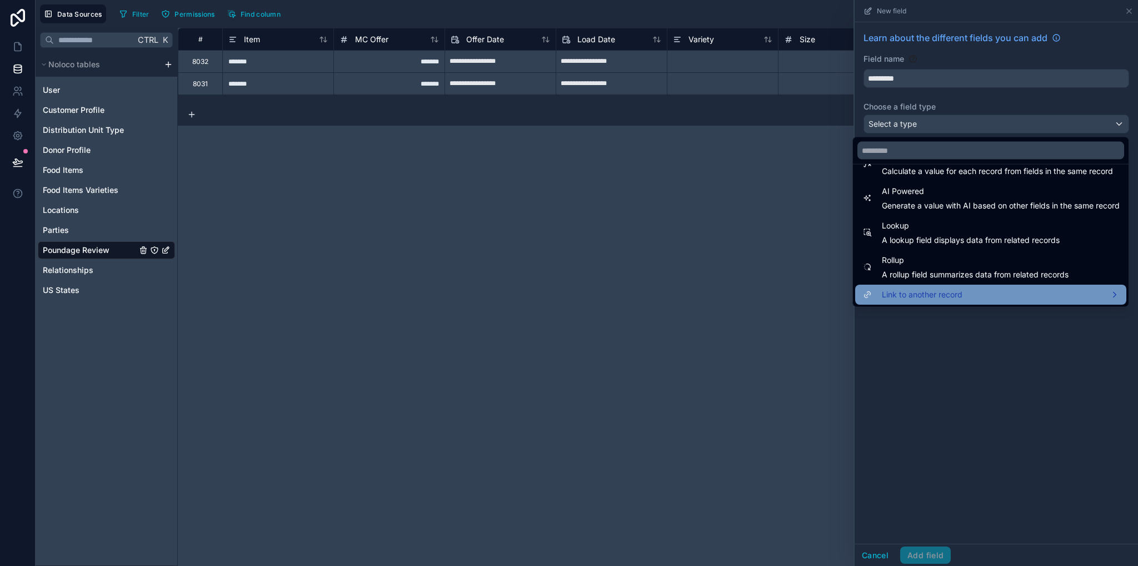
click at [895, 289] on span "Link to another record" at bounding box center [922, 294] width 81 height 13
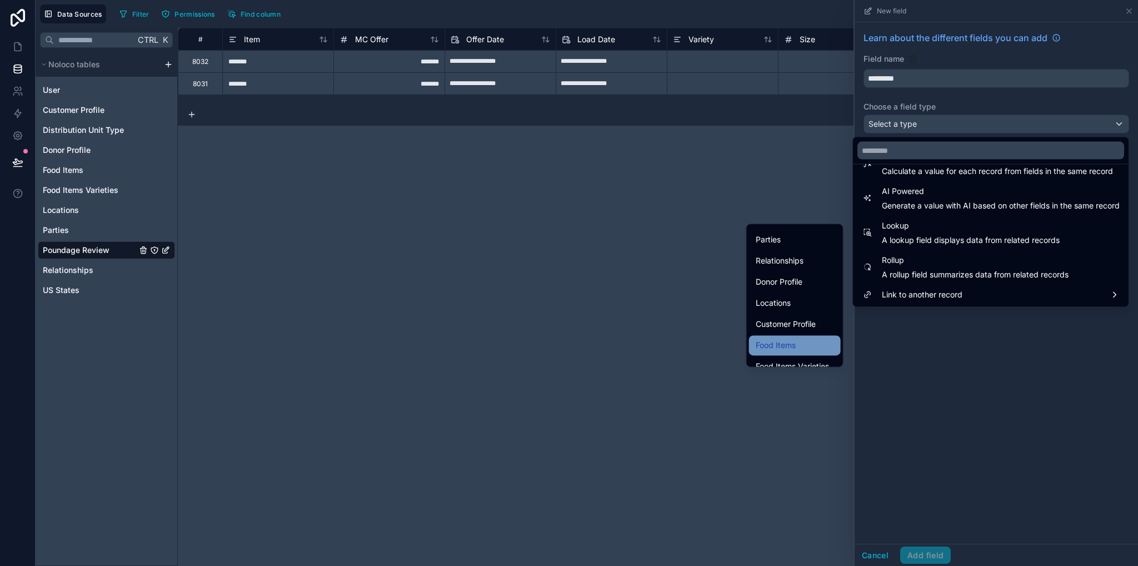
scroll to position [110, 0]
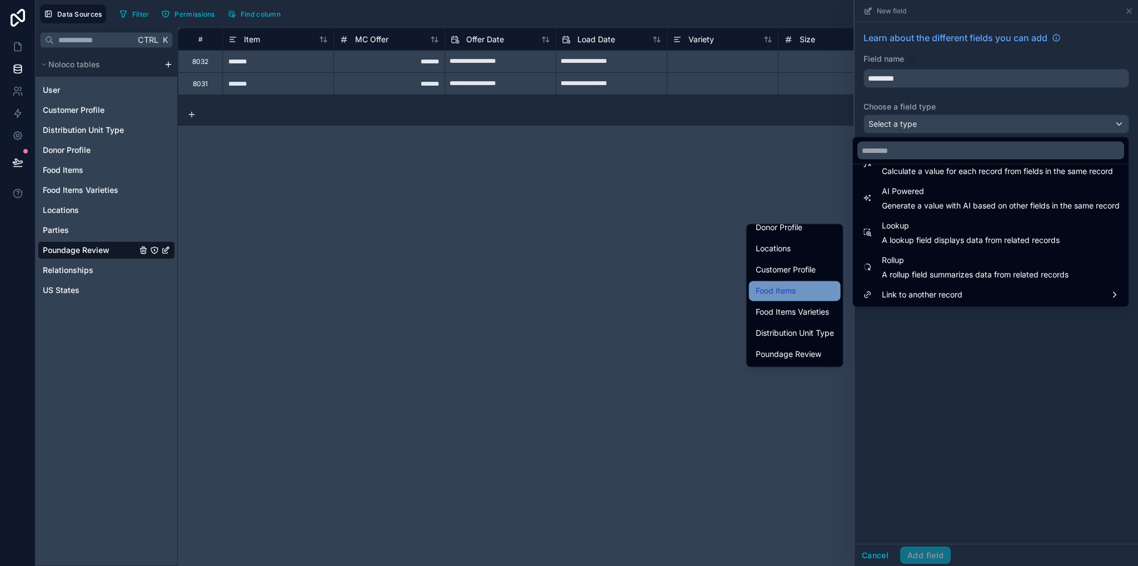
click at [784, 294] on span "Food Items" at bounding box center [776, 290] width 40 height 13
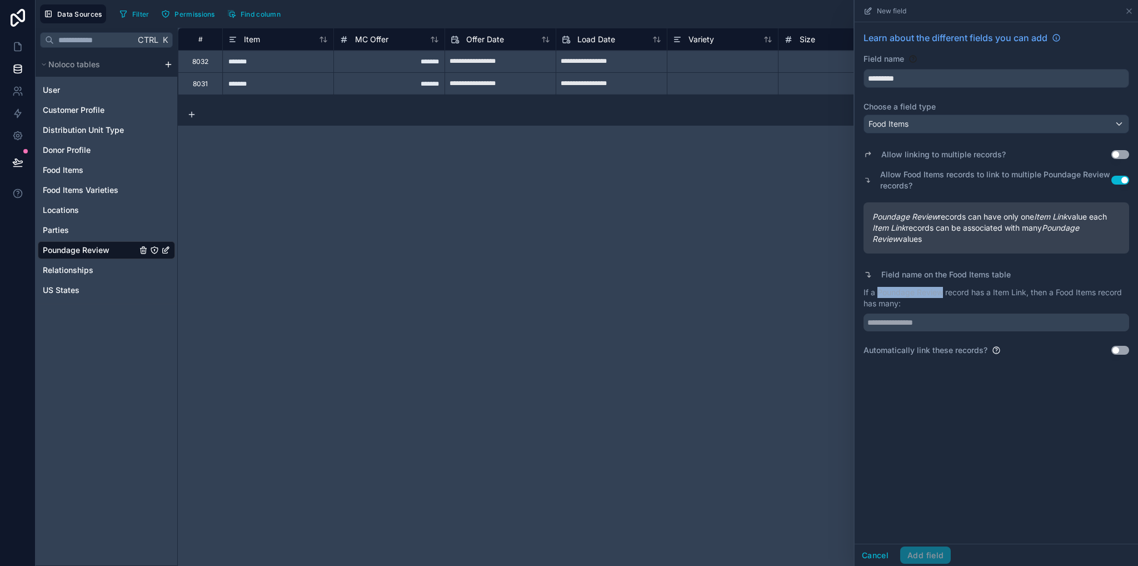
drag, startPoint x: 880, startPoint y: 292, endPoint x: 942, endPoint y: 295, distance: 62.8
click at [942, 295] on p "If a Poundage Review record has a Item Link, then a Food Items record has many:" at bounding box center [996, 298] width 266 height 22
copy p "Poundage Review"
click at [953, 323] on input "text" at bounding box center [996, 322] width 266 height 18
paste input "**********"
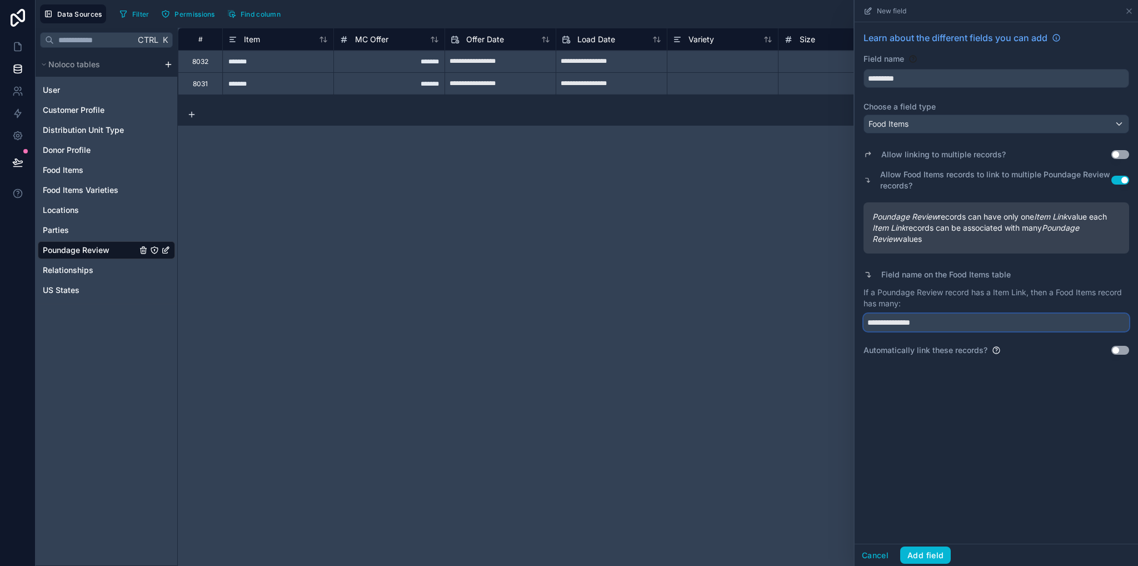
type input "**********"
click at [1118, 348] on button "Use setting" at bounding box center [1120, 350] width 18 height 9
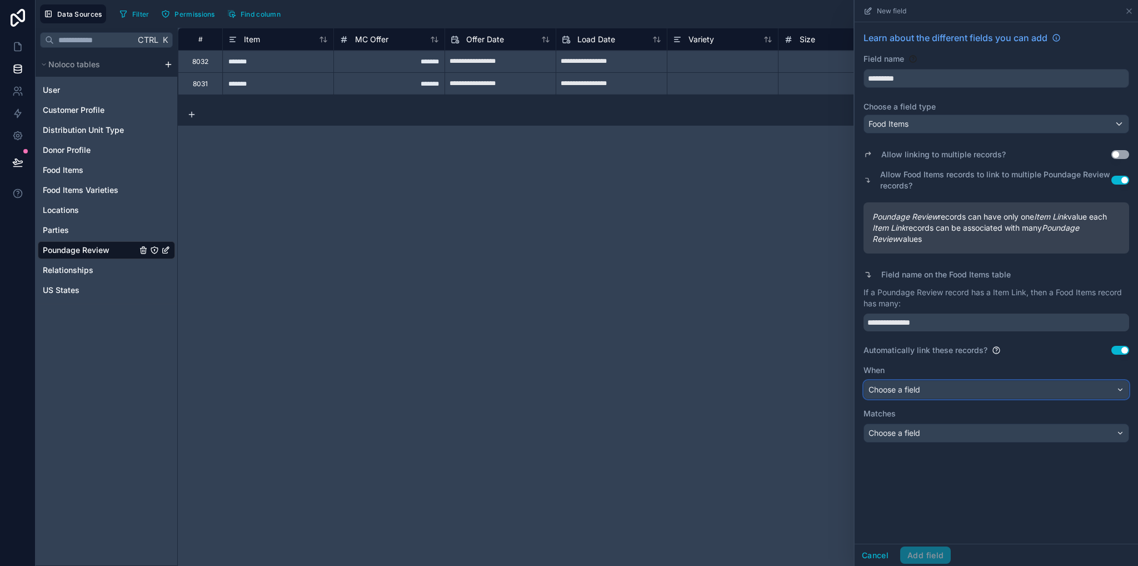
click at [933, 396] on div "Choose a field" at bounding box center [996, 390] width 264 height 18
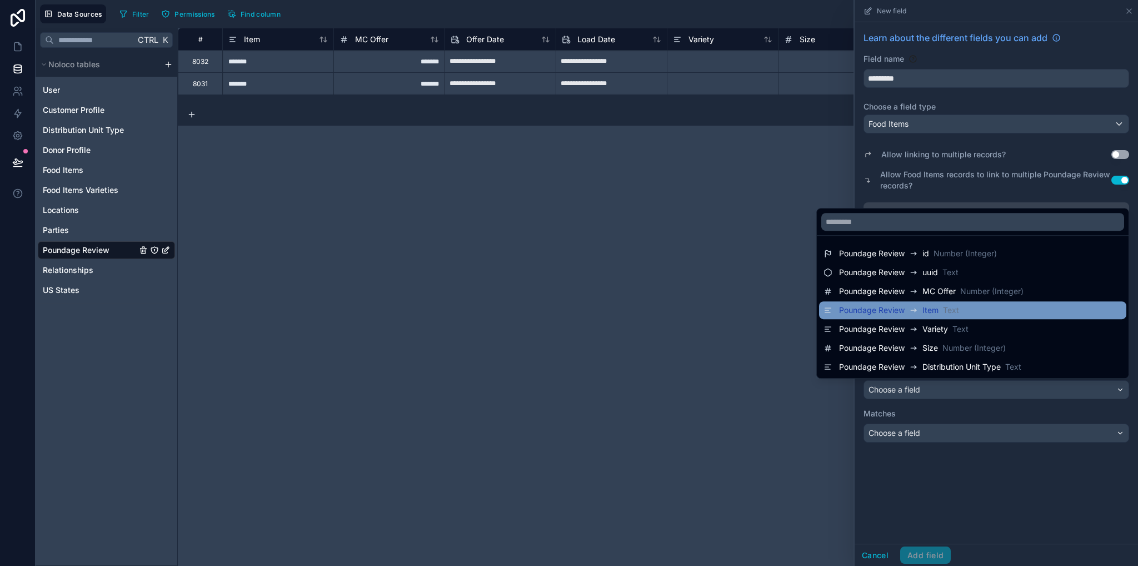
click at [913, 313] on div "Poundage Review" at bounding box center [880, 309] width 83 height 13
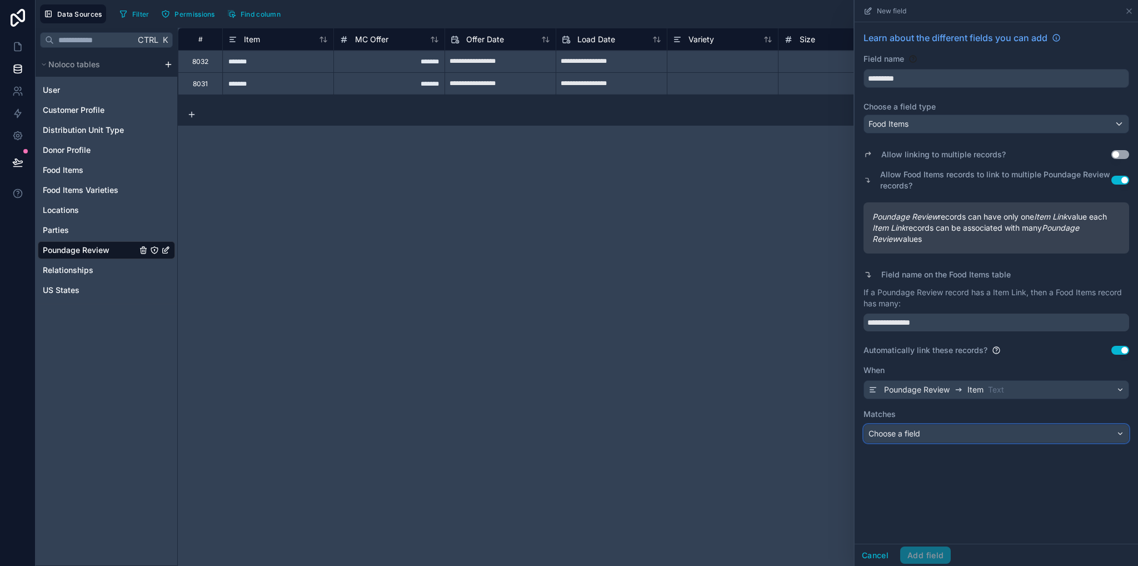
click at [920, 428] on span "Choose a field" at bounding box center [894, 433] width 52 height 11
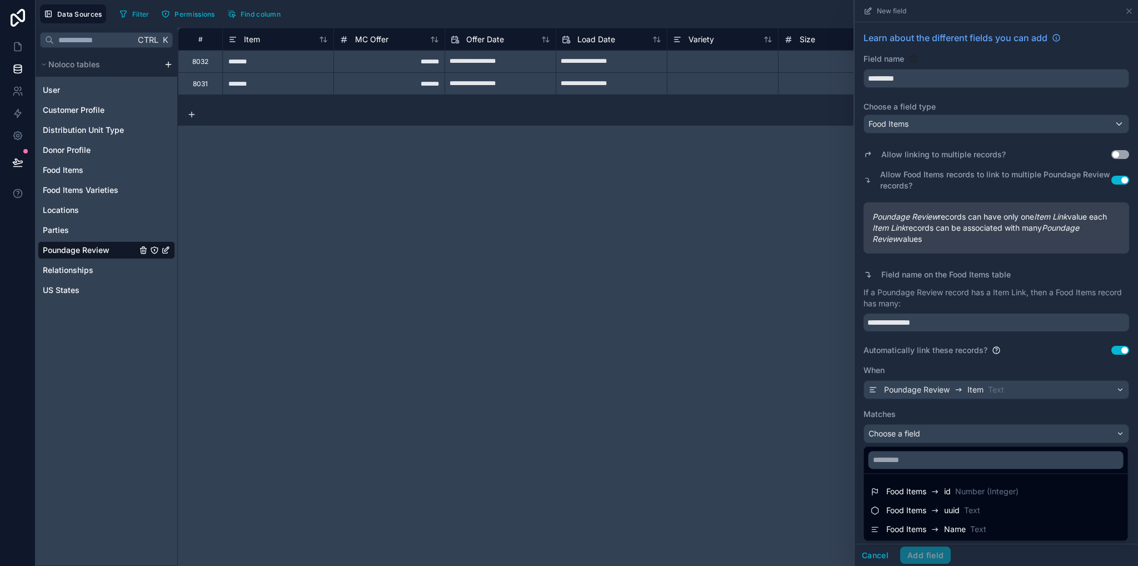
click at [941, 529] on div "Food Items" at bounding box center [915, 528] width 58 height 13
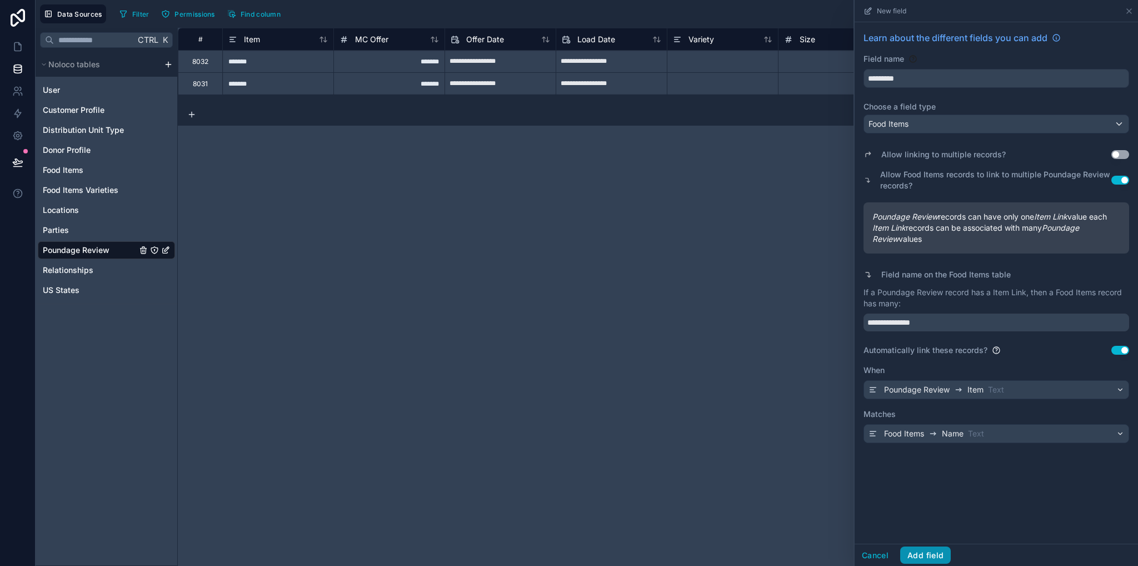
click at [935, 557] on button "Add field" at bounding box center [925, 555] width 51 height 18
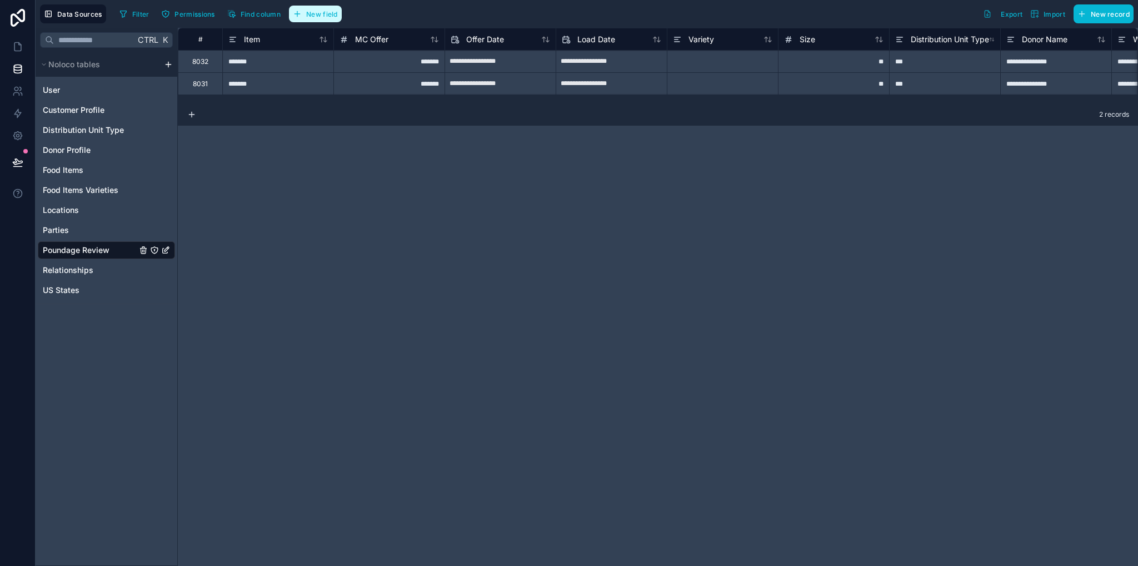
click at [329, 14] on span "New field" at bounding box center [322, 14] width 32 height 8
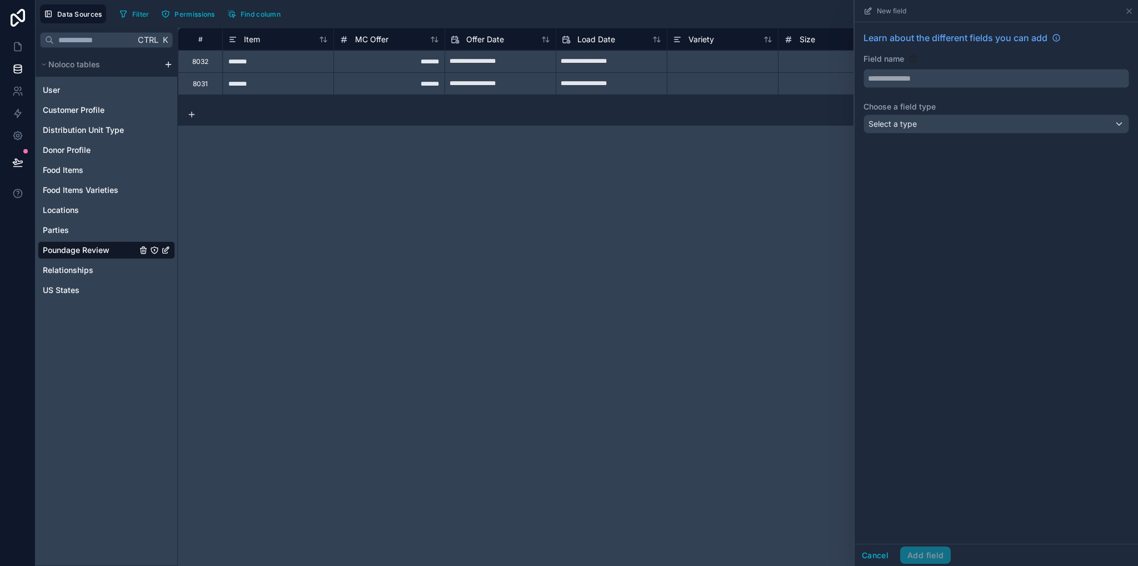
click at [880, 81] on input "text" at bounding box center [996, 78] width 264 height 18
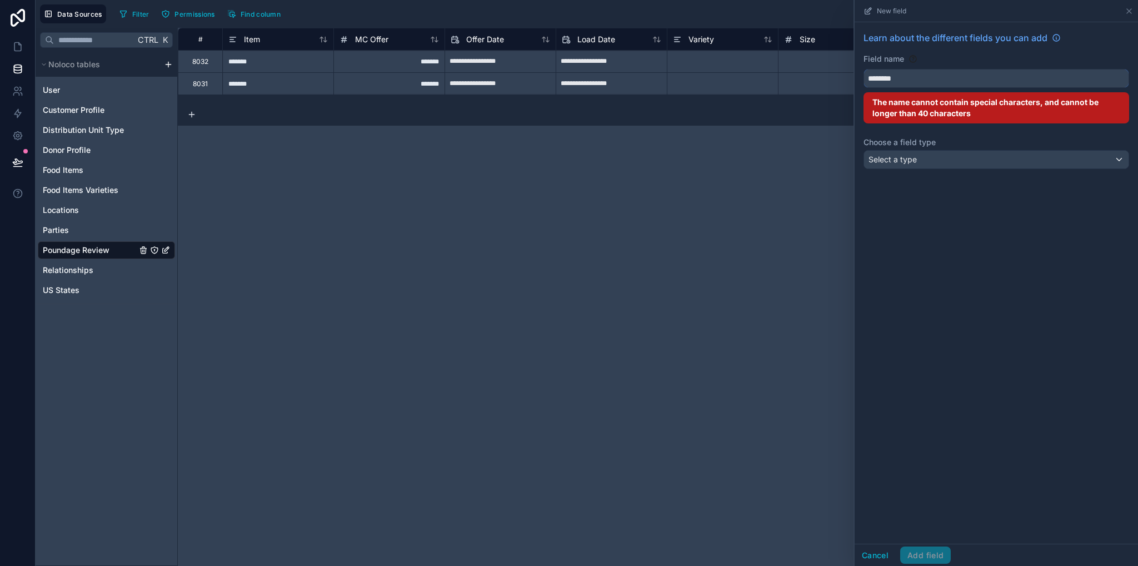
click at [863, 69] on button "*******" at bounding box center [996, 78] width 266 height 19
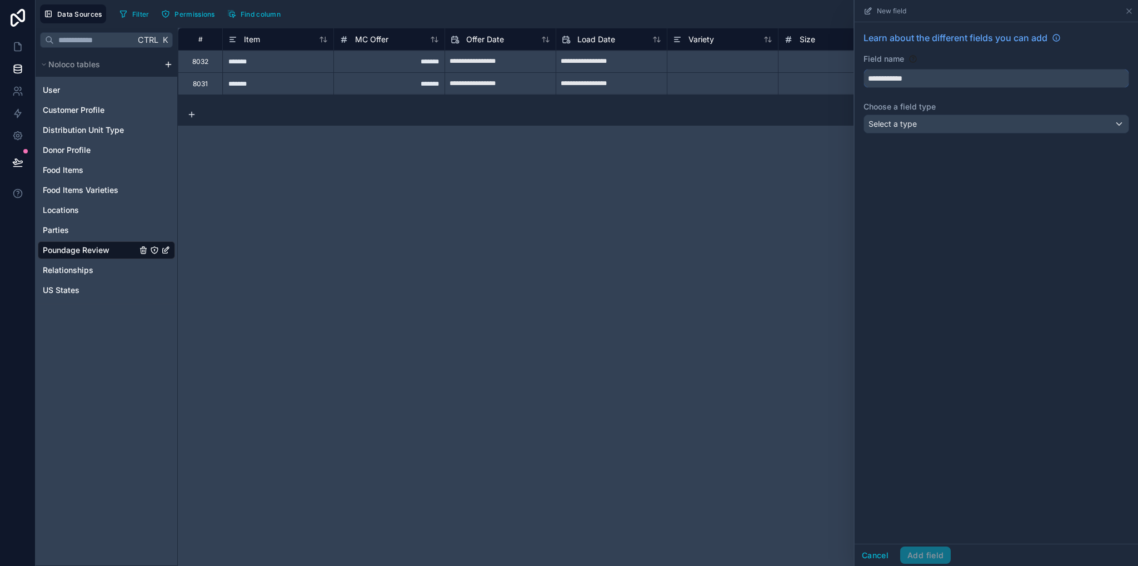
type input "**********"
click at [894, 123] on span "Select a type" at bounding box center [892, 123] width 48 height 9
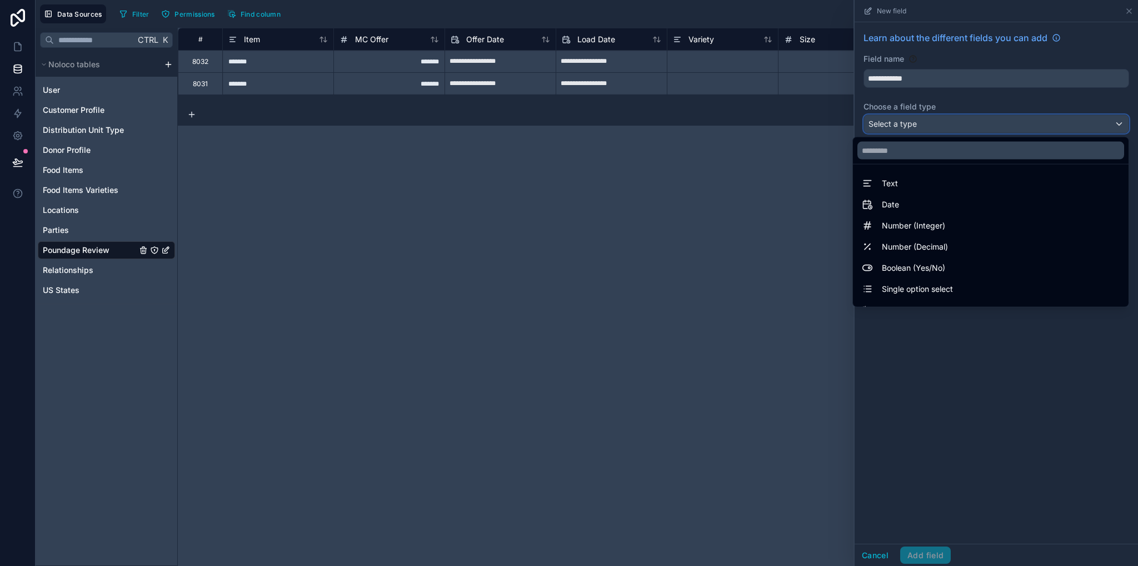
scroll to position [322, 0]
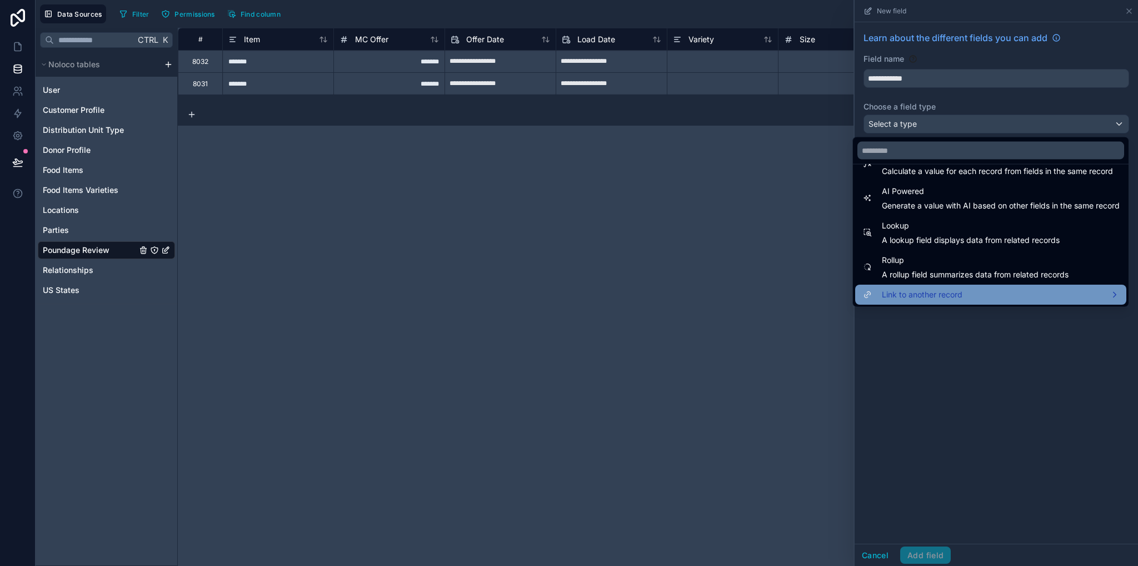
click at [922, 286] on div "Link to another record" at bounding box center [990, 294] width 271 height 20
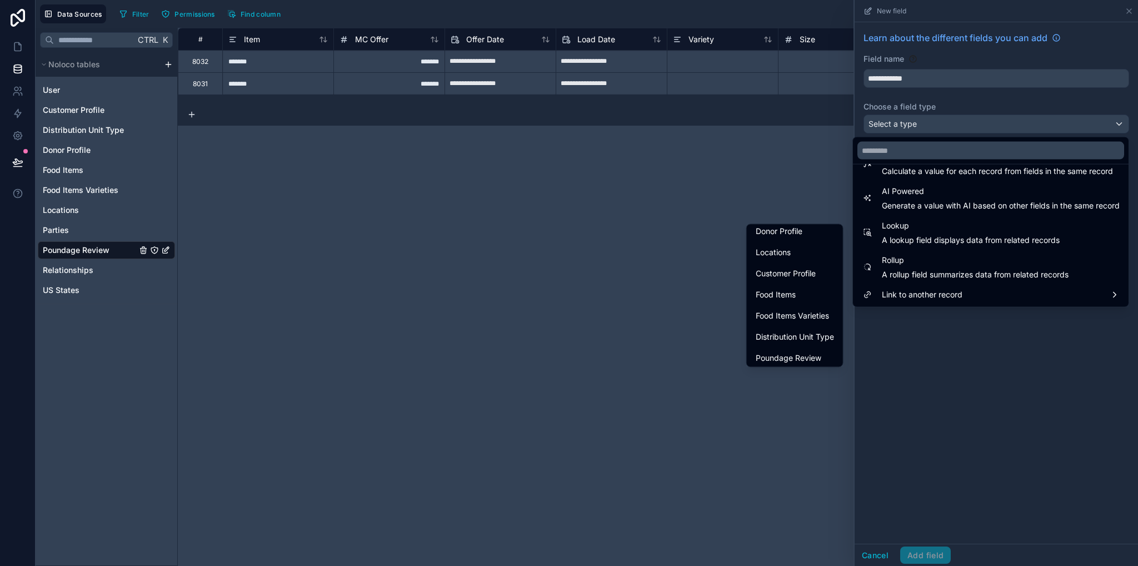
scroll to position [110, 0]
click at [805, 314] on span "Food Items Varieties" at bounding box center [792, 311] width 73 height 13
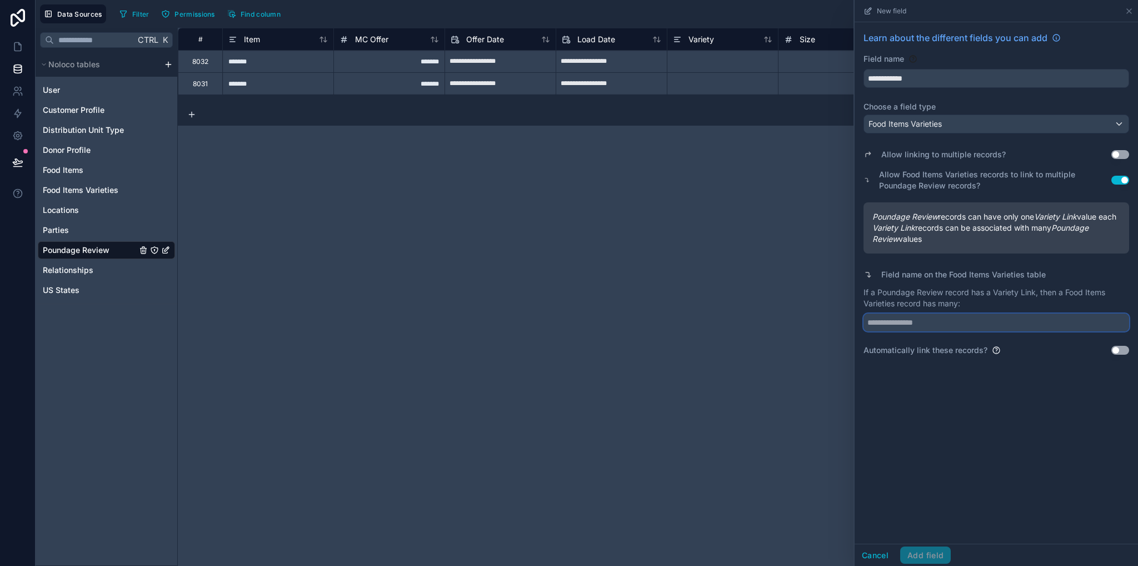
click at [1081, 331] on input "text" at bounding box center [996, 322] width 266 height 18
type input "**********"
click at [1116, 356] on div "Automatically link these records? Use setting" at bounding box center [996, 349] width 266 height 11
click at [1122, 354] on button "Use setting" at bounding box center [1120, 350] width 18 height 9
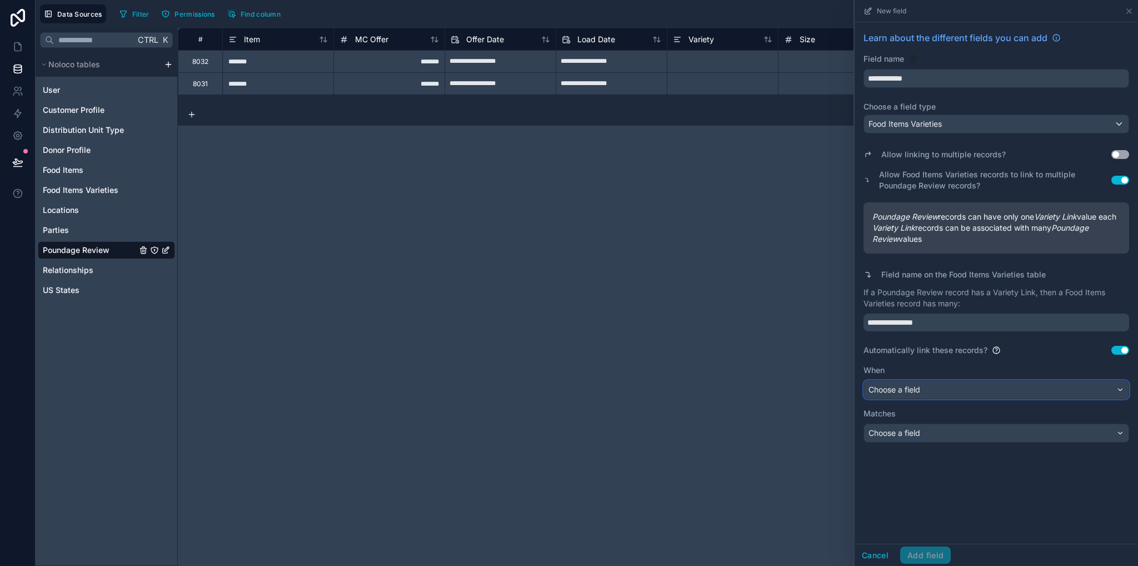
click at [958, 398] on div "Choose a field" at bounding box center [996, 390] width 264 height 18
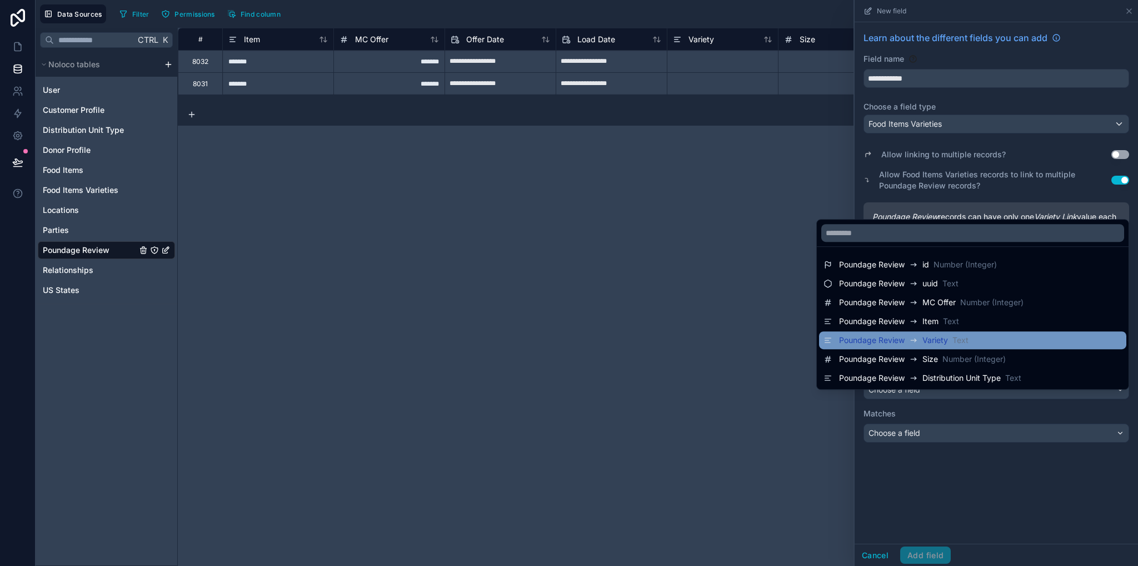
click at [922, 343] on span "Variety" at bounding box center [935, 339] width 26 height 11
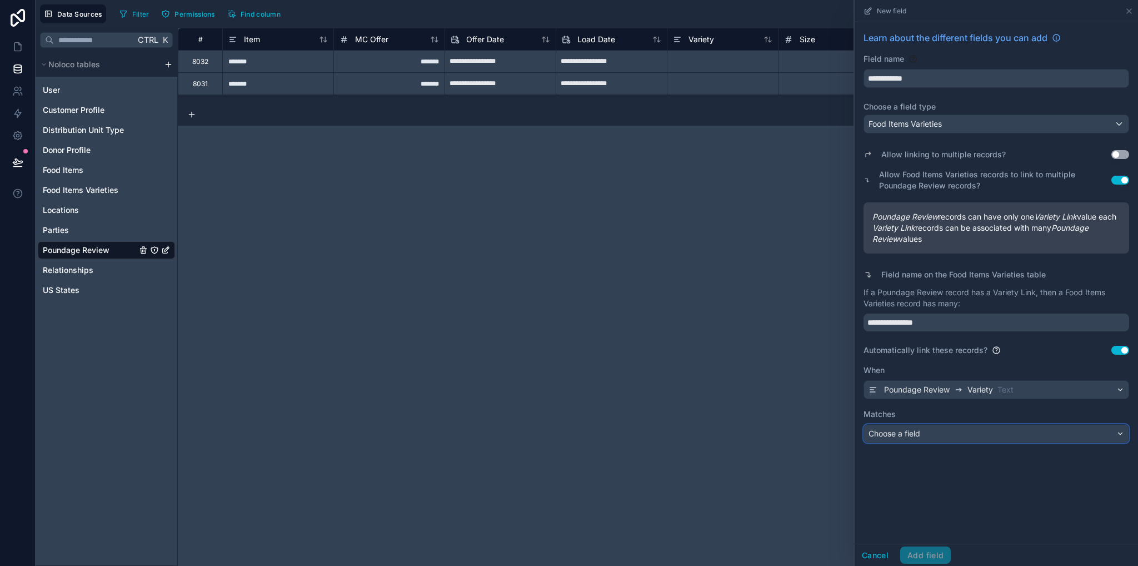
click at [947, 441] on div "Choose a field" at bounding box center [996, 433] width 264 height 18
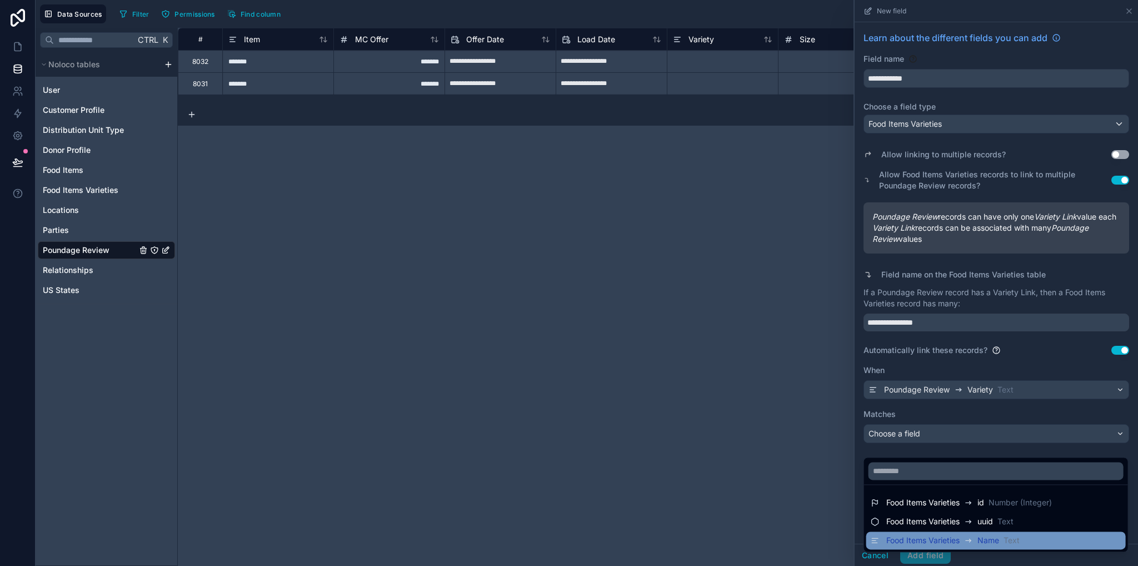
click at [950, 532] on div "Food Items Varieties Name Text" at bounding box center [995, 540] width 259 height 18
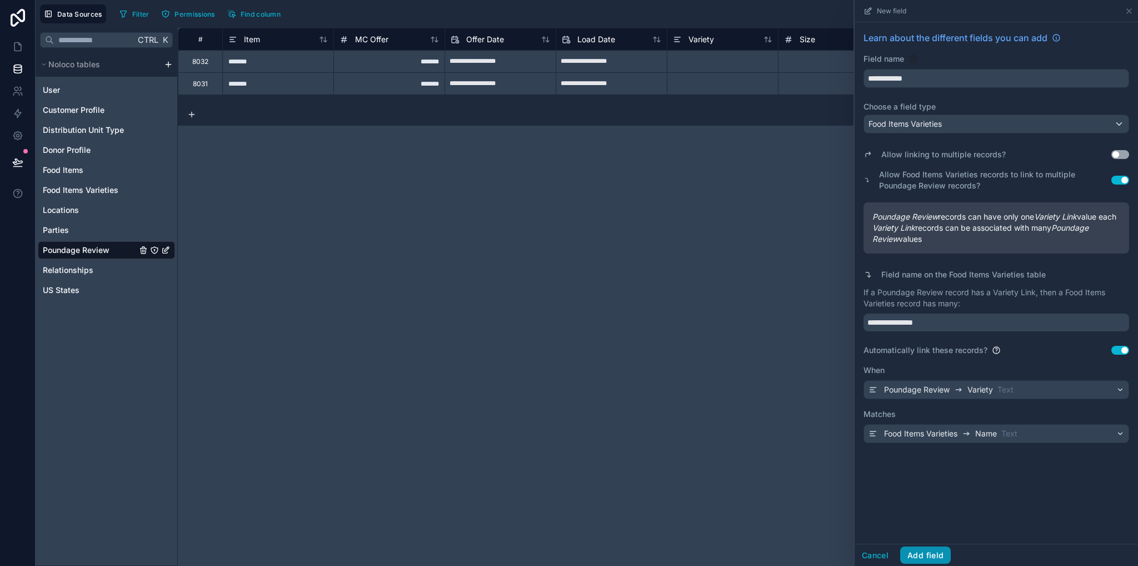
click at [938, 553] on button "Add field" at bounding box center [925, 555] width 51 height 18
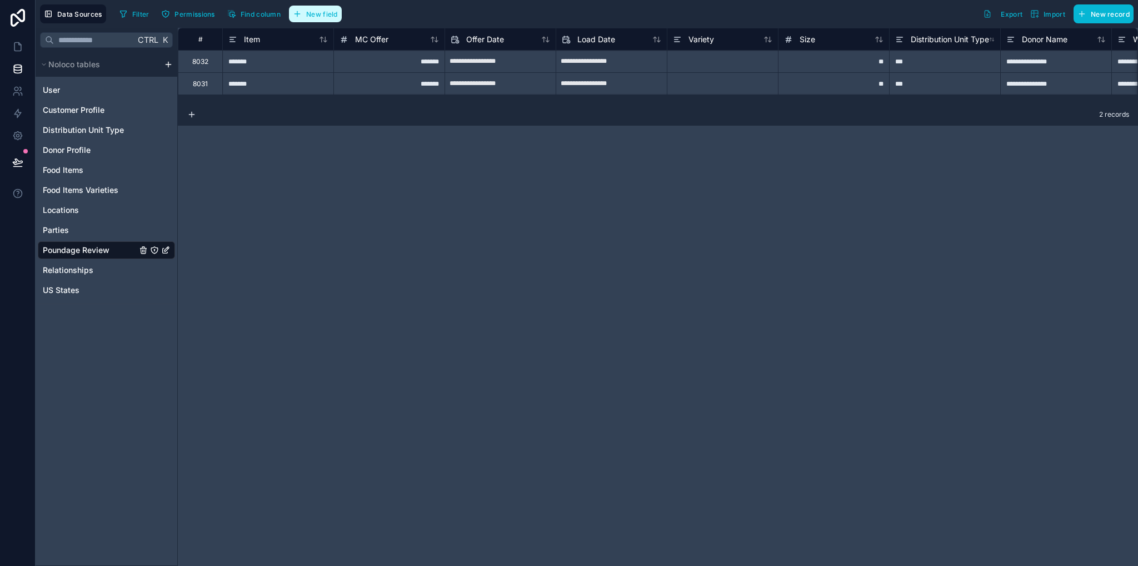
click at [322, 17] on span "New field" at bounding box center [322, 14] width 32 height 8
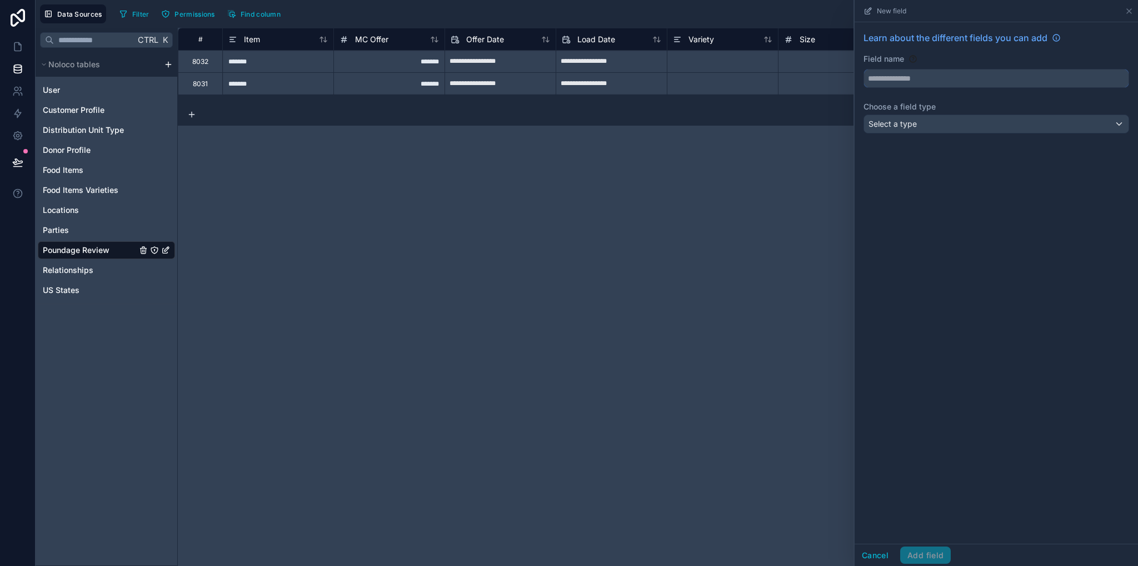
click at [938, 76] on input "text" at bounding box center [996, 78] width 264 height 18
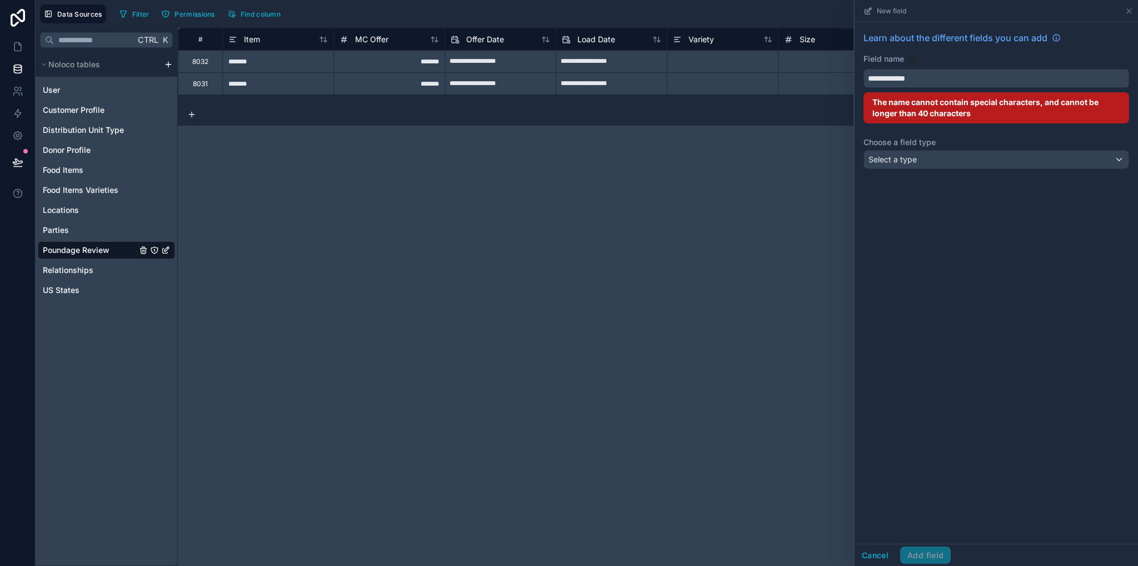
click at [863, 69] on button "**********" at bounding box center [996, 78] width 266 height 19
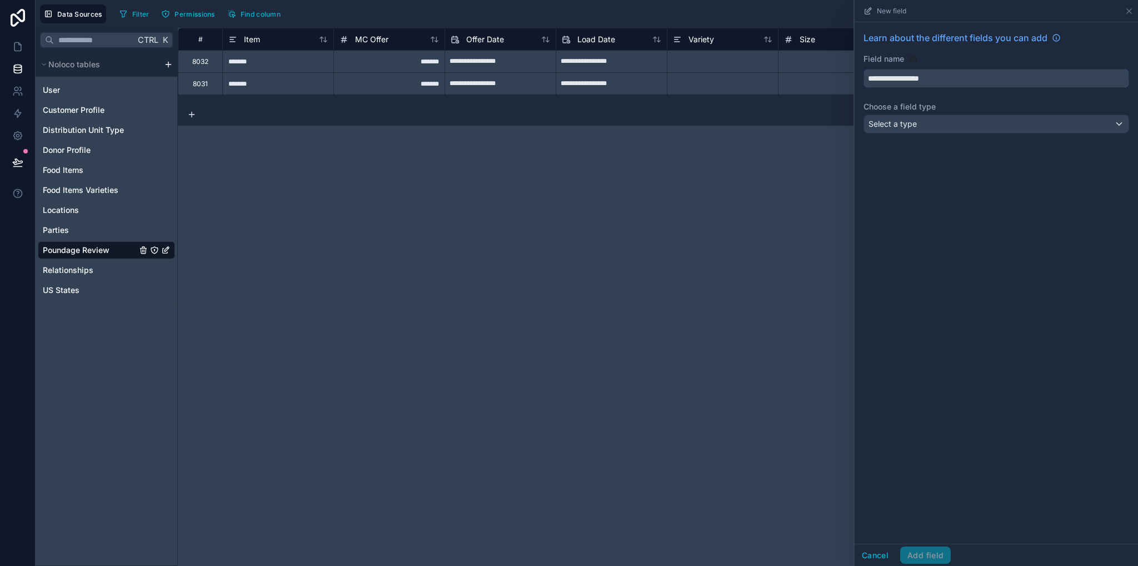
click at [863, 69] on button "**********" at bounding box center [996, 78] width 266 height 19
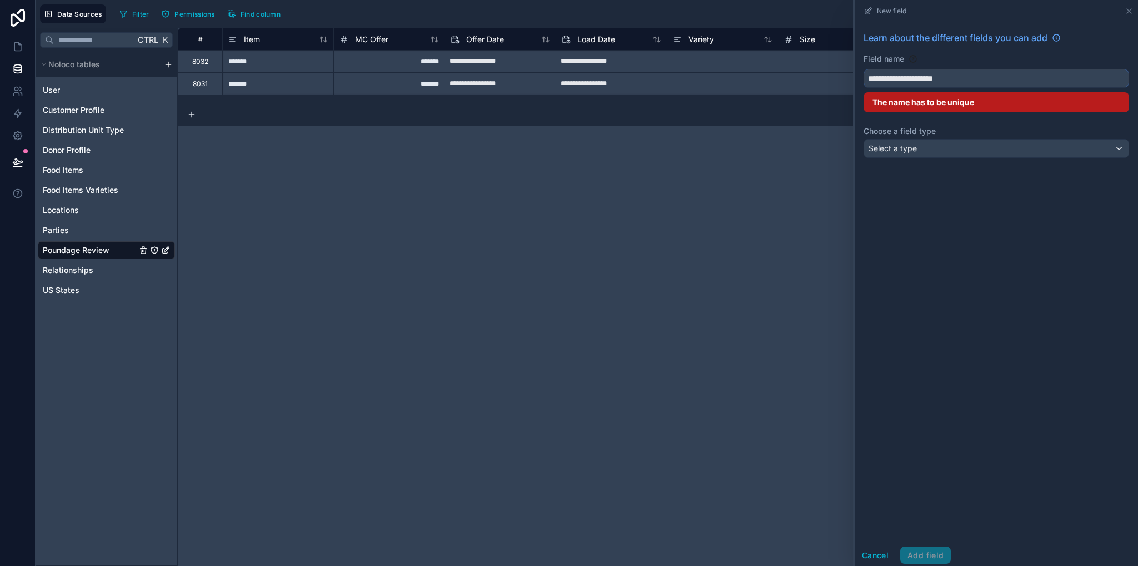
click at [863, 69] on button "**********" at bounding box center [996, 78] width 266 height 19
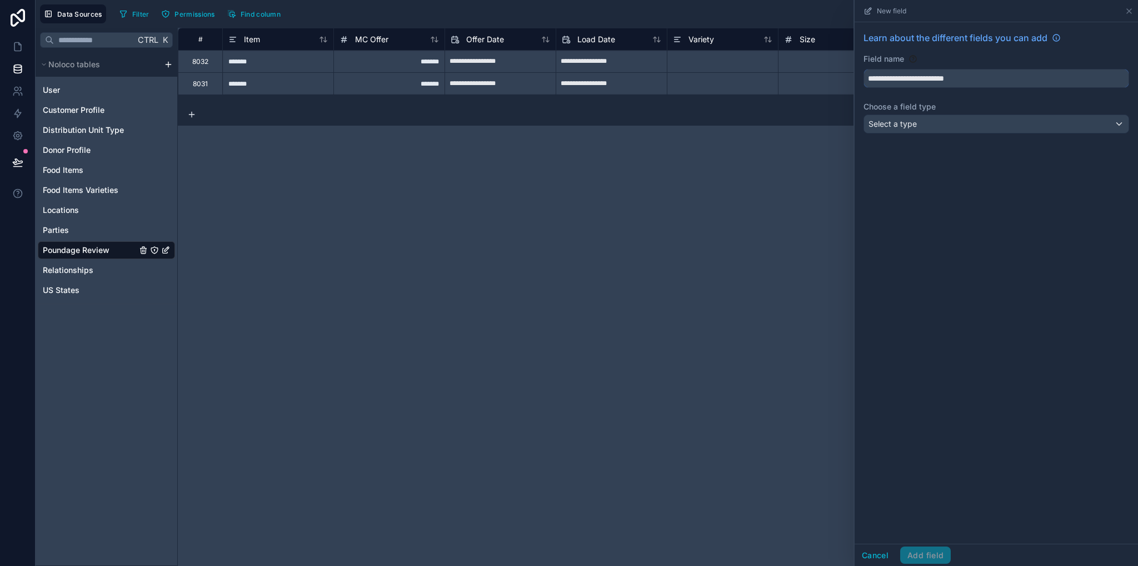
type input "**********"
click at [925, 127] on div "Select a type" at bounding box center [996, 124] width 264 height 18
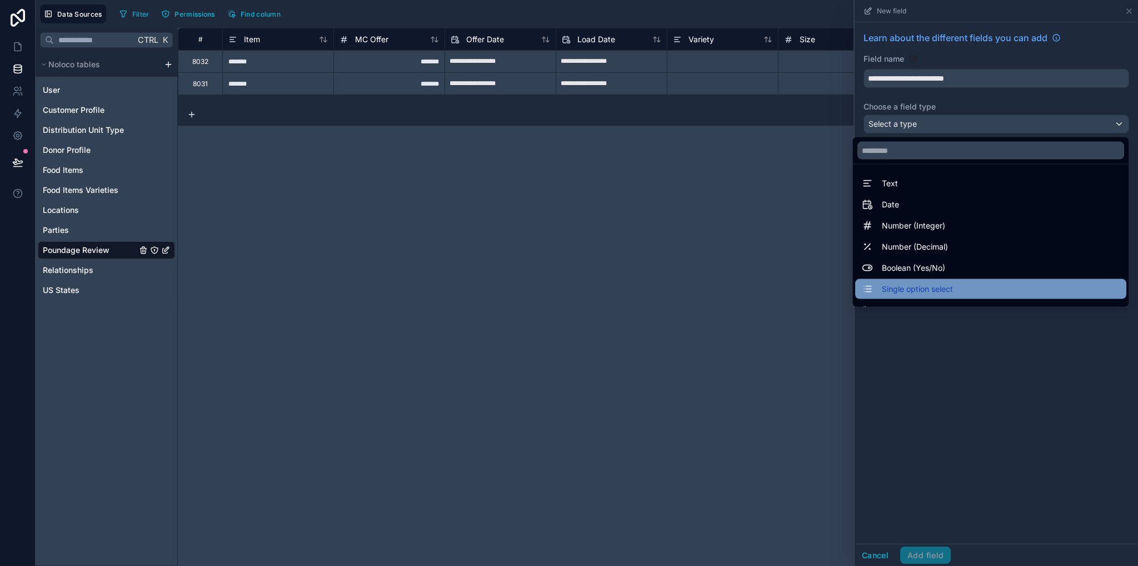
click at [921, 284] on span "Single option select" at bounding box center [917, 288] width 71 height 13
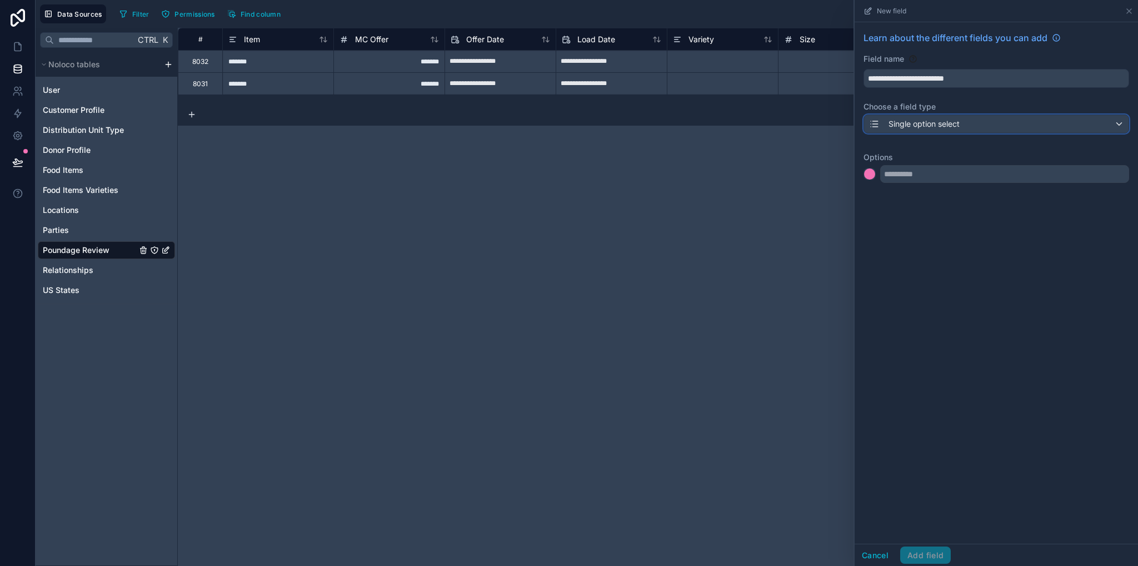
click at [960, 118] on div "Single option select" at bounding box center [996, 124] width 264 height 18
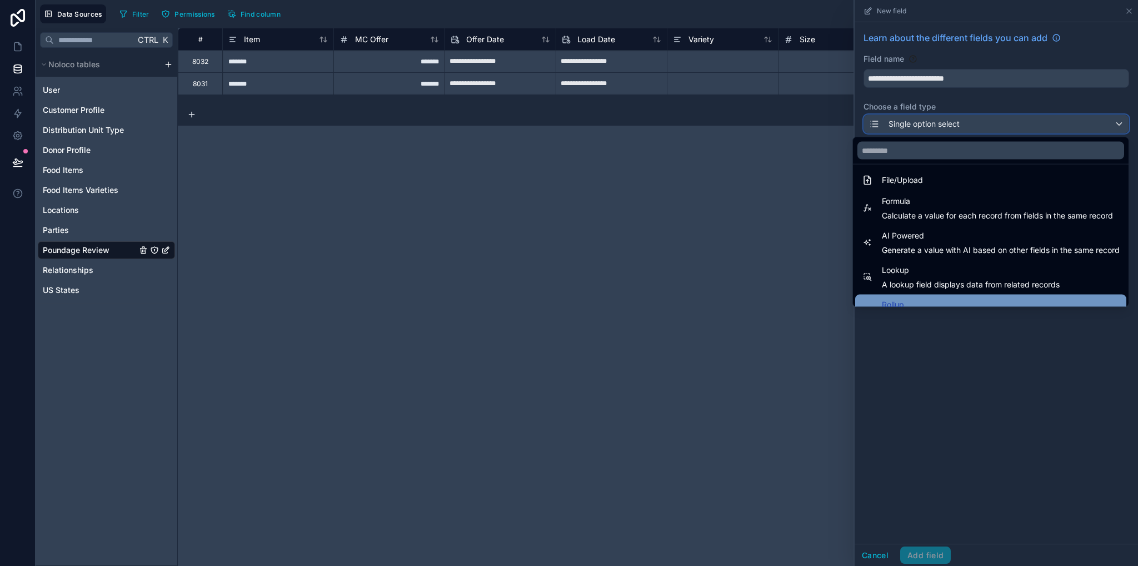
scroll to position [322, 0]
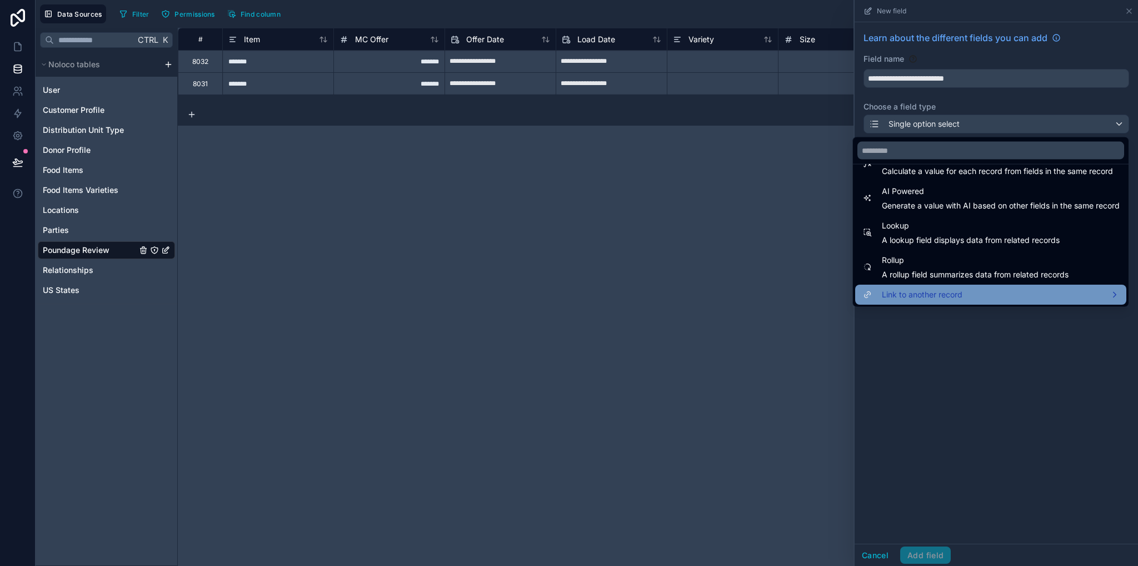
click at [923, 289] on span "Link to another record" at bounding box center [922, 294] width 81 height 13
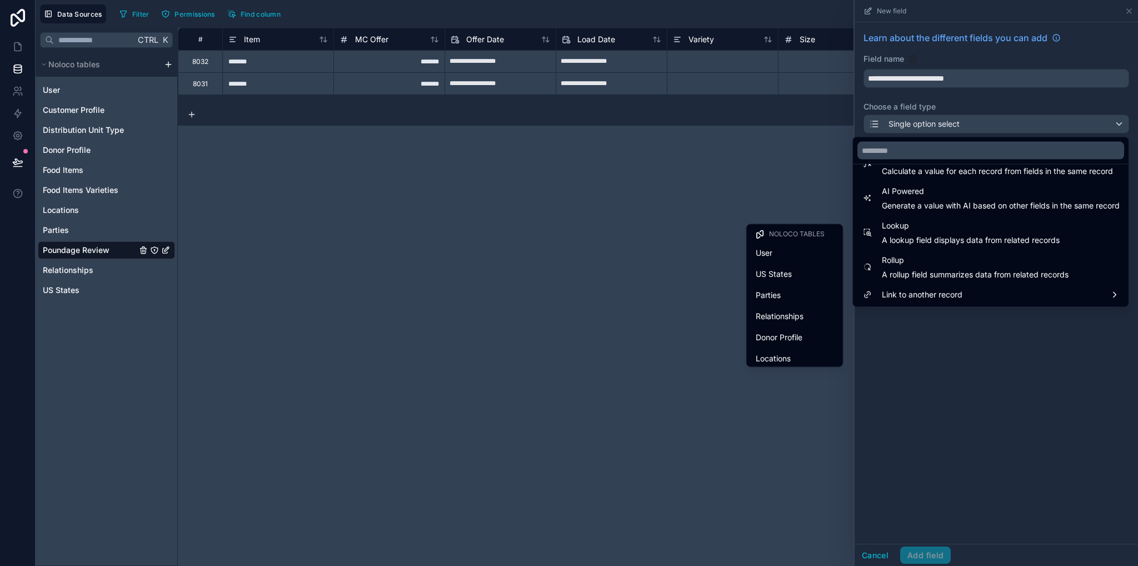
scroll to position [110, 0]
click at [783, 335] on span "Distribution Unit Type" at bounding box center [795, 332] width 78 height 13
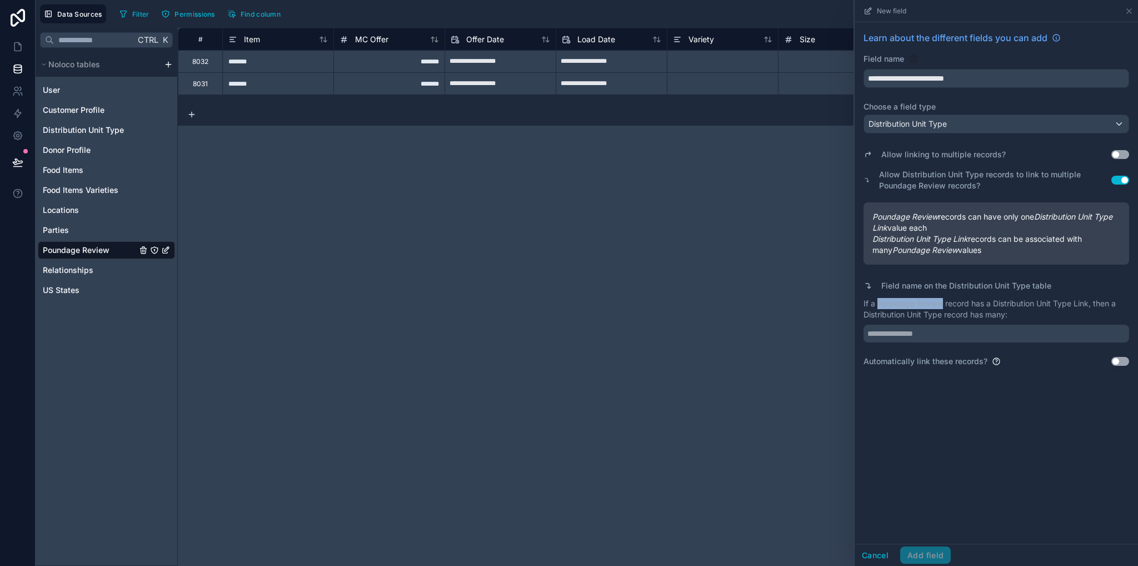
drag, startPoint x: 880, startPoint y: 305, endPoint x: 942, endPoint y: 306, distance: 62.2
click at [942, 306] on p "If a Poundage Review record has a Distribution Unit Type Link, then a Distribut…" at bounding box center [996, 309] width 266 height 22
copy p "Poundage Review"
click at [949, 334] on input "text" at bounding box center [996, 333] width 266 height 18
paste input "**********"
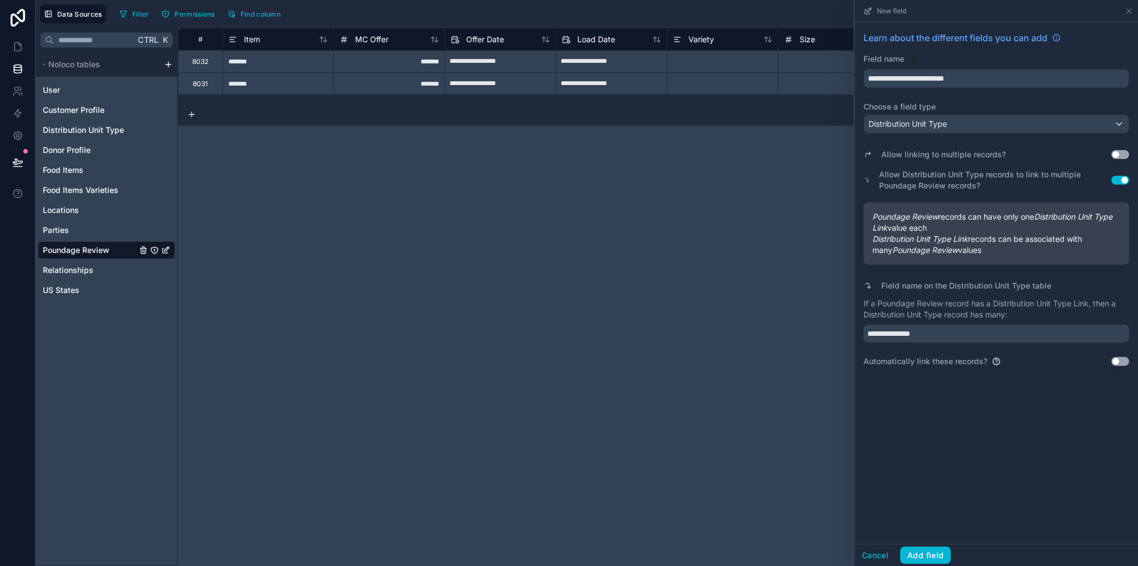
click at [1120, 357] on button "Use setting" at bounding box center [1120, 361] width 18 height 9
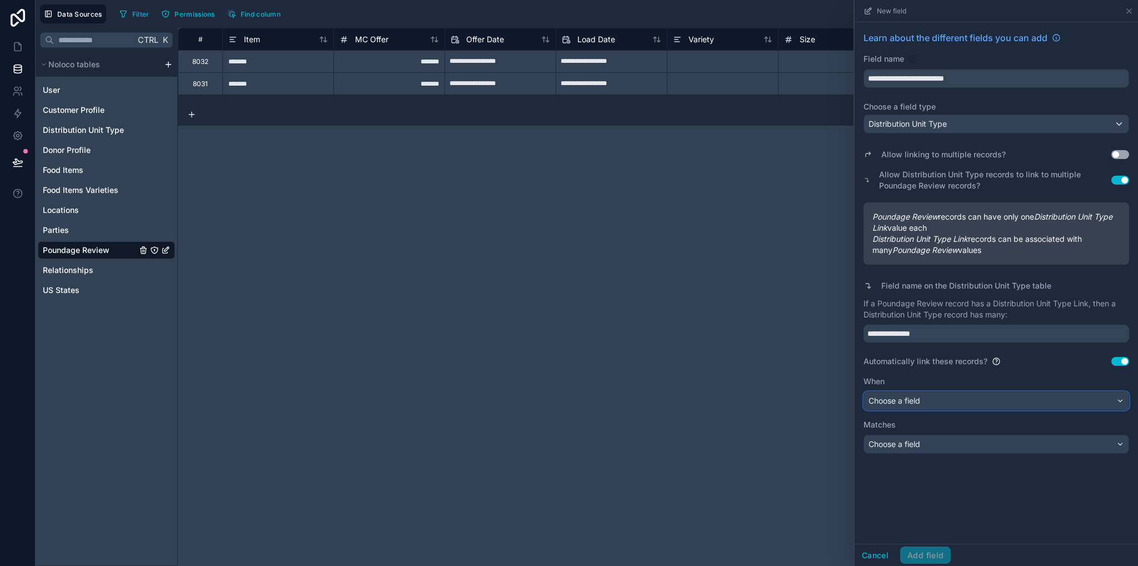
click at [908, 401] on span "Choose a field" at bounding box center [894, 400] width 52 height 9
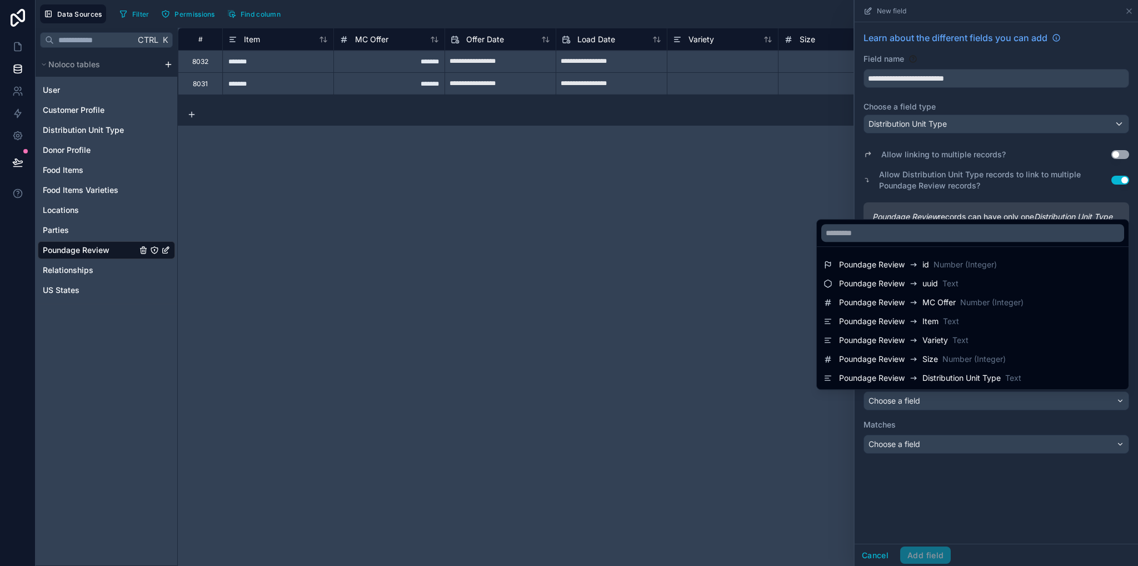
click at [938, 480] on div at bounding box center [996, 283] width 283 height 566
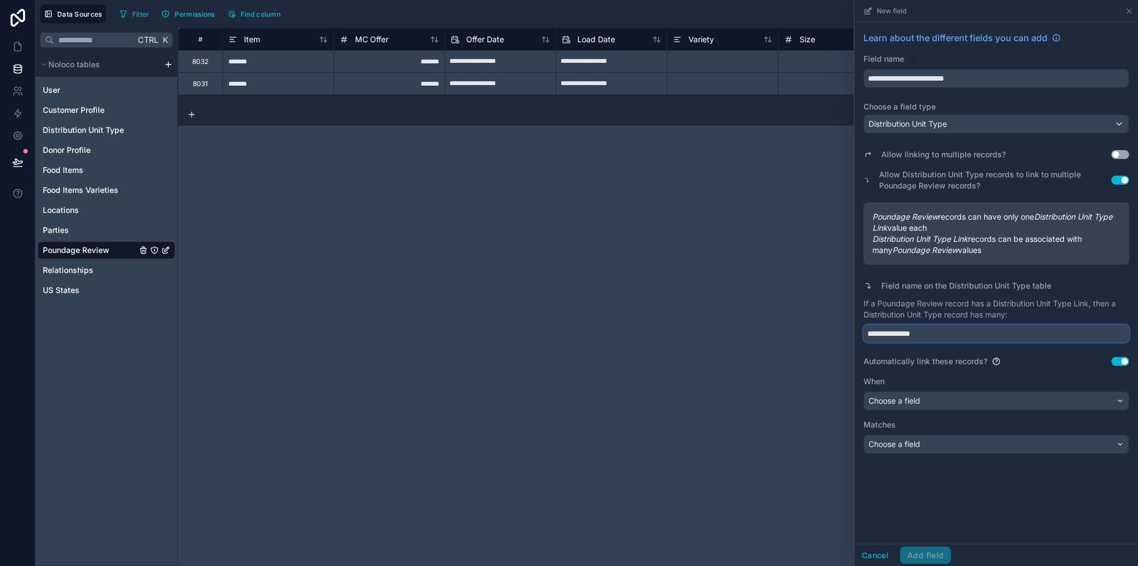
click at [958, 333] on input "**********" at bounding box center [996, 333] width 266 height 18
type input "**********"
click at [927, 399] on div "Choose a field" at bounding box center [996, 401] width 264 height 18
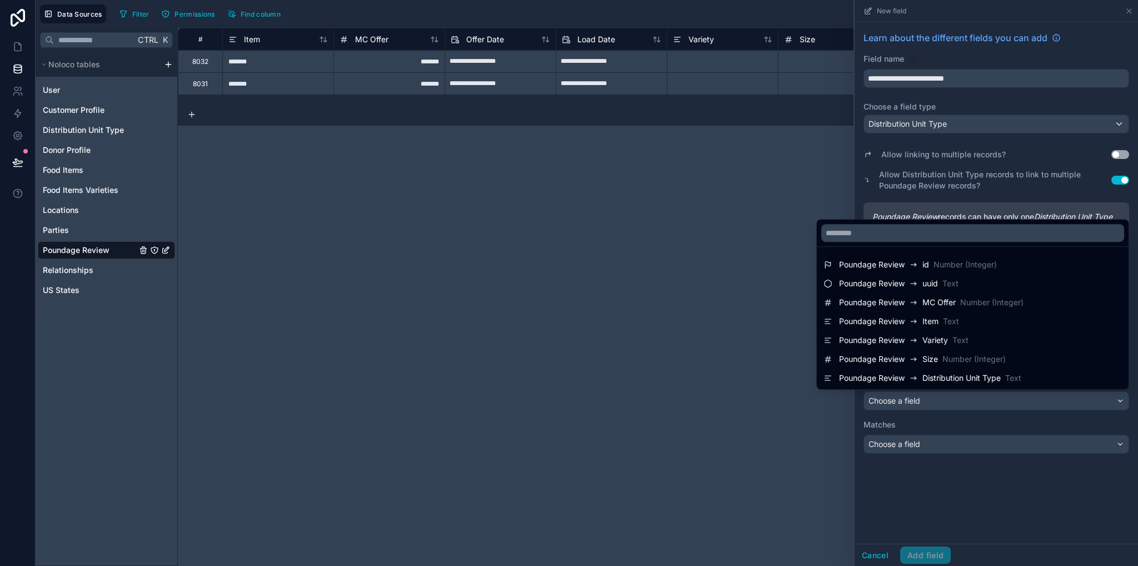
click at [922, 376] on span "Distribution Unit Type" at bounding box center [961, 377] width 78 height 11
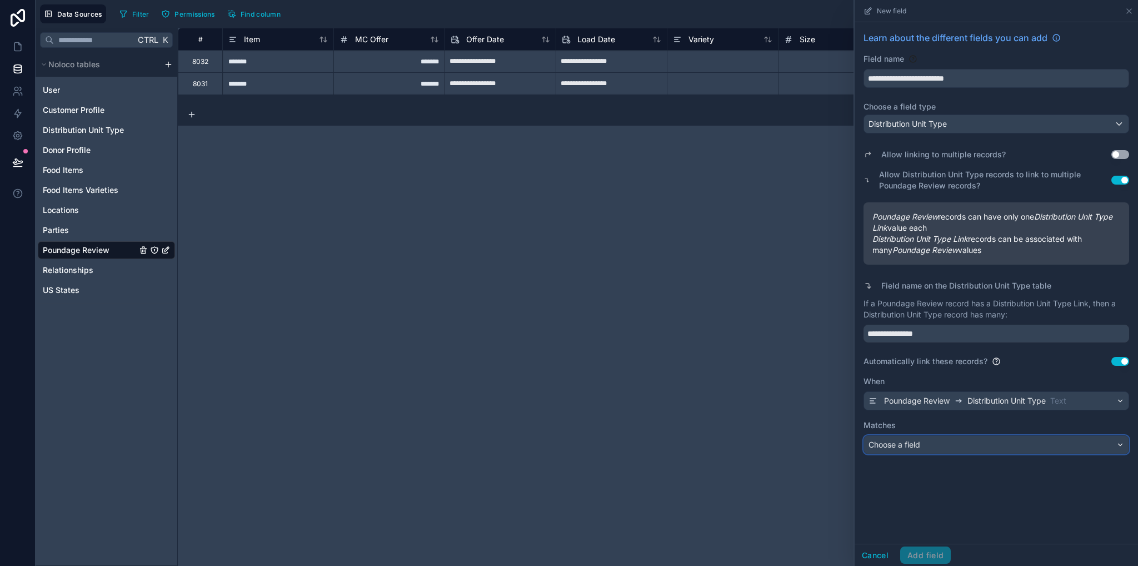
click at [920, 441] on span "Choose a field" at bounding box center [894, 444] width 52 height 9
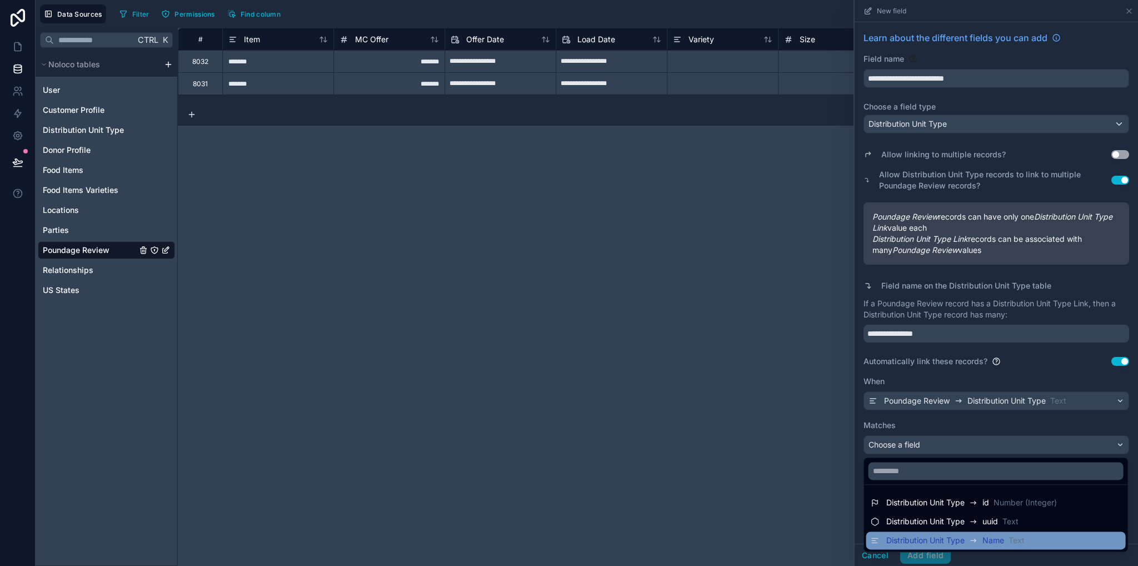
click at [933, 547] on div "Distribution Unit Type Name Text" at bounding box center [995, 540] width 259 height 18
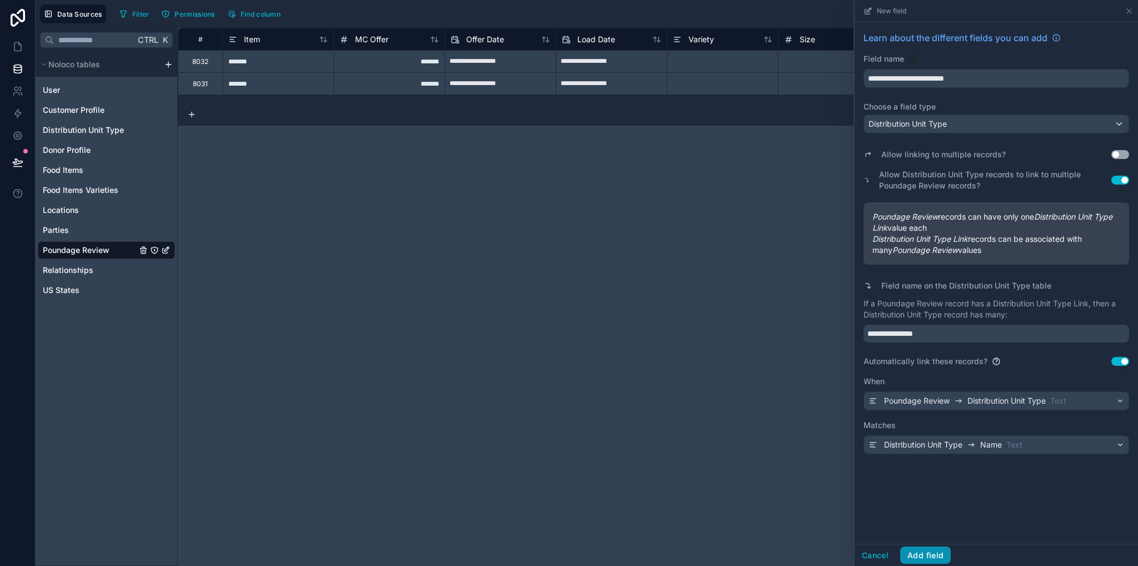
click at [931, 556] on button "Add field" at bounding box center [925, 555] width 51 height 18
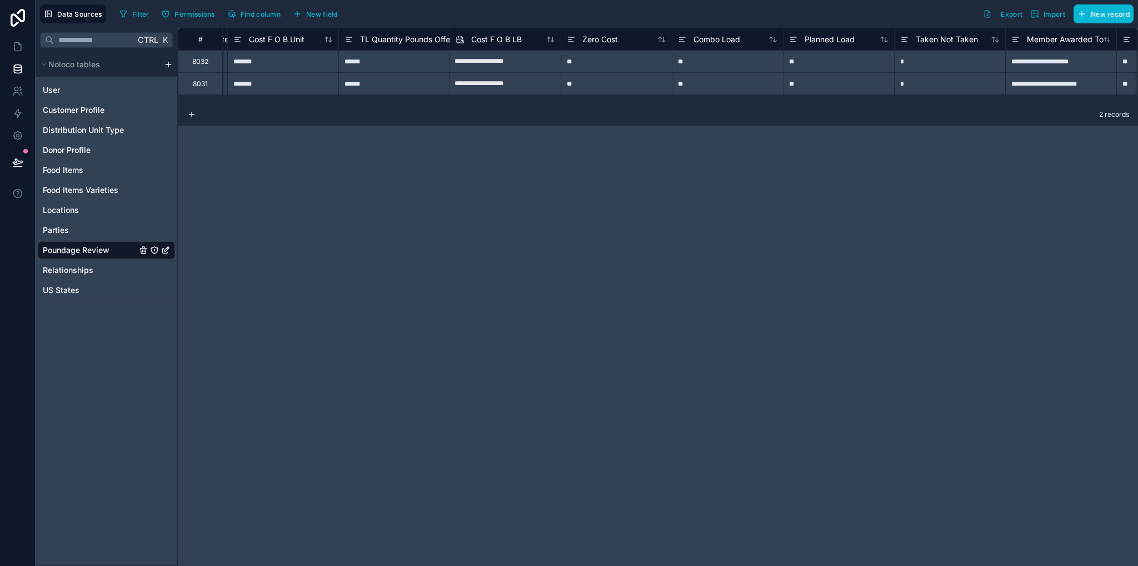
scroll to position [0, 1116]
click at [586, 36] on span "Zero Cost" at bounding box center [590, 39] width 36 height 11
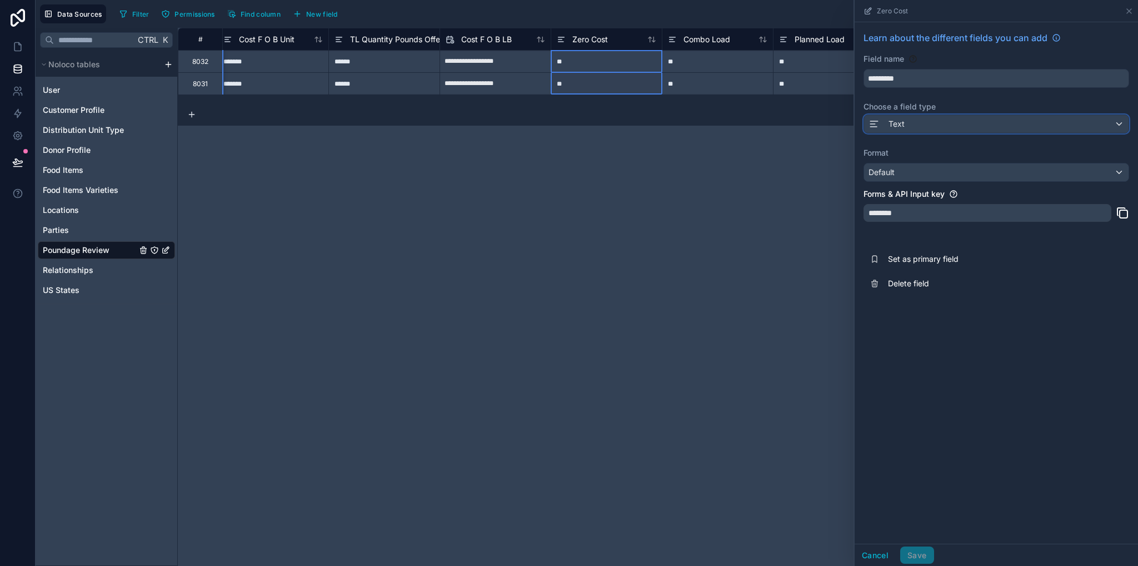
click at [900, 115] on div "Text" at bounding box center [996, 124] width 264 height 18
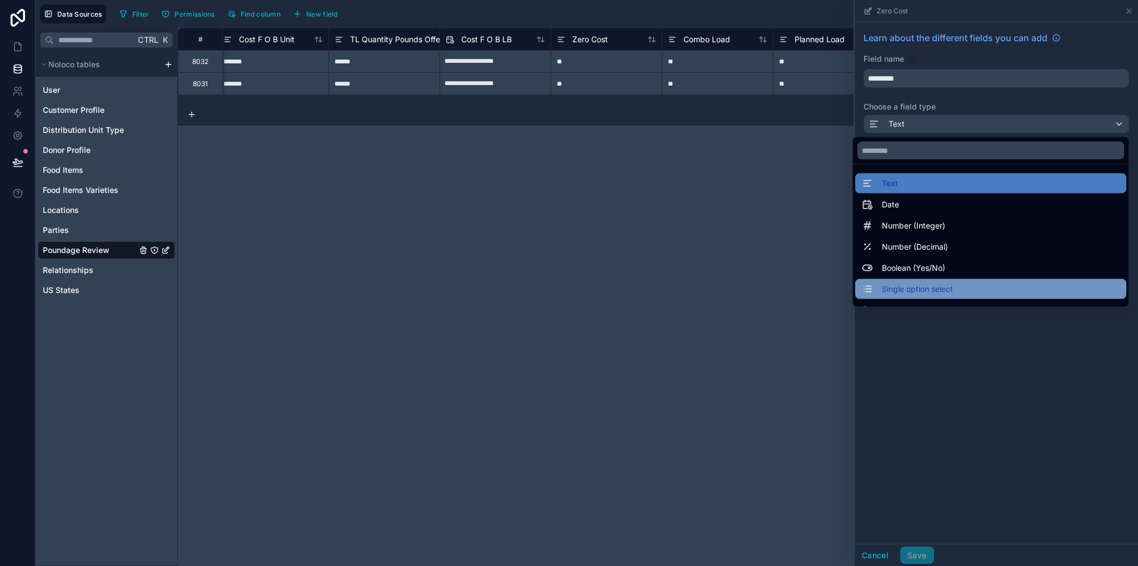
click at [902, 289] on span "Single option select" at bounding box center [917, 288] width 71 height 13
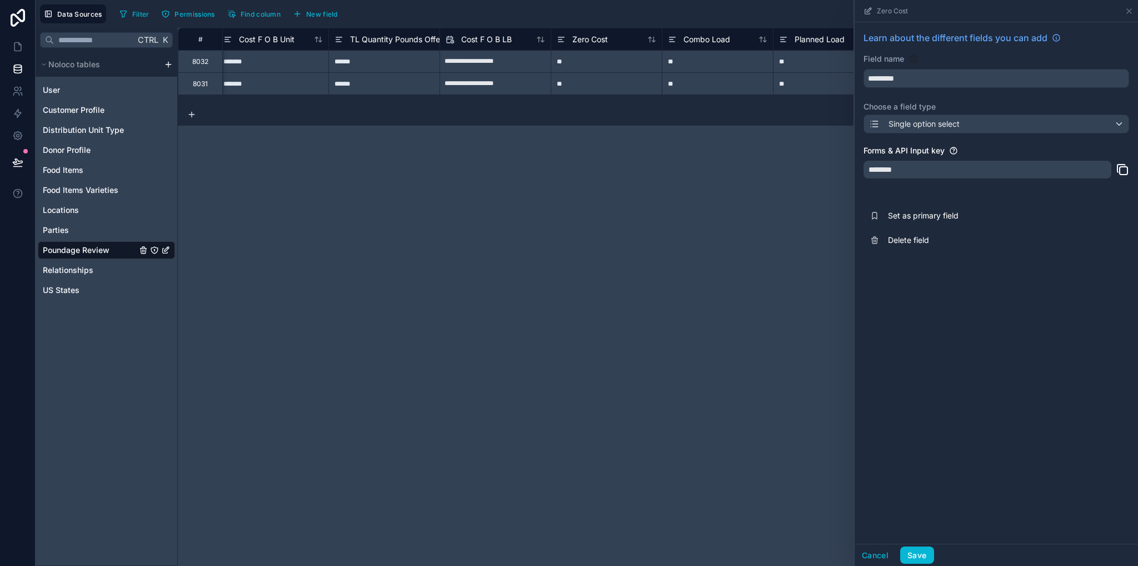
click at [713, 245] on div "**********" at bounding box center [658, 297] width 960 height 538
click at [1129, 14] on icon at bounding box center [1129, 11] width 9 height 9
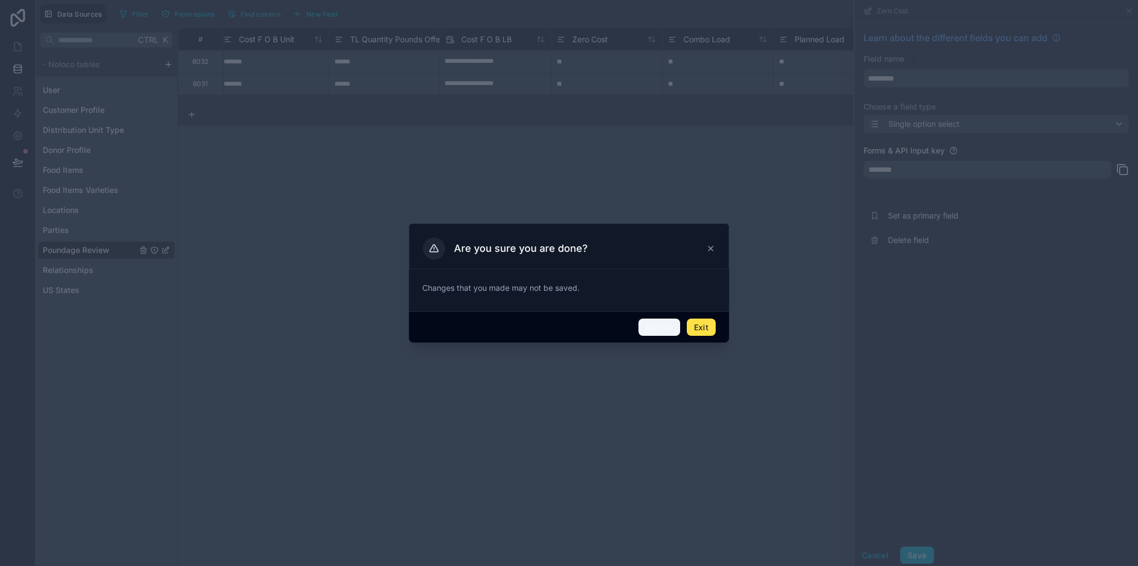
click at [667, 328] on button "Cancel" at bounding box center [658, 327] width 41 height 18
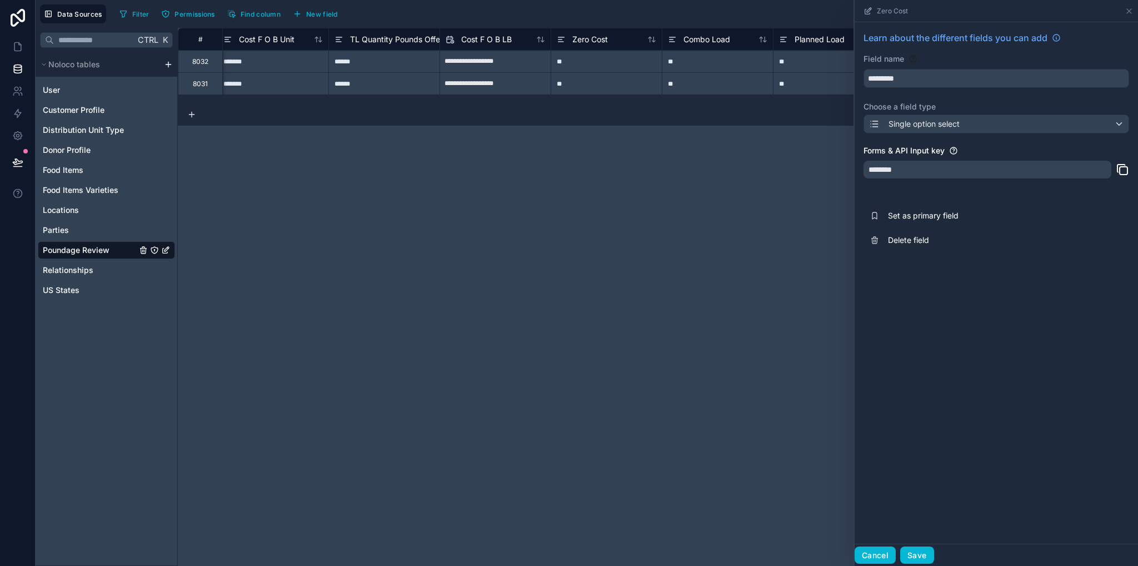
drag, startPoint x: 865, startPoint y: 565, endPoint x: 864, endPoint y: 559, distance: 5.7
click at [865, 563] on div "Cancel Save" at bounding box center [996, 554] width 283 height 22
click at [864, 559] on button "Cancel" at bounding box center [875, 555] width 41 height 18
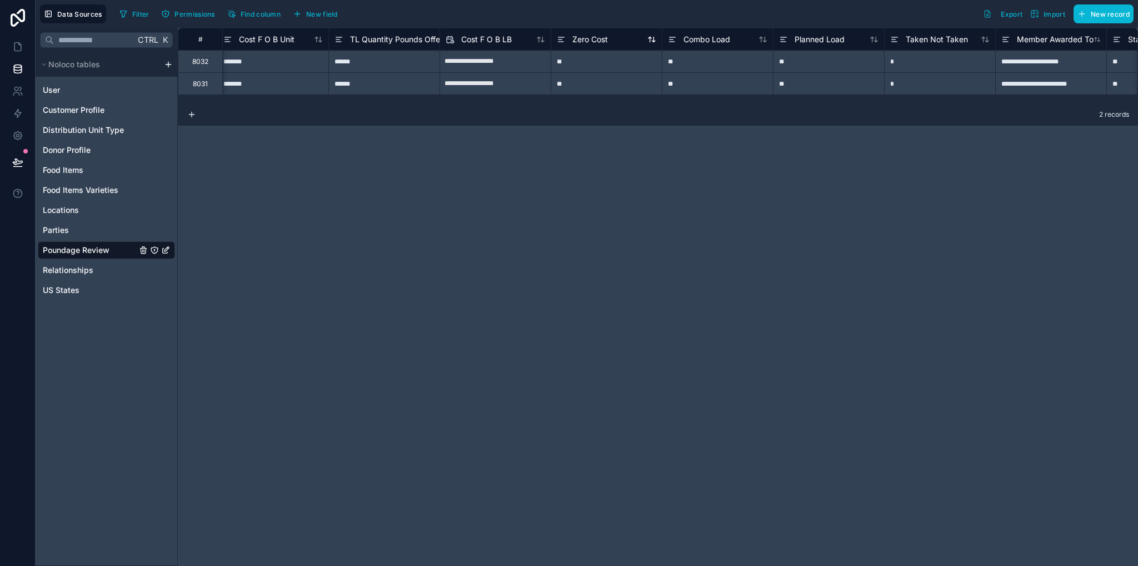
click at [589, 38] on span "Zero Cost" at bounding box center [590, 39] width 36 height 11
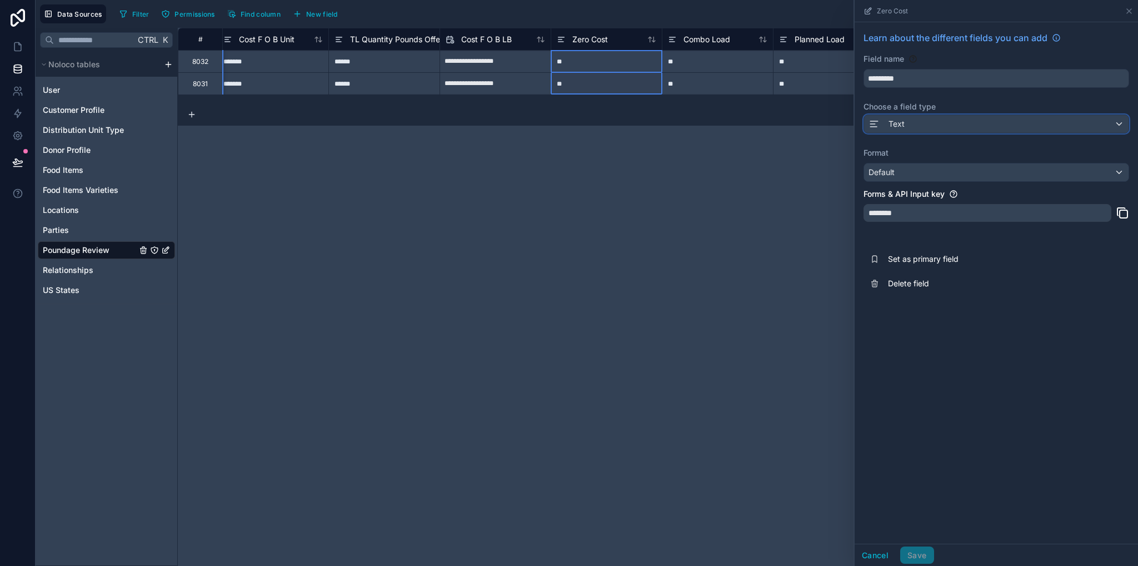
click at [918, 127] on div "Text" at bounding box center [996, 124] width 264 height 18
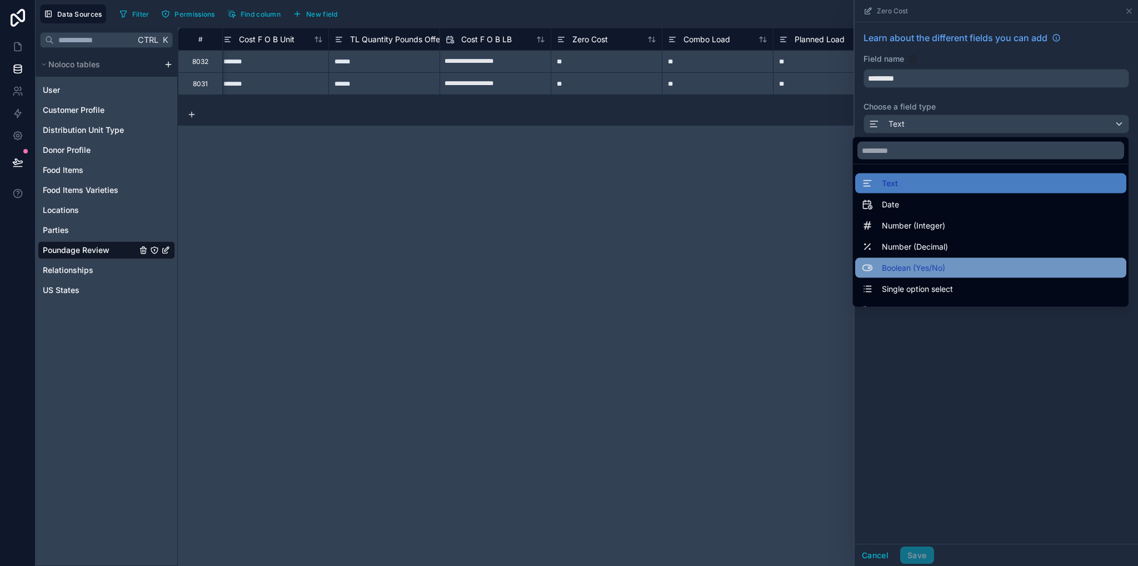
click at [917, 267] on span "Boolean (Yes/No)" at bounding box center [913, 267] width 63 height 13
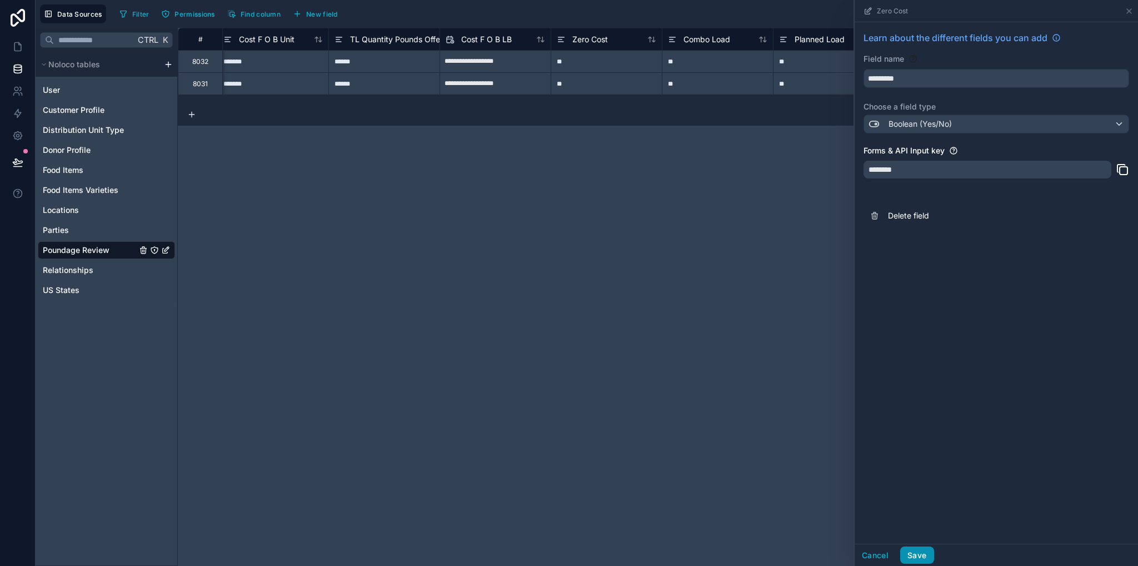
click at [911, 555] on button "Save" at bounding box center [916, 555] width 33 height 18
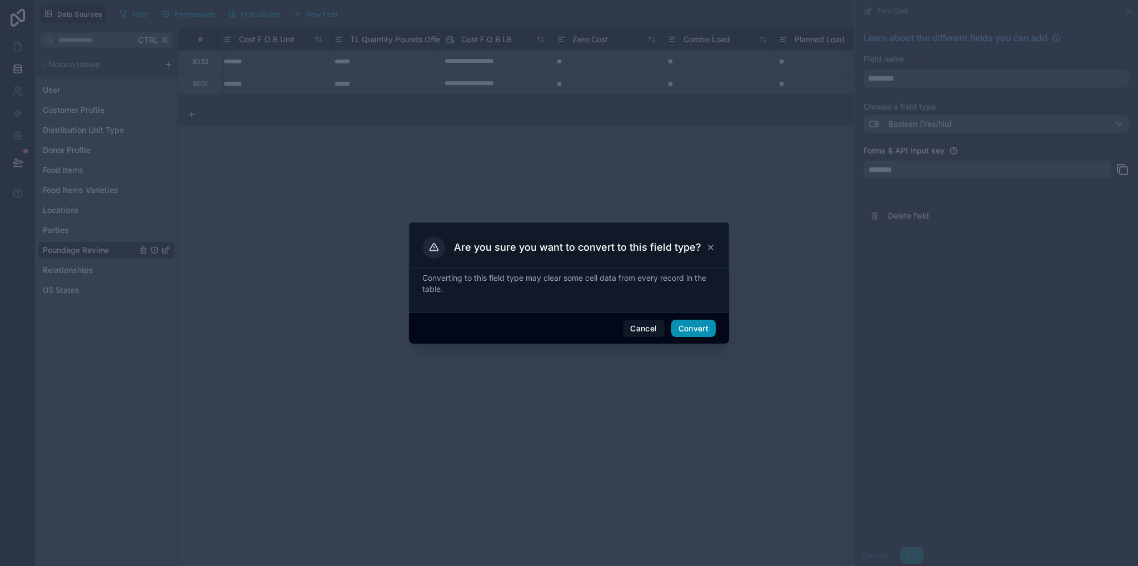
click at [688, 329] on button "Convert" at bounding box center [693, 328] width 44 height 18
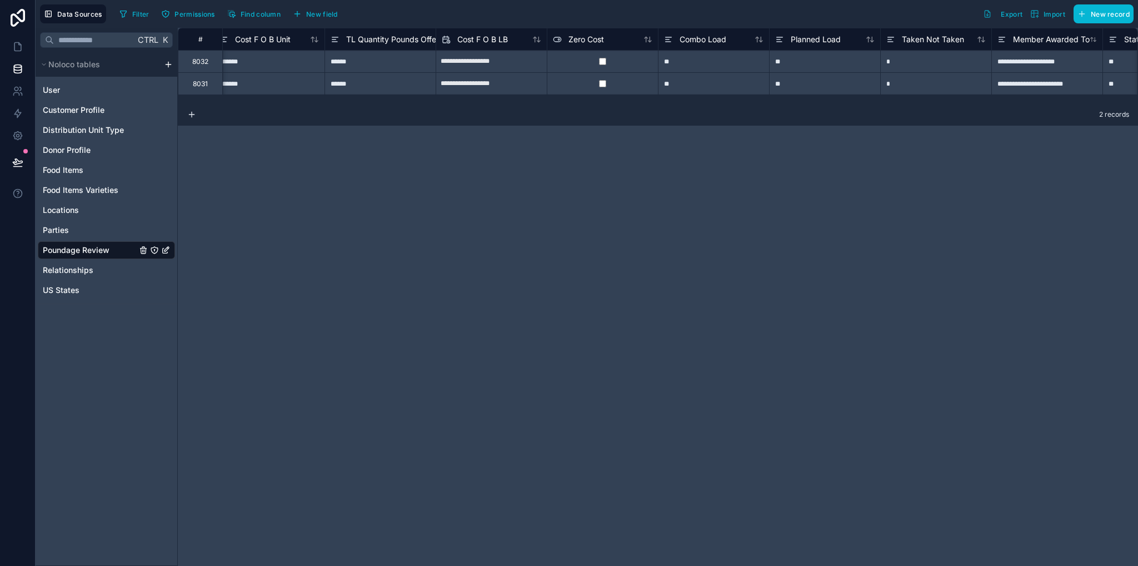
scroll to position [0, 1118]
click at [701, 38] on span "Combo Load" at bounding box center [704, 39] width 47 height 11
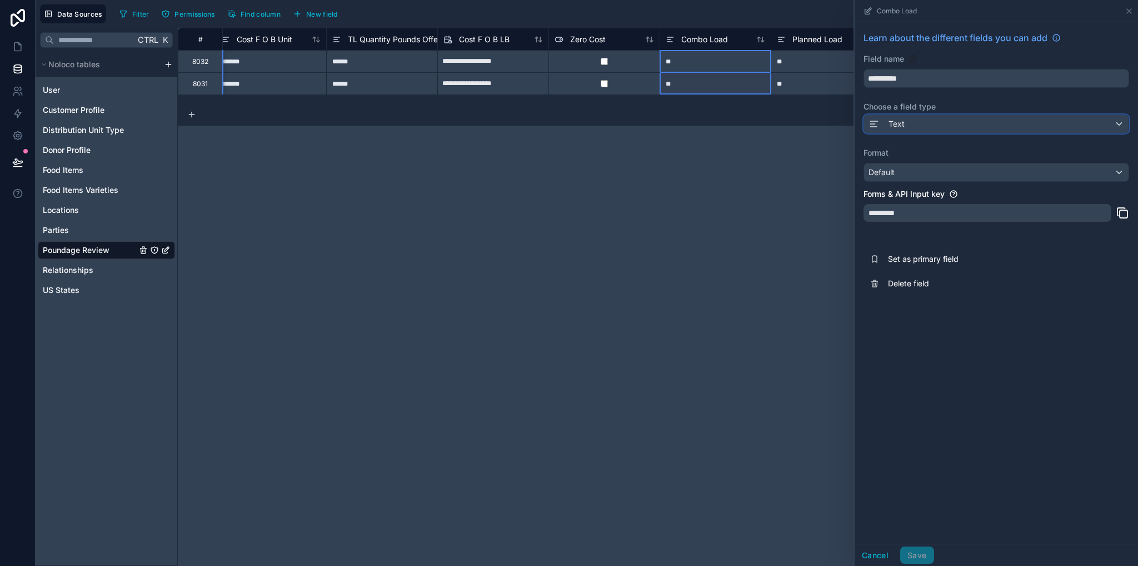
click at [892, 122] on span "Text" at bounding box center [896, 123] width 16 height 11
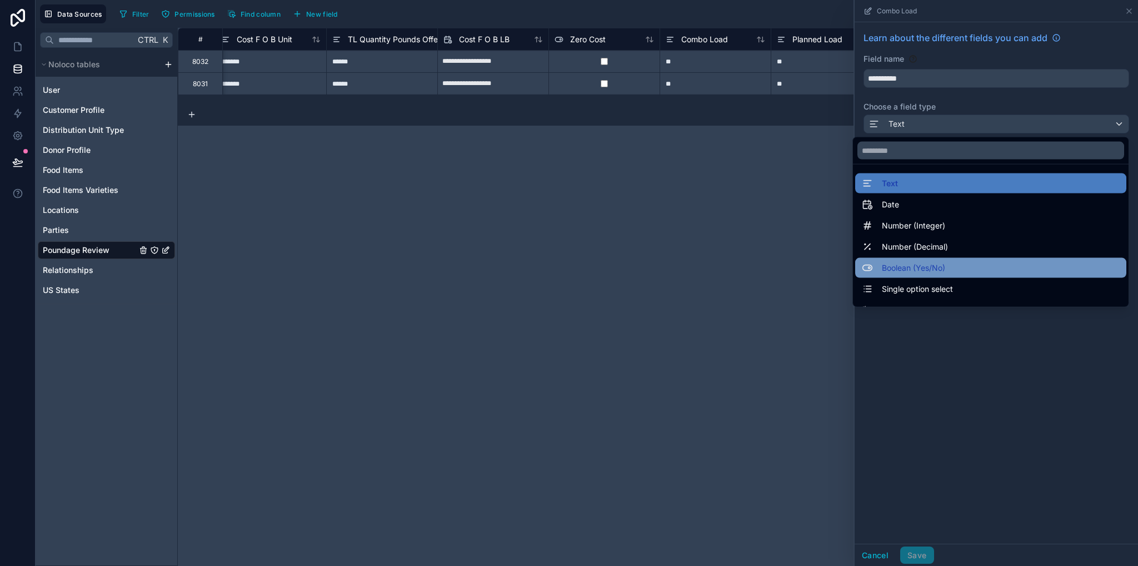
click at [932, 268] on span "Boolean (Yes/No)" at bounding box center [913, 267] width 63 height 13
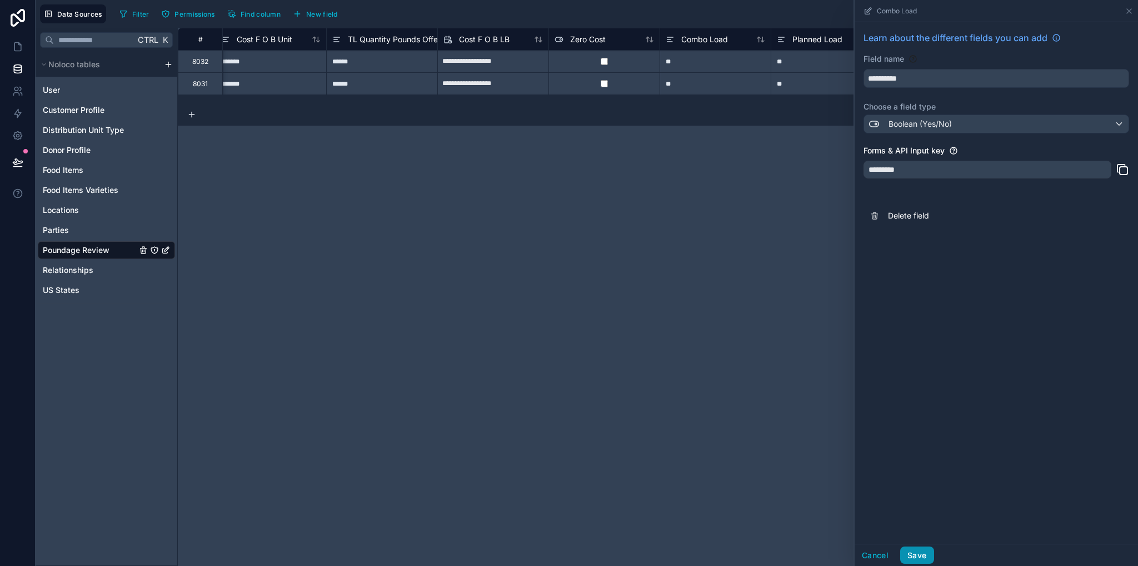
click at [911, 553] on button "Save" at bounding box center [916, 555] width 33 height 18
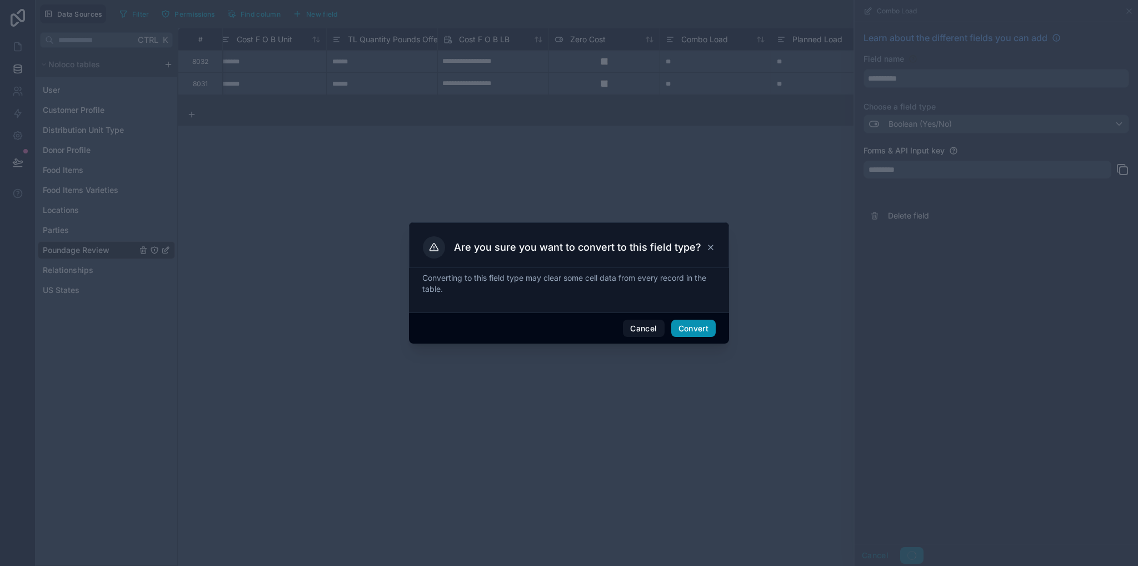
click at [697, 334] on button "Convert" at bounding box center [693, 328] width 44 height 18
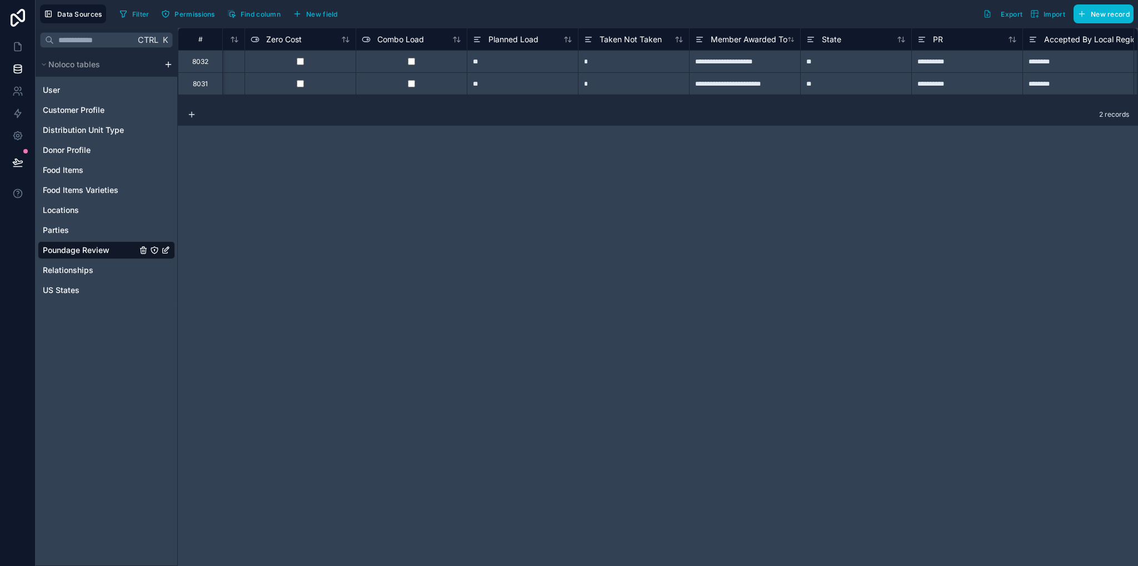
scroll to position [0, 1324]
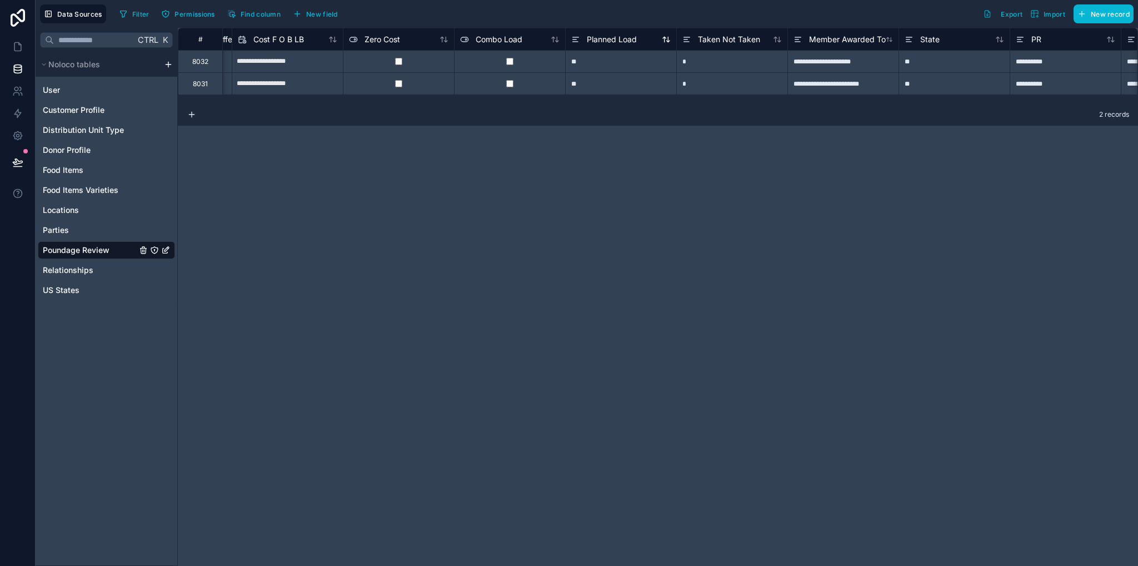
click at [592, 34] on span "Planned Load" at bounding box center [612, 39] width 50 height 11
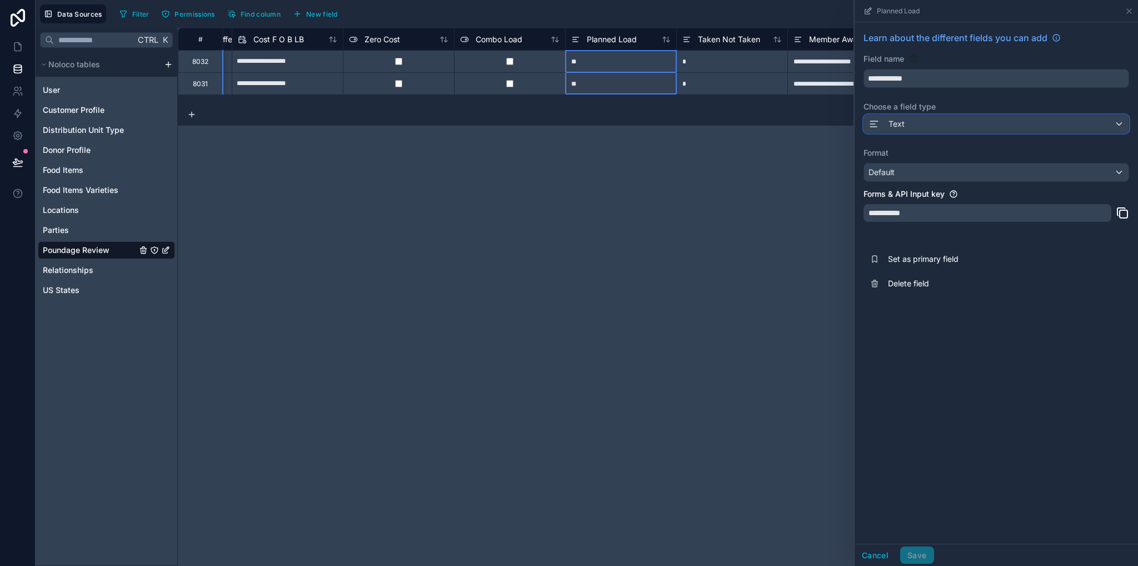
click at [902, 122] on span "Text" at bounding box center [896, 123] width 16 height 11
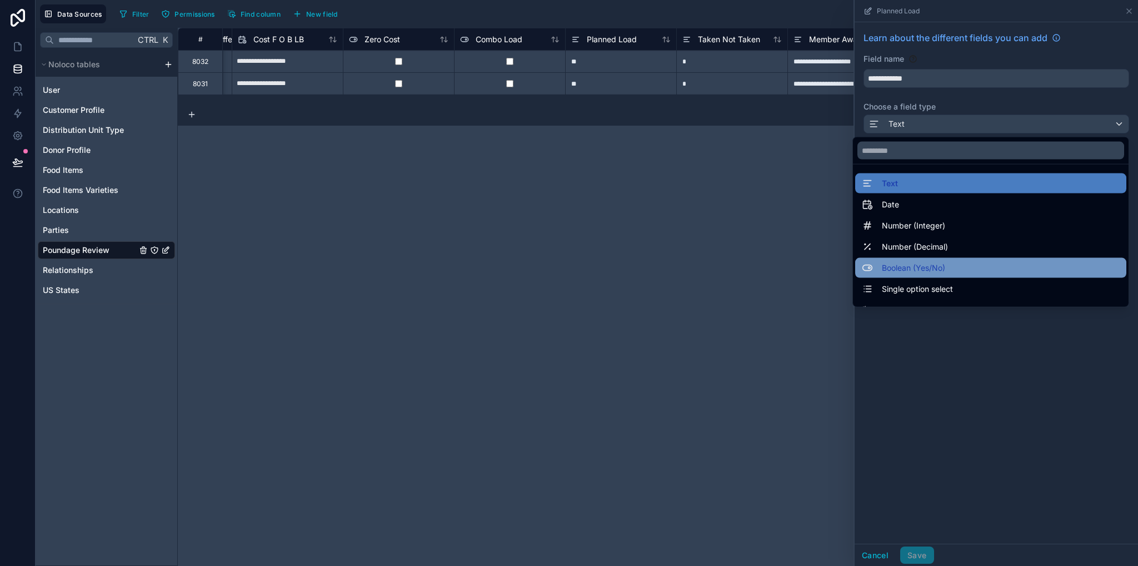
click at [920, 264] on span "Boolean (Yes/No)" at bounding box center [913, 267] width 63 height 13
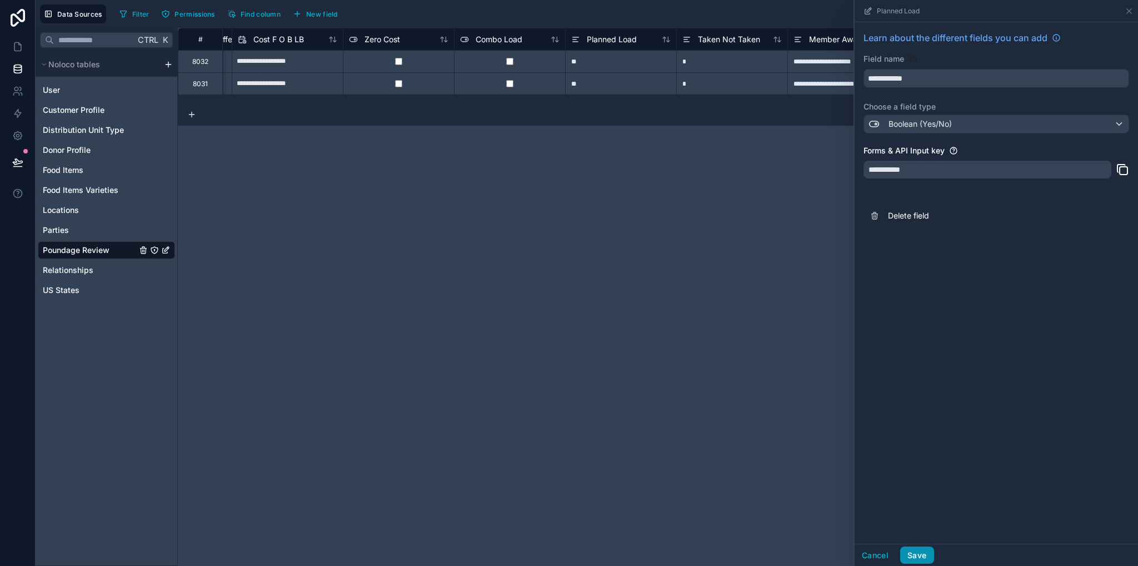
click at [921, 553] on button "Save" at bounding box center [916, 555] width 33 height 18
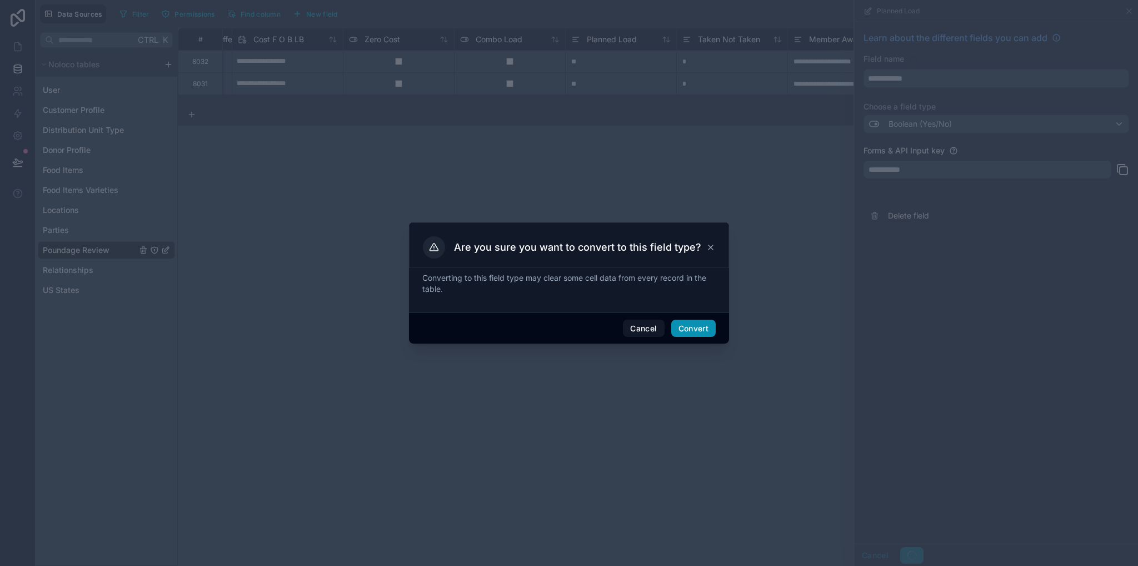
click at [703, 327] on button "Convert" at bounding box center [693, 328] width 44 height 18
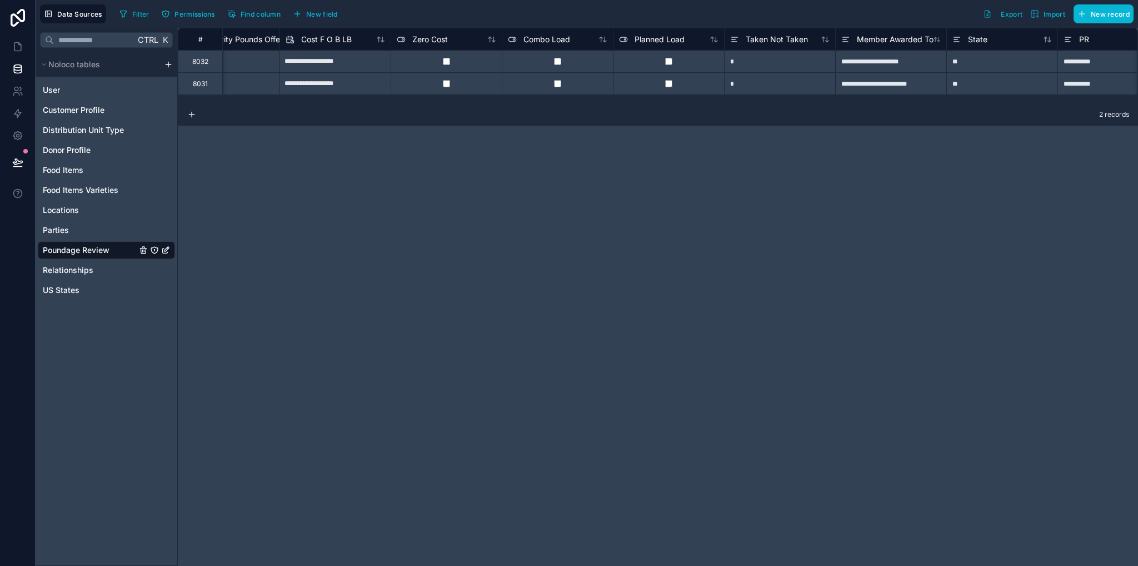
scroll to position [0, 1278]
click at [749, 42] on span "Taken Not Taken" at bounding box center [775, 39] width 62 height 11
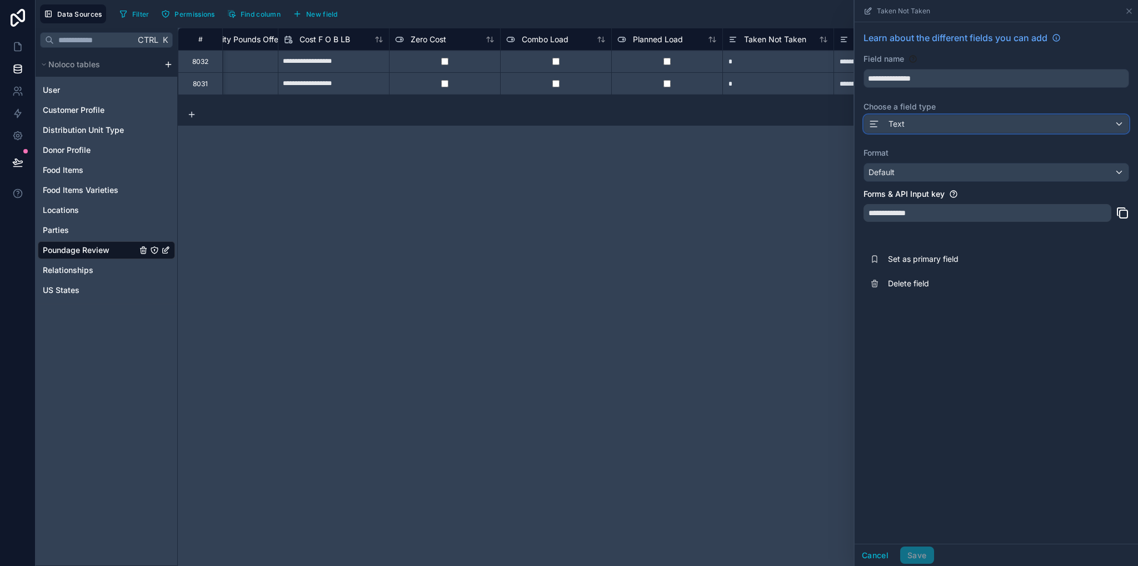
click at [900, 125] on span "Text" at bounding box center [896, 123] width 16 height 11
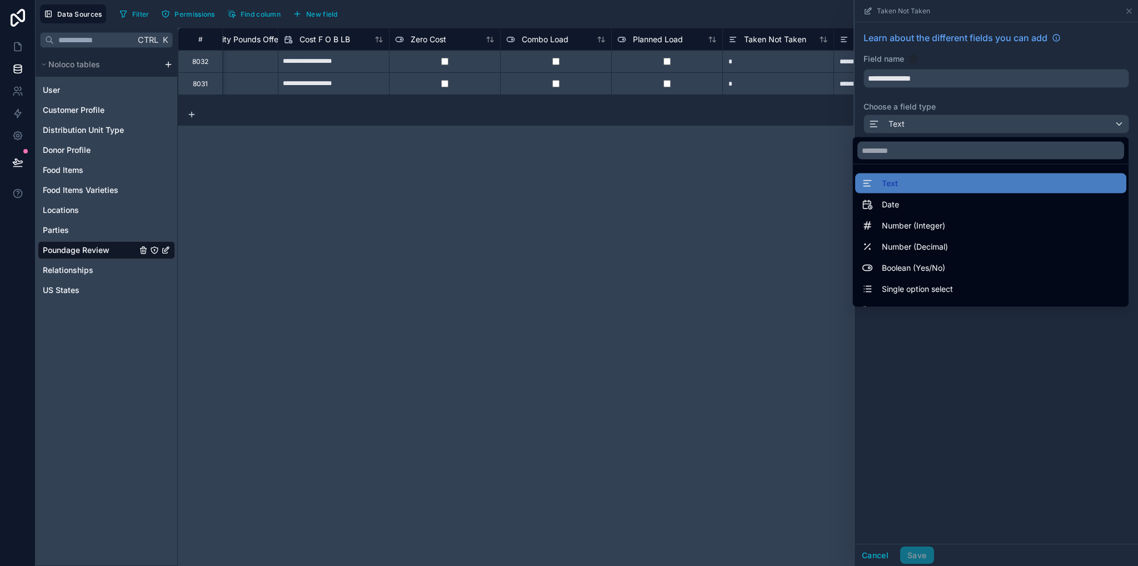
click at [911, 265] on span "Boolean (Yes/No)" at bounding box center [913, 267] width 63 height 13
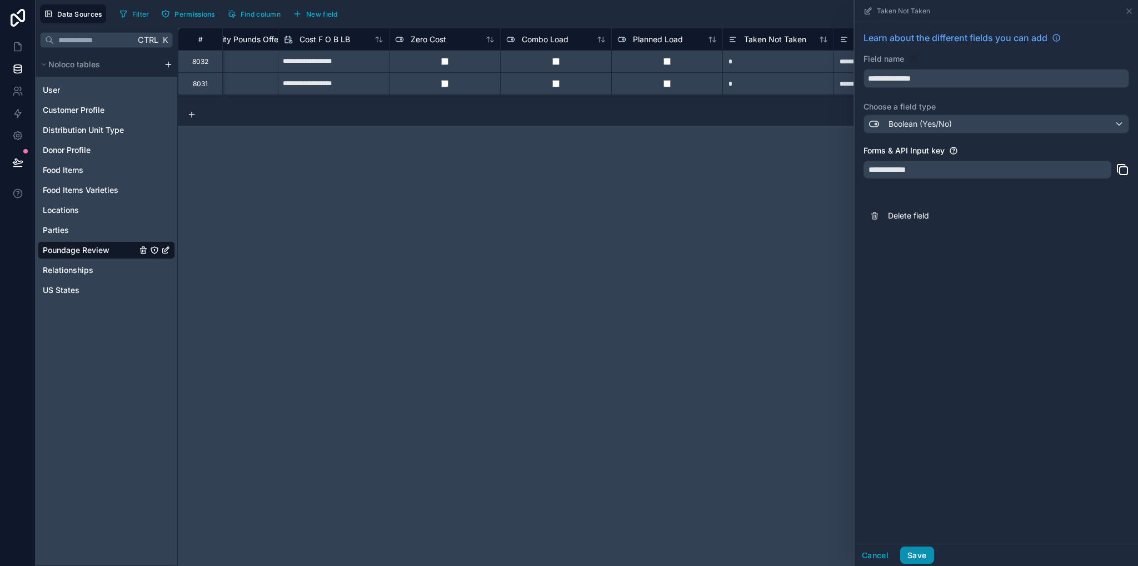
click at [917, 555] on button "Save" at bounding box center [916, 555] width 33 height 18
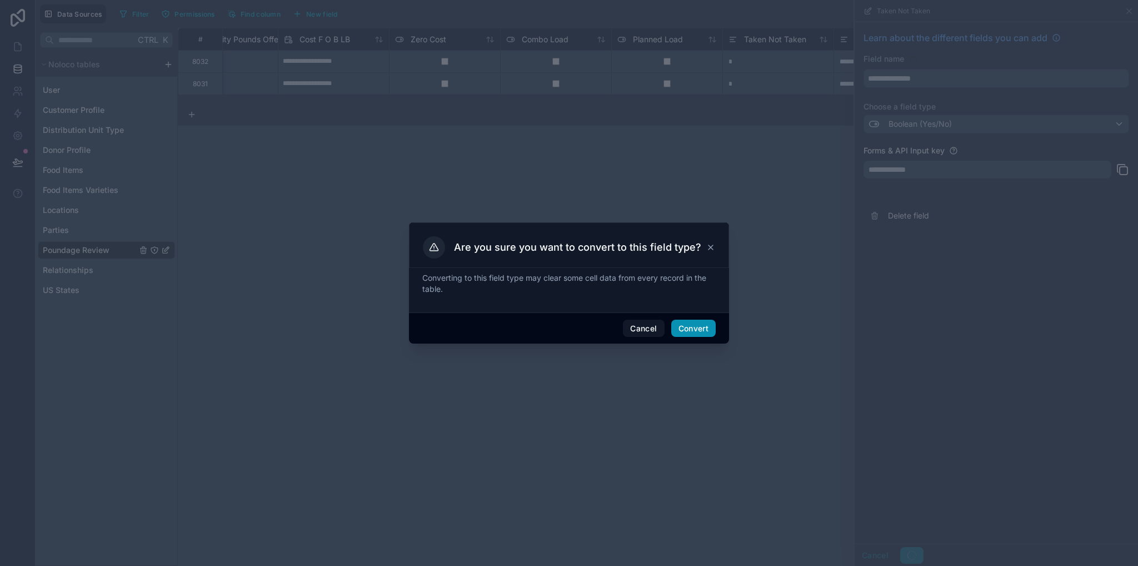
click at [685, 331] on button "Convert" at bounding box center [693, 328] width 44 height 18
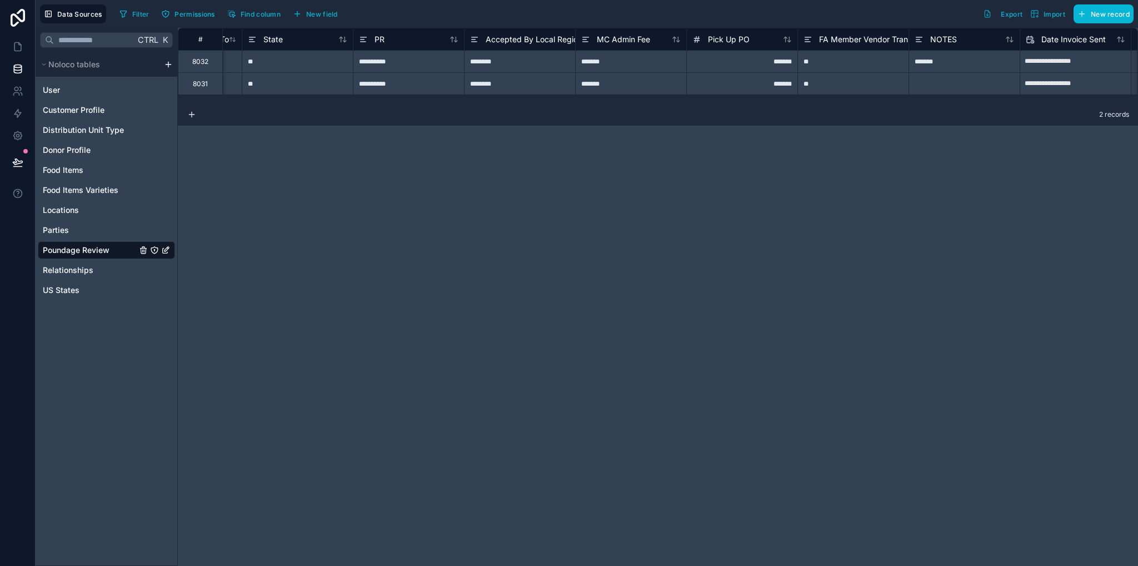
scroll to position [0, 1982]
click at [620, 41] on span "MC Admin Fee" at bounding box center [621, 39] width 53 height 11
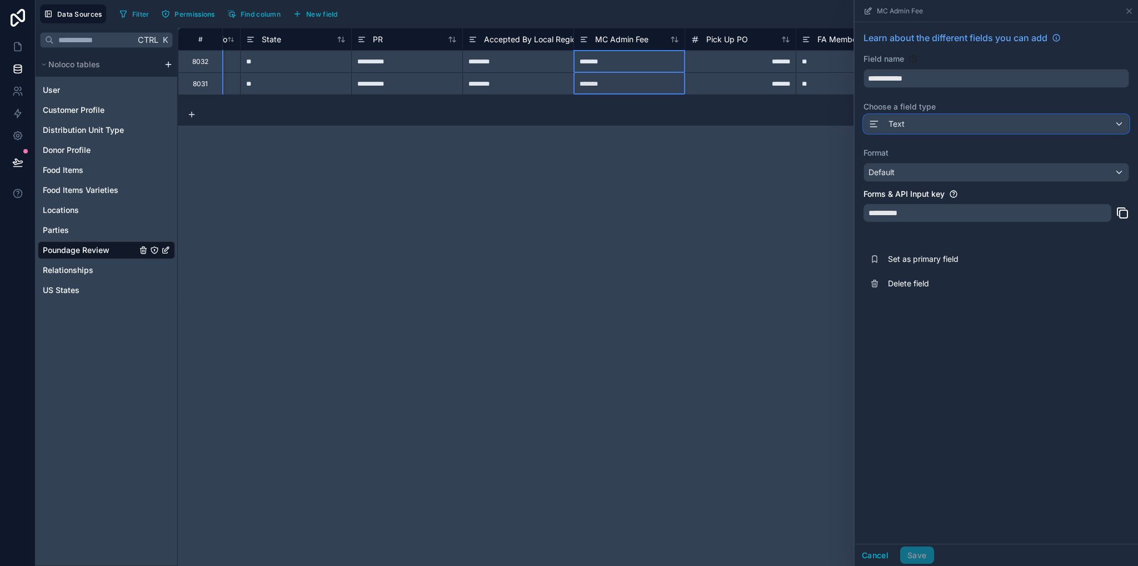
click at [908, 126] on div "Text" at bounding box center [996, 124] width 264 height 18
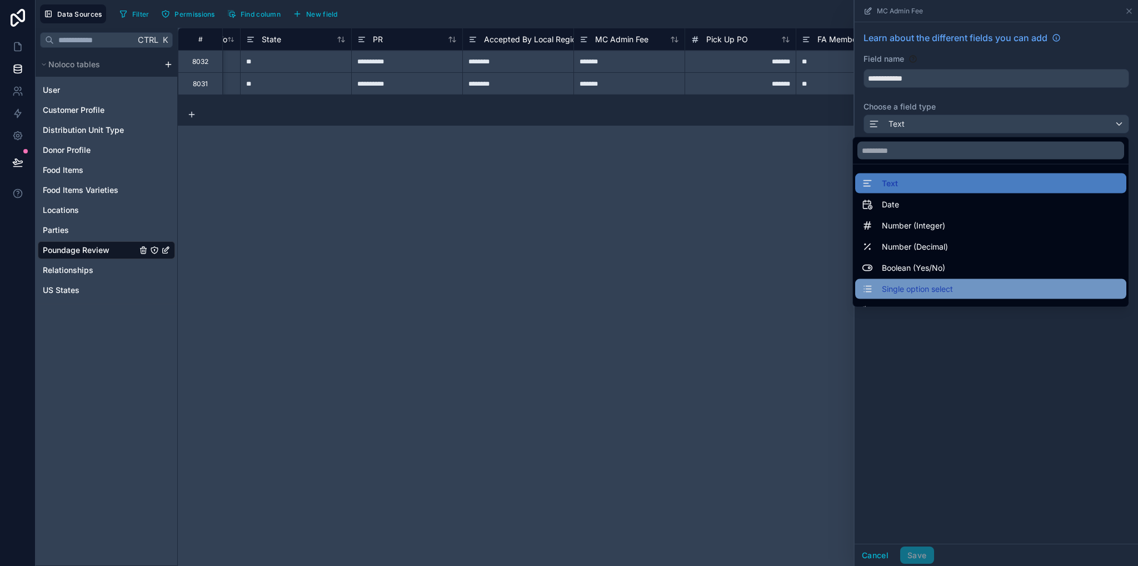
click at [920, 294] on span "Single option select" at bounding box center [917, 288] width 71 height 13
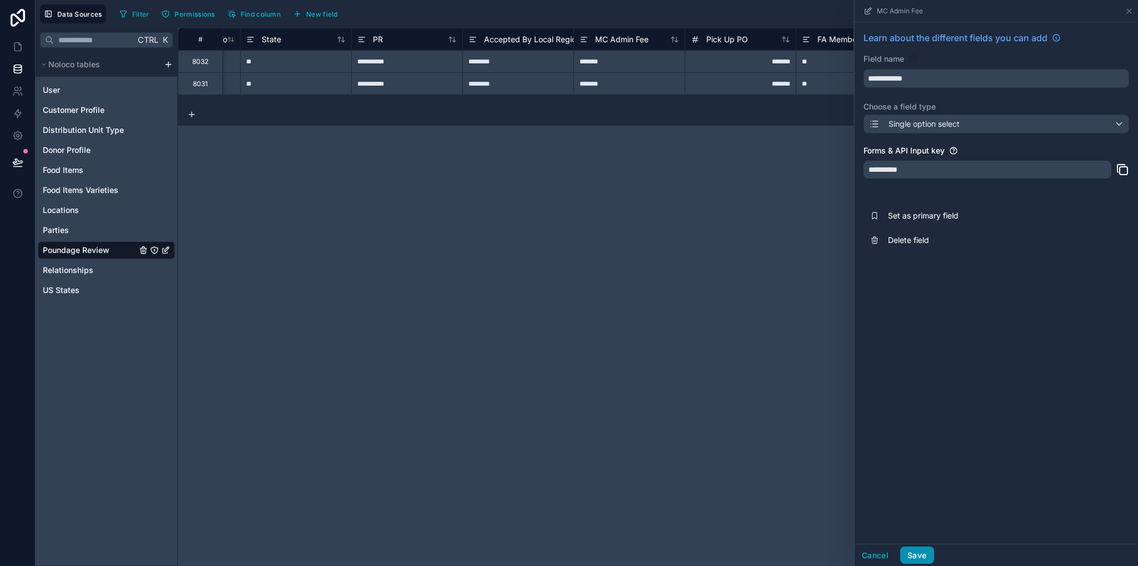
click at [920, 555] on button "Save" at bounding box center [916, 555] width 33 height 18
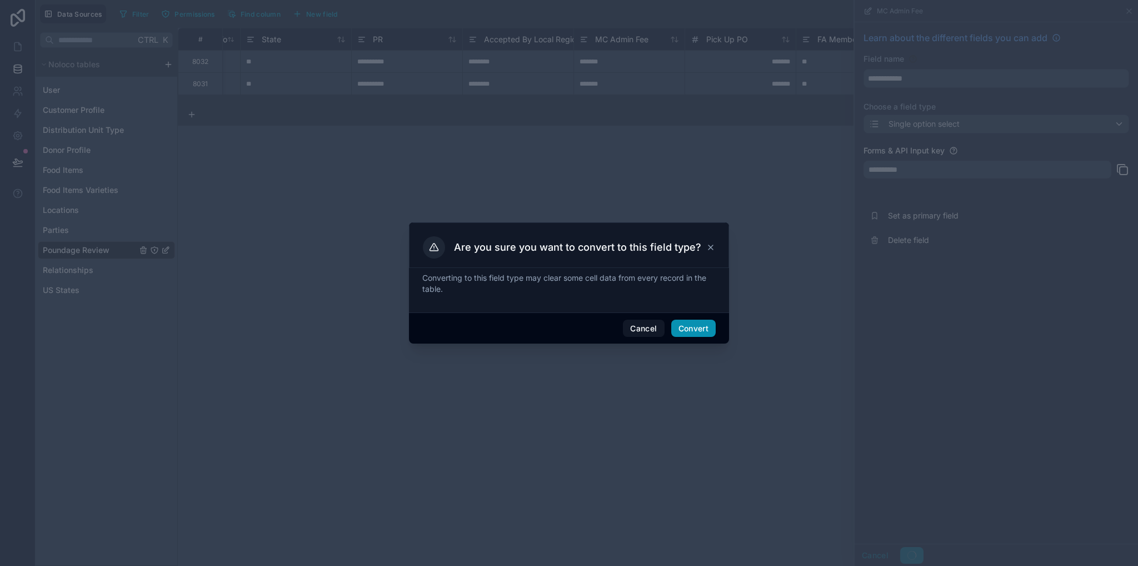
click at [698, 338] on div "Cancel Convert" at bounding box center [569, 328] width 320 height 32
click at [697, 333] on button "Convert" at bounding box center [693, 328] width 44 height 18
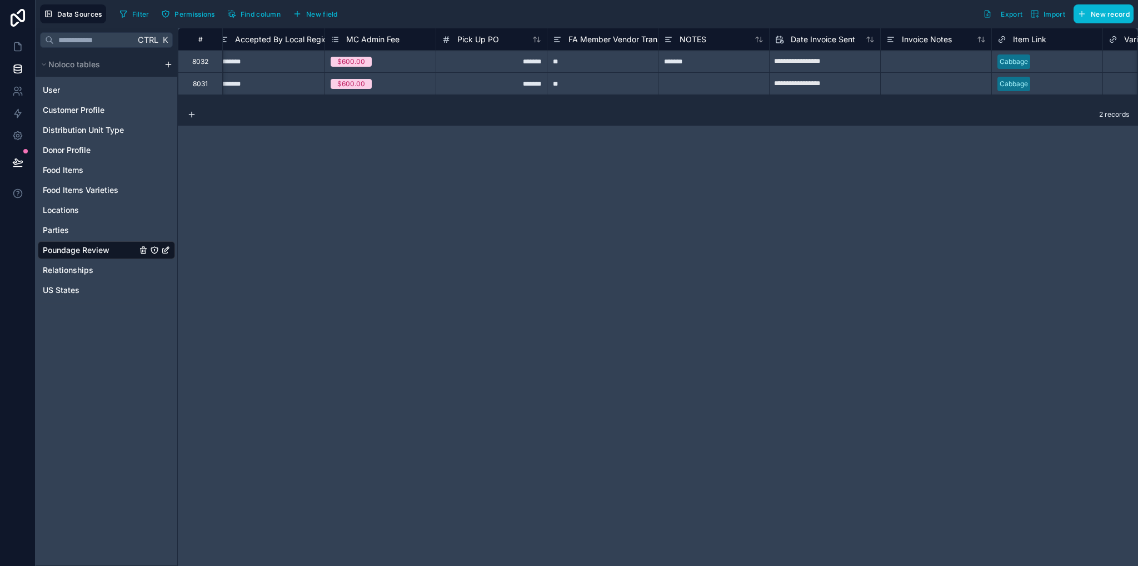
scroll to position [0, 2236]
click at [616, 34] on span "FA Member Vendor Transportation" at bounding box center [627, 39] width 126 height 11
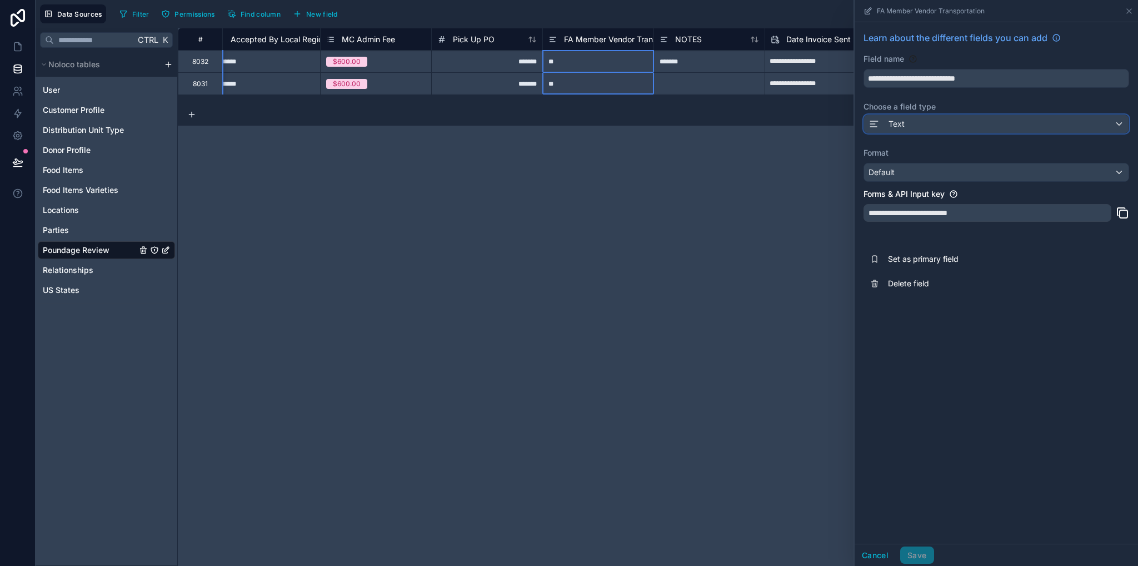
click at [905, 129] on div "Text" at bounding box center [996, 124] width 264 height 18
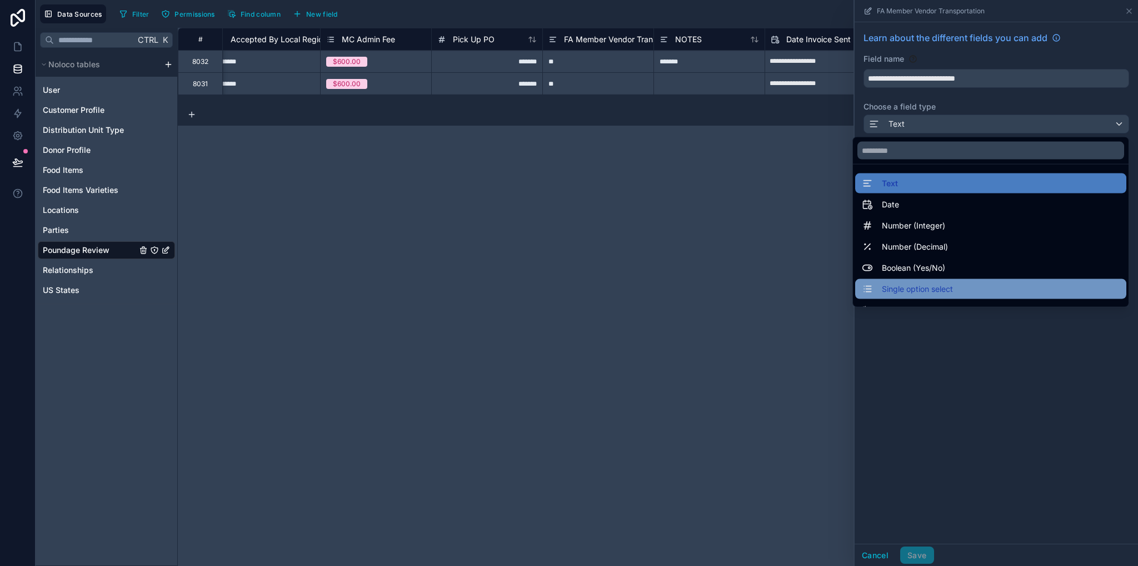
click at [911, 288] on span "Single option select" at bounding box center [917, 288] width 71 height 13
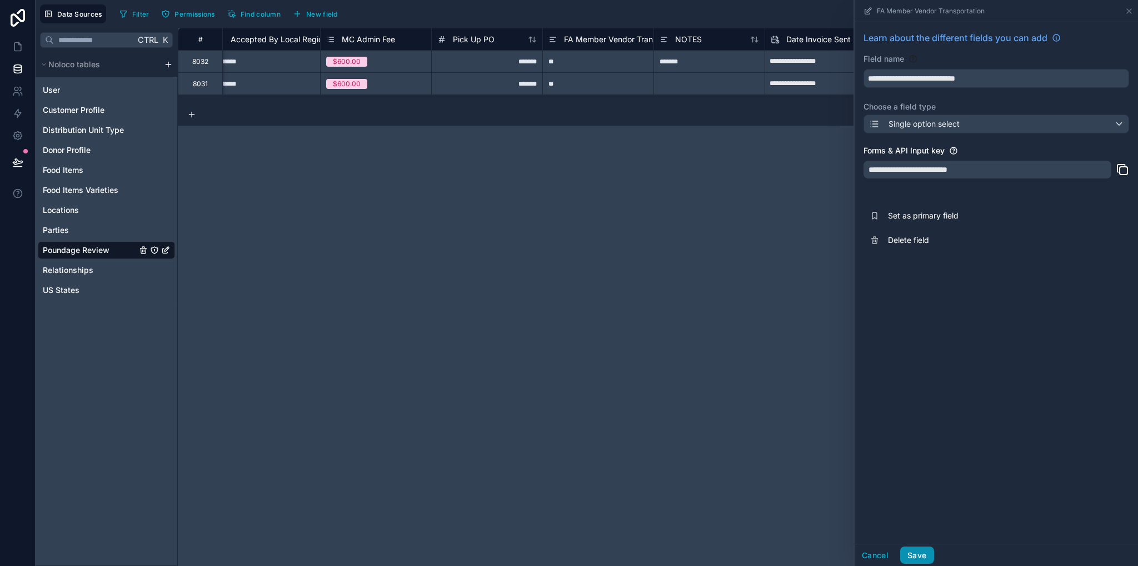
click at [913, 554] on button "Save" at bounding box center [916, 555] width 33 height 18
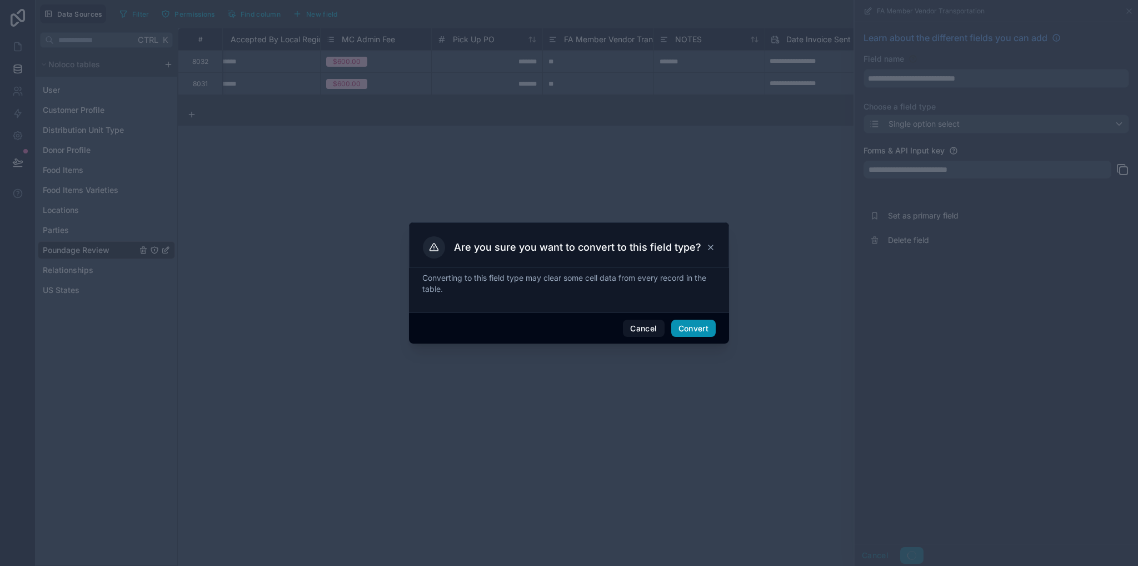
click at [706, 325] on button "Convert" at bounding box center [693, 328] width 44 height 18
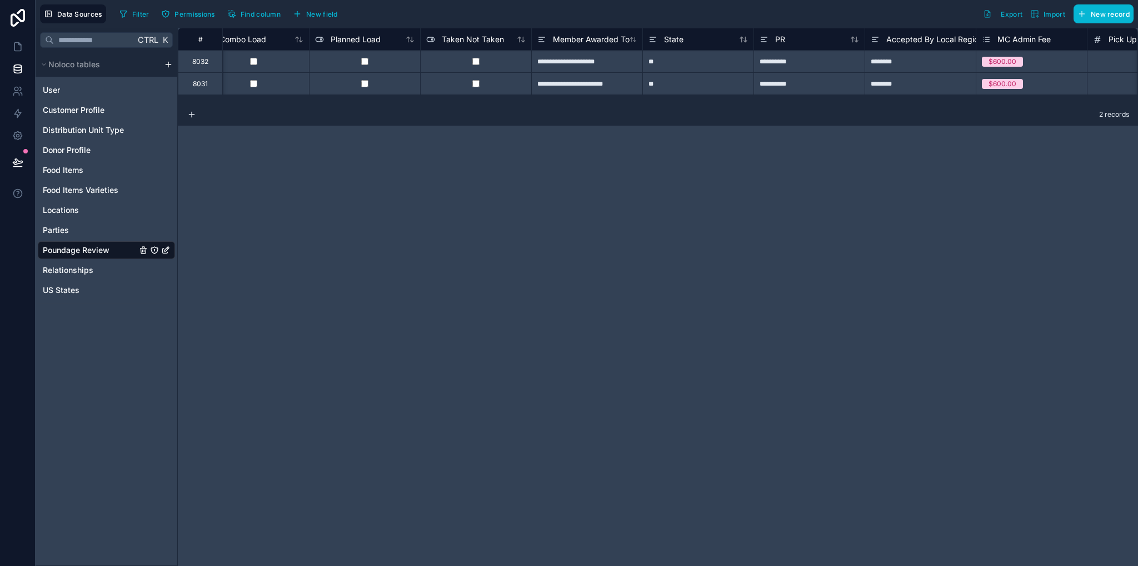
scroll to position [0, 1765]
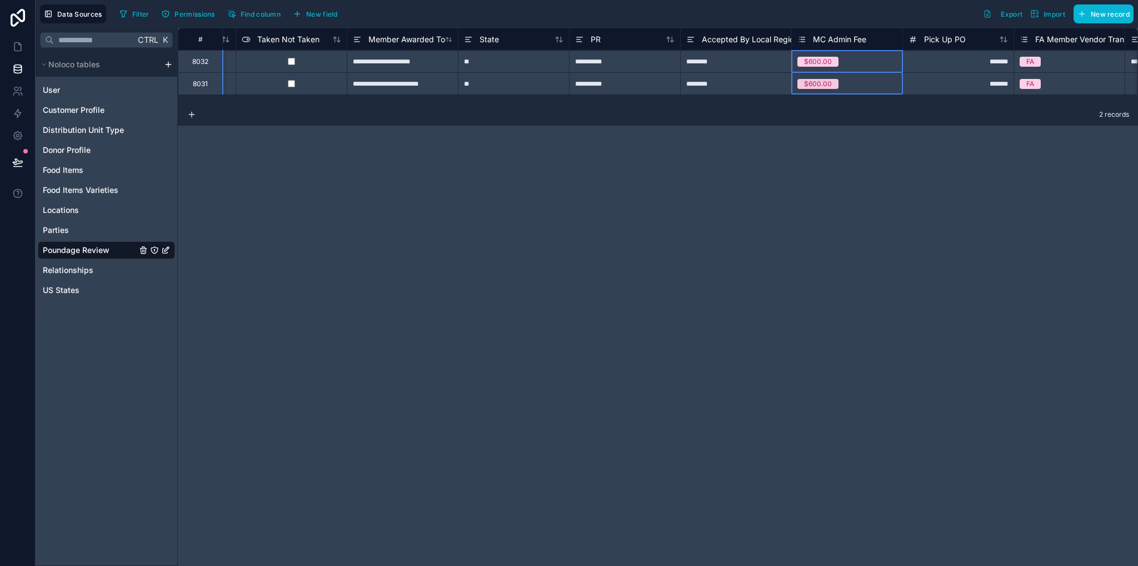
click at [827, 37] on span "MC Admin Fee" at bounding box center [839, 39] width 53 height 11
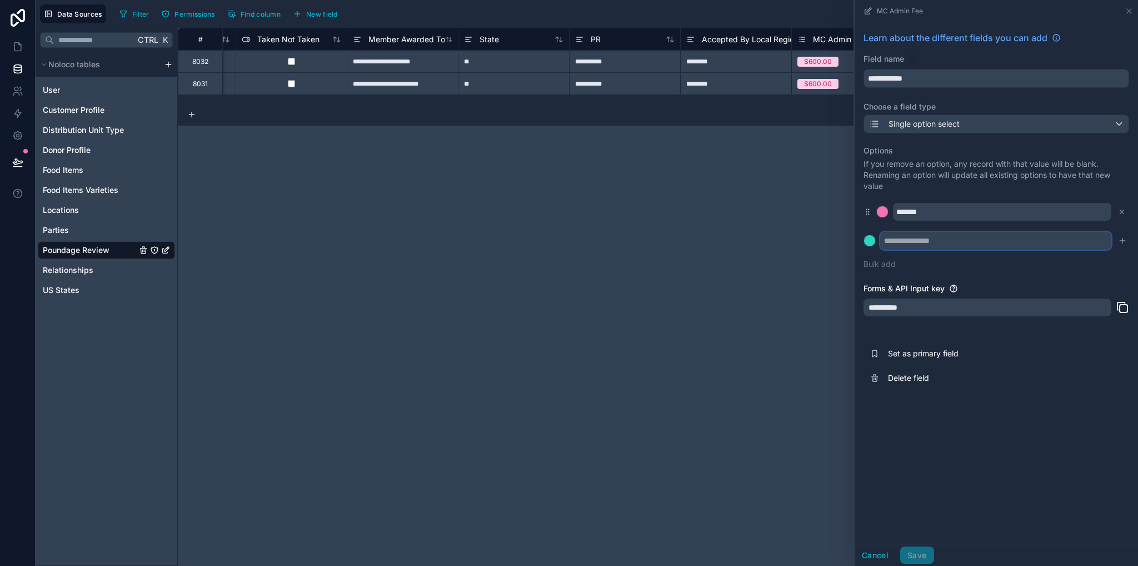
click at [915, 240] on input "text" at bounding box center [995, 241] width 231 height 18
type input "*****"
click at [1120, 241] on icon "submit" at bounding box center [1122, 240] width 9 height 9
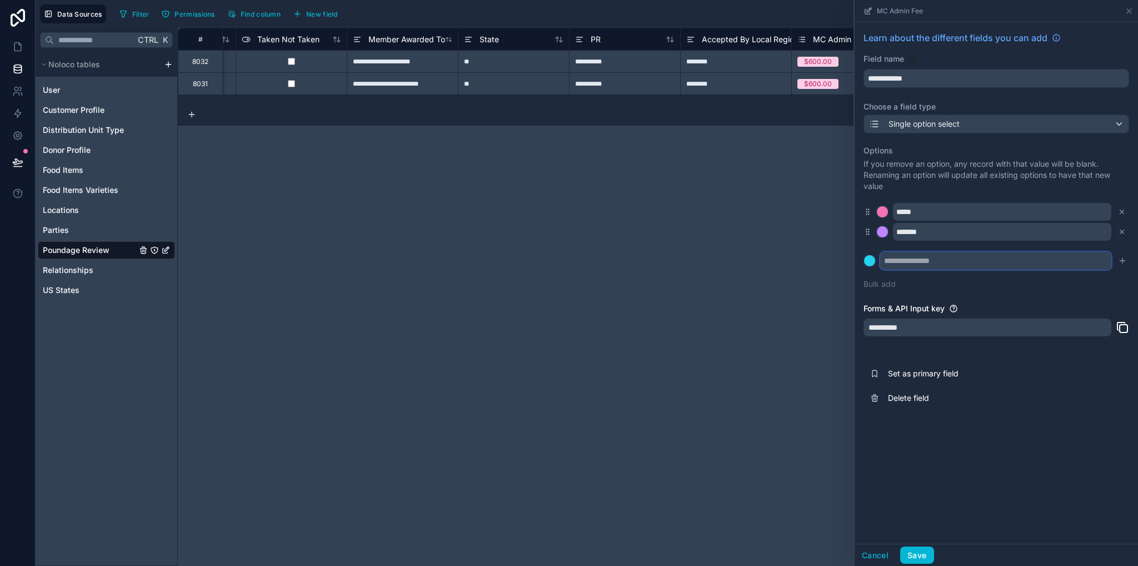
click at [907, 263] on input "text" at bounding box center [995, 261] width 231 height 18
type input "*******"
click at [1123, 261] on icon "submit" at bounding box center [1122, 260] width 9 height 9
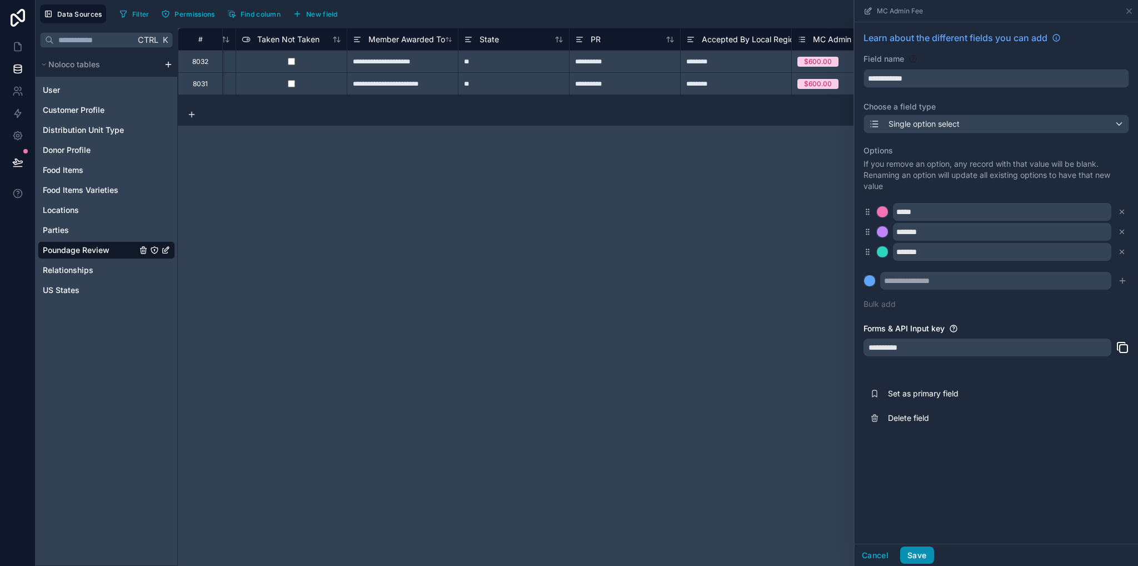
click at [909, 555] on button "Save" at bounding box center [916, 555] width 33 height 18
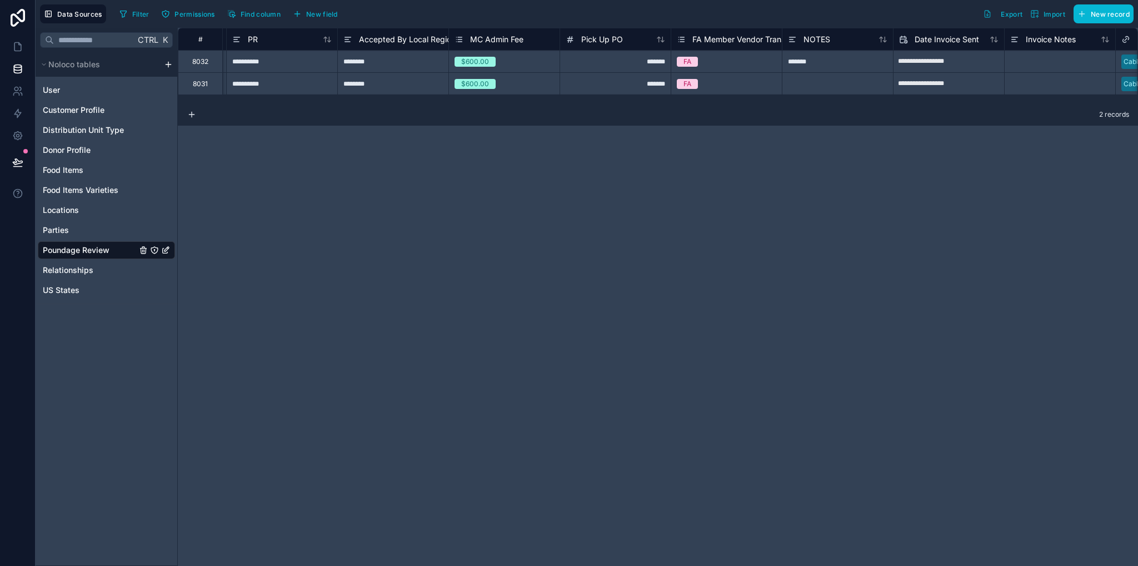
scroll to position [0, 2220]
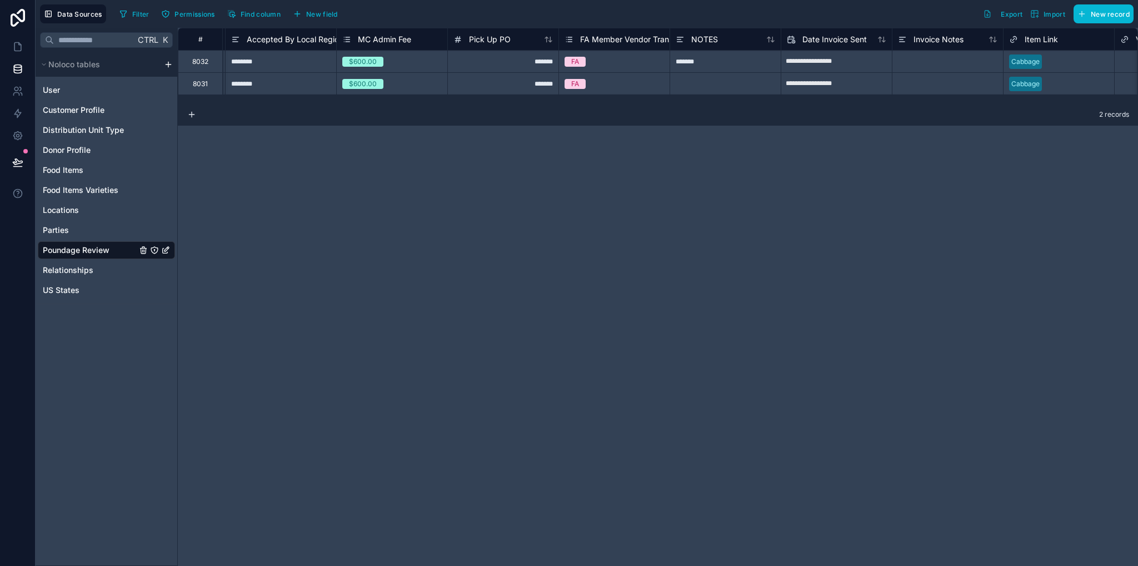
click at [600, 38] on span "FA Member Vendor Transportation" at bounding box center [643, 39] width 126 height 11
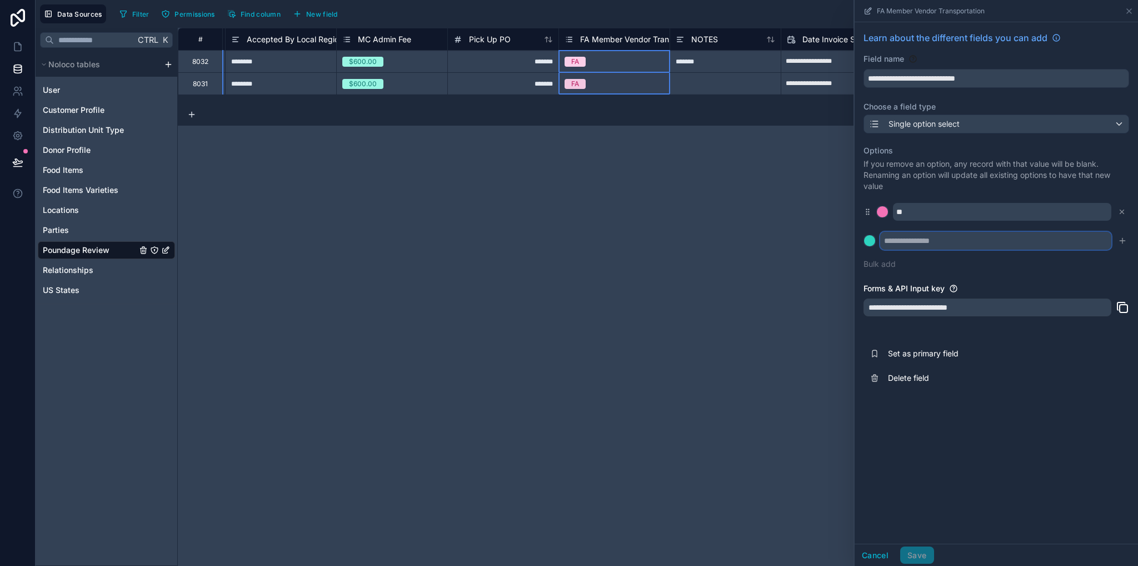
click at [933, 242] on input "text" at bounding box center [995, 241] width 231 height 18
type input "******"
click at [1122, 242] on icon "submit" at bounding box center [1122, 240] width 9 height 9
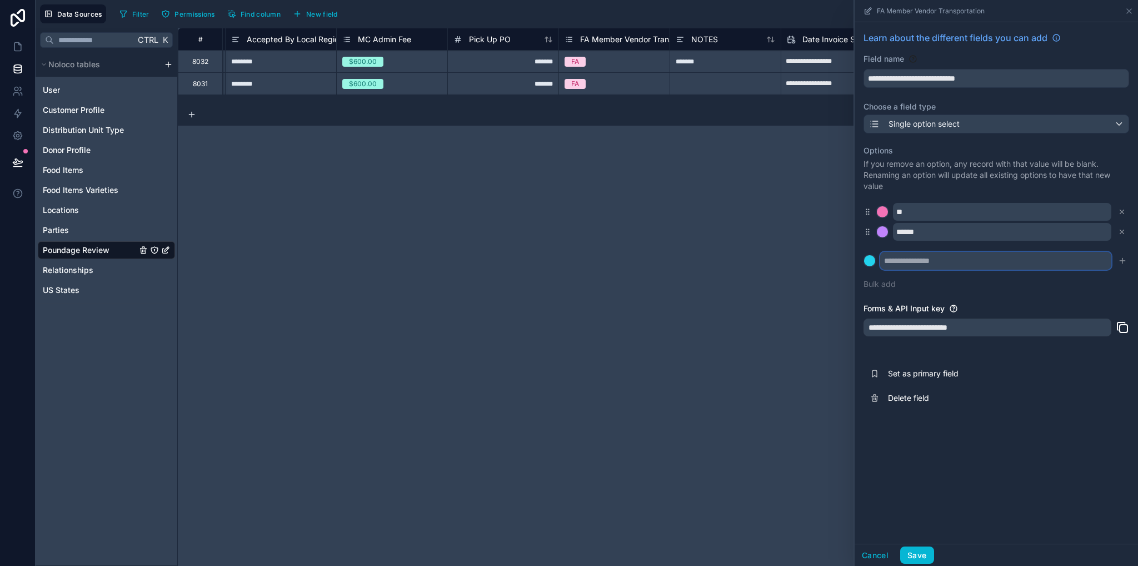
click at [980, 256] on input "text" at bounding box center [995, 261] width 231 height 18
type input "******"
click at [922, 558] on button "Save" at bounding box center [916, 555] width 33 height 18
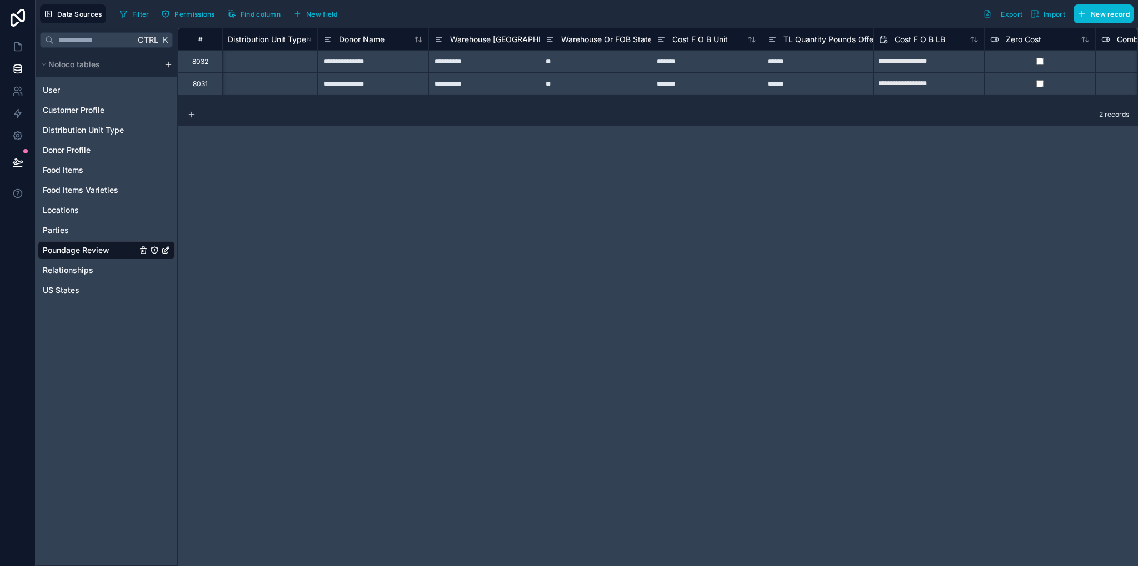
scroll to position [0, 774]
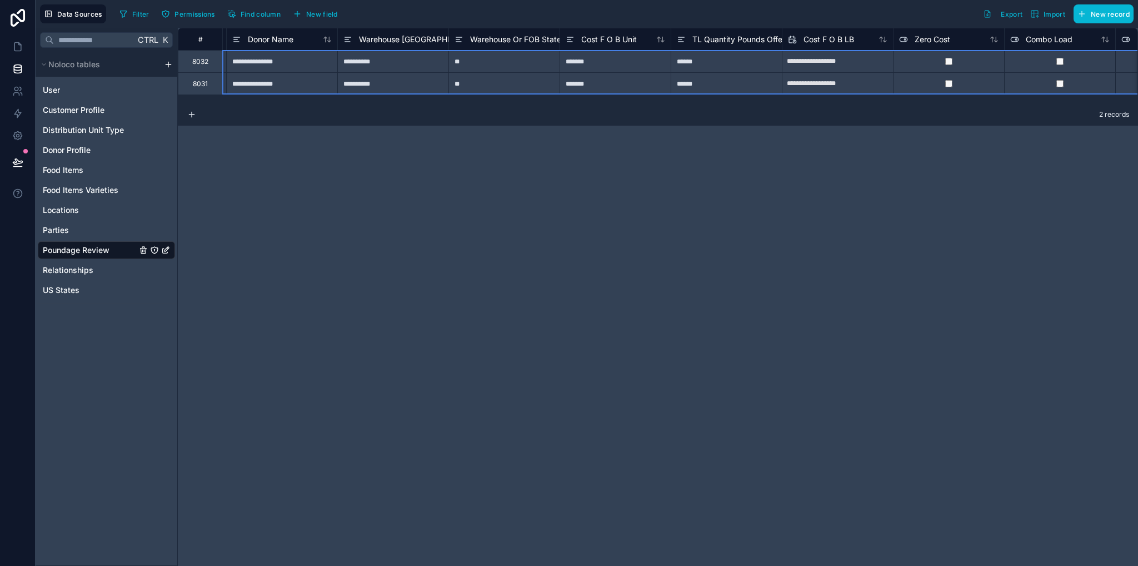
drag, startPoint x: 206, startPoint y: 37, endPoint x: 197, endPoint y: 36, distance: 8.9
click at [206, 37] on div "#" at bounding box center [200, 39] width 27 height 8
click at [222, 82] on div "Delete rows 1 to 2" at bounding box center [225, 82] width 73 height 12
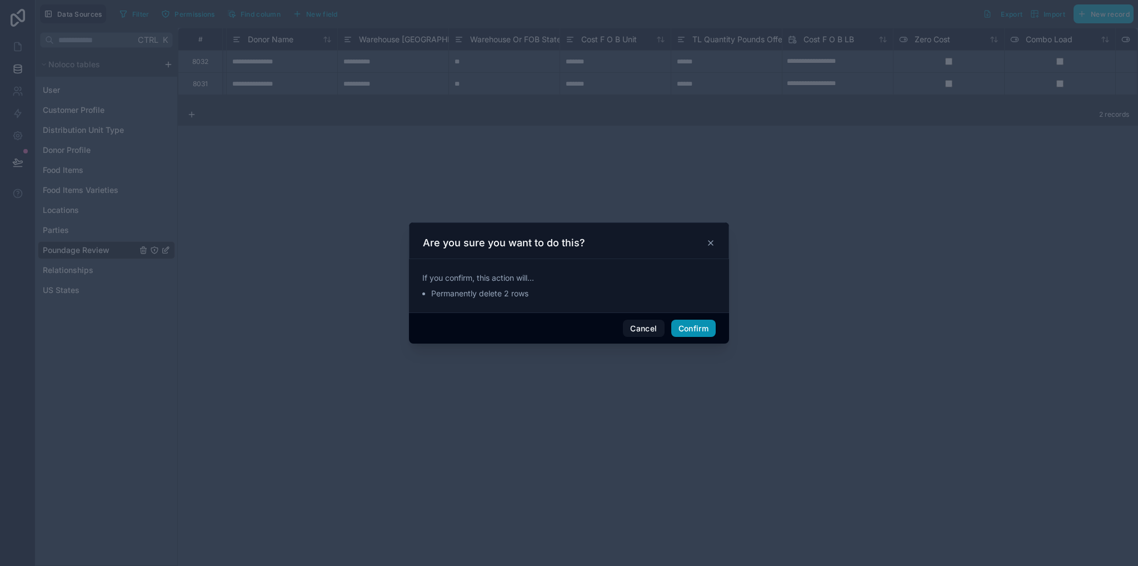
click at [693, 331] on button "Confirm" at bounding box center [693, 328] width 44 height 18
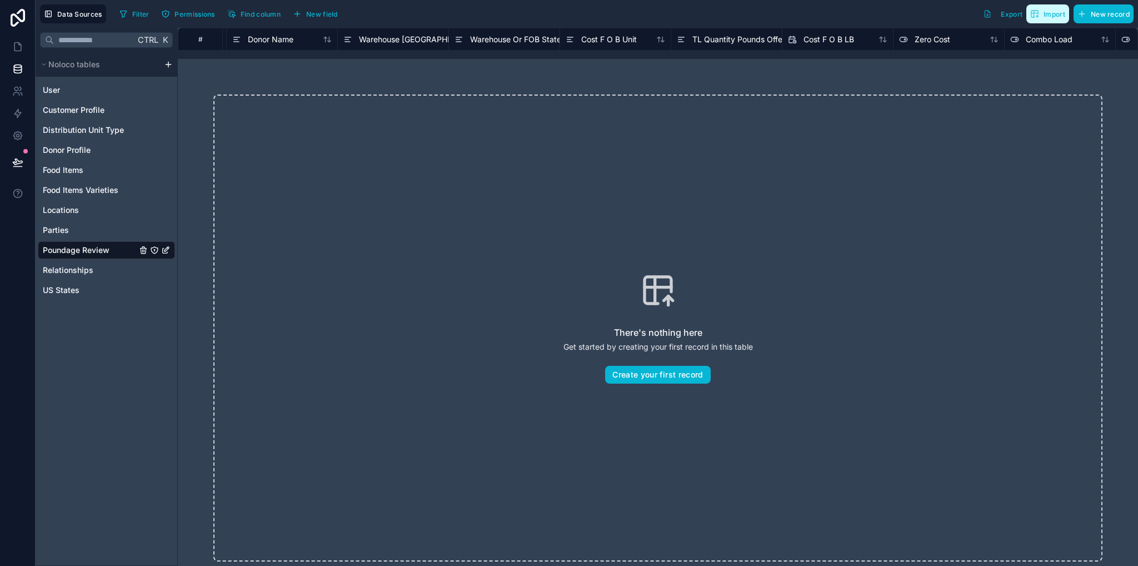
click at [1052, 15] on span "Import" at bounding box center [1054, 14] width 22 height 8
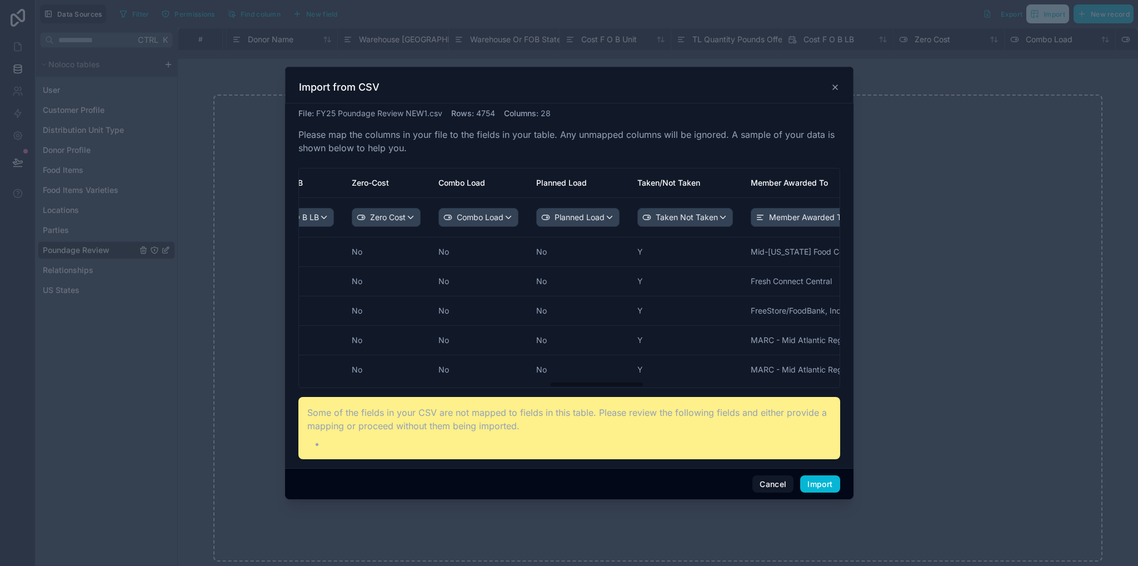
scroll to position [0, 1273]
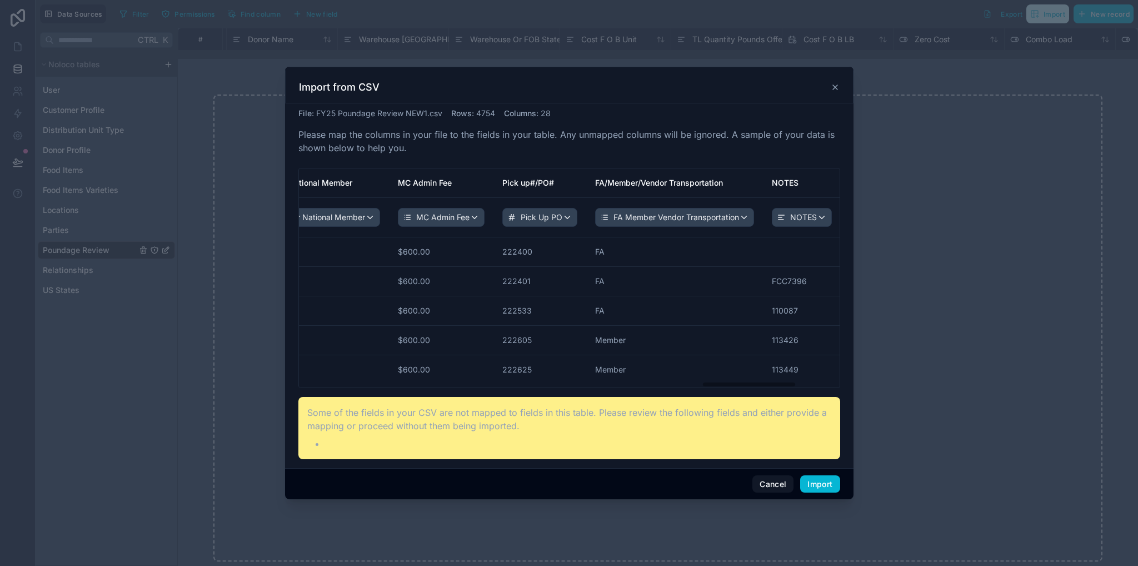
drag, startPoint x: 324, startPoint y: 383, endPoint x: 726, endPoint y: 392, distance: 401.8
click at [727, 392] on div "File : FY25 Poundage Review NEW1.csv Rows : 4754 Columns : 28 Please map the co…" at bounding box center [569, 283] width 542 height 351
click at [836, 481] on button "Import" at bounding box center [819, 484] width 39 height 18
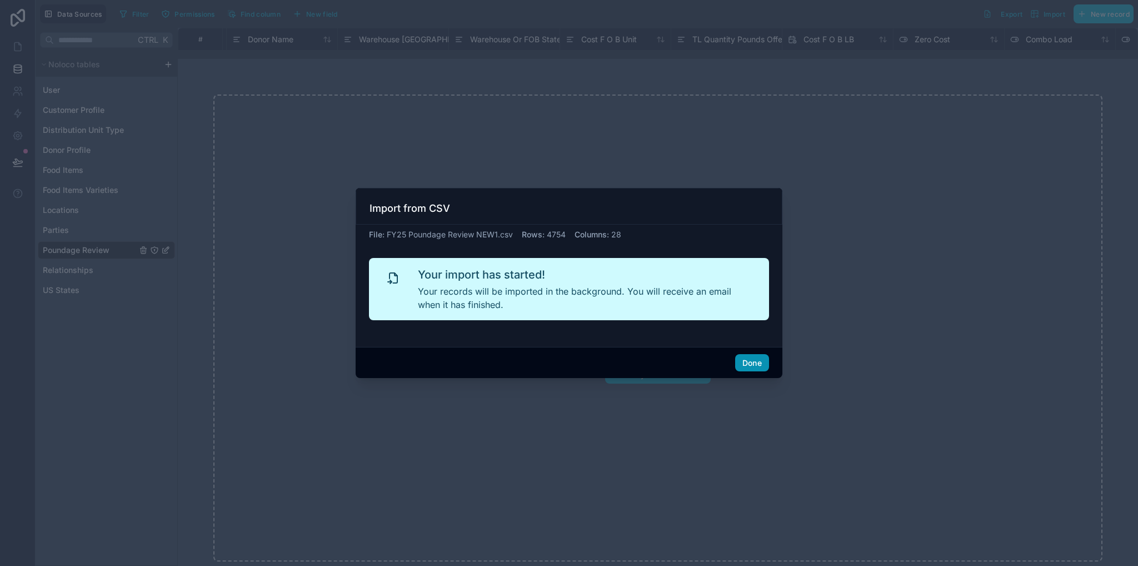
click at [761, 361] on button "Done" at bounding box center [752, 363] width 34 height 18
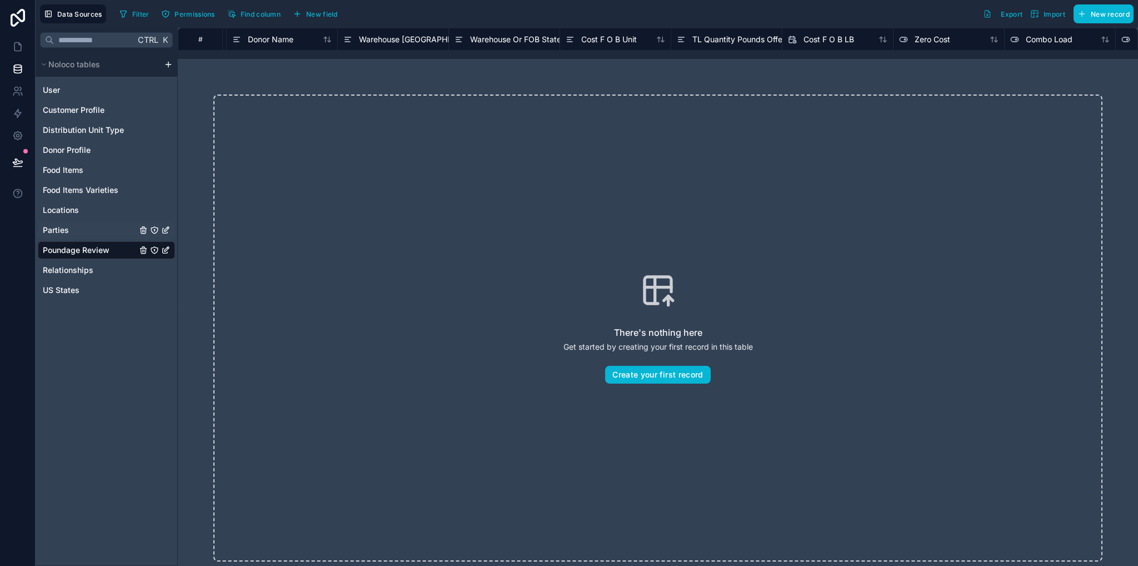
click at [84, 231] on link "Parties" at bounding box center [90, 229] width 94 height 11
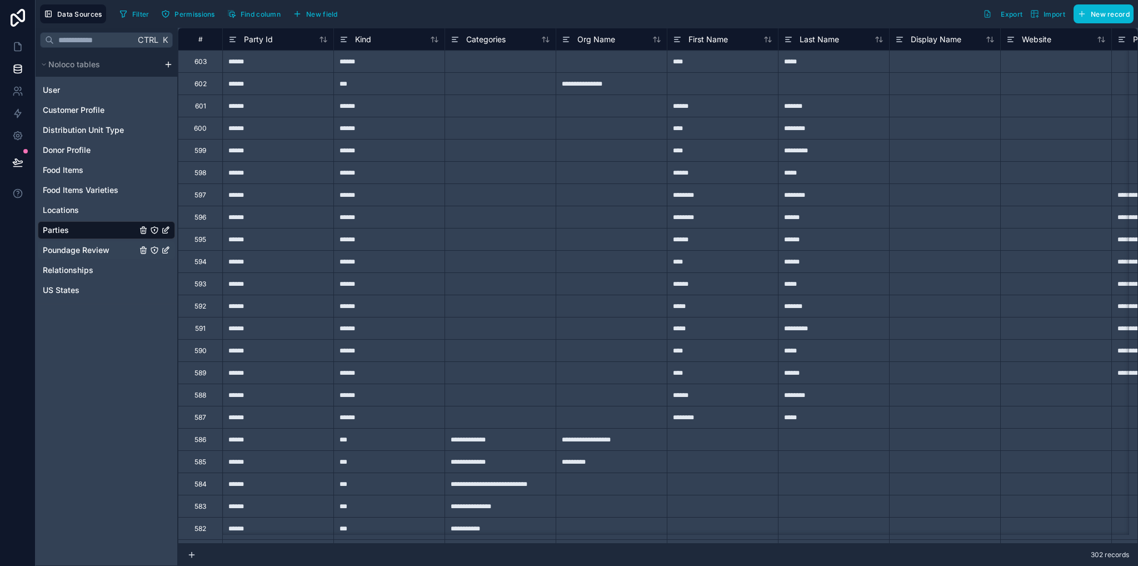
click at [97, 247] on span "Poundage Review" at bounding box center [76, 249] width 67 height 11
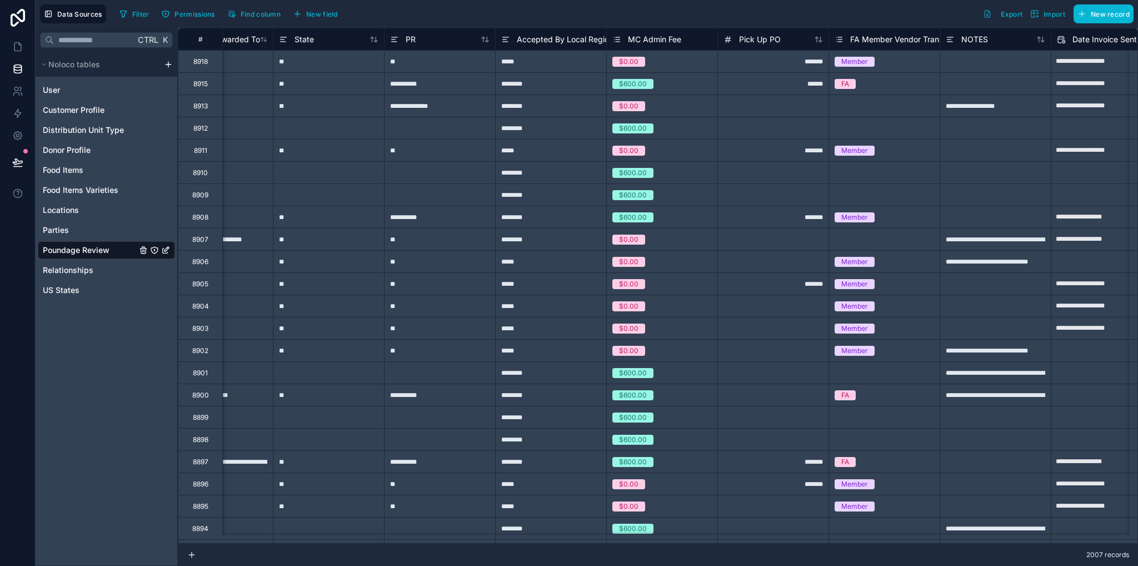
scroll to position [0, 1954]
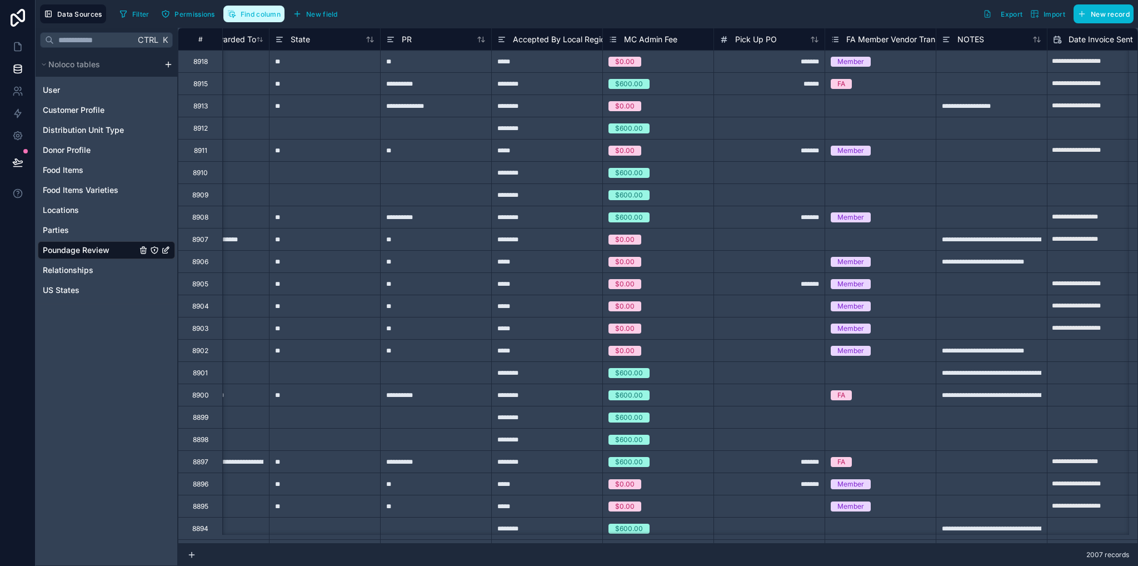
click at [271, 21] on button "Find column" at bounding box center [253, 14] width 61 height 17
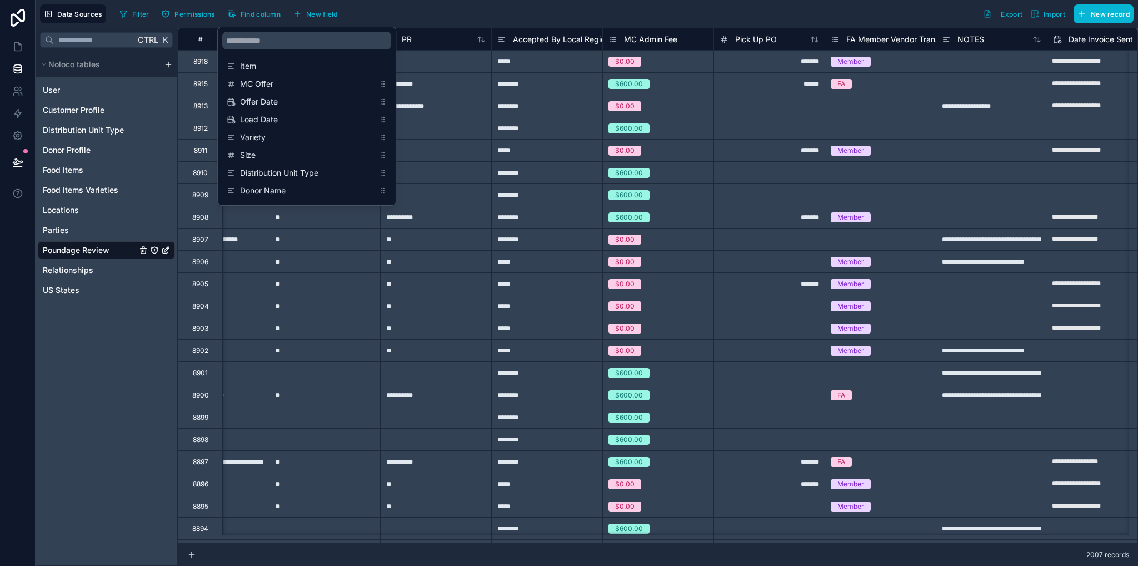
click at [357, 14] on div "Filter Permissions Find column New field Export Import New record" at bounding box center [624, 13] width 1018 height 19
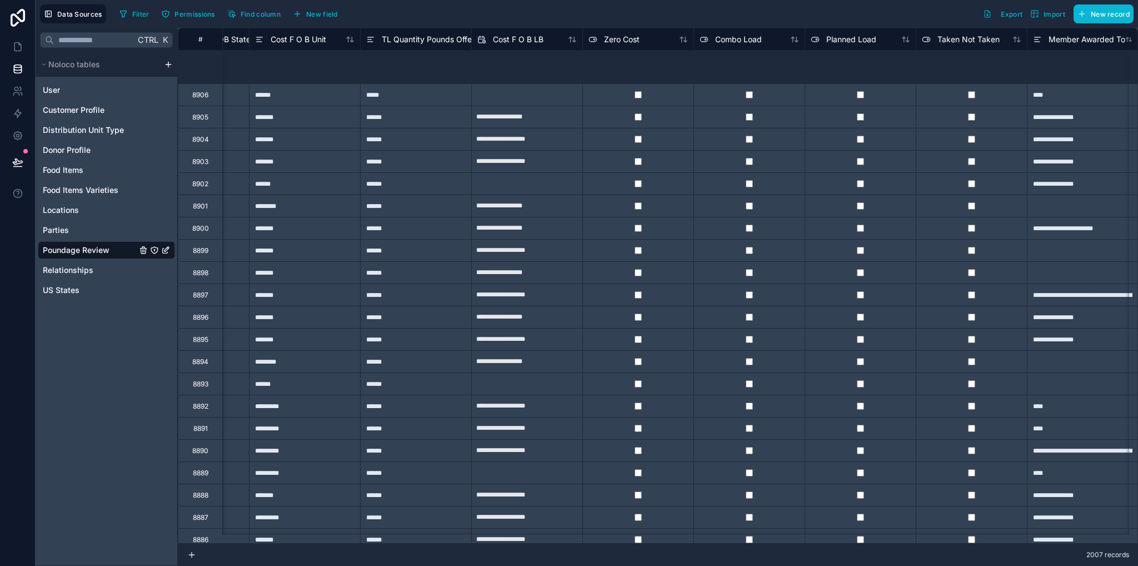
scroll to position [0, 1085]
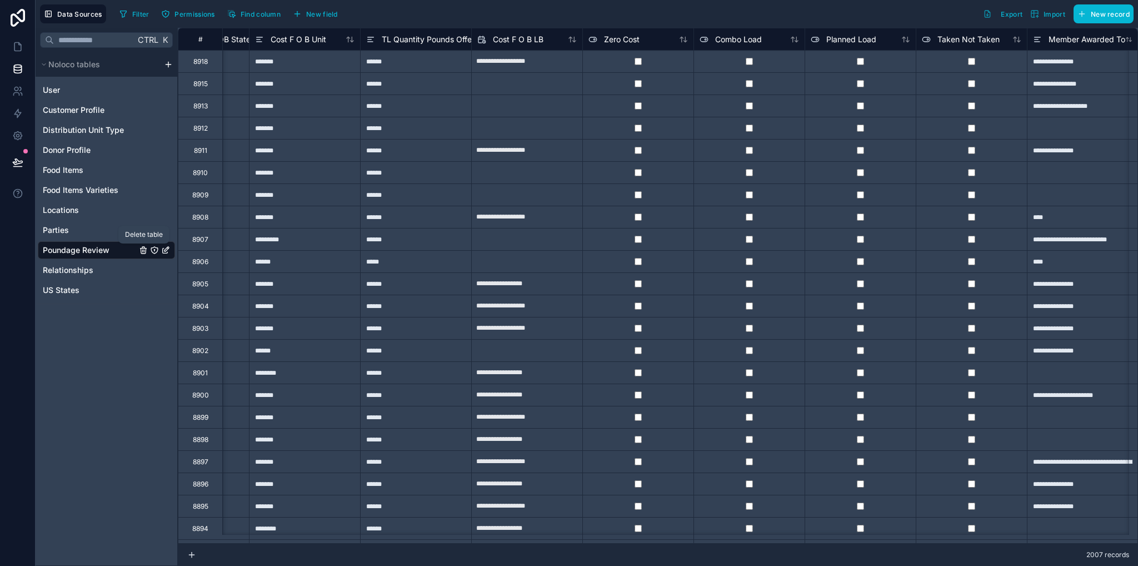
click at [143, 252] on icon "Poundage Review" at bounding box center [143, 250] width 9 height 9
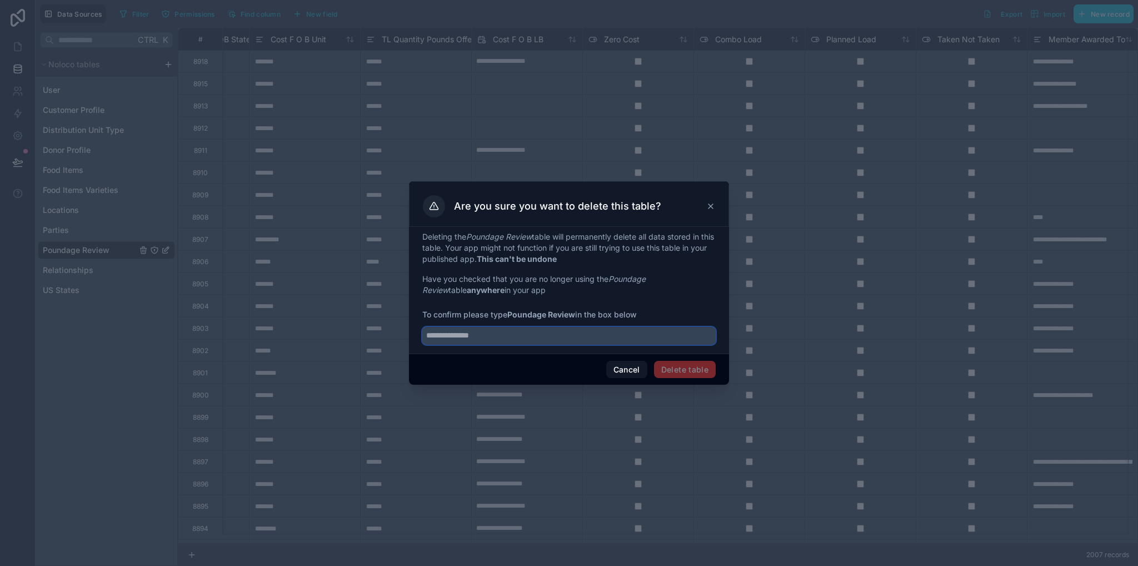
click at [489, 337] on input "text" at bounding box center [568, 336] width 293 height 18
type input "**********"
click at [693, 372] on button "Delete table" at bounding box center [685, 370] width 62 height 18
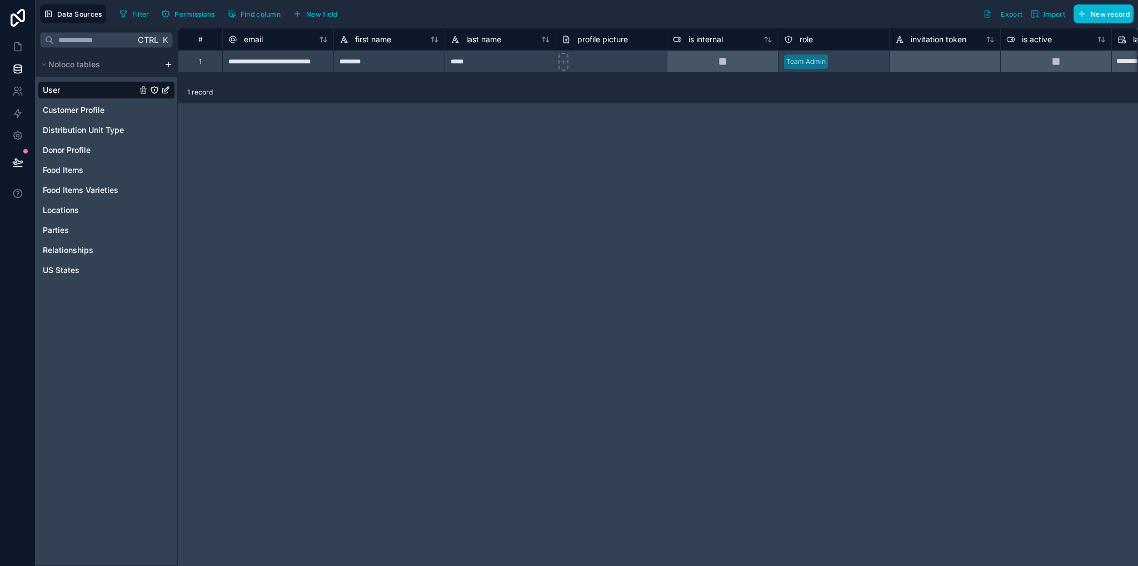
click at [860, 203] on div "**********" at bounding box center [658, 297] width 960 height 538
click at [168, 67] on html "**********" at bounding box center [569, 283] width 1138 height 566
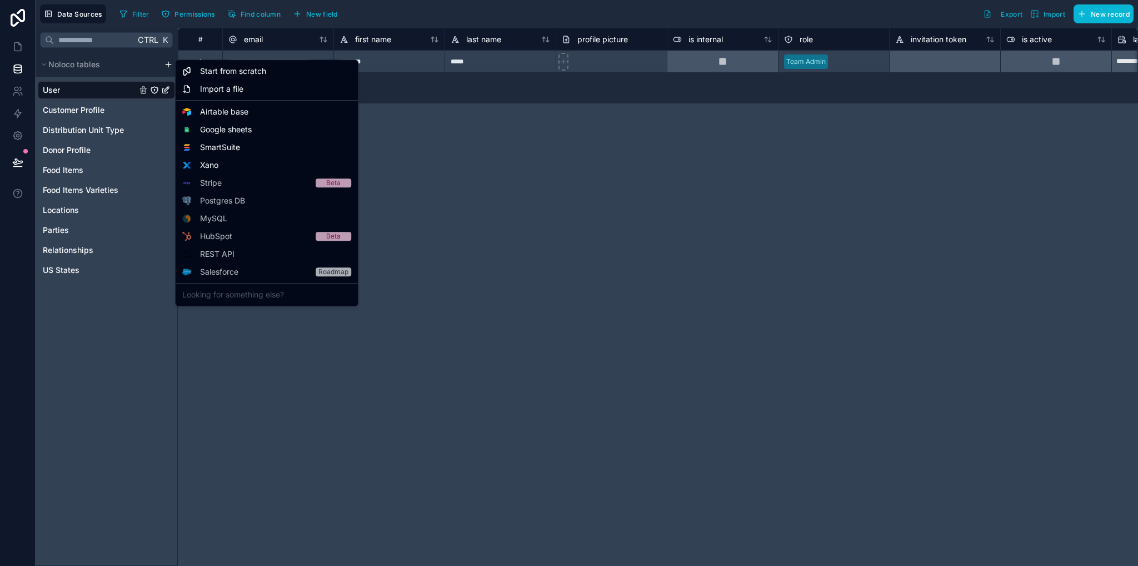
drag, startPoint x: 602, startPoint y: 309, endPoint x: 623, endPoint y: 492, distance: 184.0
click at [602, 309] on html "**********" at bounding box center [569, 283] width 1138 height 566
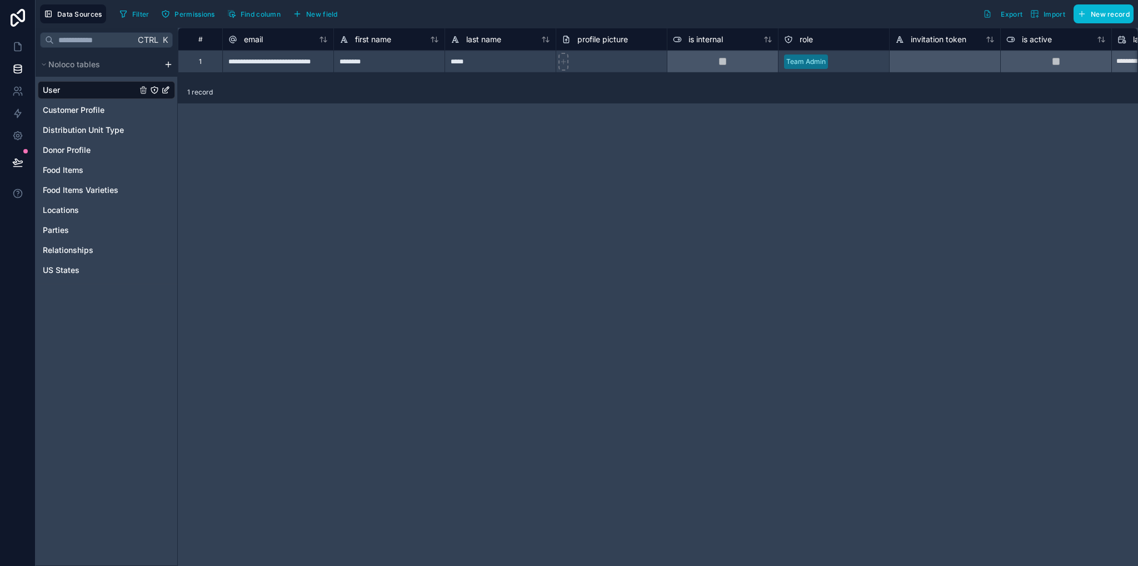
click at [169, 65] on html "**********" at bounding box center [569, 283] width 1138 height 566
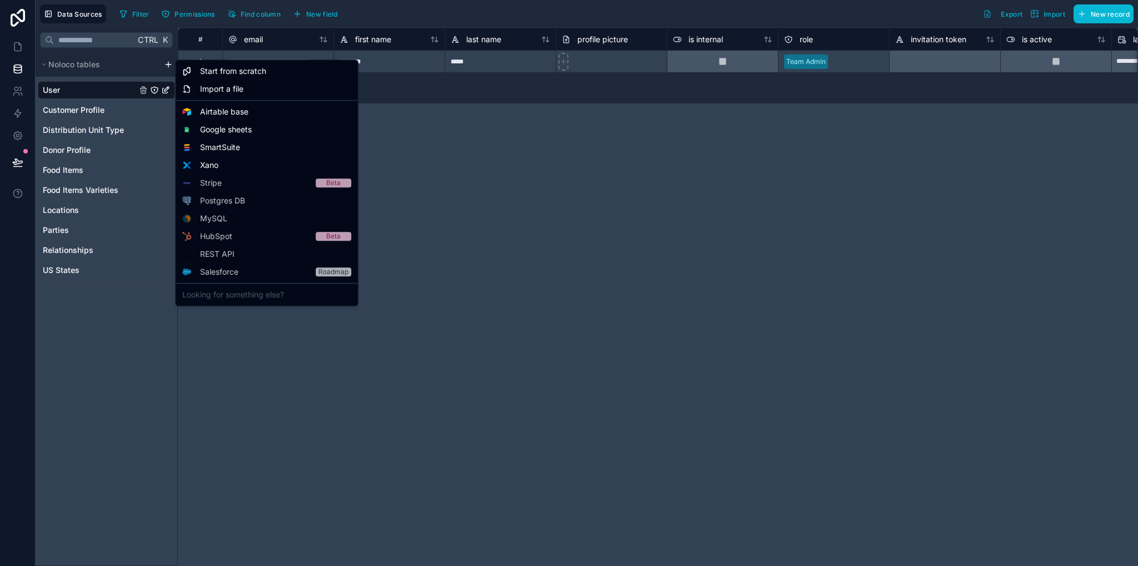
click at [595, 223] on html "**********" at bounding box center [569, 283] width 1138 height 566
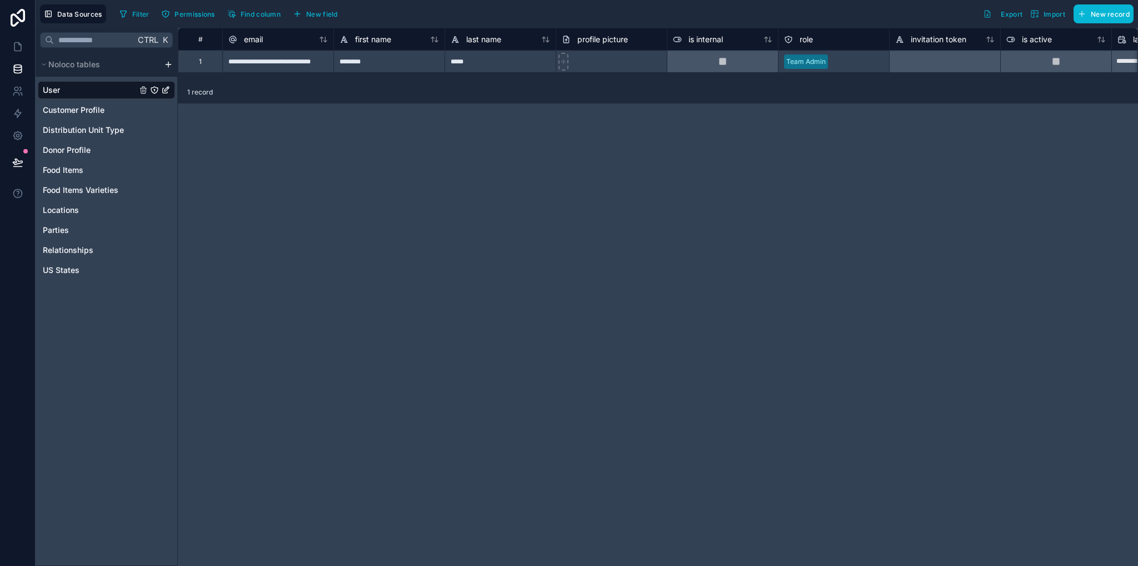
click at [168, 69] on div "Noloco tables" at bounding box center [107, 64] width 142 height 24
click at [167, 66] on html "**********" at bounding box center [569, 283] width 1138 height 566
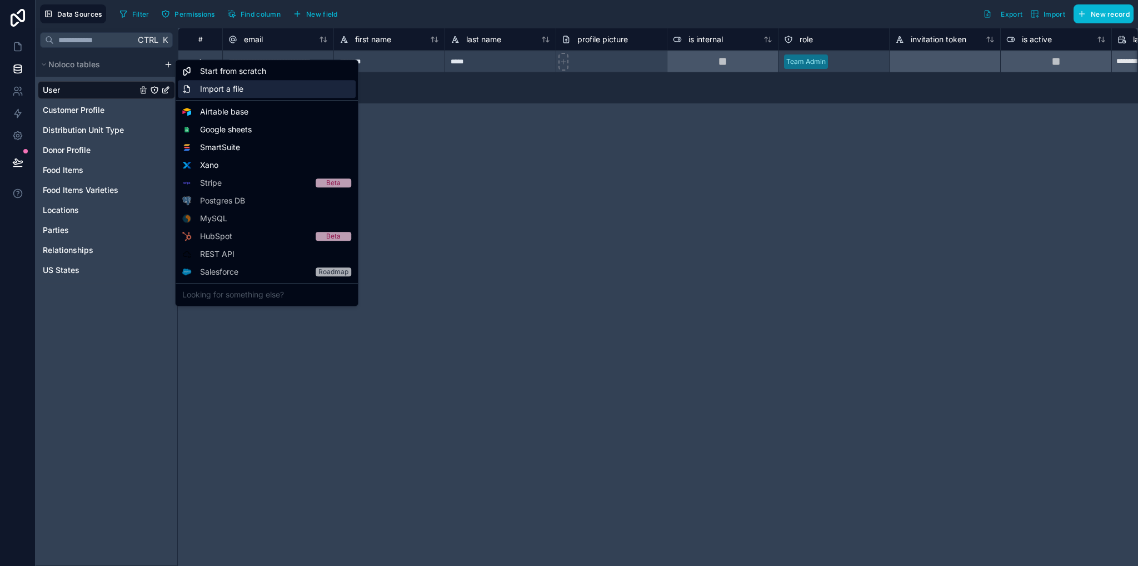
click at [229, 87] on span "Import a file" at bounding box center [221, 88] width 43 height 11
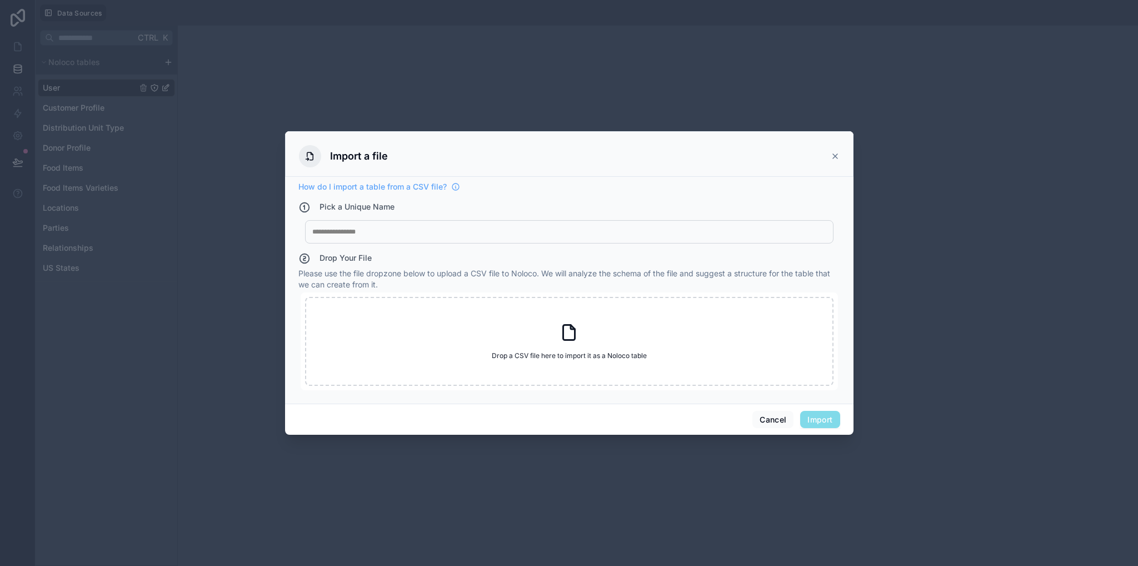
click at [380, 232] on div at bounding box center [569, 231] width 514 height 9
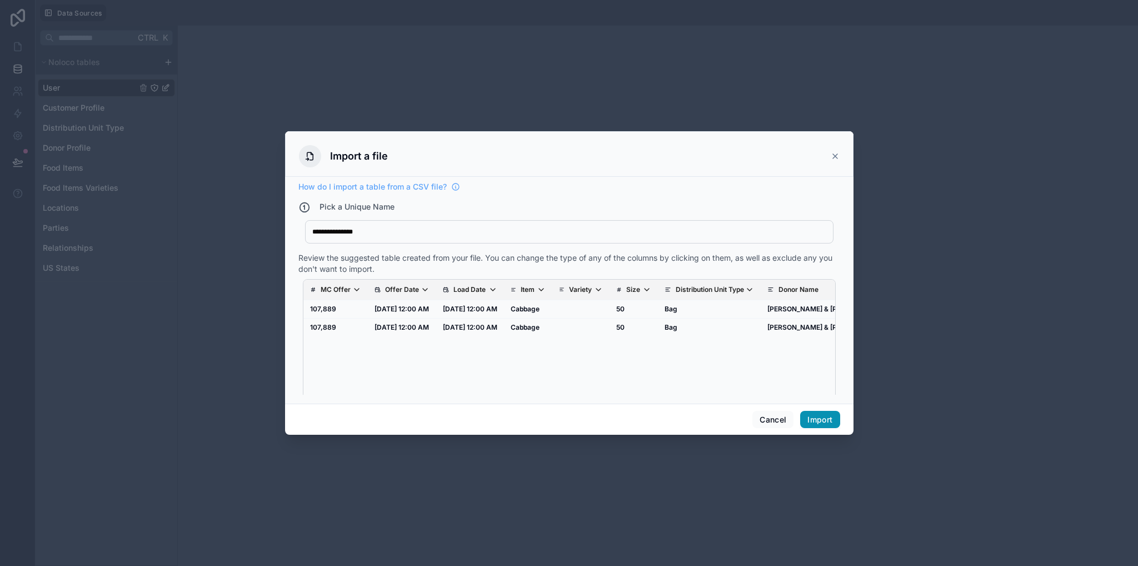
click at [827, 419] on button "Import" at bounding box center [819, 420] width 39 height 18
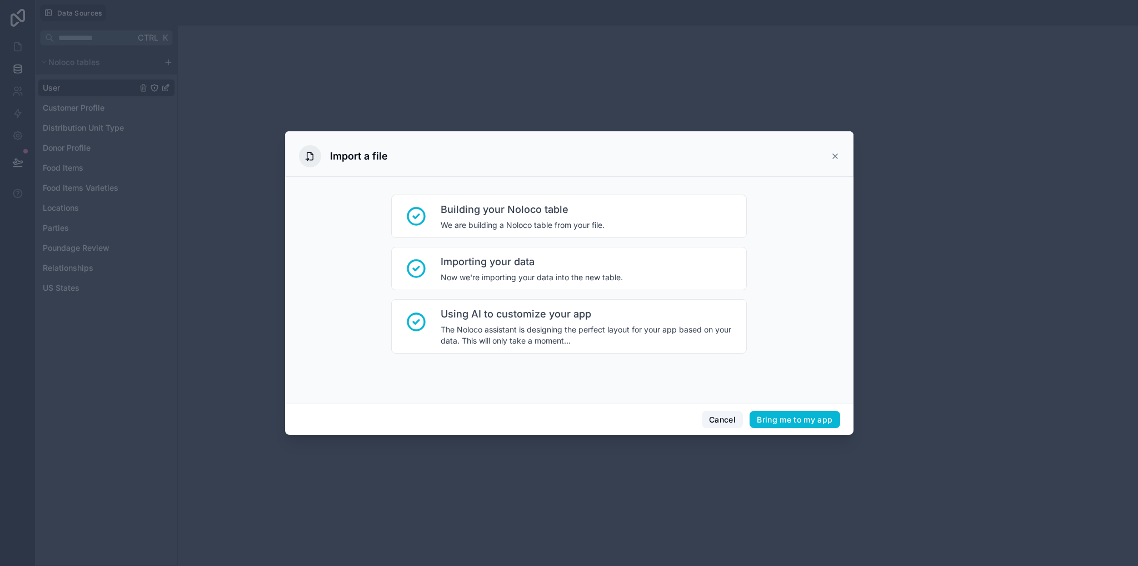
click at [703, 418] on button "Cancel" at bounding box center [722, 420] width 41 height 18
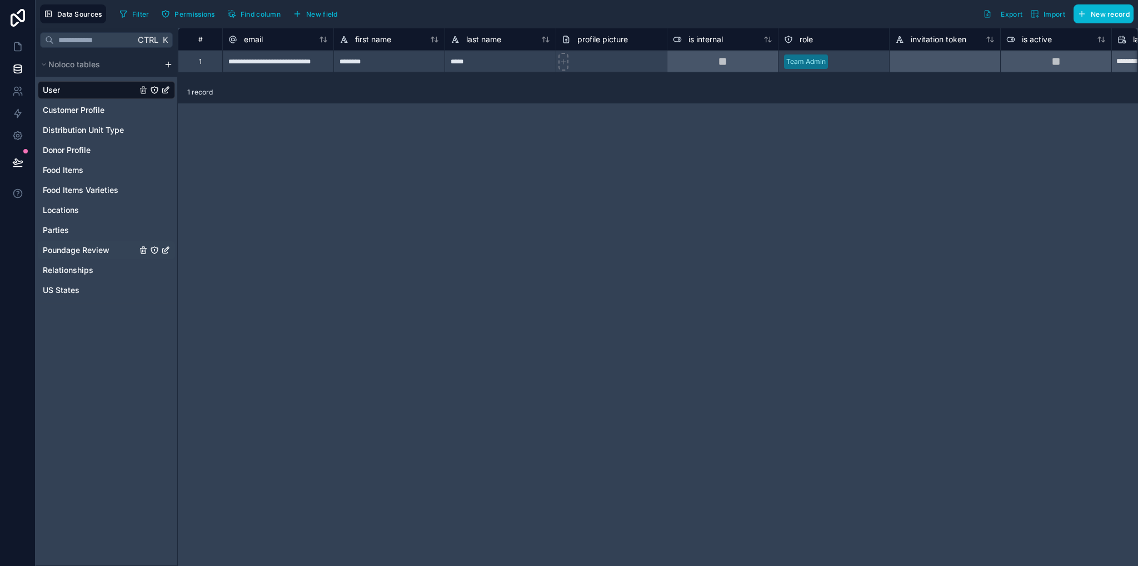
click at [84, 258] on div "User Customer Profile Distribution Unit Type Donor Profile Food Items Food Item…" at bounding box center [106, 188] width 137 height 222
click at [85, 253] on span "Poundage Review" at bounding box center [76, 249] width 67 height 11
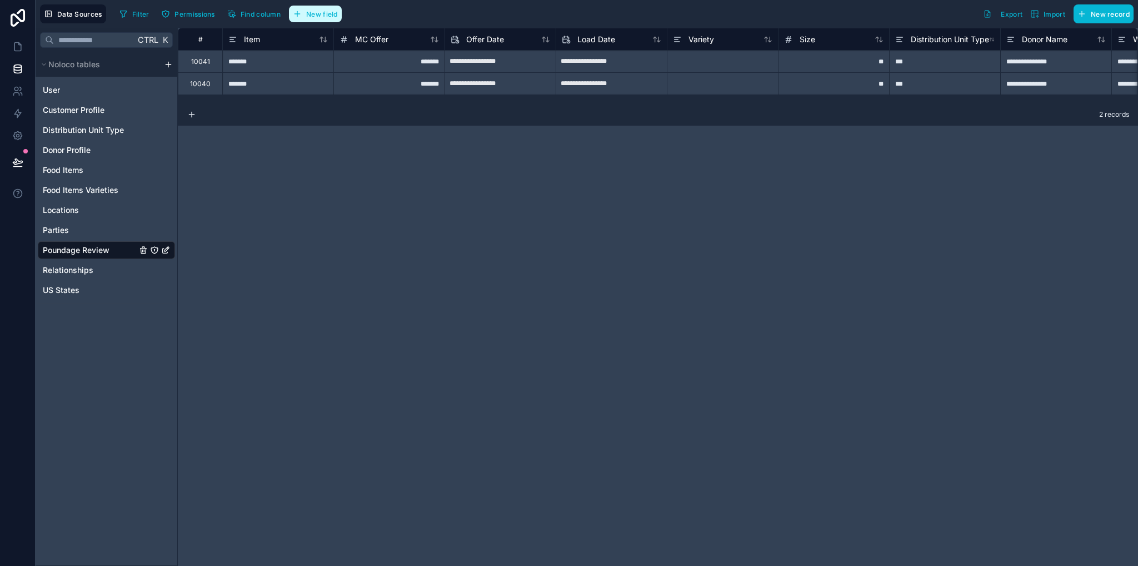
click at [327, 11] on span "New field" at bounding box center [322, 14] width 32 height 8
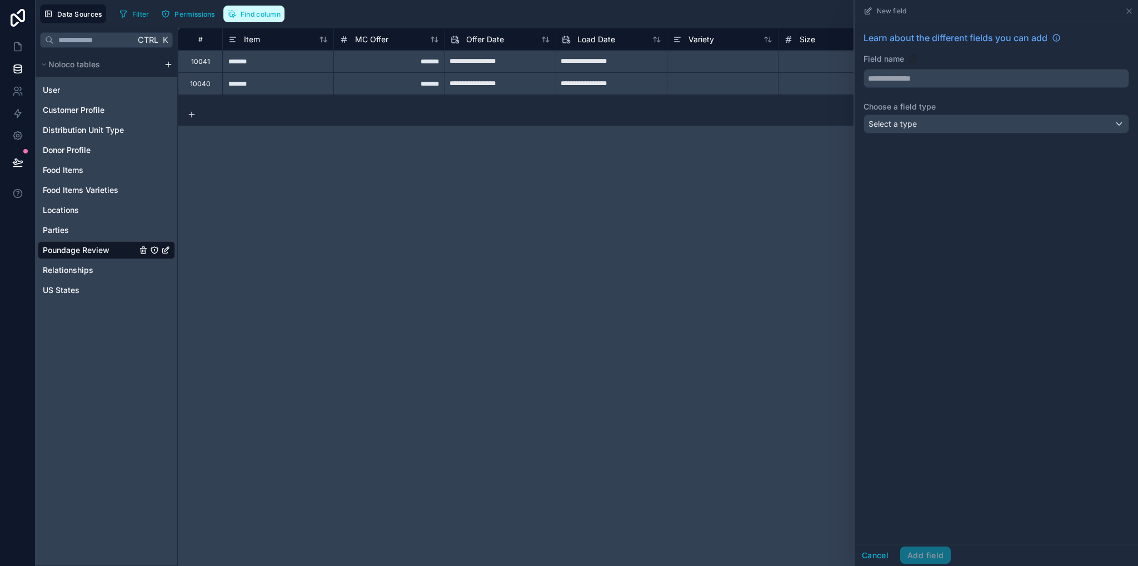
click at [265, 16] on span "Find column" at bounding box center [261, 14] width 40 height 8
drag, startPoint x: 617, startPoint y: 219, endPoint x: 590, endPoint y: 201, distance: 32.8
click at [617, 219] on div "**********" at bounding box center [658, 297] width 960 height 538
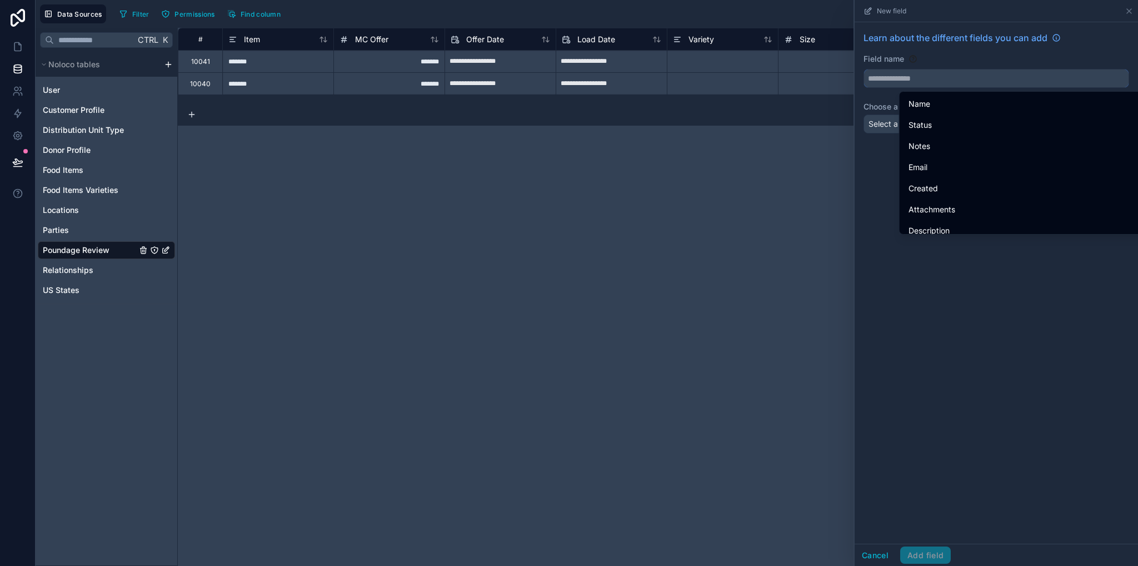
click at [968, 78] on input "text" at bounding box center [996, 78] width 264 height 18
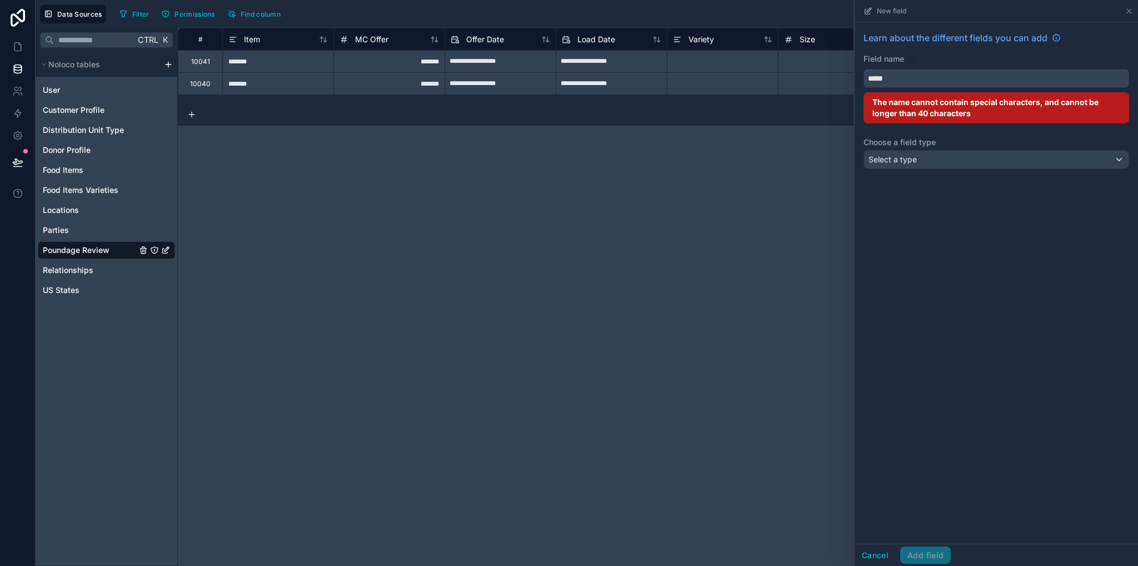
click at [863, 69] on button "****" at bounding box center [996, 78] width 266 height 19
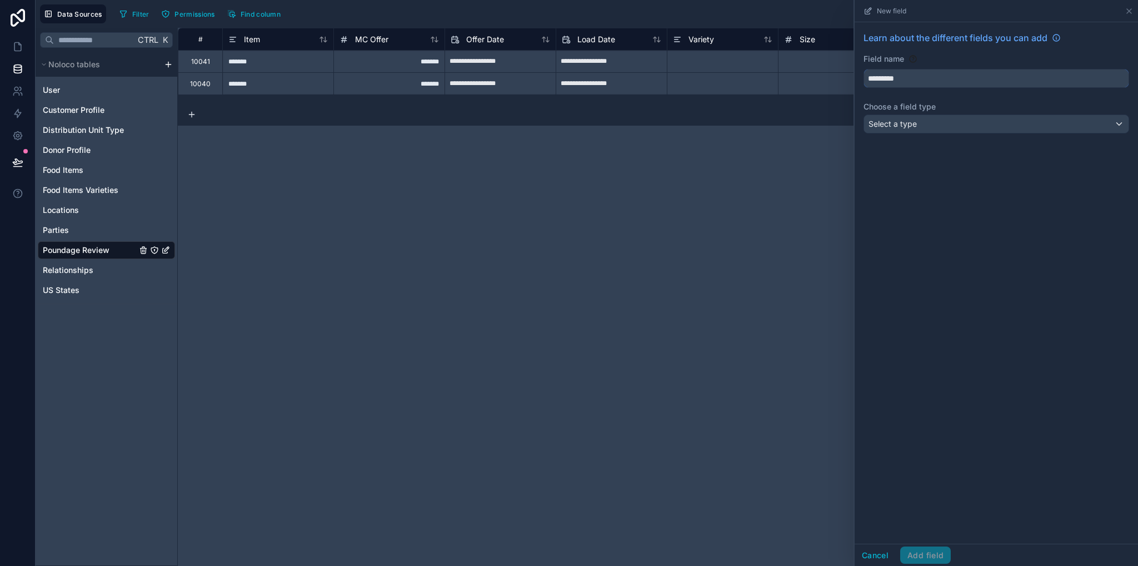
type input "*********"
click at [923, 122] on div "Select a type" at bounding box center [996, 124] width 264 height 18
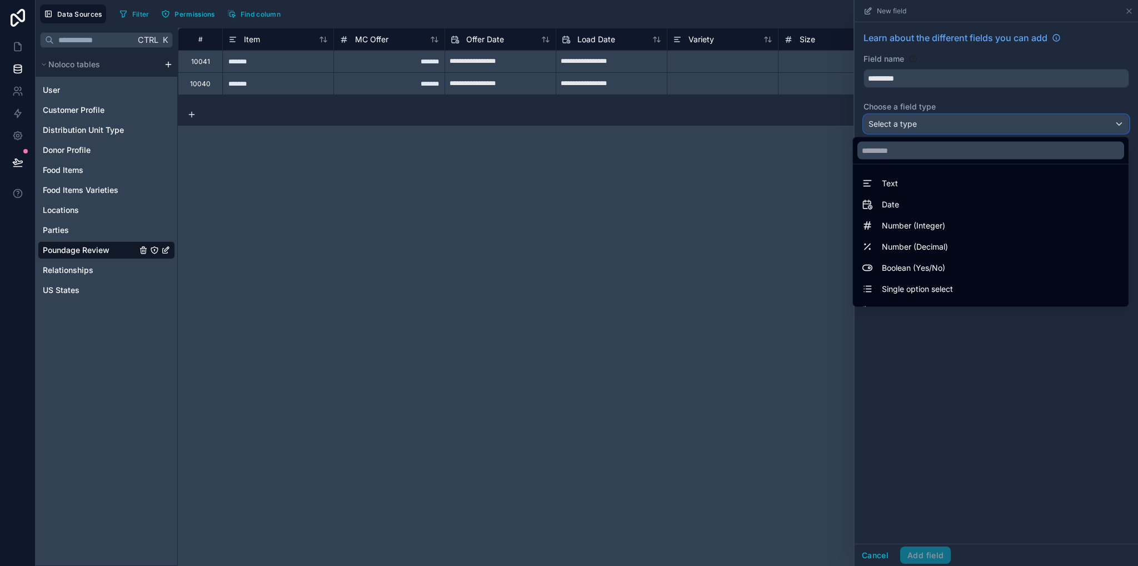
scroll to position [322, 0]
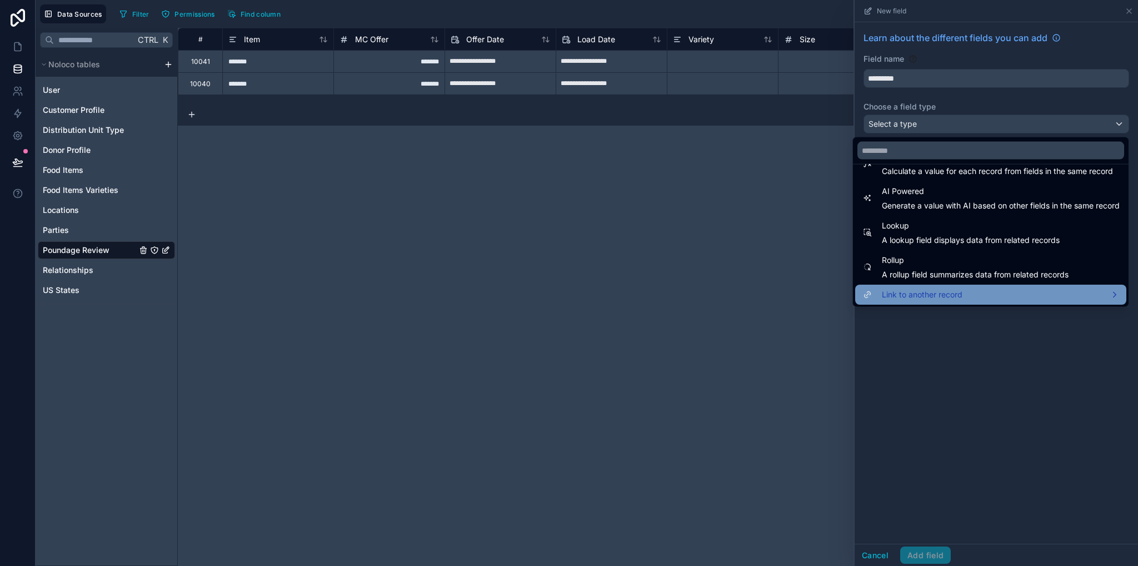
click at [912, 298] on span "Link to another record" at bounding box center [922, 294] width 81 height 13
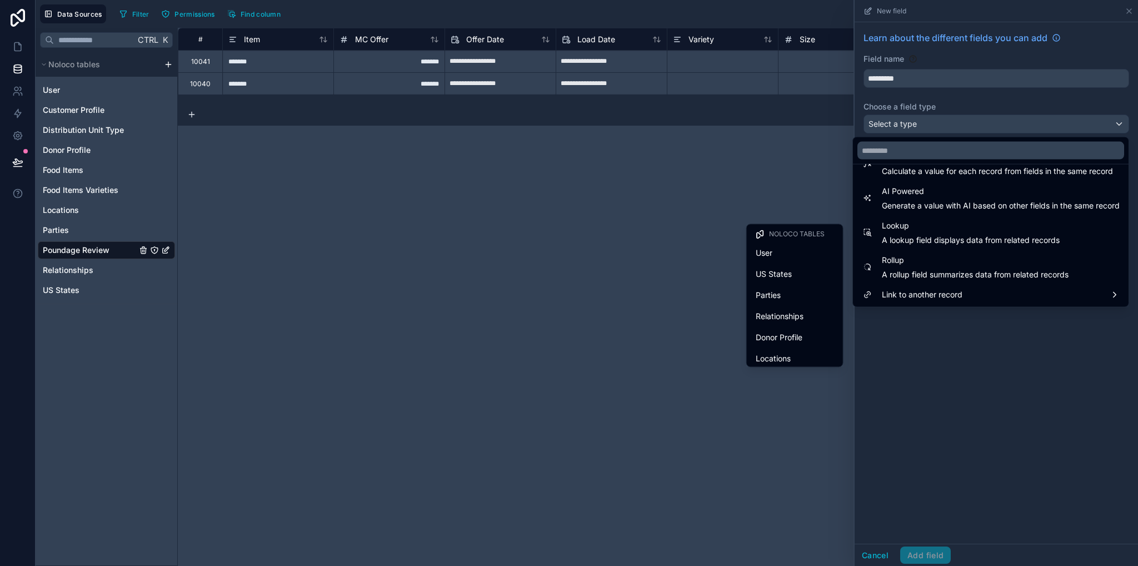
scroll to position [110, 0]
click at [772, 294] on span "Food Items" at bounding box center [776, 290] width 40 height 13
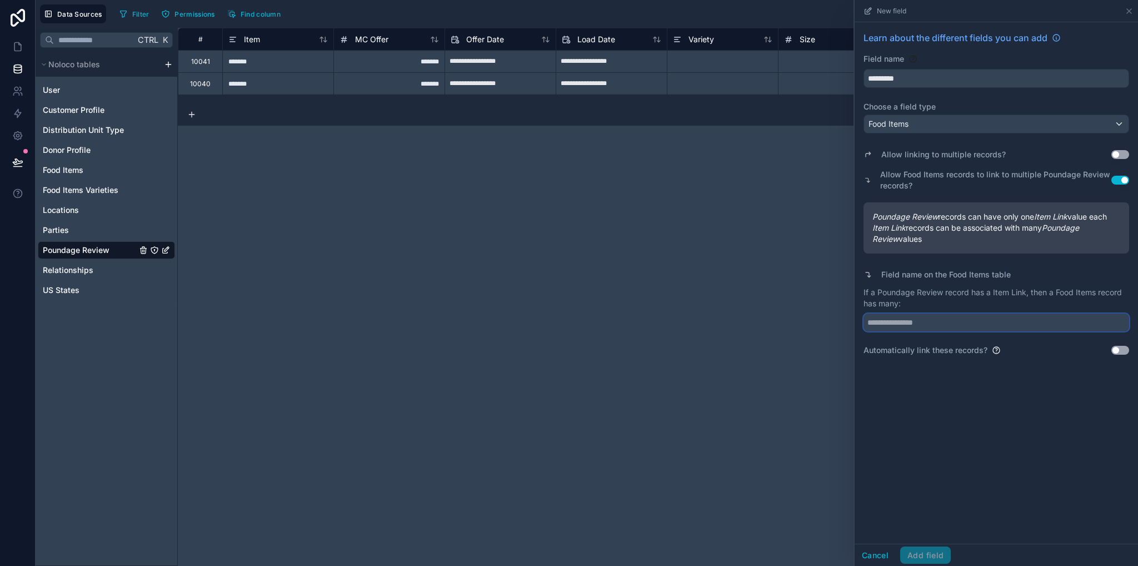
click at [920, 325] on input "text" at bounding box center [996, 322] width 266 height 18
type input "**********"
click at [1118, 347] on button "Use setting" at bounding box center [1120, 350] width 18 height 9
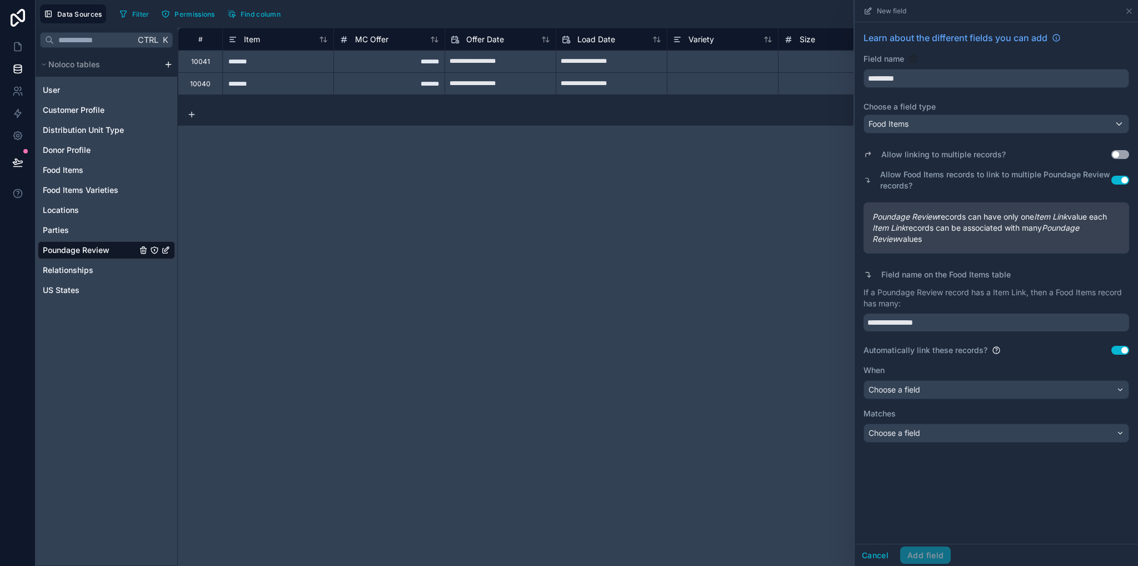
click at [926, 378] on div "When Choose a field" at bounding box center [996, 381] width 266 height 34
click at [927, 382] on div "Choose a field" at bounding box center [996, 390] width 264 height 18
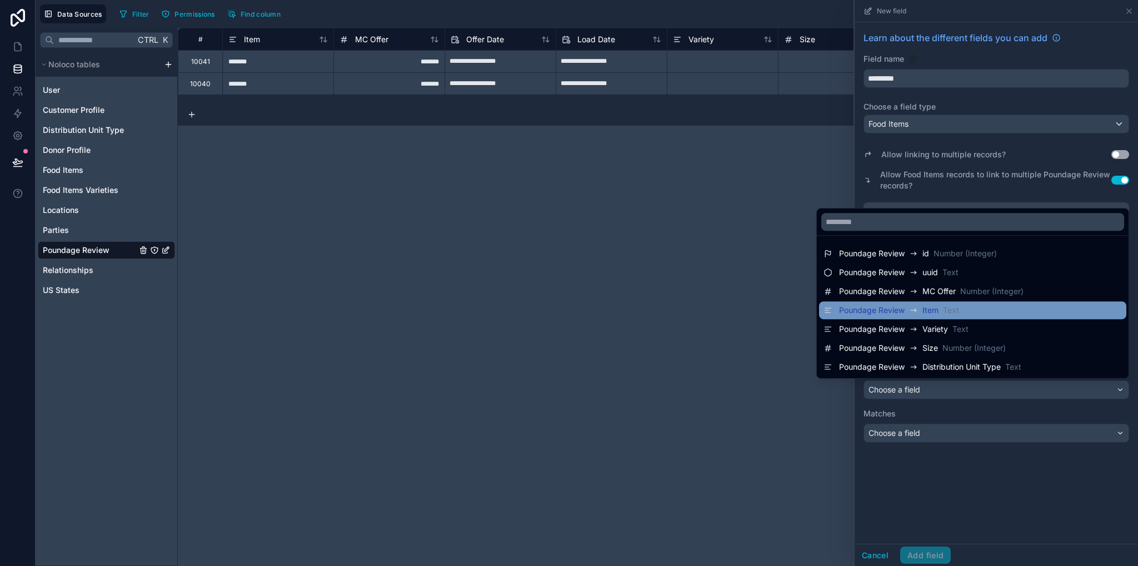
click at [912, 309] on div "Poundage Review" at bounding box center [880, 309] width 83 height 13
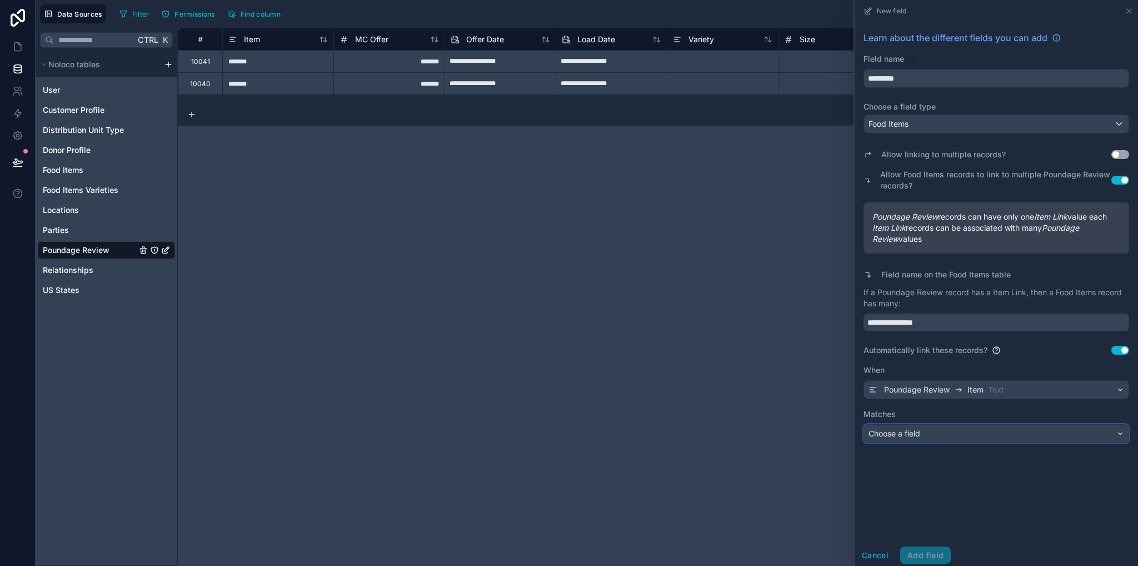
click at [920, 433] on span "Choose a field" at bounding box center [894, 432] width 52 height 9
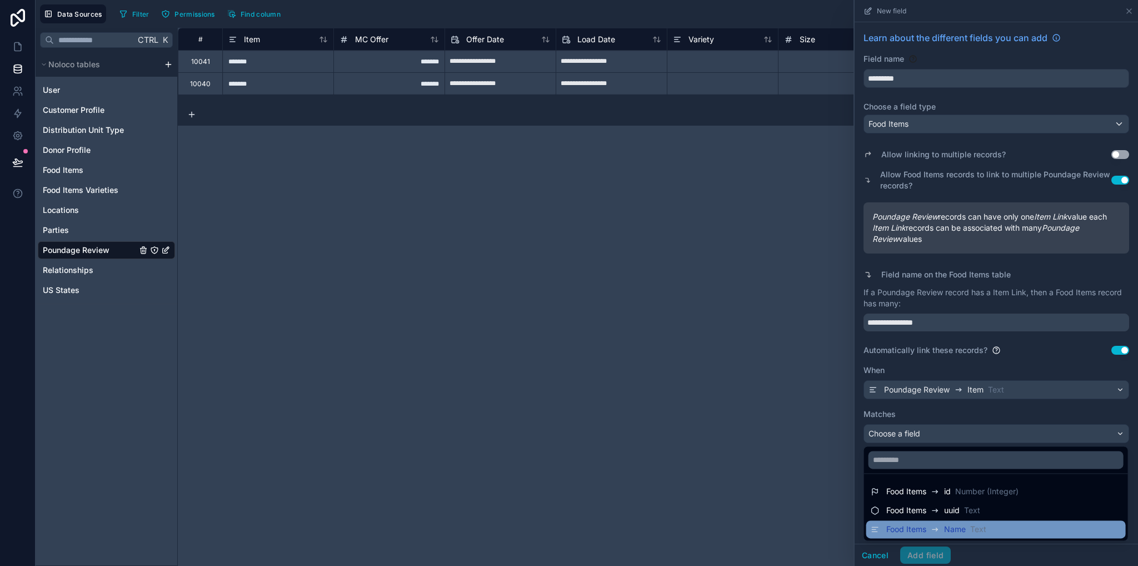
click at [936, 531] on icon at bounding box center [935, 528] width 9 height 13
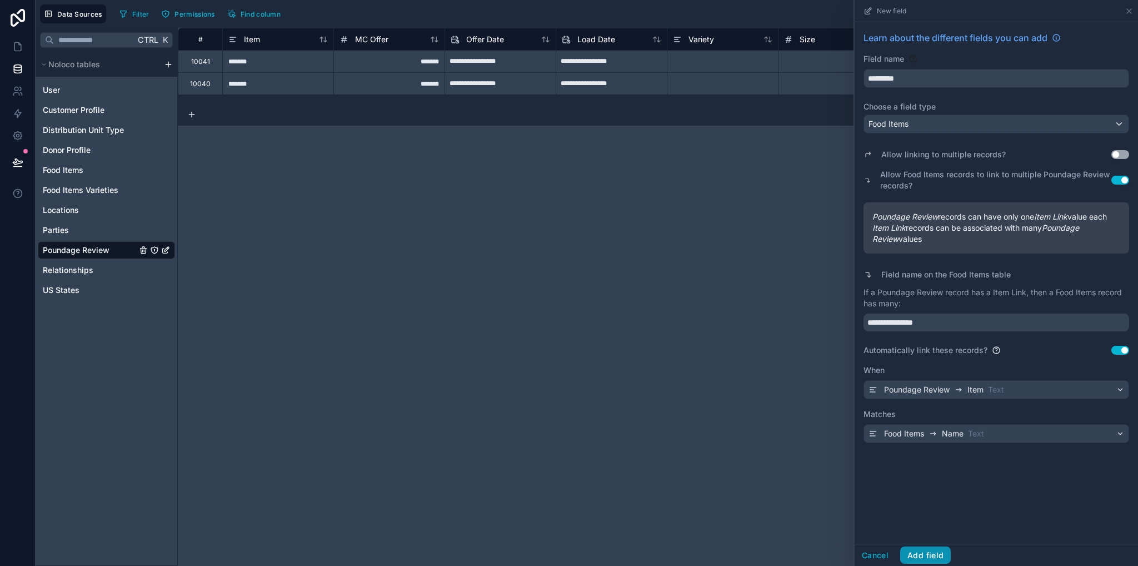
click at [934, 550] on button "Add field" at bounding box center [925, 555] width 51 height 18
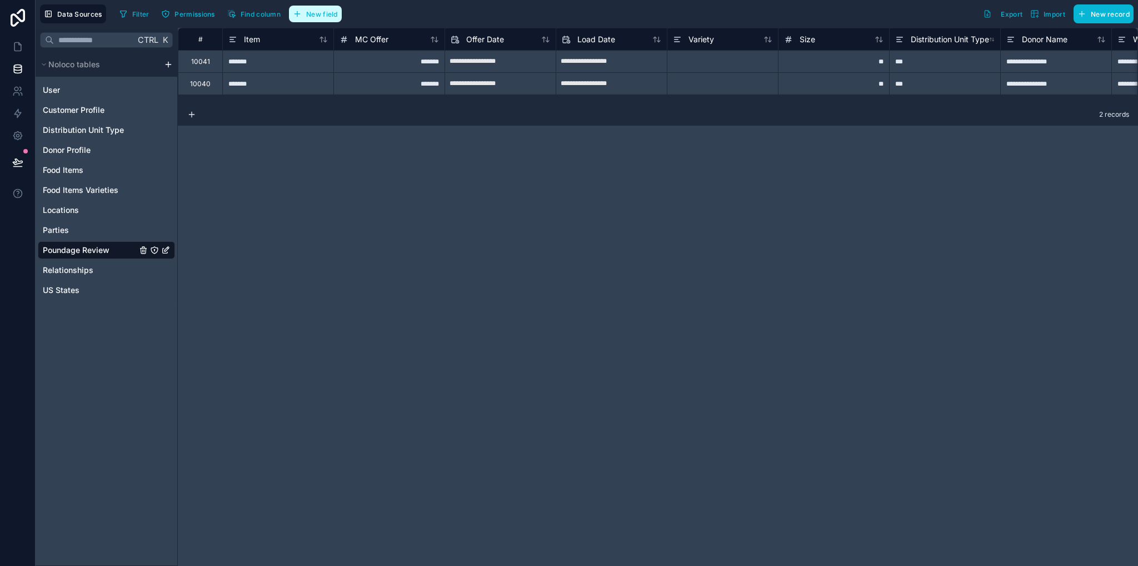
click at [327, 17] on span "New field" at bounding box center [322, 14] width 32 height 8
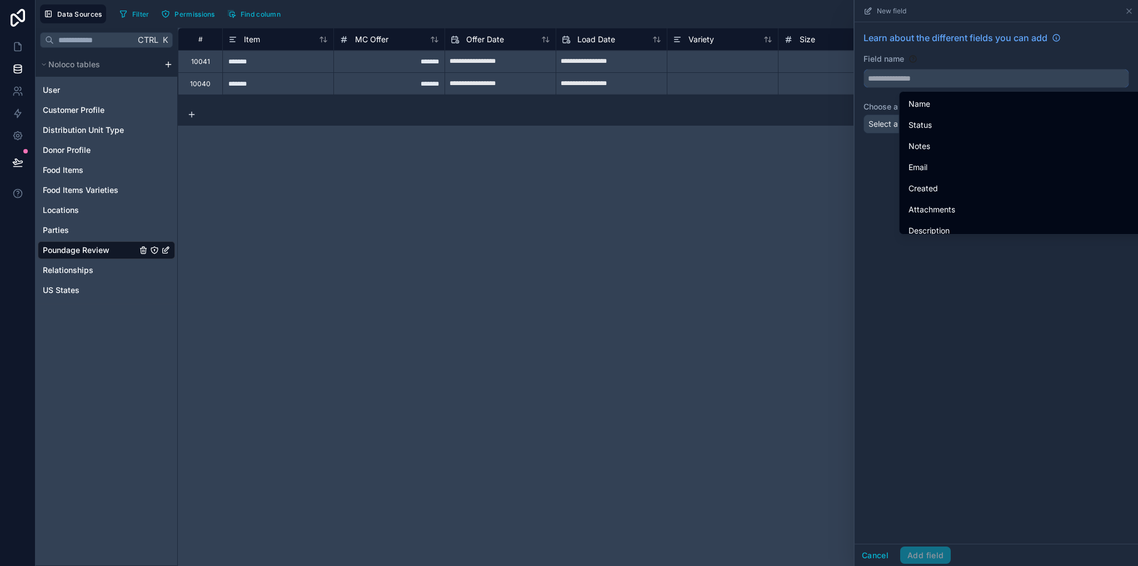
click at [878, 80] on input "text" at bounding box center [996, 78] width 264 height 18
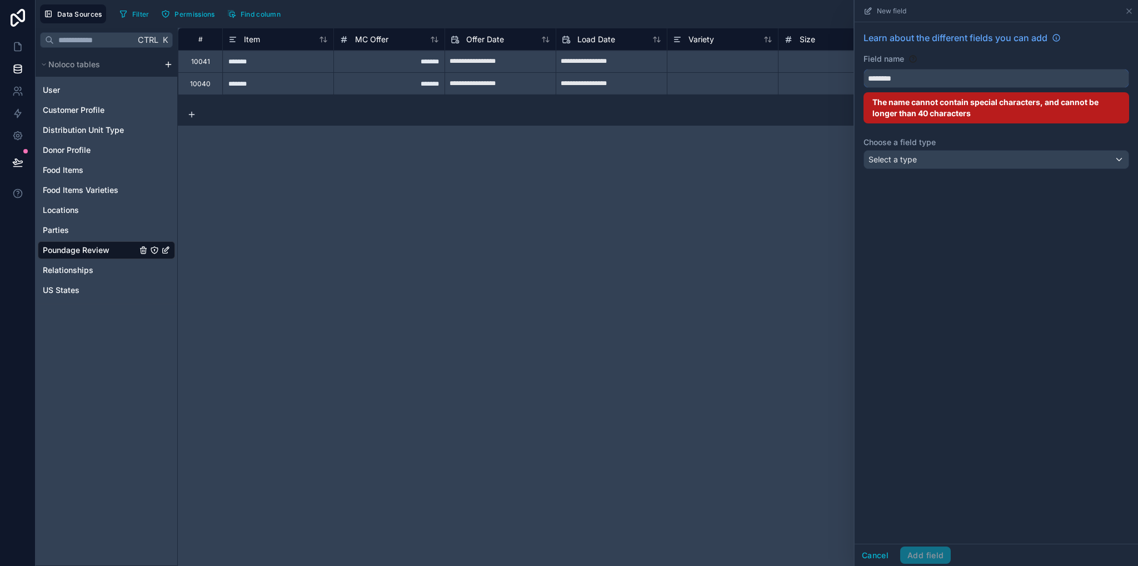
click at [863, 69] on button "*******" at bounding box center [996, 78] width 266 height 19
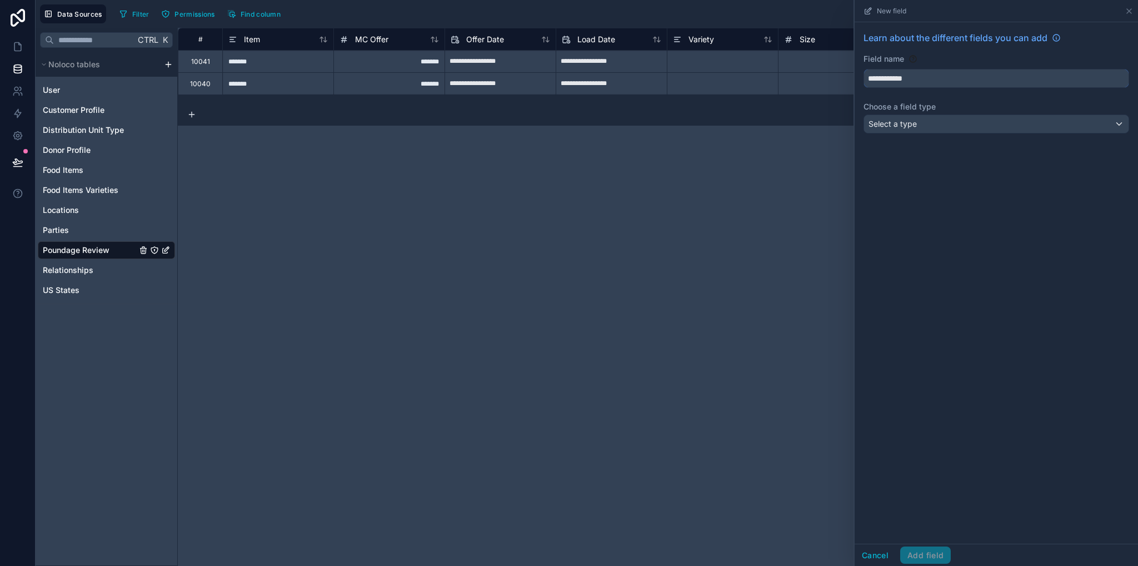
type input "**********"
click at [890, 120] on span "Select a type" at bounding box center [892, 123] width 48 height 9
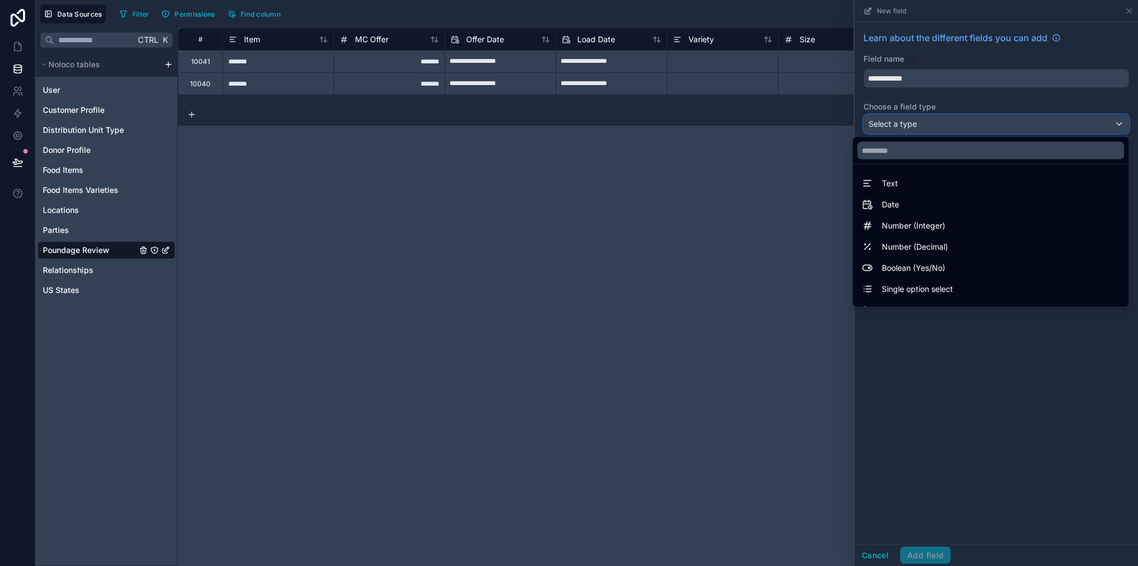
scroll to position [322, 0]
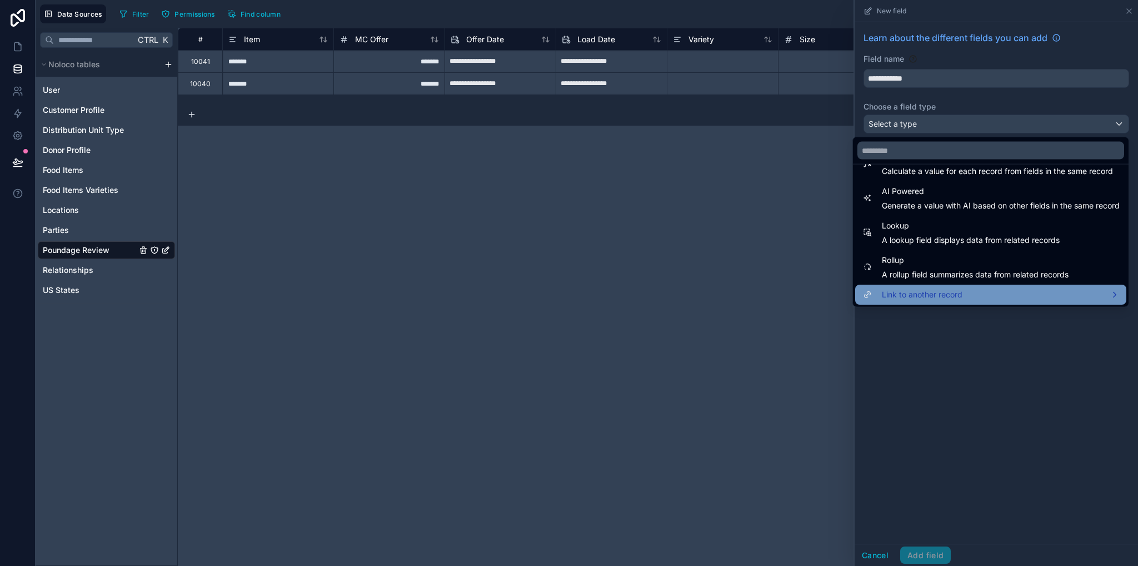
click at [889, 292] on span "Link to another record" at bounding box center [922, 294] width 81 height 13
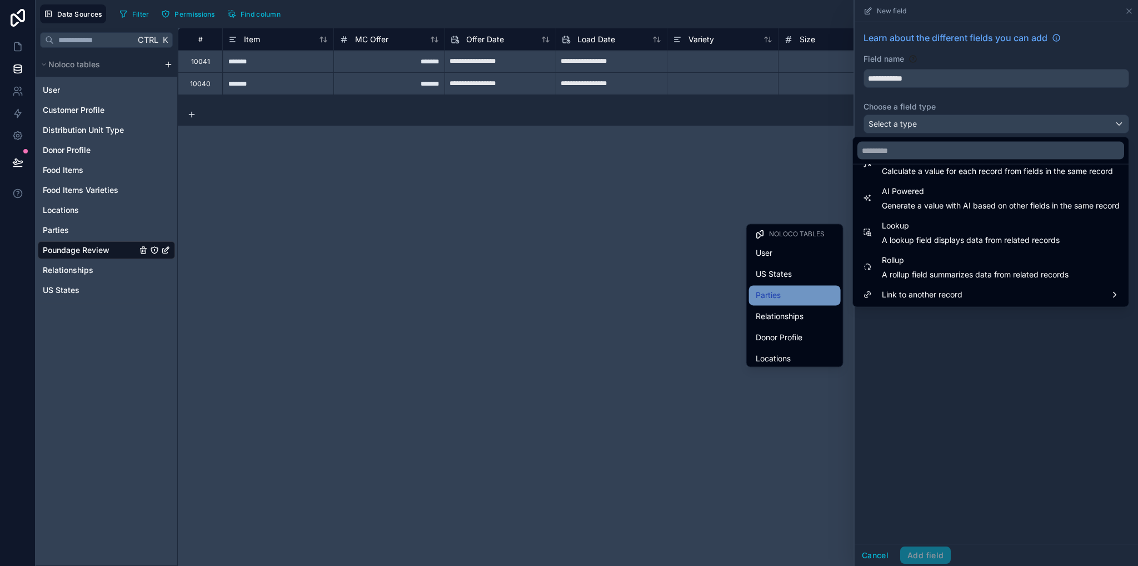
scroll to position [110, 0]
click at [786, 312] on span "Food Items Varieties" at bounding box center [792, 311] width 73 height 13
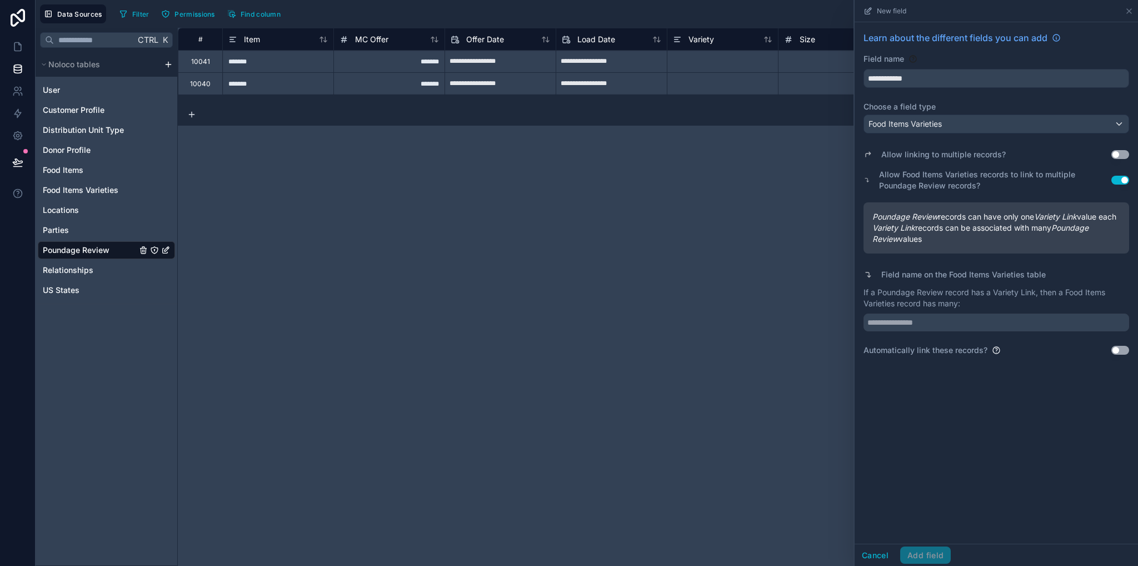
drag, startPoint x: 902, startPoint y: 342, endPoint x: 902, endPoint y: 334, distance: 7.8
click at [903, 342] on div "Allow linking to multiple records? Use setting Allow Food Items Varieties recor…" at bounding box center [996, 247] width 266 height 218
click at [902, 331] on input "text" at bounding box center [996, 322] width 266 height 18
paste input "**********"
type input "**********"
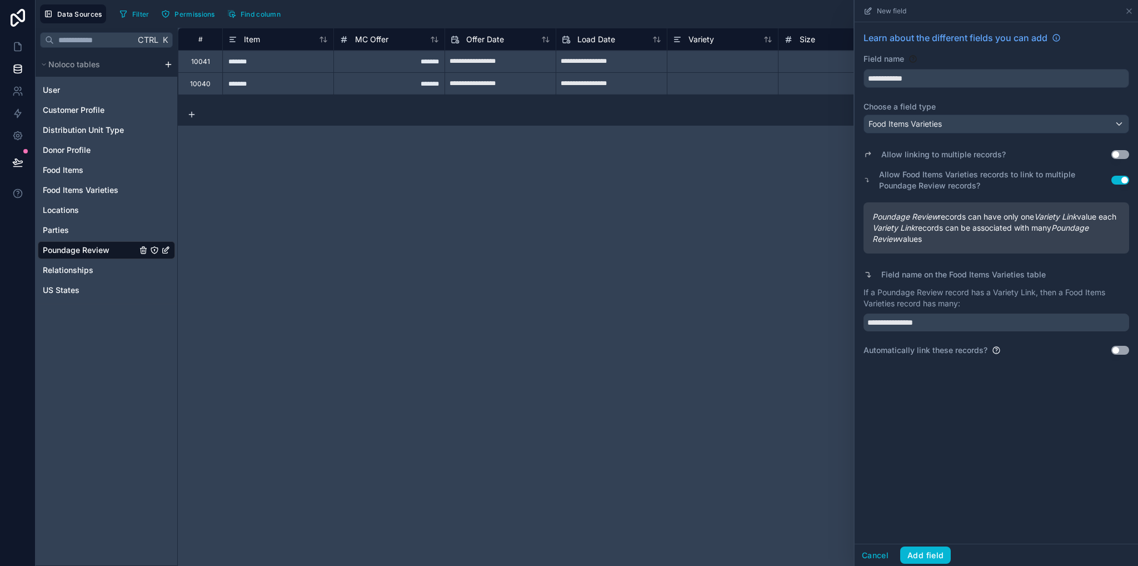
click at [1127, 354] on button "Use setting" at bounding box center [1120, 350] width 18 height 9
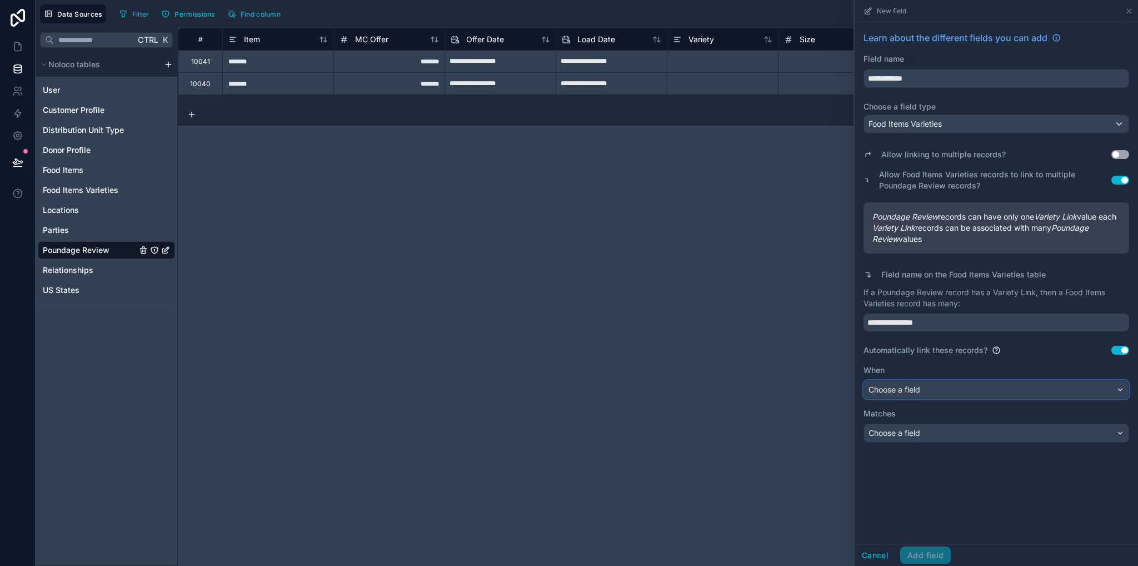
click at [907, 394] on span "Choose a field" at bounding box center [894, 388] width 52 height 9
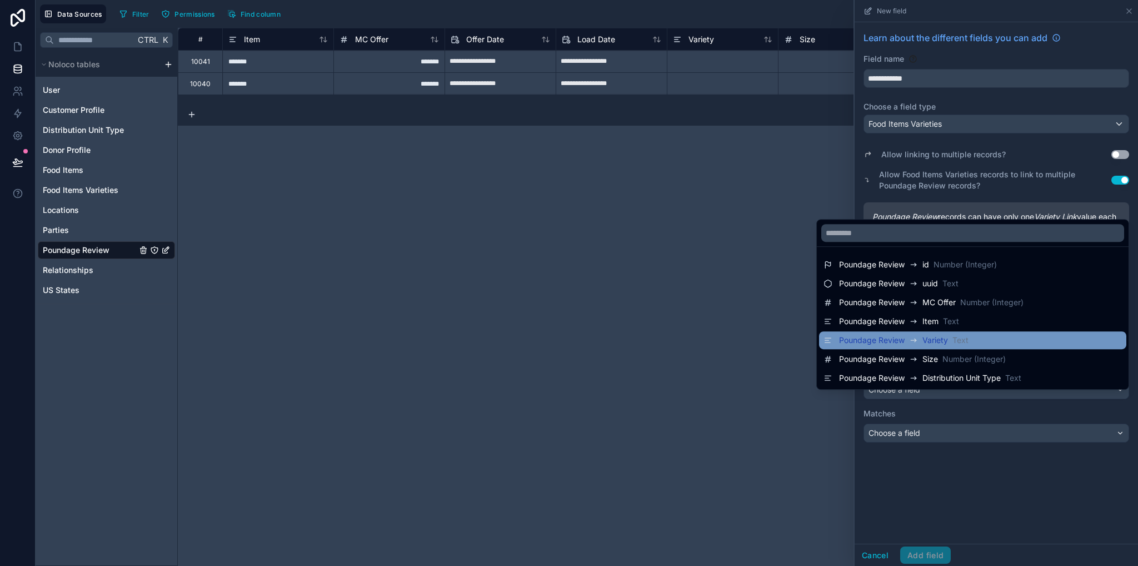
click at [900, 347] on div "Poundage Review Variety Text" at bounding box center [972, 340] width 307 height 18
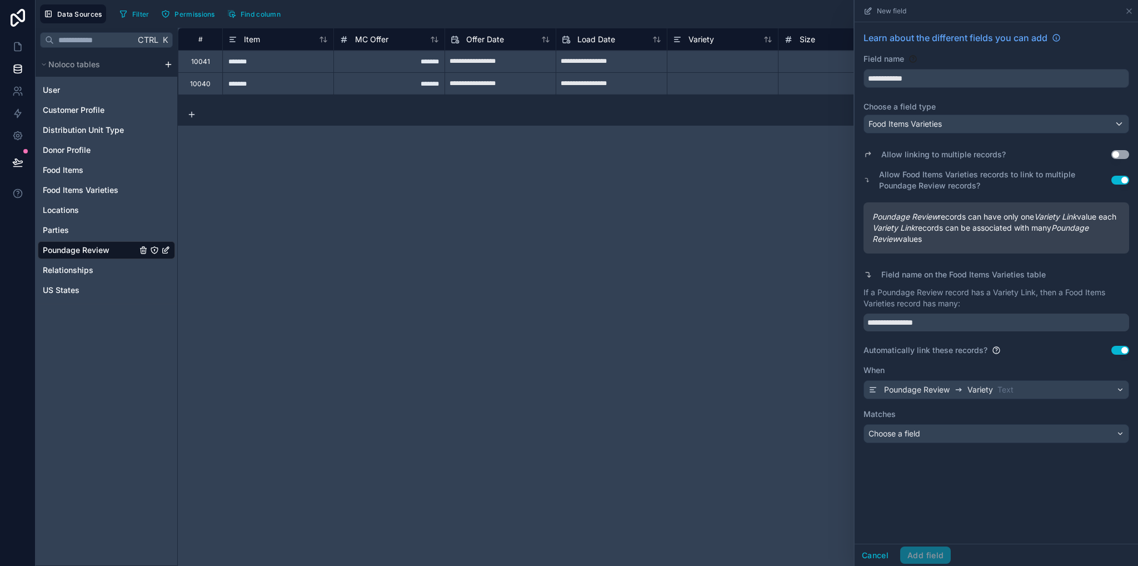
drag, startPoint x: 915, startPoint y: 423, endPoint x: 920, endPoint y: 442, distance: 19.5
click at [916, 419] on label "Matches" at bounding box center [996, 413] width 266 height 11
click at [920, 438] on span "Choose a field" at bounding box center [894, 432] width 52 height 9
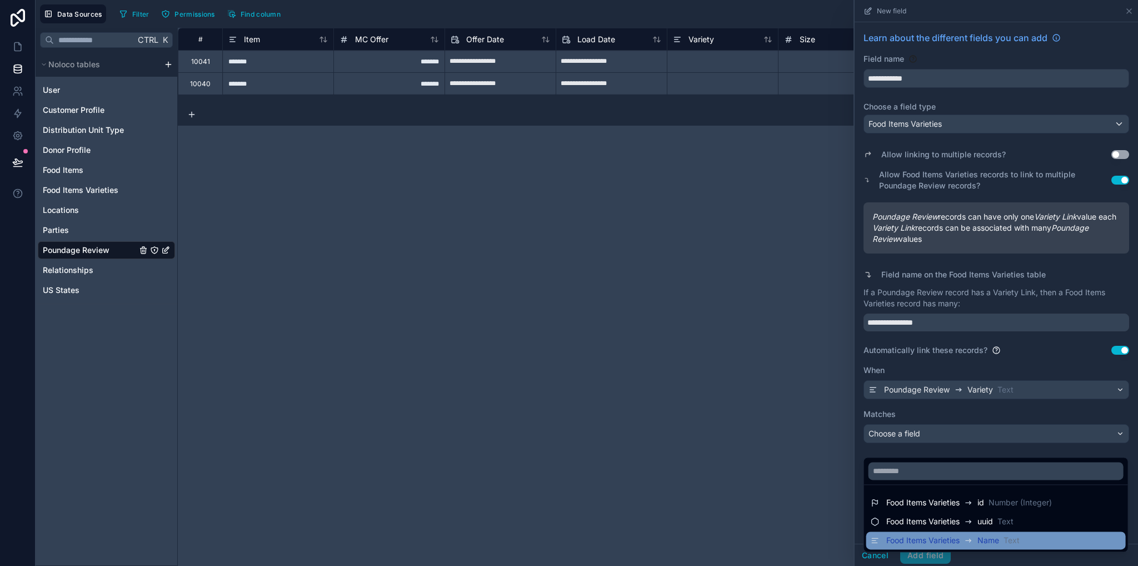
click at [925, 538] on span "Food Items Varieties" at bounding box center [922, 540] width 73 height 11
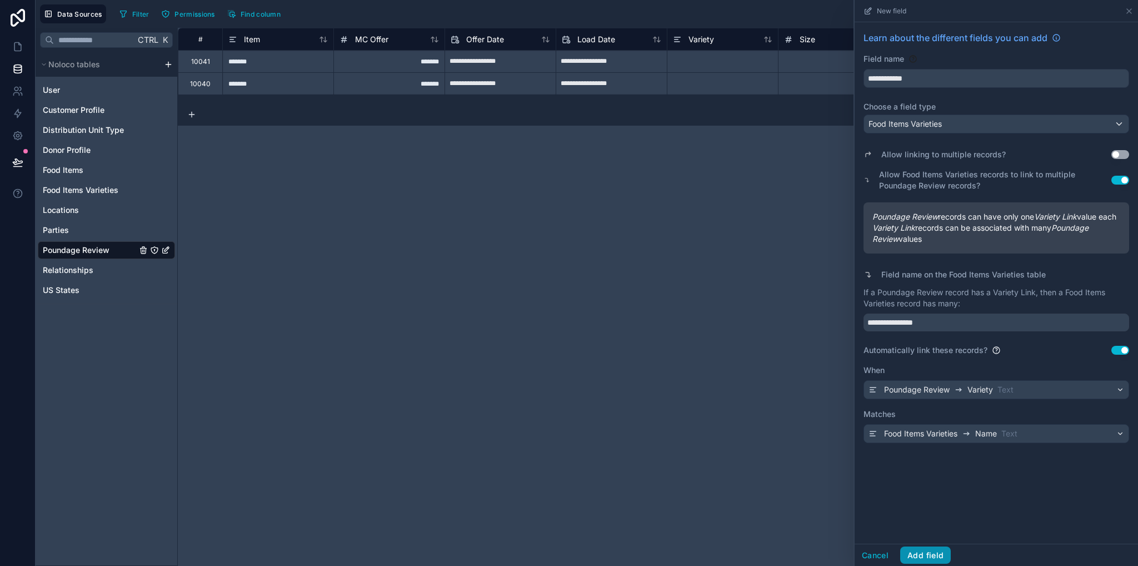
click at [927, 557] on button "Add field" at bounding box center [925, 555] width 51 height 18
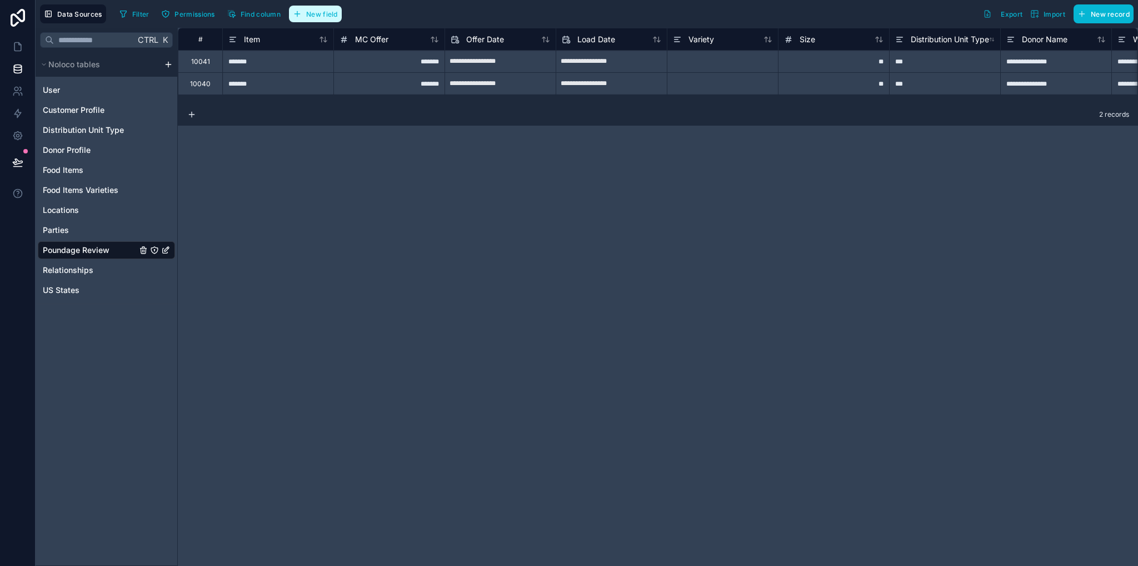
click at [313, 14] on span "New field" at bounding box center [322, 14] width 32 height 8
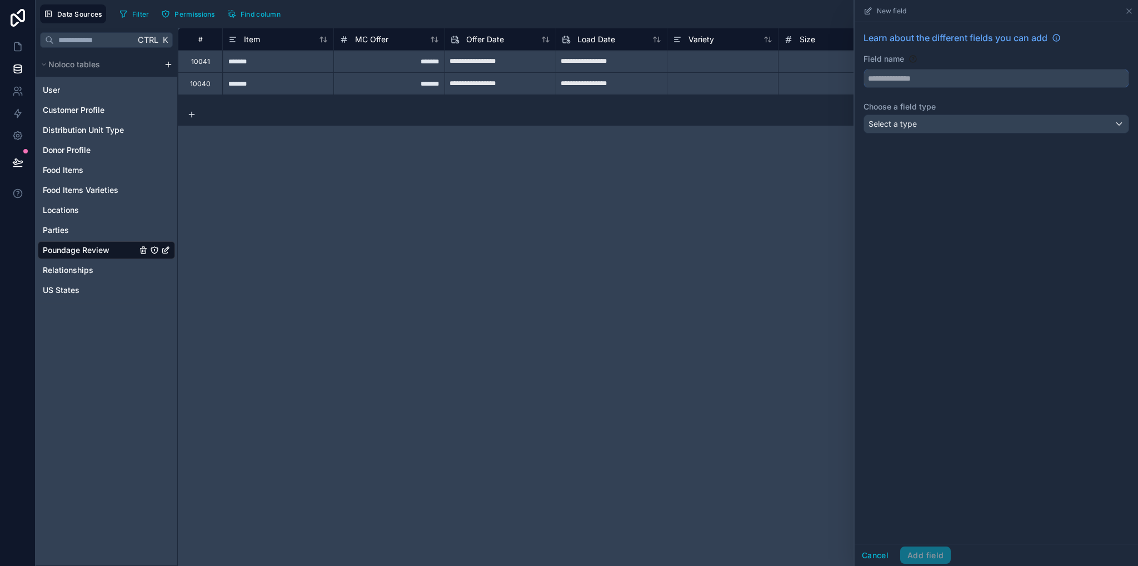
click at [953, 70] on input "text" at bounding box center [996, 78] width 264 height 18
click at [863, 69] on button "**********" at bounding box center [996, 78] width 266 height 19
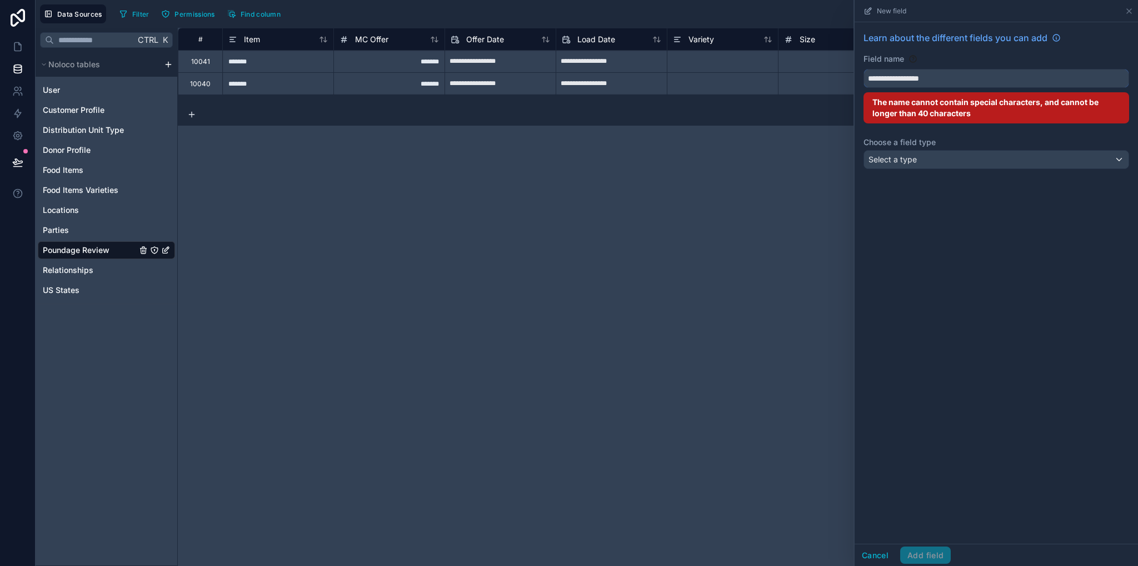
click at [863, 69] on button "**********" at bounding box center [996, 78] width 266 height 19
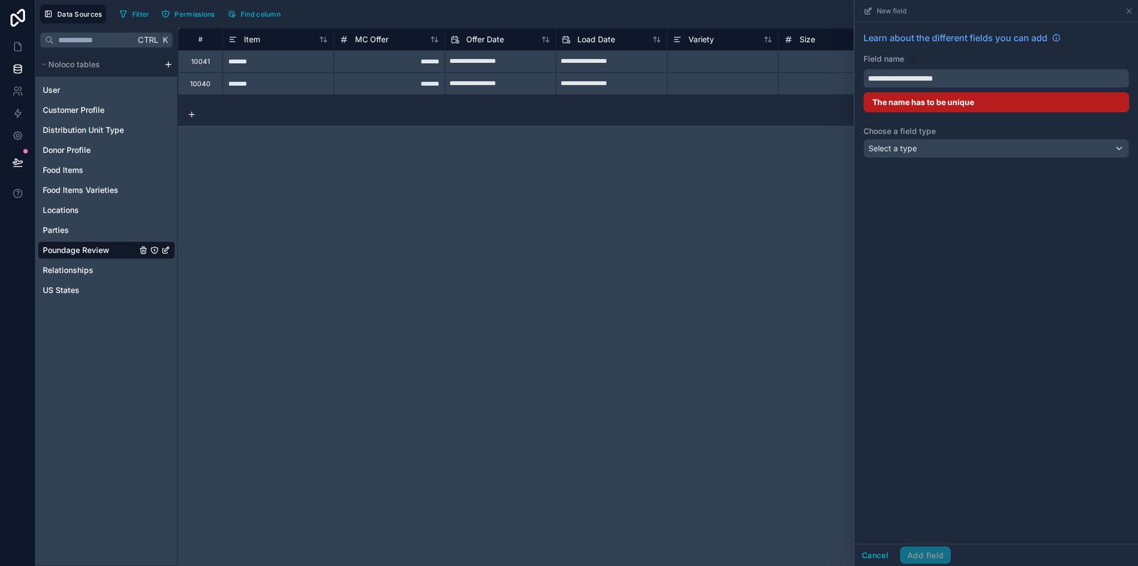
click at [863, 69] on button "**********" at bounding box center [996, 78] width 266 height 19
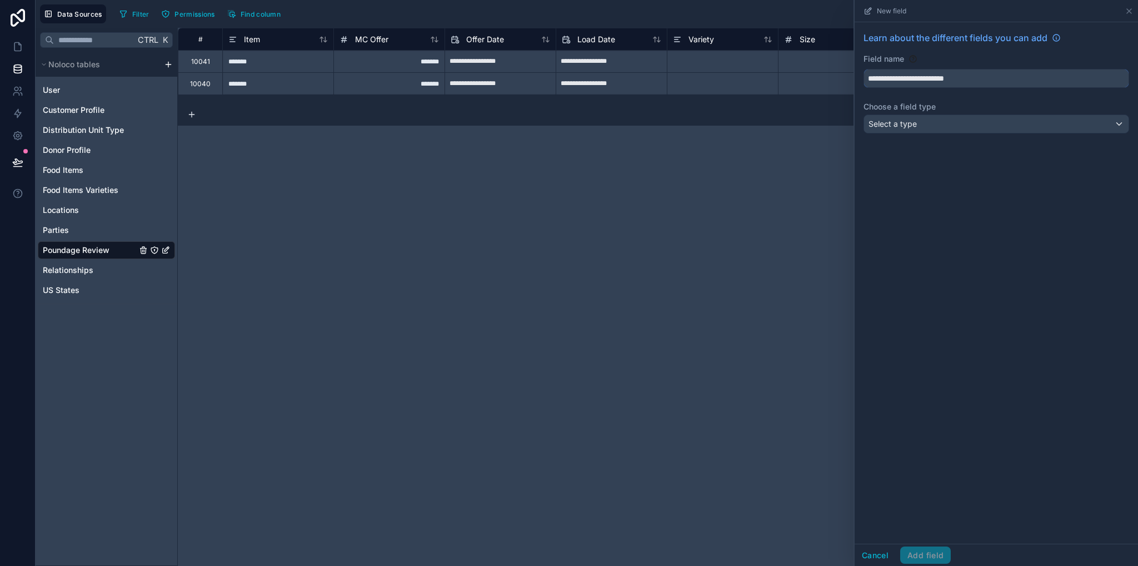
type input "**********"
click at [900, 126] on span "Select a type" at bounding box center [892, 123] width 48 height 9
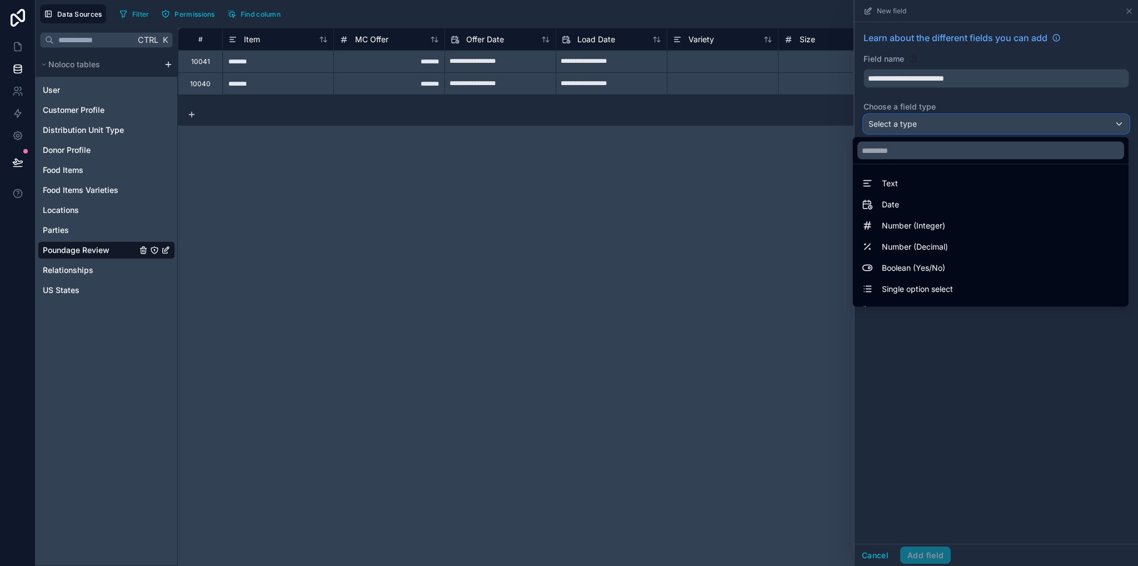
scroll to position [322, 0]
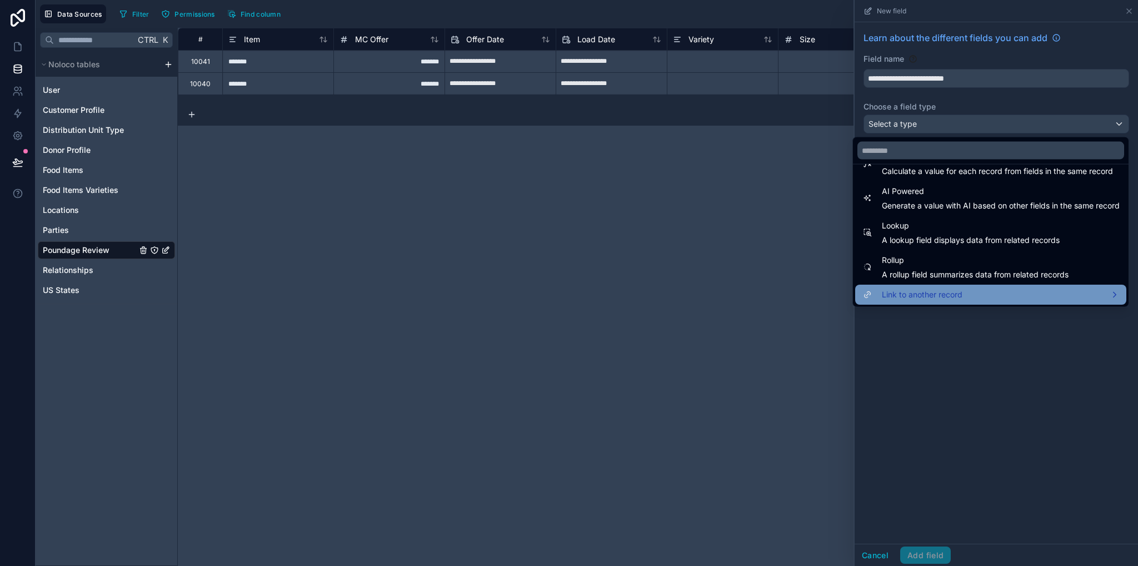
click at [924, 292] on span "Link to another record" at bounding box center [922, 294] width 81 height 13
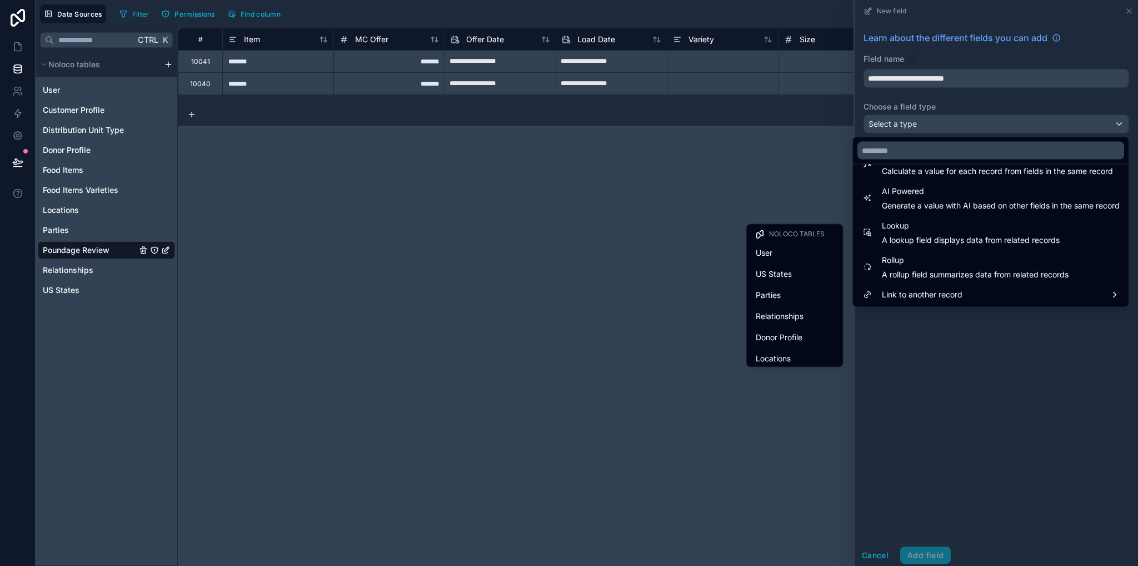
scroll to position [110, 0]
click at [804, 326] on span "Distribution Unit Type" at bounding box center [795, 332] width 78 height 13
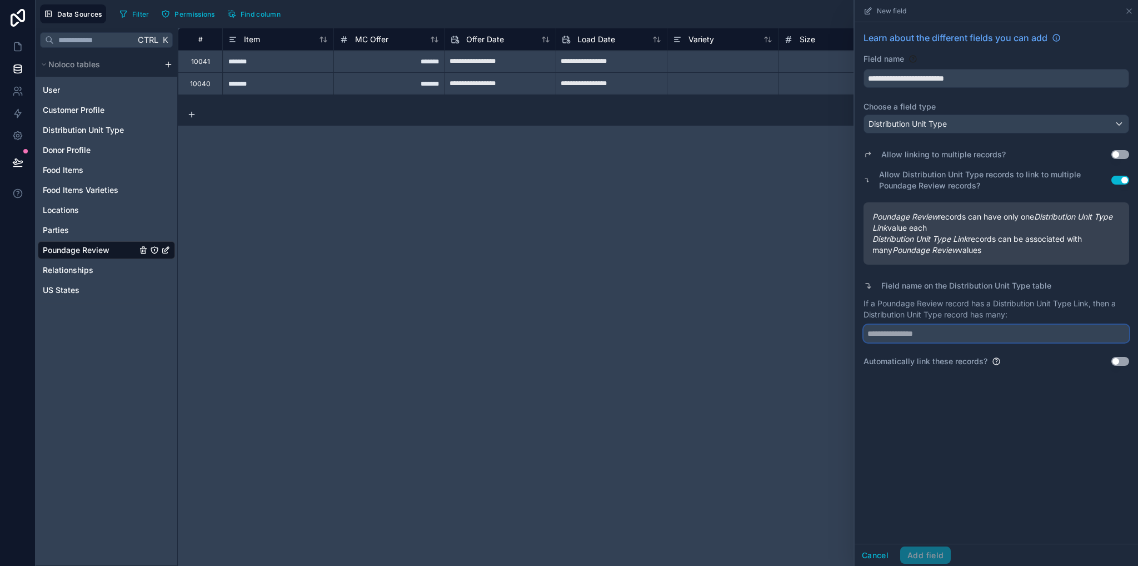
click at [912, 329] on input "text" at bounding box center [996, 333] width 266 height 18
paste input "**********"
type input "**********"
click at [1121, 359] on button "Use setting" at bounding box center [1120, 361] width 18 height 9
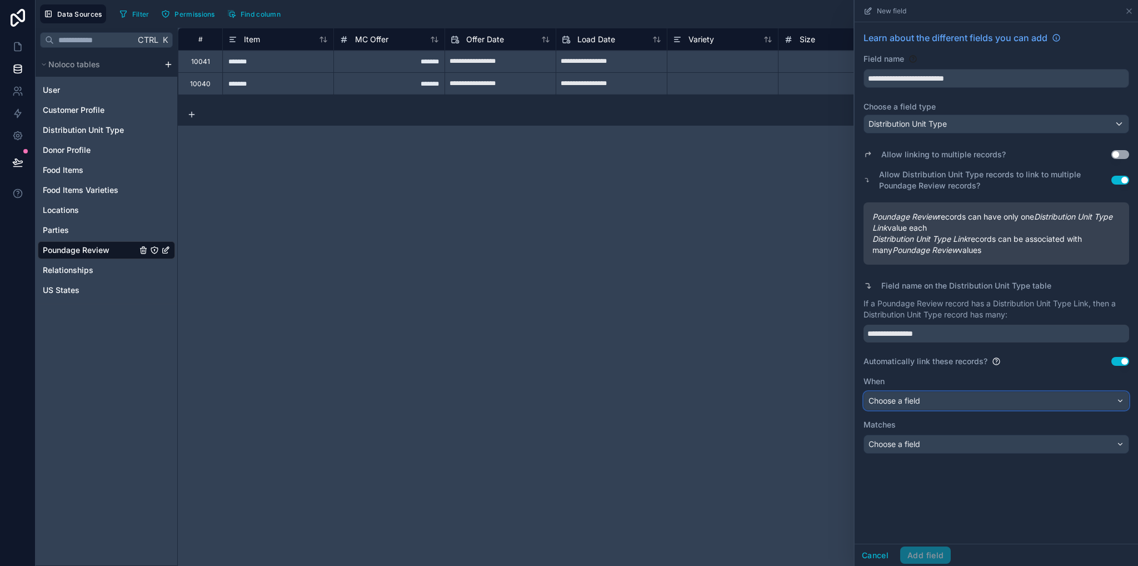
click at [896, 404] on span "Choose a field" at bounding box center [894, 400] width 52 height 9
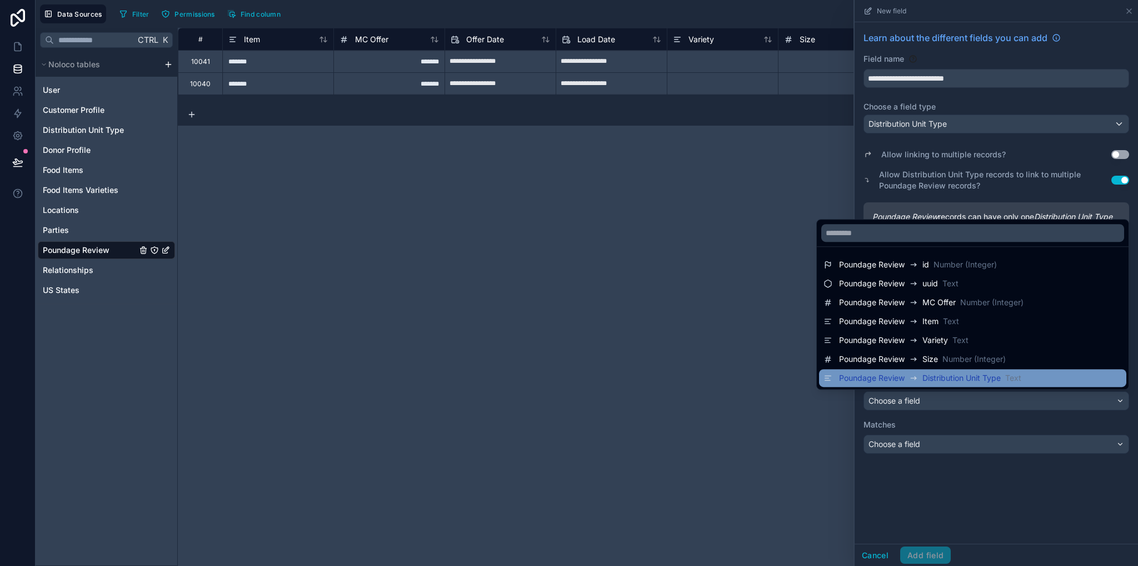
click at [893, 377] on span "Poundage Review" at bounding box center [872, 377] width 66 height 11
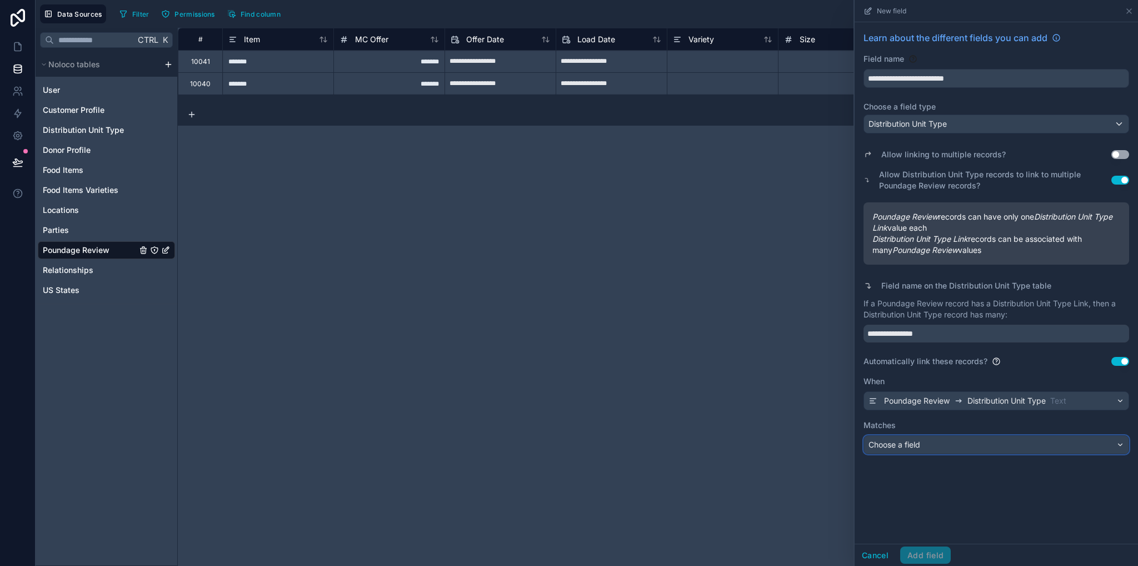
click at [912, 441] on span "Choose a field" at bounding box center [894, 444] width 52 height 9
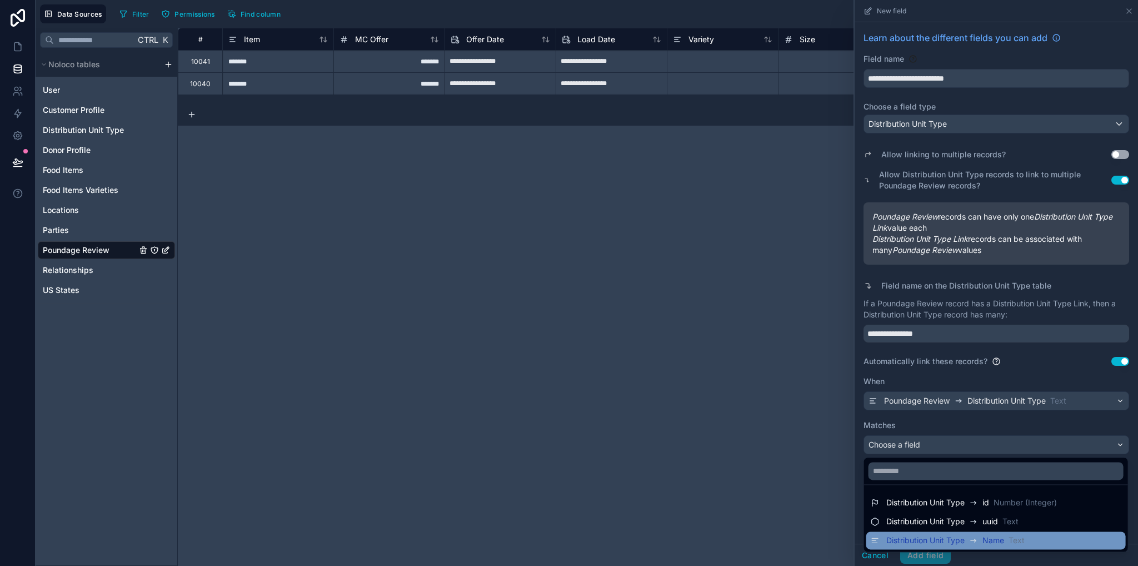
click at [921, 543] on span "Distribution Unit Type" at bounding box center [925, 540] width 78 height 11
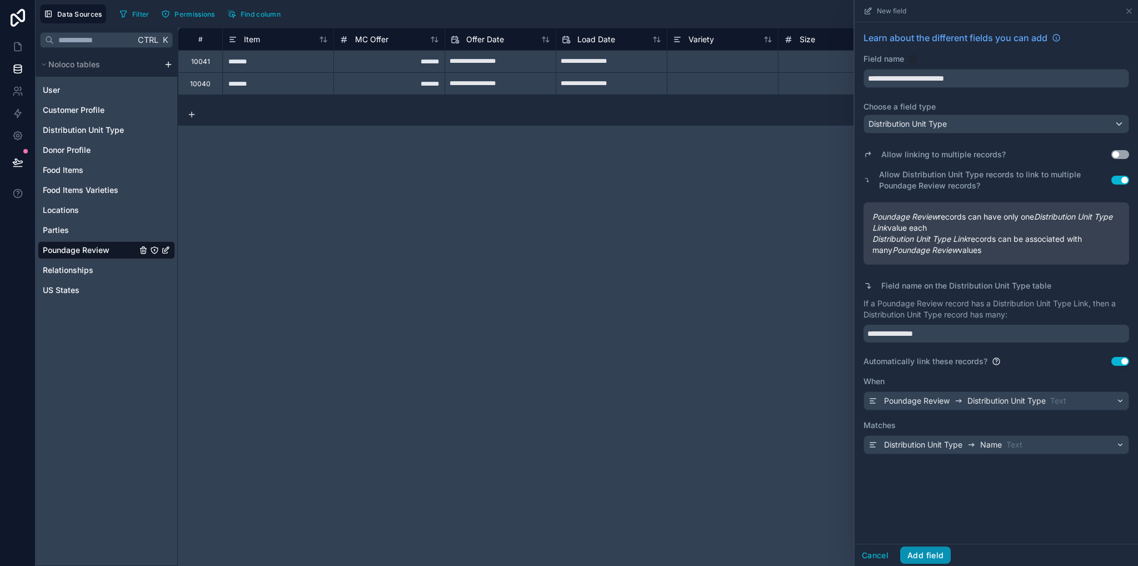
click at [925, 560] on button "Add field" at bounding box center [925, 555] width 51 height 18
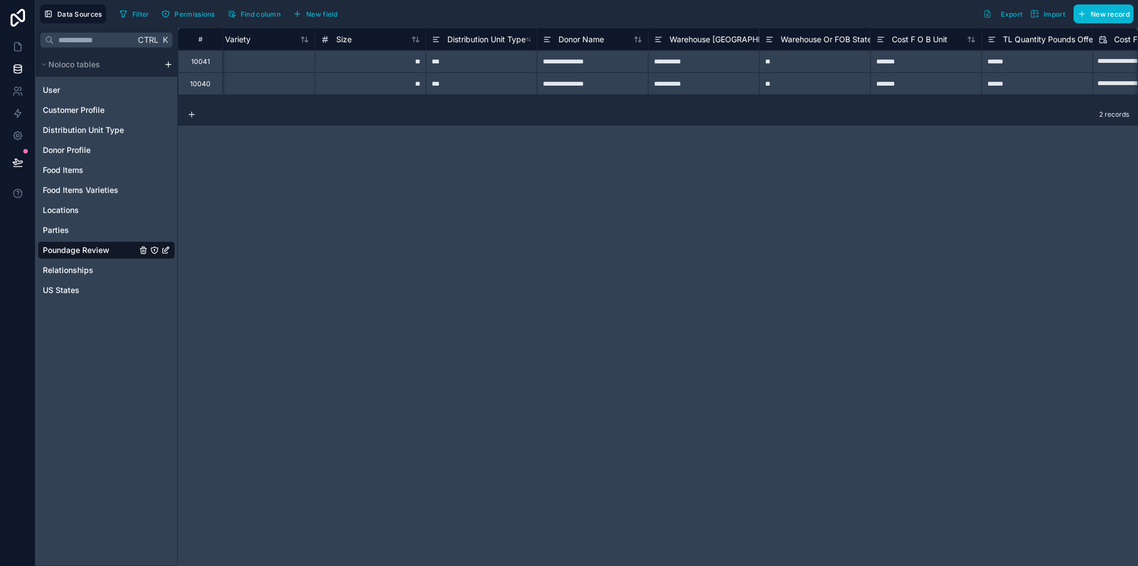
scroll to position [0, 474]
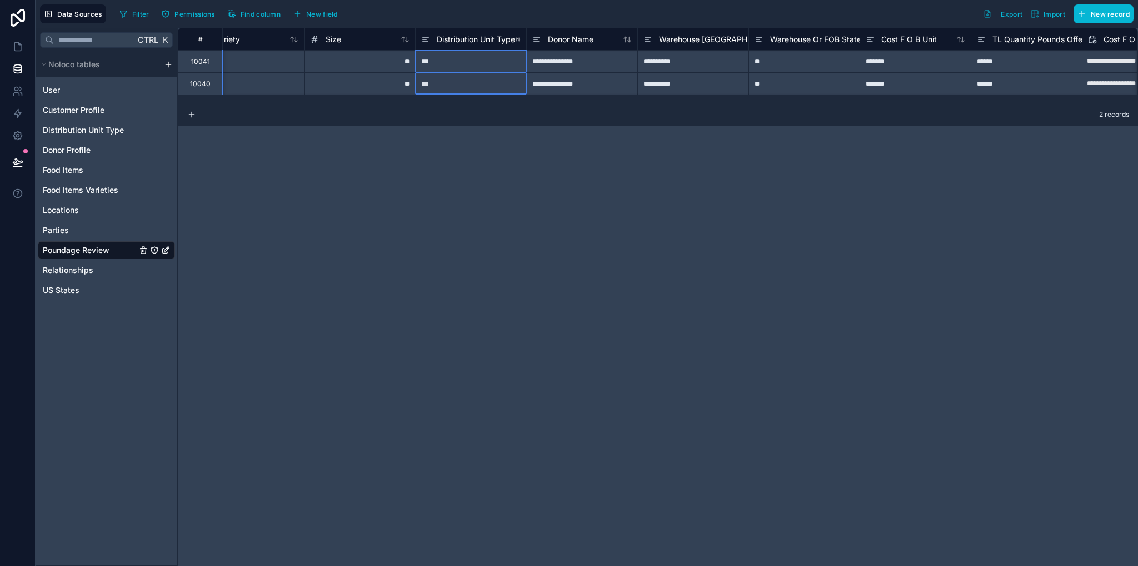
click at [458, 39] on span "Distribution Unit Type" at bounding box center [476, 39] width 78 height 11
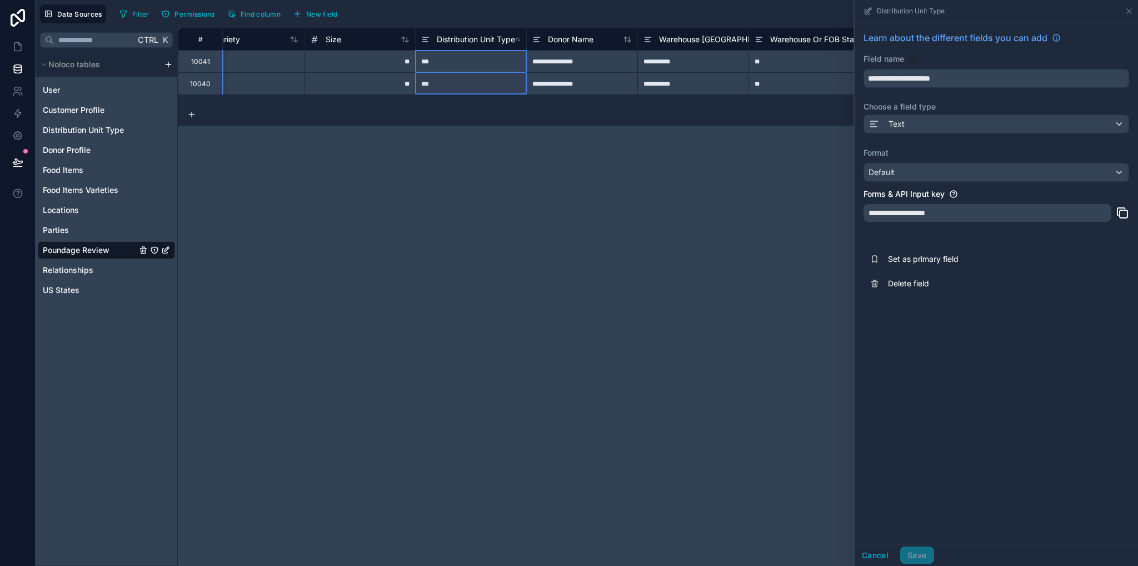
click at [787, 200] on div "**********" at bounding box center [658, 297] width 960 height 538
click at [888, 556] on button "Cancel" at bounding box center [875, 555] width 41 height 18
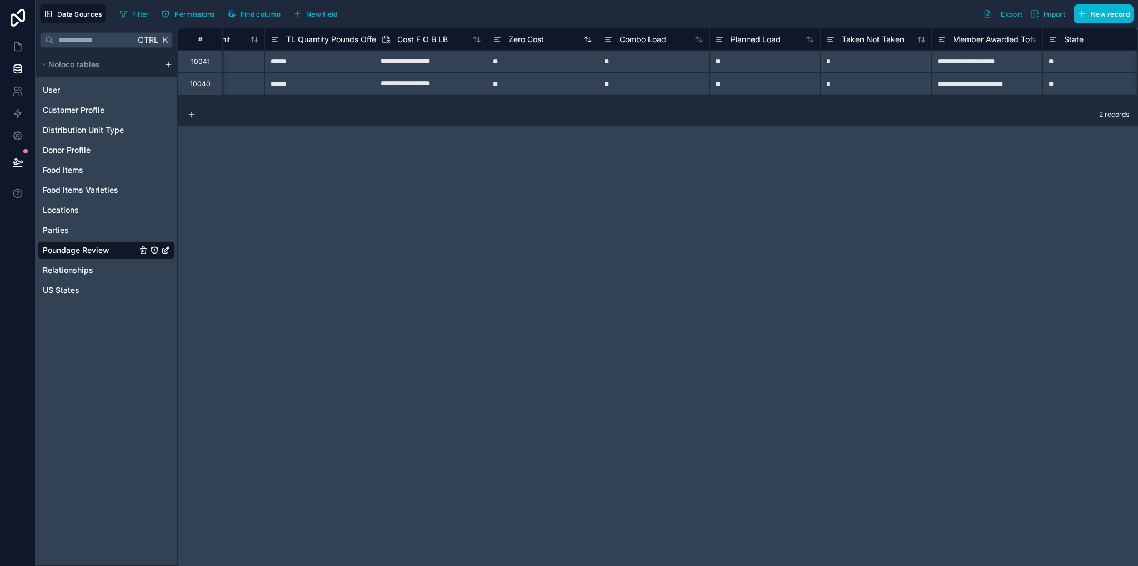
scroll to position [0, 1178]
click at [522, 36] on span "Zero Cost" at bounding box center [529, 39] width 36 height 11
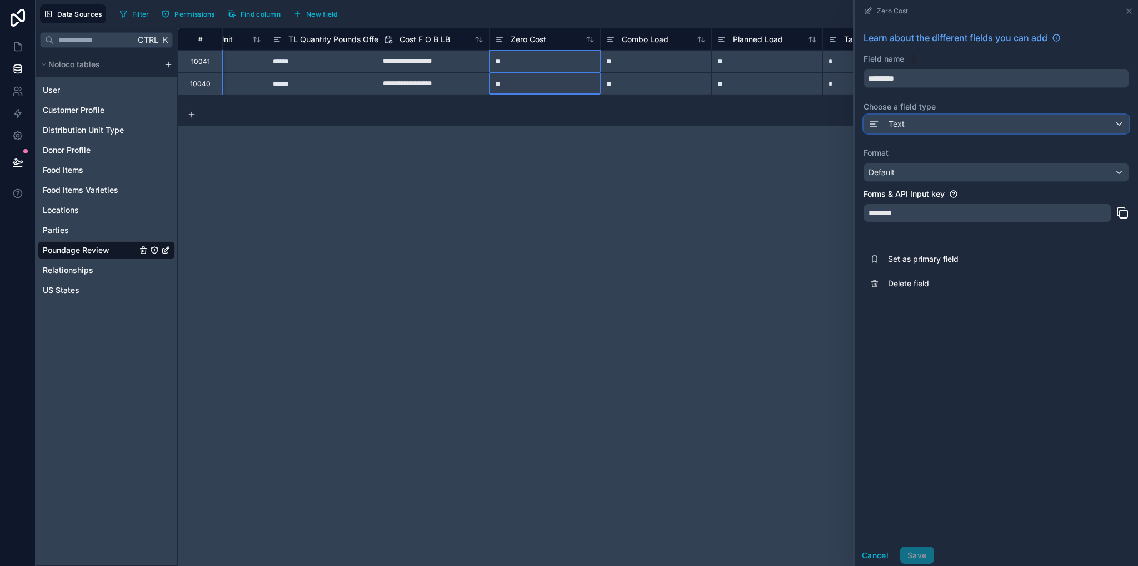
click at [906, 128] on div "Text" at bounding box center [996, 124] width 264 height 18
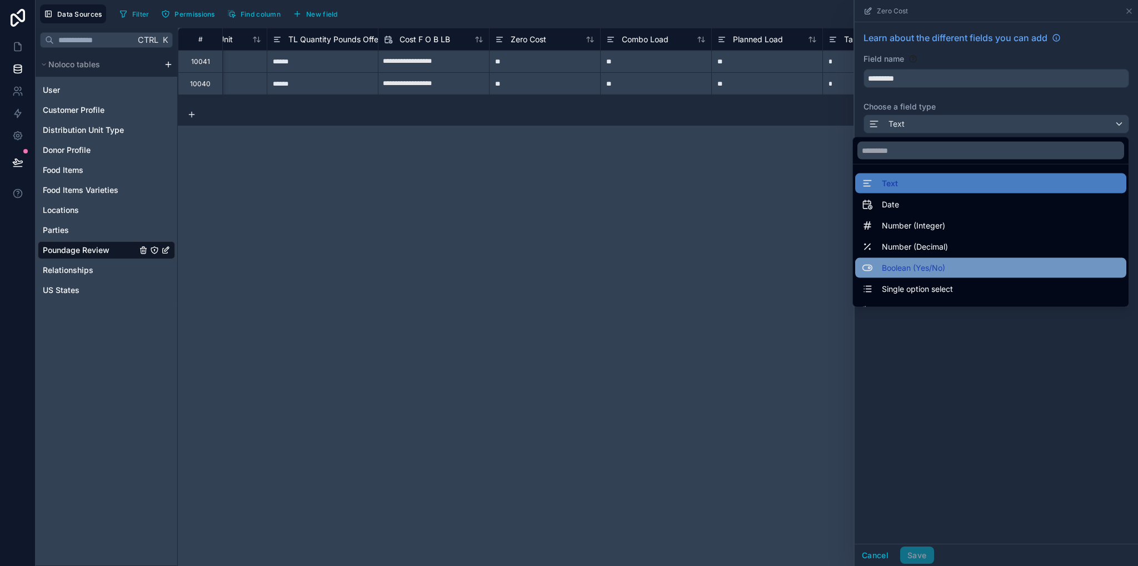
click at [912, 265] on span "Boolean (Yes/No)" at bounding box center [913, 267] width 63 height 13
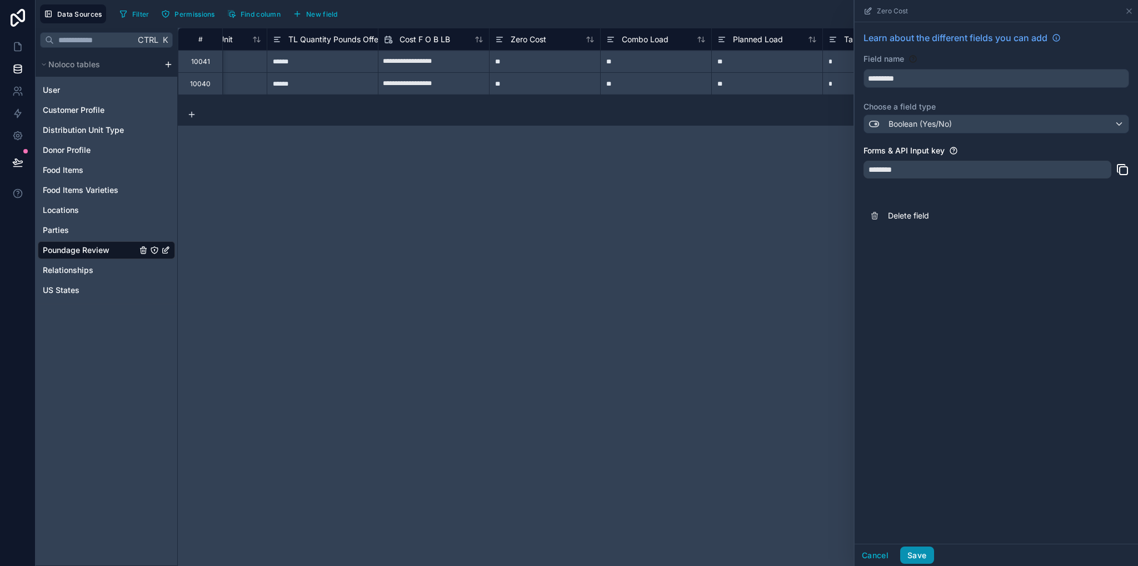
click at [916, 553] on button "Save" at bounding box center [916, 555] width 33 height 18
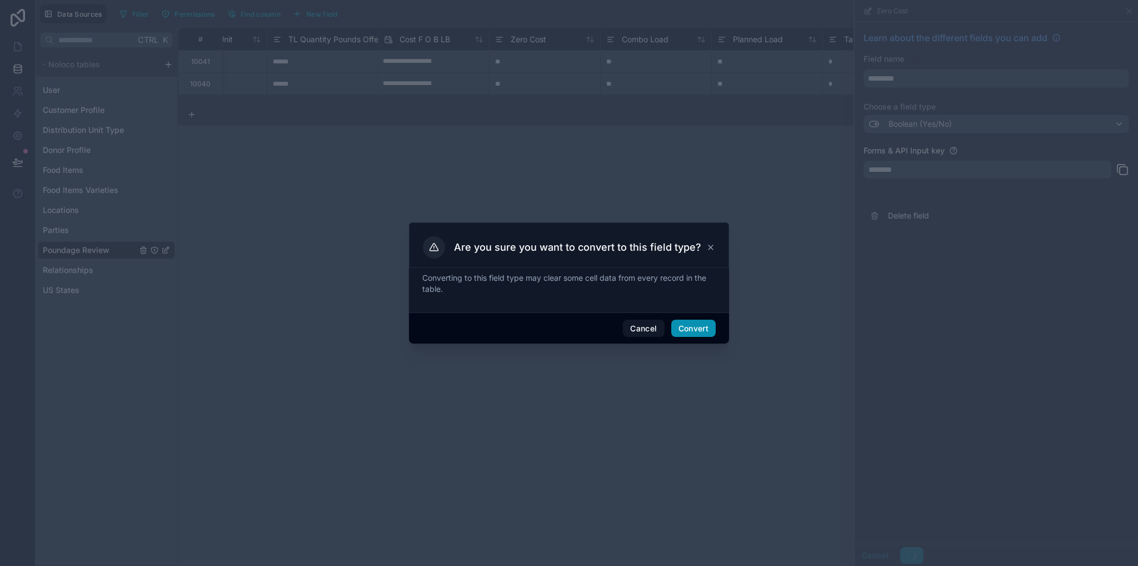
click at [707, 326] on button "Convert" at bounding box center [693, 328] width 44 height 18
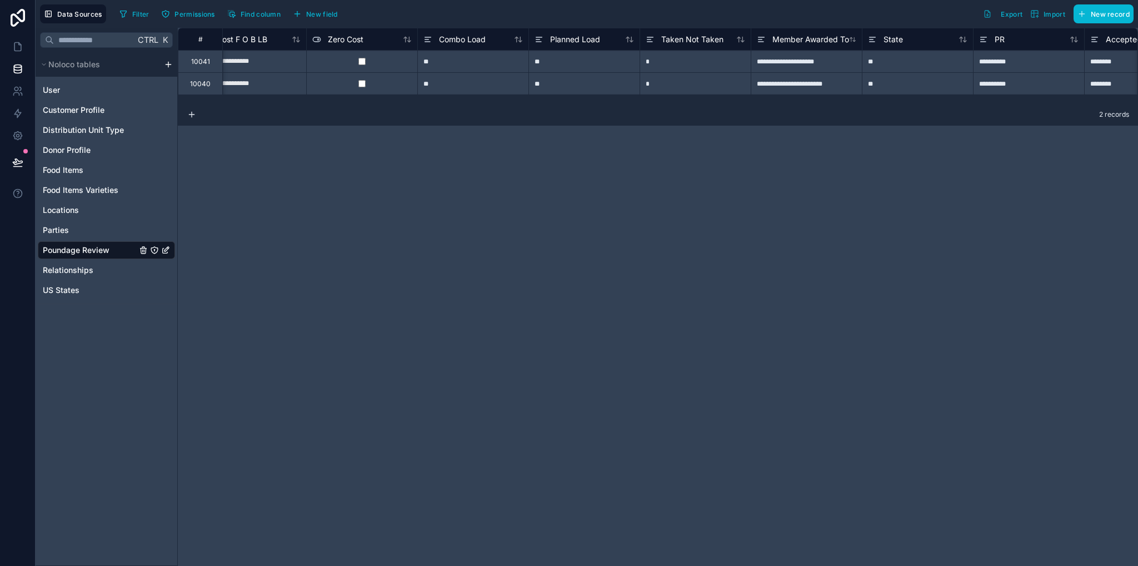
scroll to position [0, 1301]
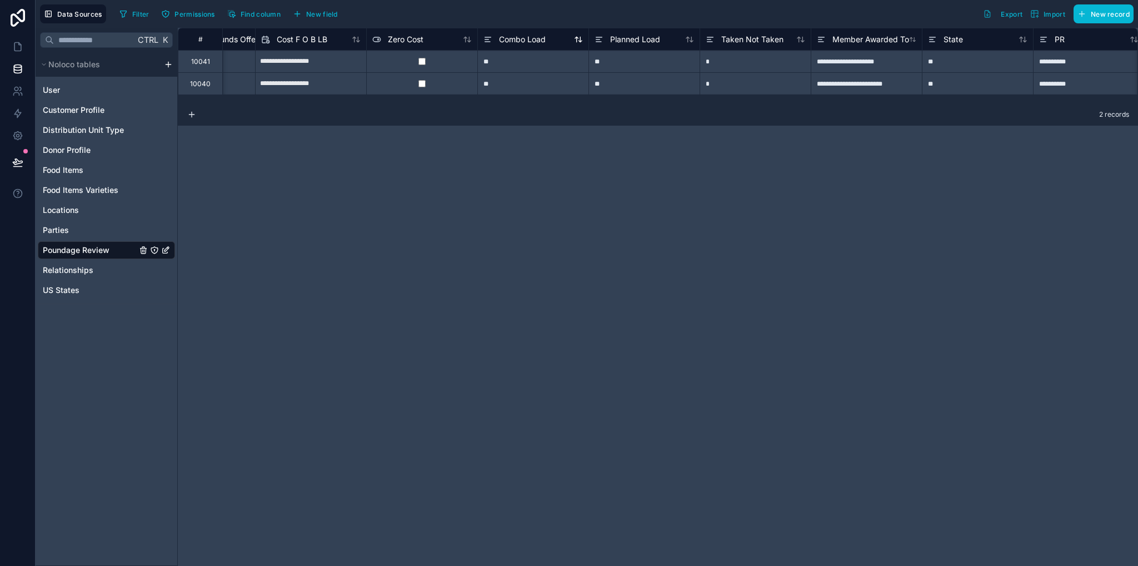
click at [526, 41] on span "Combo Load" at bounding box center [522, 39] width 47 height 11
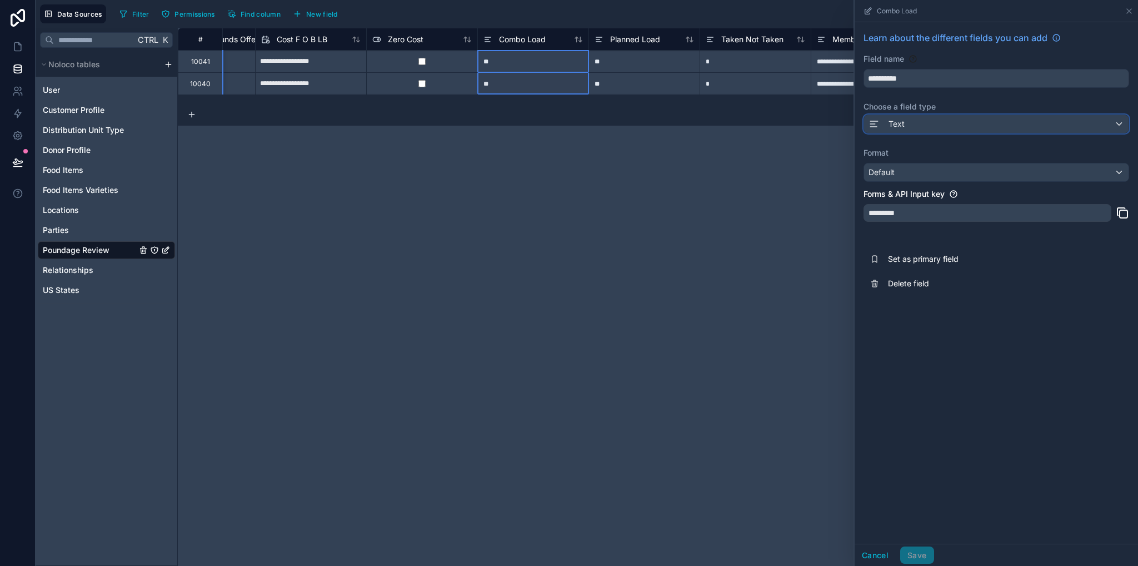
click at [894, 126] on span "Text" at bounding box center [896, 123] width 16 height 11
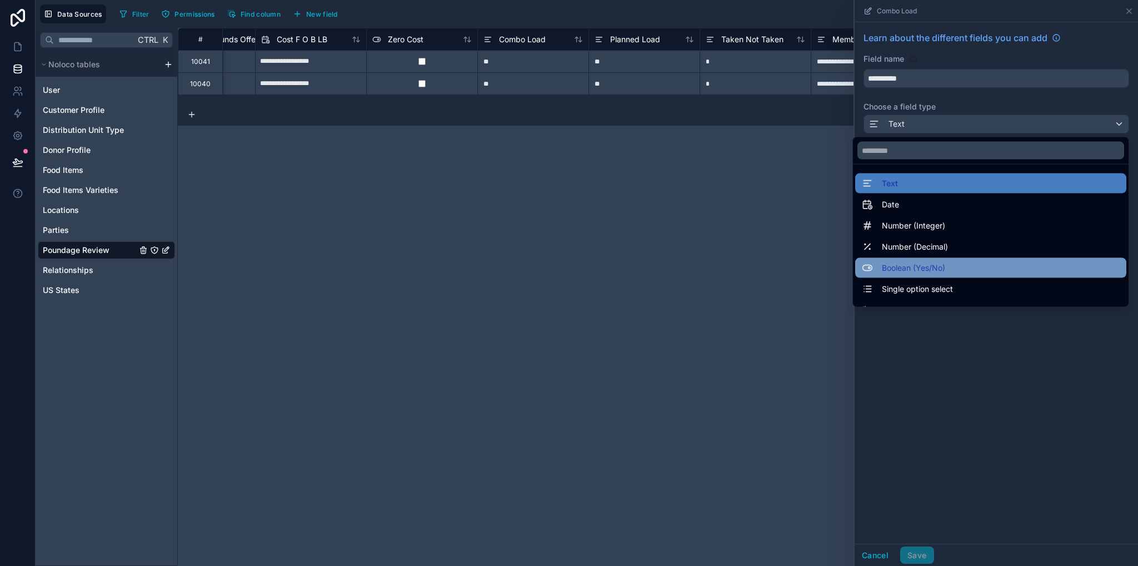
click at [928, 268] on span "Boolean (Yes/No)" at bounding box center [913, 267] width 63 height 13
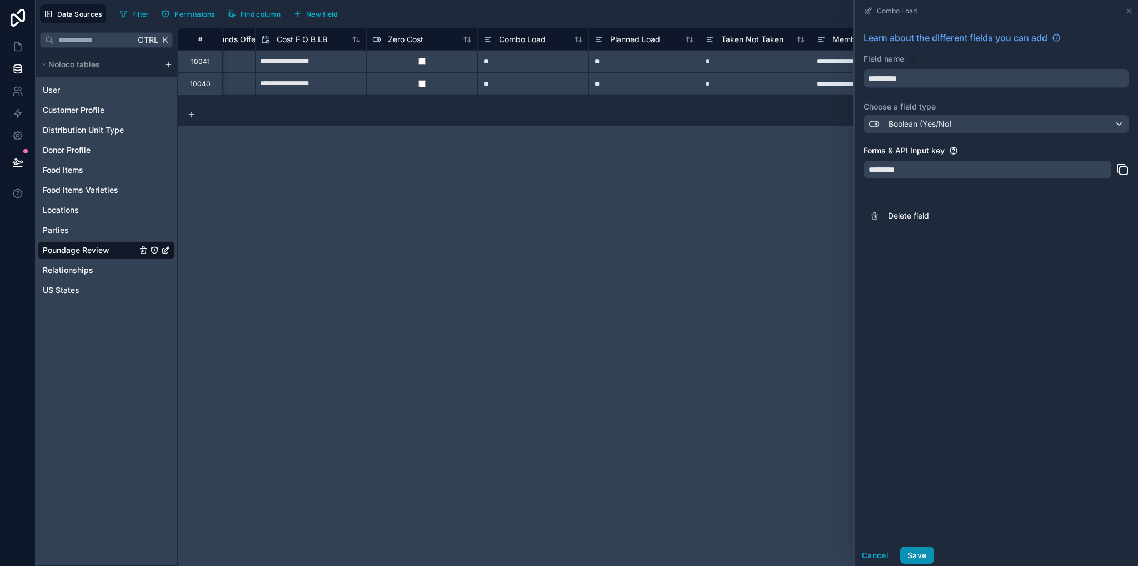
click at [919, 556] on button "Save" at bounding box center [916, 555] width 33 height 18
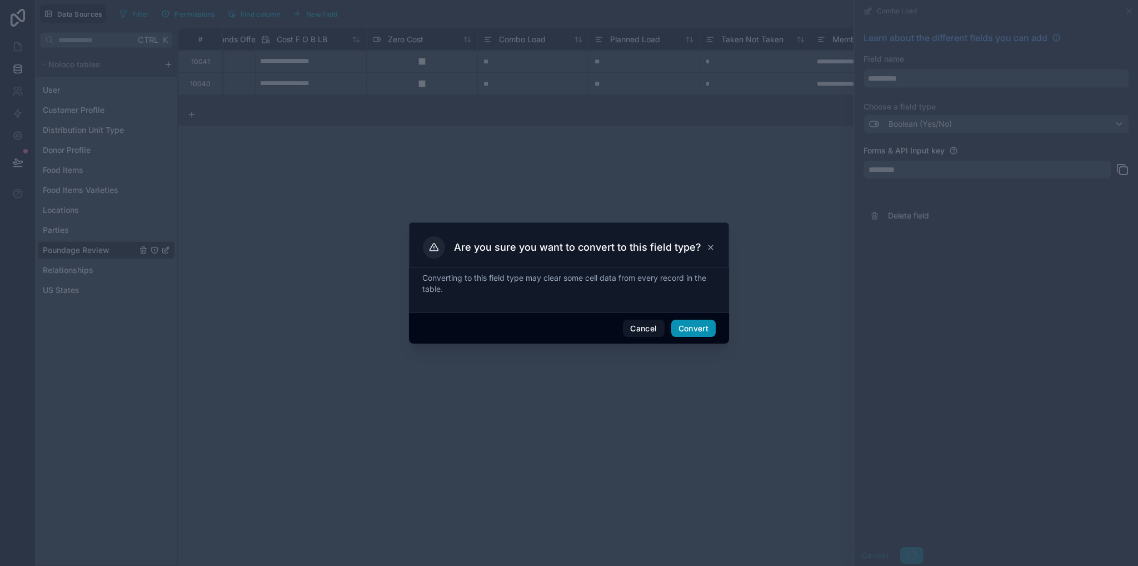
click at [692, 331] on button "Convert" at bounding box center [693, 328] width 44 height 18
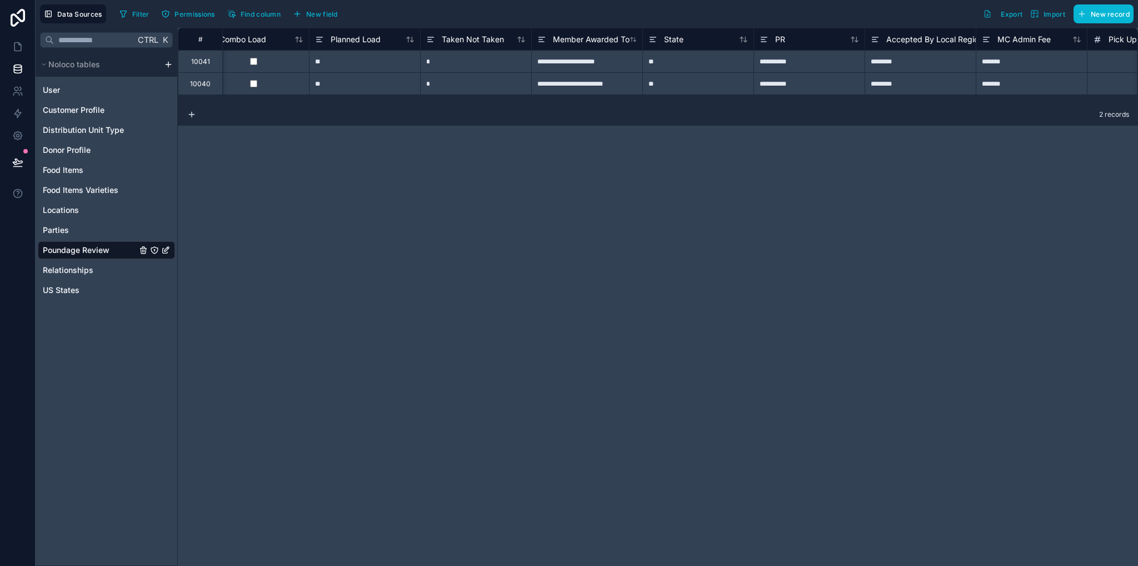
scroll to position [0, 1431]
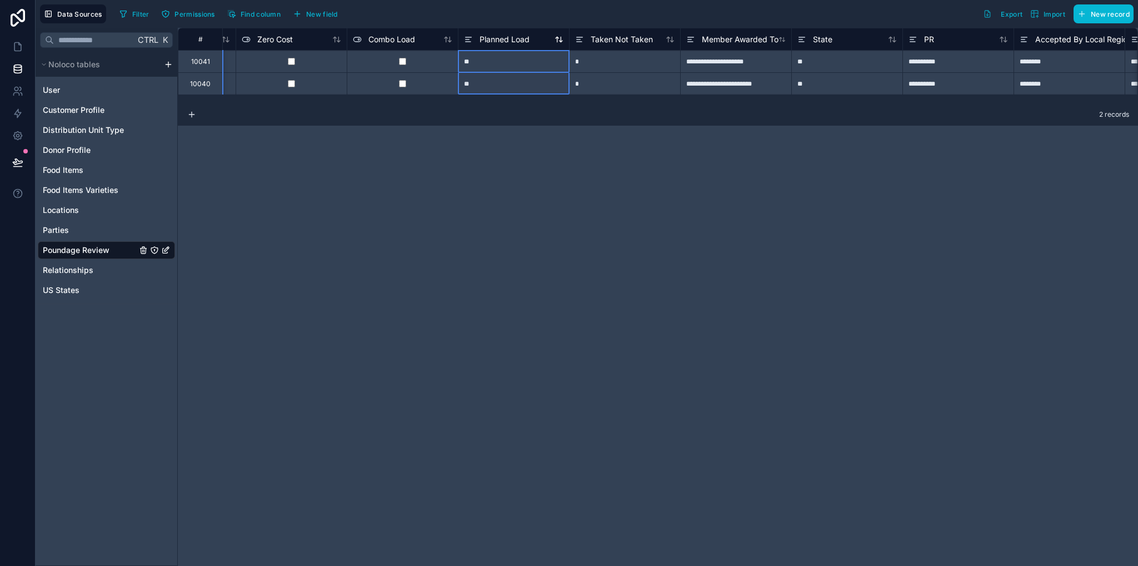
click at [485, 44] on div "Planned Load" at bounding box center [497, 39] width 66 height 13
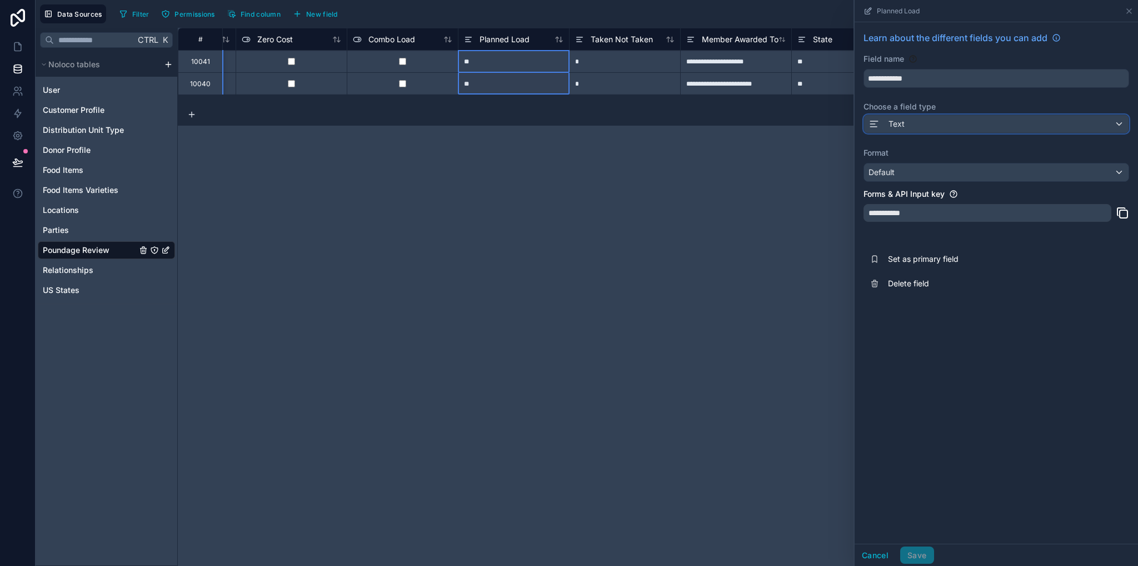
click at [886, 124] on div "Text" at bounding box center [886, 123] width 36 height 13
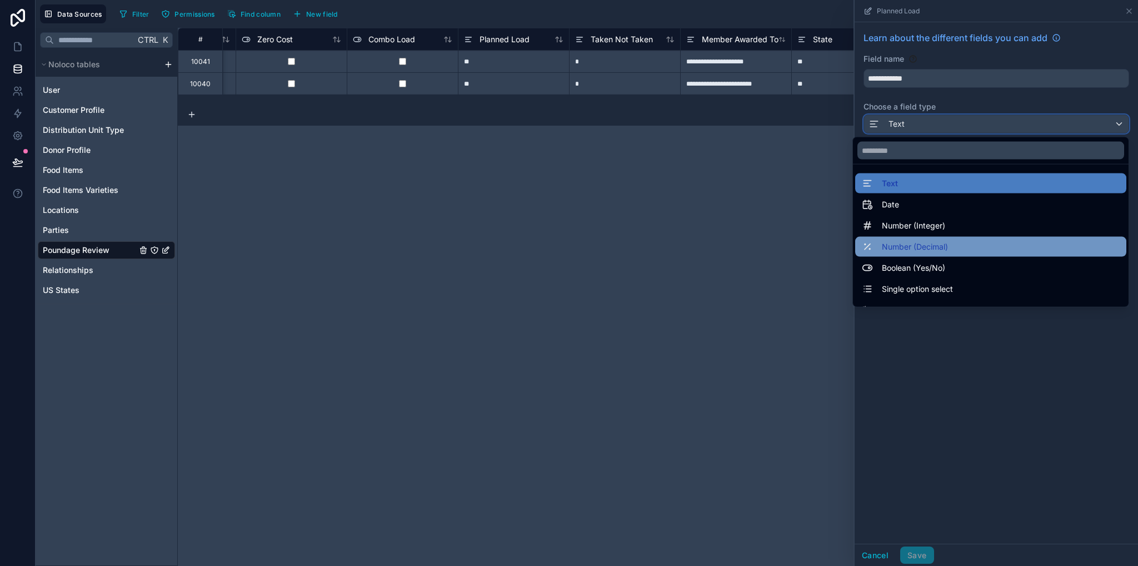
scroll to position [56, 0]
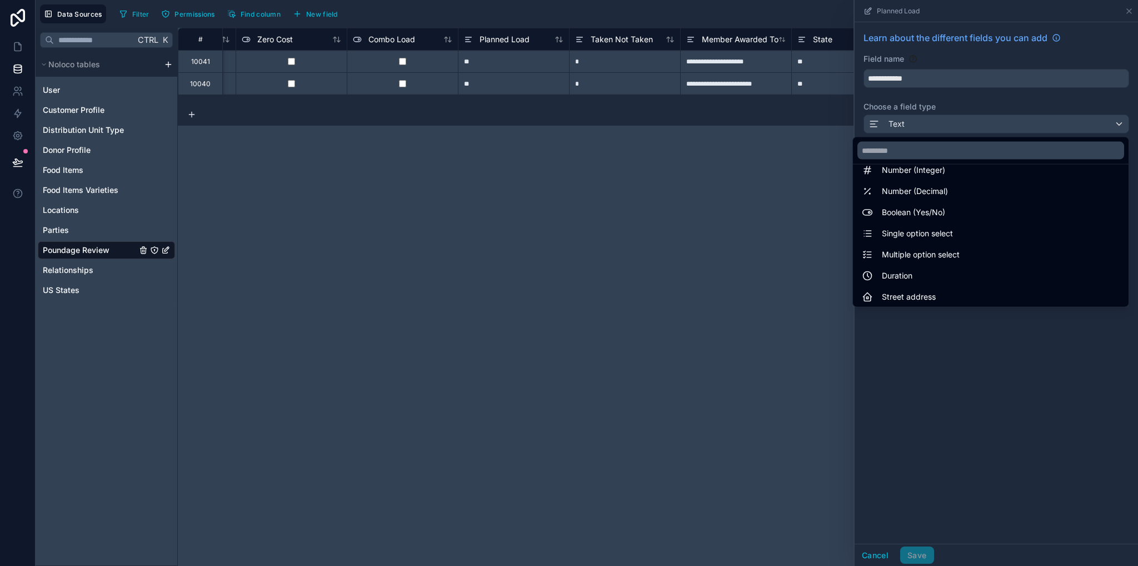
click at [907, 207] on span "Boolean (Yes/No)" at bounding box center [913, 212] width 63 height 13
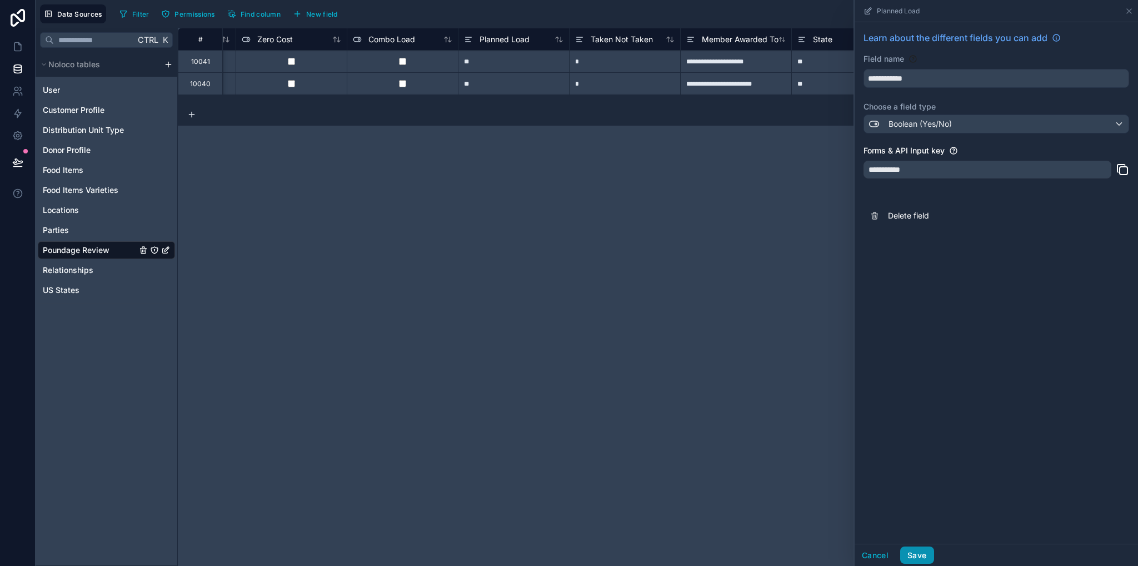
click at [922, 556] on button "Save" at bounding box center [916, 555] width 33 height 18
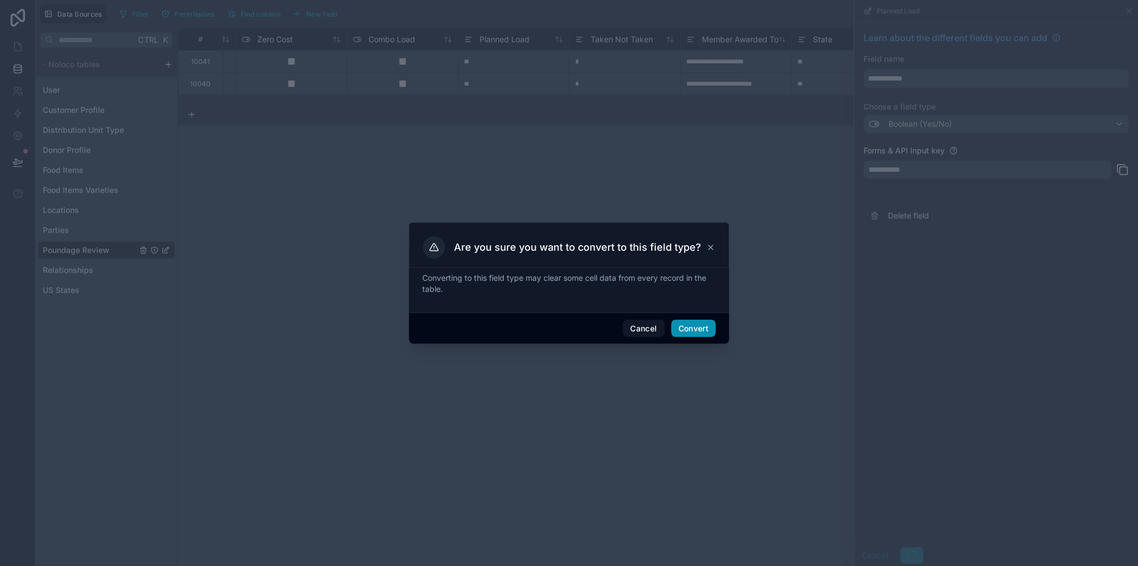
click at [701, 326] on button "Convert" at bounding box center [693, 328] width 44 height 18
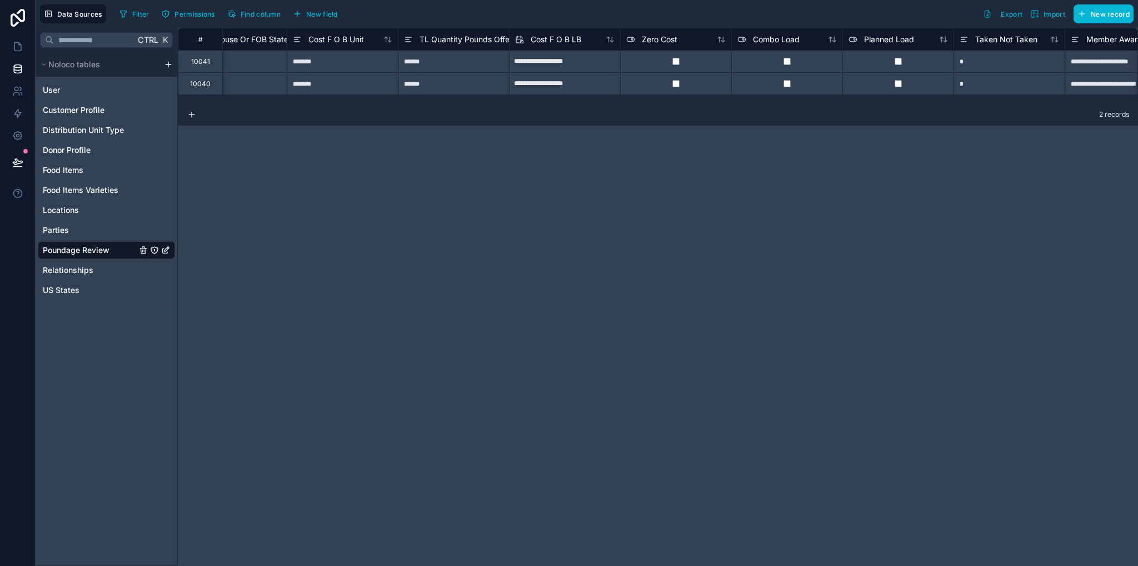
scroll to position [0, 1050]
click at [972, 40] on span "Taken Not Taken" at bounding box center [1003, 39] width 62 height 11
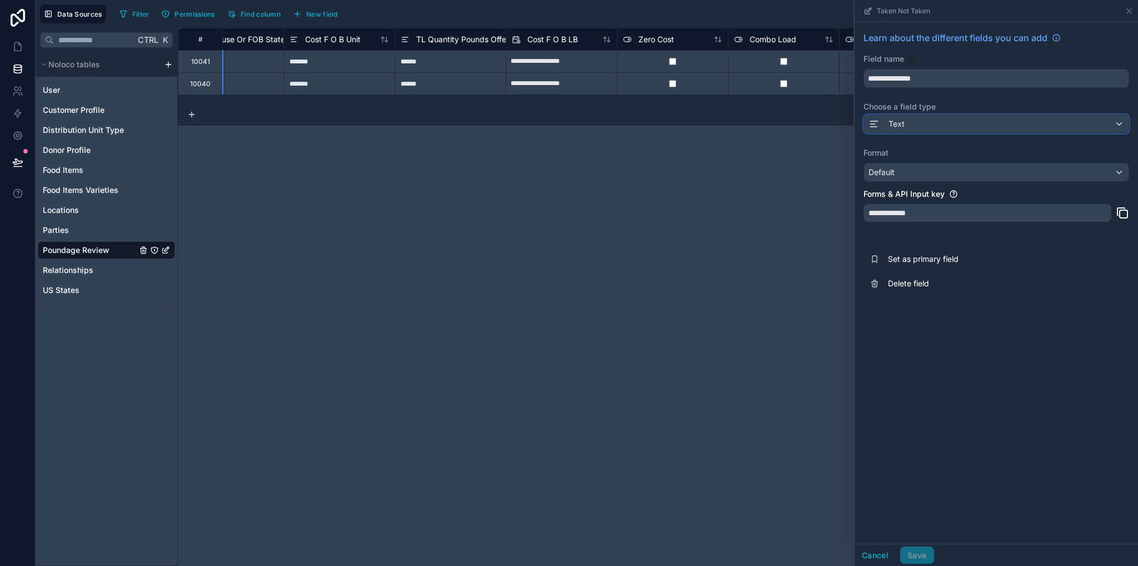
click at [915, 121] on div "Text" at bounding box center [996, 124] width 264 height 18
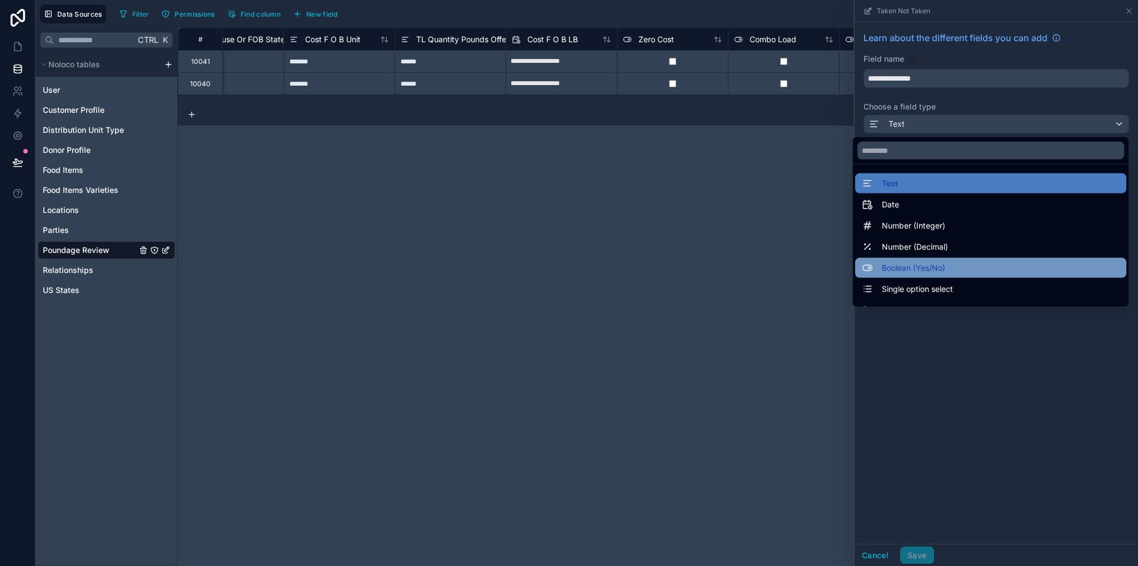
click at [929, 271] on span "Boolean (Yes/No)" at bounding box center [913, 267] width 63 height 13
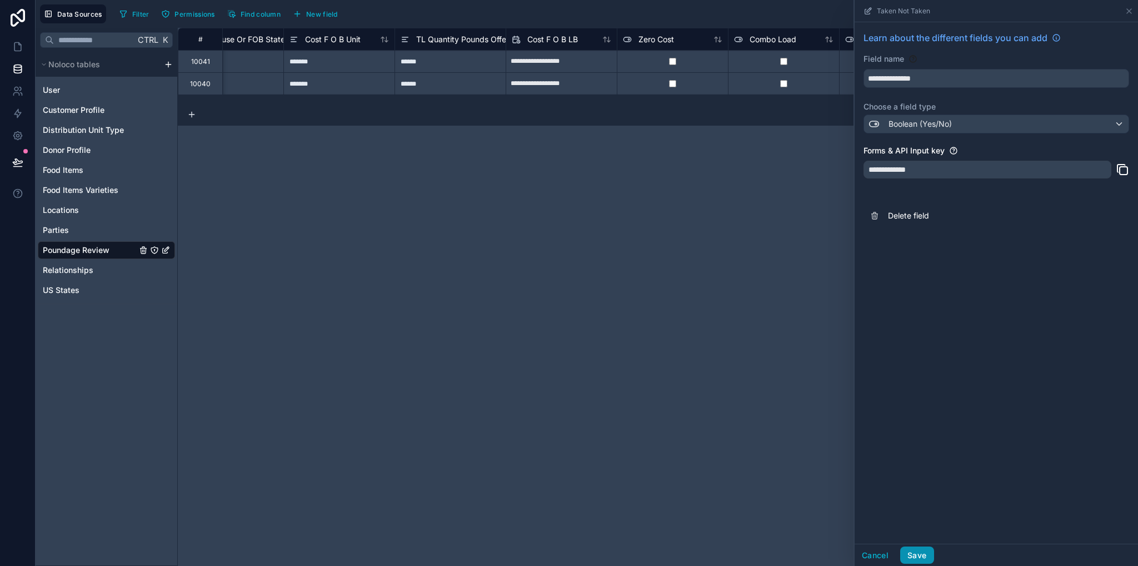
click at [915, 554] on button "Save" at bounding box center [916, 555] width 33 height 18
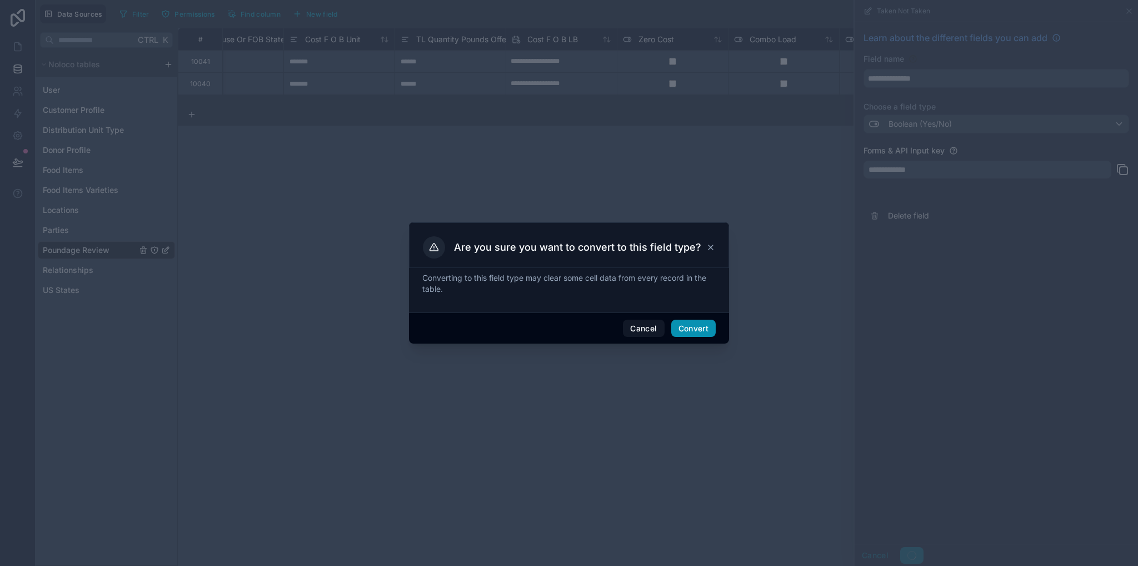
click at [696, 334] on button "Convert" at bounding box center [693, 328] width 44 height 18
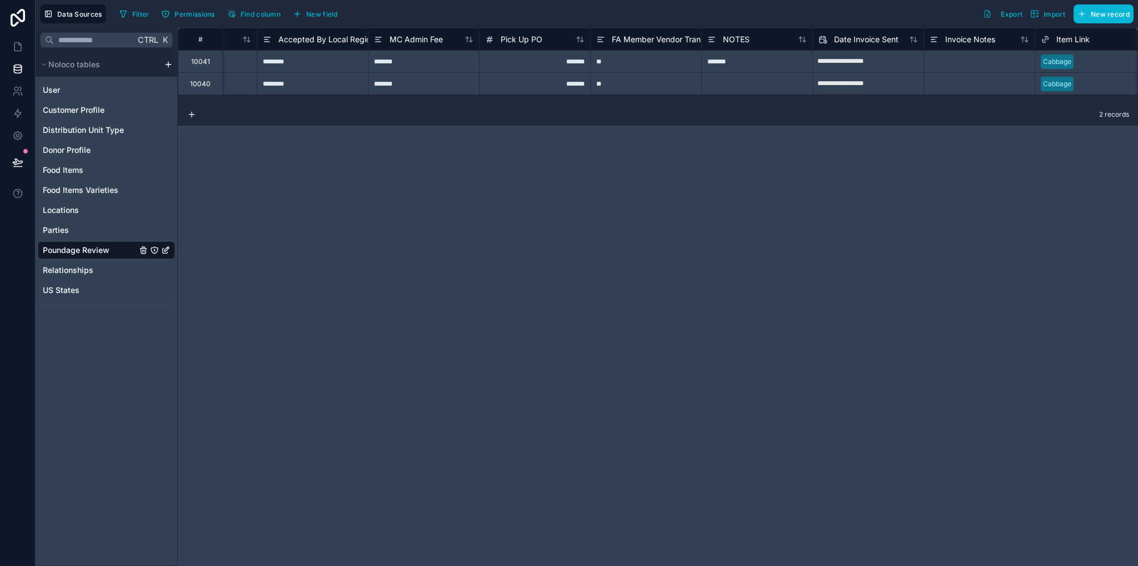
scroll to position [0, 2137]
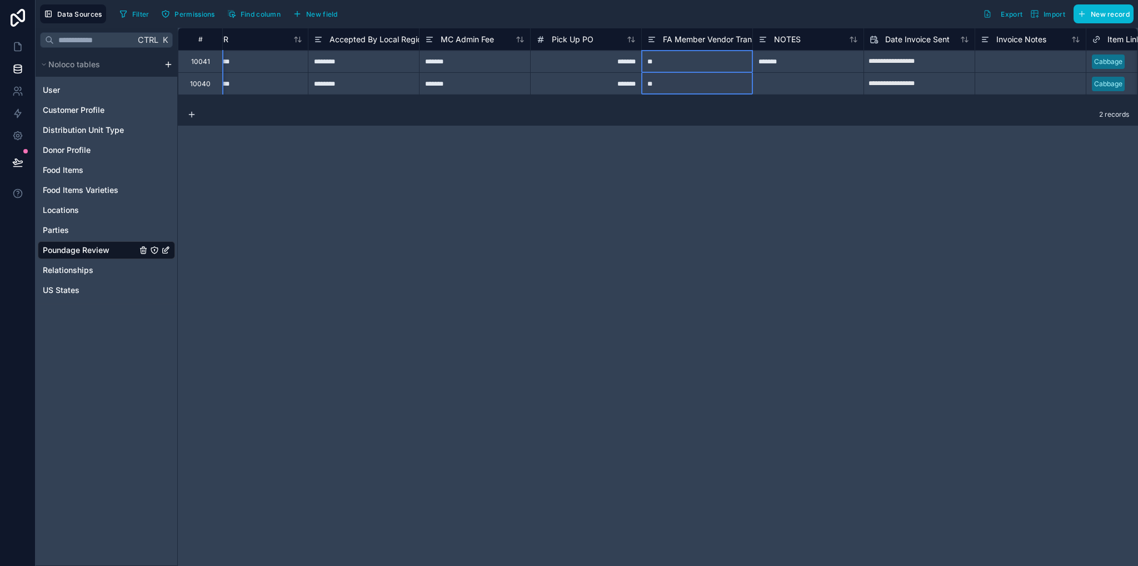
click at [703, 39] on span "FA Member Vendor Transportation" at bounding box center [726, 39] width 126 height 11
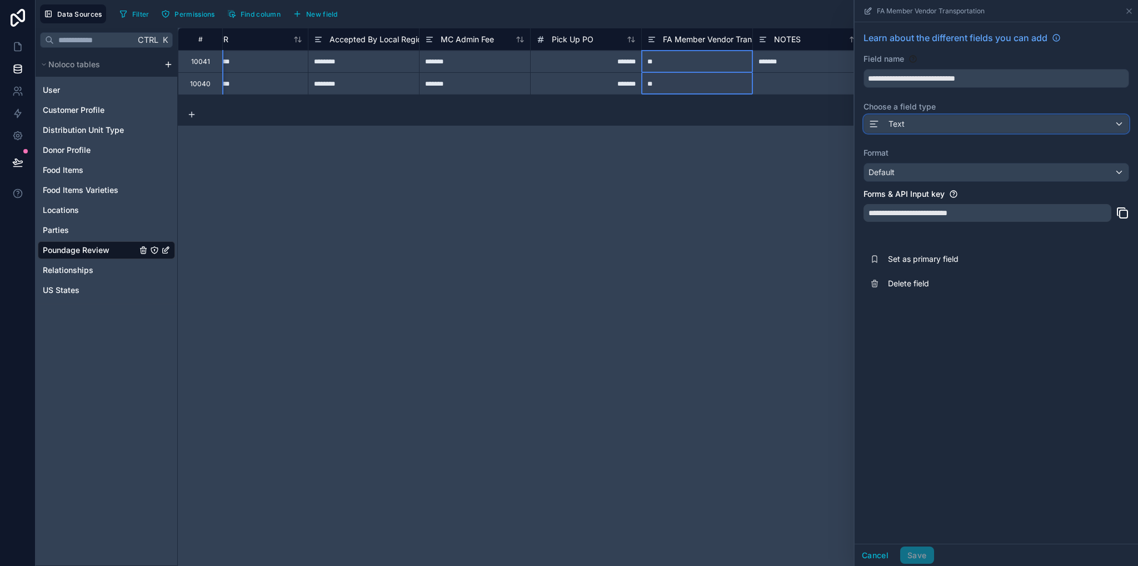
click at [887, 126] on div "Text" at bounding box center [886, 123] width 36 height 13
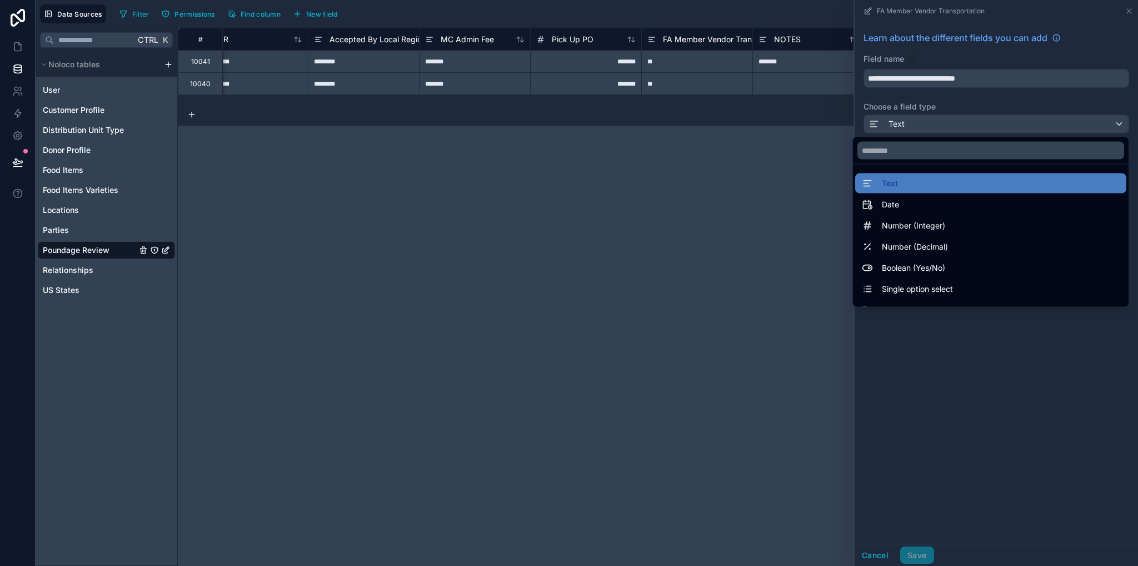
click at [908, 289] on span "Single option select" at bounding box center [917, 288] width 71 height 13
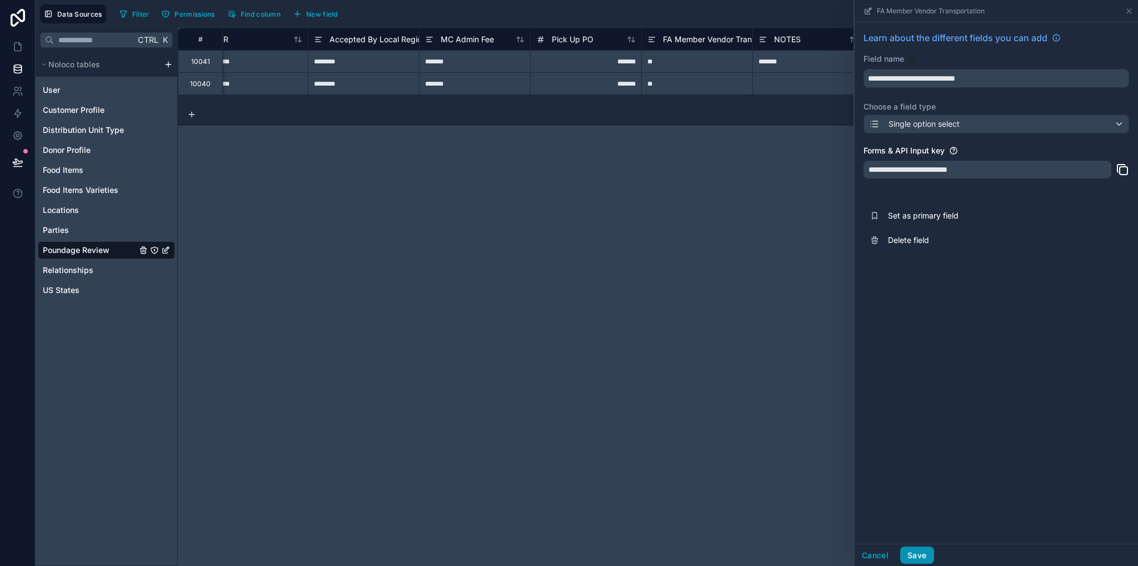
click at [926, 551] on button "Save" at bounding box center [916, 555] width 33 height 18
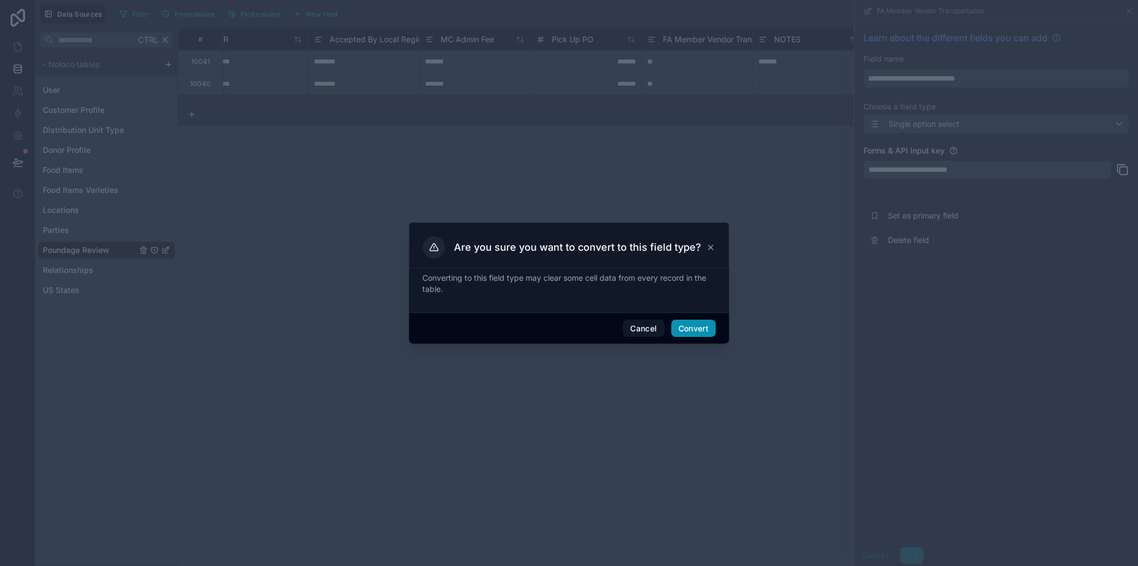
click at [693, 328] on button "Convert" at bounding box center [693, 328] width 44 height 18
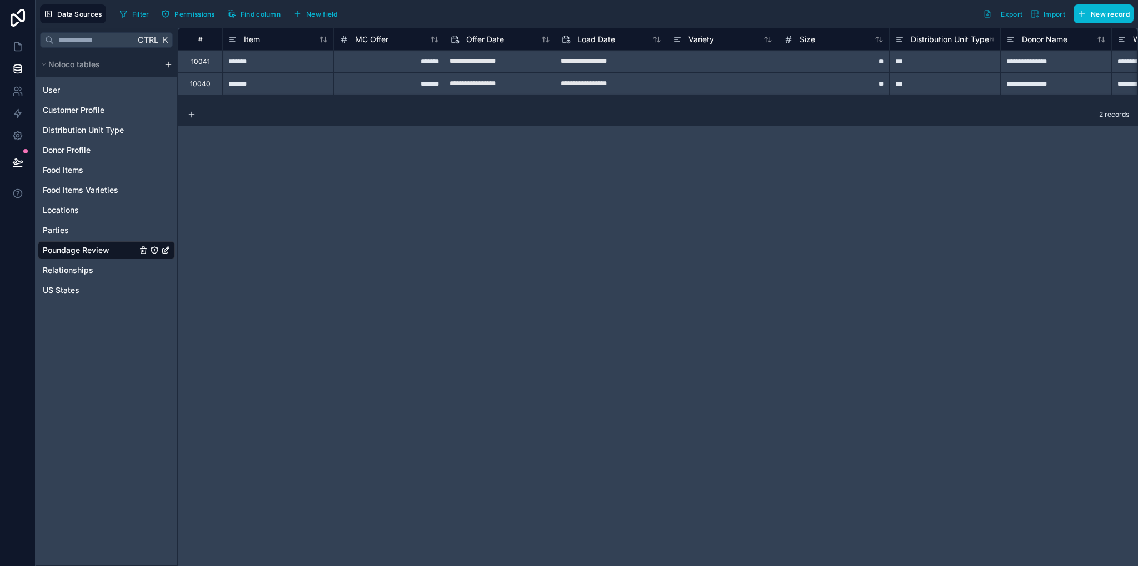
drag, startPoint x: 854, startPoint y: 163, endPoint x: 749, endPoint y: 116, distance: 114.9
click at [853, 163] on div "**********" at bounding box center [658, 297] width 960 height 538
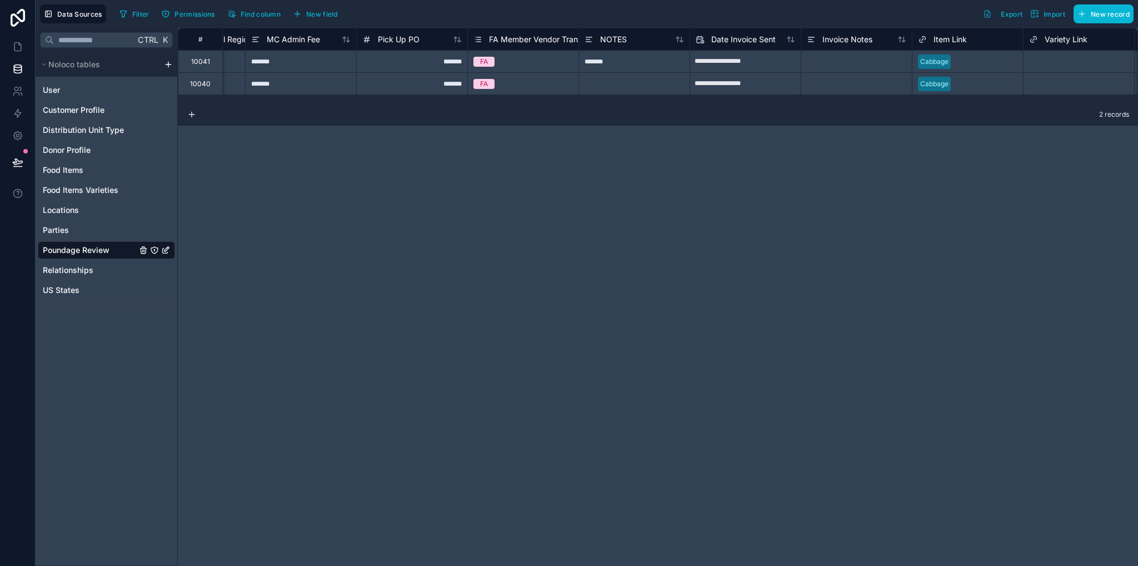
scroll to position [0, 2286]
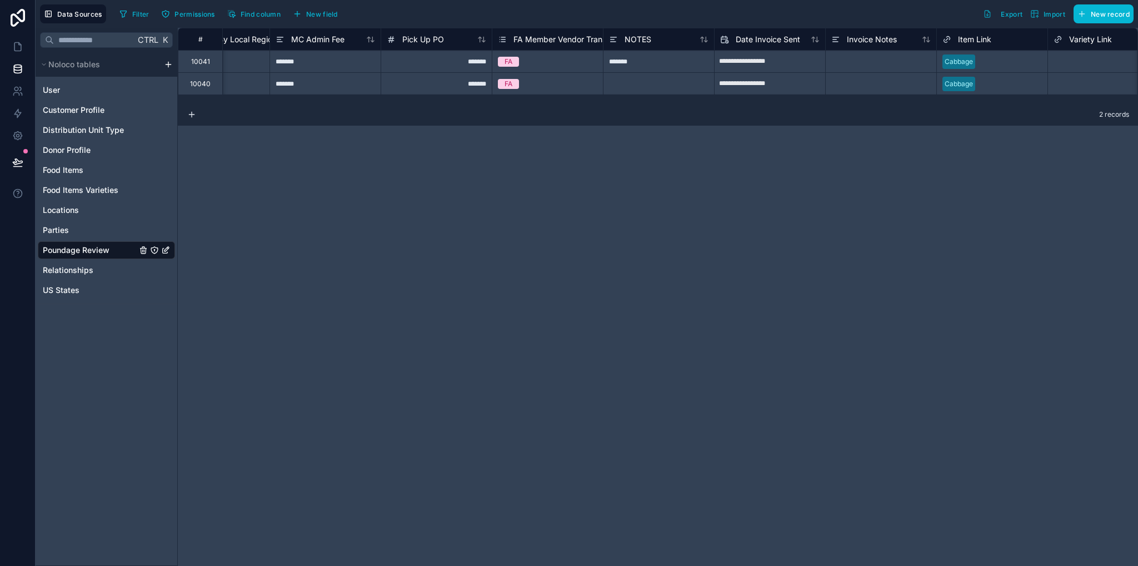
click at [553, 36] on span "FA Member Vendor Transportation" at bounding box center [576, 39] width 126 height 11
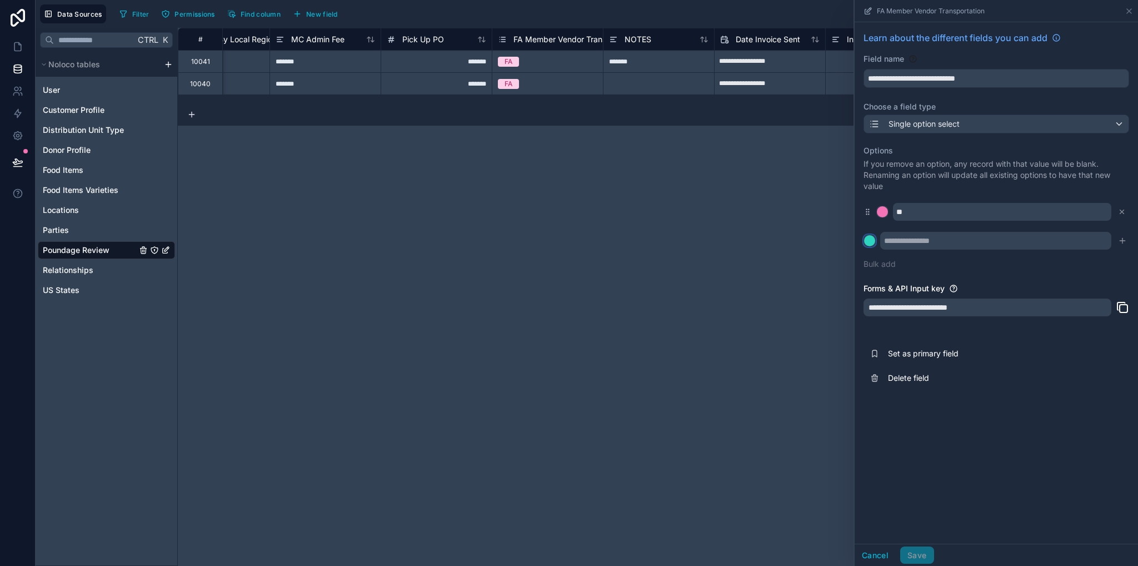
click at [870, 243] on div at bounding box center [869, 240] width 11 height 11
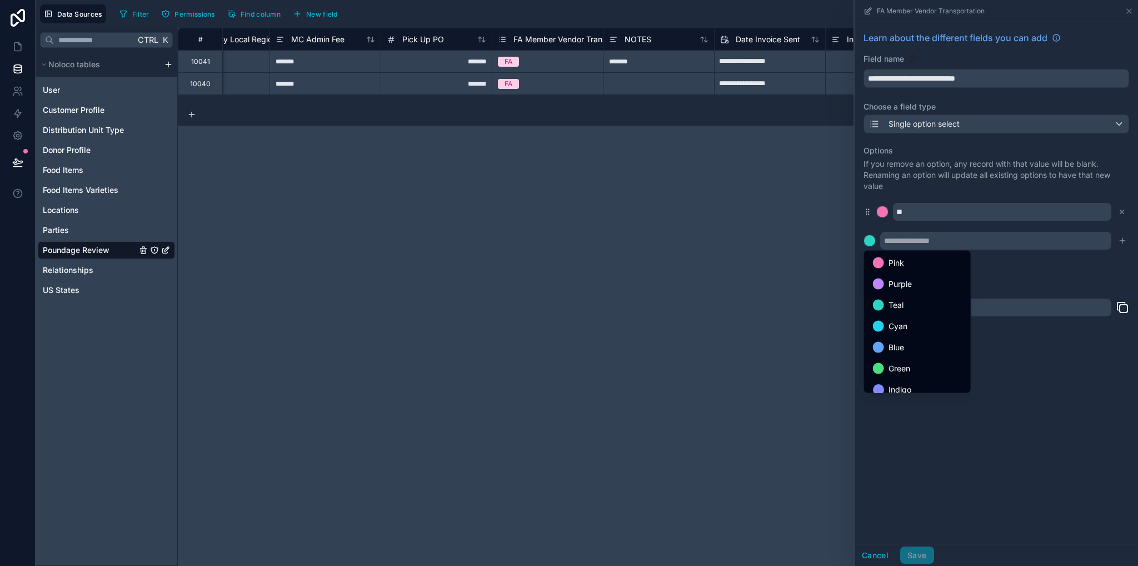
click at [870, 242] on div at bounding box center [996, 283] width 283 height 566
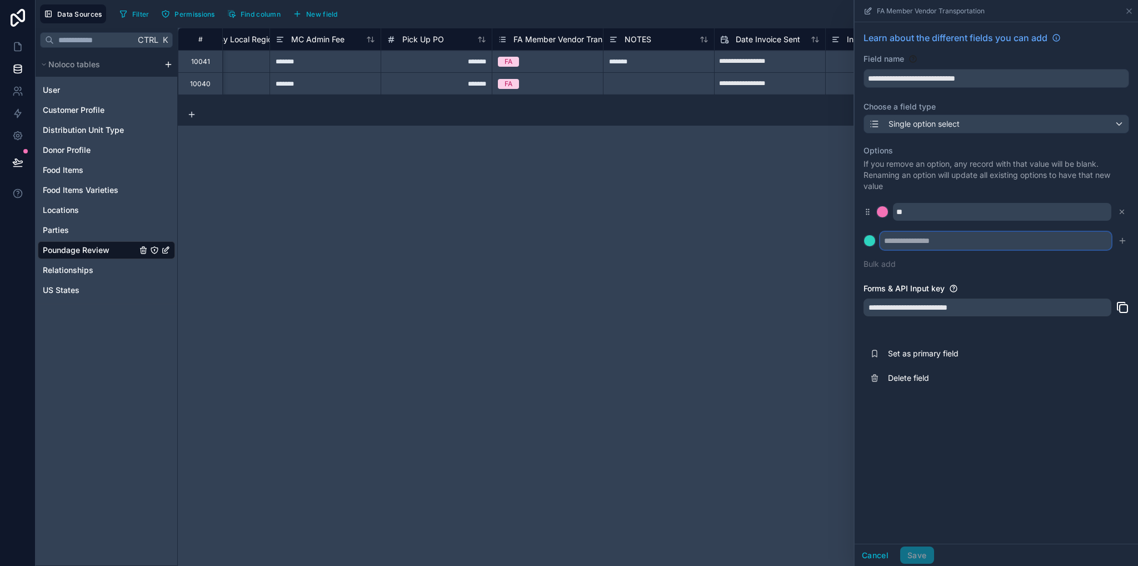
click at [892, 241] on input "text" at bounding box center [995, 241] width 231 height 18
type input "******"
click at [1121, 242] on icon "submit" at bounding box center [1122, 240] width 9 height 9
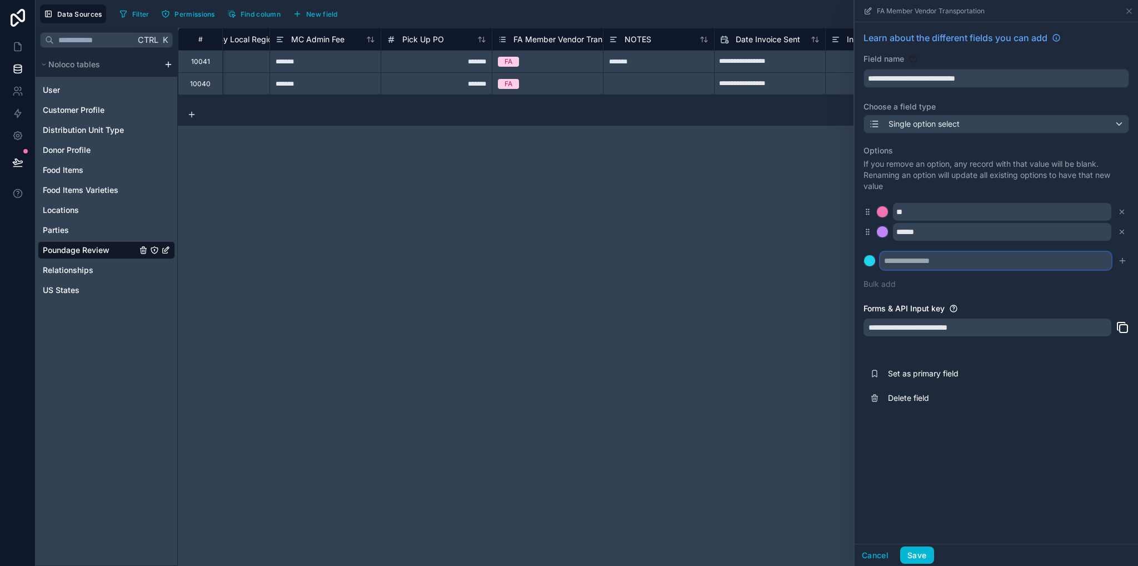
click at [968, 258] on input "text" at bounding box center [995, 261] width 231 height 18
type input "******"
click at [925, 554] on button "Save" at bounding box center [916, 555] width 33 height 18
click at [1122, 262] on icon "submit" at bounding box center [1122, 260] width 9 height 9
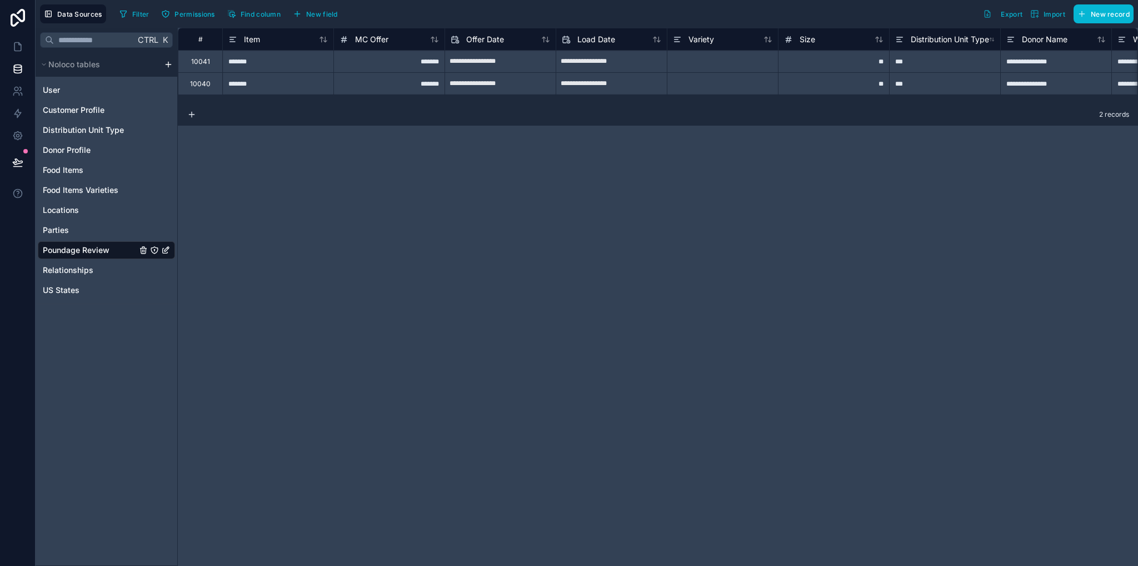
drag, startPoint x: 357, startPoint y: 103, endPoint x: 791, endPoint y: 94, distance: 434.0
click at [972, 91] on div "**********" at bounding box center [658, 66] width 960 height 76
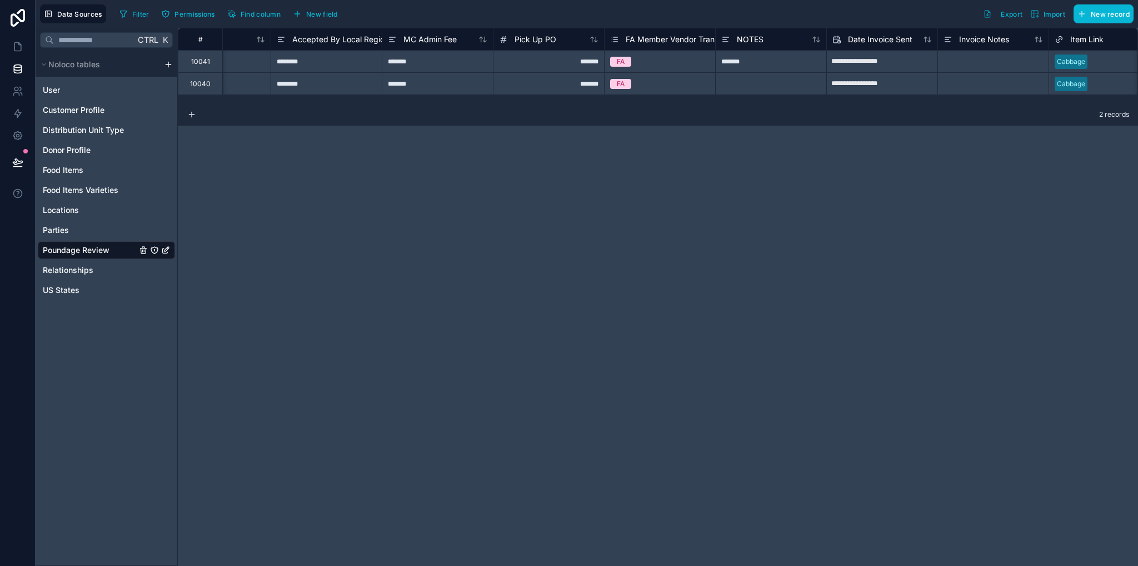
scroll to position [0, 2170]
click at [647, 38] on span "FA Member Vendor Transportation" at bounding box center [693, 39] width 126 height 11
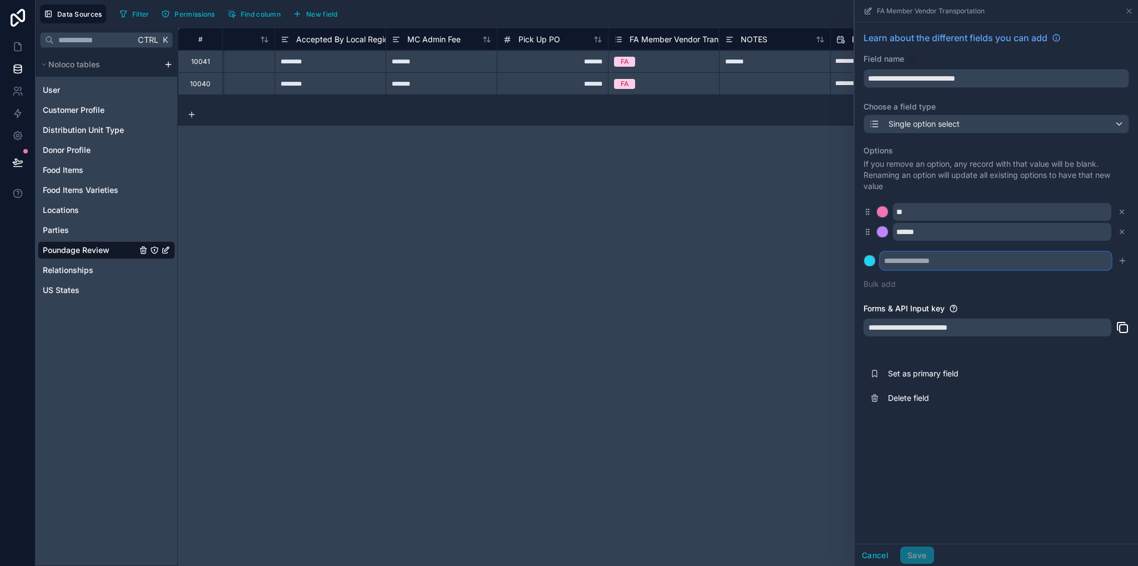
click at [931, 254] on input "text" at bounding box center [995, 261] width 231 height 18
type input "******"
click at [1122, 261] on icon "submit" at bounding box center [1122, 260] width 9 height 9
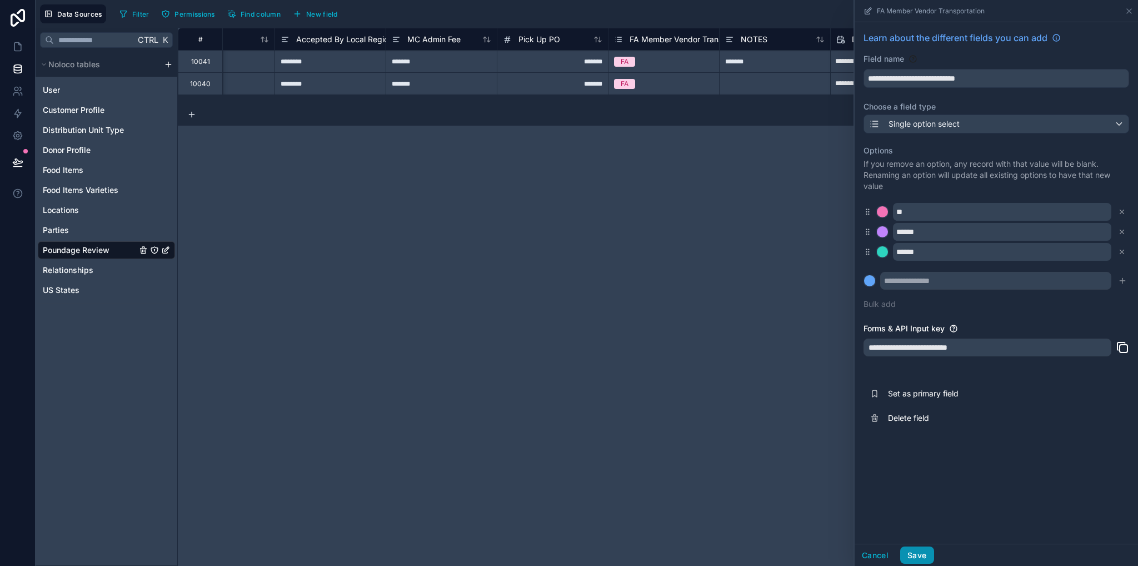
click at [925, 552] on button "Save" at bounding box center [916, 555] width 33 height 18
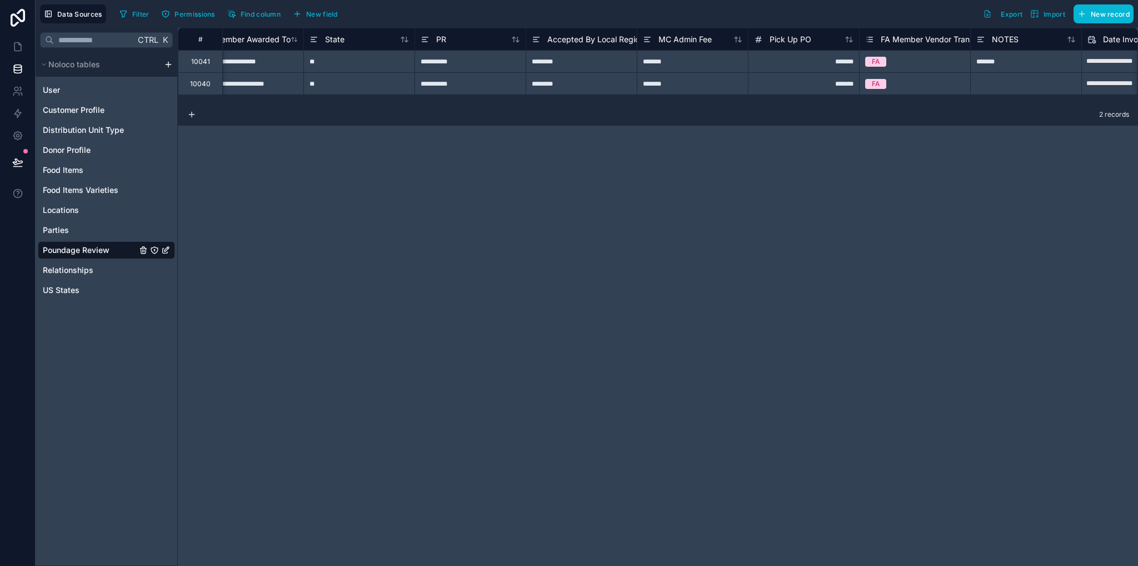
scroll to position [0, 1895]
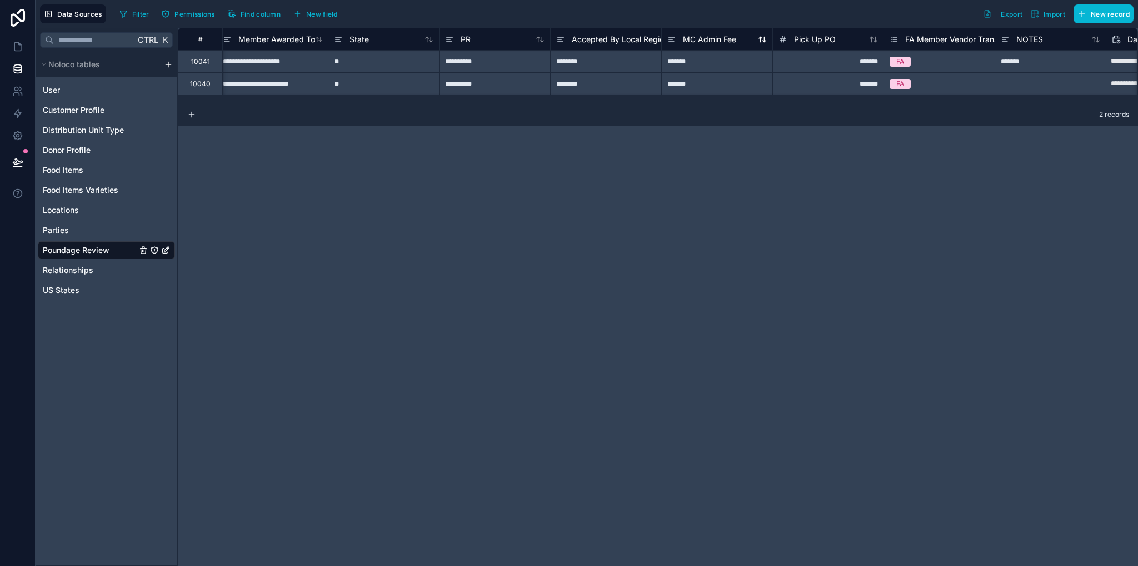
click at [702, 35] on span "MC Admin Fee" at bounding box center [709, 39] width 53 height 11
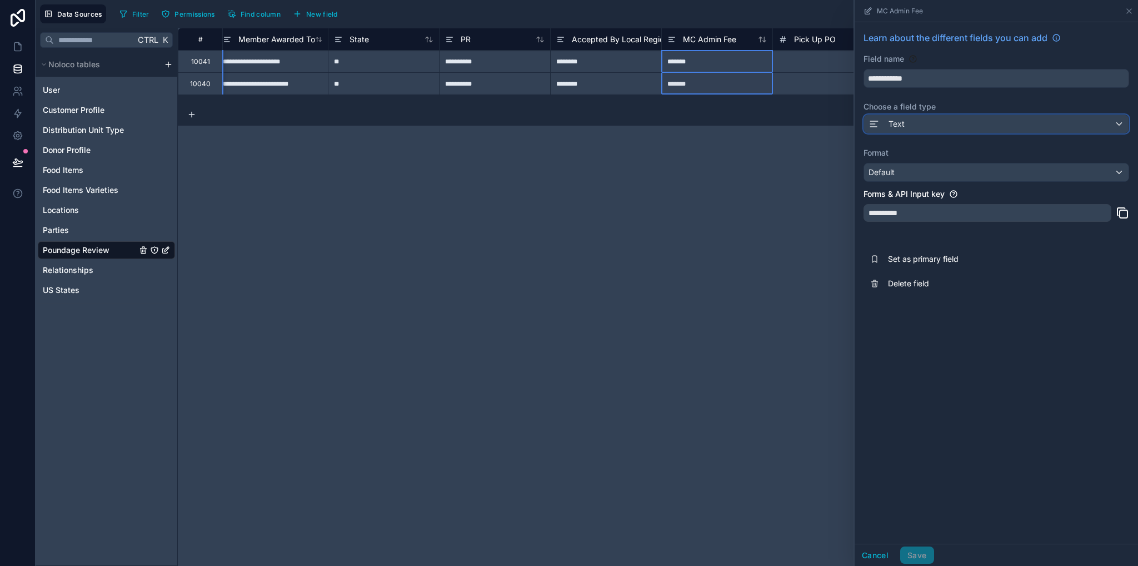
click at [892, 123] on span "Text" at bounding box center [896, 123] width 16 height 11
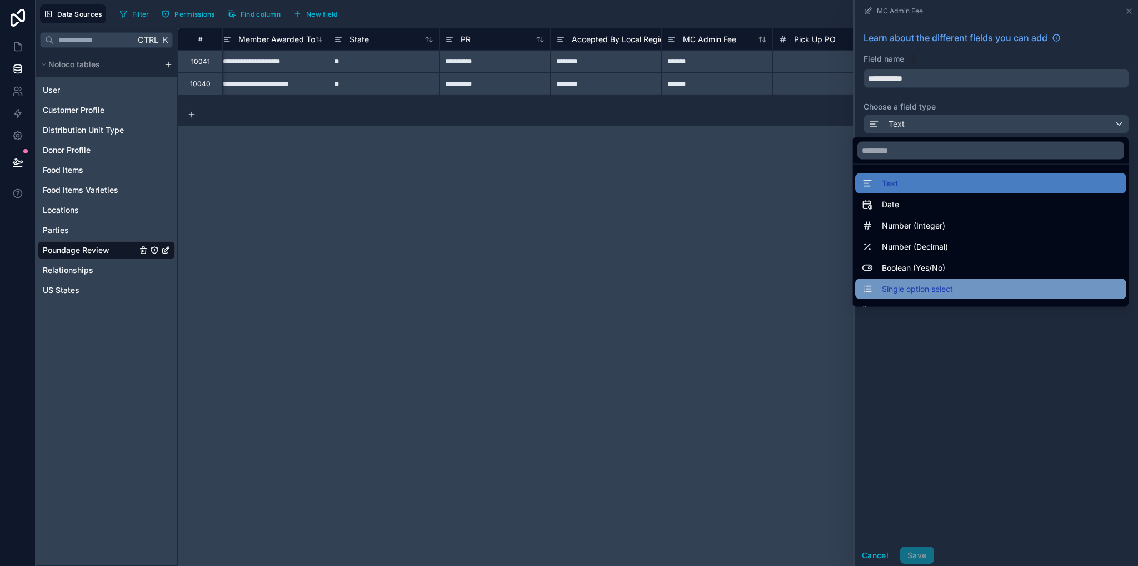
click at [911, 291] on span "Single option select" at bounding box center [917, 288] width 71 height 13
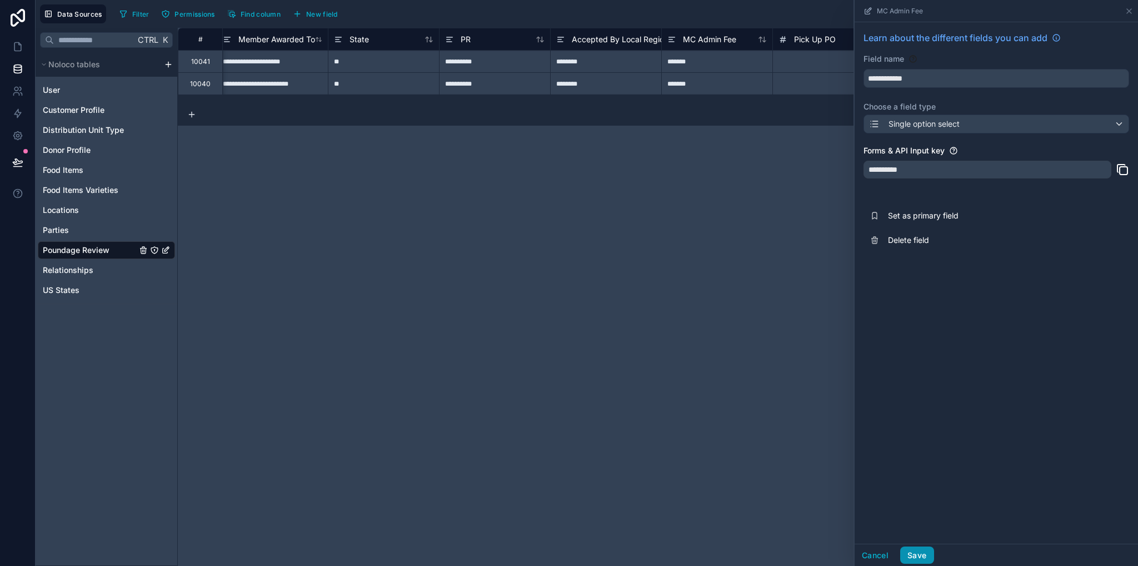
click at [920, 552] on button "Save" at bounding box center [916, 555] width 33 height 18
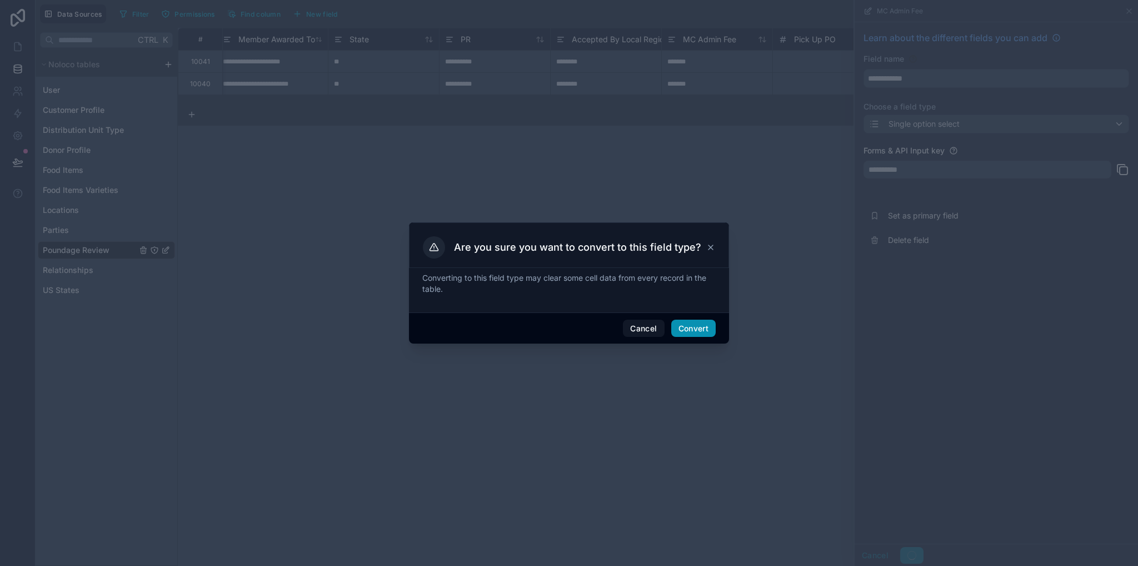
click at [689, 324] on button "Convert" at bounding box center [693, 328] width 44 height 18
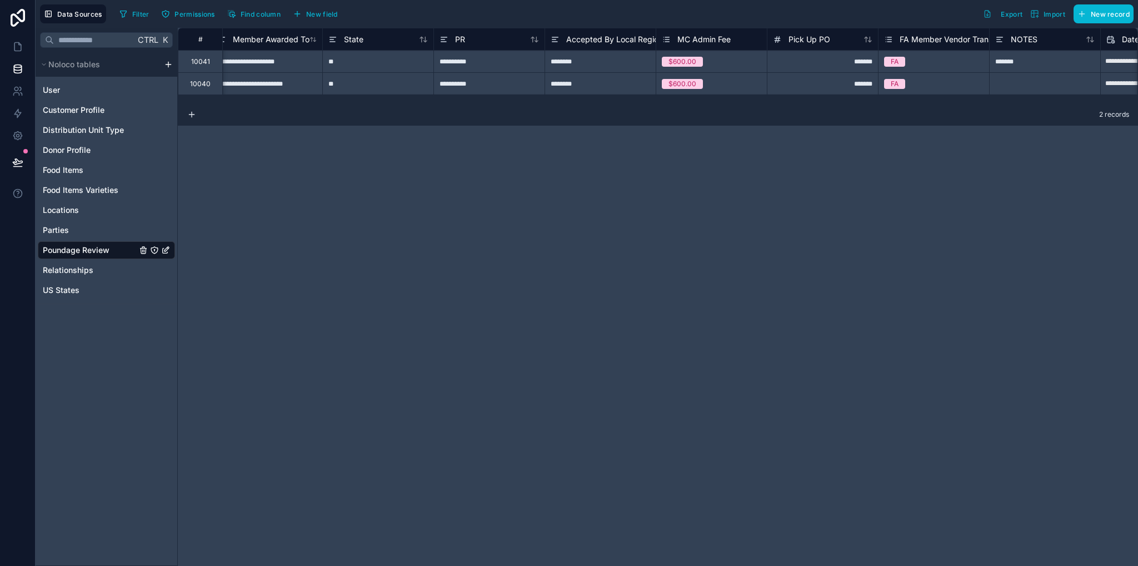
scroll to position [0, 1765]
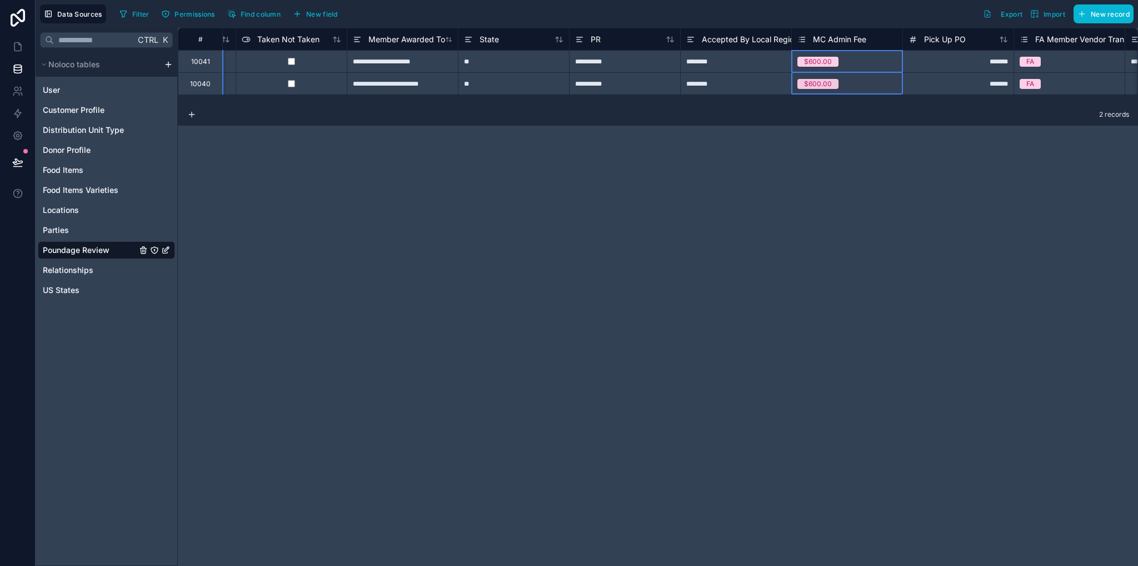
click at [838, 37] on span "MC Admin Fee" at bounding box center [839, 39] width 53 height 11
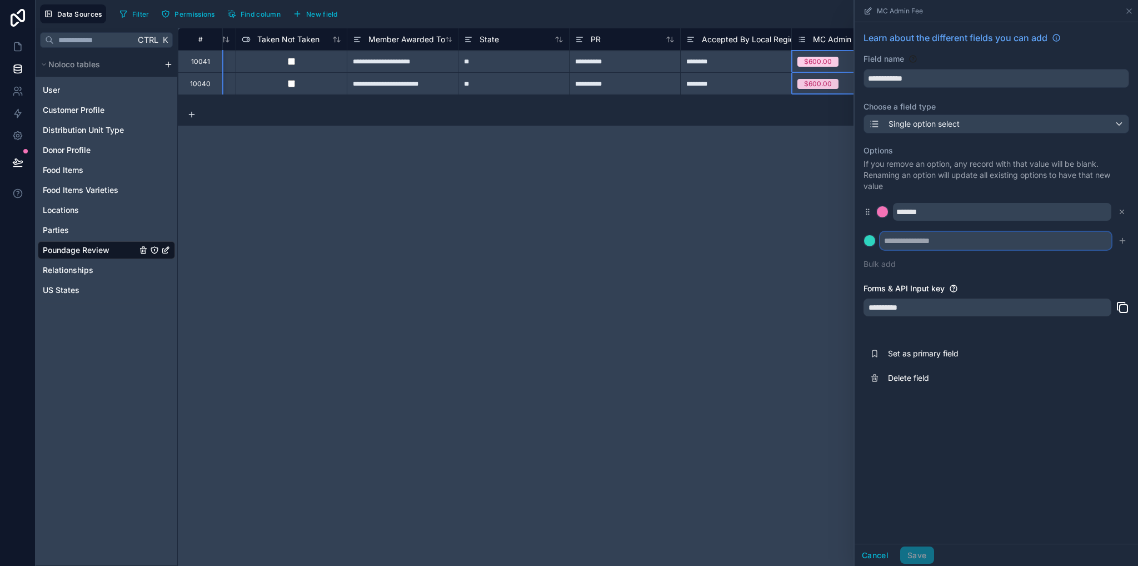
click at [931, 238] on input "text" at bounding box center [995, 241] width 231 height 18
type input "*****"
click at [863, 234] on button at bounding box center [869, 240] width 12 height 12
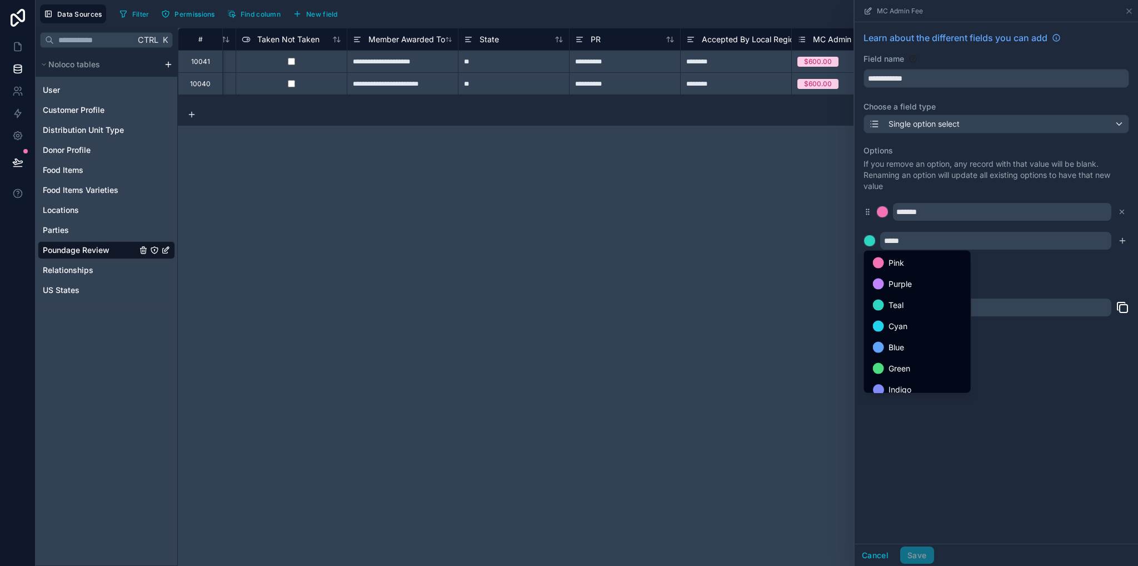
drag, startPoint x: 1102, startPoint y: 294, endPoint x: 1122, endPoint y: 269, distance: 32.0
click at [1105, 292] on div at bounding box center [996, 283] width 283 height 566
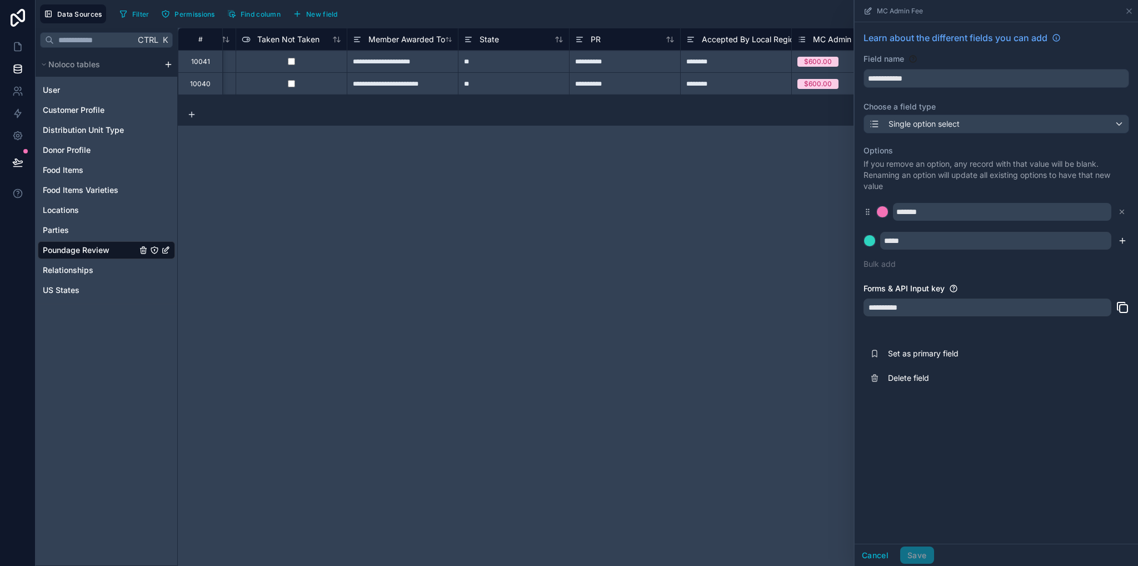
click at [1124, 246] on button "submit" at bounding box center [1122, 240] width 13 height 13
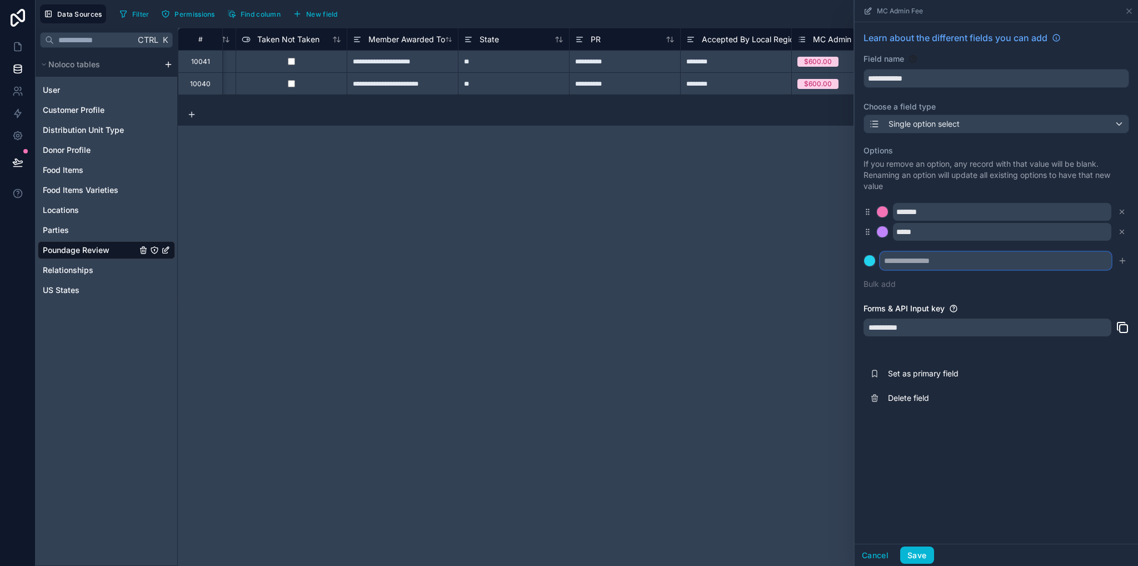
click at [1042, 256] on input "text" at bounding box center [995, 261] width 231 height 18
type input "*******"
click at [1129, 257] on div "**********" at bounding box center [996, 220] width 283 height 397
click at [1126, 258] on icon "submit" at bounding box center [1122, 260] width 9 height 9
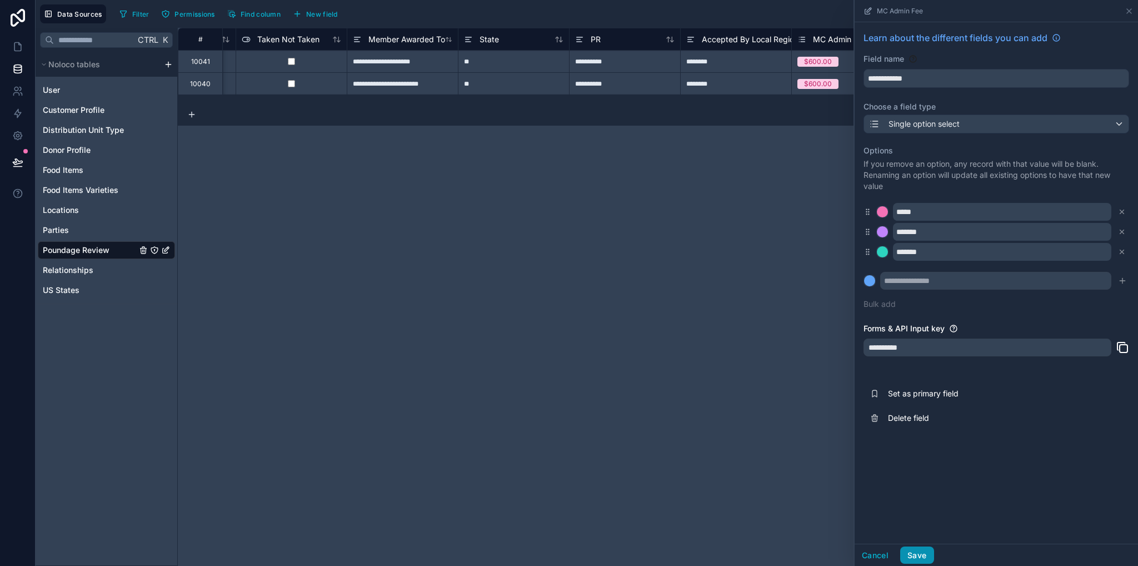
click at [915, 555] on button "Save" at bounding box center [916, 555] width 33 height 18
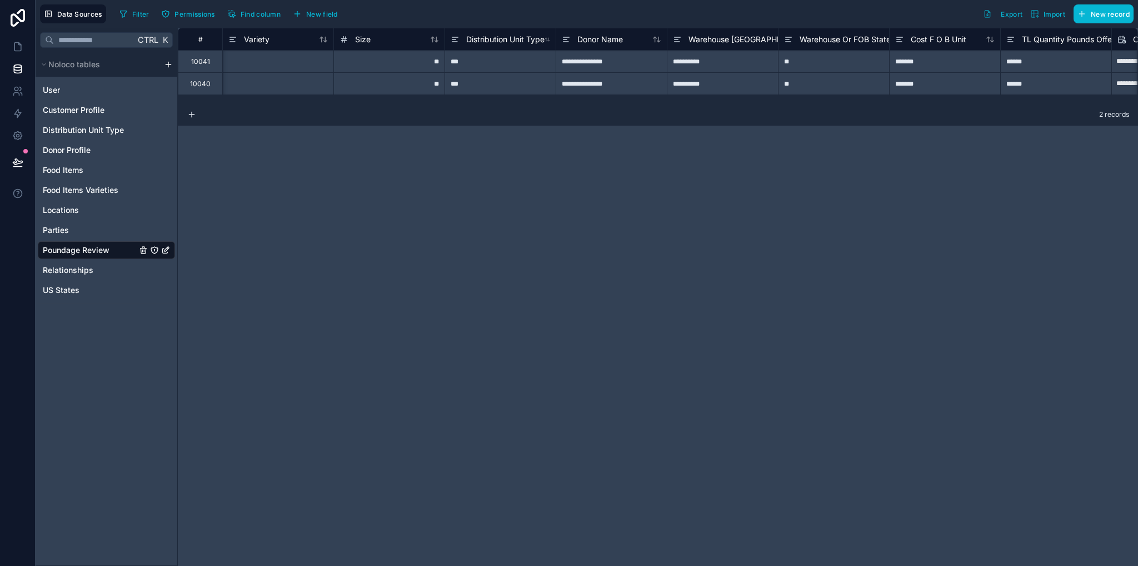
scroll to position [0, 446]
click at [540, 37] on span "Distribution Unit Type" at bounding box center [504, 39] width 78 height 11
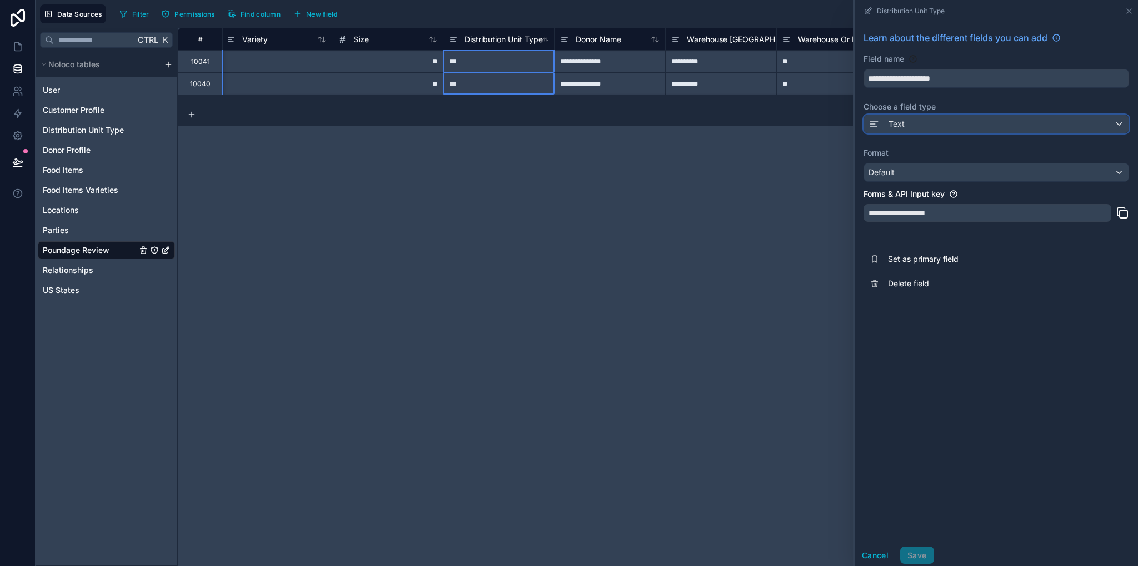
click at [904, 127] on div "Text" at bounding box center [996, 124] width 264 height 18
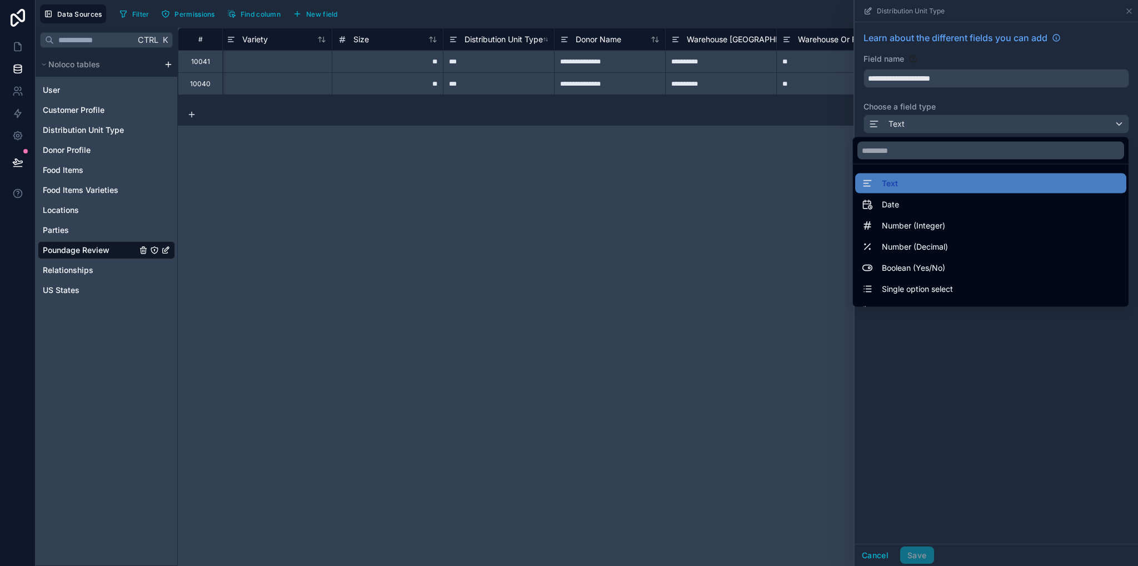
click at [913, 288] on span "Single option select" at bounding box center [917, 288] width 71 height 13
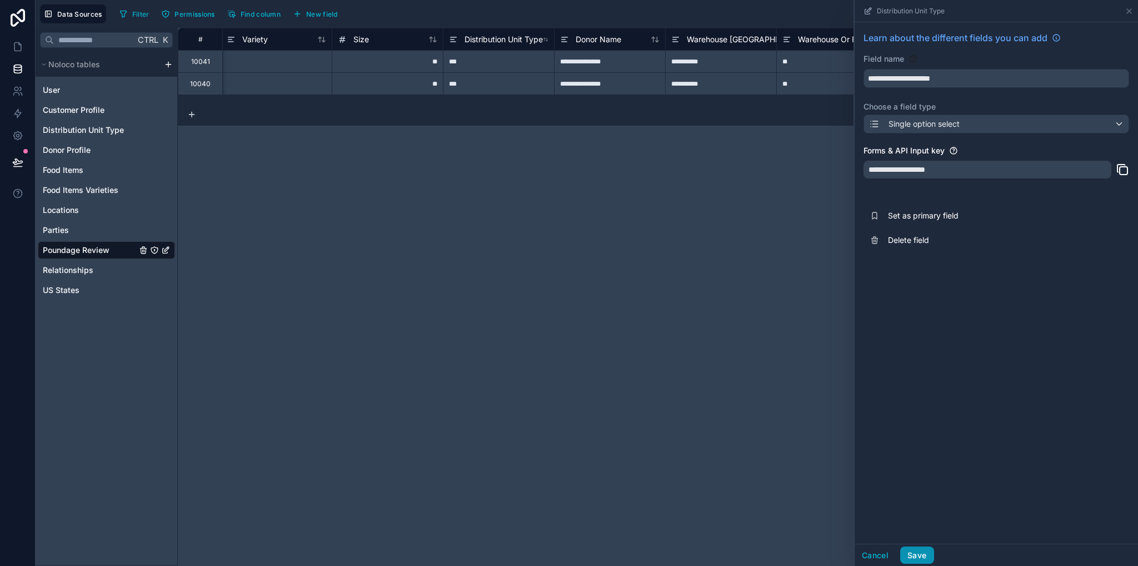
click at [923, 556] on button "Save" at bounding box center [916, 555] width 33 height 18
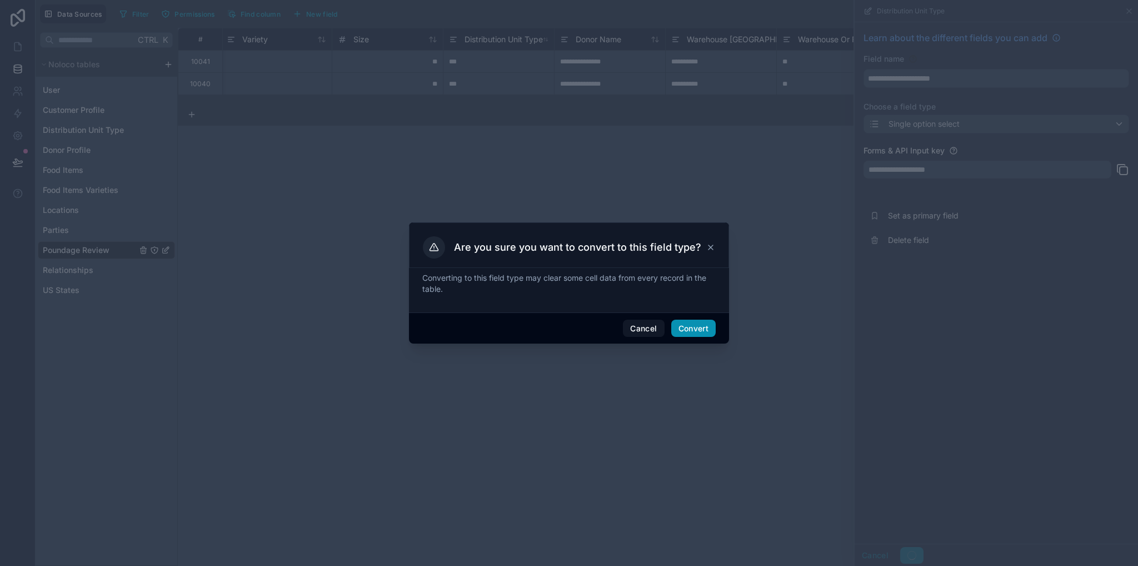
click at [702, 321] on button "Convert" at bounding box center [693, 328] width 44 height 18
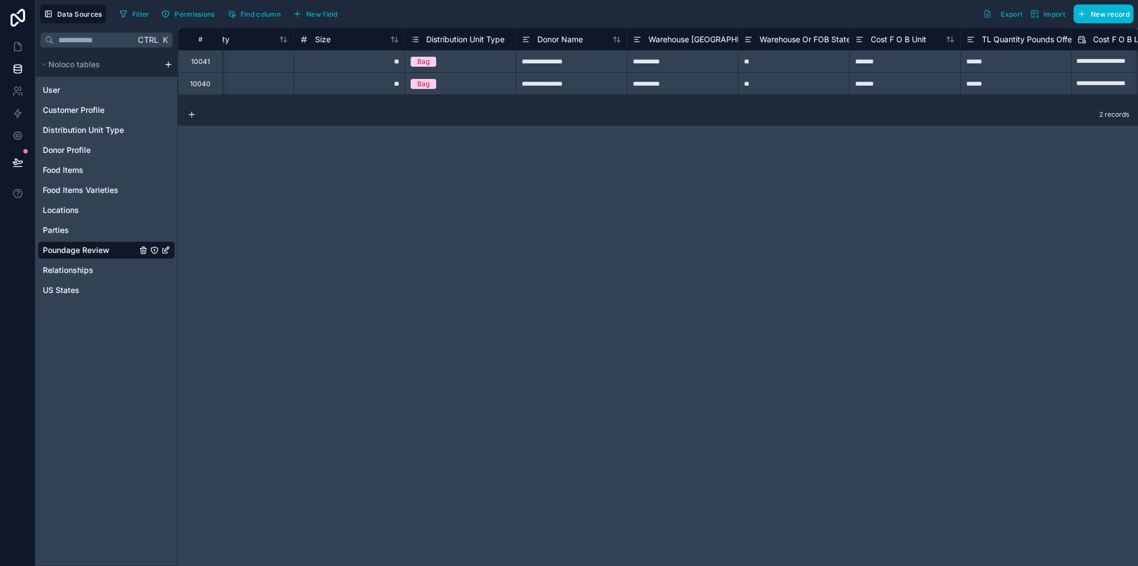
scroll to position [0, 465]
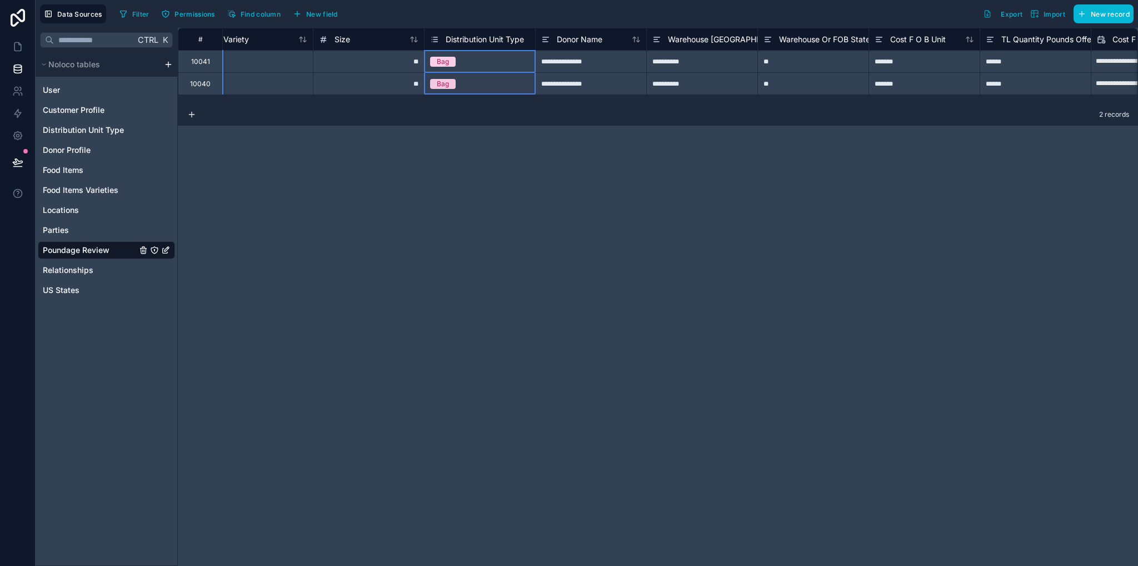
click at [484, 40] on span "Distribution Unit Type" at bounding box center [485, 39] width 78 height 11
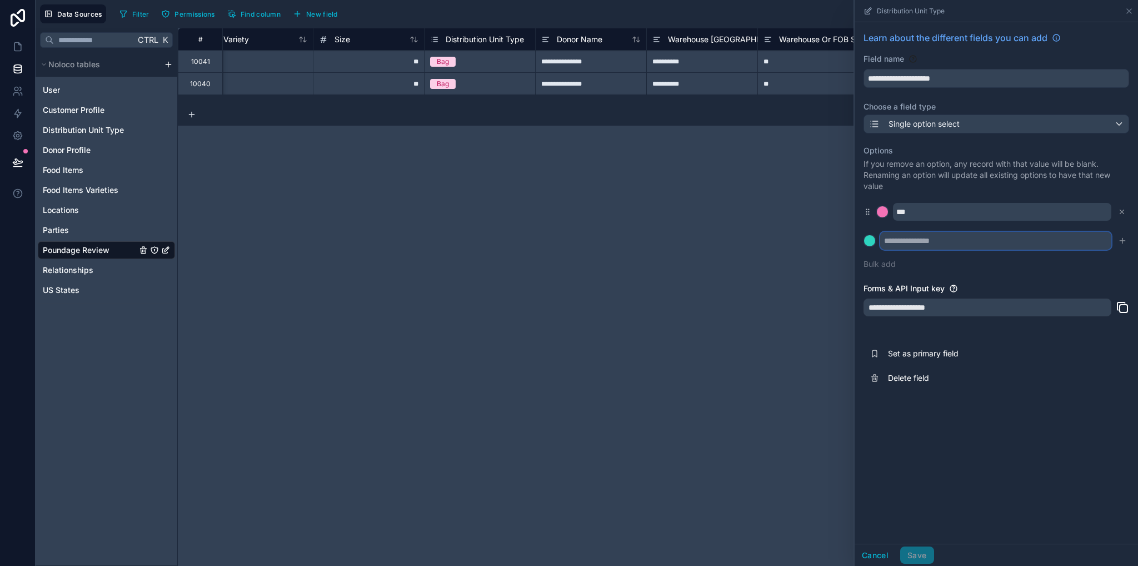
click at [918, 246] on input "text" at bounding box center [995, 241] width 231 height 18
click at [924, 238] on input "text" at bounding box center [995, 241] width 231 height 18
type input "***"
drag, startPoint x: 1120, startPoint y: 241, endPoint x: 1102, endPoint y: 245, distance: 18.2
click at [1120, 241] on icon "submit" at bounding box center [1122, 240] width 9 height 9
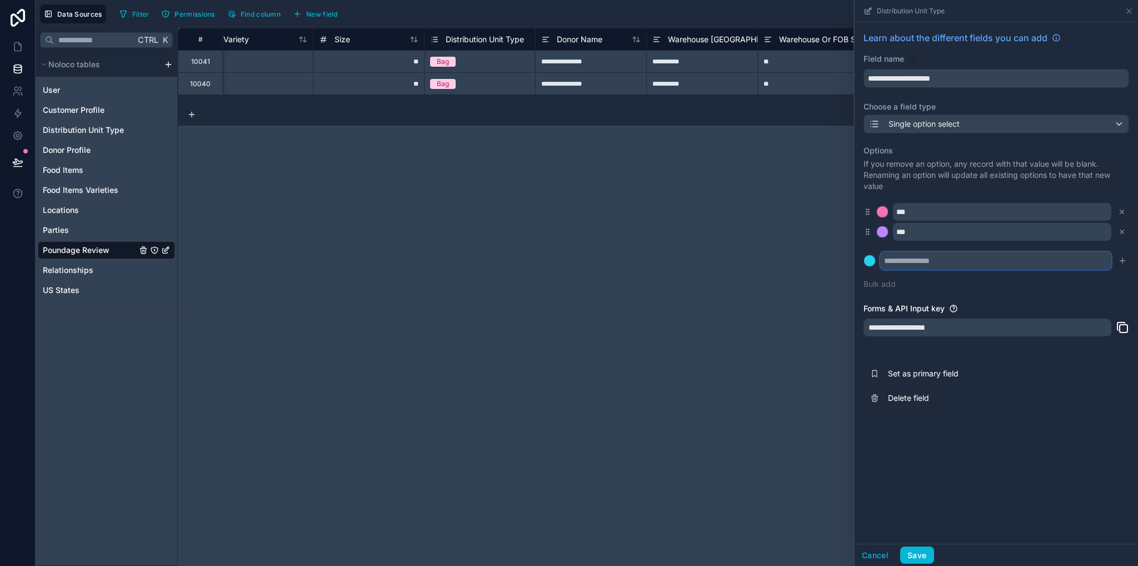
click at [1063, 260] on input "text" at bounding box center [995, 261] width 231 height 18
type input "***"
click at [1125, 258] on button "submit" at bounding box center [1122, 260] width 13 height 13
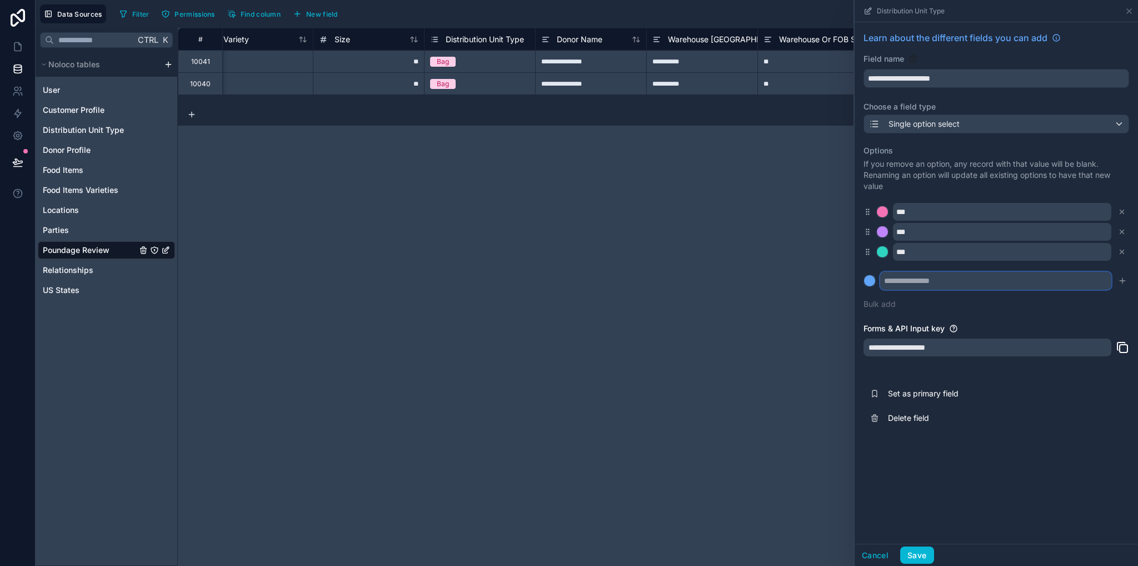
click at [965, 281] on input "text" at bounding box center [995, 281] width 231 height 18
type input "****"
click at [1122, 285] on button "submit" at bounding box center [1122, 280] width 13 height 13
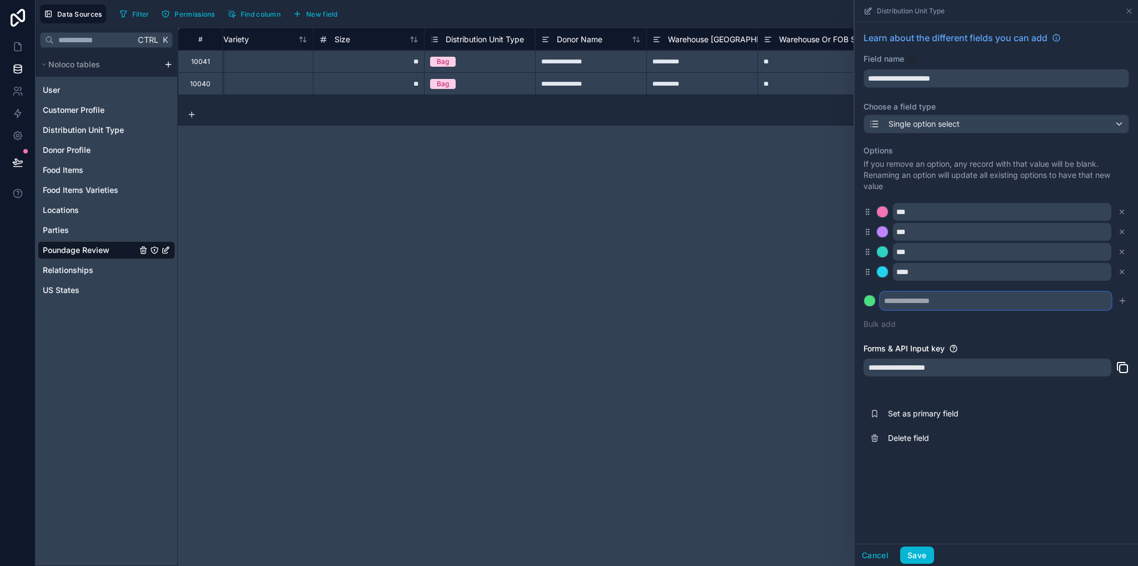
click at [967, 301] on input "text" at bounding box center [995, 301] width 231 height 18
type input "*****"
drag, startPoint x: 1120, startPoint y: 301, endPoint x: 1065, endPoint y: 302, distance: 55.6
click at [1121, 301] on icon "submit" at bounding box center [1122, 300] width 9 height 9
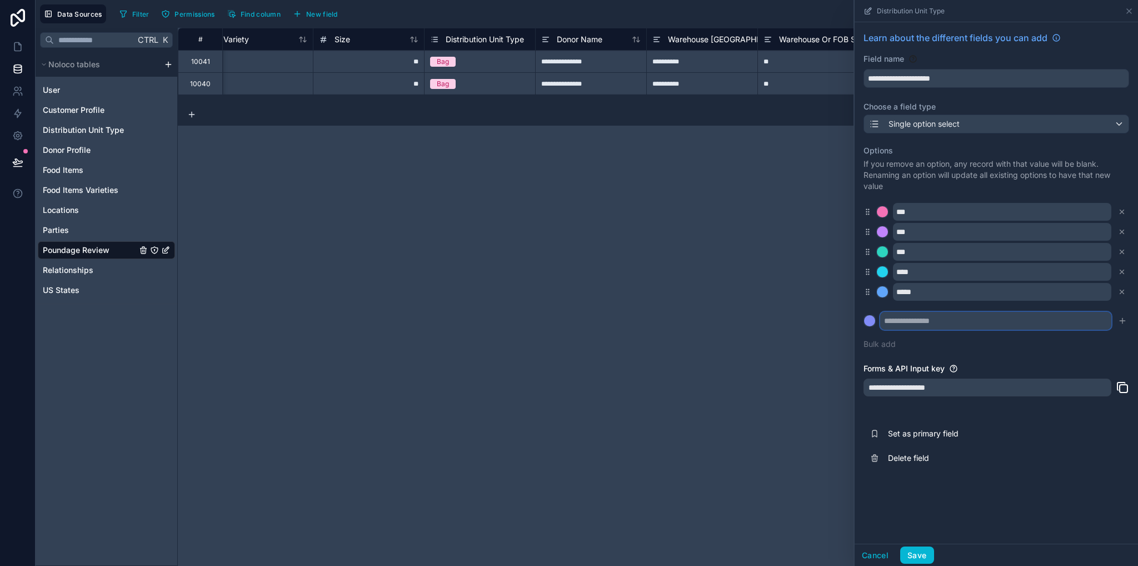
click at [957, 318] on input "text" at bounding box center [995, 321] width 231 height 18
type input "***"
click at [1121, 321] on icon "submit" at bounding box center [1122, 321] width 5 height 0
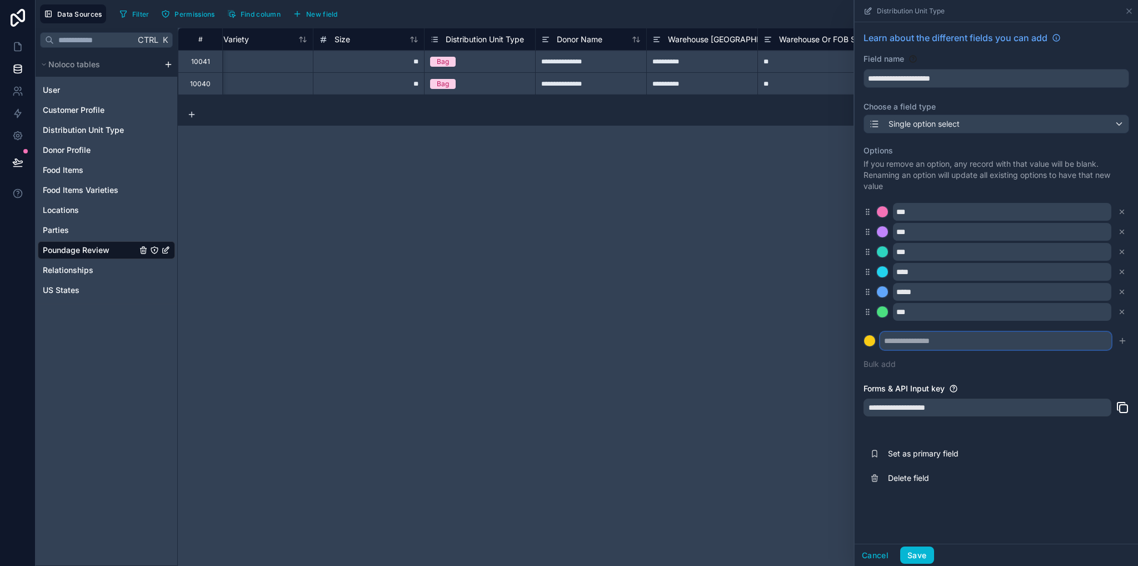
click at [973, 342] on input "text" at bounding box center [995, 341] width 231 height 18
type input "****"
click at [1128, 339] on button "submit" at bounding box center [1122, 340] width 13 height 13
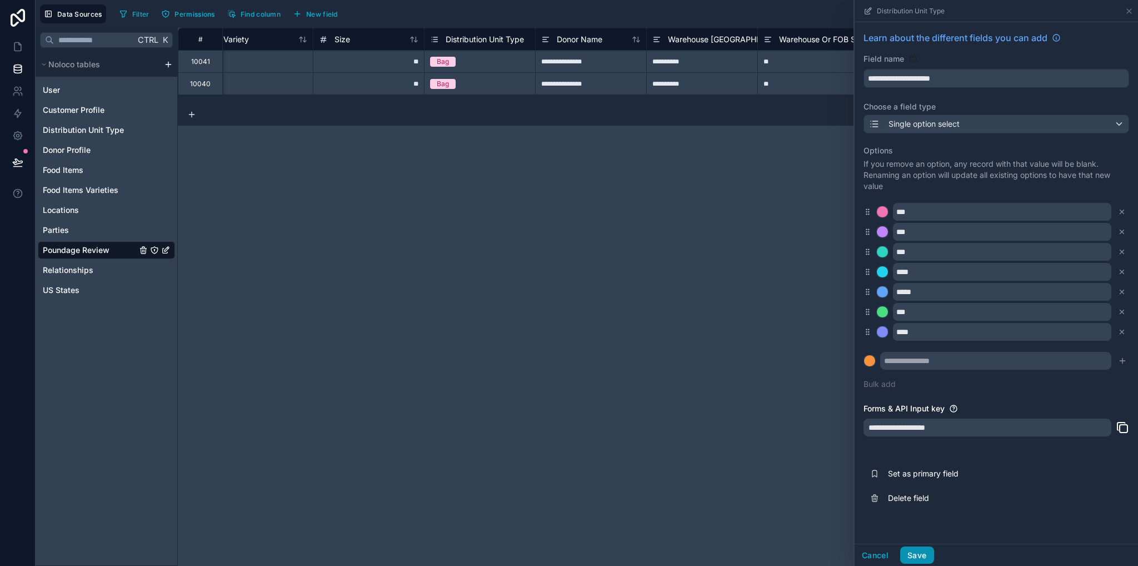
click at [923, 554] on button "Save" at bounding box center [916, 555] width 33 height 18
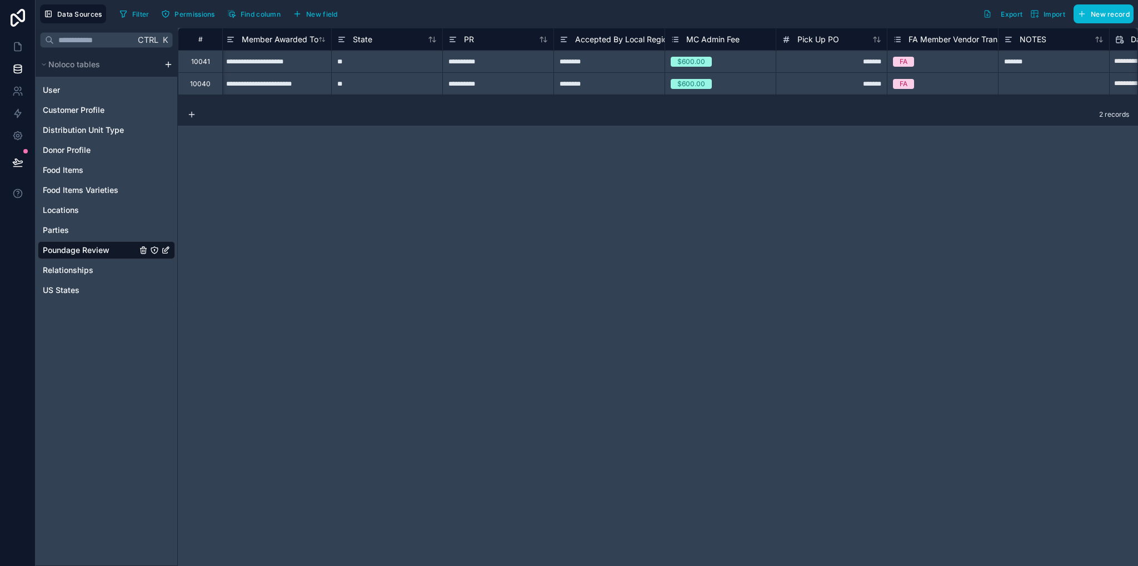
scroll to position [0, 1889]
click at [622, 37] on span "Accepted By Local Regional Or National Member" at bounding box center [666, 39] width 179 height 11
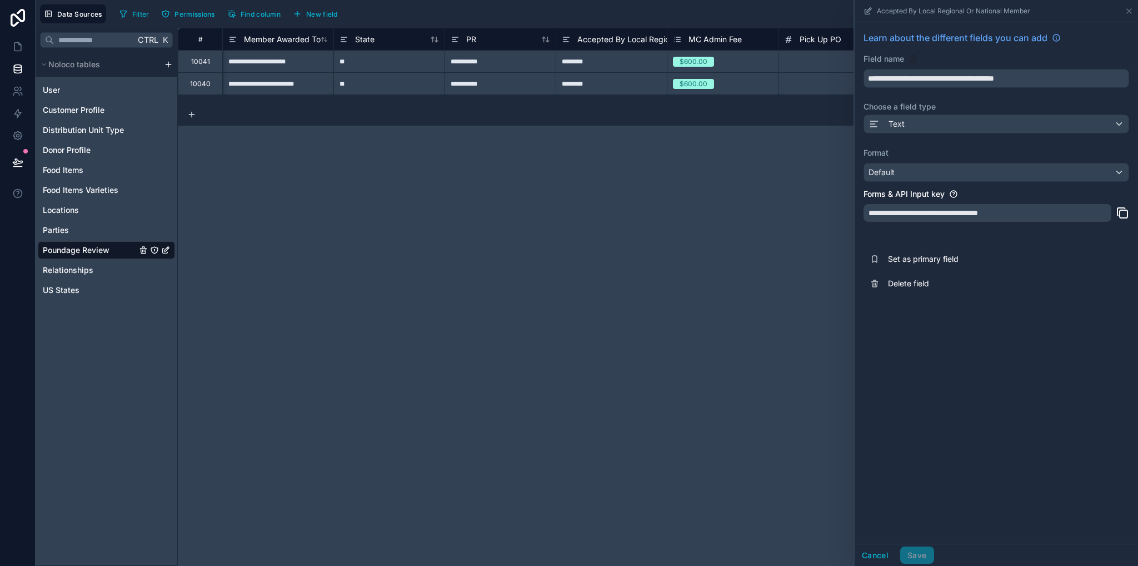
drag, startPoint x: 1001, startPoint y: 343, endPoint x: 910, endPoint y: 161, distance: 204.3
click at [1000, 342] on div "**********" at bounding box center [996, 282] width 283 height 521
click at [904, 126] on div "Text" at bounding box center [996, 124] width 264 height 18
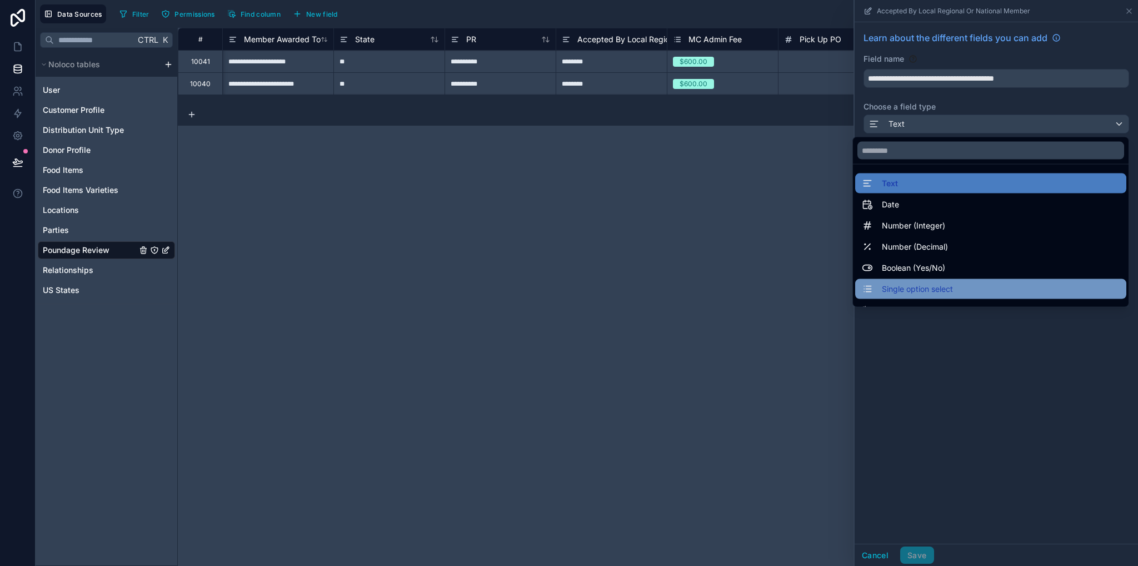
click at [918, 292] on span "Single option select" at bounding box center [917, 288] width 71 height 13
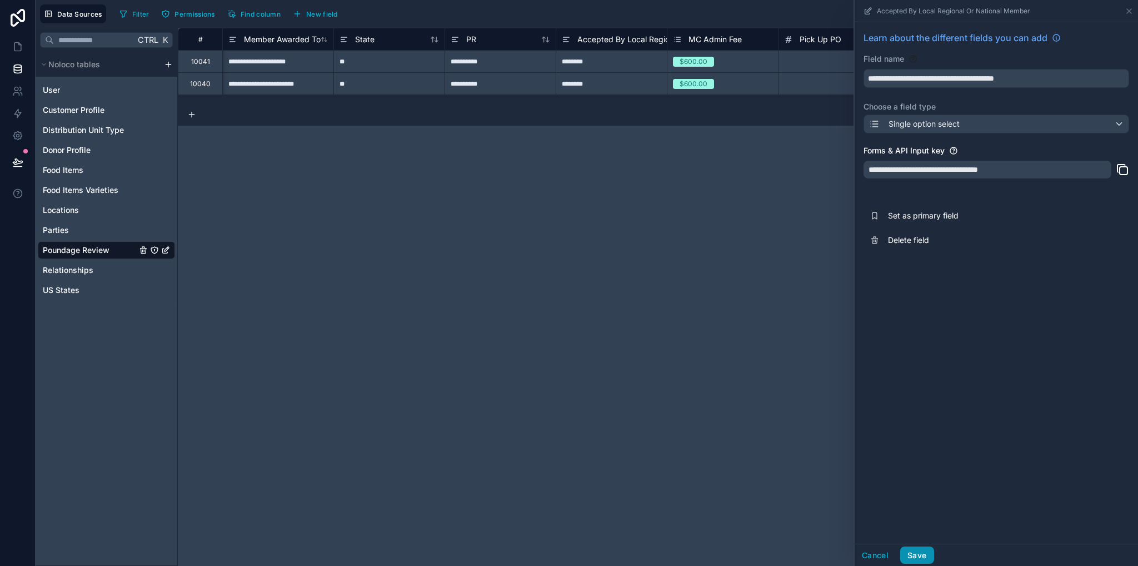
click at [921, 553] on button "Save" at bounding box center [916, 555] width 33 height 18
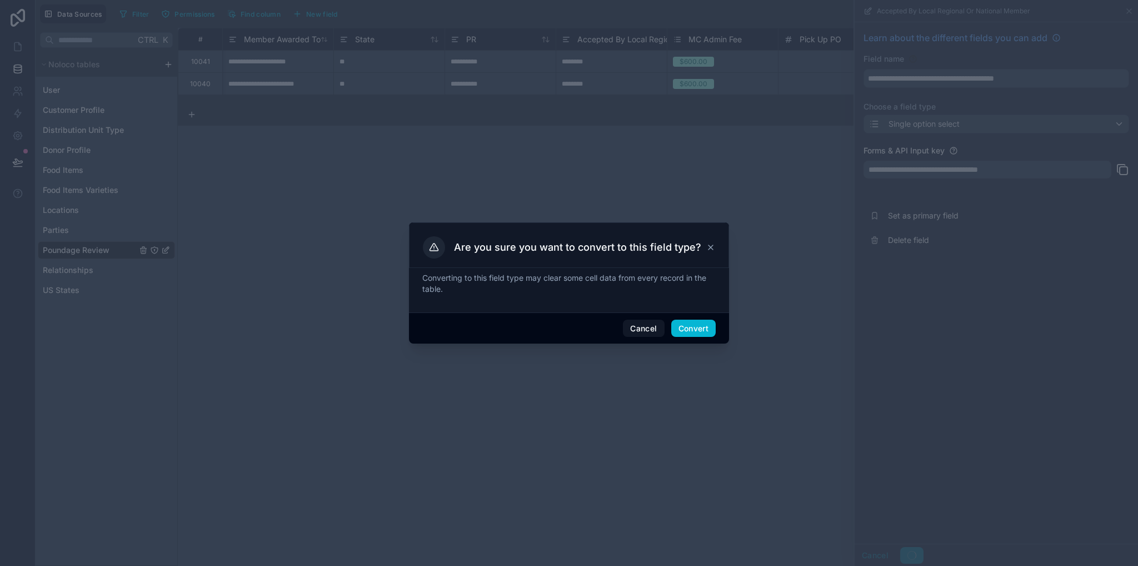
click at [705, 337] on div "Cancel Convert" at bounding box center [569, 328] width 320 height 32
click at [704, 336] on button "Convert" at bounding box center [693, 328] width 44 height 18
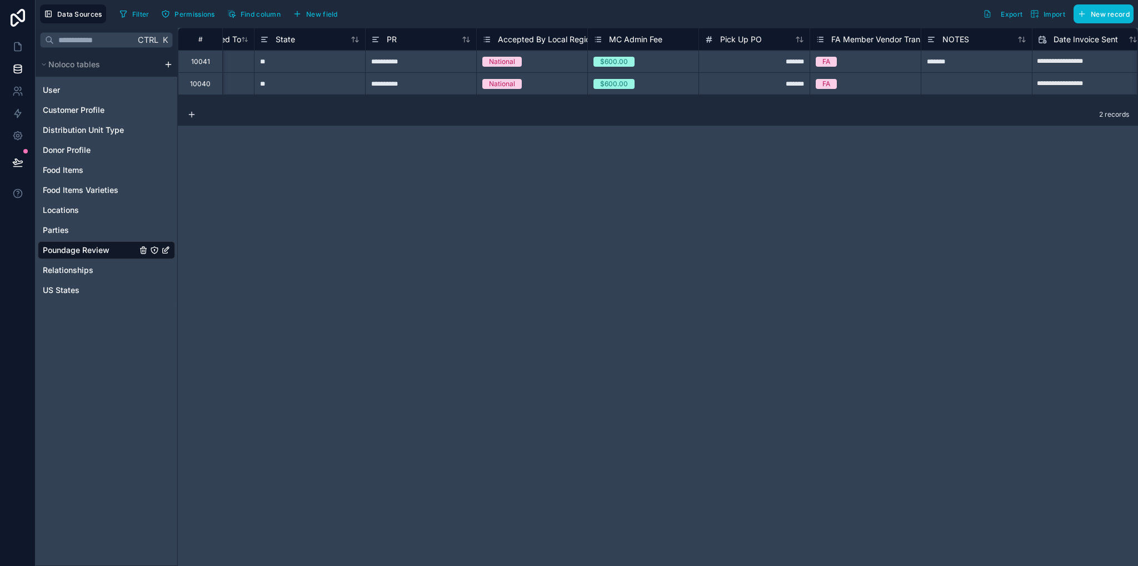
scroll to position [0, 1947]
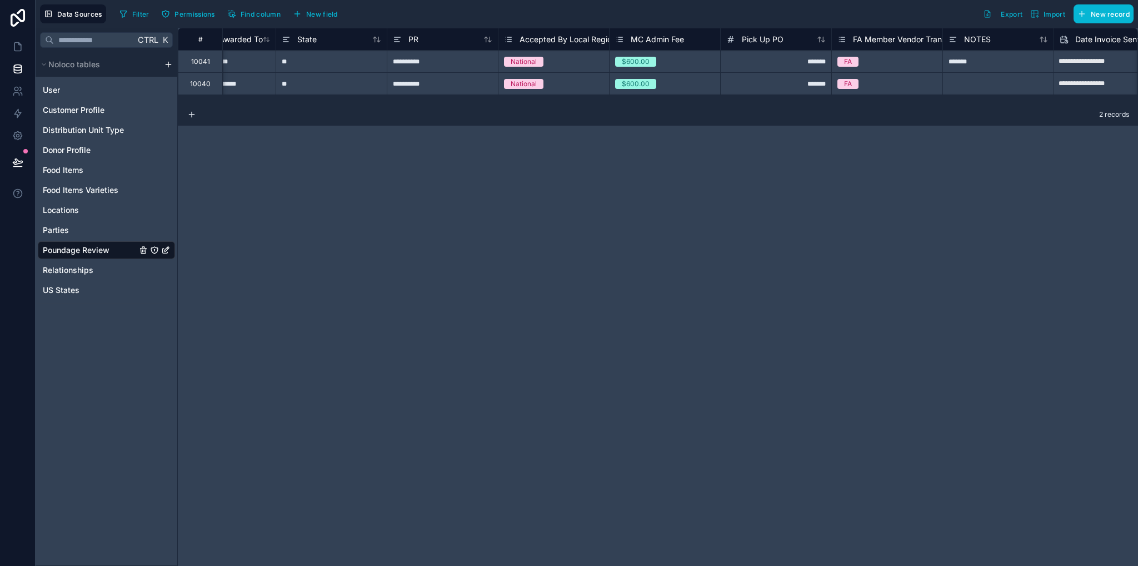
click at [560, 37] on span "Accepted By Local Regional Or National Member" at bounding box center [609, 39] width 179 height 11
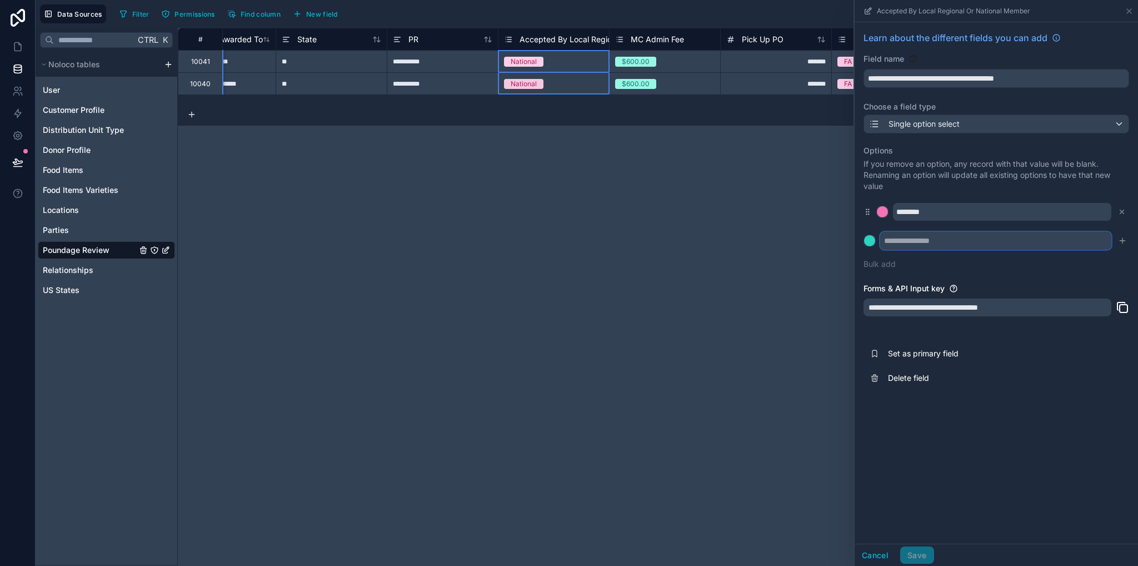
click at [933, 235] on input "text" at bounding box center [995, 241] width 231 height 18
type input "********"
click at [863, 234] on button at bounding box center [869, 240] width 12 height 12
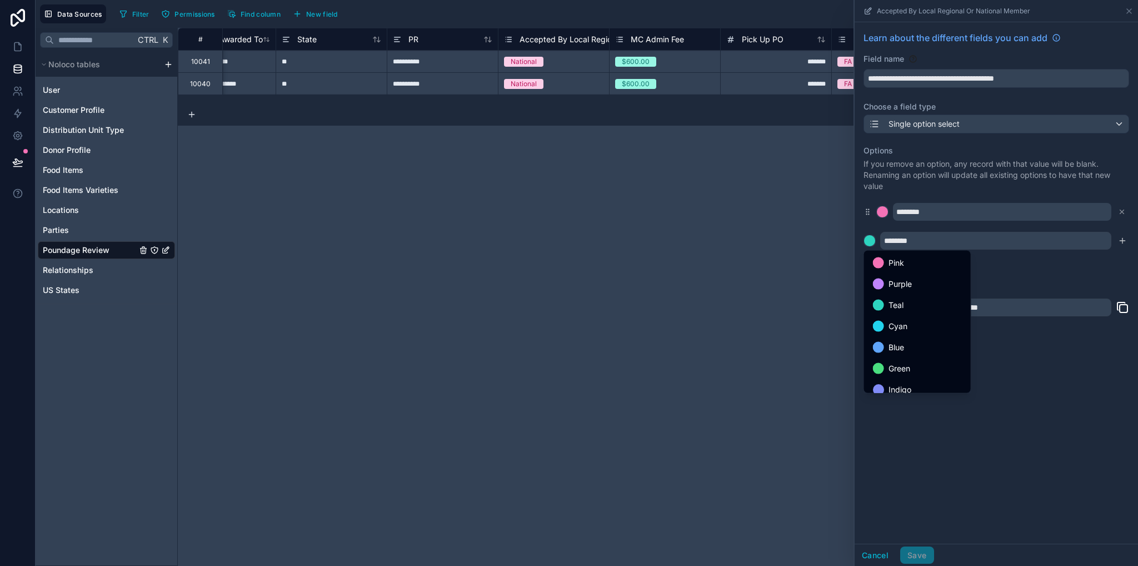
drag, startPoint x: 1040, startPoint y: 267, endPoint x: 1079, endPoint y: 263, distance: 39.1
click at [1056, 267] on div at bounding box center [996, 283] width 283 height 566
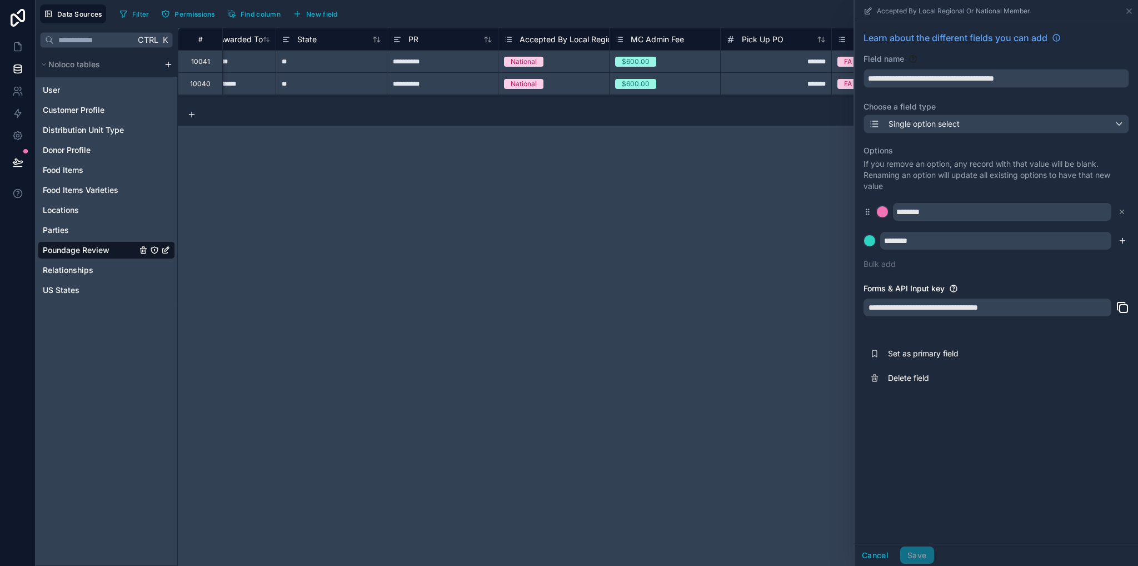
click at [1123, 241] on icon "submit" at bounding box center [1122, 240] width 9 height 9
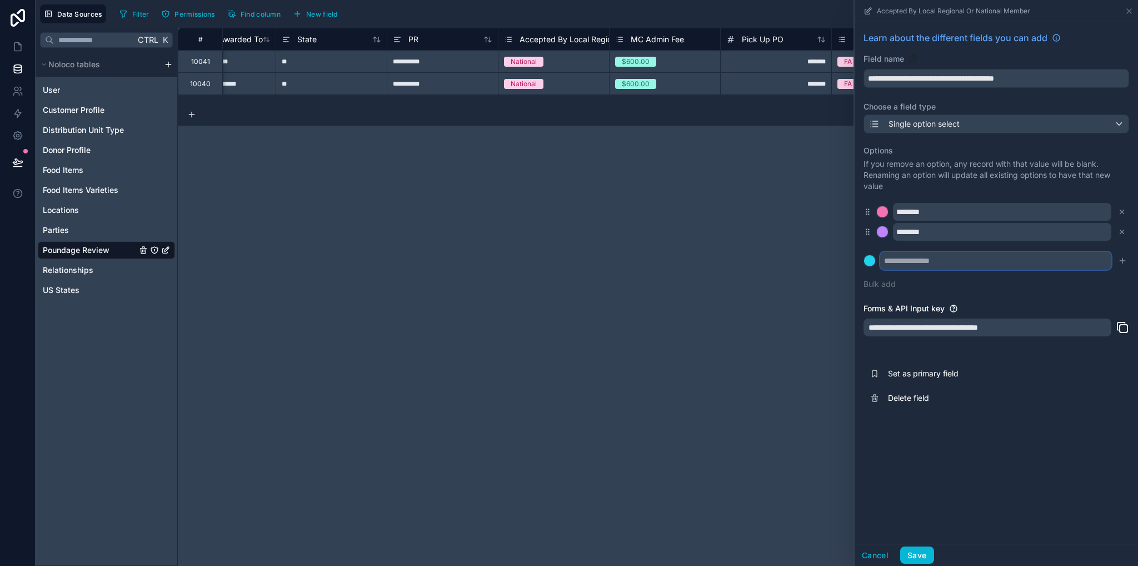
click at [976, 258] on input "text" at bounding box center [995, 261] width 231 height 18
type input "*****"
click at [863, 254] on button at bounding box center [869, 260] width 12 height 12
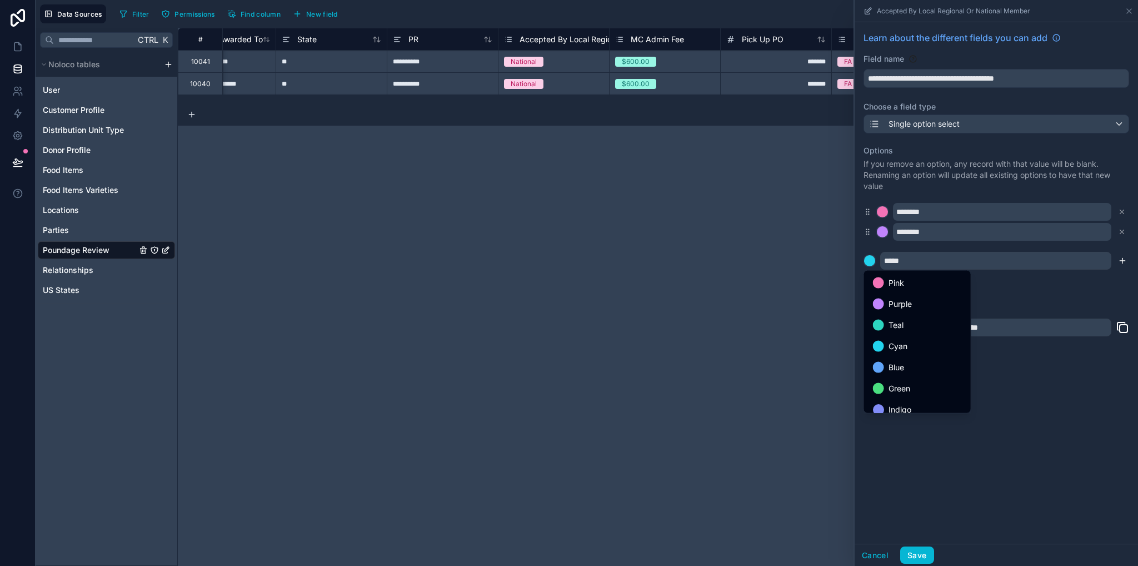
click at [1120, 261] on div at bounding box center [996, 283] width 283 height 566
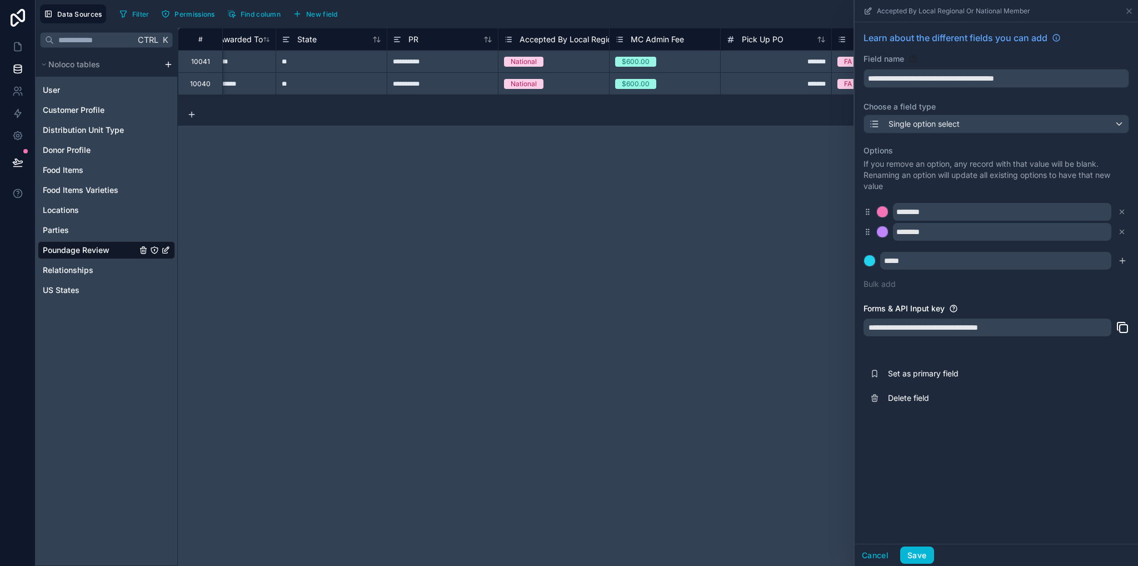
click at [1123, 261] on icon "submit" at bounding box center [1122, 260] width 9 height 9
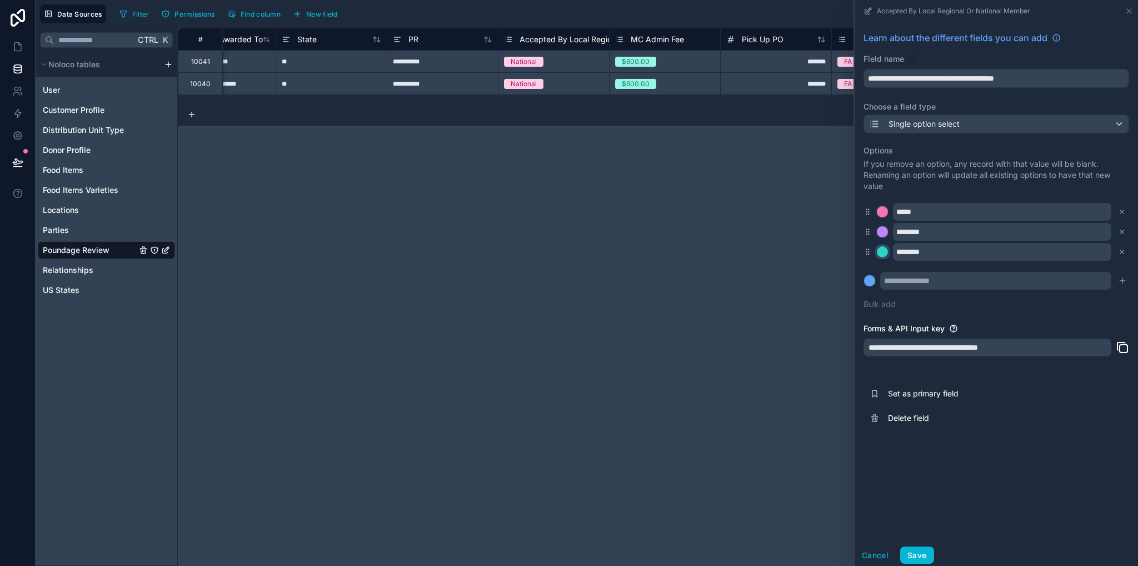
click at [877, 251] on div at bounding box center [882, 251] width 11 height 11
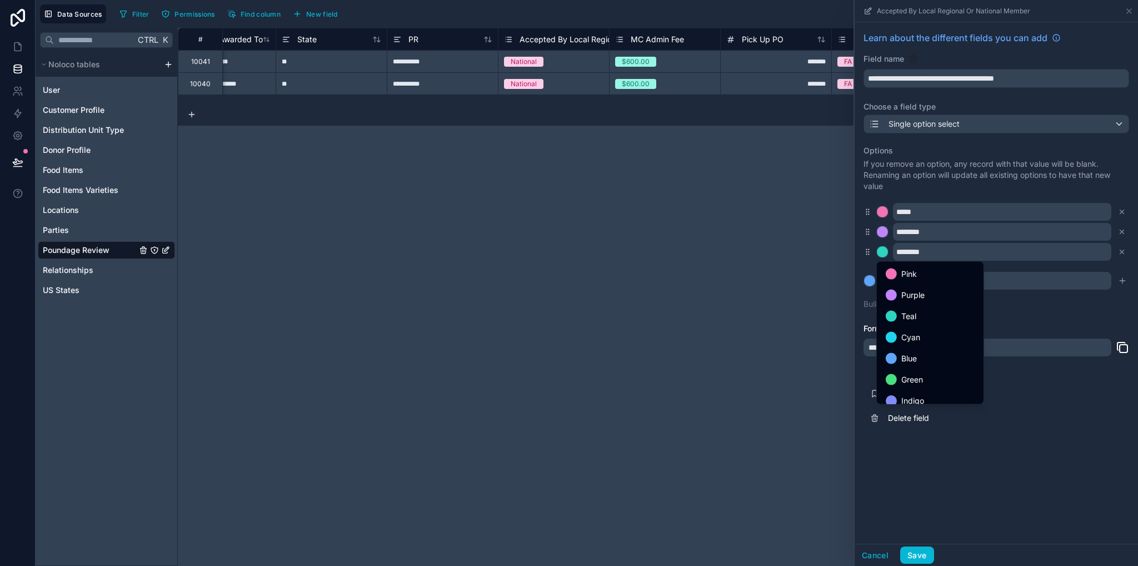
click at [869, 252] on div at bounding box center [996, 283] width 283 height 566
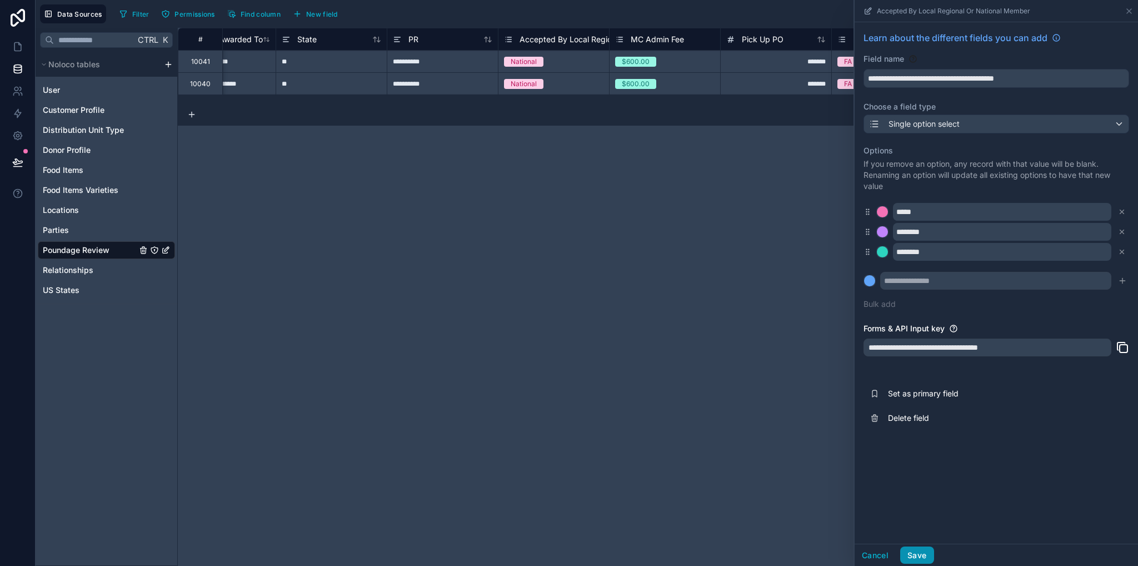
click at [913, 552] on button "Save" at bounding box center [916, 555] width 33 height 18
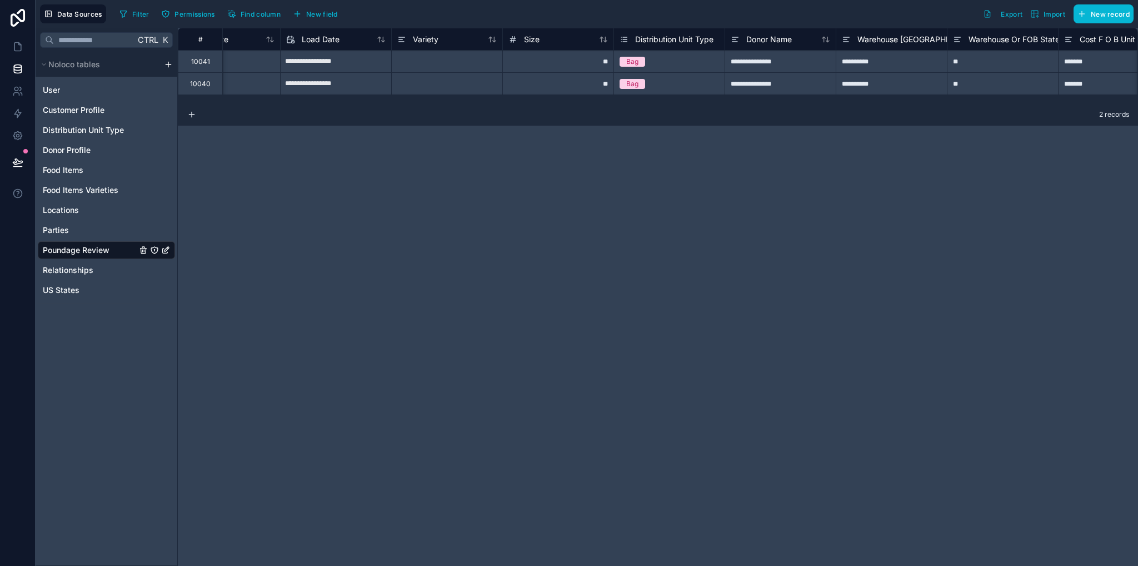
scroll to position [0, 105]
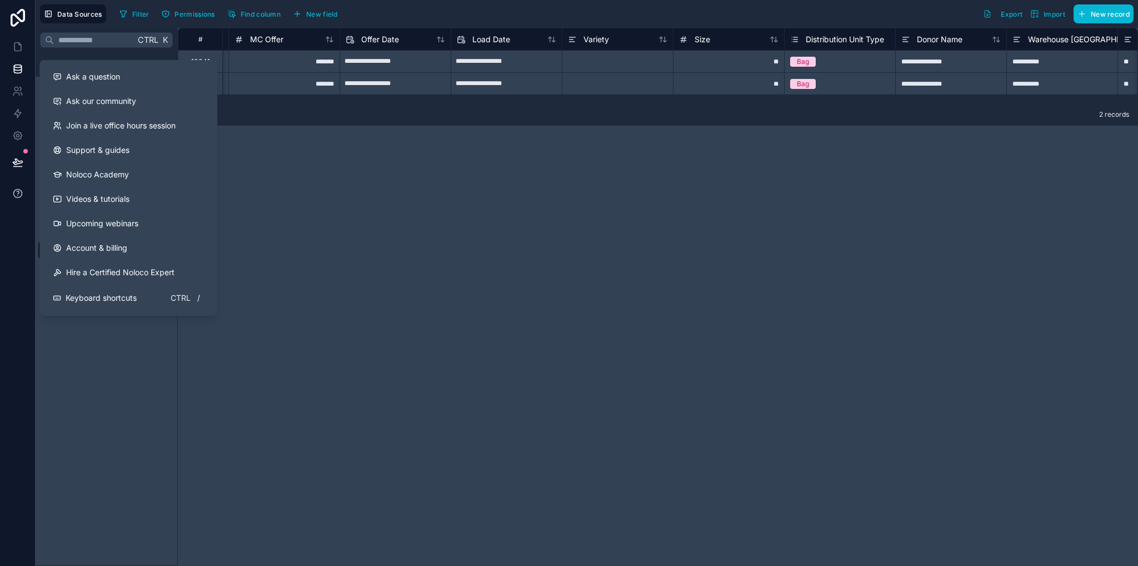
click at [18, 195] on icon at bounding box center [17, 193] width 11 height 11
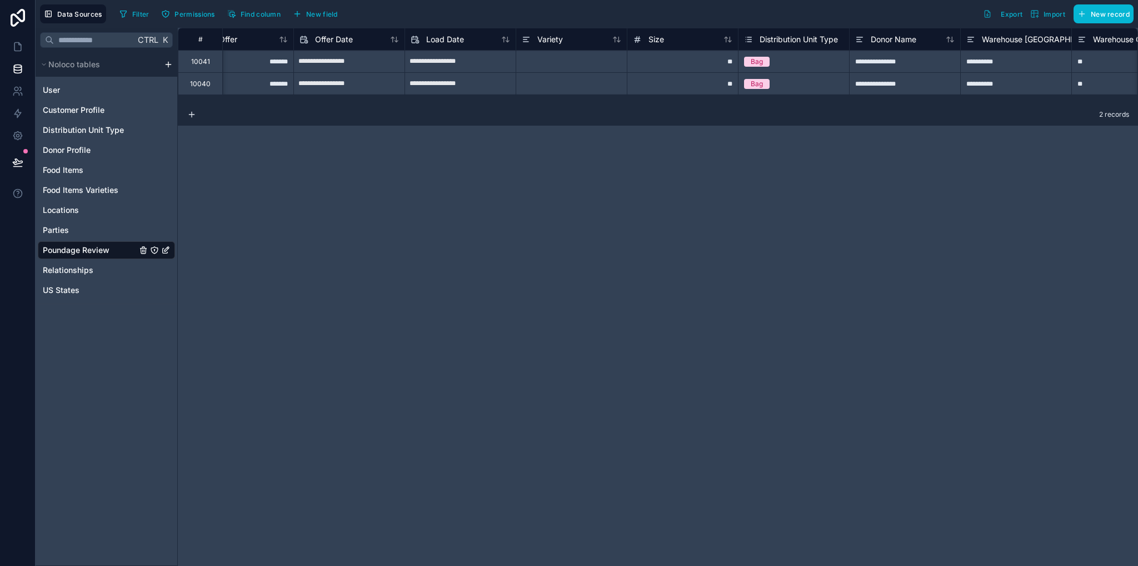
scroll to position [0, 0]
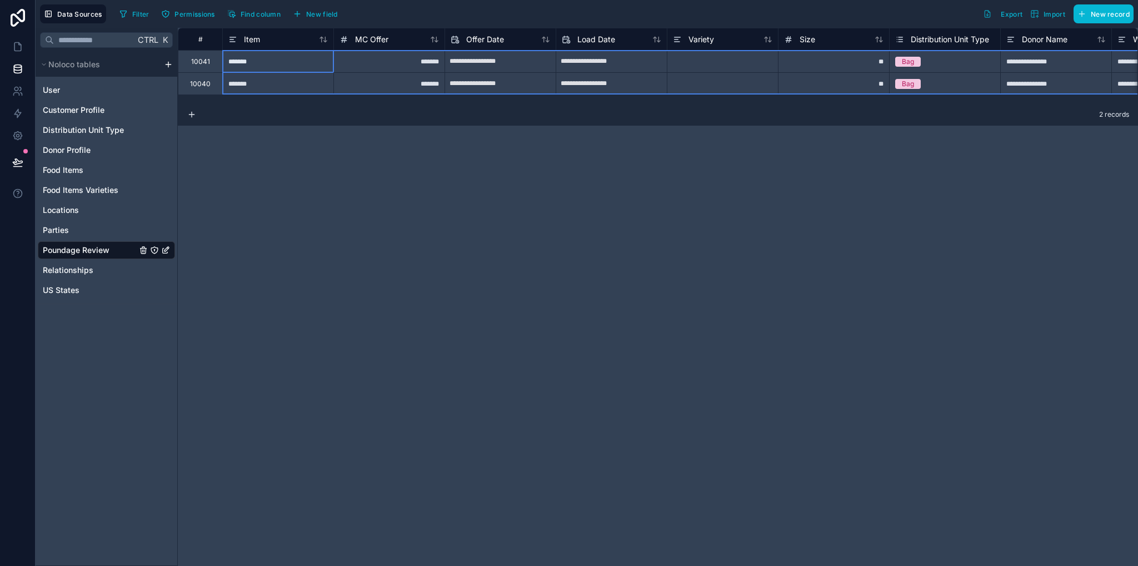
drag, startPoint x: 200, startPoint y: 38, endPoint x: 208, endPoint y: 39, distance: 8.5
drag, startPoint x: 188, startPoint y: 36, endPoint x: 207, endPoint y: 84, distance: 51.7
click at [207, 84] on div "Delete rows 1 to 2" at bounding box center [224, 83] width 73 height 12
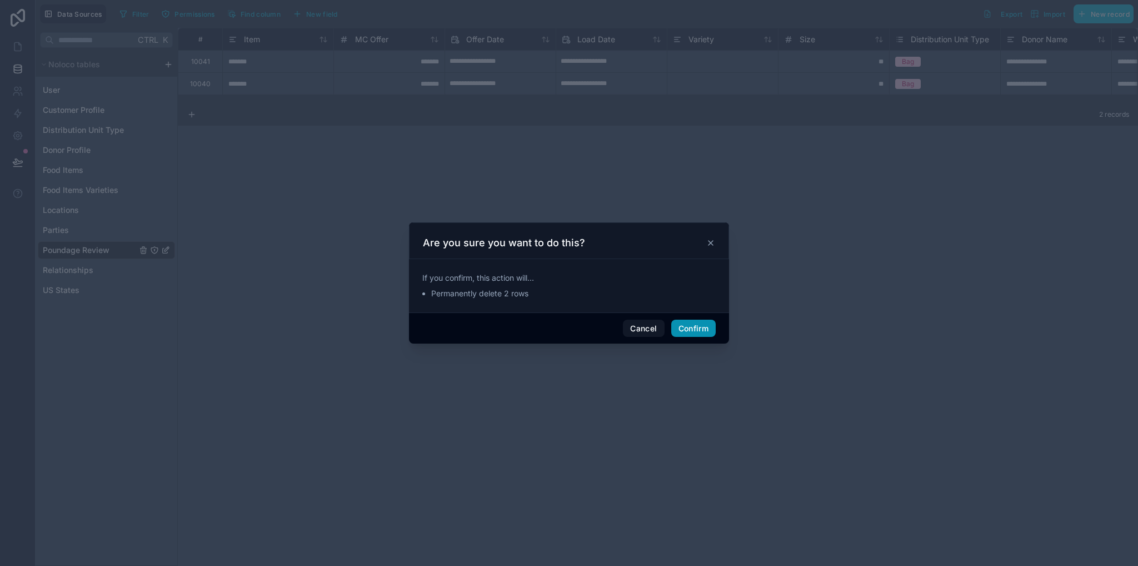
click at [685, 327] on button "Confirm" at bounding box center [693, 328] width 44 height 18
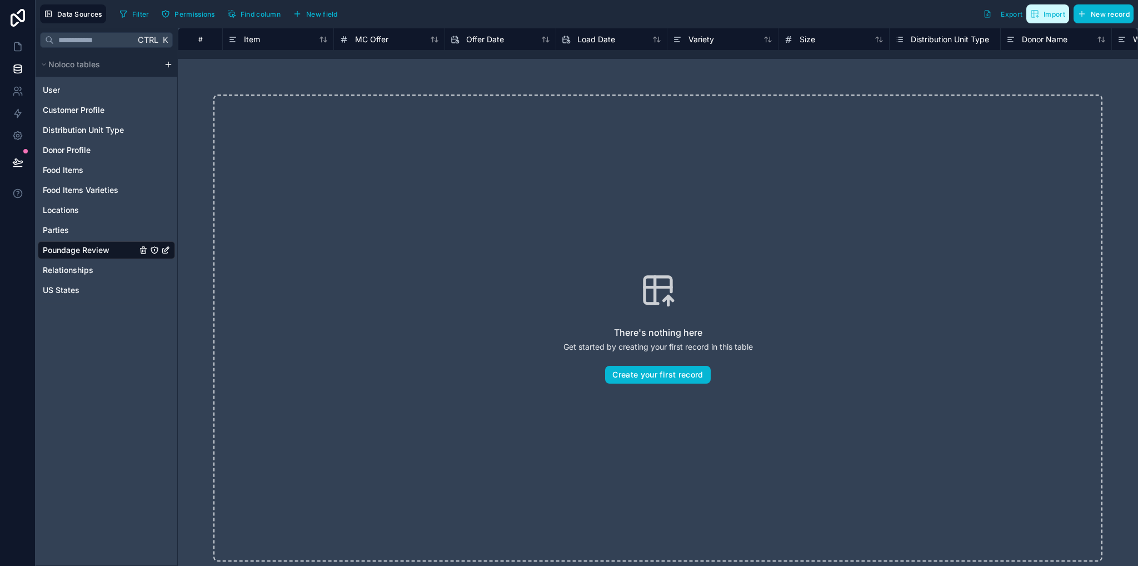
click at [1053, 15] on span "Import" at bounding box center [1054, 14] width 22 height 8
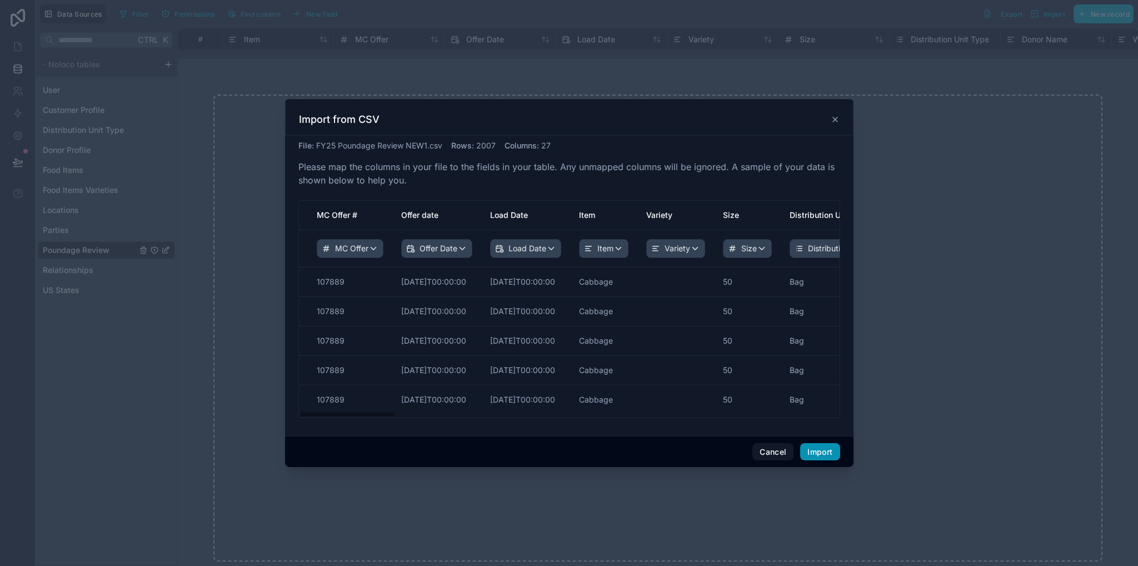
click at [827, 453] on button "Import" at bounding box center [819, 452] width 39 height 18
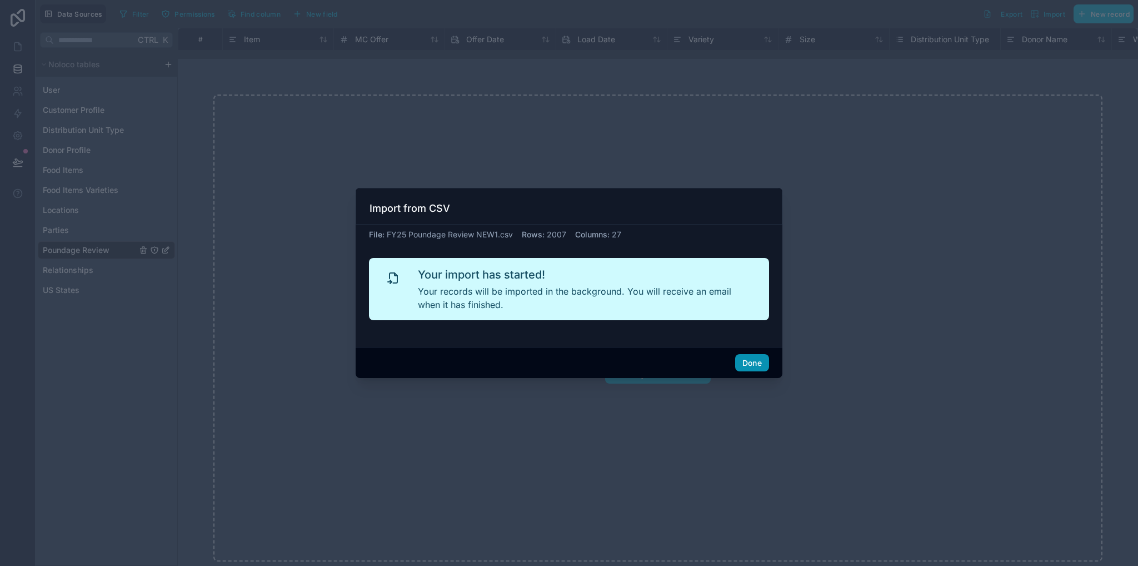
click at [756, 359] on button "Done" at bounding box center [752, 363] width 34 height 18
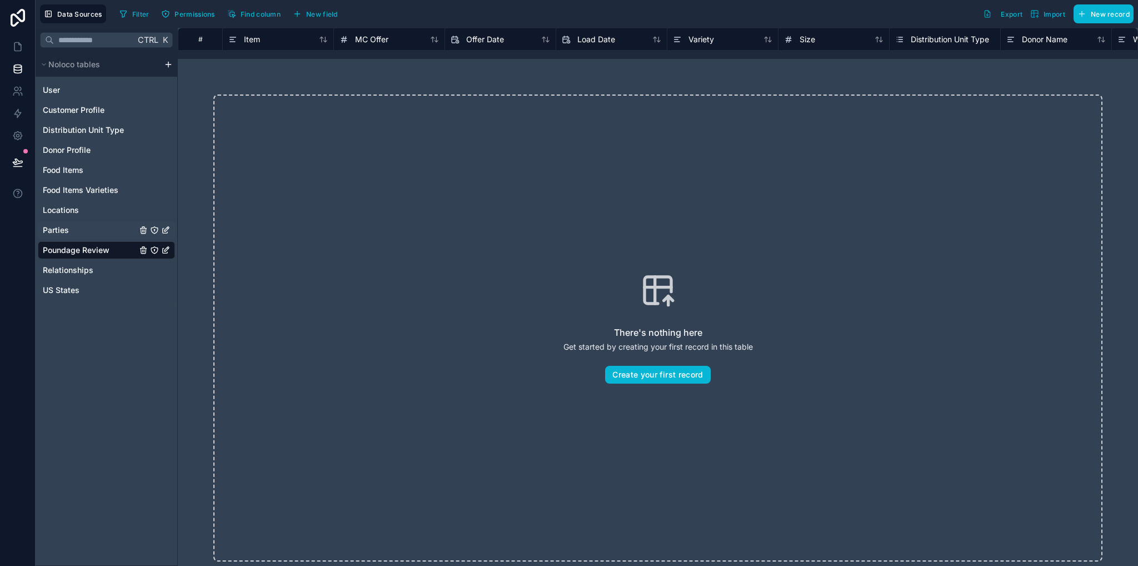
click at [67, 229] on span "Parties" at bounding box center [56, 229] width 26 height 11
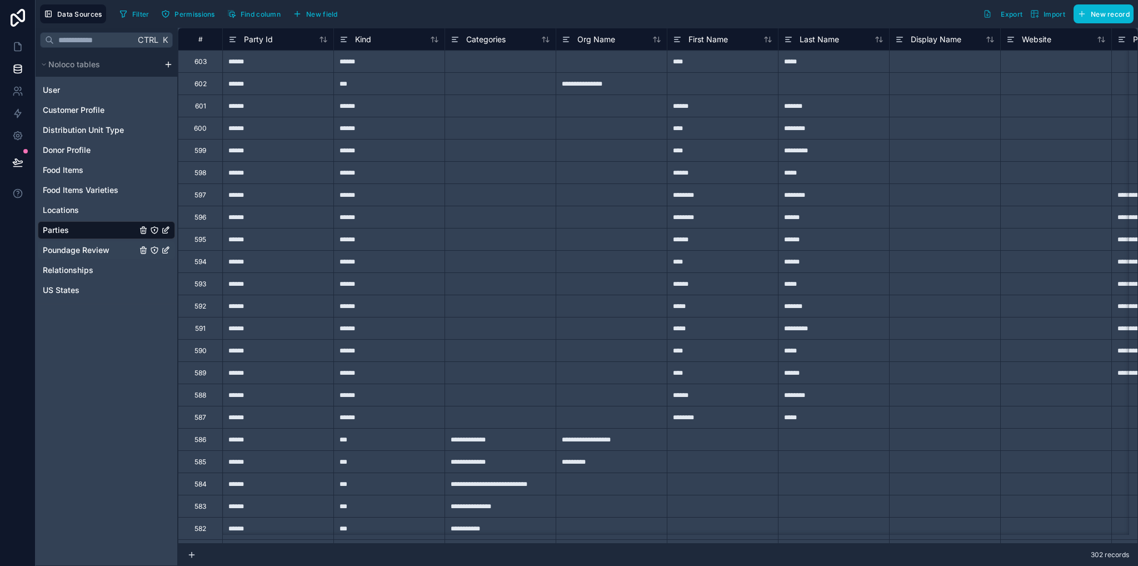
click at [87, 250] on span "Poundage Review" at bounding box center [76, 249] width 67 height 11
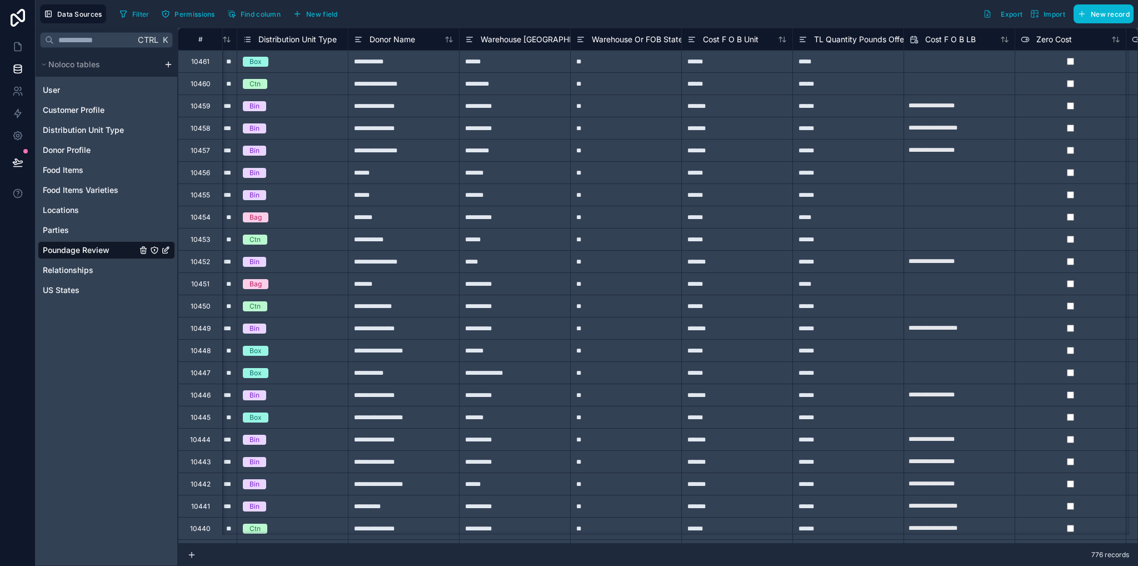
scroll to position [0, 654]
click at [63, 291] on span "US States" at bounding box center [61, 289] width 37 height 11
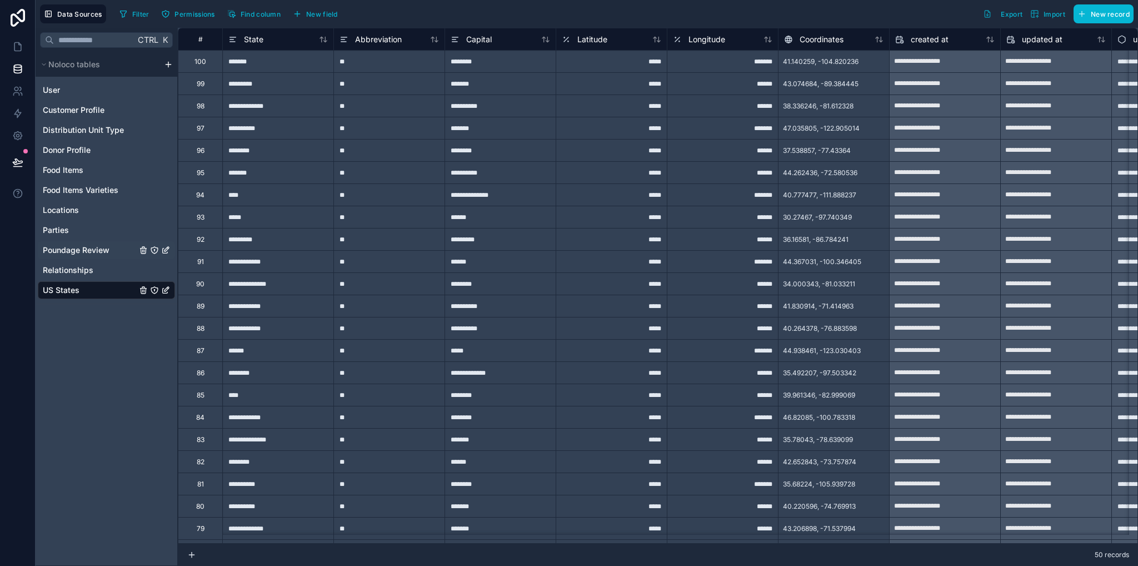
click at [76, 251] on span "Poundage Review" at bounding box center [76, 249] width 67 height 11
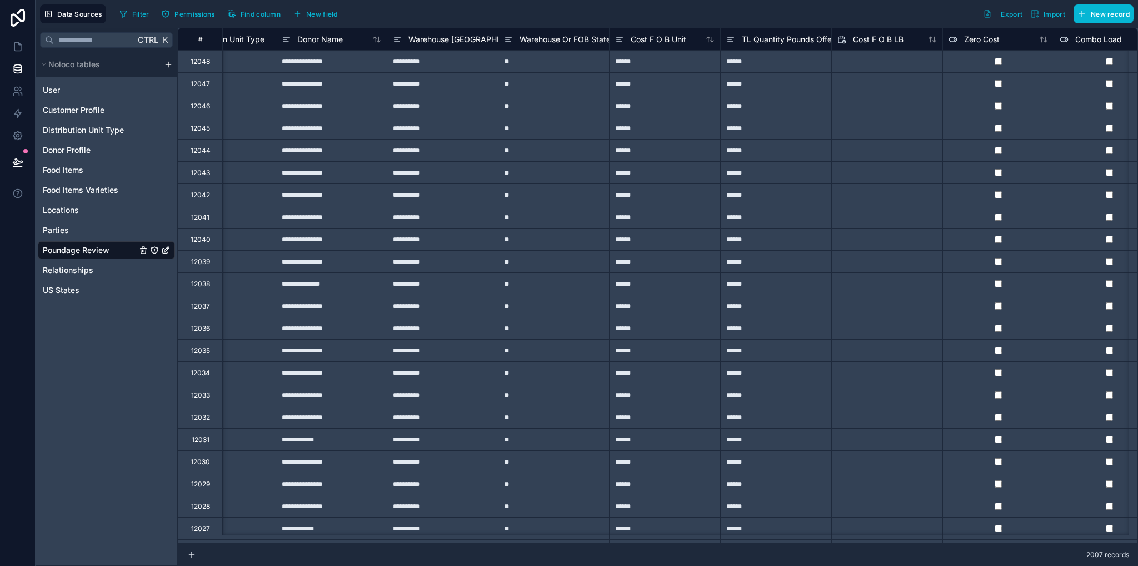
scroll to position [0, 808]
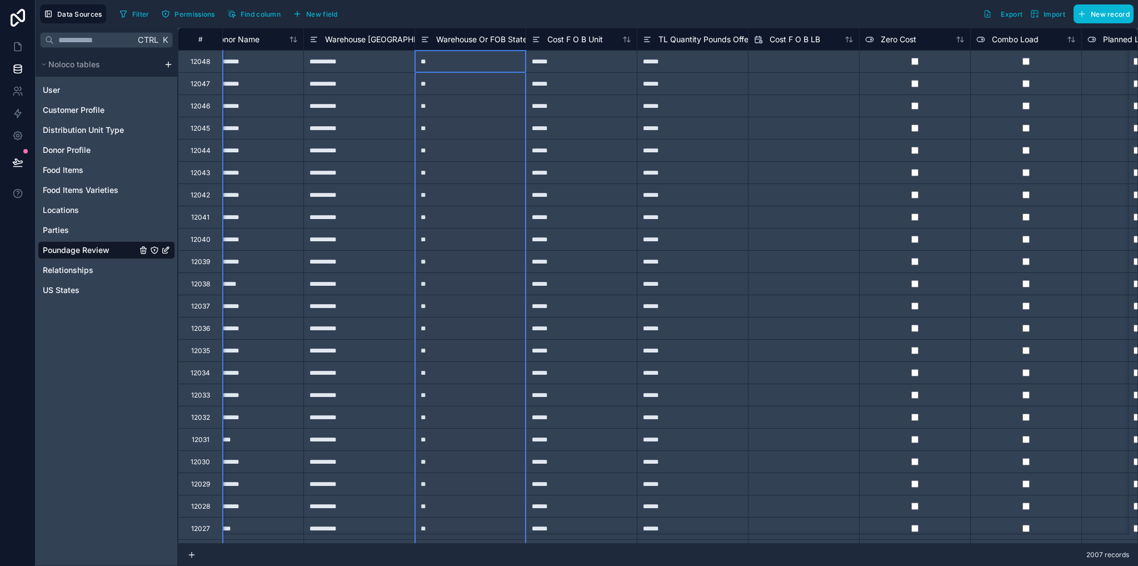
click at [502, 39] on span "Warehouse Or FOB State" at bounding box center [481, 39] width 91 height 11
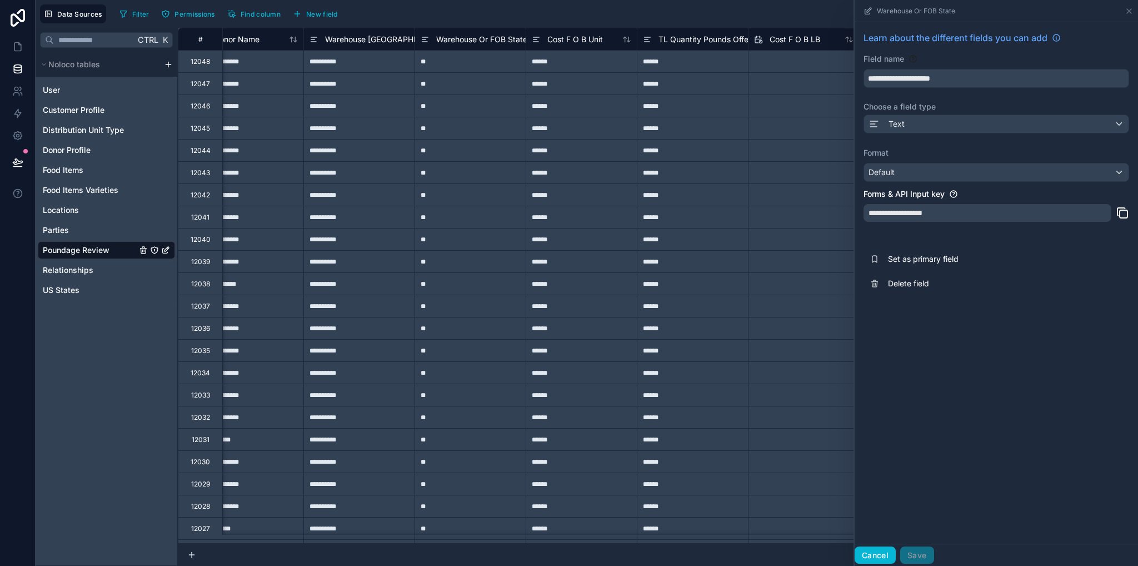
click at [880, 552] on button "Cancel" at bounding box center [875, 555] width 41 height 18
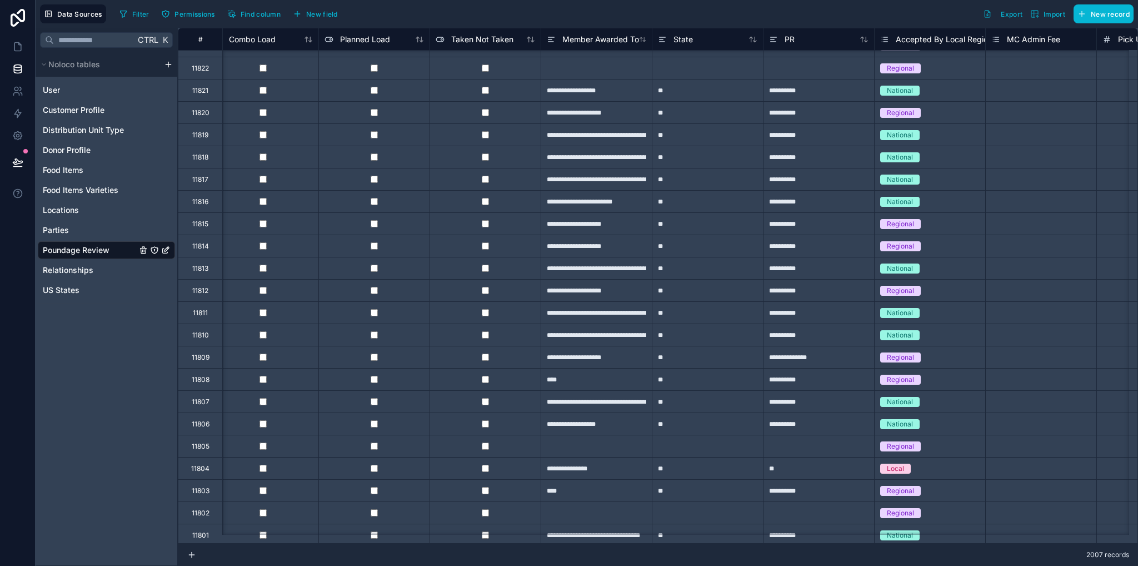
scroll to position [5072, 1571]
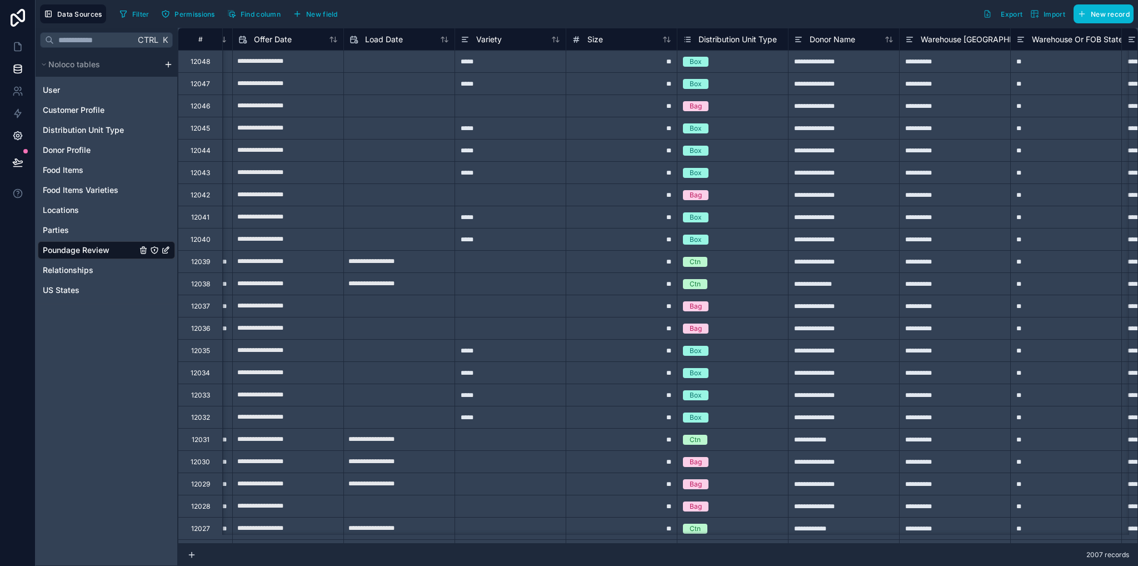
scroll to position [0, 1571]
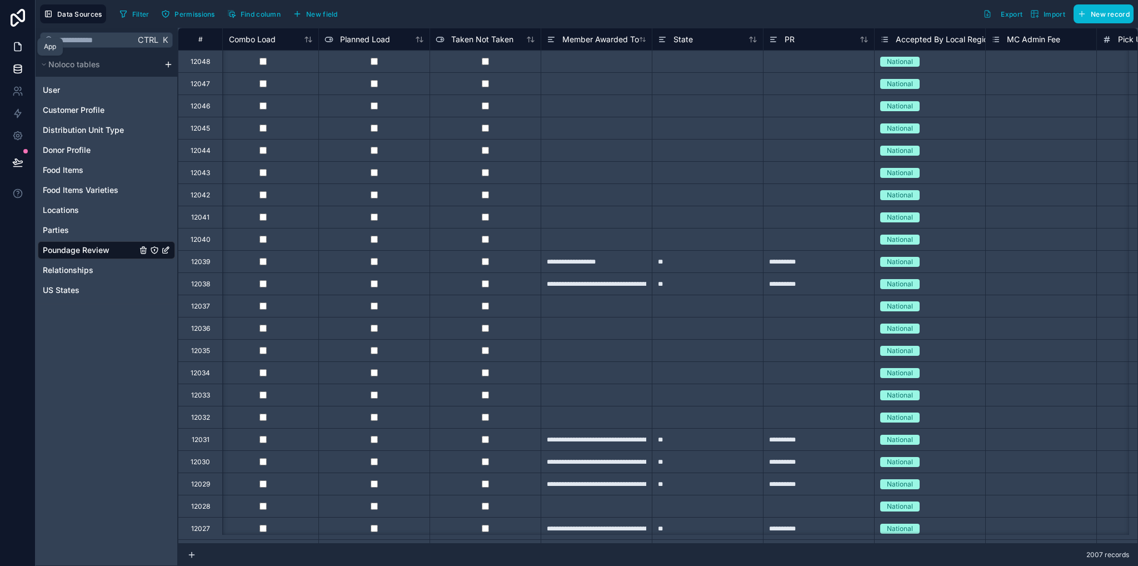
click at [20, 40] on link at bounding box center [17, 47] width 35 height 22
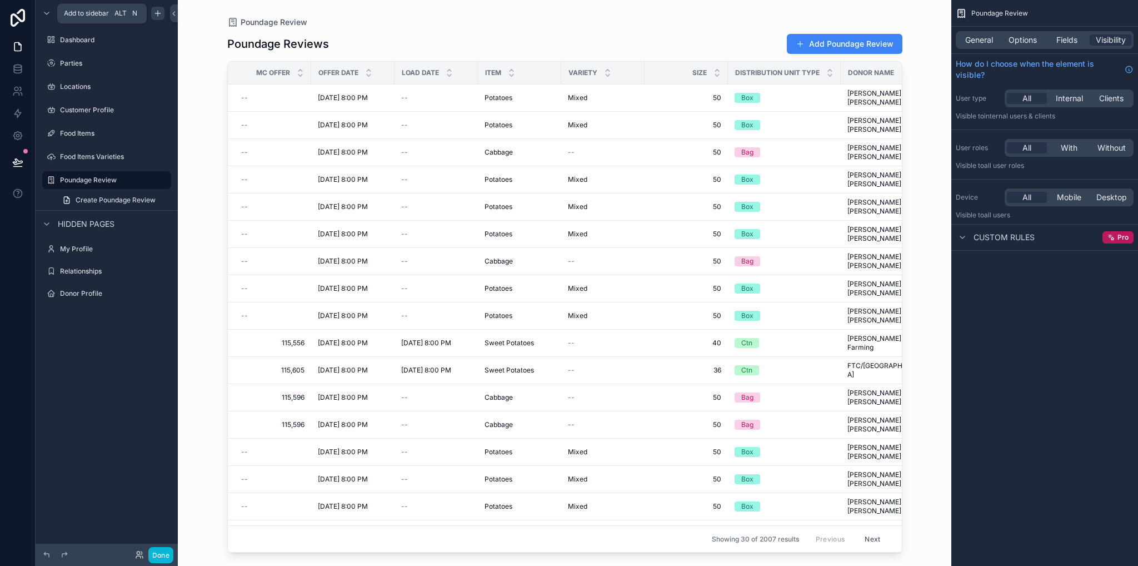
click at [159, 11] on icon "scrollable content" at bounding box center [157, 13] width 9 height 9
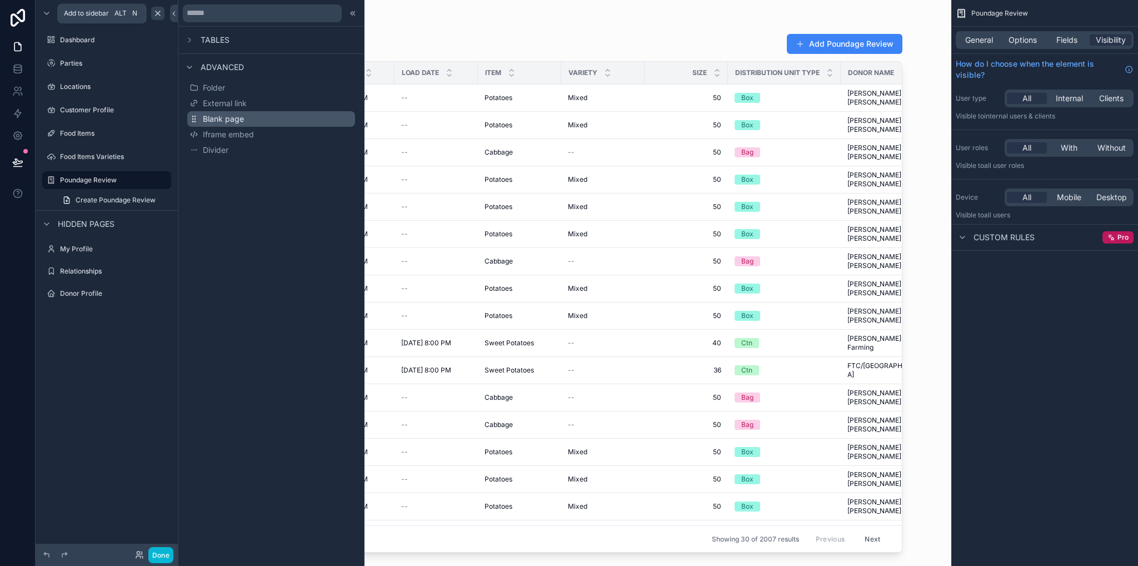
click at [223, 117] on span "Blank page" at bounding box center [223, 118] width 41 height 11
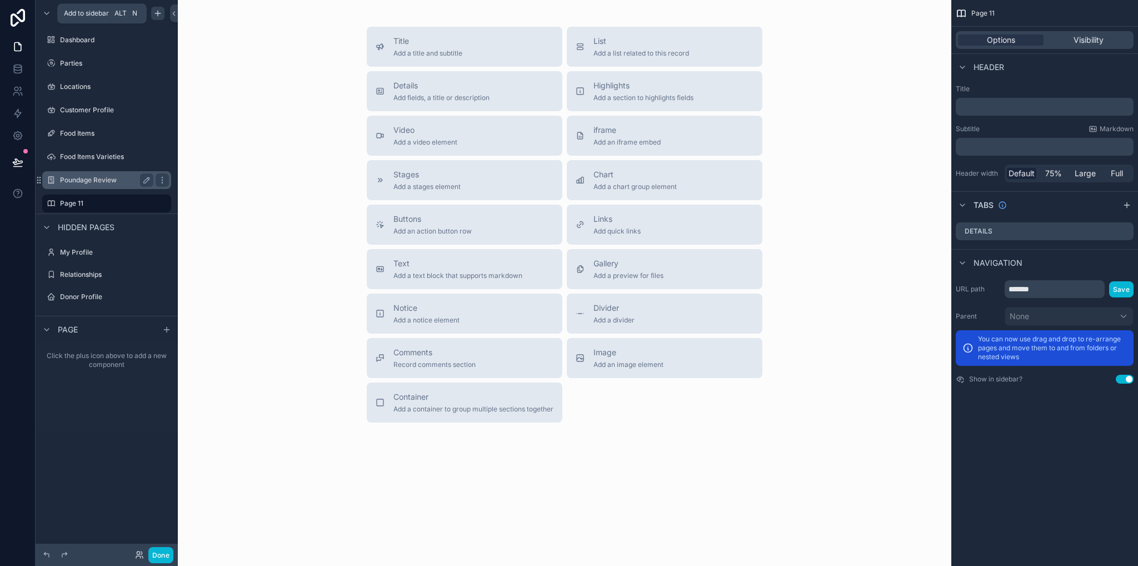
click at [77, 178] on label "Poundage Review" at bounding box center [104, 180] width 89 height 9
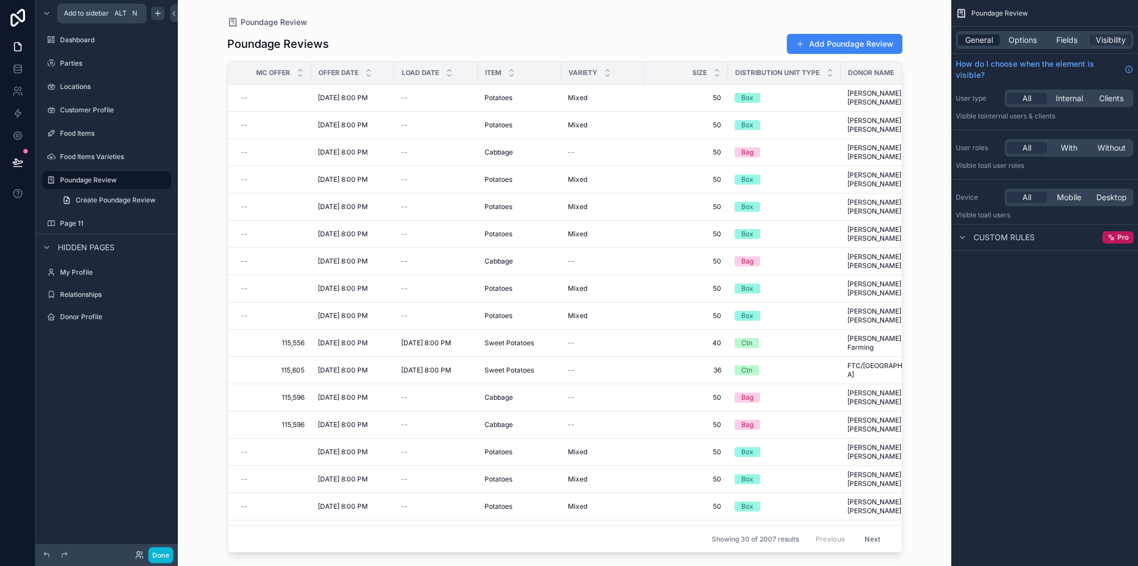
click at [984, 44] on span "General" at bounding box center [979, 39] width 28 height 11
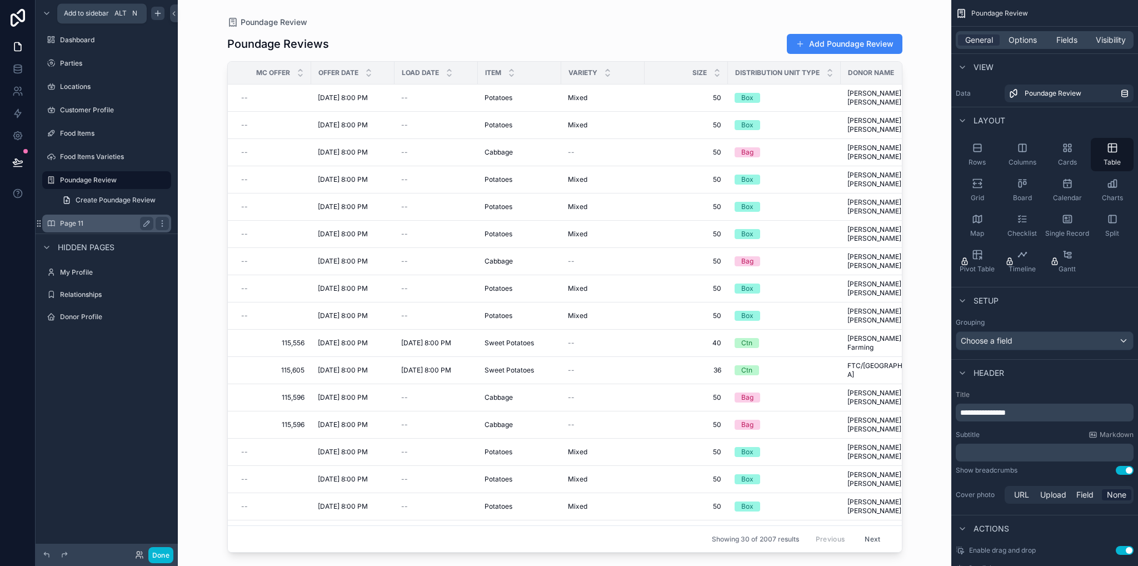
click at [73, 224] on label "Page 11" at bounding box center [104, 223] width 89 height 9
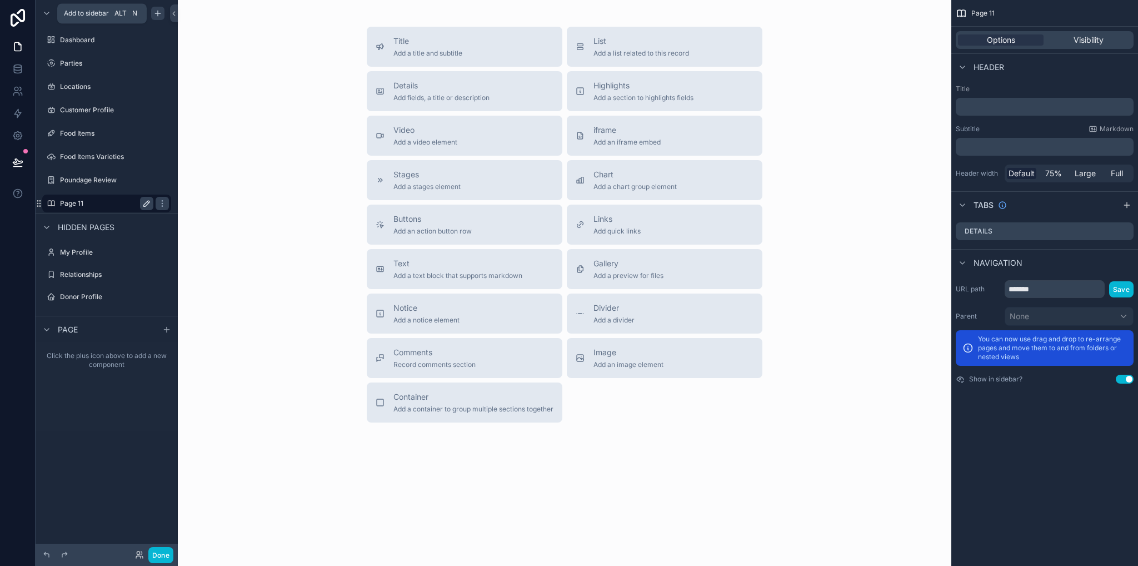
click at [149, 203] on icon "scrollable content" at bounding box center [146, 203] width 9 height 9
click at [100, 205] on input "*******" at bounding box center [98, 203] width 76 height 13
type input "*"
type input "**********"
click at [158, 205] on icon "scrollable content" at bounding box center [162, 203] width 9 height 9
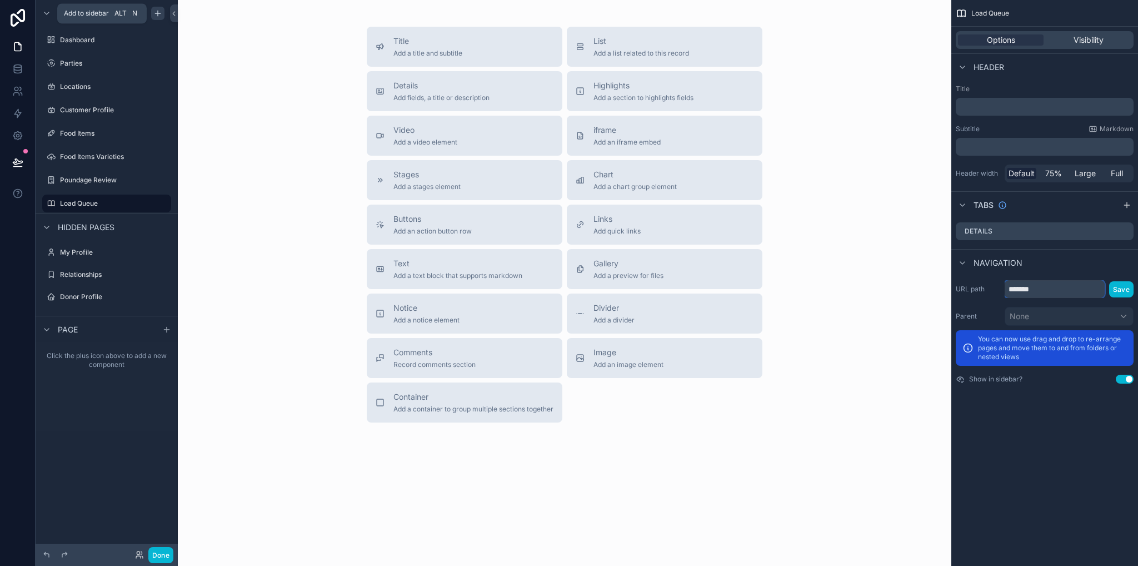
click at [1056, 288] on input "*******" at bounding box center [1055, 289] width 100 height 18
drag, startPoint x: 1056, startPoint y: 288, endPoint x: 995, endPoint y: 287, distance: 61.1
click at [995, 287] on div "URL path ******* Save" at bounding box center [1045, 289] width 178 height 18
type input "*"
type input "**********"
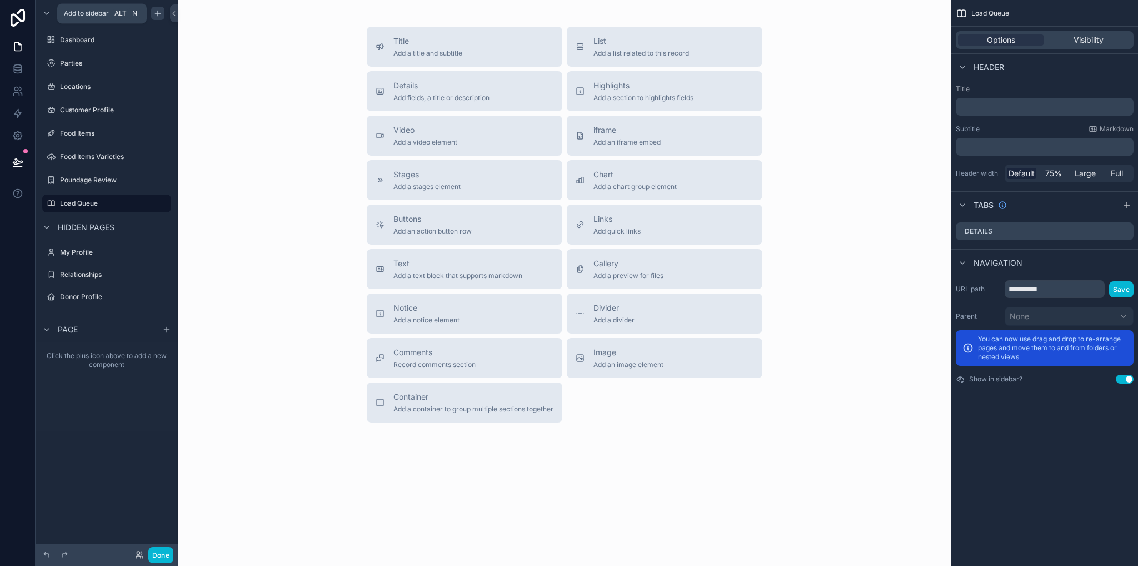
click at [1067, 471] on div "**********" at bounding box center [1044, 283] width 187 height 566
click at [1117, 291] on button "Save" at bounding box center [1121, 289] width 24 height 16
click at [425, 84] on span "Details" at bounding box center [441, 85] width 96 height 11
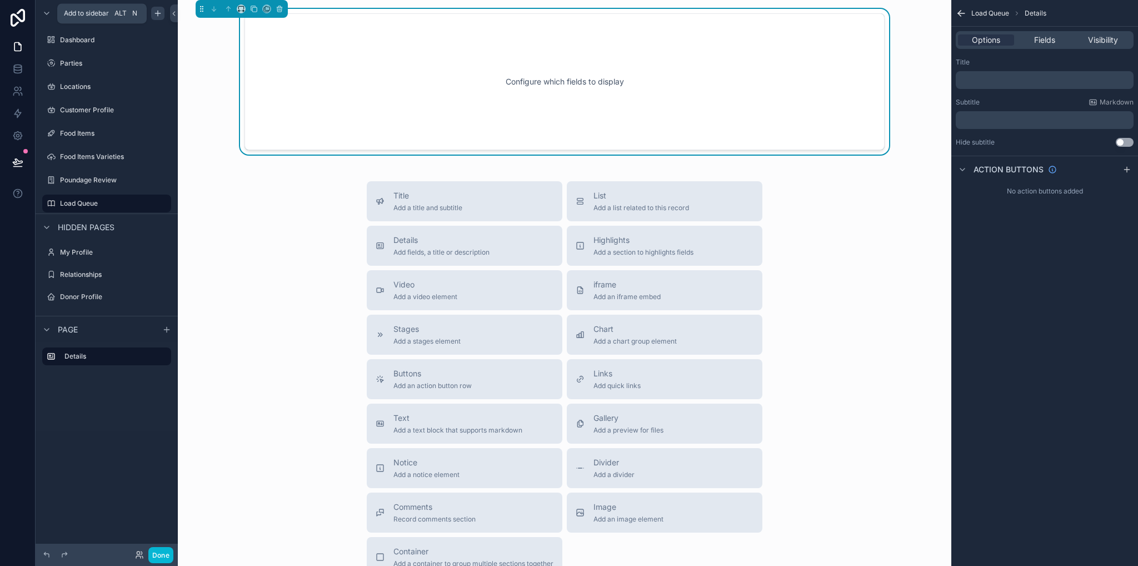
click at [429, 57] on div "Configure which fields to display" at bounding box center [564, 82] width 603 height 100
click at [1000, 74] on div "﻿" at bounding box center [1045, 80] width 178 height 18
click at [1047, 46] on div "Options Fields Visibility" at bounding box center [1045, 40] width 178 height 18
click at [1047, 43] on span "Fields" at bounding box center [1044, 39] width 21 height 11
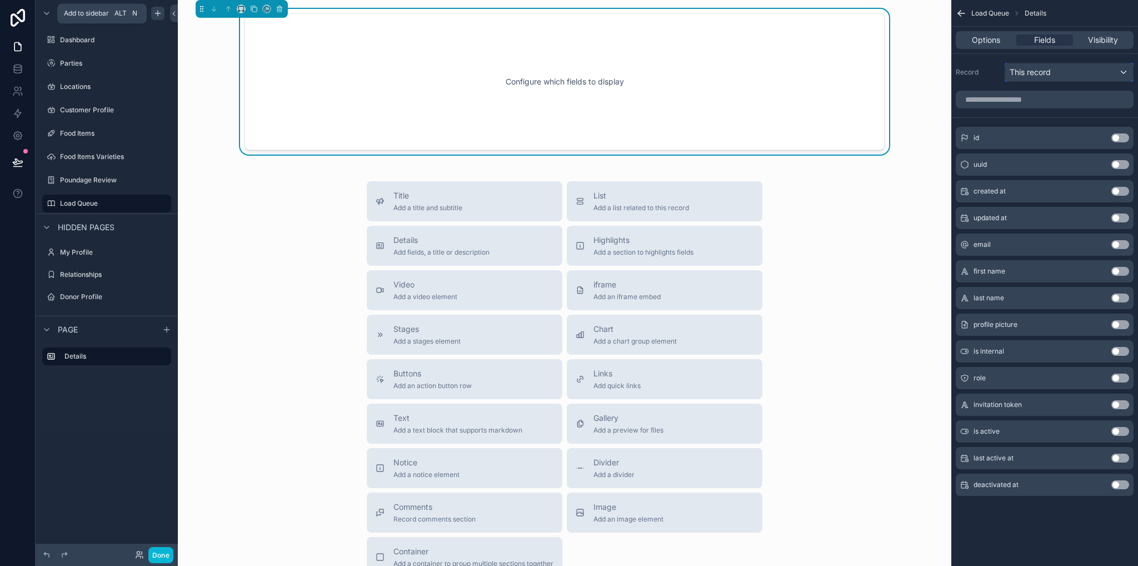
click at [1047, 73] on span "This record" at bounding box center [1030, 72] width 41 height 11
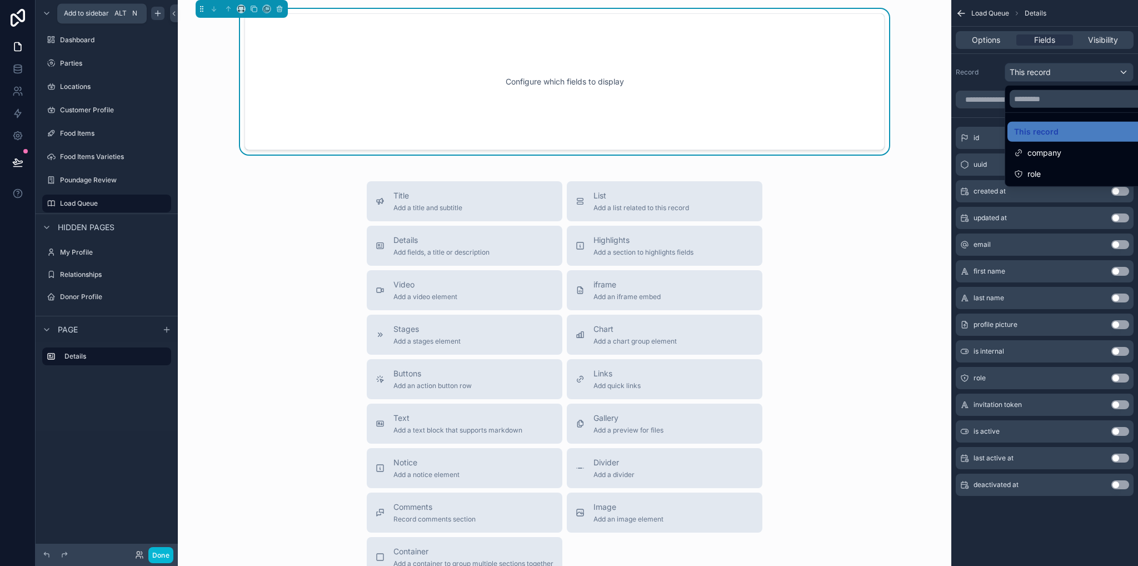
drag, startPoint x: 985, startPoint y: 77, endPoint x: 989, endPoint y: 69, distance: 8.2
click at [985, 76] on div "scrollable content" at bounding box center [569, 283] width 1138 height 566
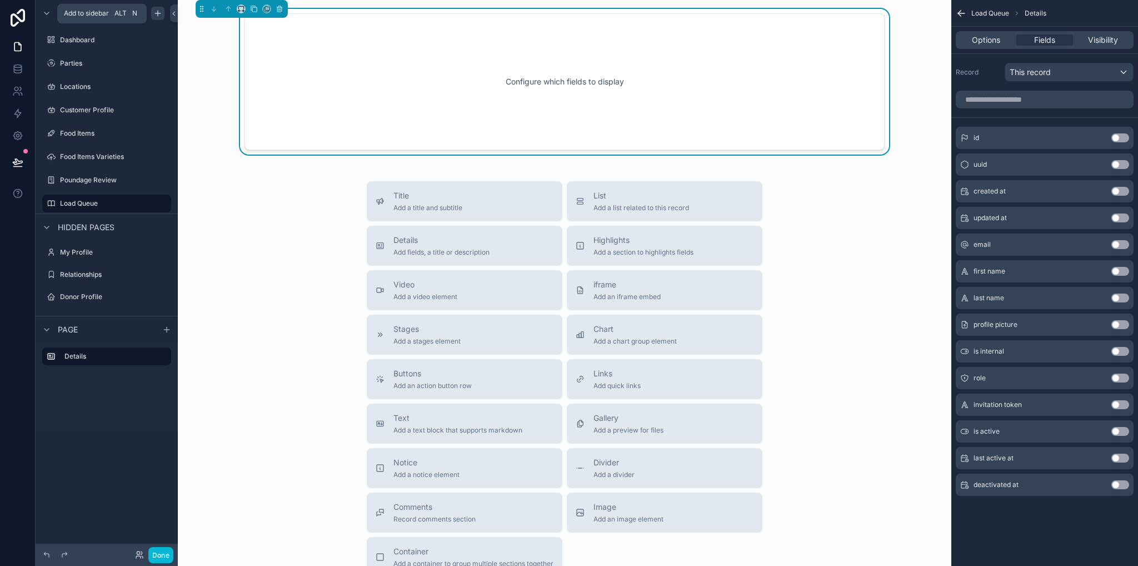
click at [982, 18] on div "Load Queue Details" at bounding box center [1044, 13] width 187 height 27
click at [981, 15] on span "Load Queue" at bounding box center [990, 13] width 38 height 9
click at [956, 12] on icon "scrollable content" at bounding box center [961, 13] width 11 height 11
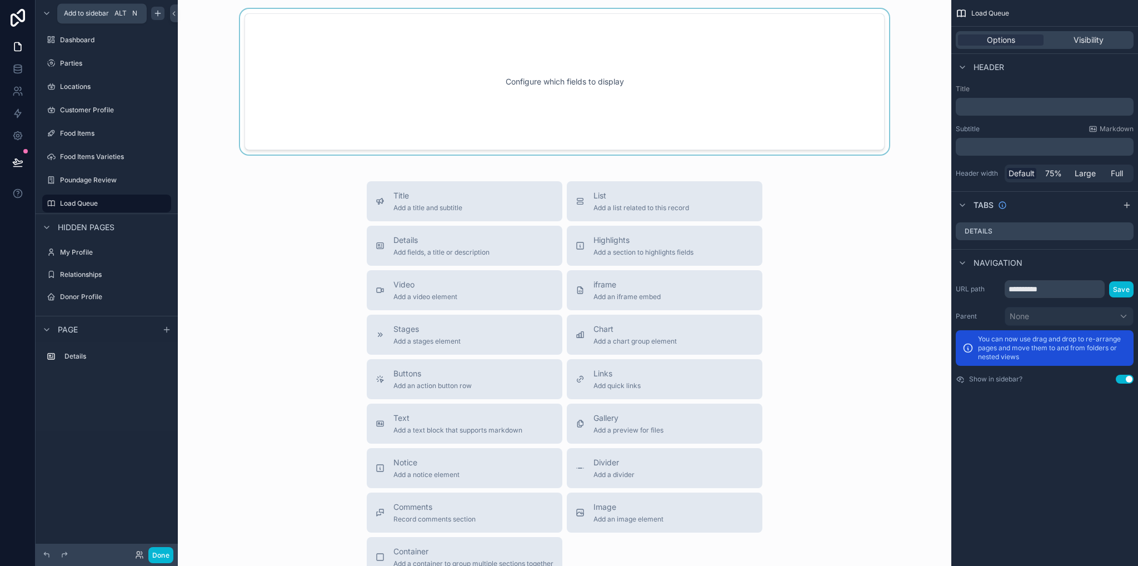
click at [448, 44] on div at bounding box center [565, 82] width 756 height 146
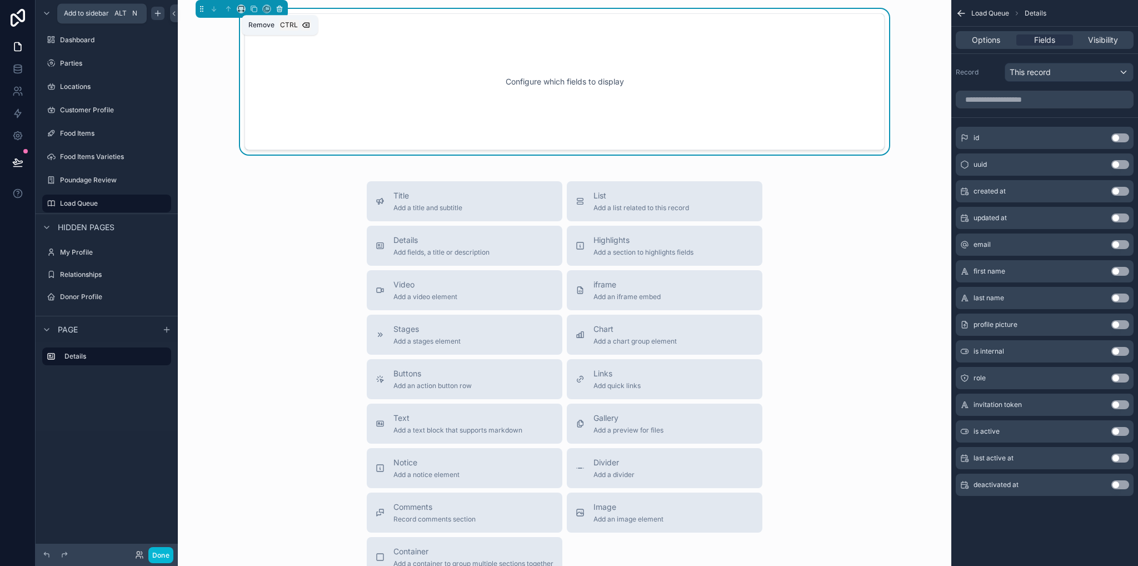
click at [279, 8] on icon at bounding box center [280, 9] width 8 height 8
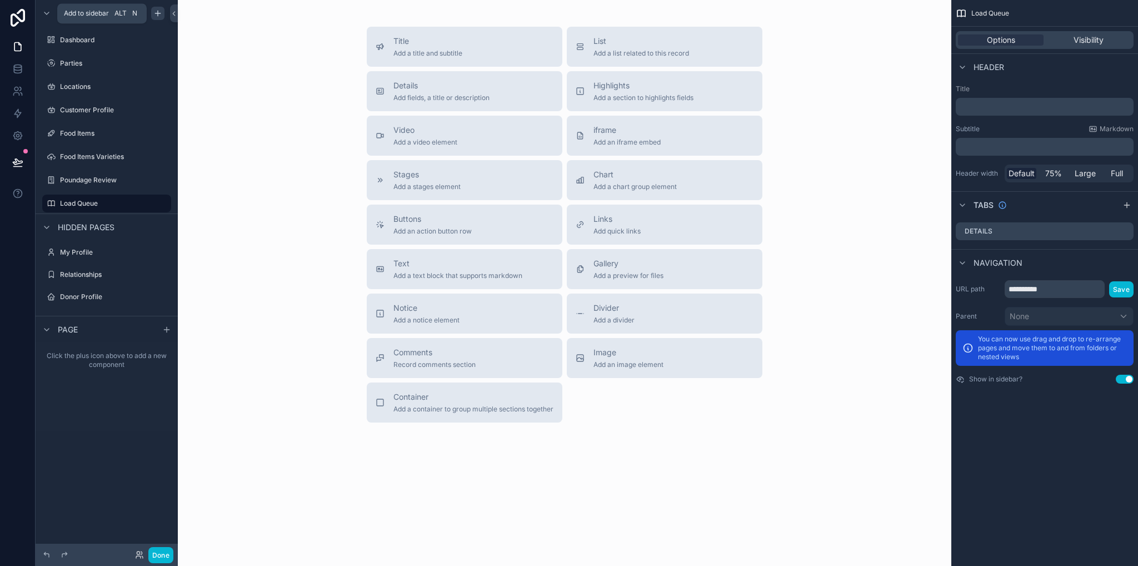
click at [153, 9] on icon "scrollable content" at bounding box center [157, 13] width 9 height 9
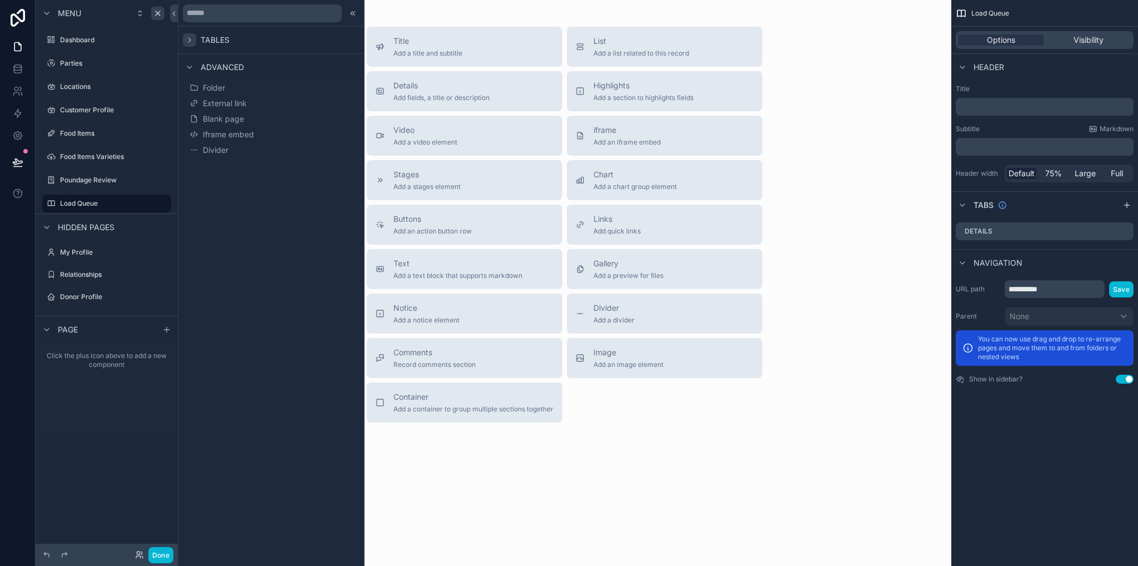
click at [188, 38] on icon at bounding box center [189, 40] width 9 height 9
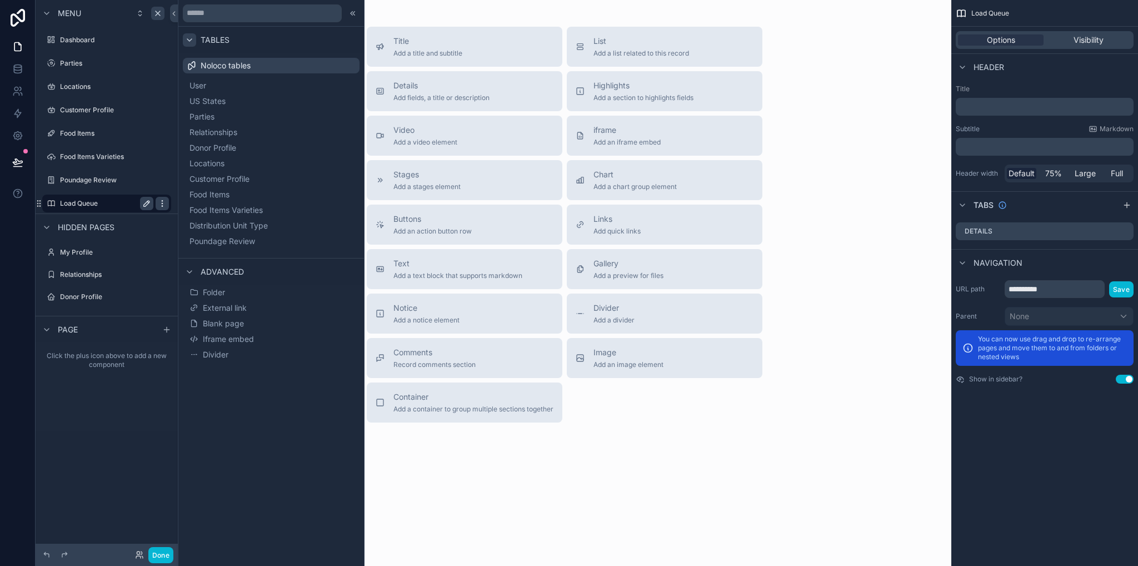
click at [161, 205] on icon "scrollable content" at bounding box center [162, 203] width 9 height 9
click at [218, 212] on span "Remove" at bounding box center [212, 211] width 29 height 11
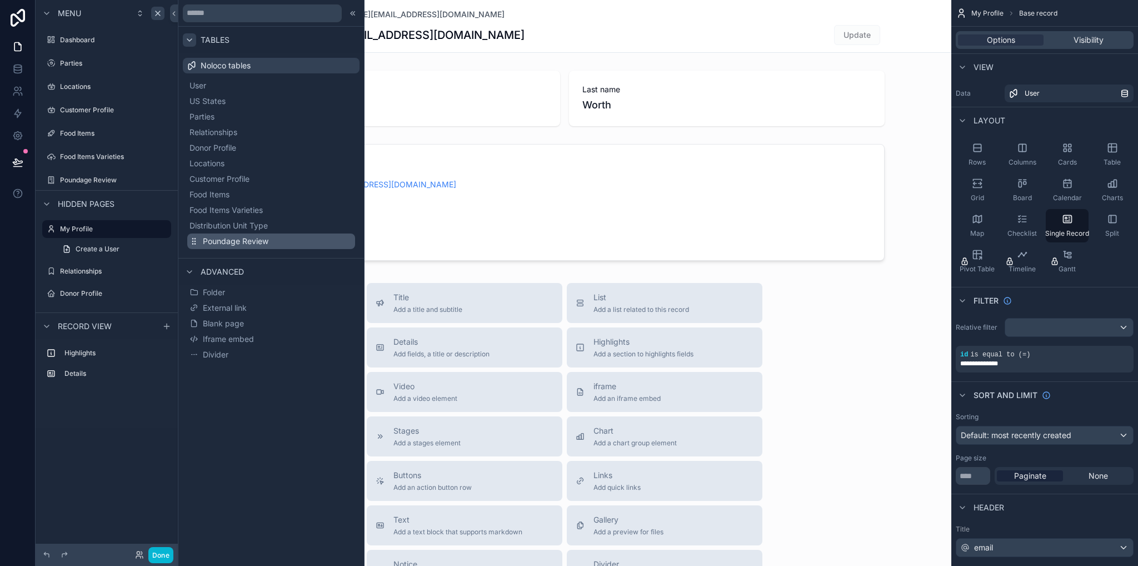
click at [234, 244] on span "Poundage Review" at bounding box center [236, 241] width 66 height 11
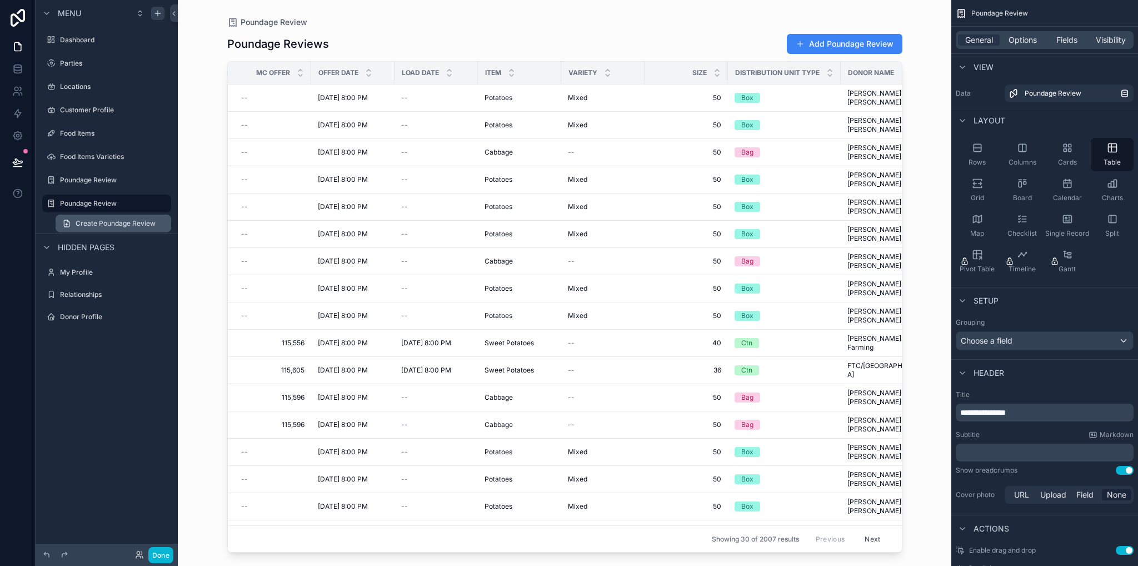
click at [0, 0] on icon "scrollable content" at bounding box center [0, 0] width 0 height 0
click at [113, 205] on input "**********" at bounding box center [98, 203] width 76 height 13
type input "**********"
click at [142, 203] on icon "scrollable content" at bounding box center [146, 203] width 9 height 9
drag, startPoint x: 1043, startPoint y: 414, endPoint x: 942, endPoint y: 414, distance: 100.6
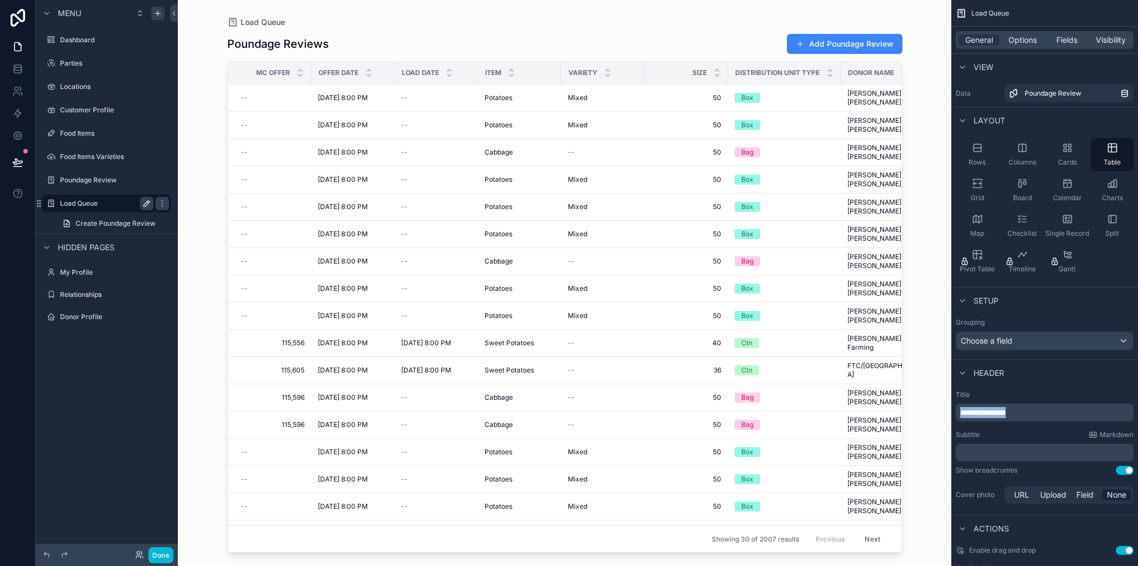
click at [942, 414] on div "Dashboard Parties Locations Customer Profile Food Items Food Items Varieties Po…" at bounding box center [658, 283] width 960 height 566
click at [1015, 391] on label "Title" at bounding box center [1045, 394] width 178 height 9
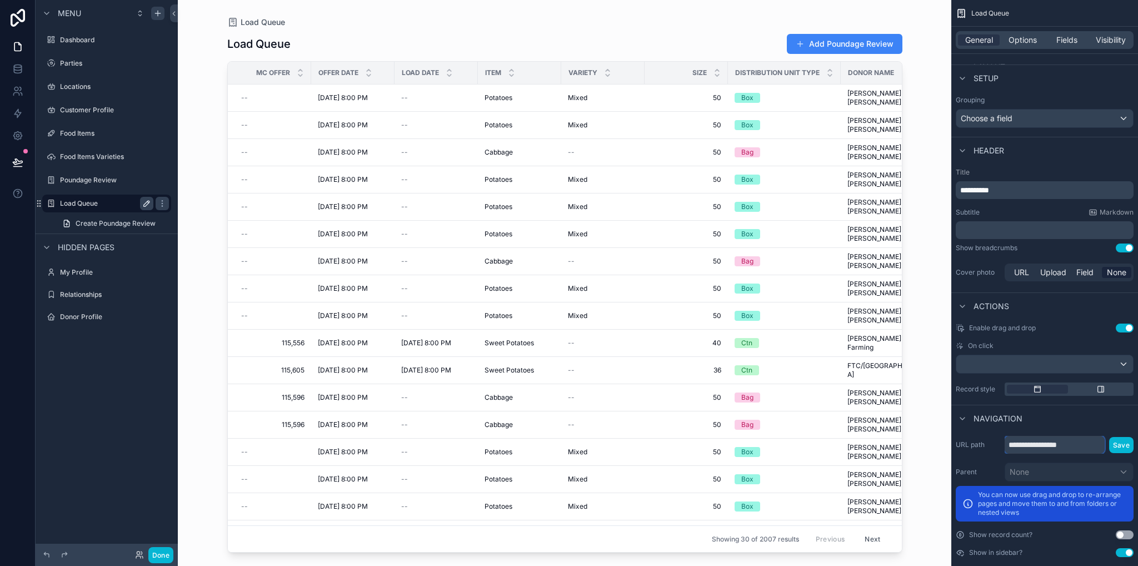
drag, startPoint x: 1082, startPoint y: 443, endPoint x: 992, endPoint y: 445, distance: 90.0
click at [992, 445] on div "**********" at bounding box center [1045, 445] width 178 height 18
click at [1028, 447] on input "**********" at bounding box center [1055, 445] width 100 height 18
type input "**********"
click at [1123, 441] on button "Save" at bounding box center [1121, 445] width 24 height 16
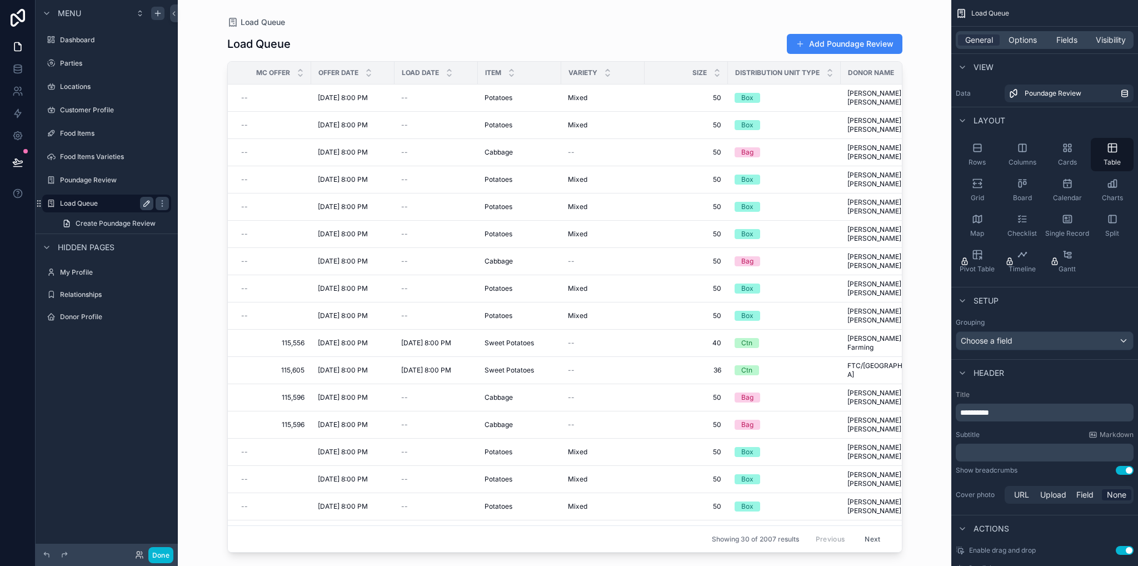
click at [333, 45] on div at bounding box center [564, 276] width 711 height 552
click at [164, 205] on icon "scrollable content" at bounding box center [162, 203] width 9 height 9
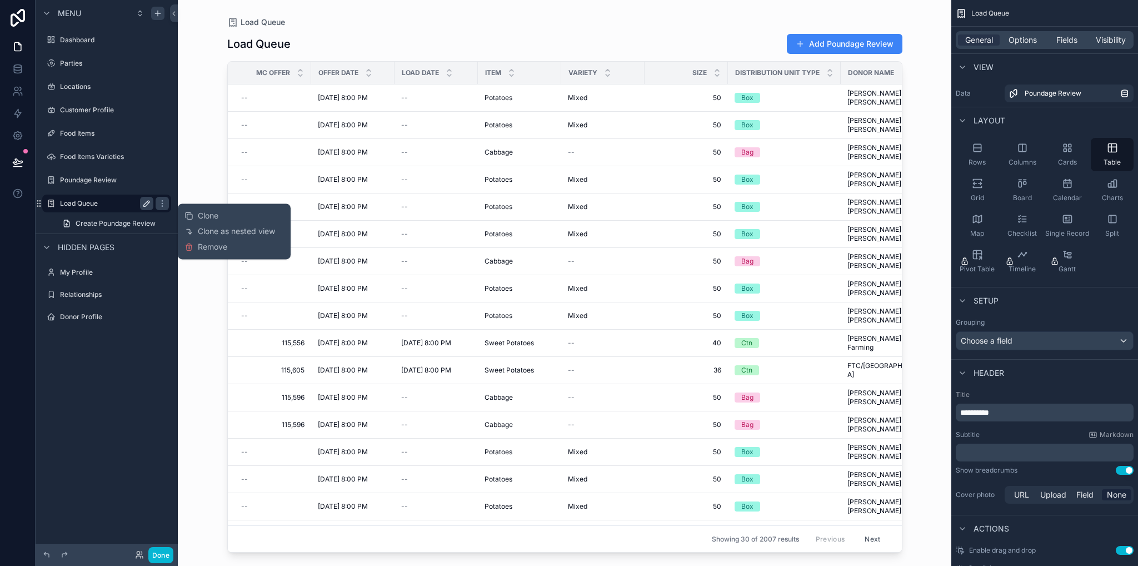
click at [208, 246] on span "Remove" at bounding box center [212, 246] width 29 height 11
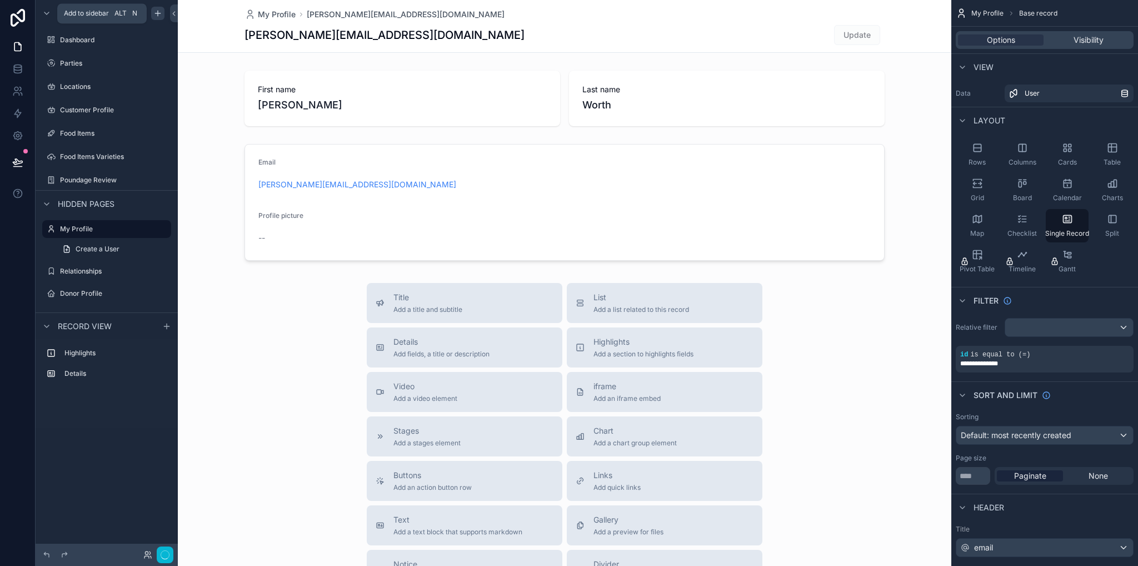
click at [160, 8] on div "scrollable content" at bounding box center [157, 13] width 13 height 13
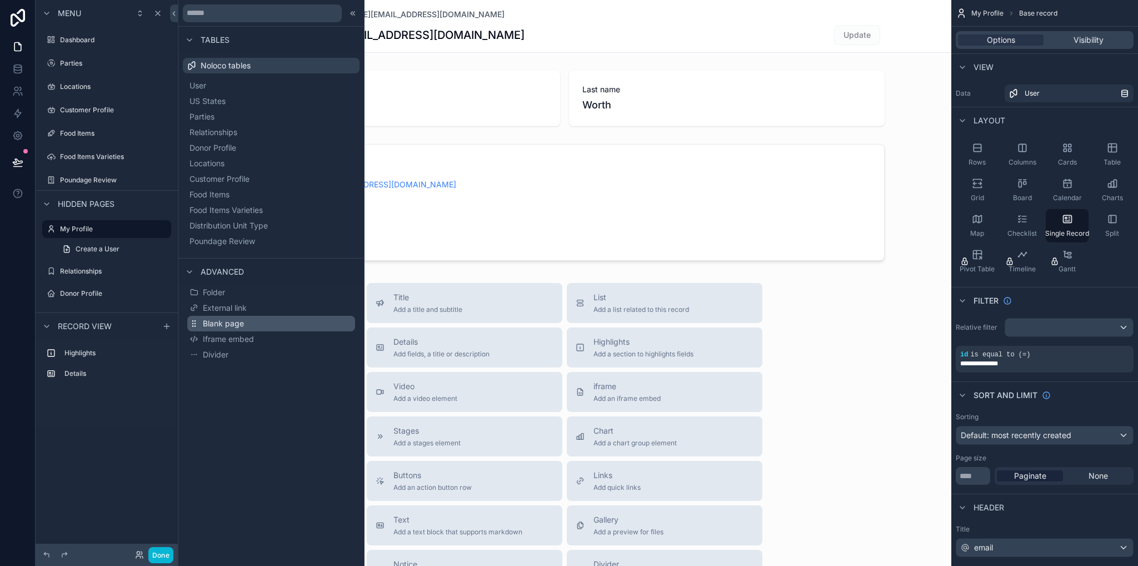
click at [220, 325] on span "Blank page" at bounding box center [223, 323] width 41 height 11
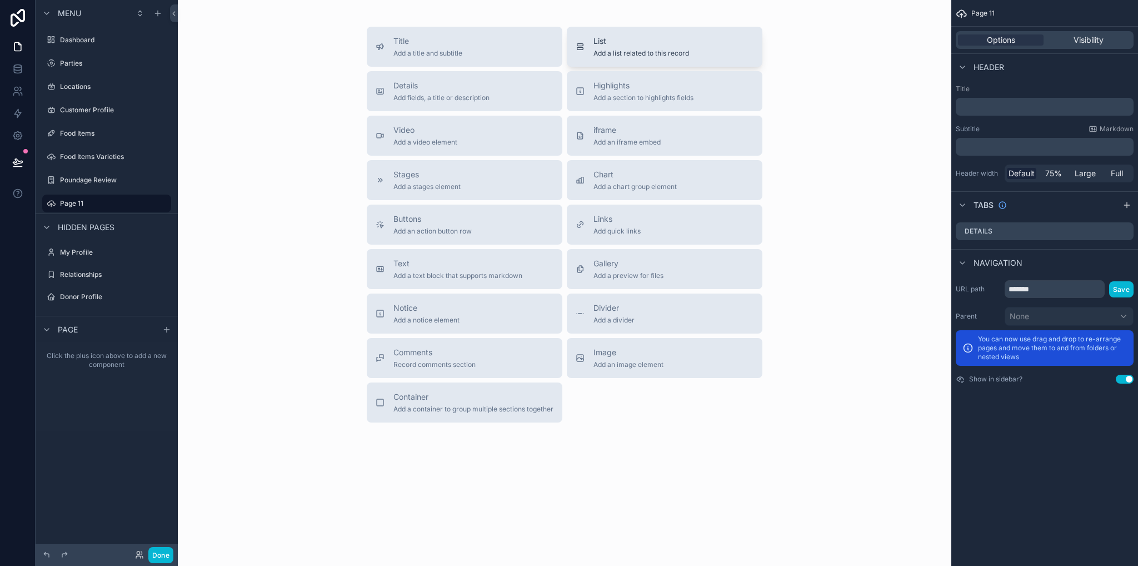
click at [620, 44] on span "List" at bounding box center [641, 41] width 96 height 11
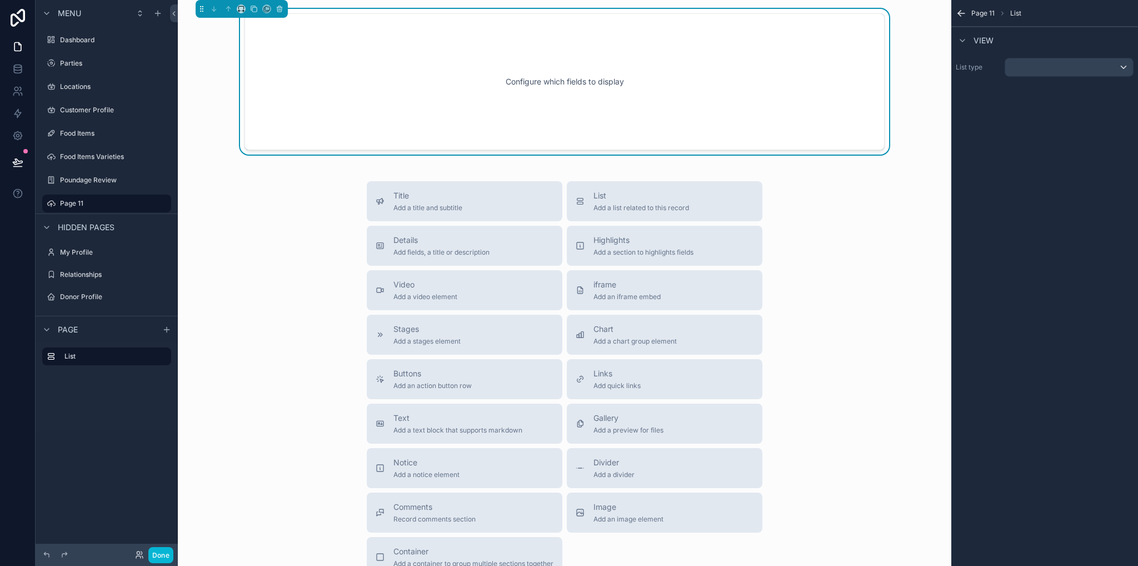
click at [736, 88] on div "Configure which fields to display" at bounding box center [564, 82] width 603 height 100
click at [1007, 68] on div "scrollable content" at bounding box center [1069, 67] width 128 height 18
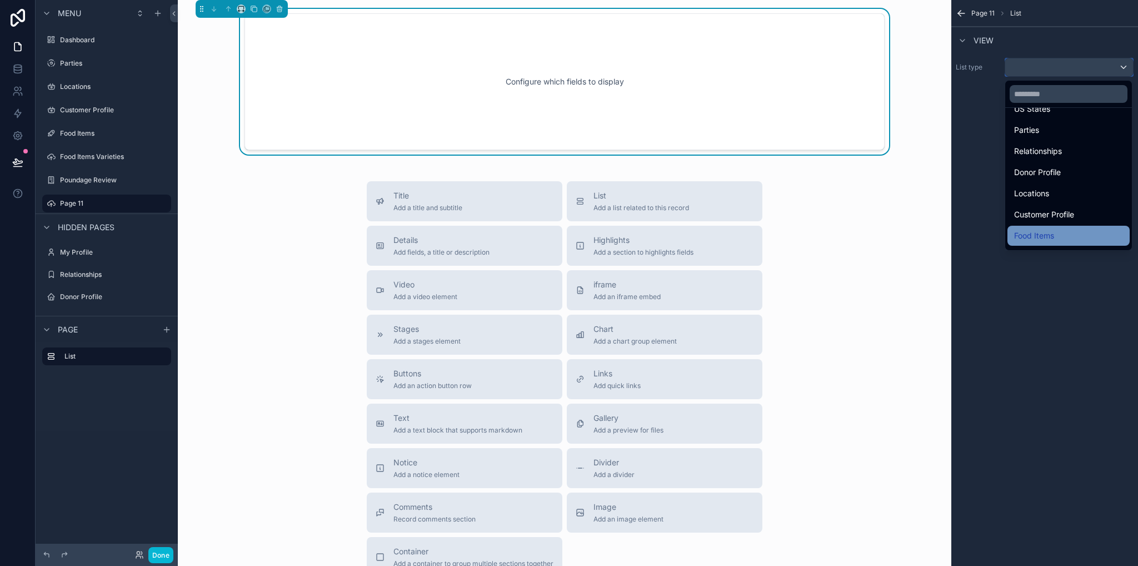
scroll to position [117, 0]
click at [1069, 241] on span "Poundage Review" at bounding box center [1047, 237] width 66 height 13
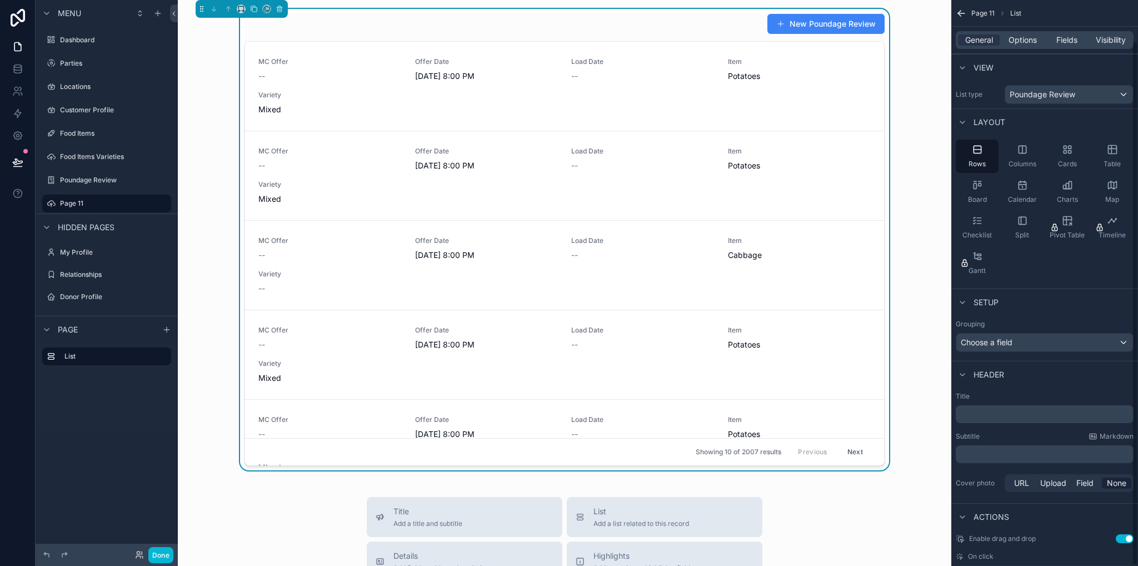
scroll to position [44, 0]
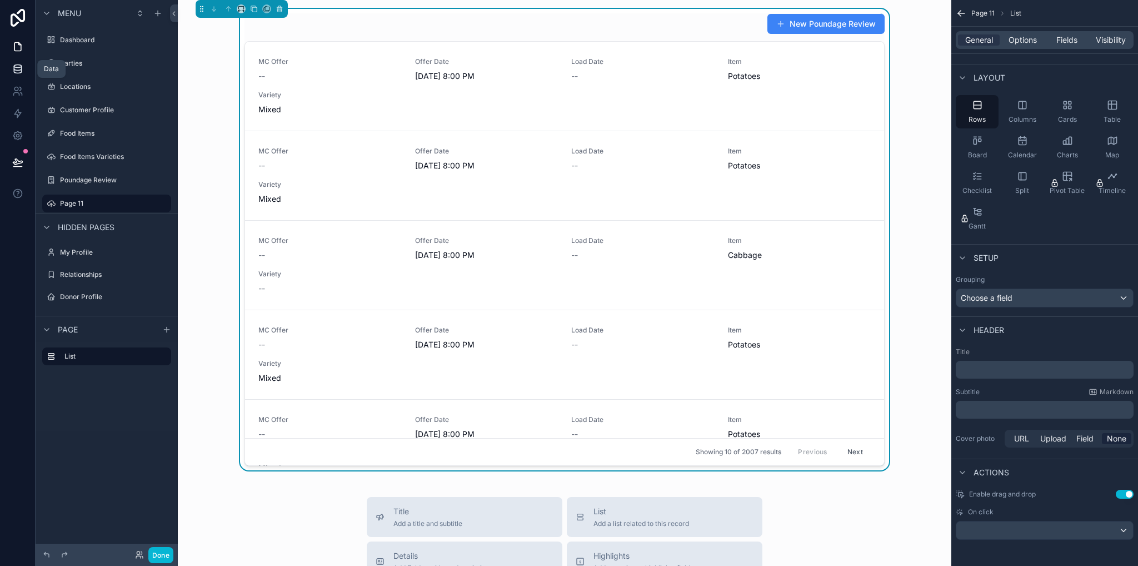
click at [19, 76] on link at bounding box center [17, 69] width 35 height 22
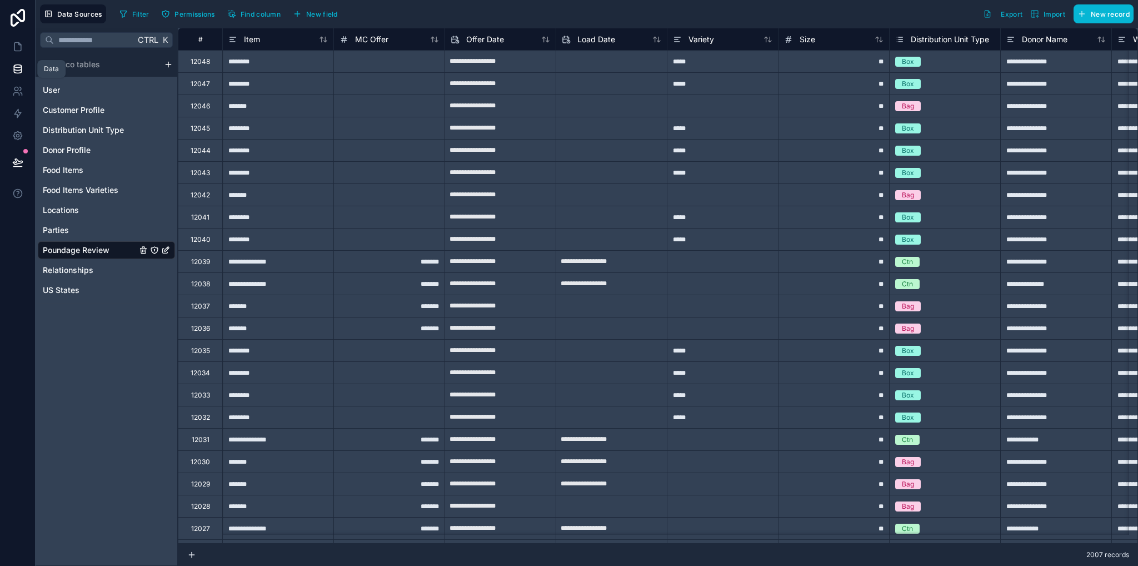
click at [20, 72] on icon at bounding box center [17, 71] width 7 height 4
